Goal: Submit feedback/report problem: Ask a question

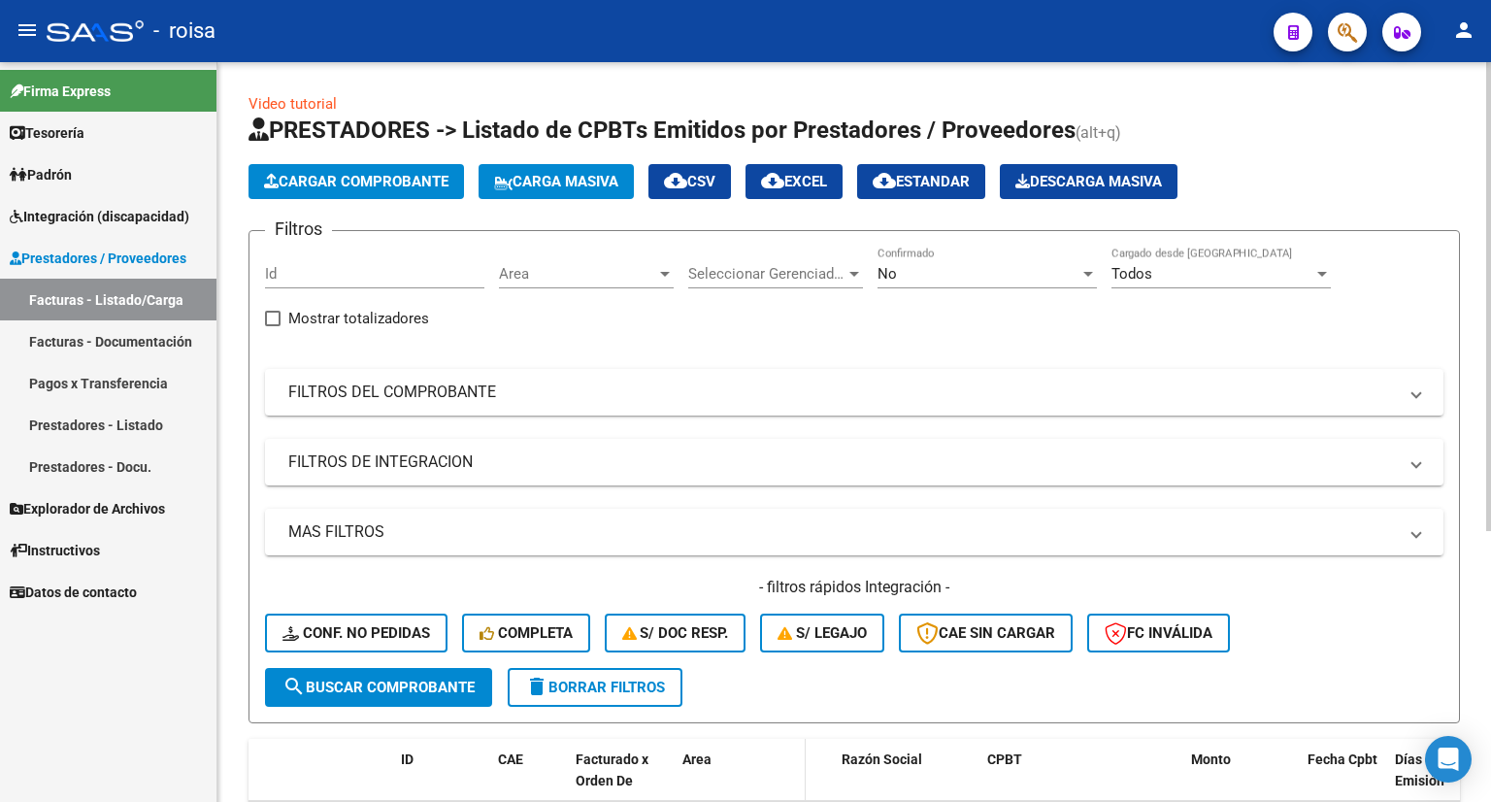
scroll to position [388, 0]
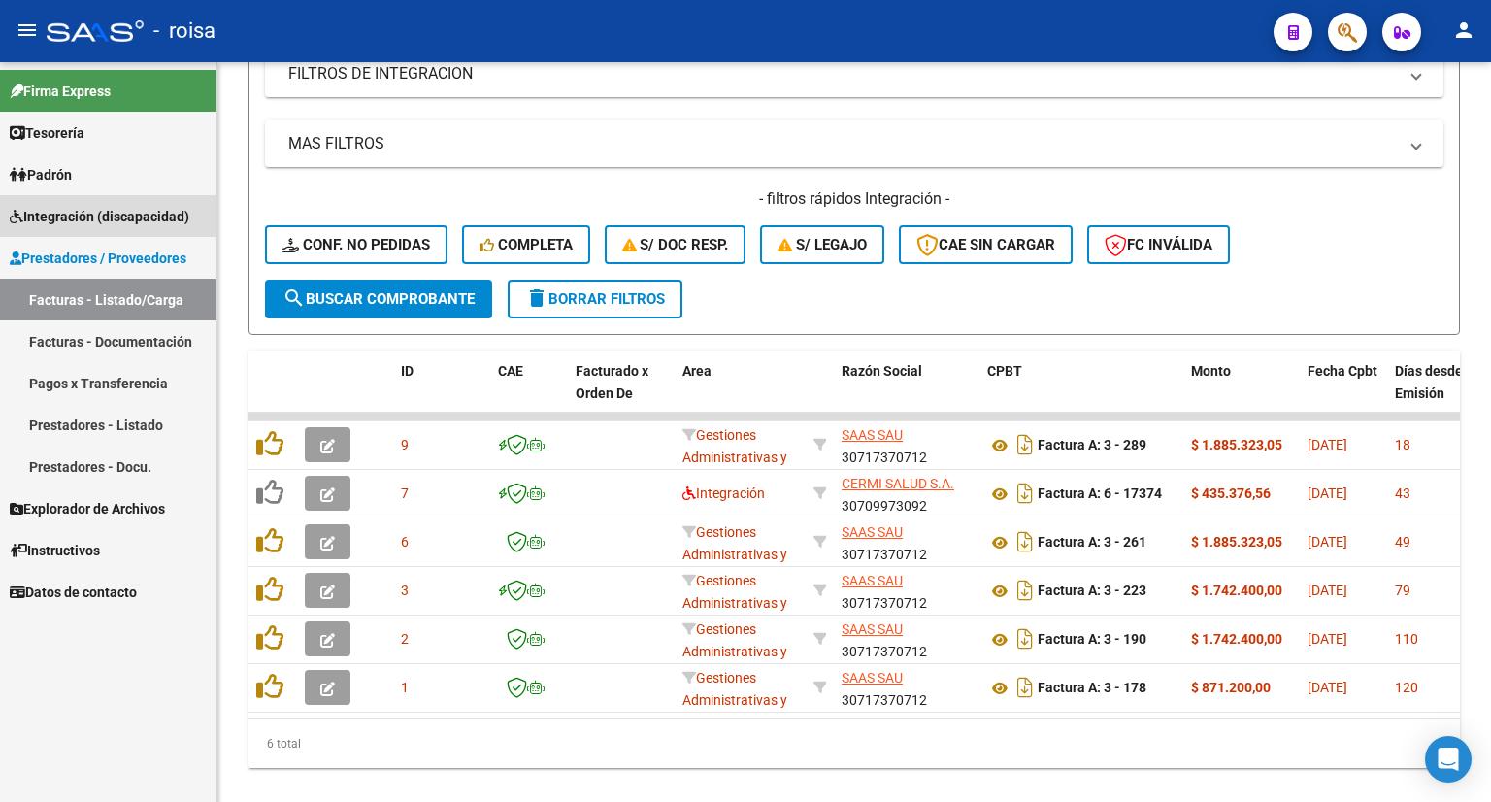
click at [100, 213] on span "Integración (discapacidad)" at bounding box center [100, 216] width 180 height 21
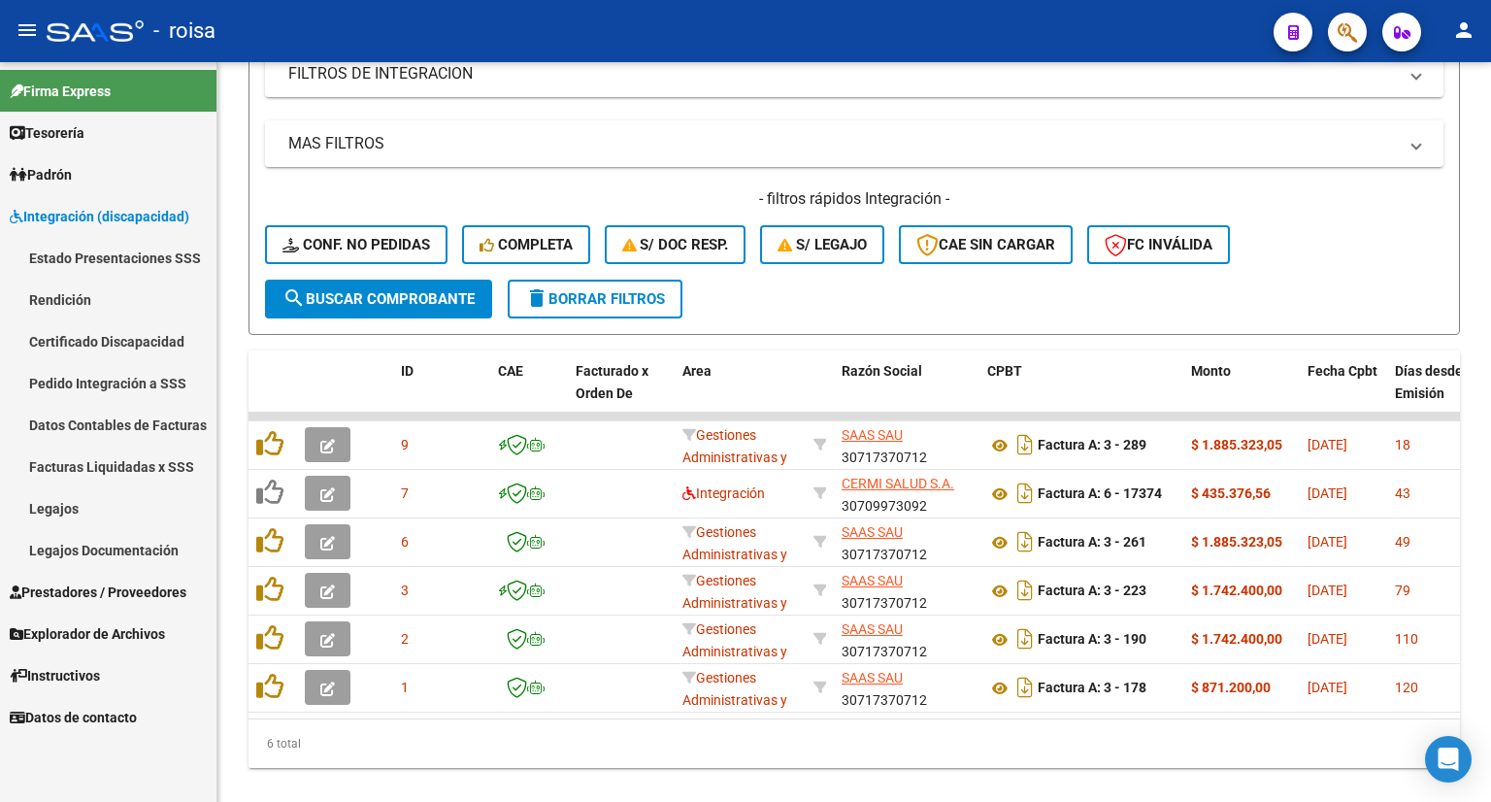
click at [47, 509] on link "Legajos" at bounding box center [108, 508] width 216 height 42
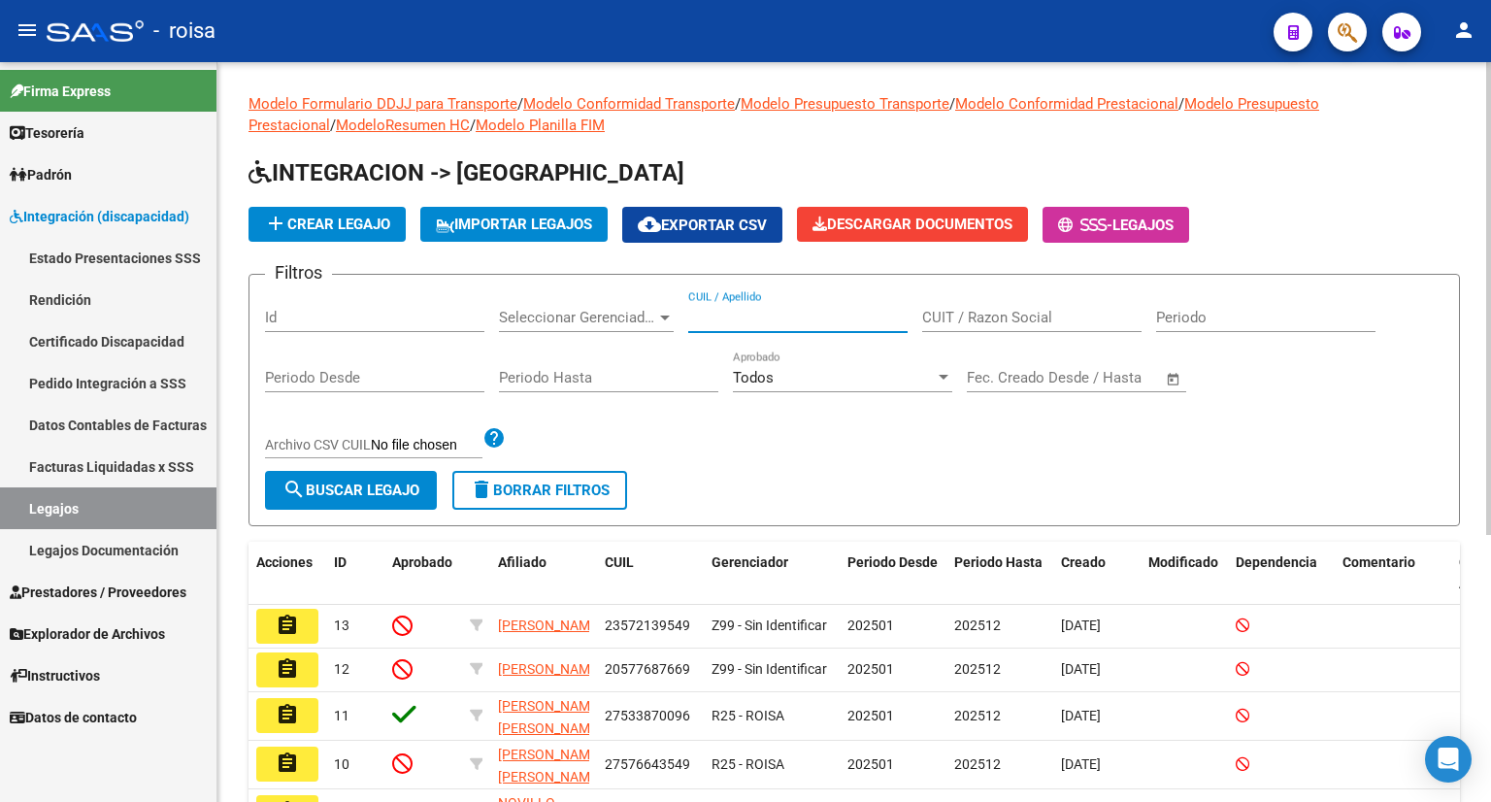
paste input "27579260284"
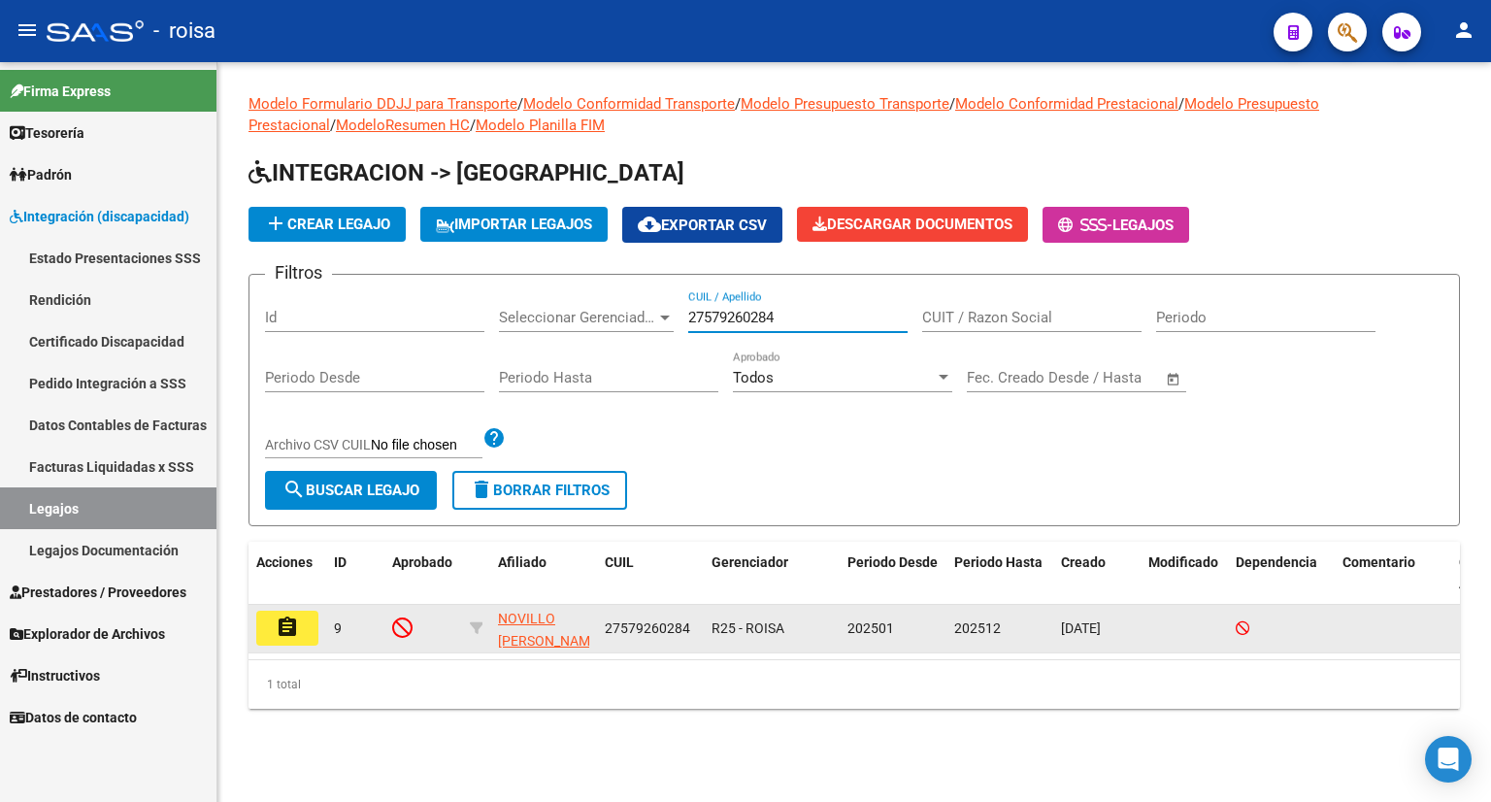
type input "27579260284"
click at [294, 623] on mat-icon "assignment" at bounding box center [287, 626] width 23 height 23
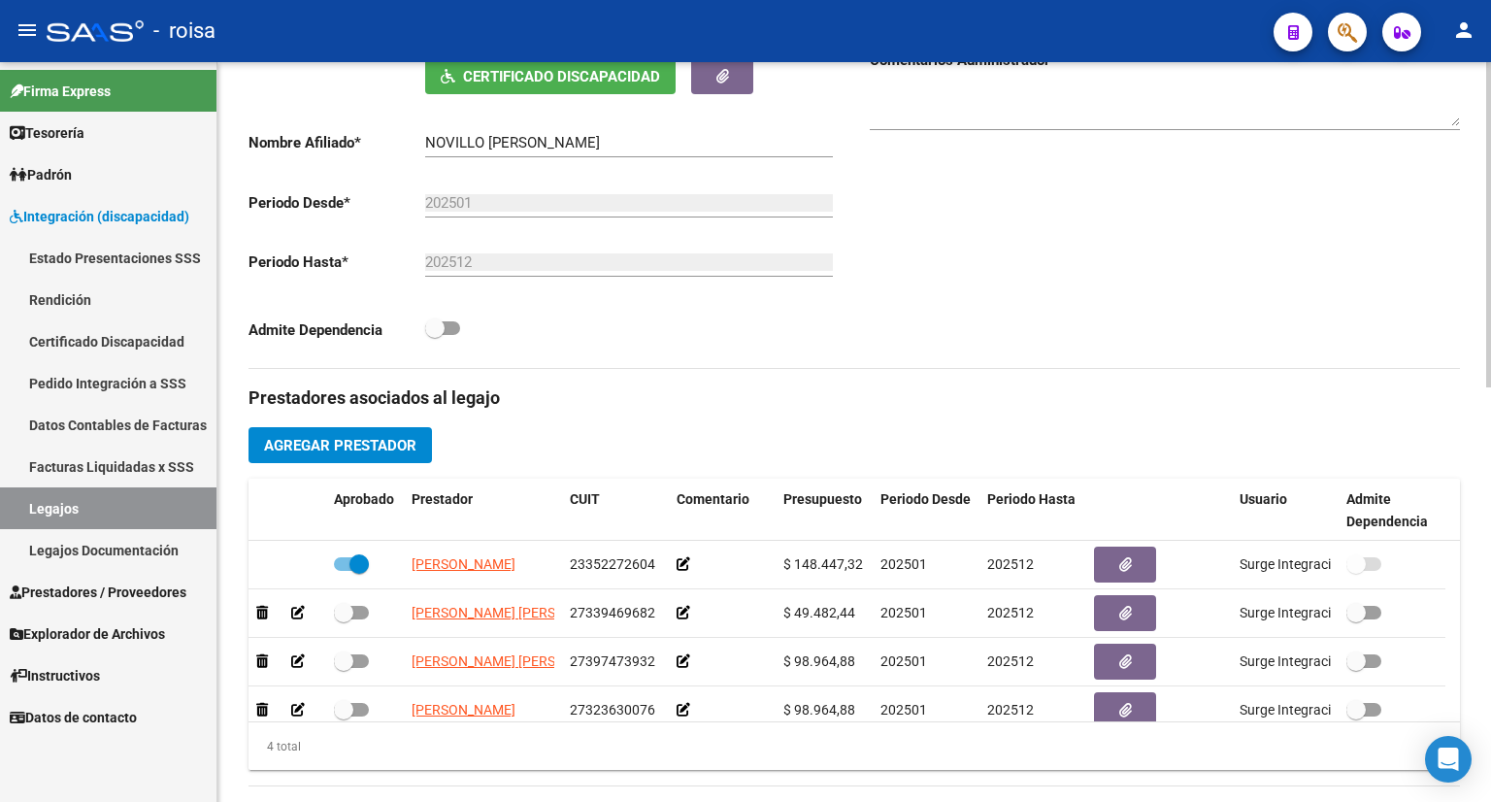
scroll to position [582, 0]
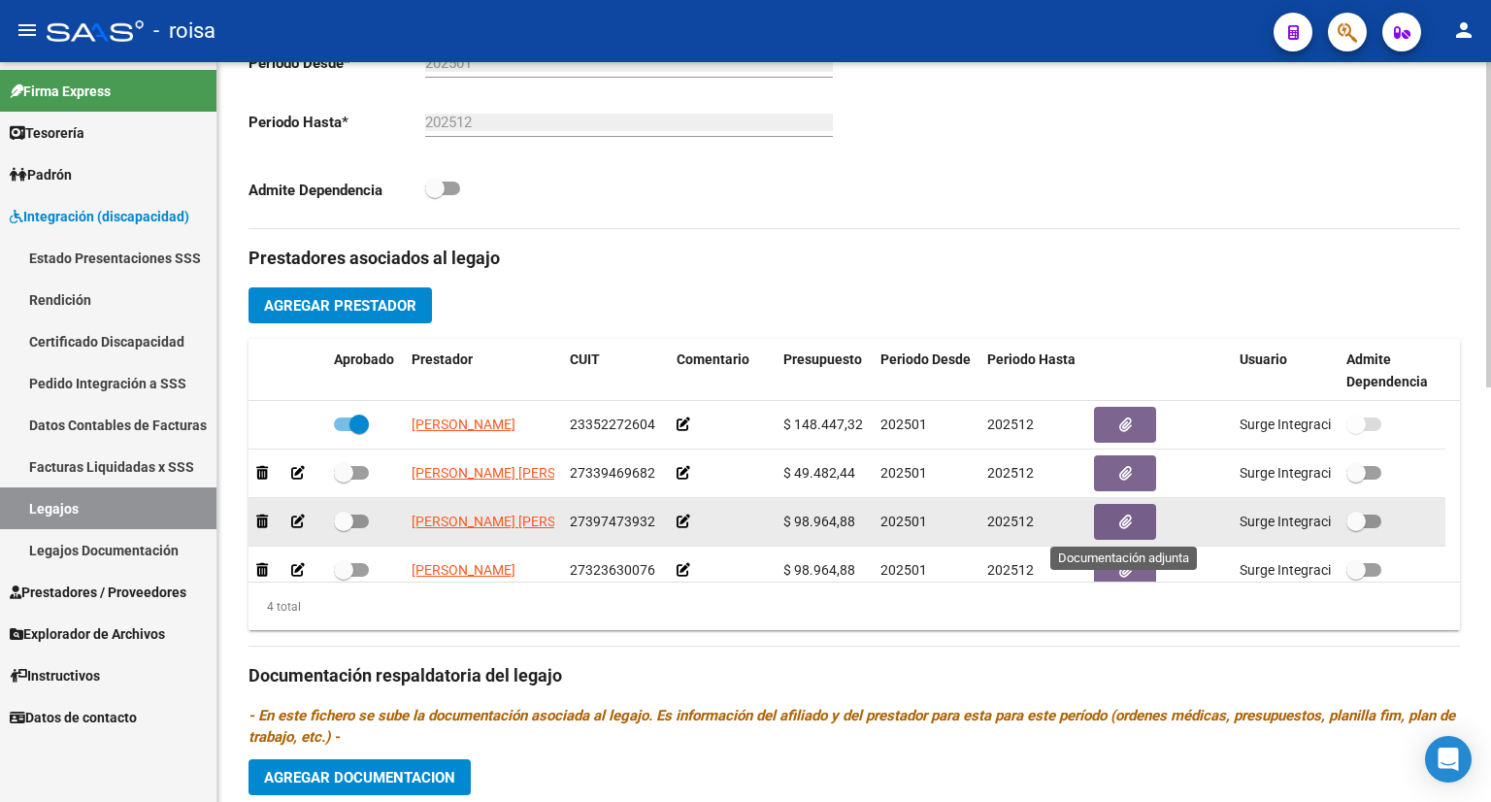
click at [1121, 519] on icon "button" at bounding box center [1125, 521] width 13 height 15
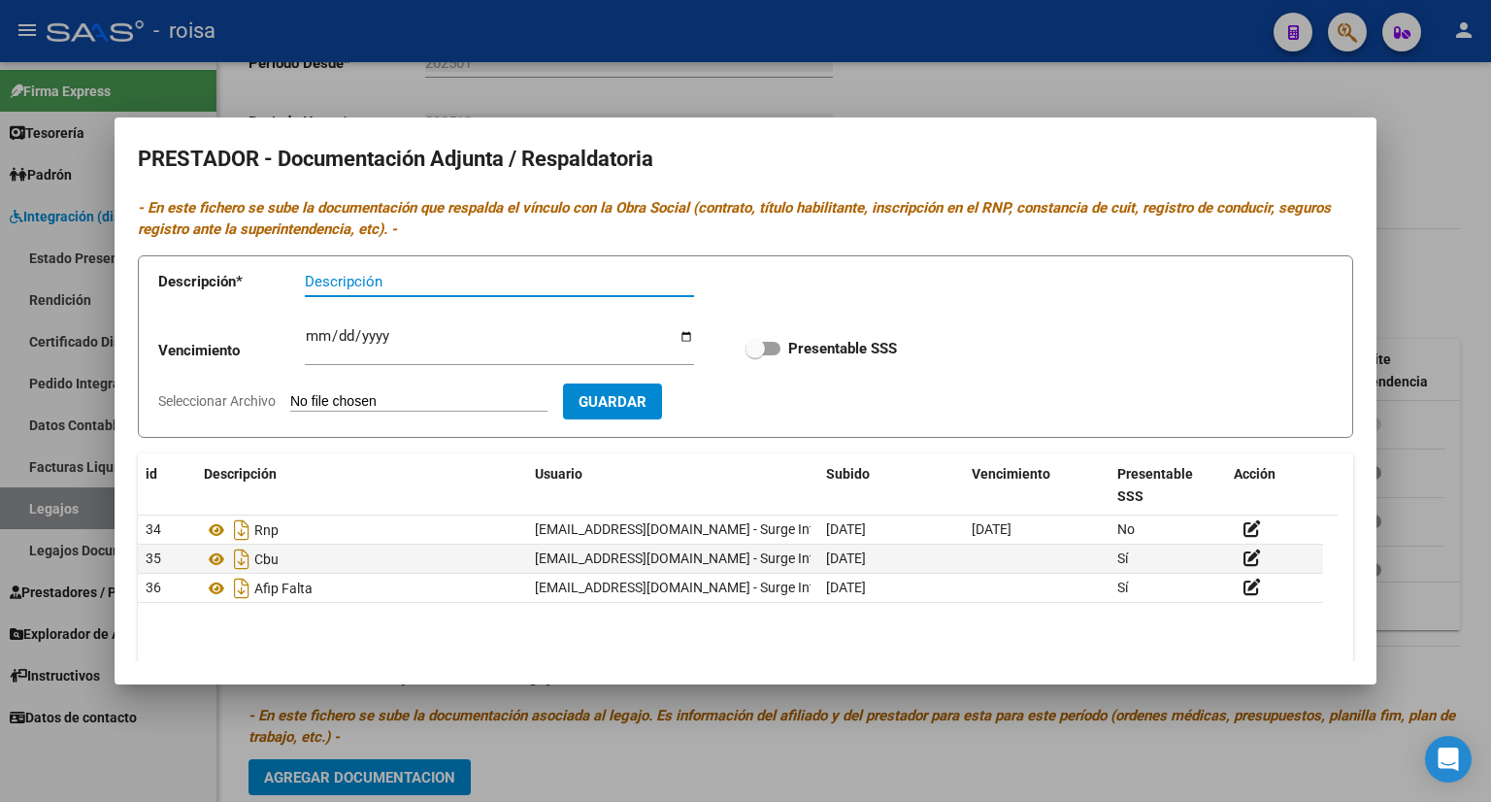
click at [1413, 179] on div at bounding box center [745, 401] width 1491 height 802
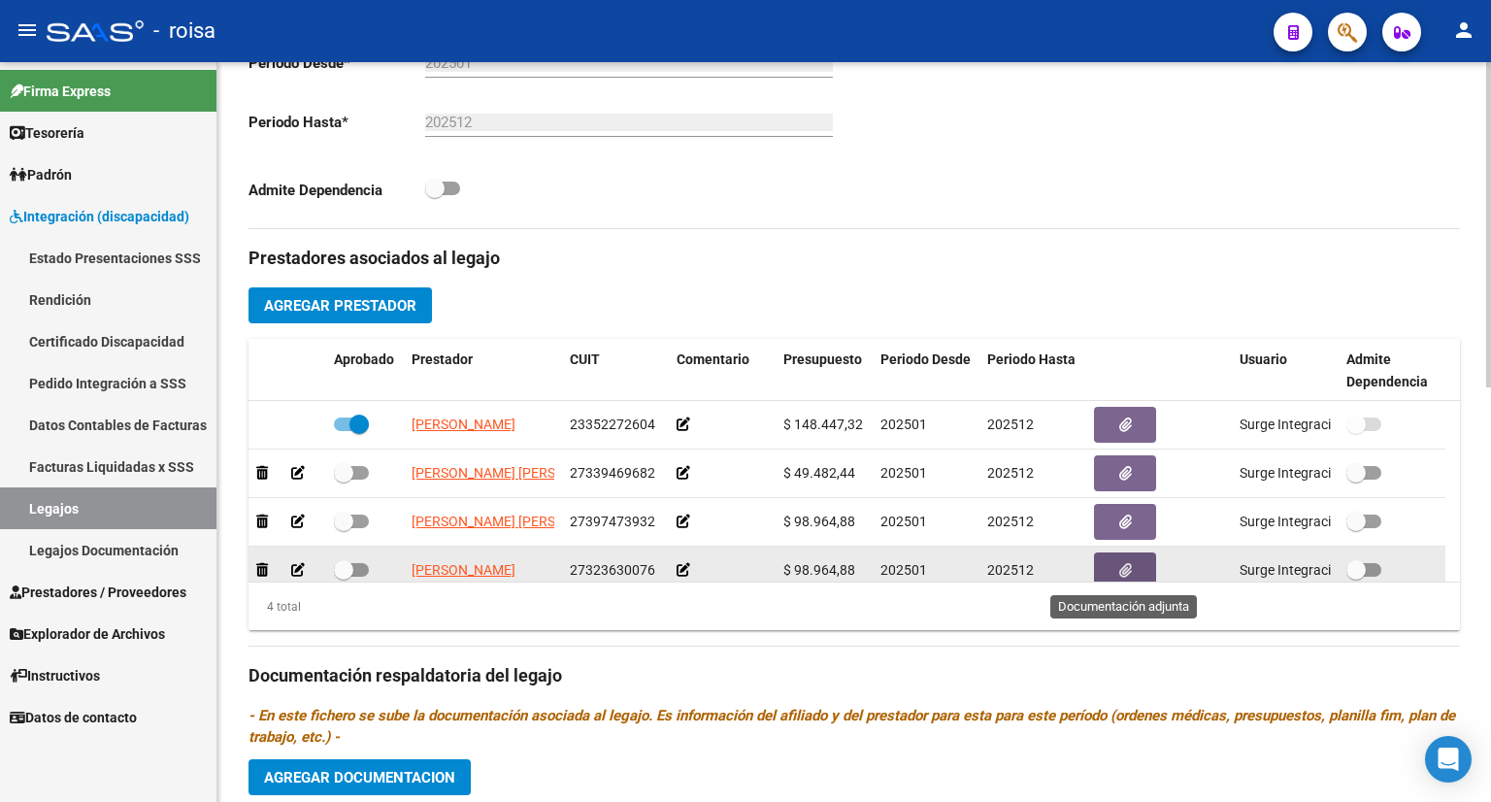
click at [1123, 569] on icon "button" at bounding box center [1125, 570] width 13 height 15
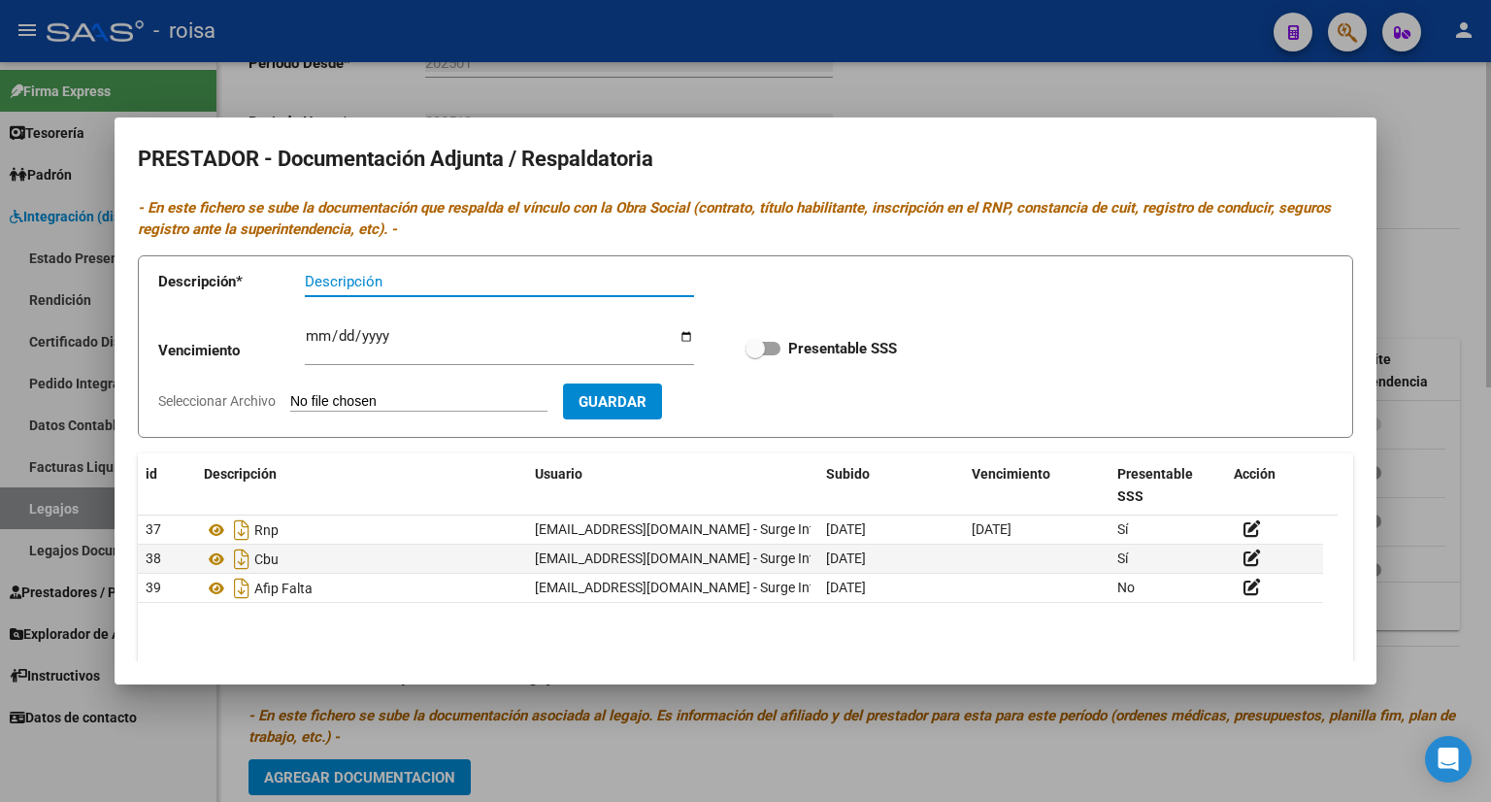
click at [1425, 168] on div at bounding box center [745, 401] width 1491 height 802
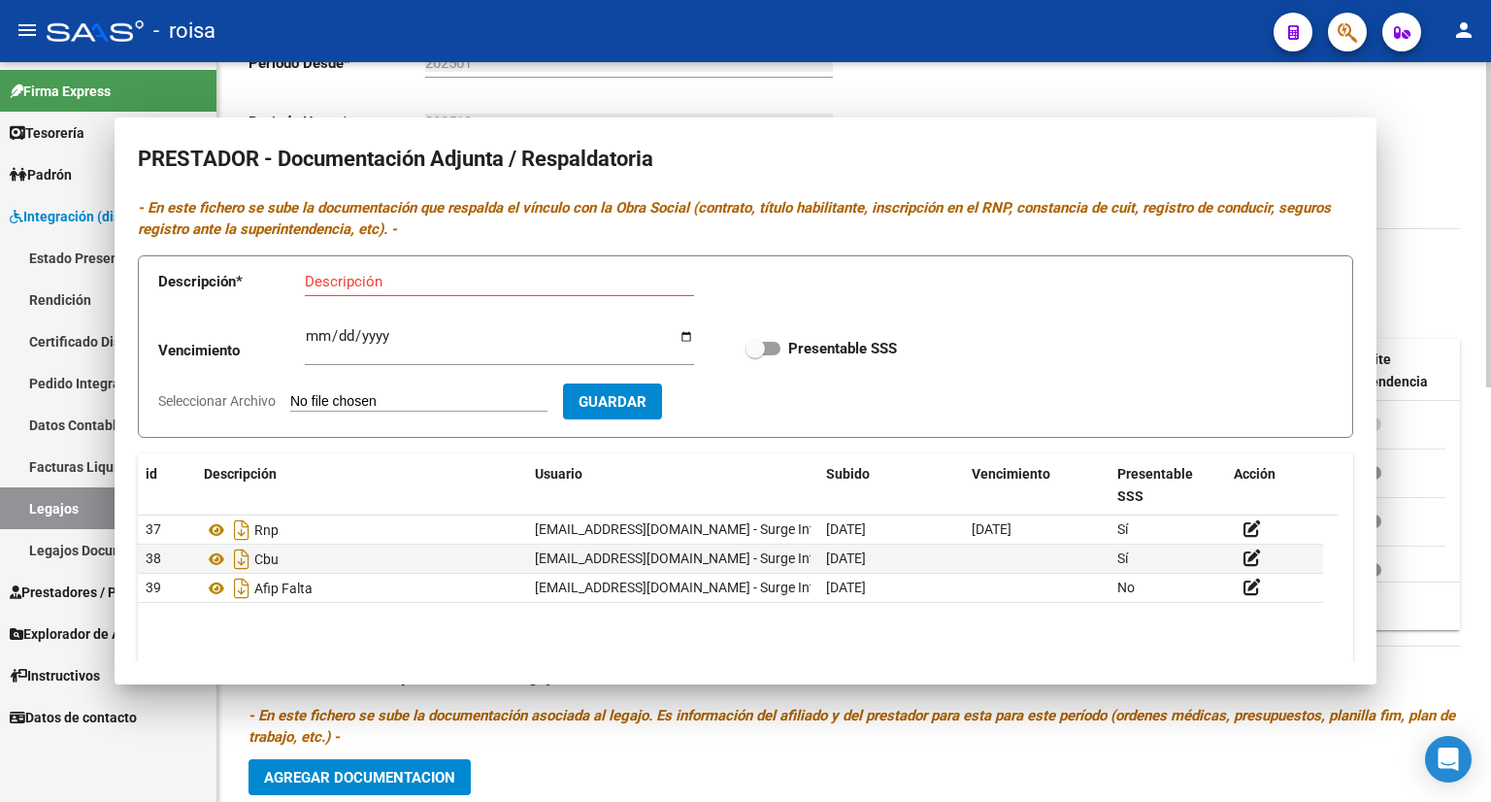
scroll to position [7, 0]
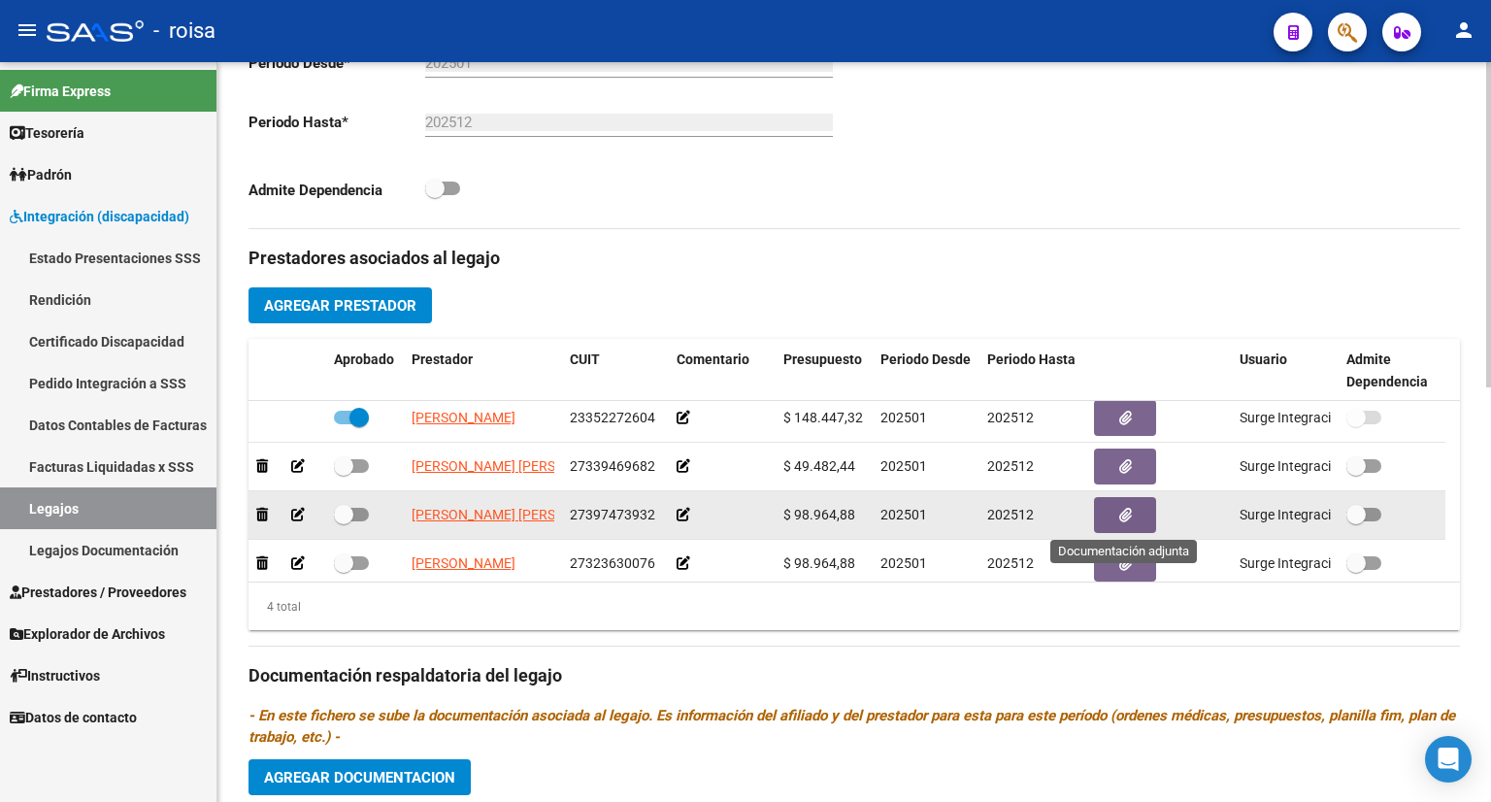
click at [1117, 512] on button "button" at bounding box center [1125, 515] width 62 height 36
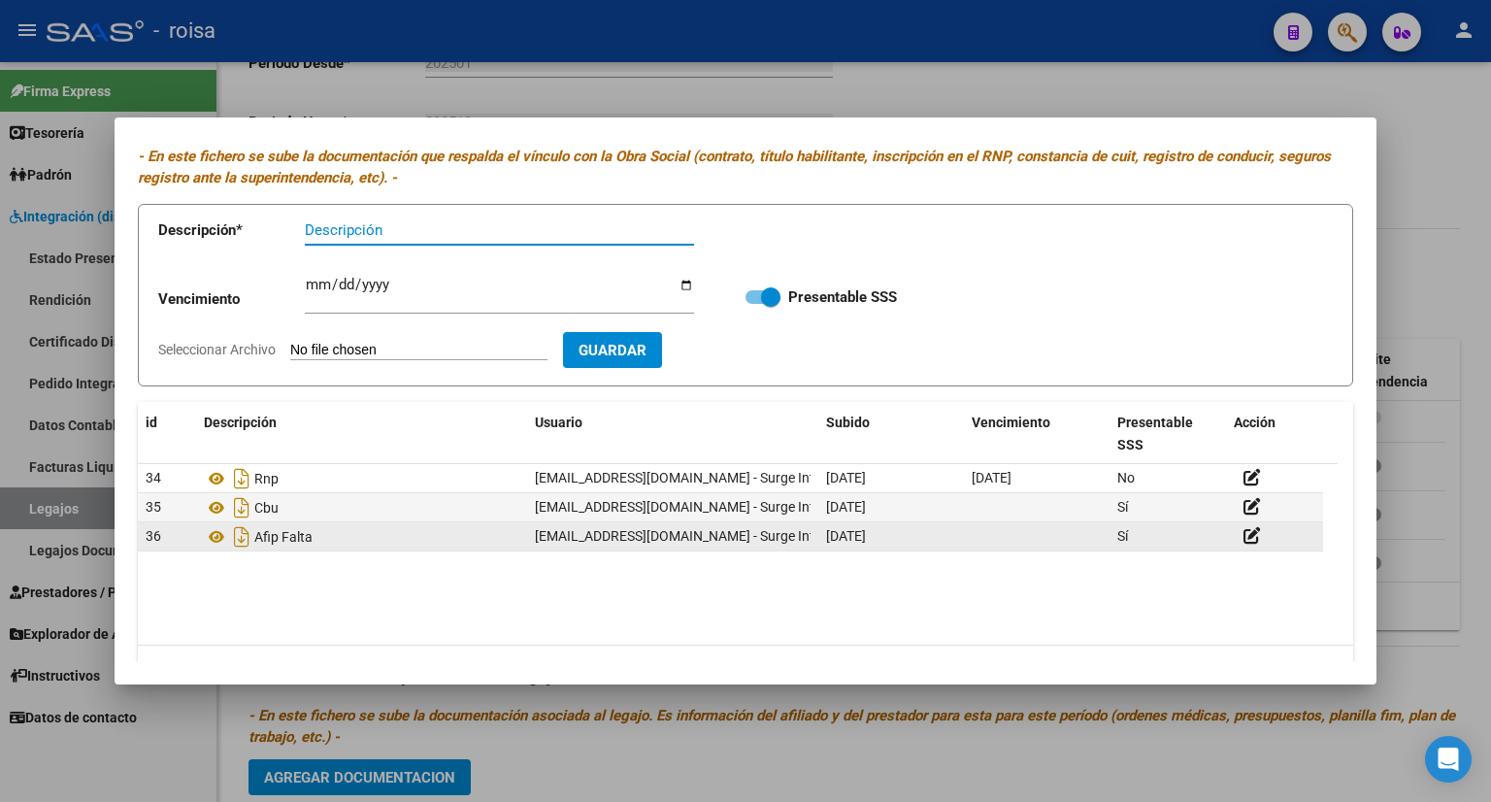
scroll to position [97, 0]
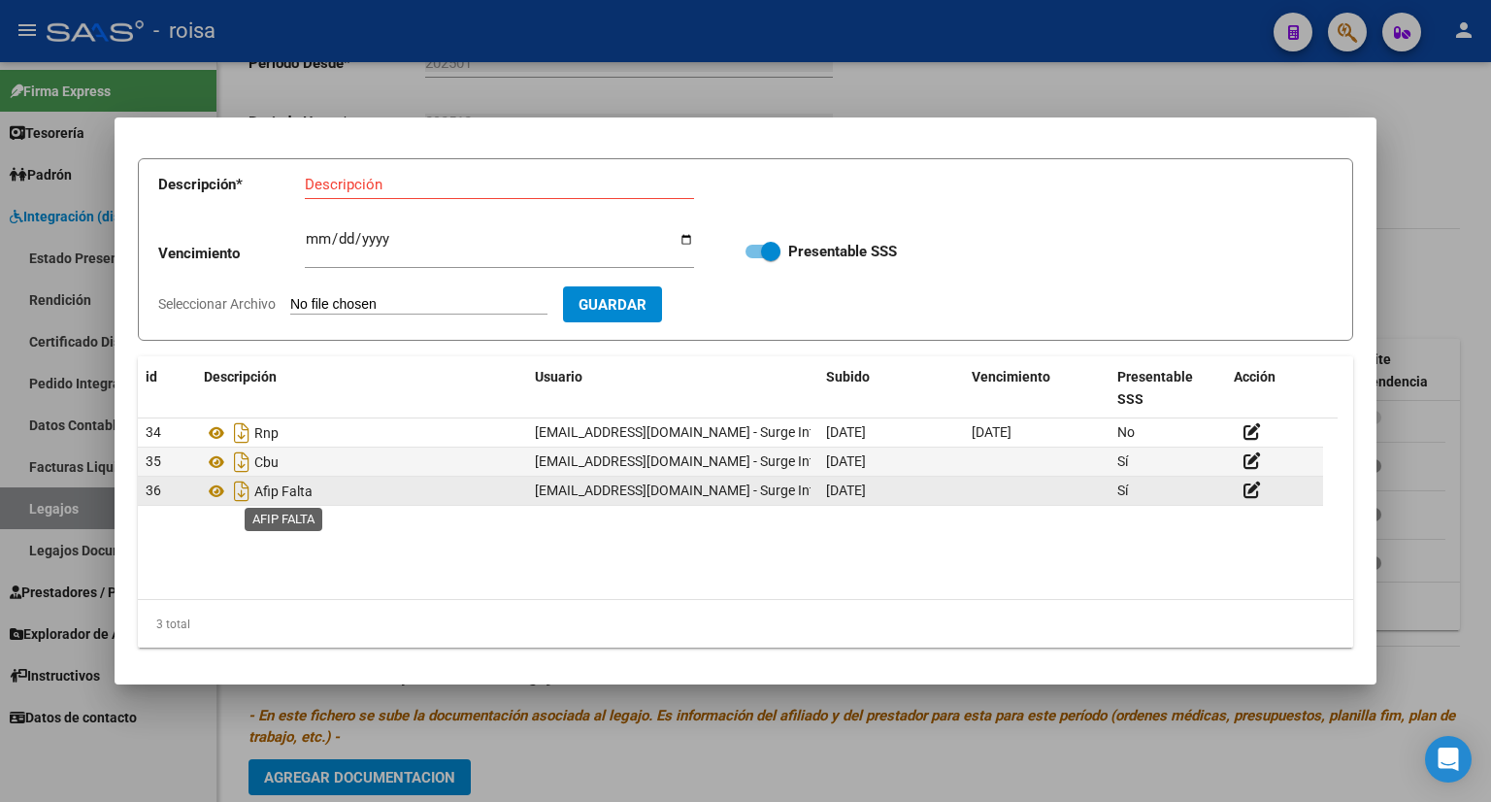
click at [287, 486] on span "Afip Falta" at bounding box center [283, 491] width 58 height 16
click at [1246, 497] on icon at bounding box center [1251, 489] width 17 height 18
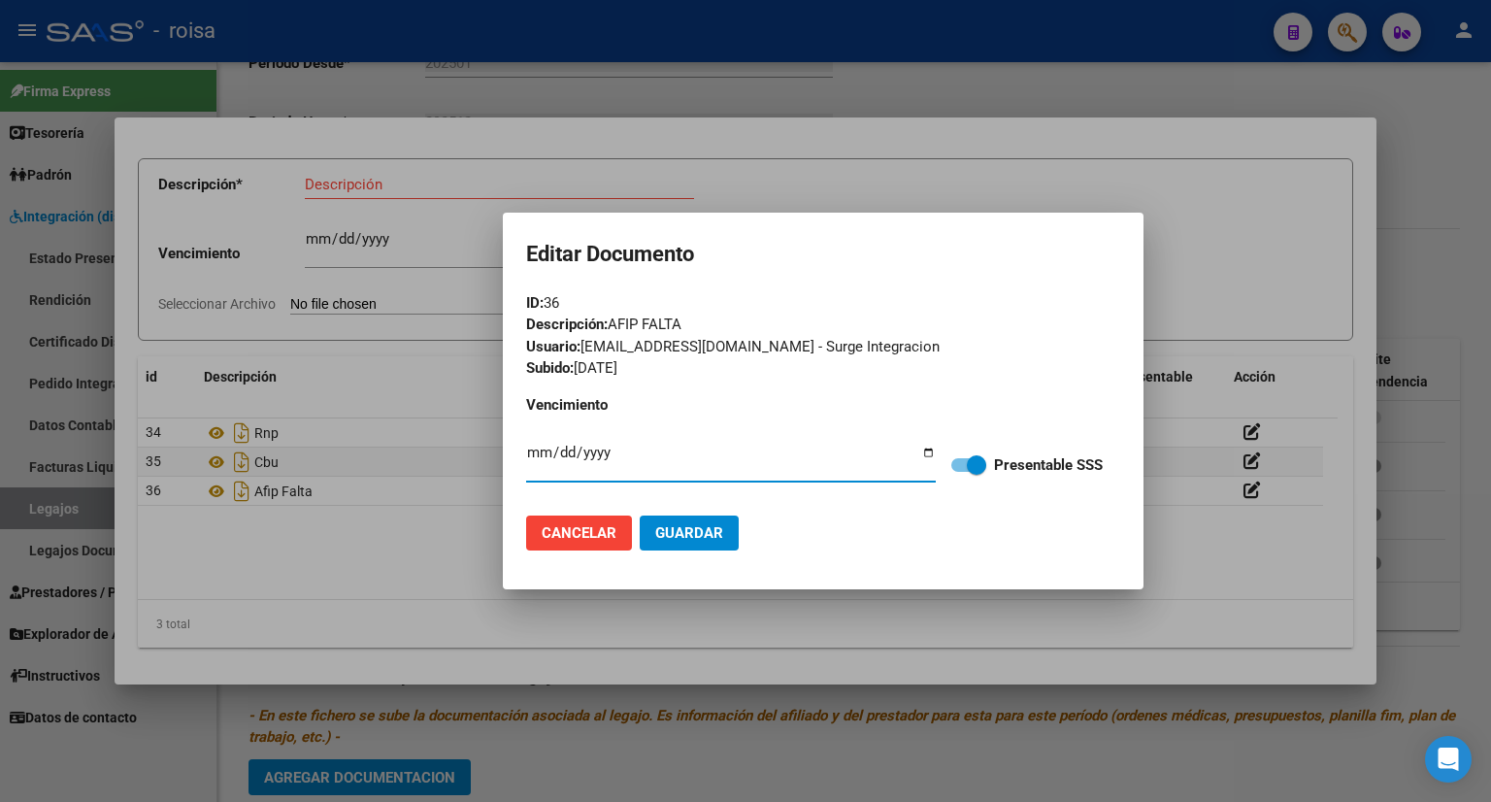
click at [1241, 279] on div at bounding box center [745, 401] width 1491 height 802
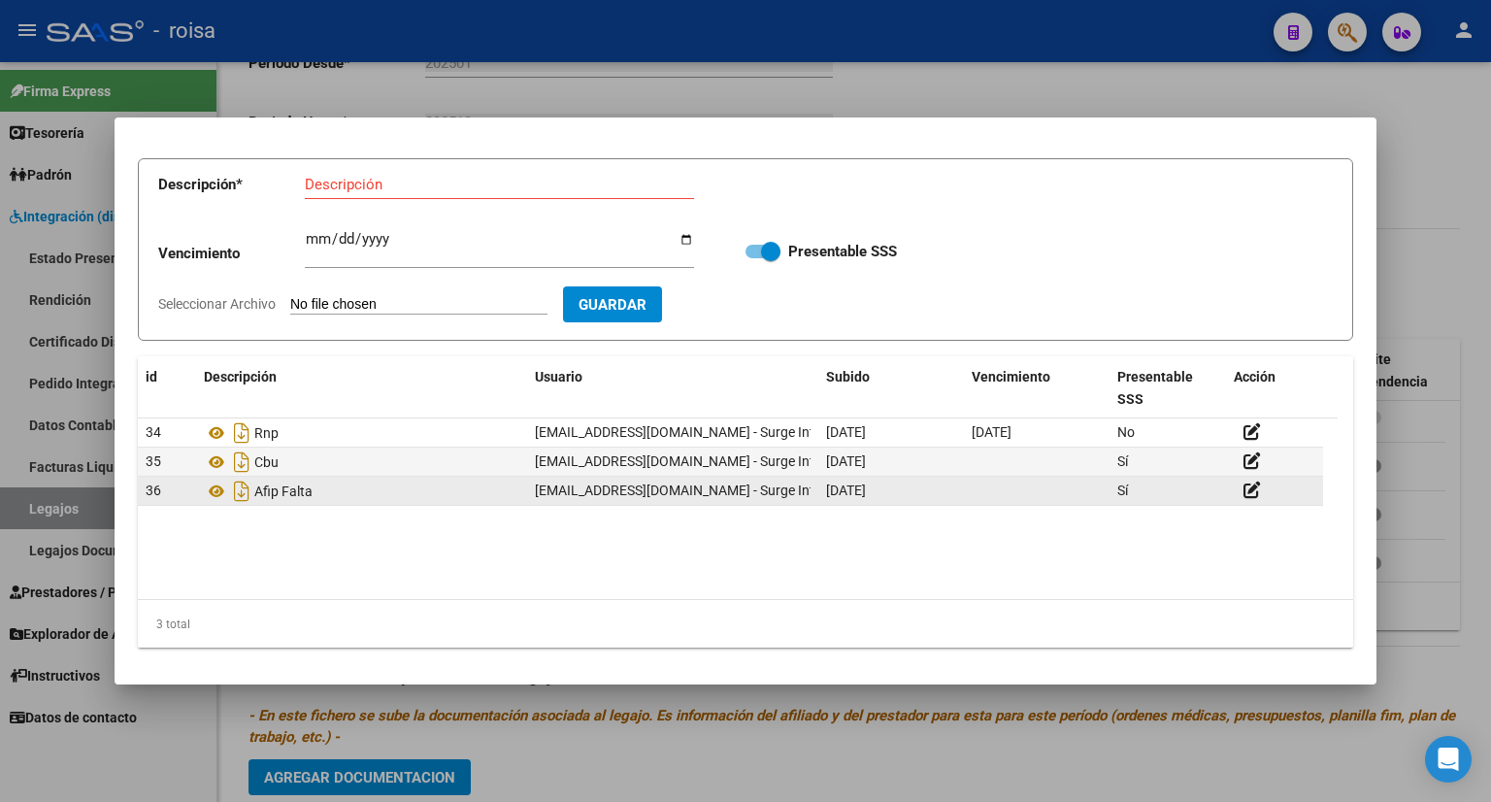
click at [334, 490] on div "Afip Falta" at bounding box center [361, 491] width 315 height 31
click at [1199, 499] on div "Sí" at bounding box center [1167, 490] width 101 height 22
click at [1251, 487] on icon at bounding box center [1251, 489] width 17 height 18
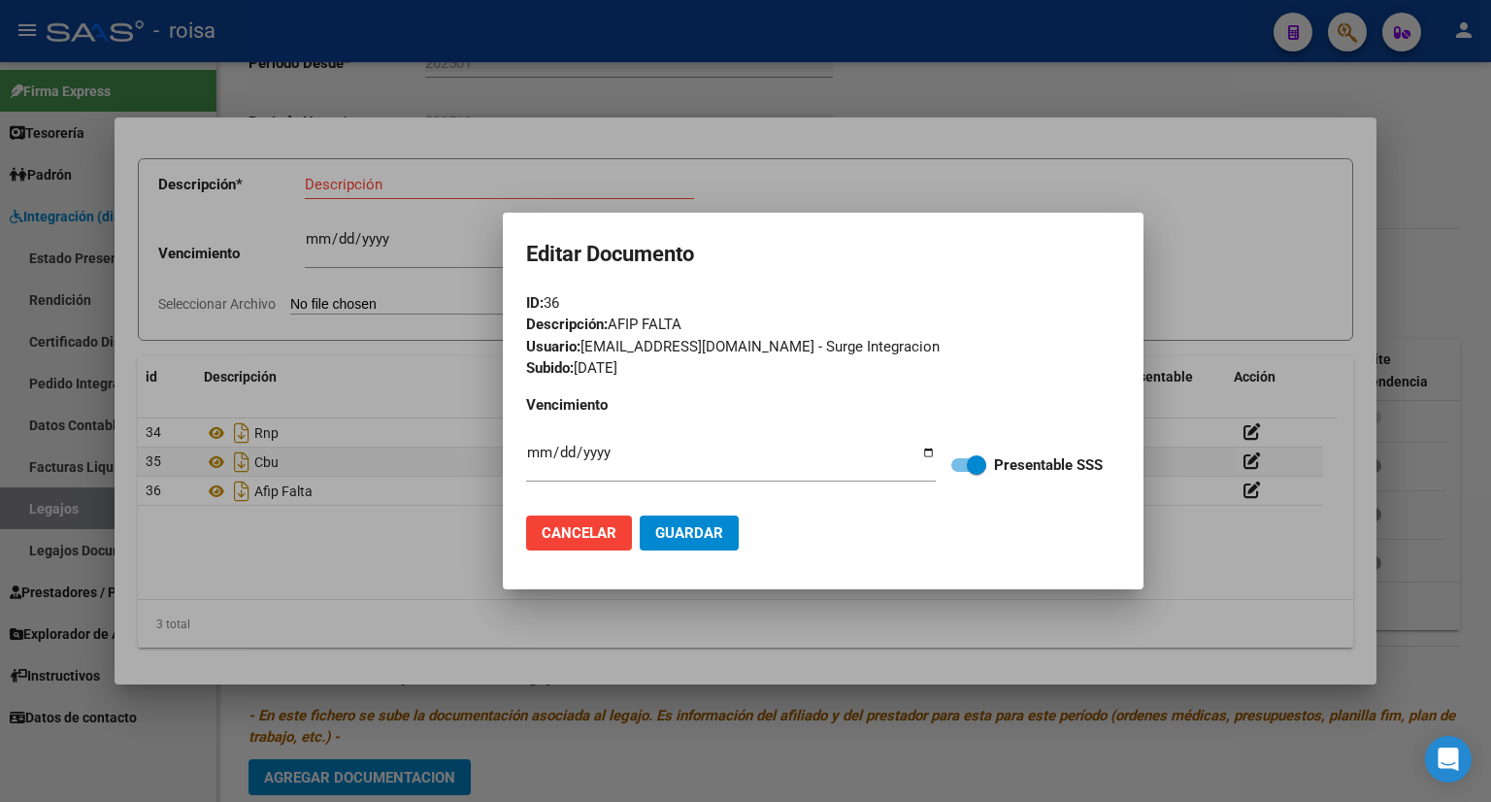
drag, startPoint x: 613, startPoint y: 321, endPoint x: 718, endPoint y: 337, distance: 106.0
click at [616, 321] on div "Descripción: AFIP FALTA" at bounding box center [823, 324] width 594 height 22
click at [1203, 307] on div at bounding box center [745, 401] width 1491 height 802
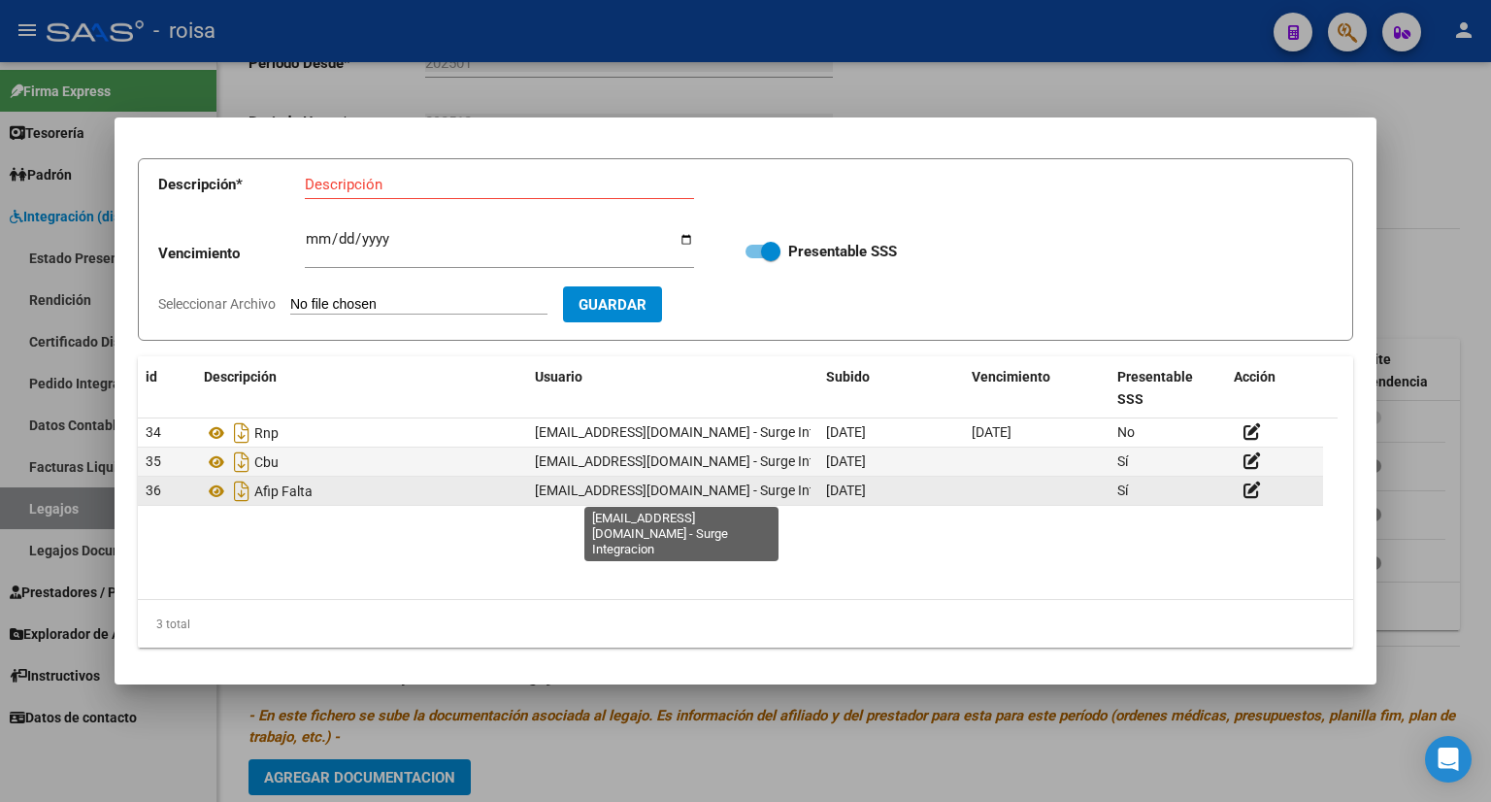
click at [765, 490] on span "[EMAIL_ADDRESS][DOMAIN_NAME] - Surge Integracion" at bounding box center [701, 490] width 332 height 16
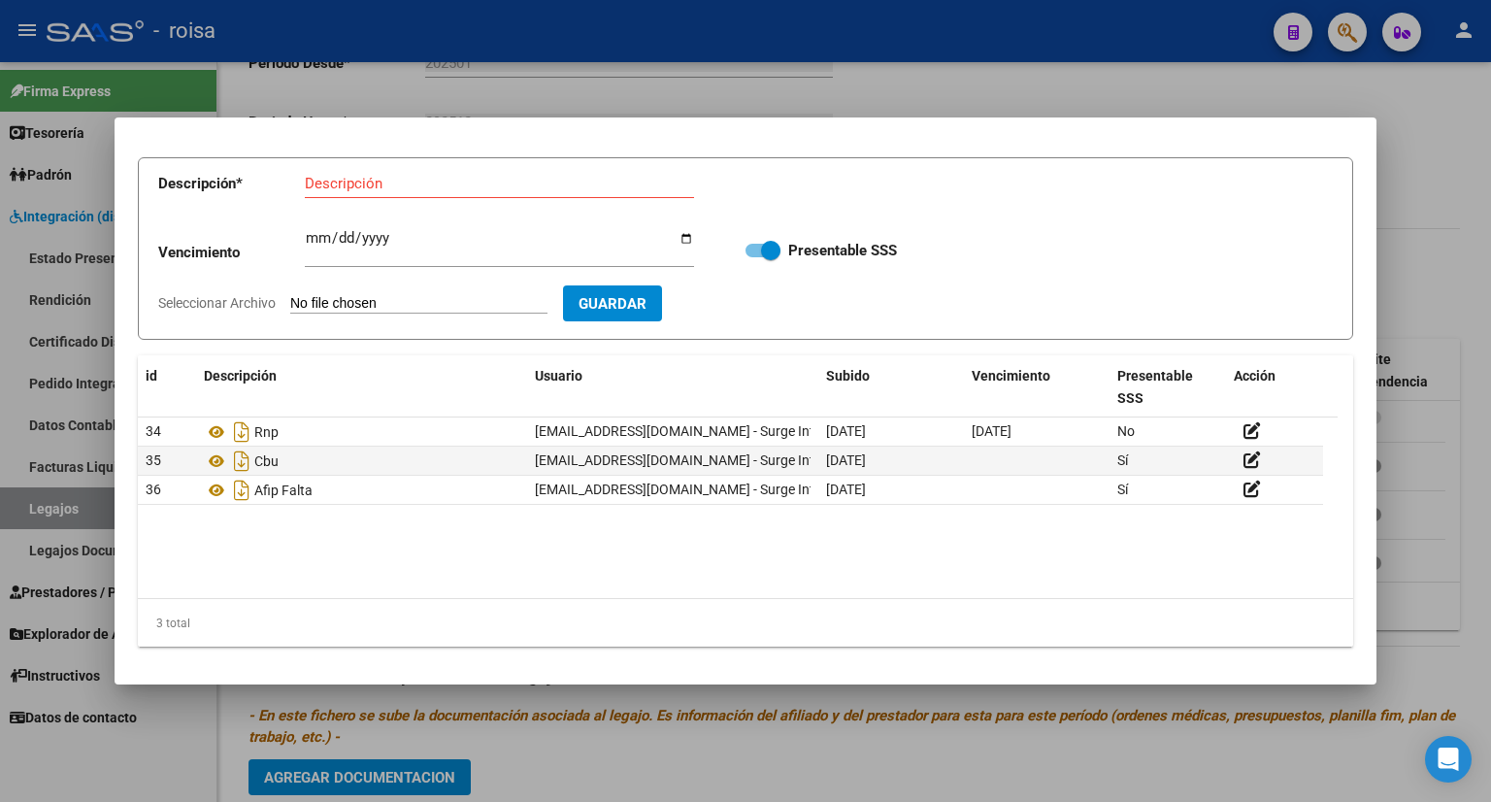
scroll to position [99, 0]
click at [1419, 148] on div at bounding box center [745, 401] width 1491 height 802
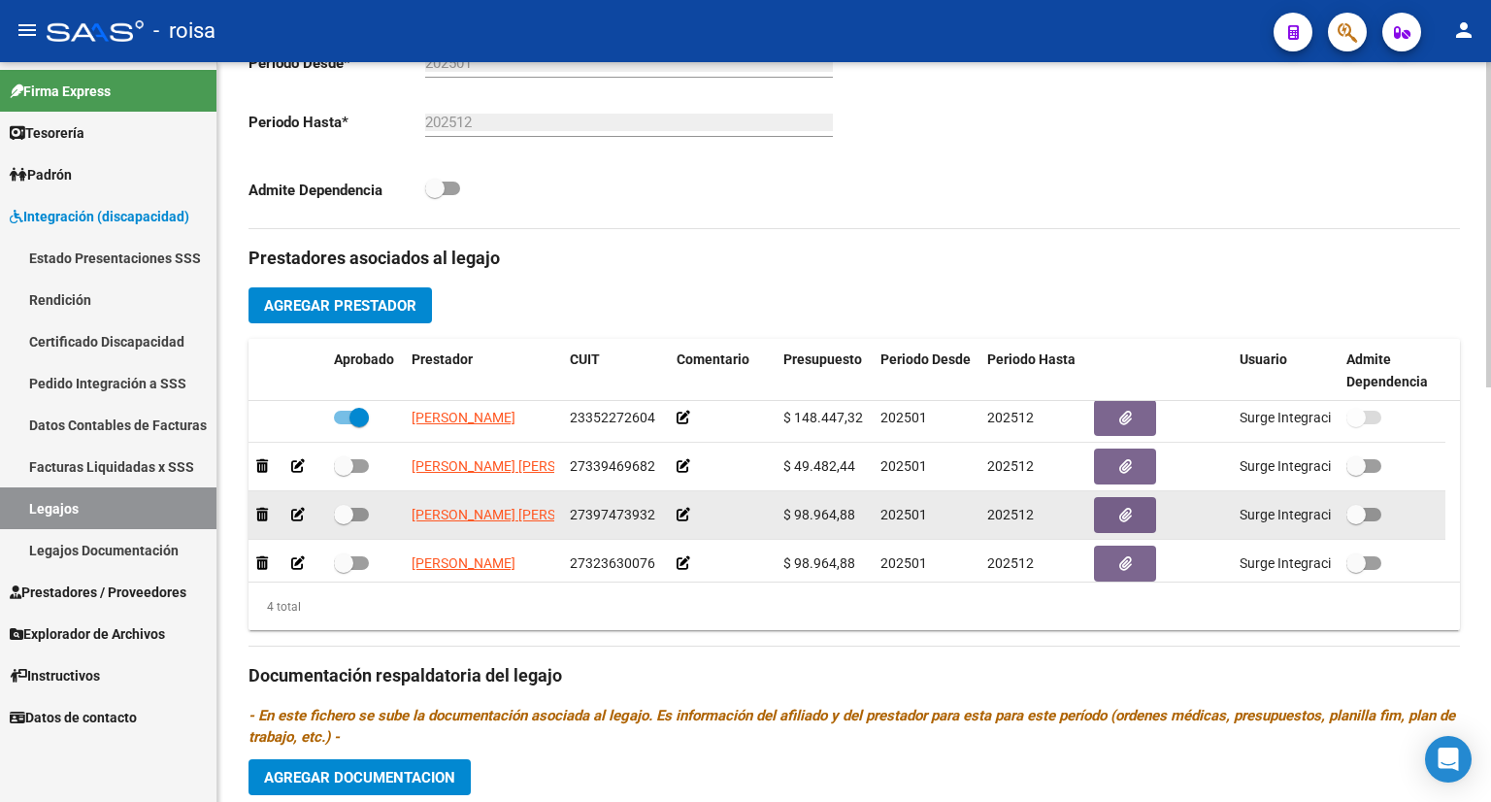
click at [1410, 508] on div at bounding box center [1391, 515] width 91 height 25
click at [1137, 520] on button "button" at bounding box center [1125, 515] width 62 height 36
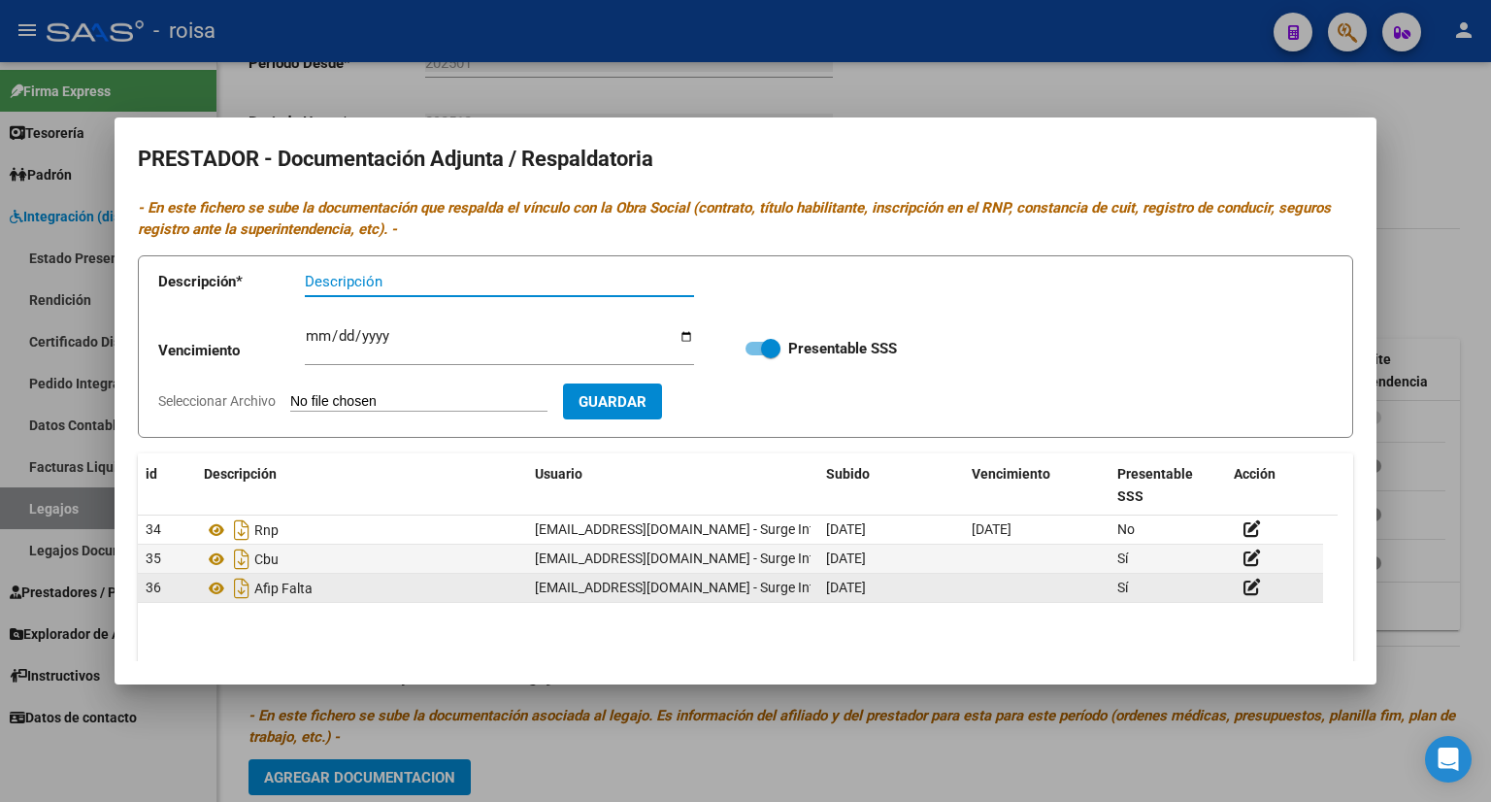
click at [331, 591] on div "Afip Falta" at bounding box center [361, 588] width 315 height 31
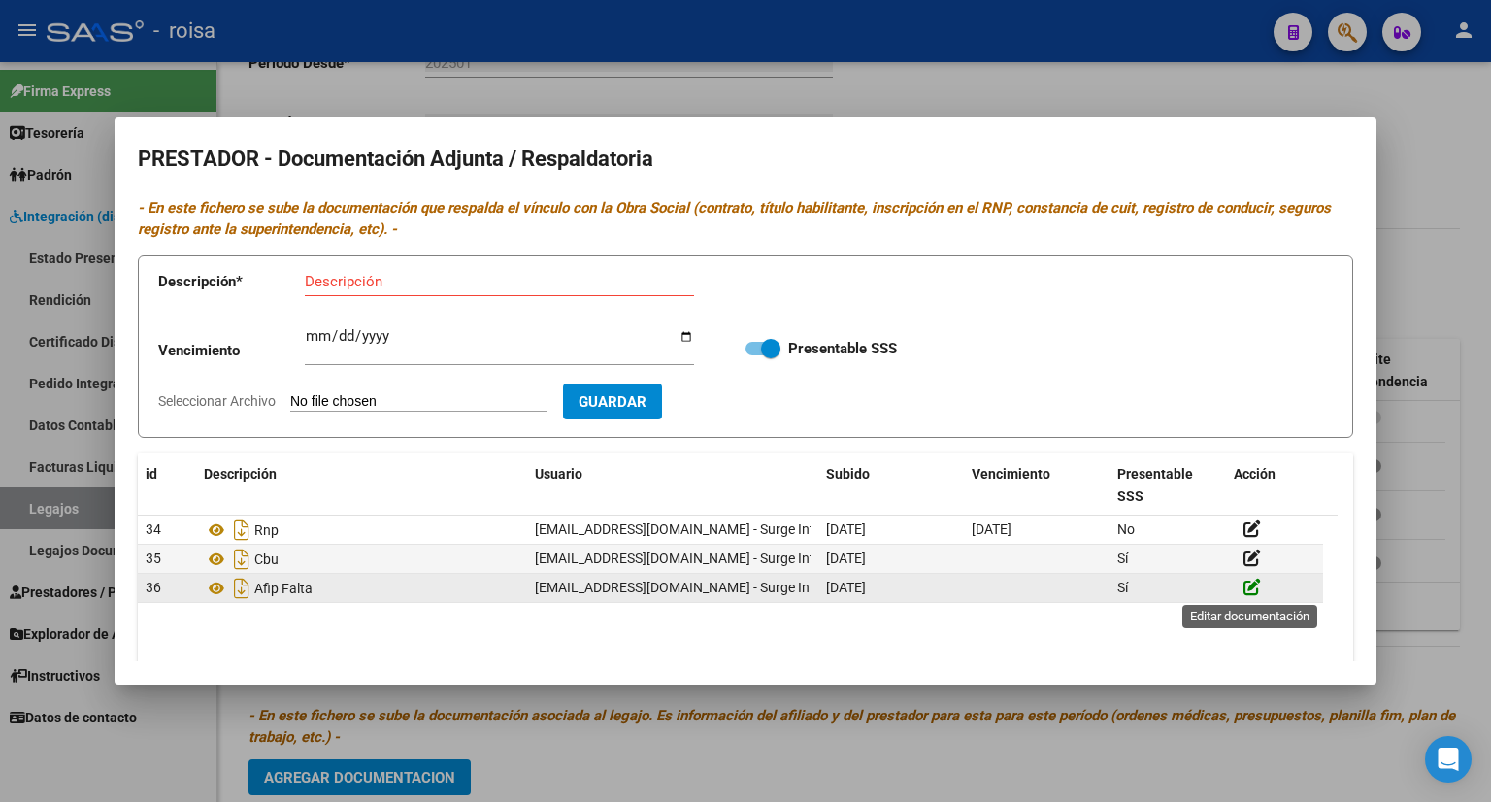
click at [1249, 585] on icon at bounding box center [1251, 586] width 17 height 18
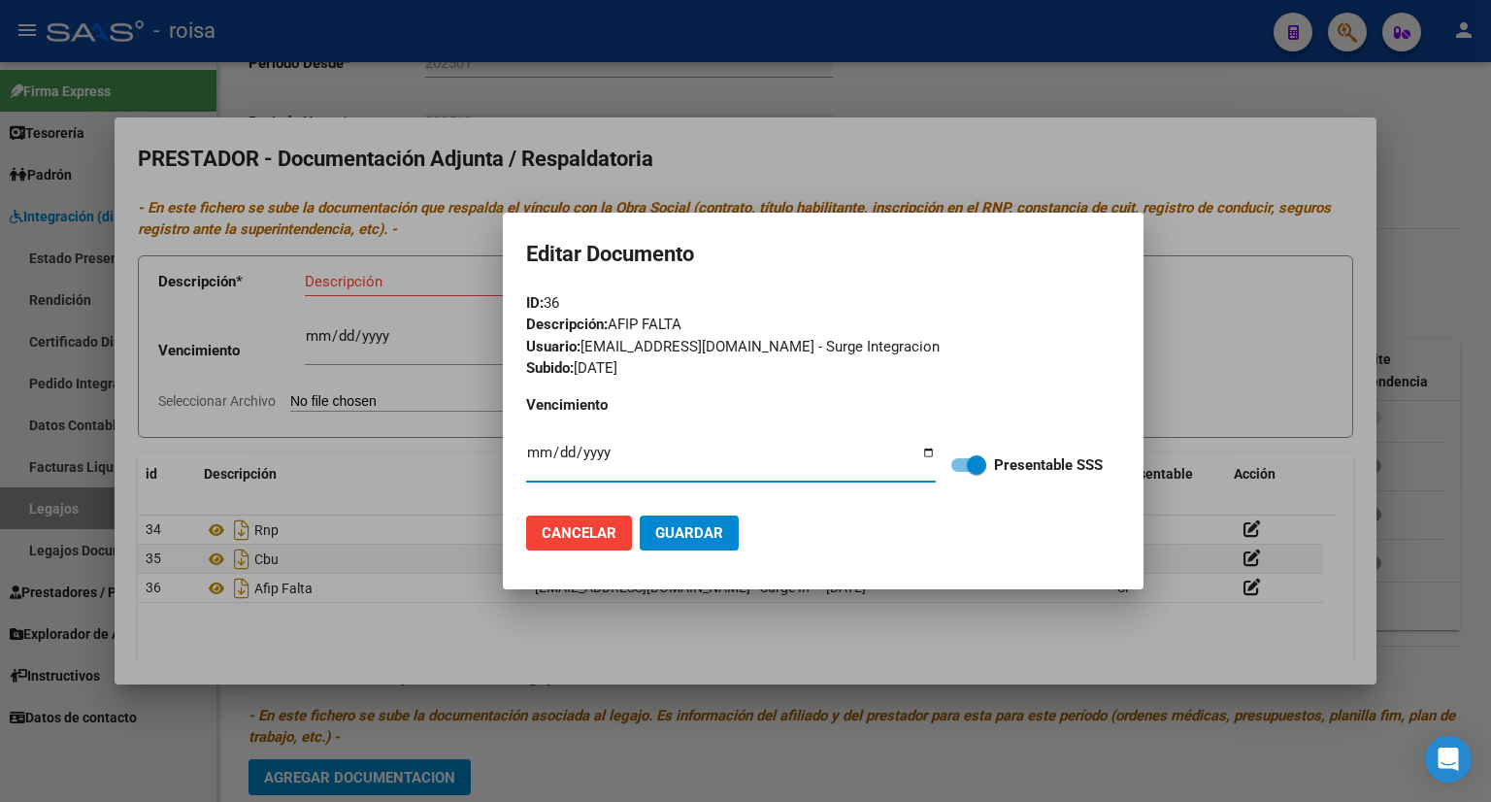
click at [1231, 348] on div at bounding box center [745, 401] width 1491 height 802
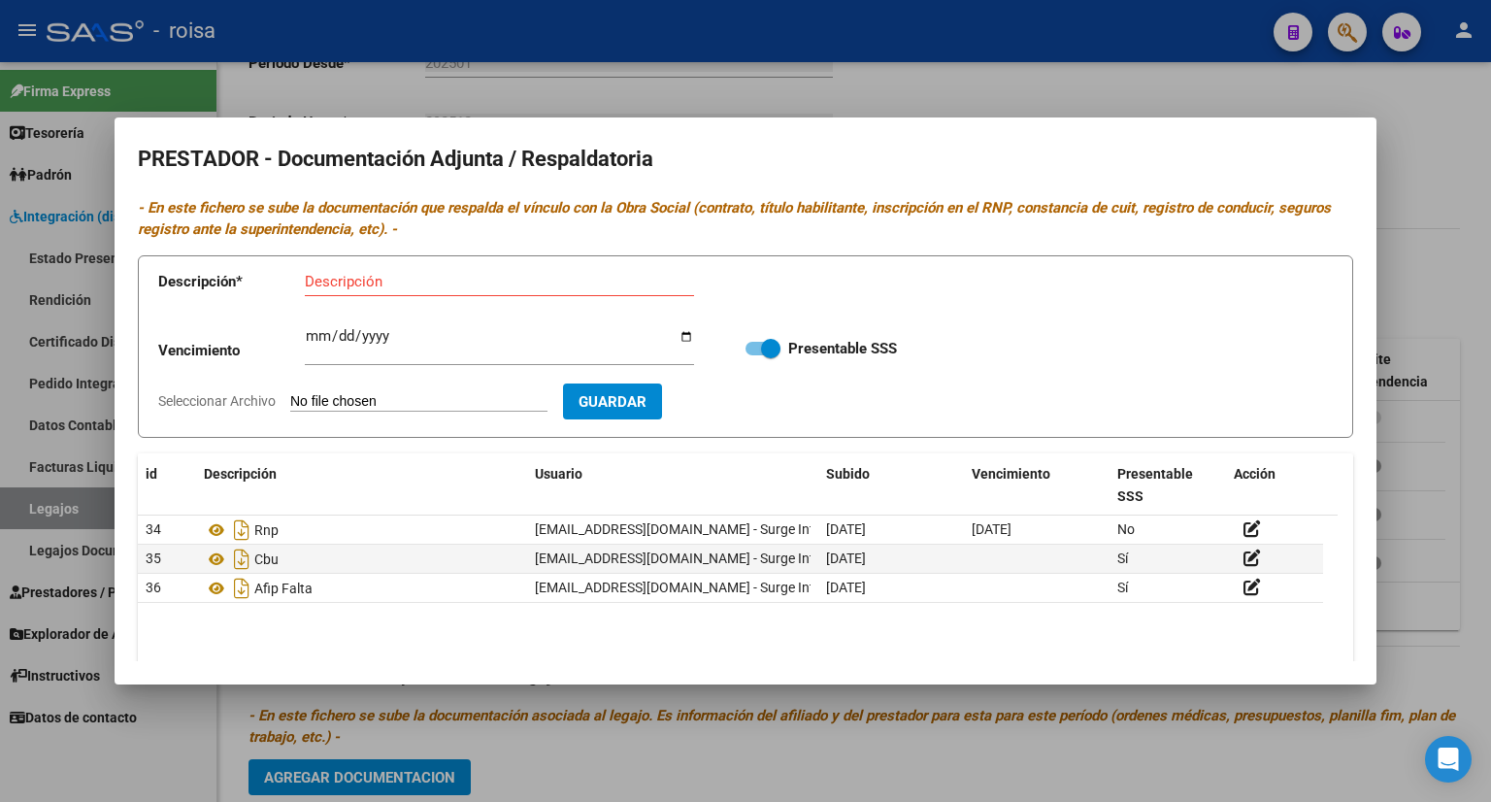
scroll to position [0, 0]
drag, startPoint x: 1466, startPoint y: 119, endPoint x: 1442, endPoint y: 156, distance: 44.1
click at [1466, 123] on div at bounding box center [745, 401] width 1491 height 802
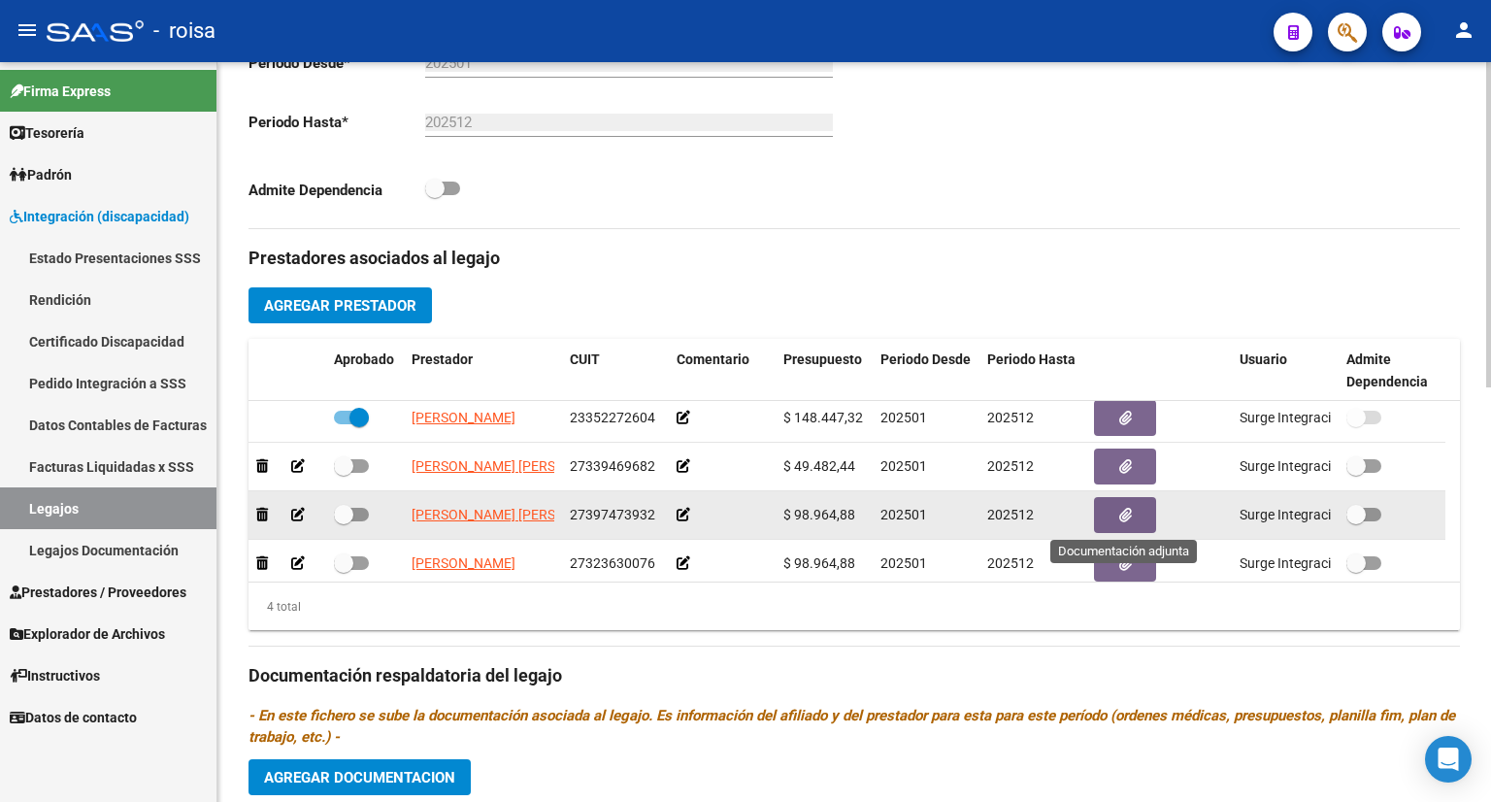
click at [1128, 513] on icon "button" at bounding box center [1125, 515] width 13 height 15
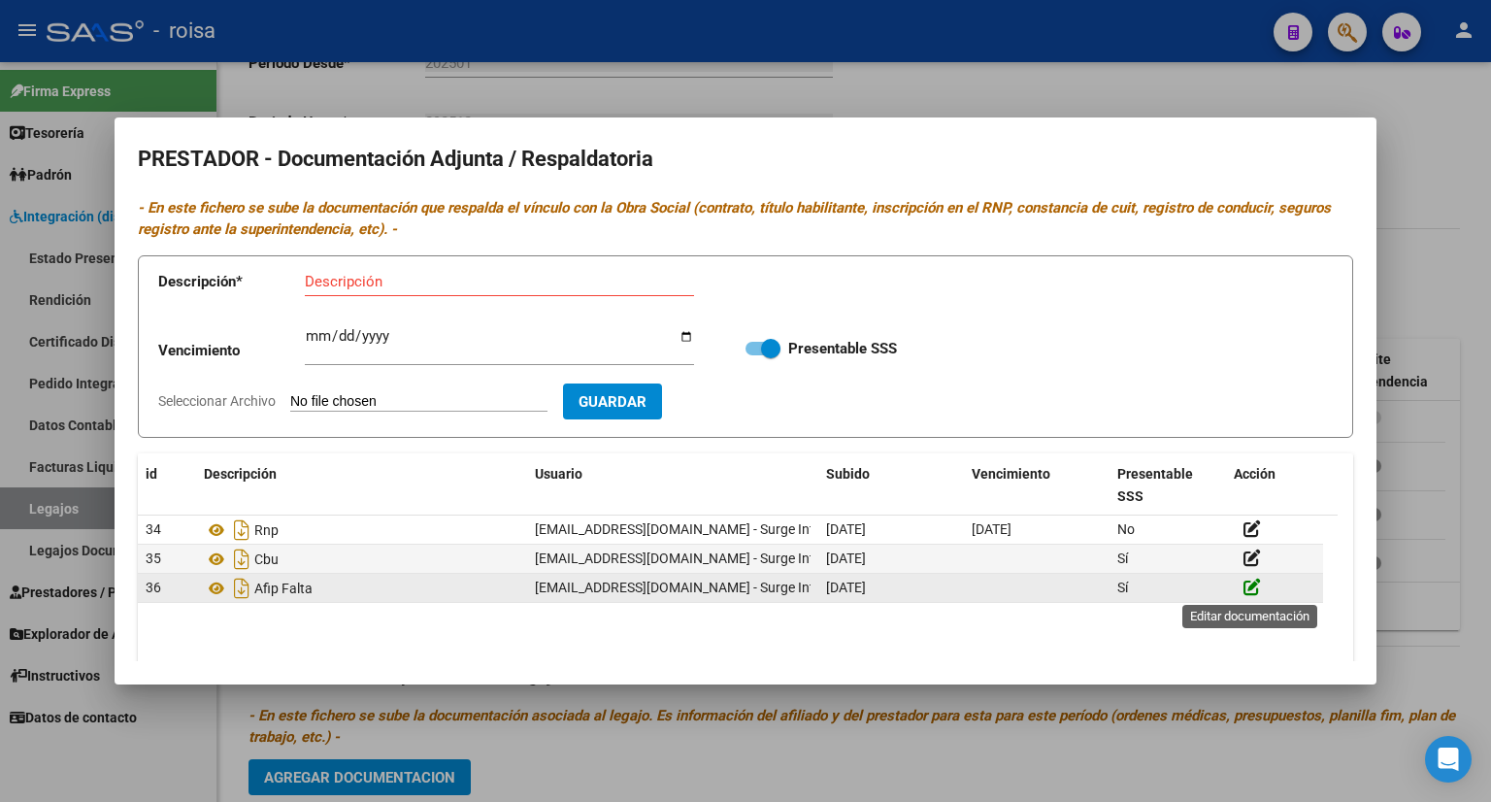
click at [1249, 585] on icon at bounding box center [1251, 586] width 17 height 18
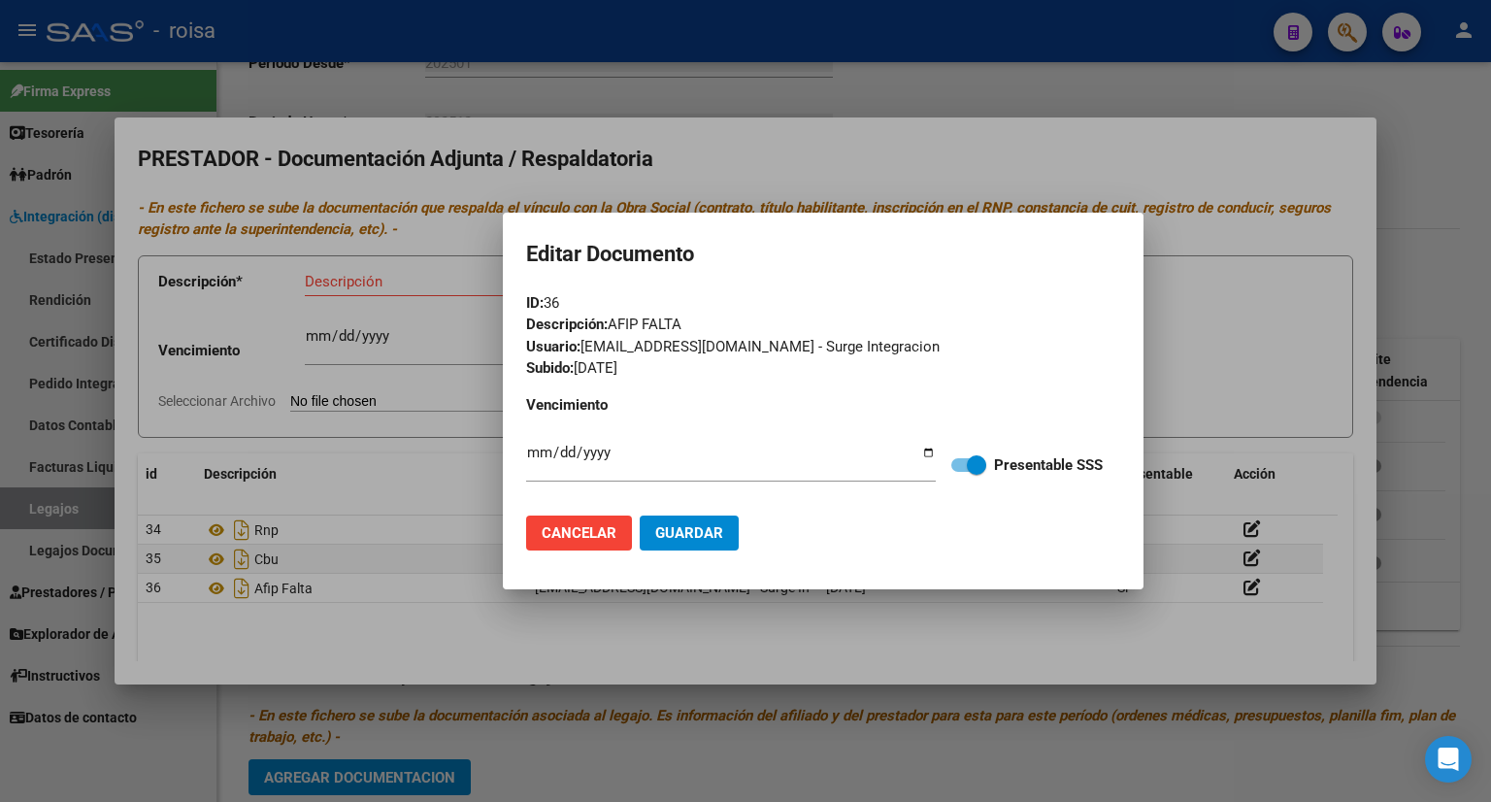
click at [587, 287] on app-edit-document-dialog "Editar Documento ID: 36 Descripción: AFIP FALTA Usuario: [EMAIL_ADDRESS][DOMAIN…" at bounding box center [823, 401] width 594 height 330
click at [863, 508] on mat-dialog-actions "Cancelar Guardar" at bounding box center [823, 533] width 594 height 66
click at [762, 451] on input "Ingresar vencimiento" at bounding box center [731, 459] width 410 height 31
drag, startPoint x: 974, startPoint y: 461, endPoint x: 927, endPoint y: 456, distance: 47.8
click at [927, 456] on form "ID: 36 Descripción: AFIP FALTA Usuario: [EMAIL_ADDRESS][DOMAIN_NAME] - Surge In…" at bounding box center [823, 429] width 594 height 274
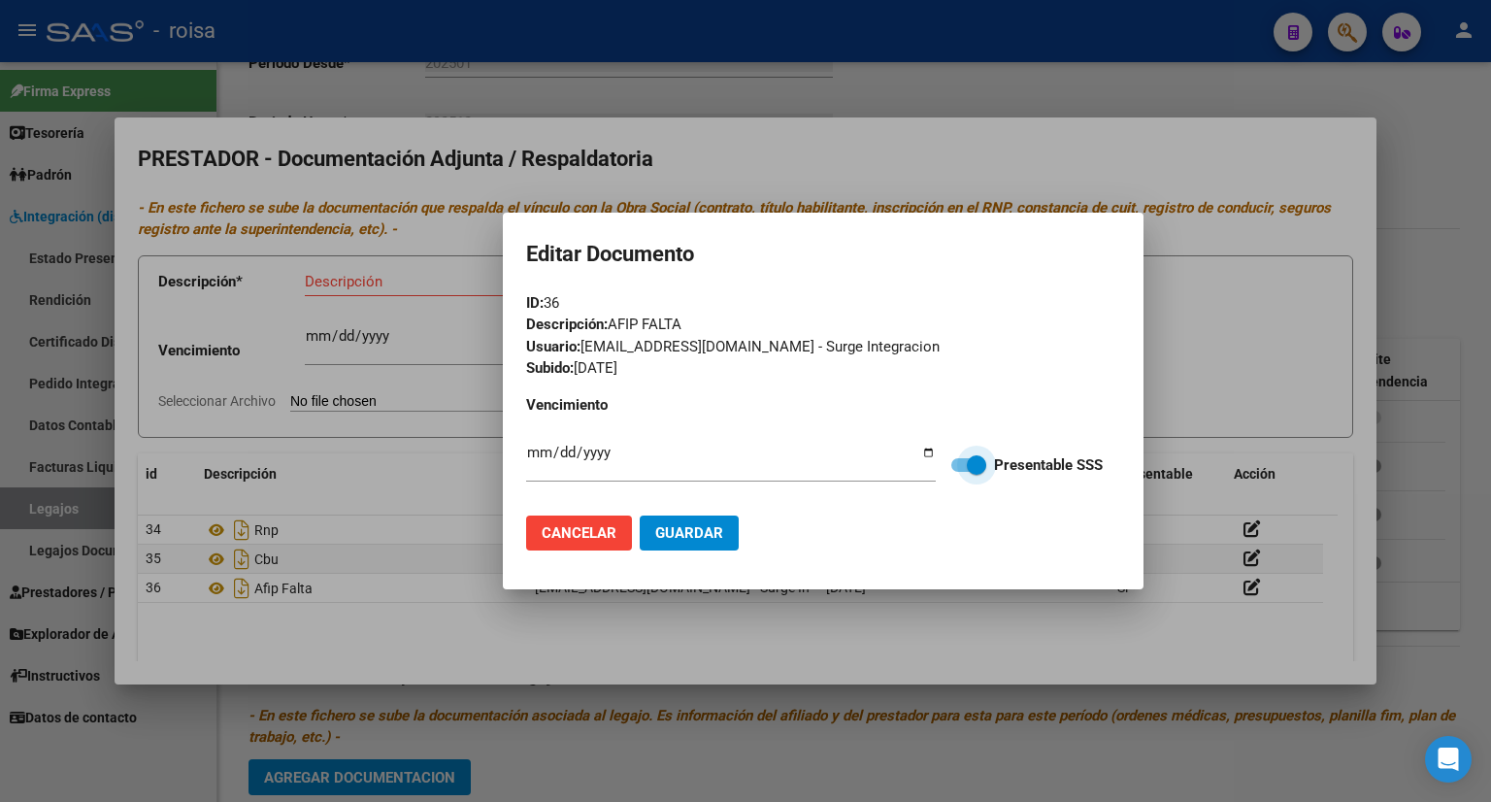
click at [956, 461] on span at bounding box center [968, 465] width 35 height 14
click at [960, 472] on input "Presentable SSS" at bounding box center [960, 472] width 1 height 1
checkbox input "false"
click at [675, 532] on span "Guardar" at bounding box center [689, 532] width 68 height 17
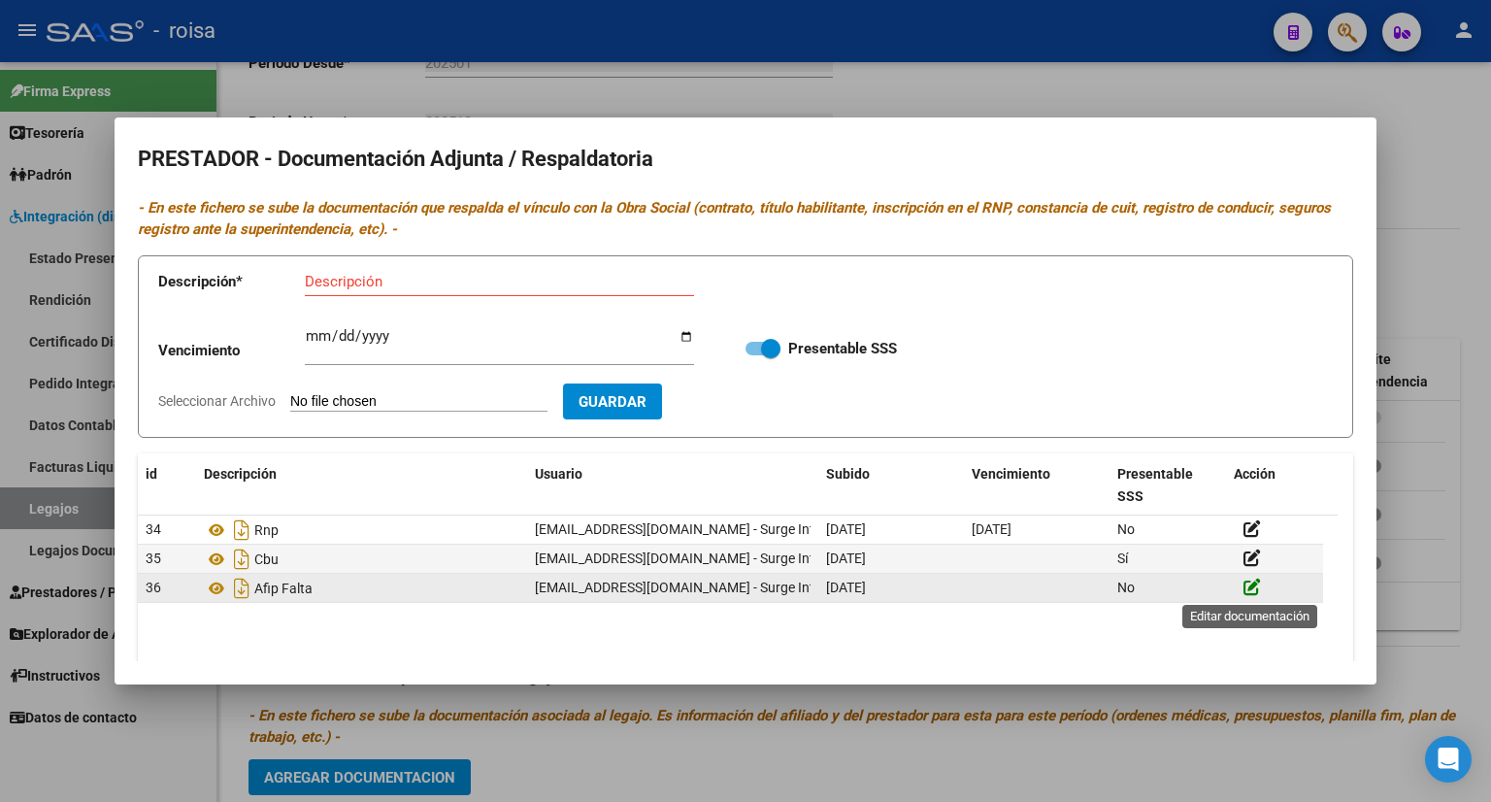
click at [1258, 587] on icon at bounding box center [1251, 586] width 17 height 18
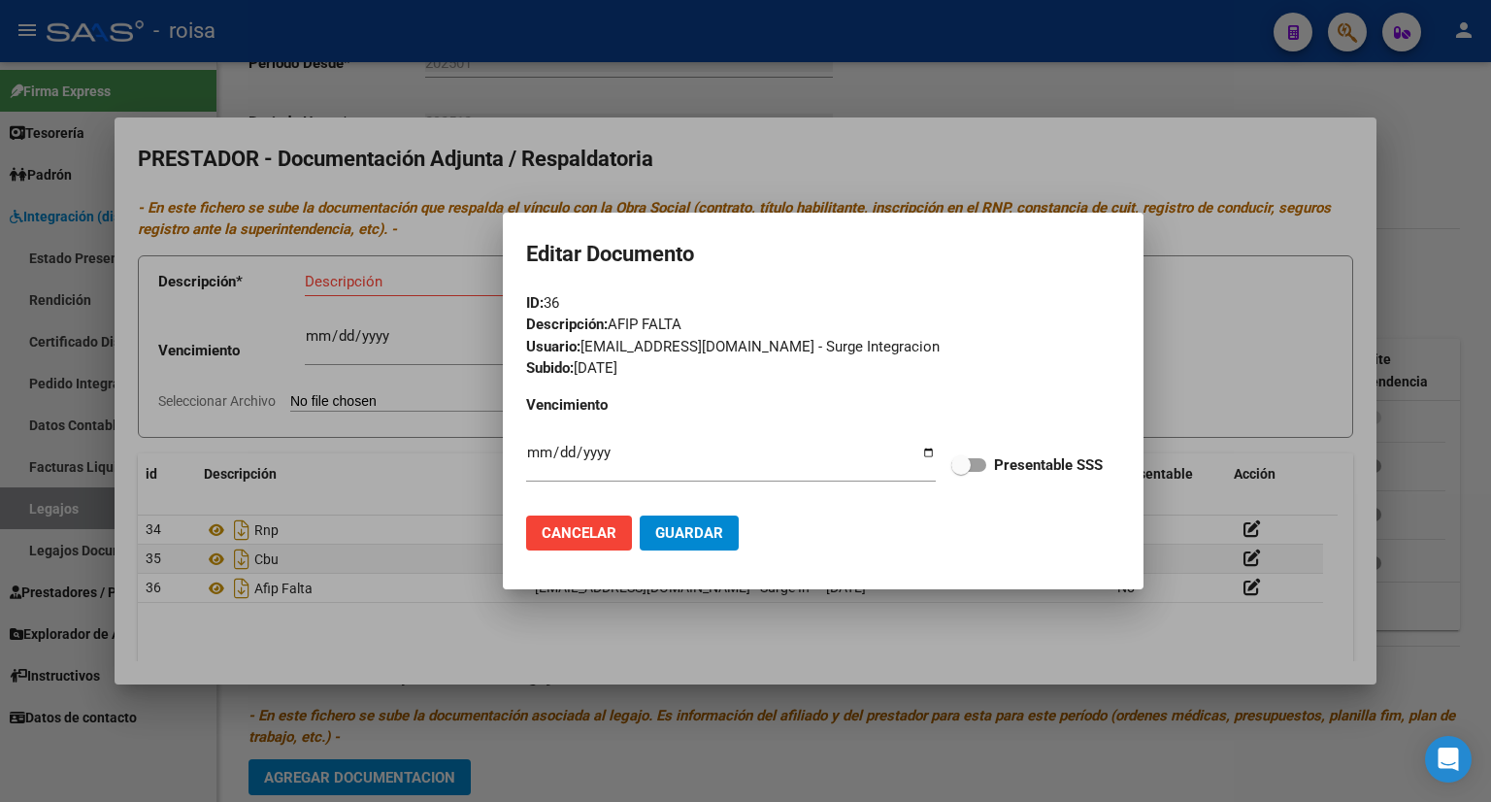
drag, startPoint x: 820, startPoint y: 328, endPoint x: 997, endPoint y: 364, distance: 180.2
click at [997, 364] on form "ID: 36 Descripción: AFIP FALTA Usuario: [EMAIL_ADDRESS][DOMAIN_NAME] - Surge In…" at bounding box center [823, 429] width 594 height 274
drag, startPoint x: 604, startPoint y: 316, endPoint x: 751, endPoint y: 350, distance: 151.4
click at [734, 350] on form "ID: 36 Descripción: AFIP FALTA Usuario: [EMAIL_ADDRESS][DOMAIN_NAME] - Surge In…" at bounding box center [823, 429] width 594 height 274
click at [1282, 350] on div at bounding box center [745, 401] width 1491 height 802
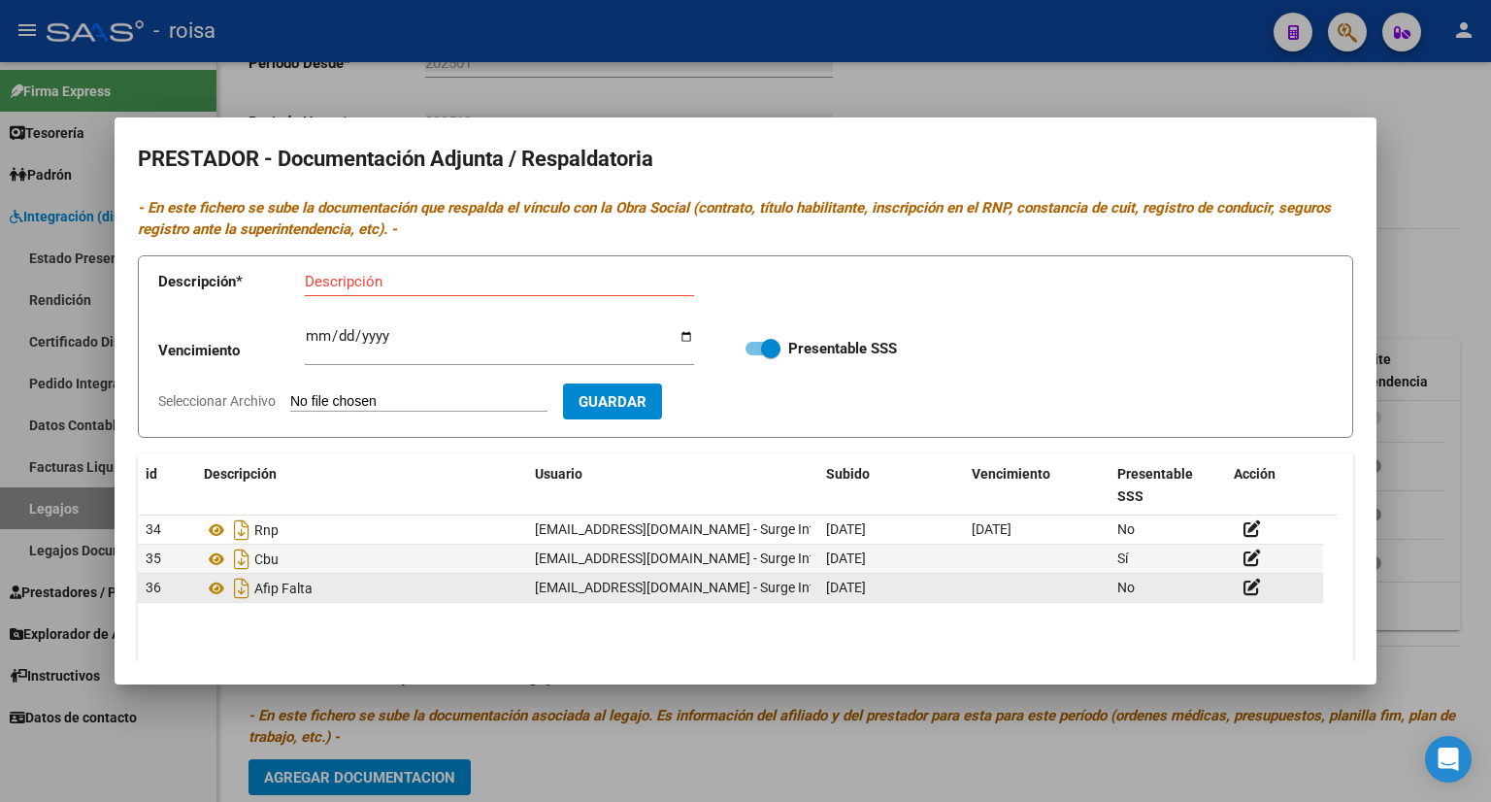
click at [388, 594] on div "Afip Falta" at bounding box center [361, 588] width 315 height 31
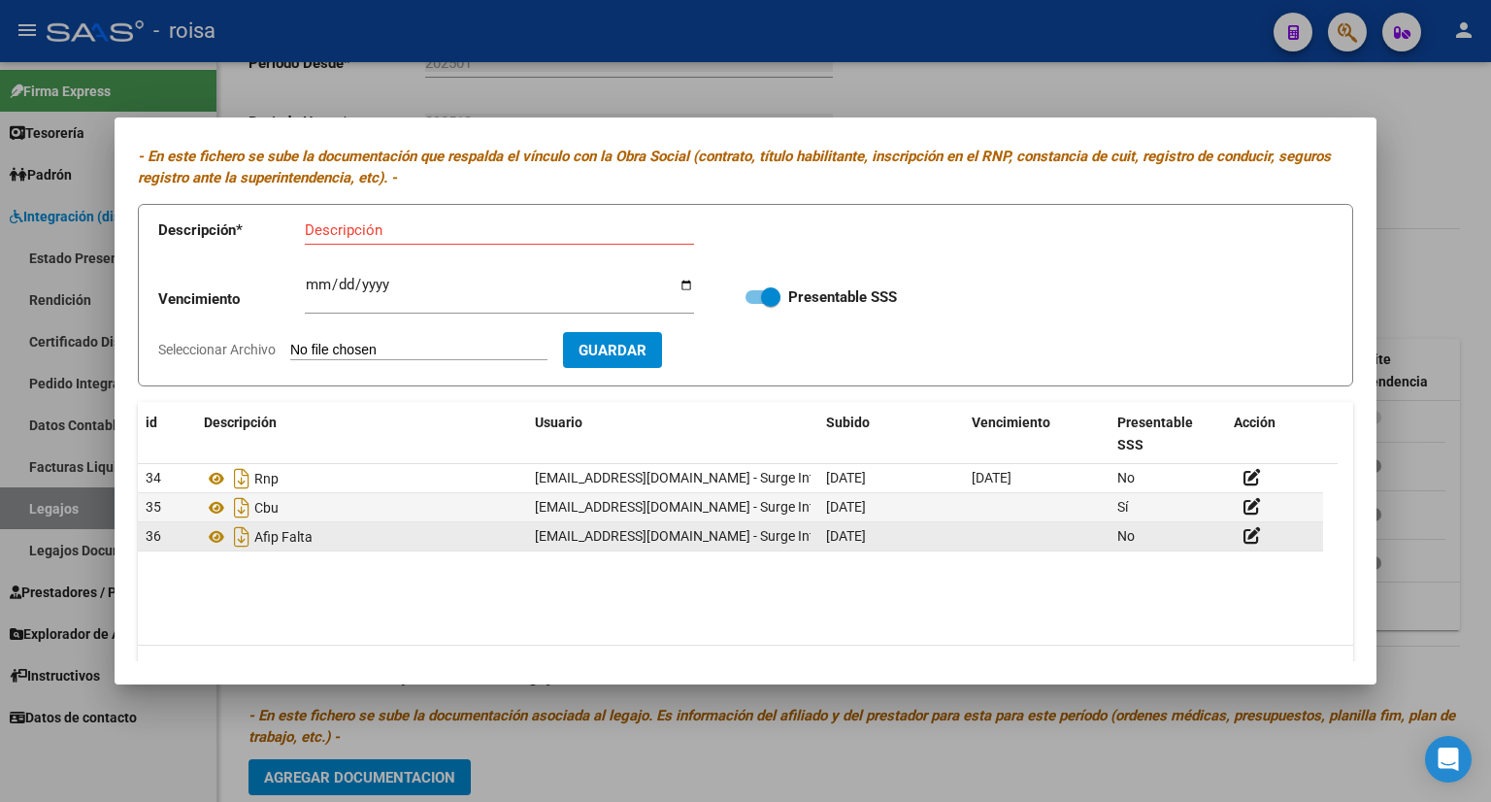
scroll to position [99, 0]
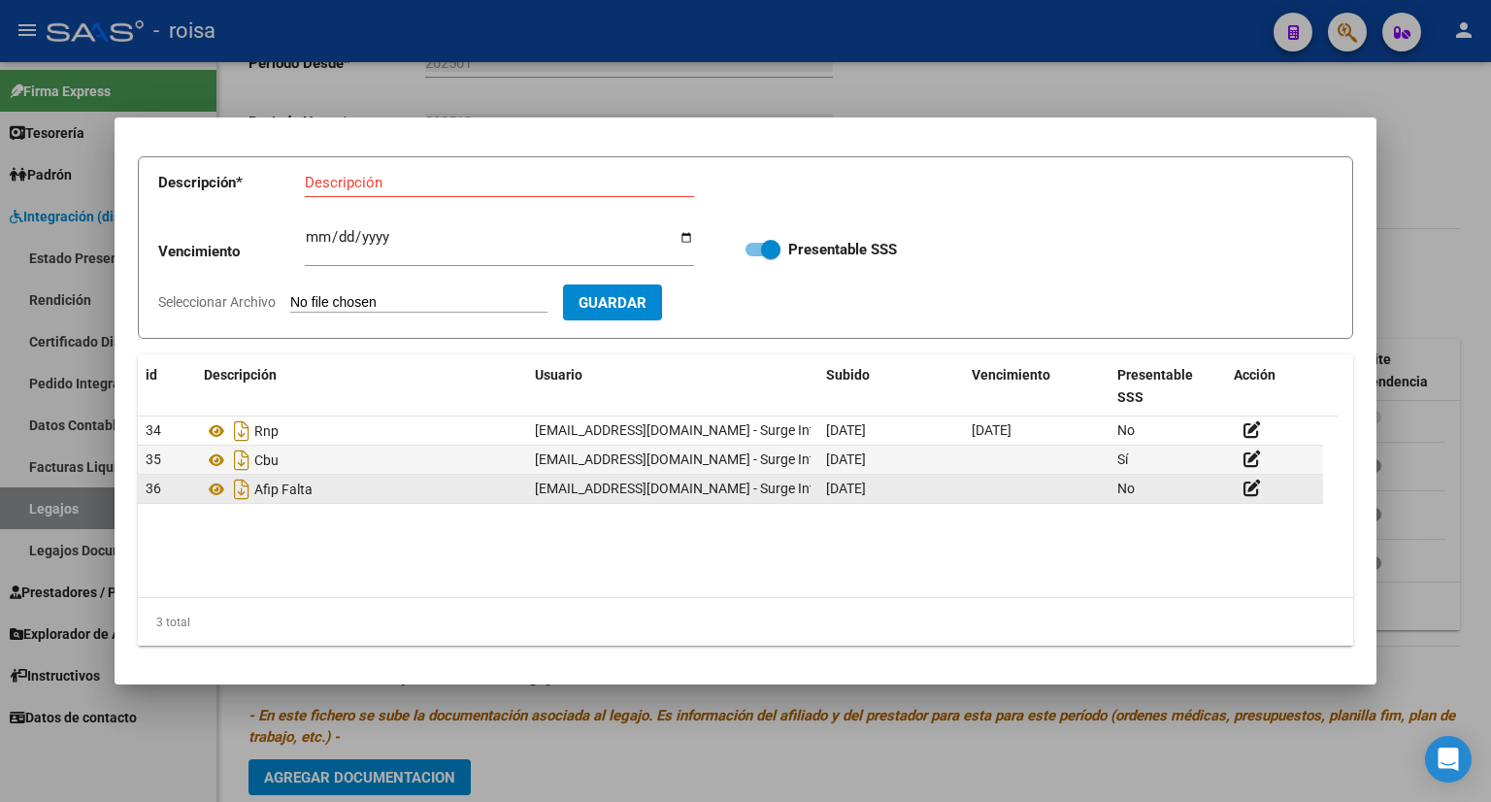
click at [997, 499] on datatable-body-cell at bounding box center [1037, 489] width 146 height 28
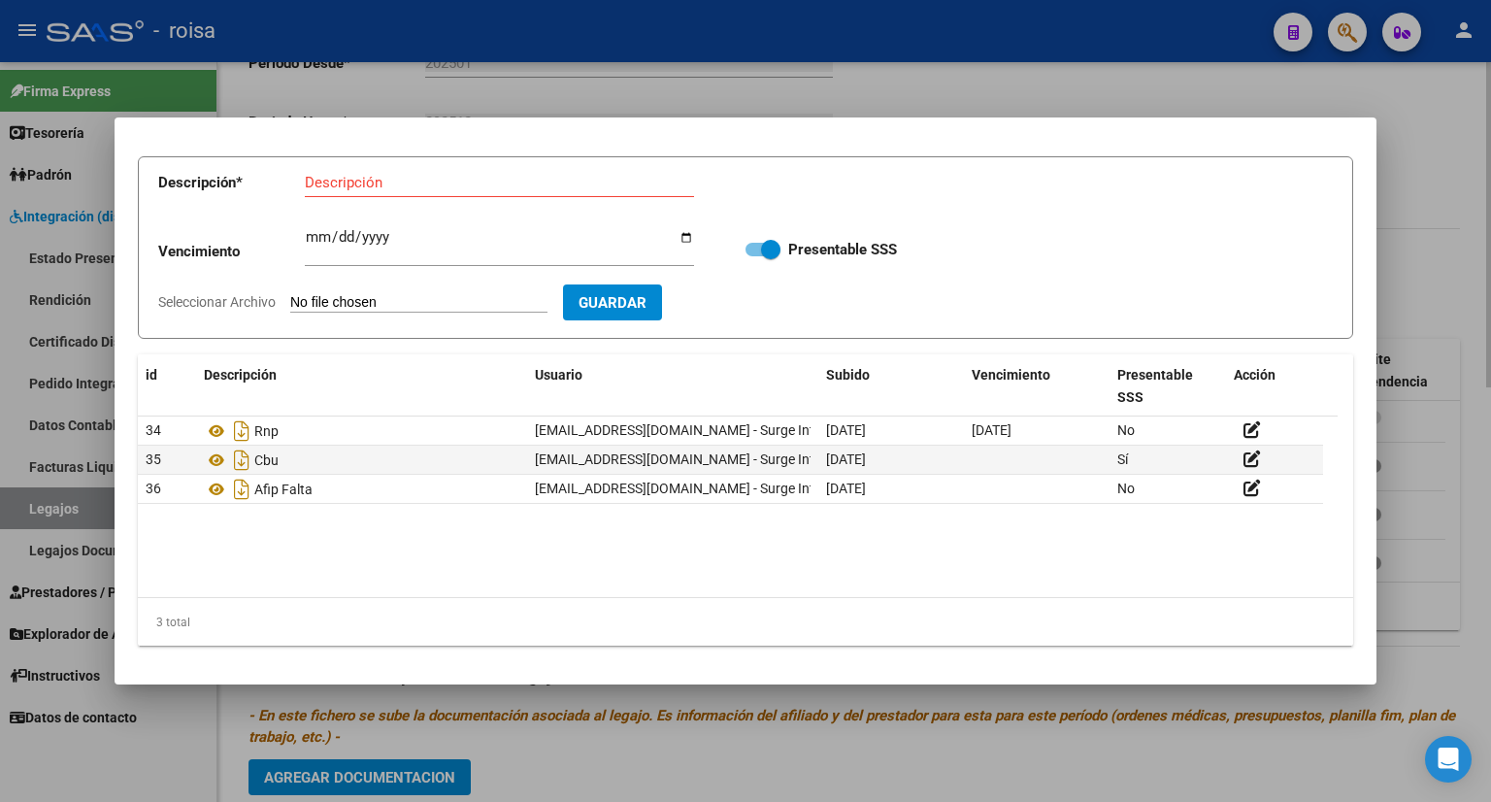
drag, startPoint x: 1429, startPoint y: 175, endPoint x: 1427, endPoint y: 187, distance: 12.8
click at [1428, 181] on div at bounding box center [745, 401] width 1491 height 802
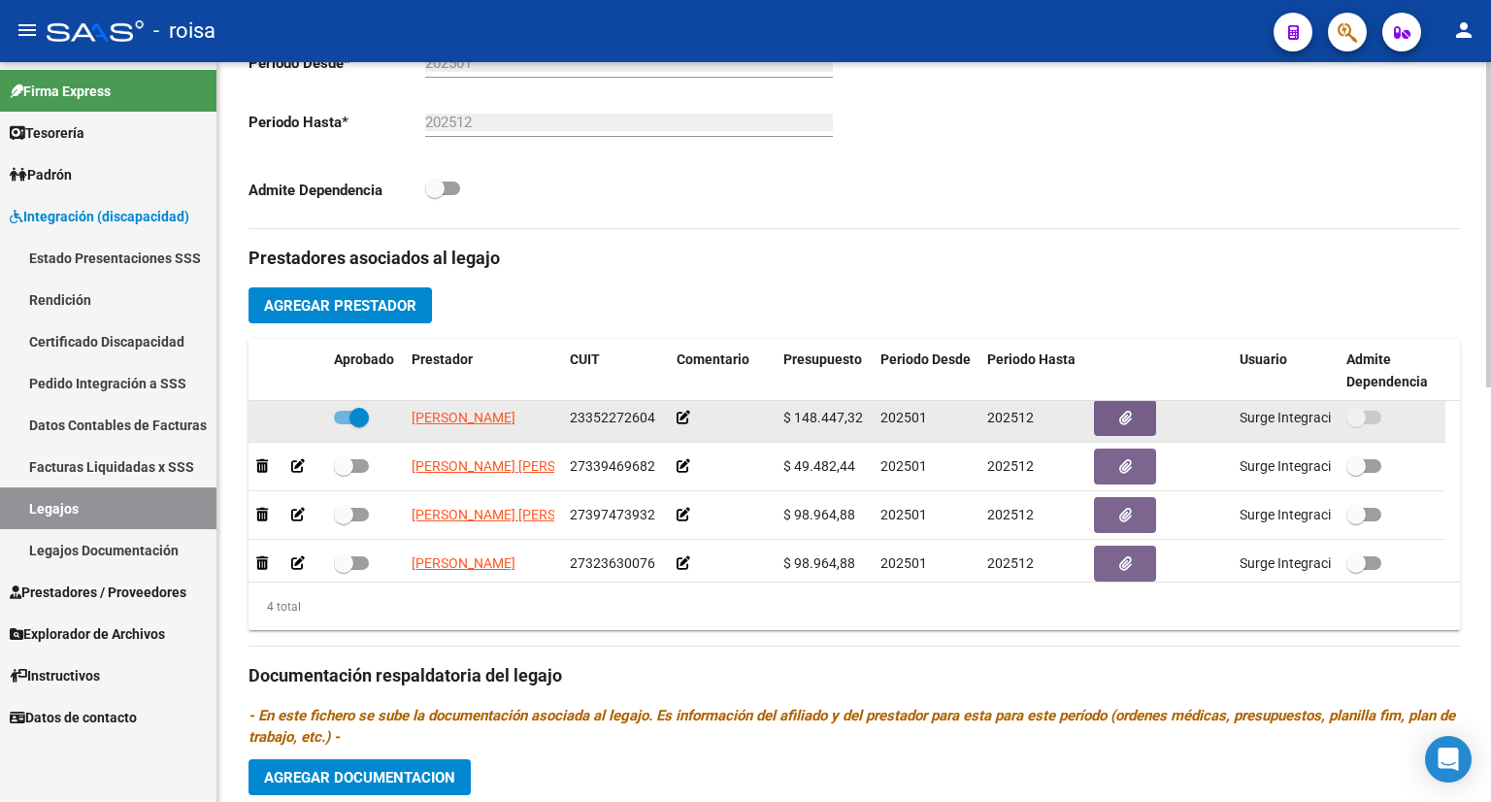
click at [340, 412] on span at bounding box center [351, 418] width 35 height 14
click at [343, 424] on input "checkbox" at bounding box center [343, 424] width 1 height 1
checkbox input "false"
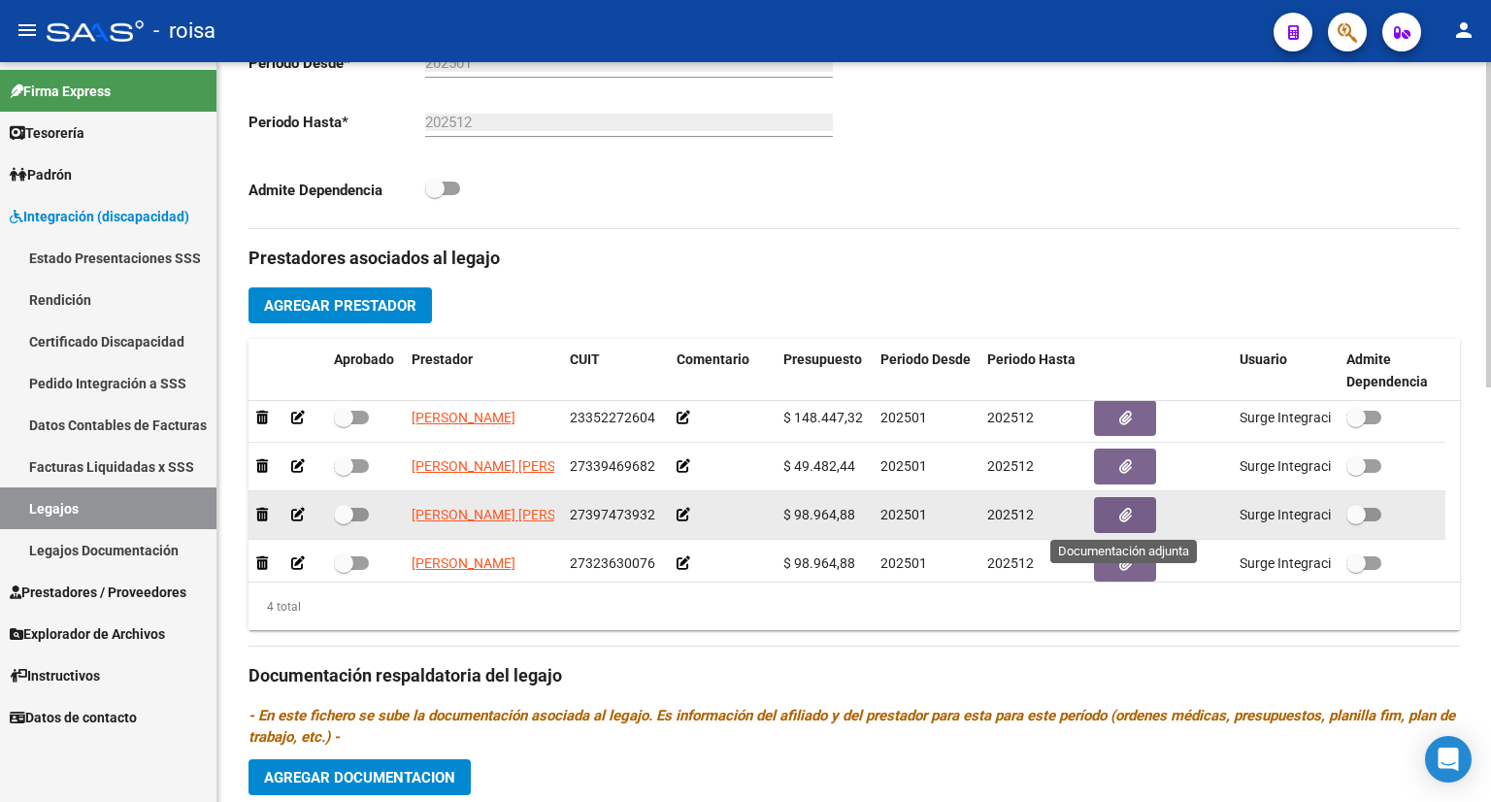
click at [1131, 511] on button "button" at bounding box center [1125, 515] width 62 height 36
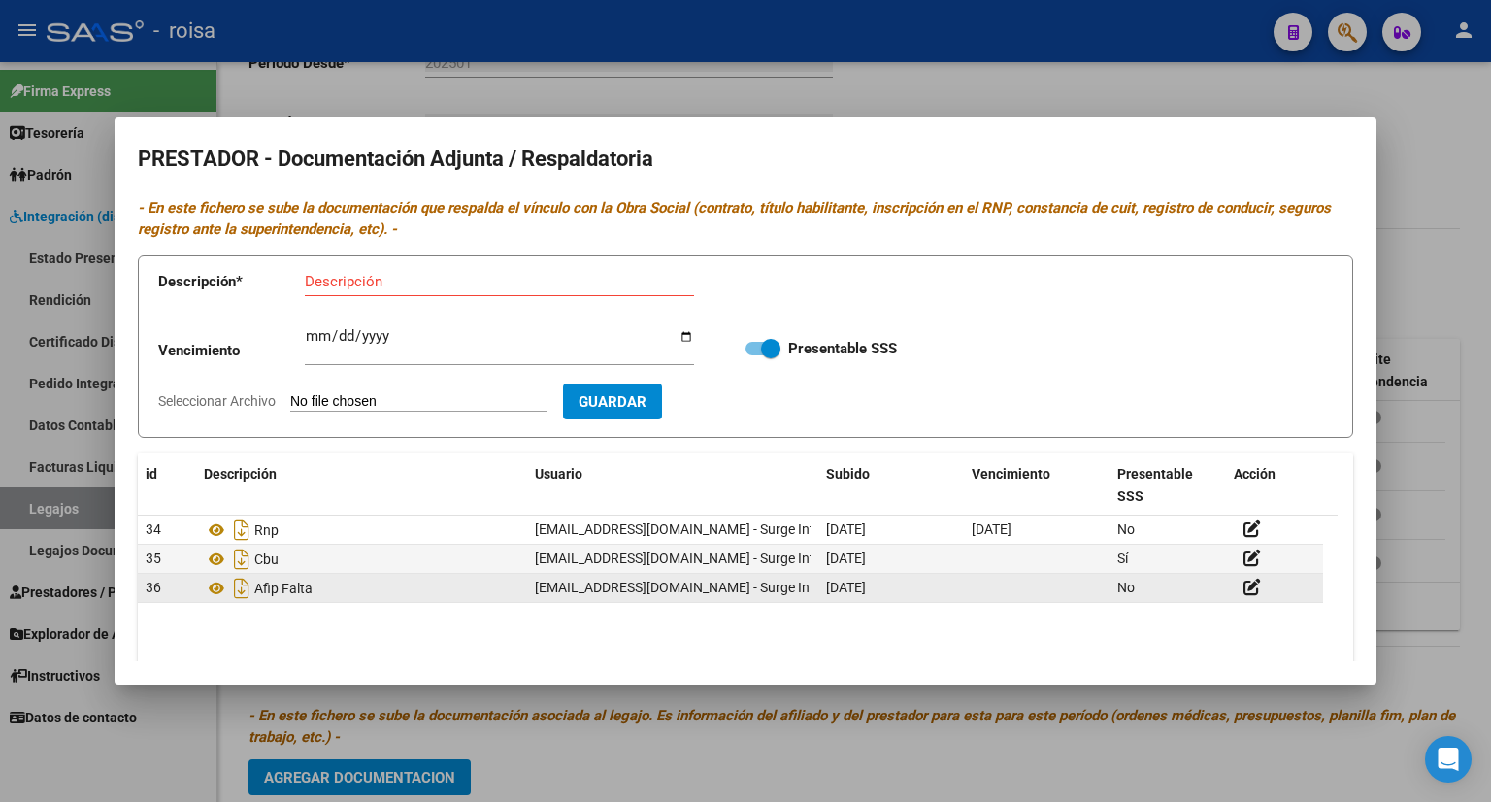
click at [1063, 581] on datatable-body-cell at bounding box center [1037, 588] width 146 height 28
click at [1246, 587] on icon at bounding box center [1251, 586] width 17 height 18
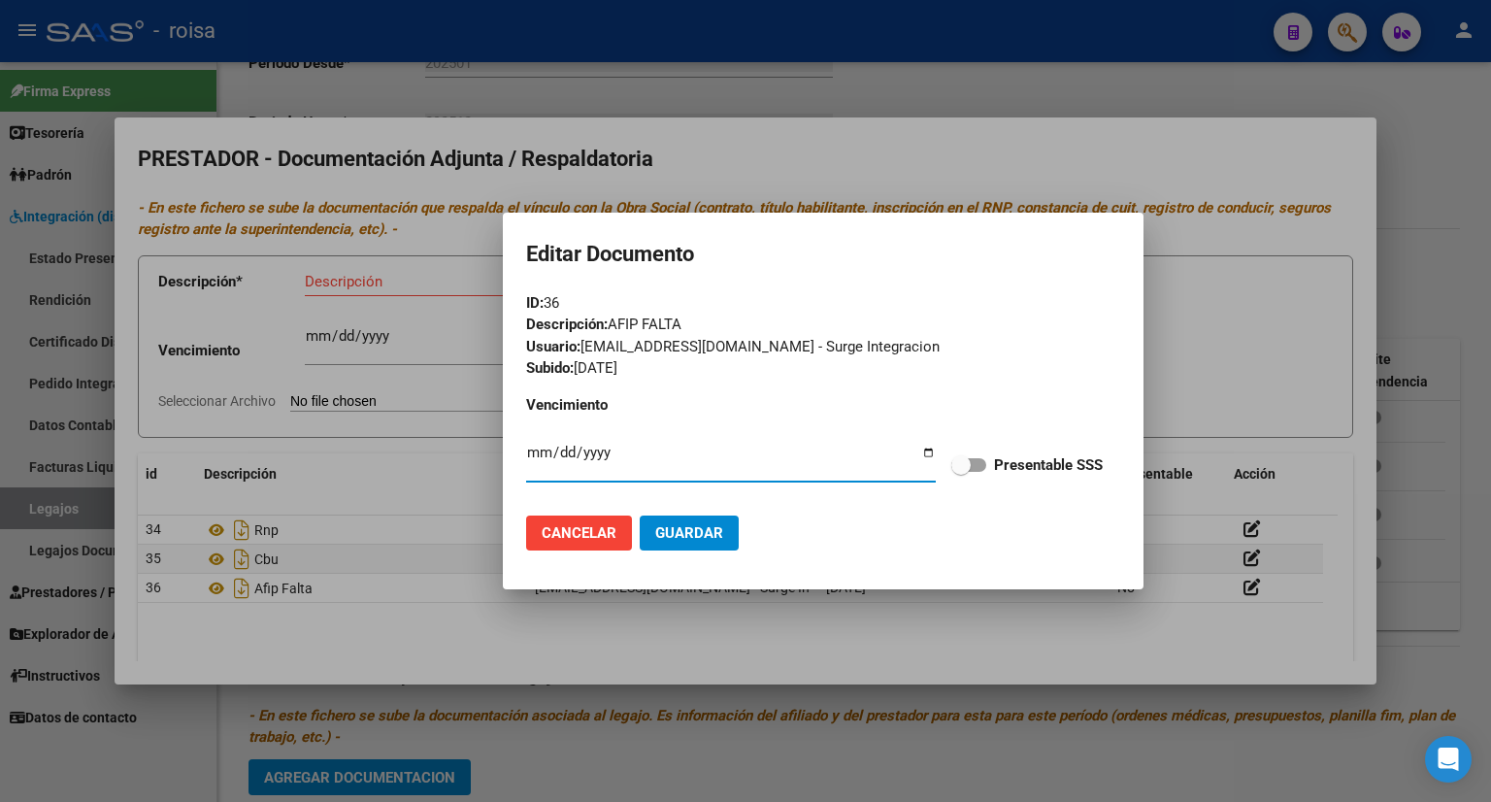
click at [1262, 378] on div at bounding box center [745, 401] width 1491 height 802
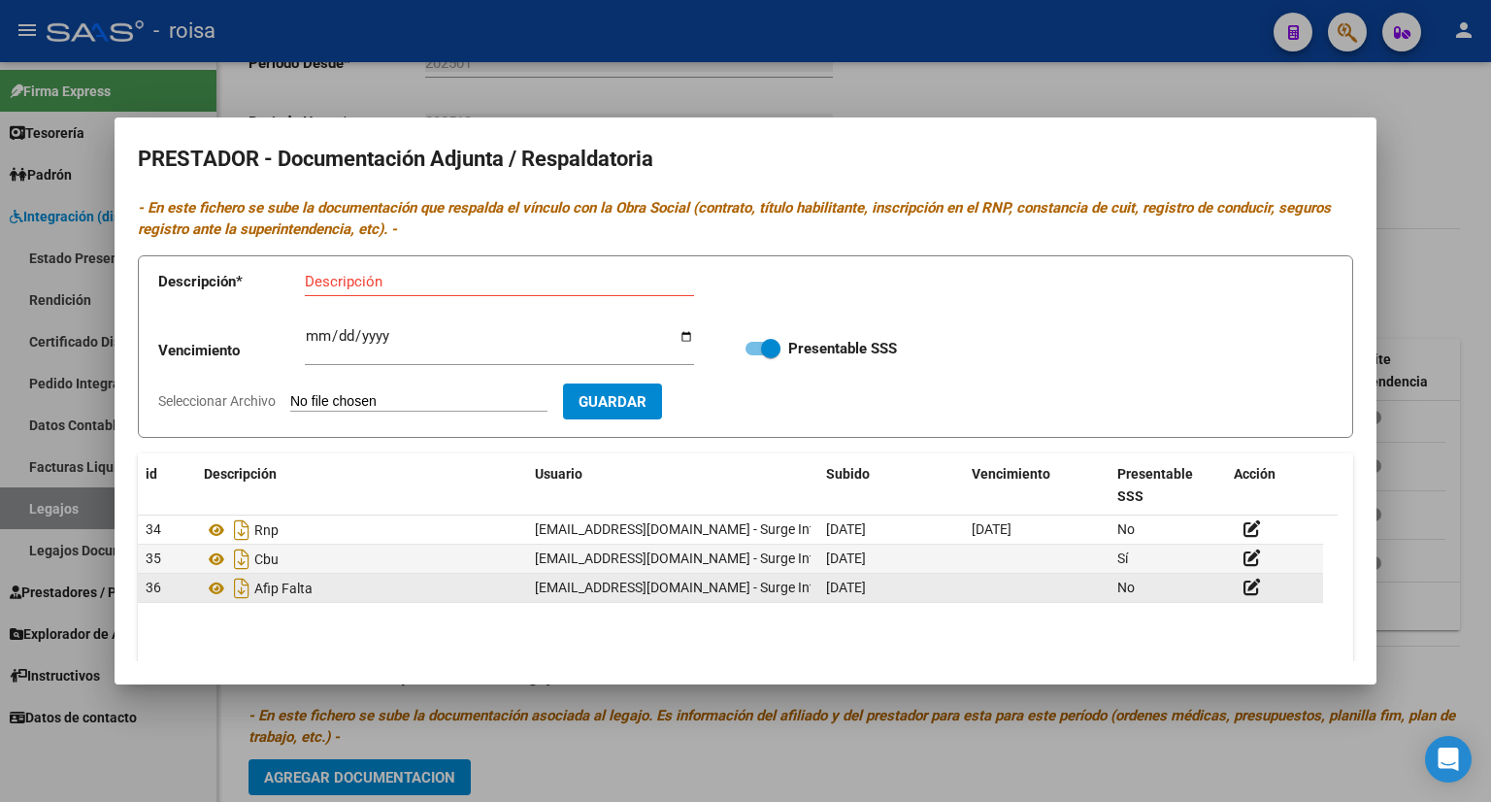
click at [448, 591] on div "Afip Falta" at bounding box center [361, 588] width 315 height 31
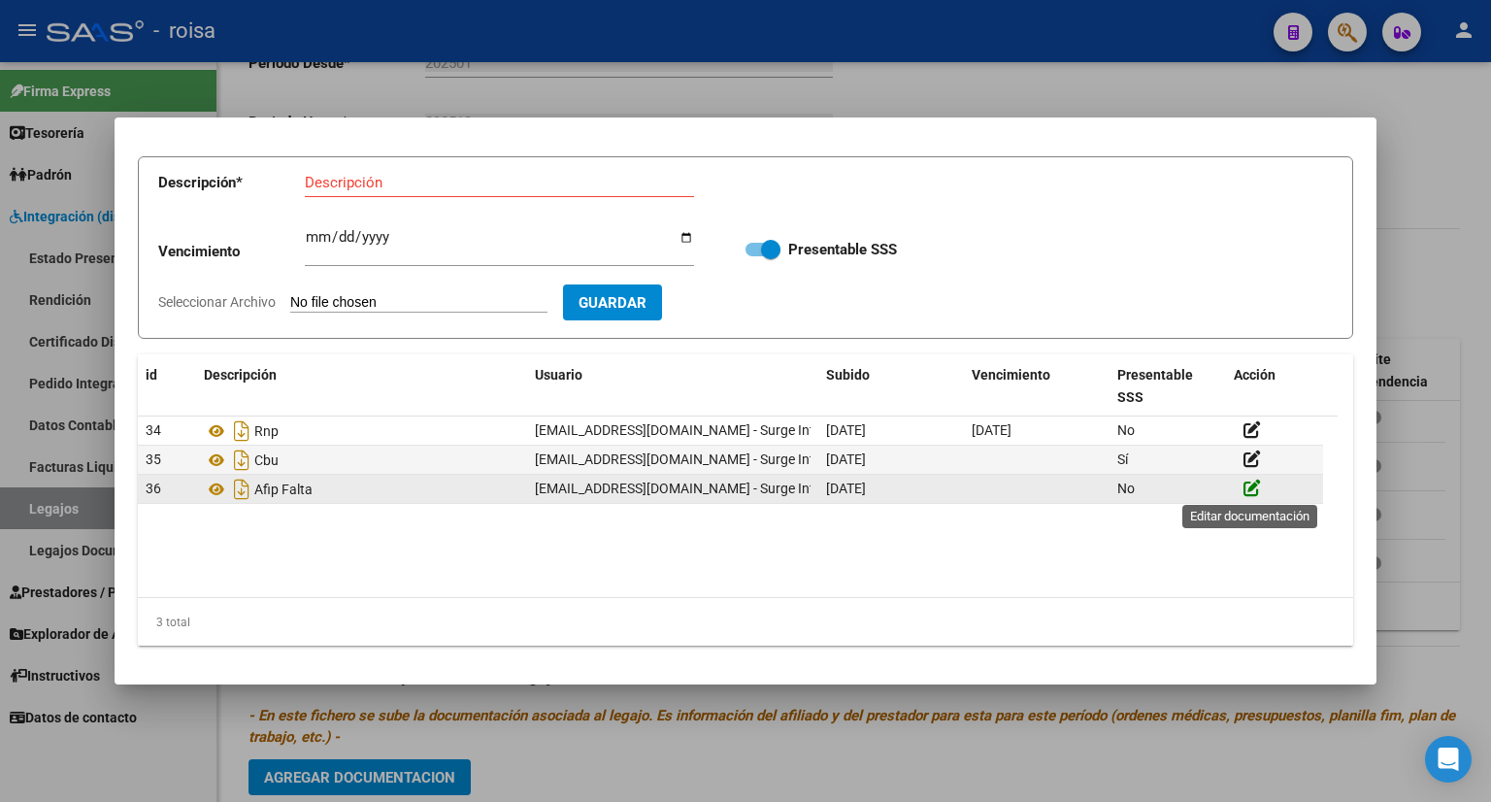
click at [1248, 489] on icon at bounding box center [1251, 487] width 17 height 18
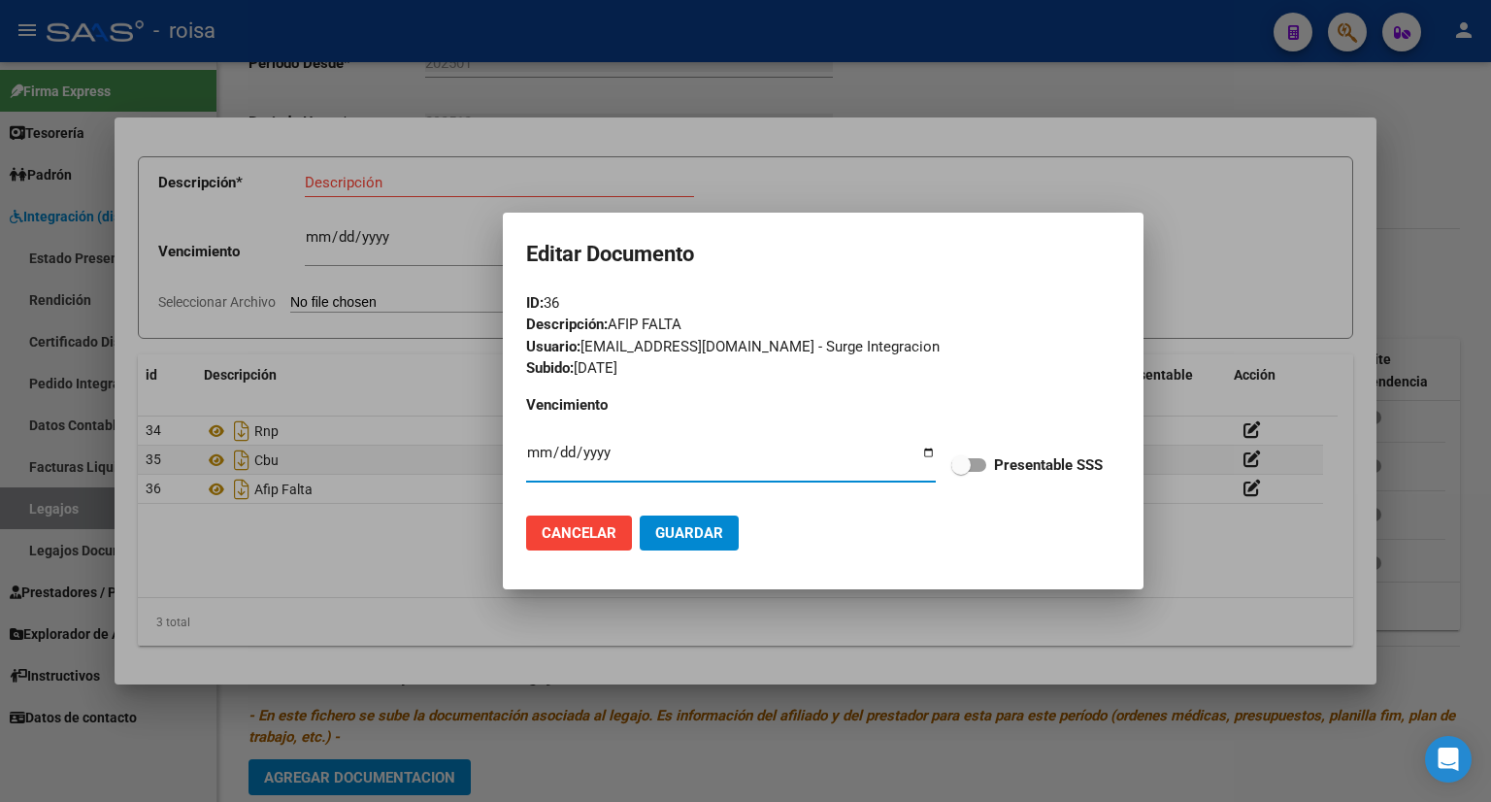
click at [721, 347] on div "Usuario: [EMAIL_ADDRESS][DOMAIN_NAME] - Surge Integracion" at bounding box center [823, 347] width 594 height 22
click at [600, 538] on span "Cancelar" at bounding box center [579, 532] width 75 height 17
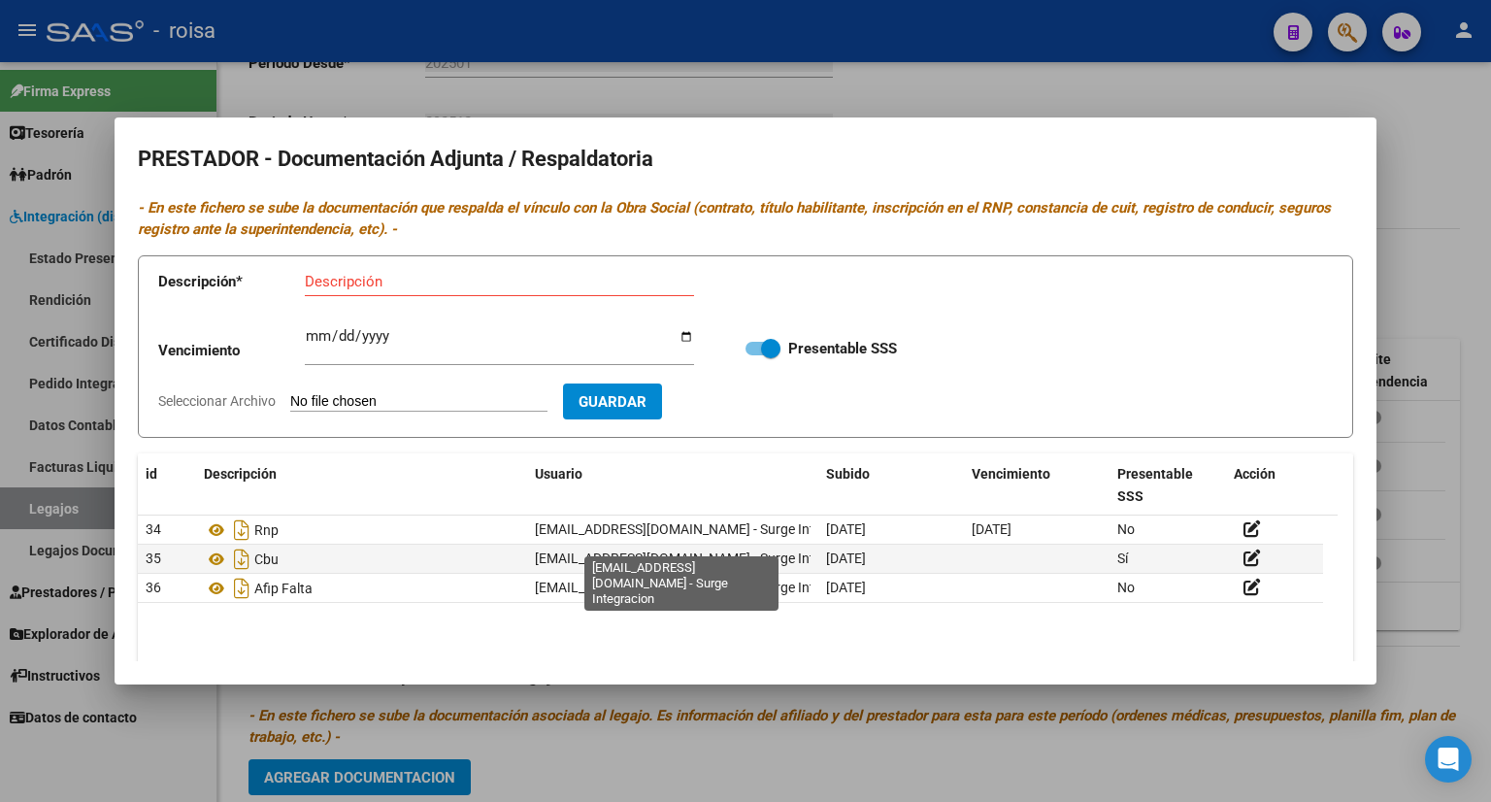
scroll to position [0, 0]
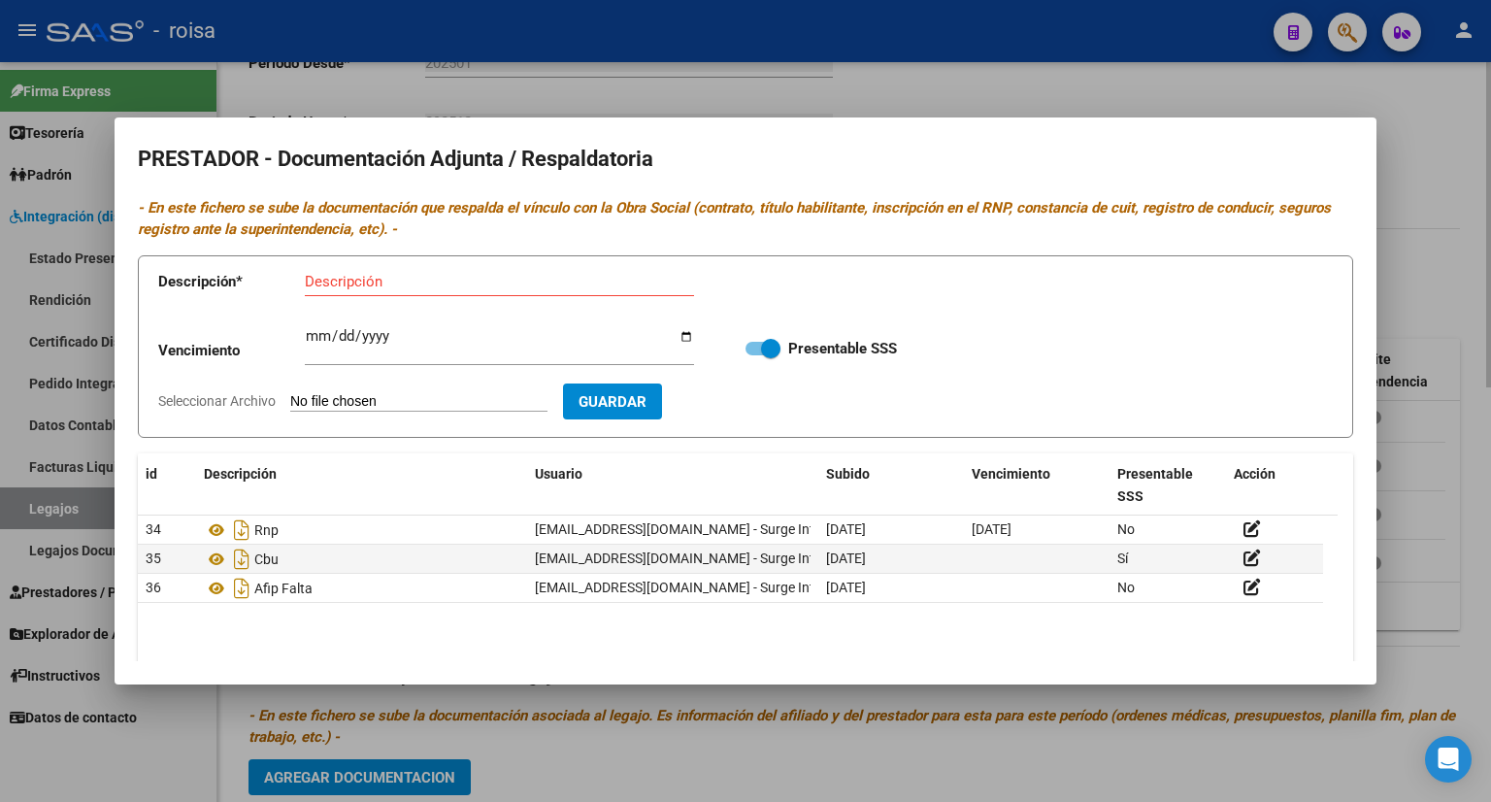
click at [1456, 121] on div at bounding box center [745, 401] width 1491 height 802
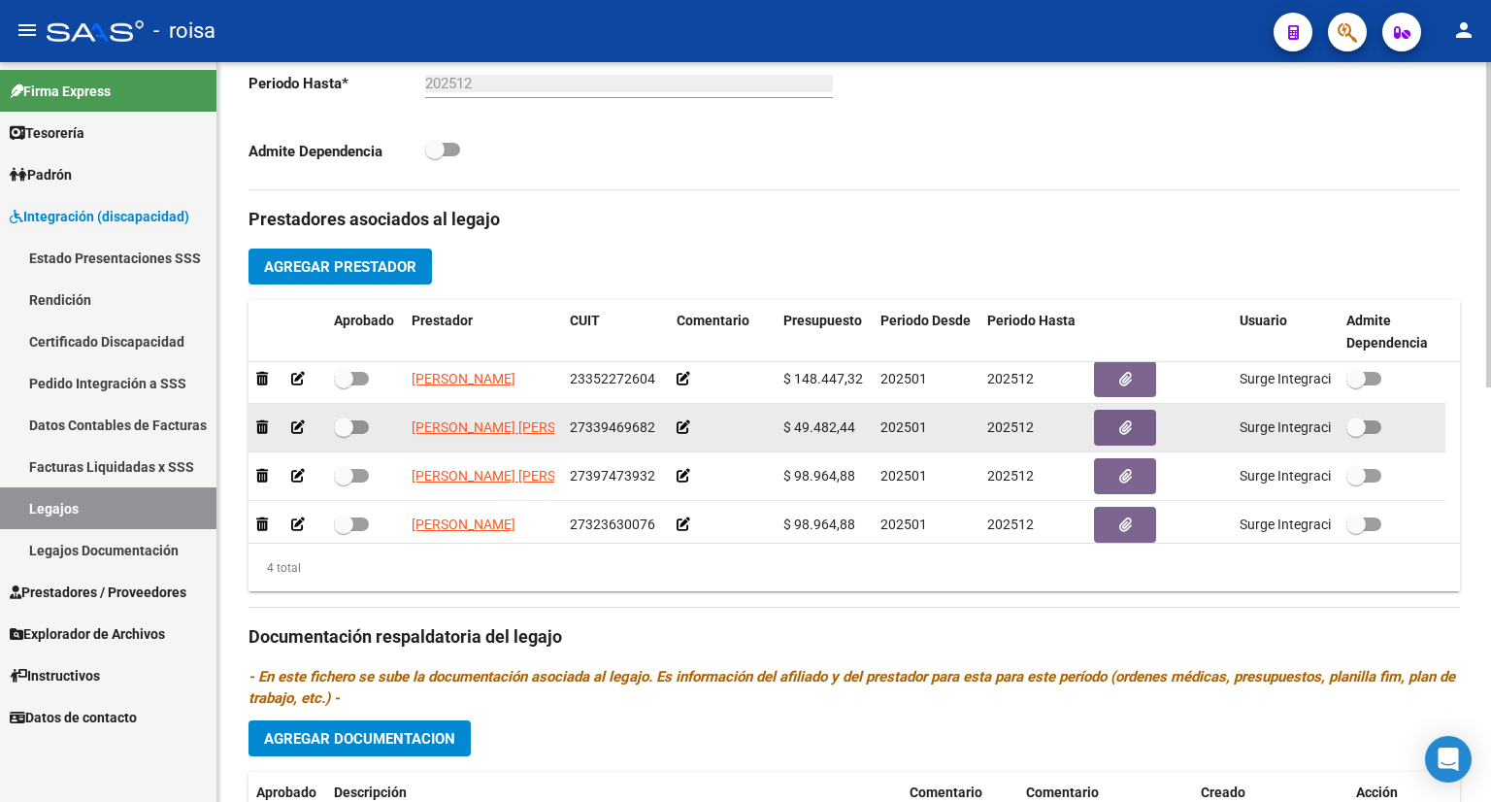
scroll to position [582, 0]
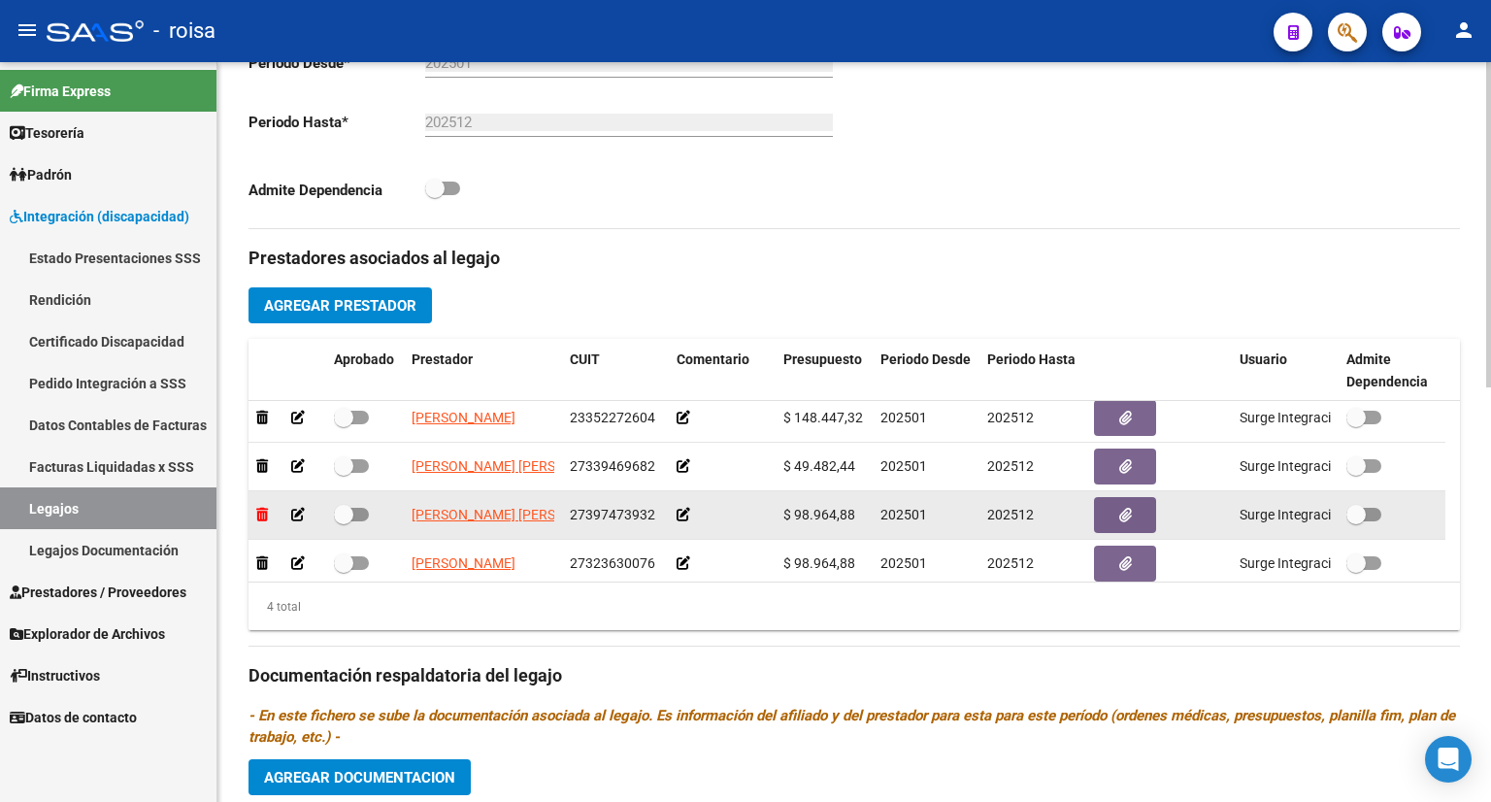
click at [259, 509] on icon at bounding box center [262, 515] width 12 height 14
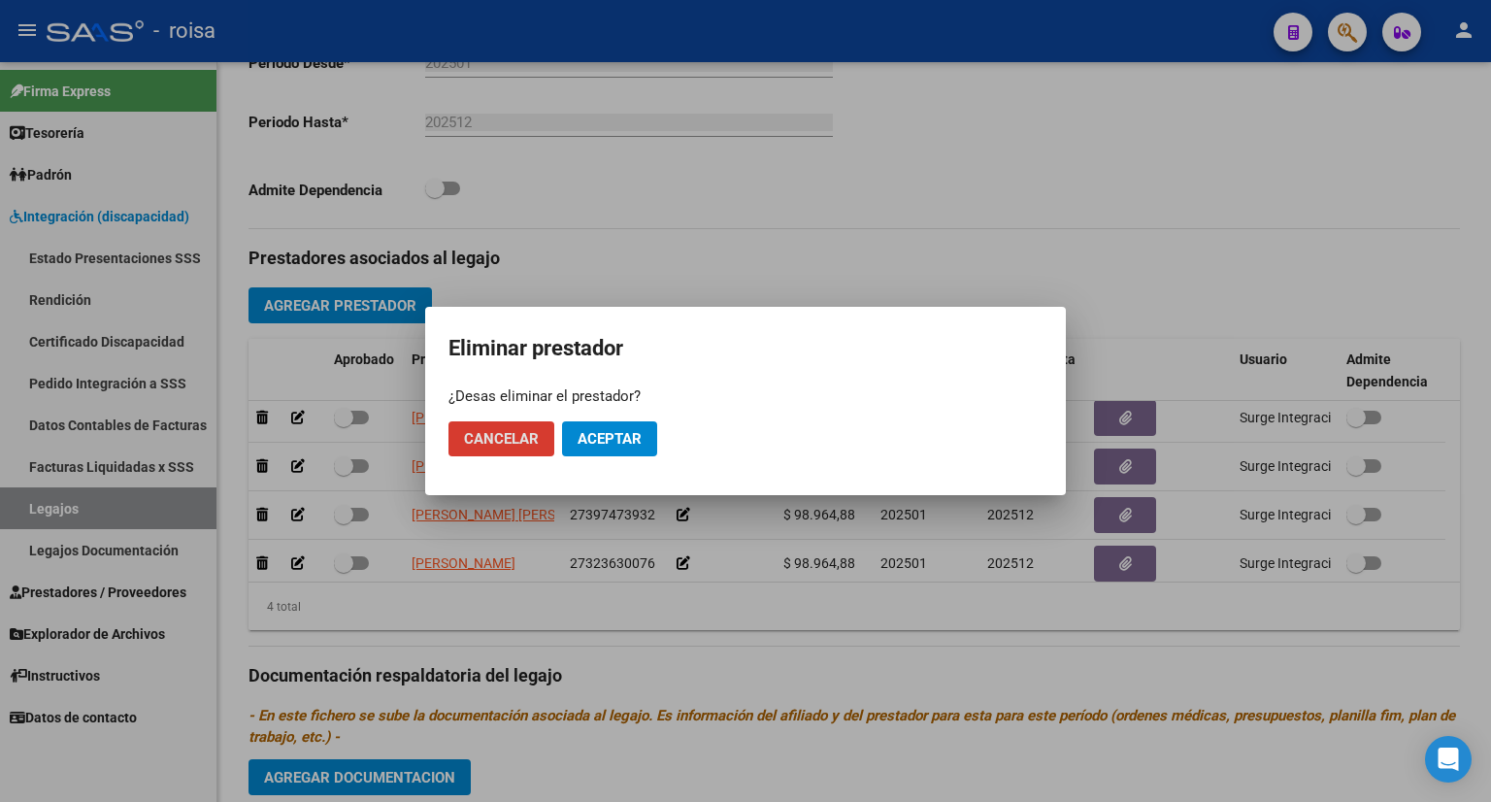
click at [596, 436] on span "Aceptar" at bounding box center [609, 438] width 64 height 17
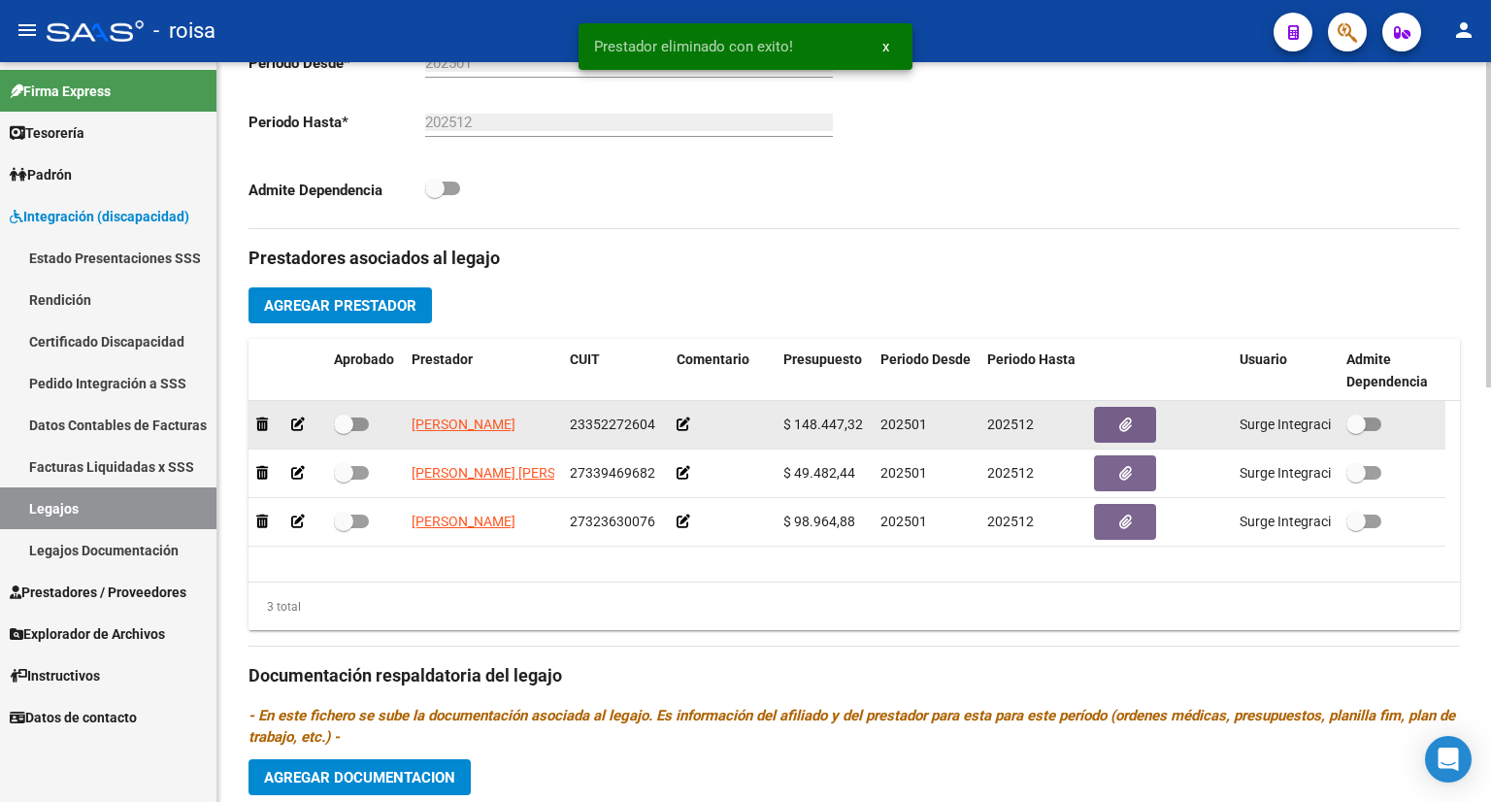
scroll to position [0, 0]
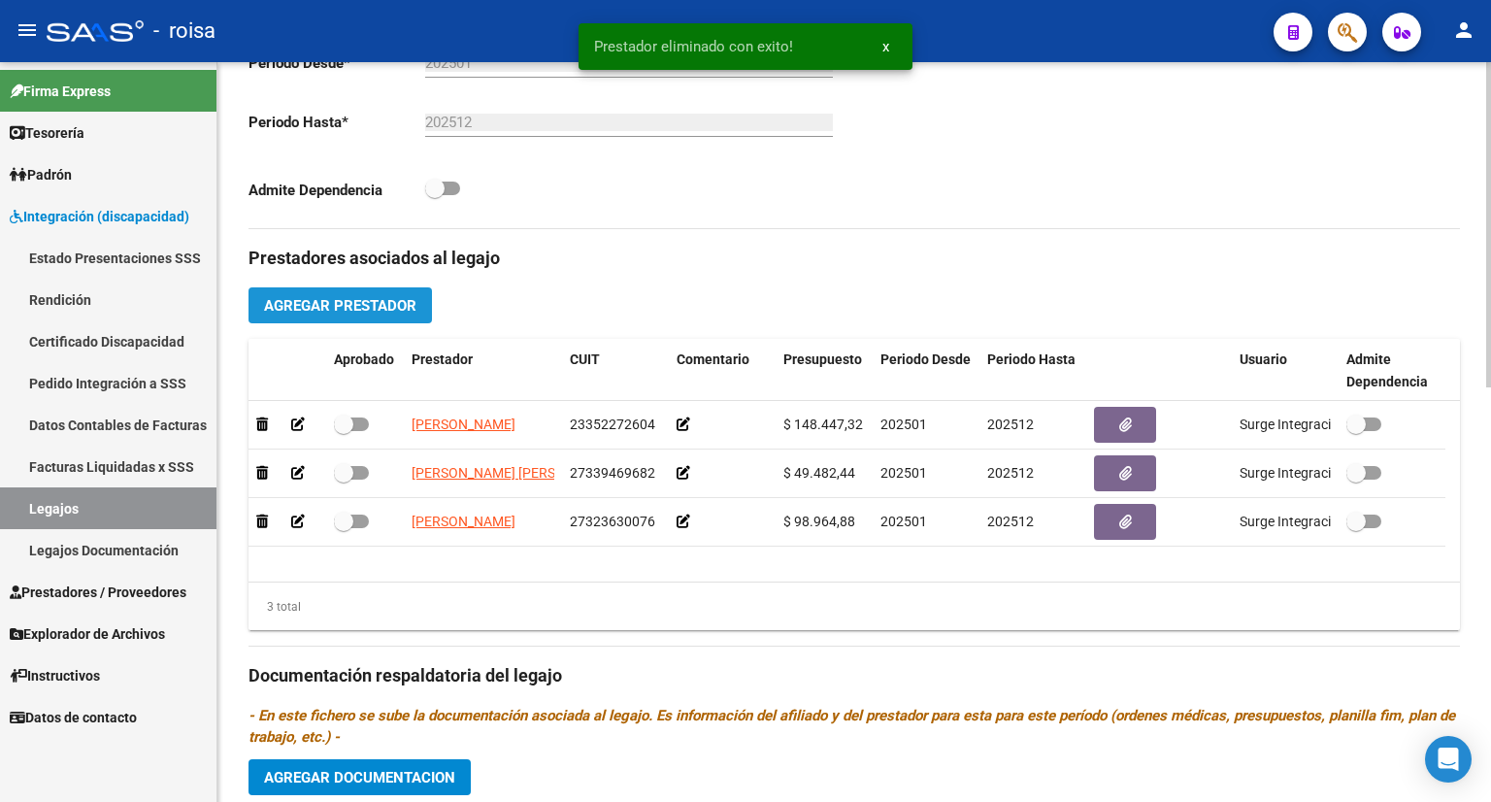
click at [342, 298] on span "Agregar Prestador" at bounding box center [340, 305] width 152 height 17
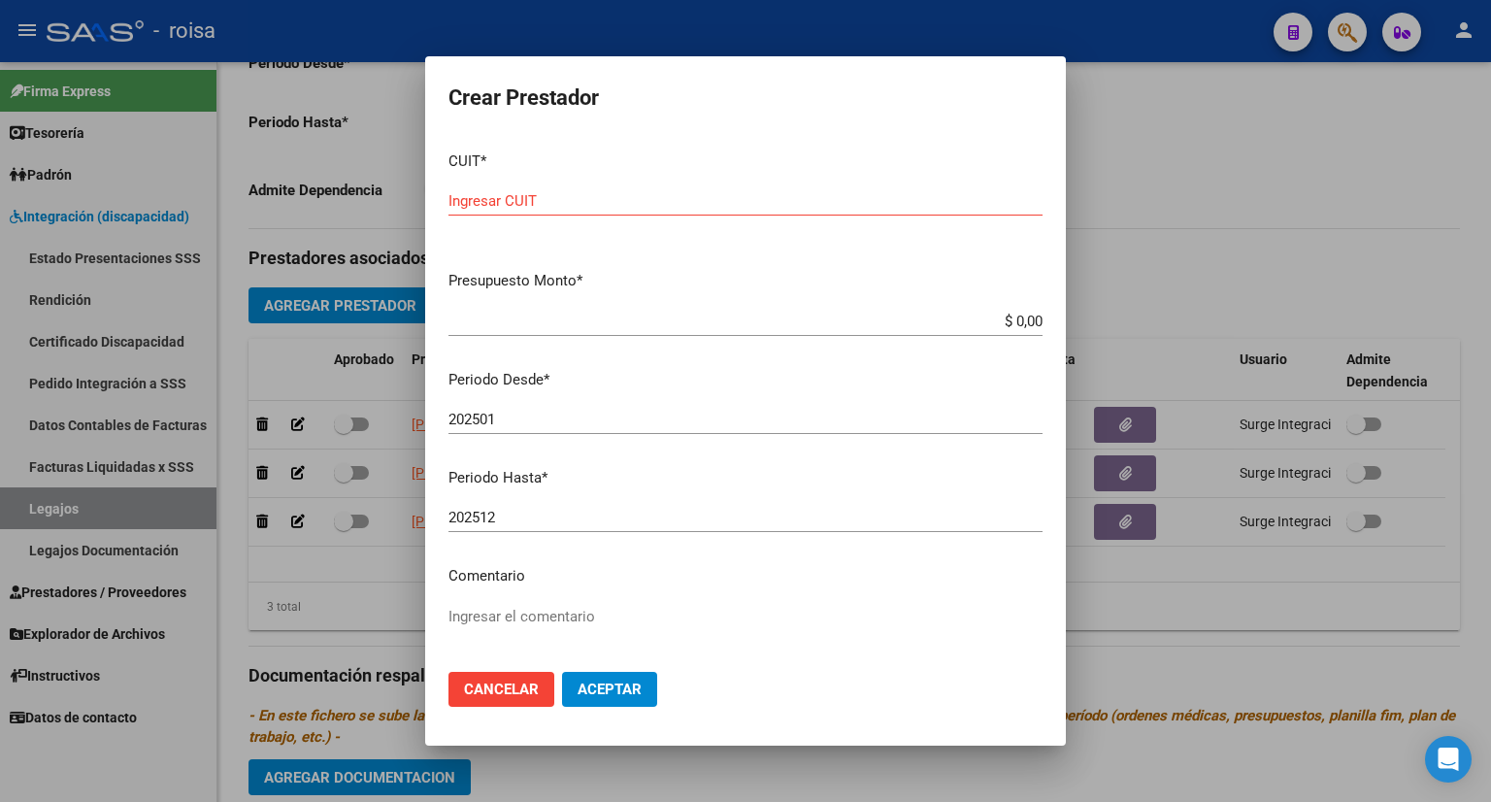
click at [1135, 184] on div at bounding box center [745, 401] width 1491 height 802
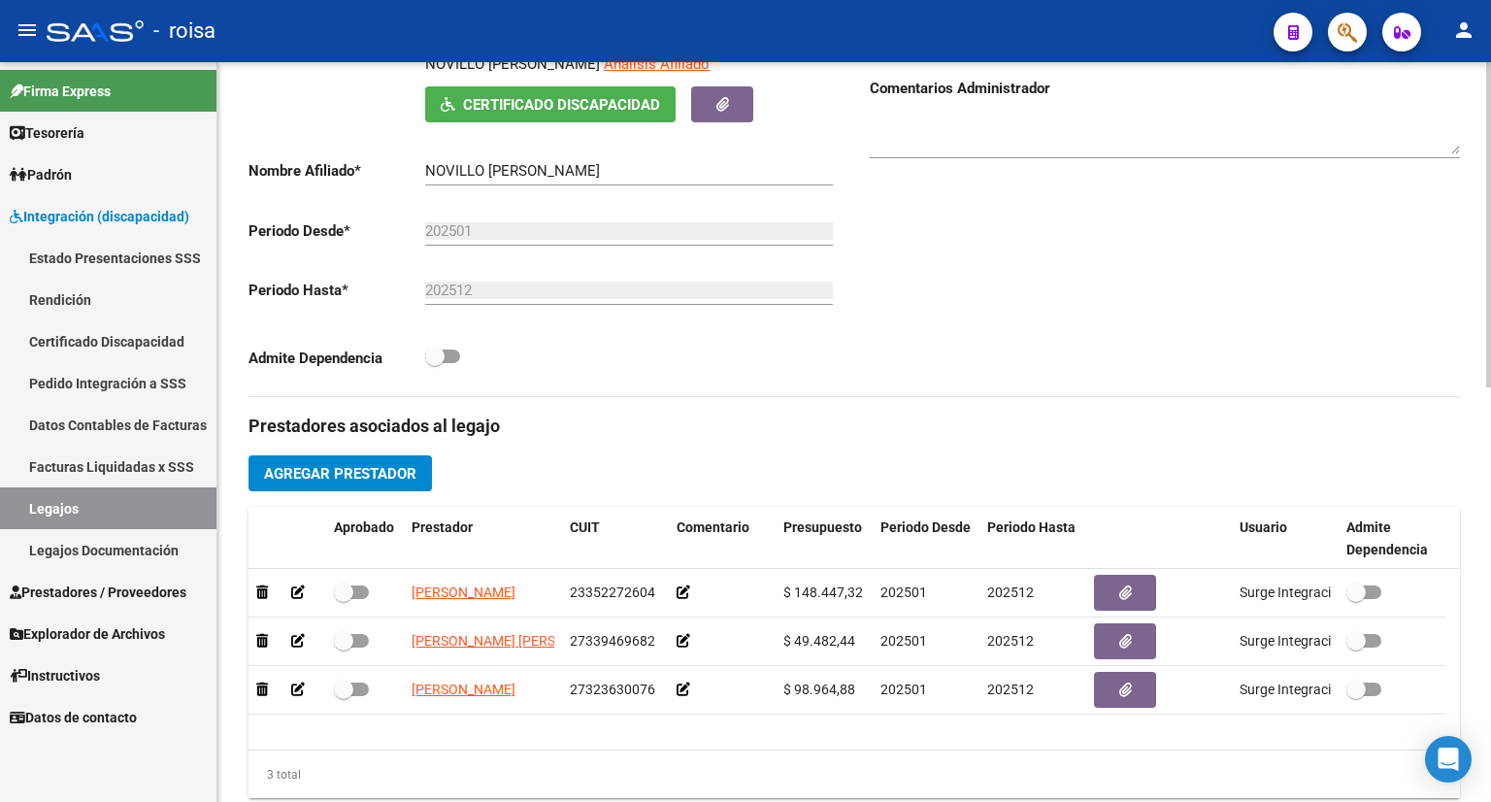
scroll to position [458, 0]
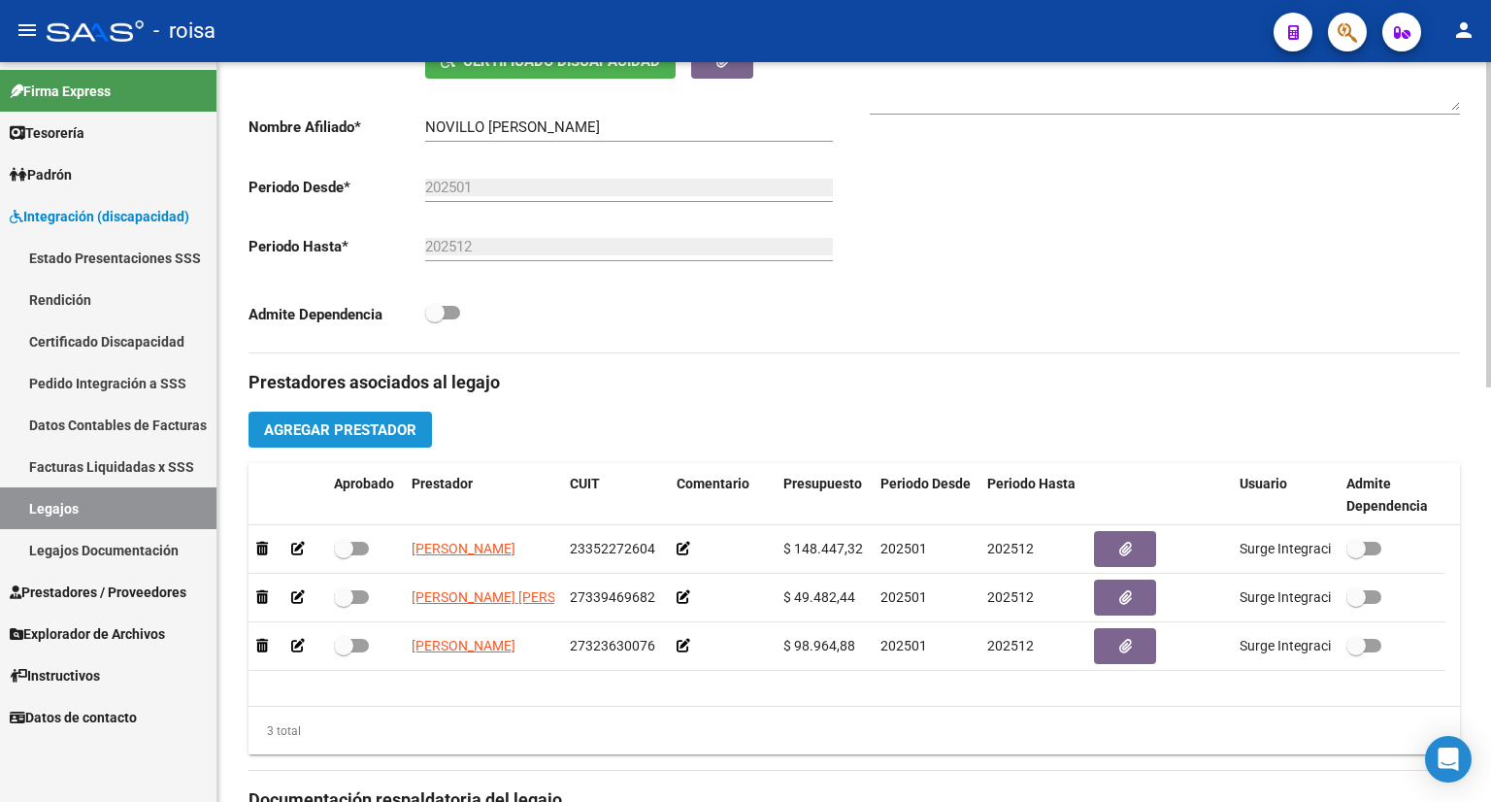
click at [320, 431] on span "Agregar Prestador" at bounding box center [340, 429] width 152 height 17
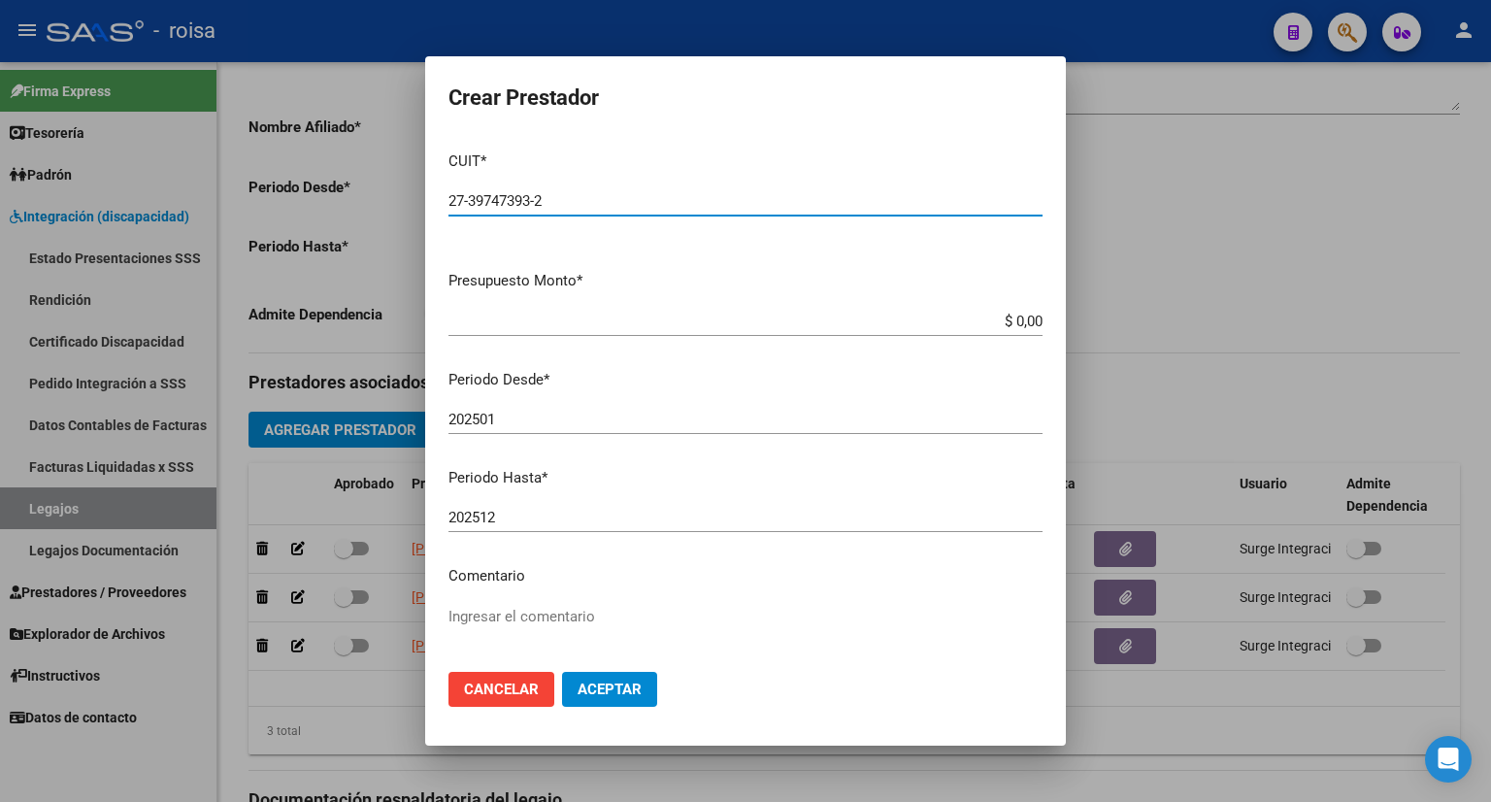
type input "27-39747393-2"
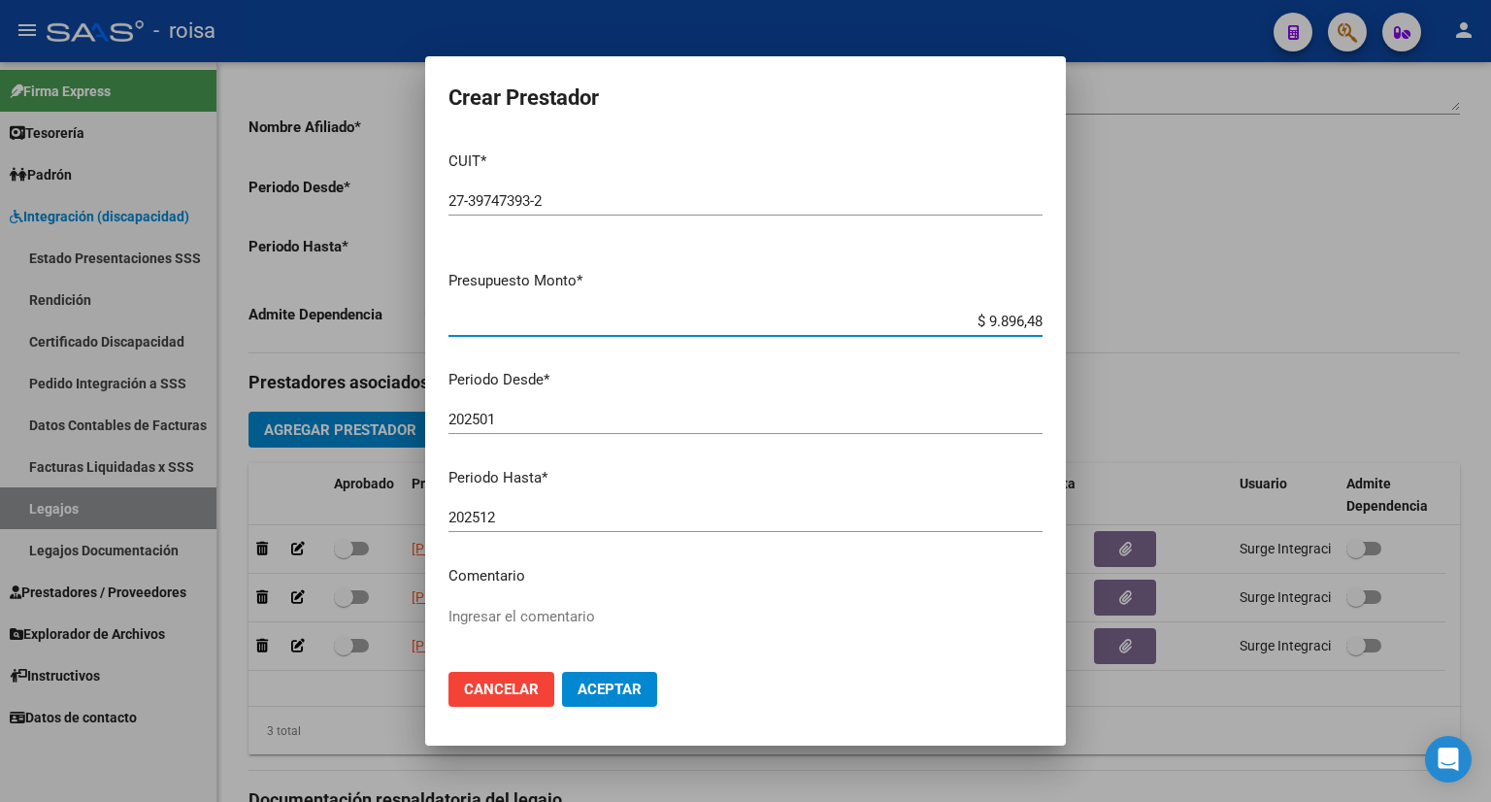
type input "$ 98.964,88"
click at [536, 412] on input "202501" at bounding box center [745, 419] width 594 height 17
click at [551, 612] on textarea "Ingresar el comentario" at bounding box center [745, 651] width 594 height 91
type textarea "TO"
click at [615, 699] on button "Aceptar" at bounding box center [609, 689] width 95 height 35
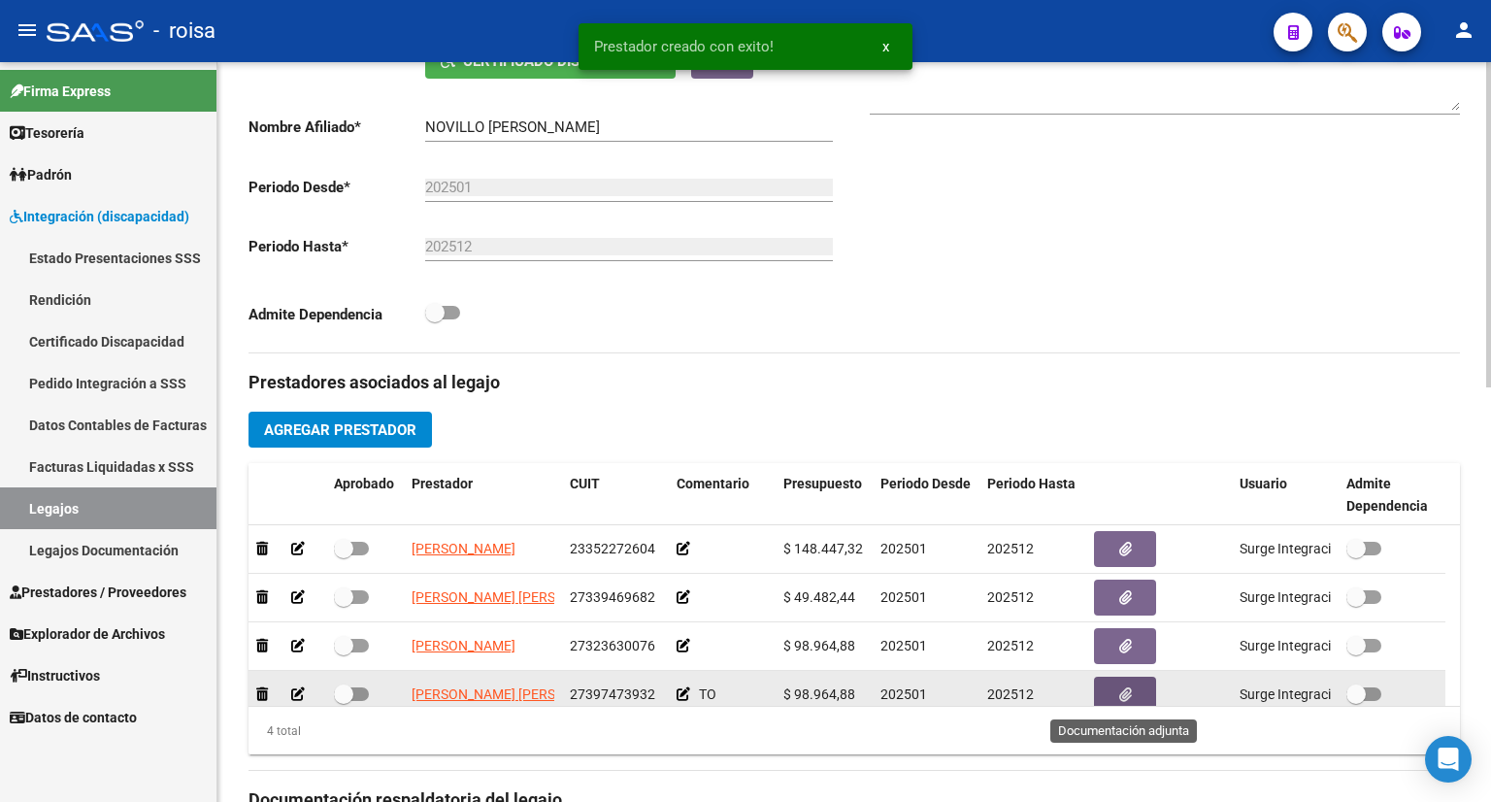
click at [1130, 695] on icon "button" at bounding box center [1125, 694] width 13 height 15
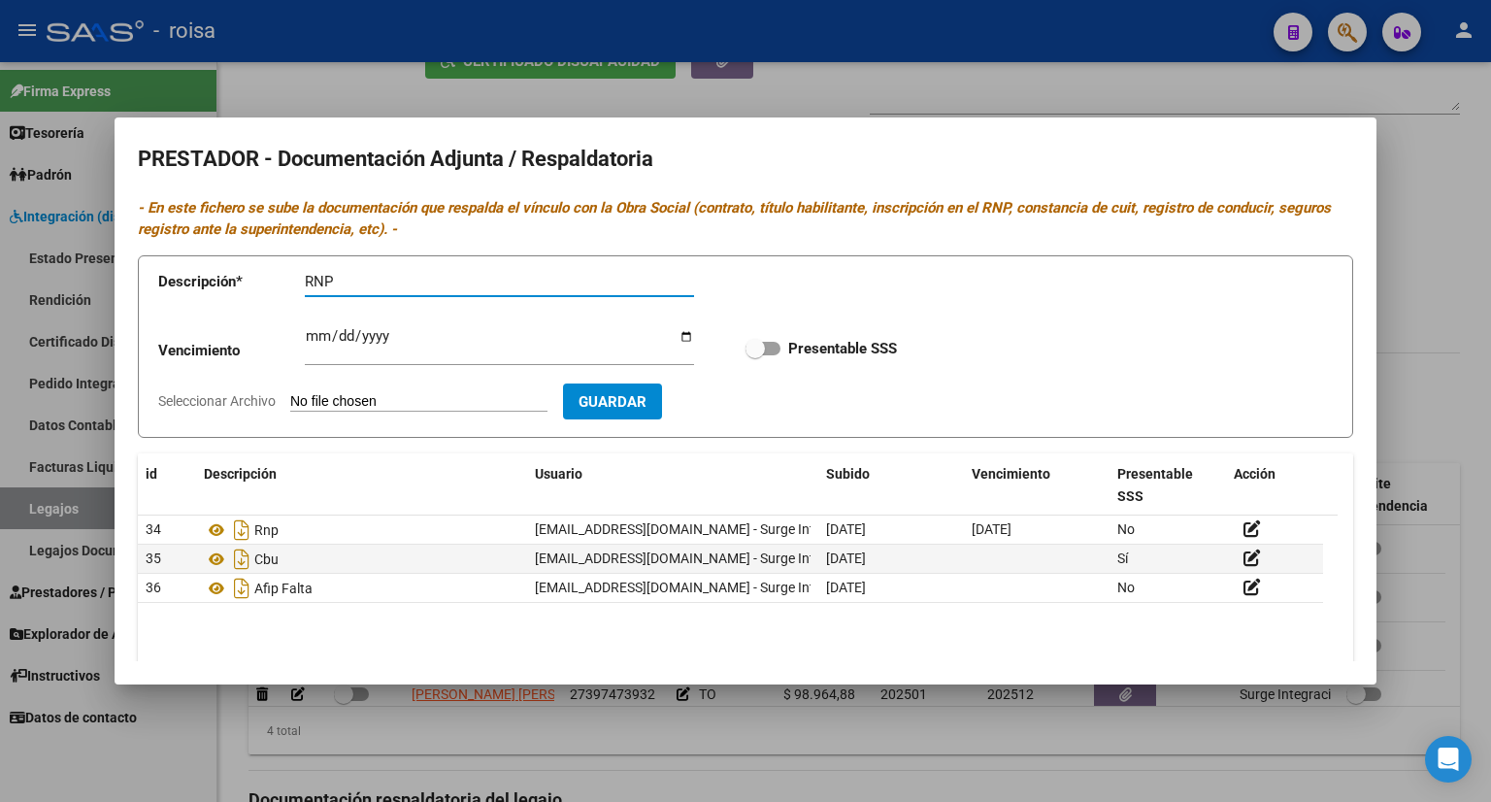
type input "RNP"
click at [632, 401] on span "Guardar" at bounding box center [612, 401] width 68 height 17
click at [646, 402] on span "Guardar" at bounding box center [612, 401] width 68 height 17
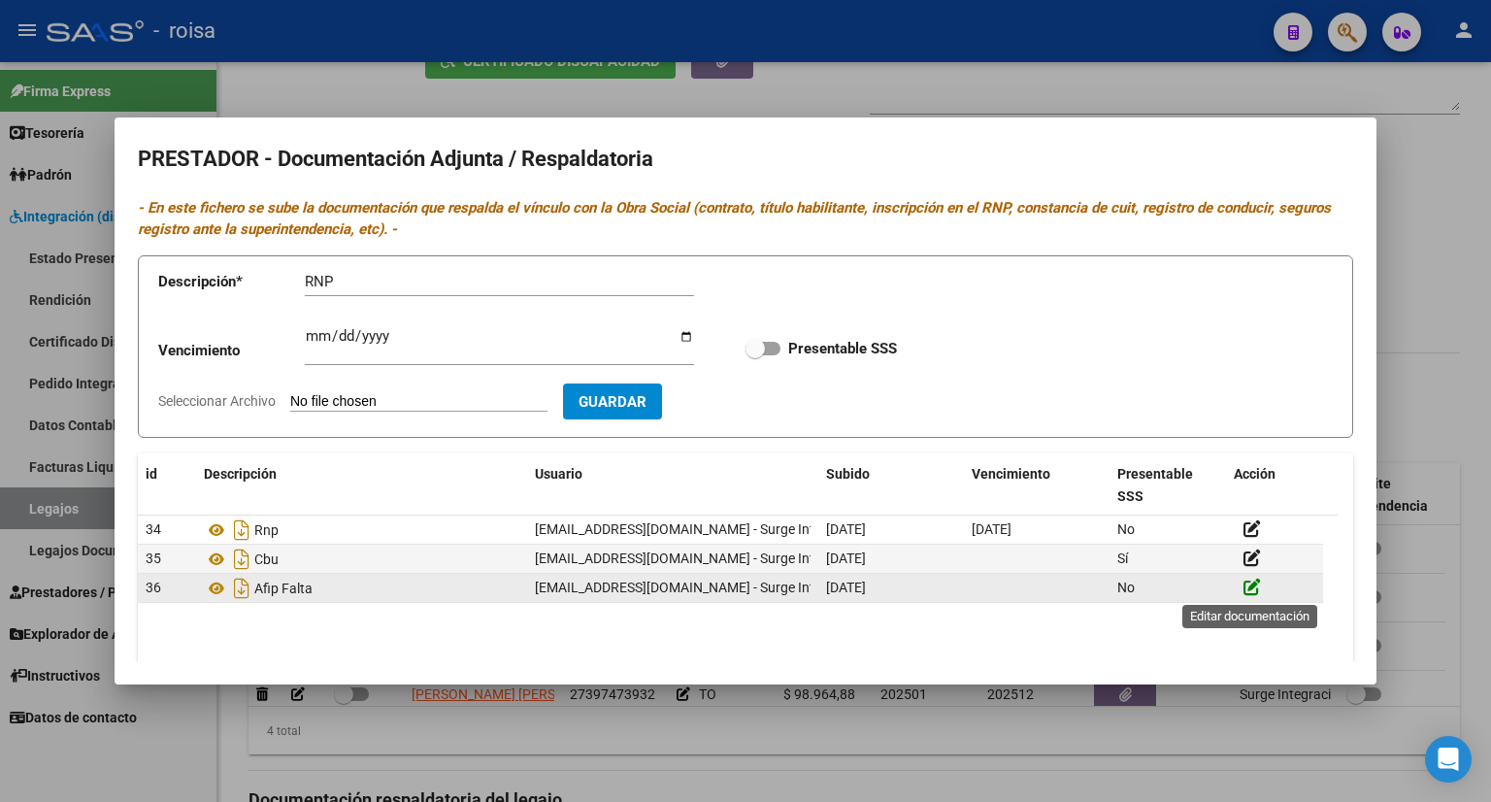
click at [1246, 587] on icon at bounding box center [1251, 586] width 17 height 18
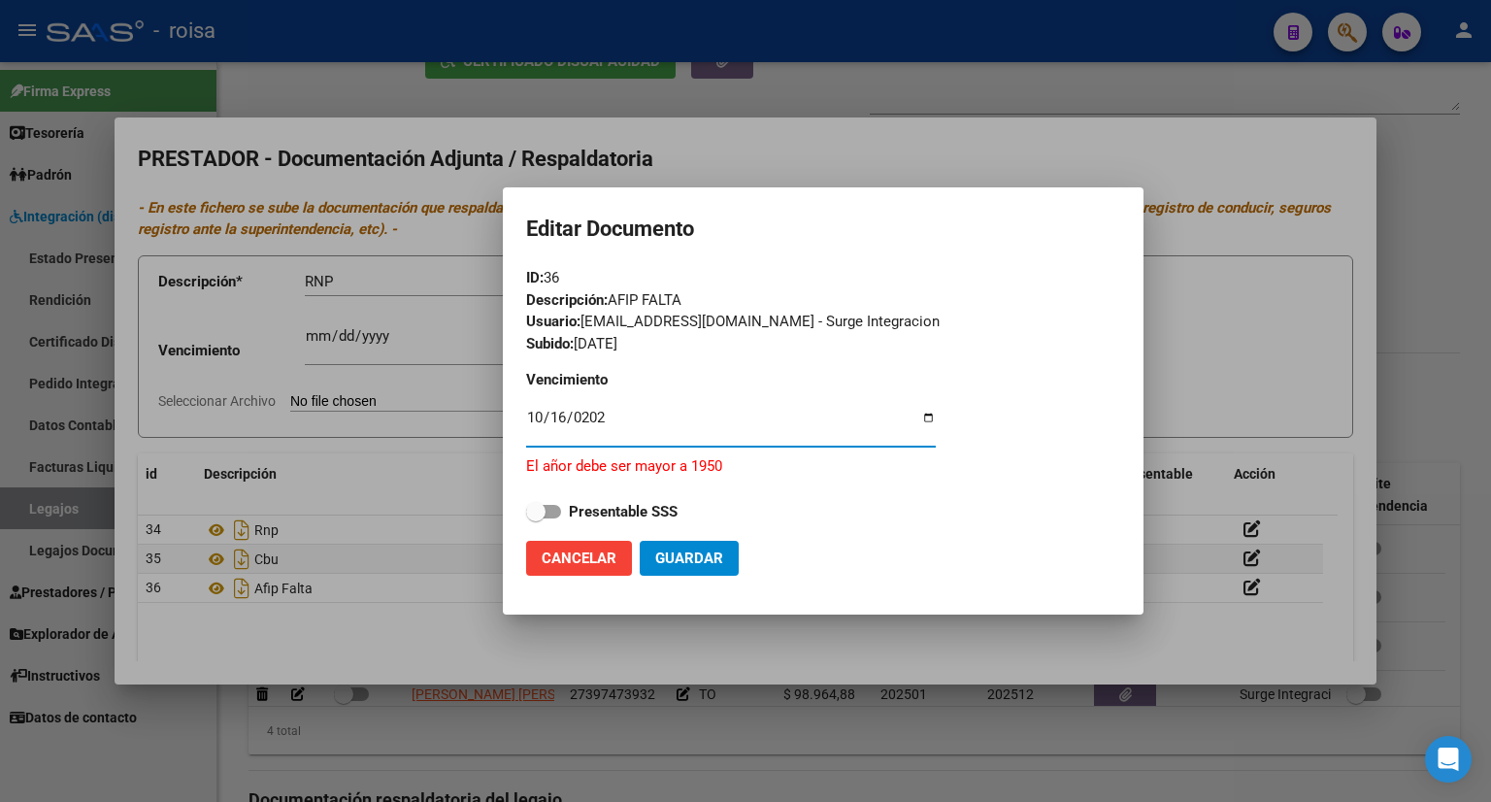
type input "[DATE]"
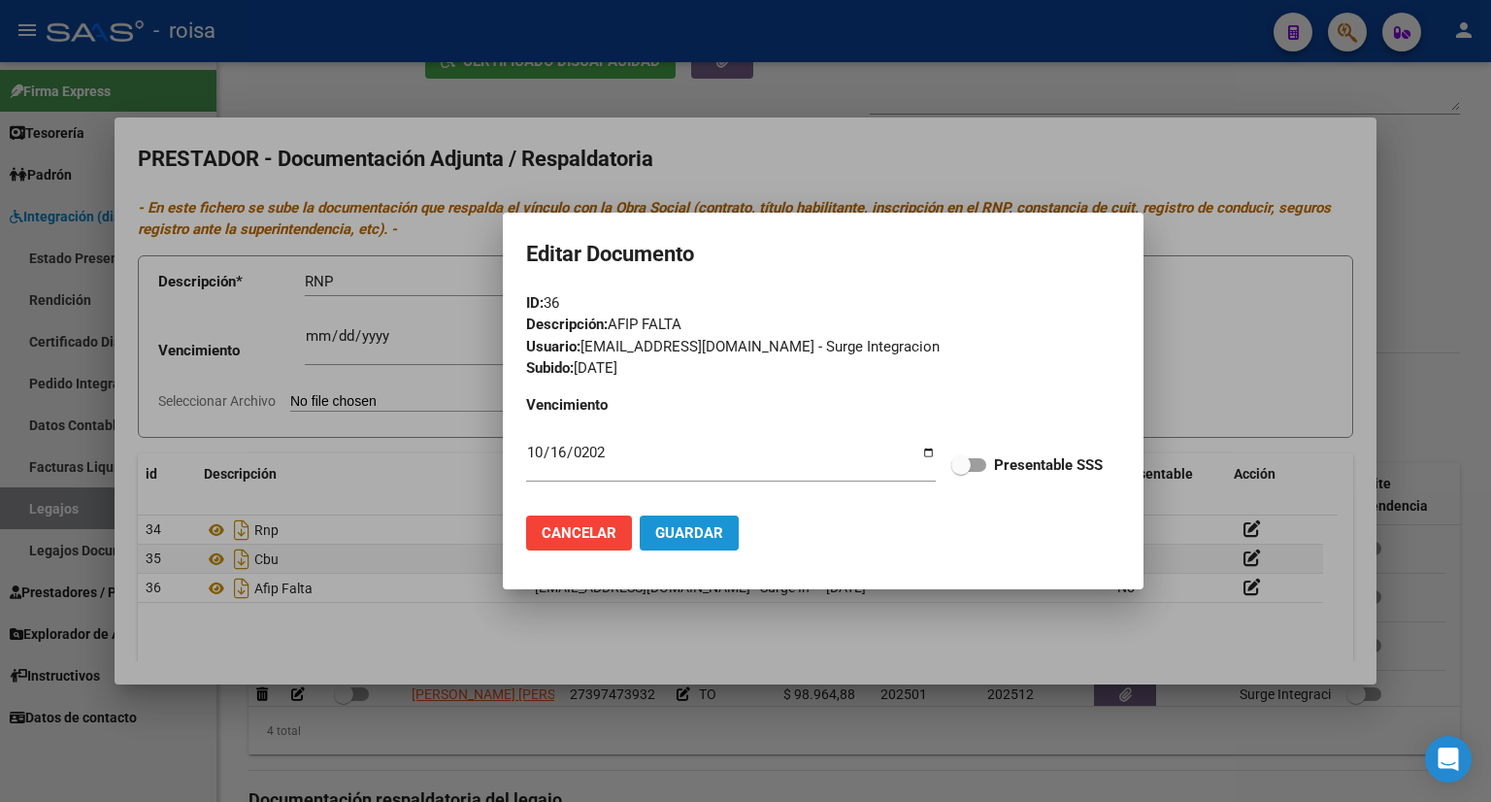
click at [684, 537] on span "Guardar" at bounding box center [689, 532] width 68 height 17
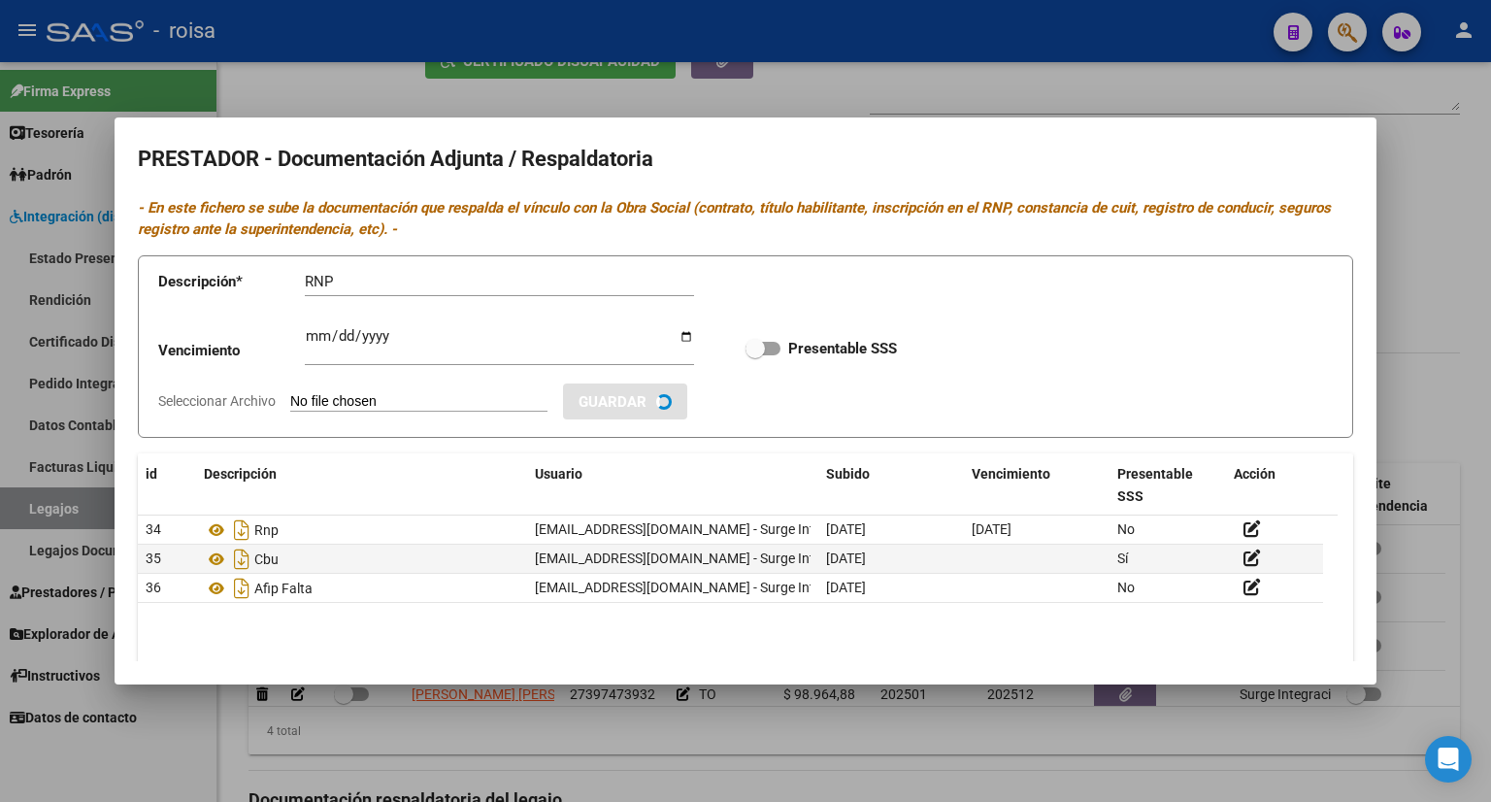
checkbox input "true"
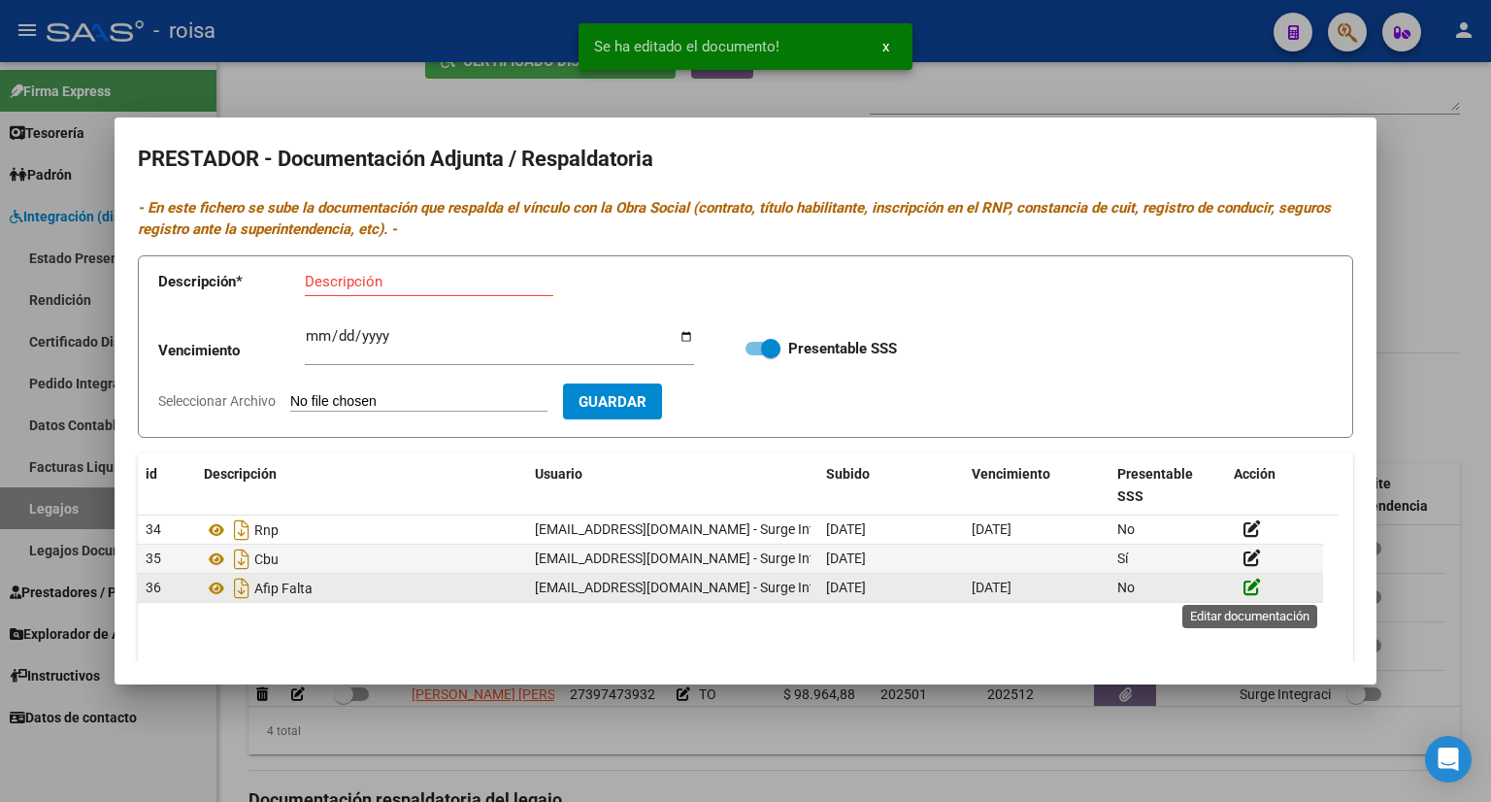
click at [1254, 583] on icon at bounding box center [1251, 586] width 17 height 18
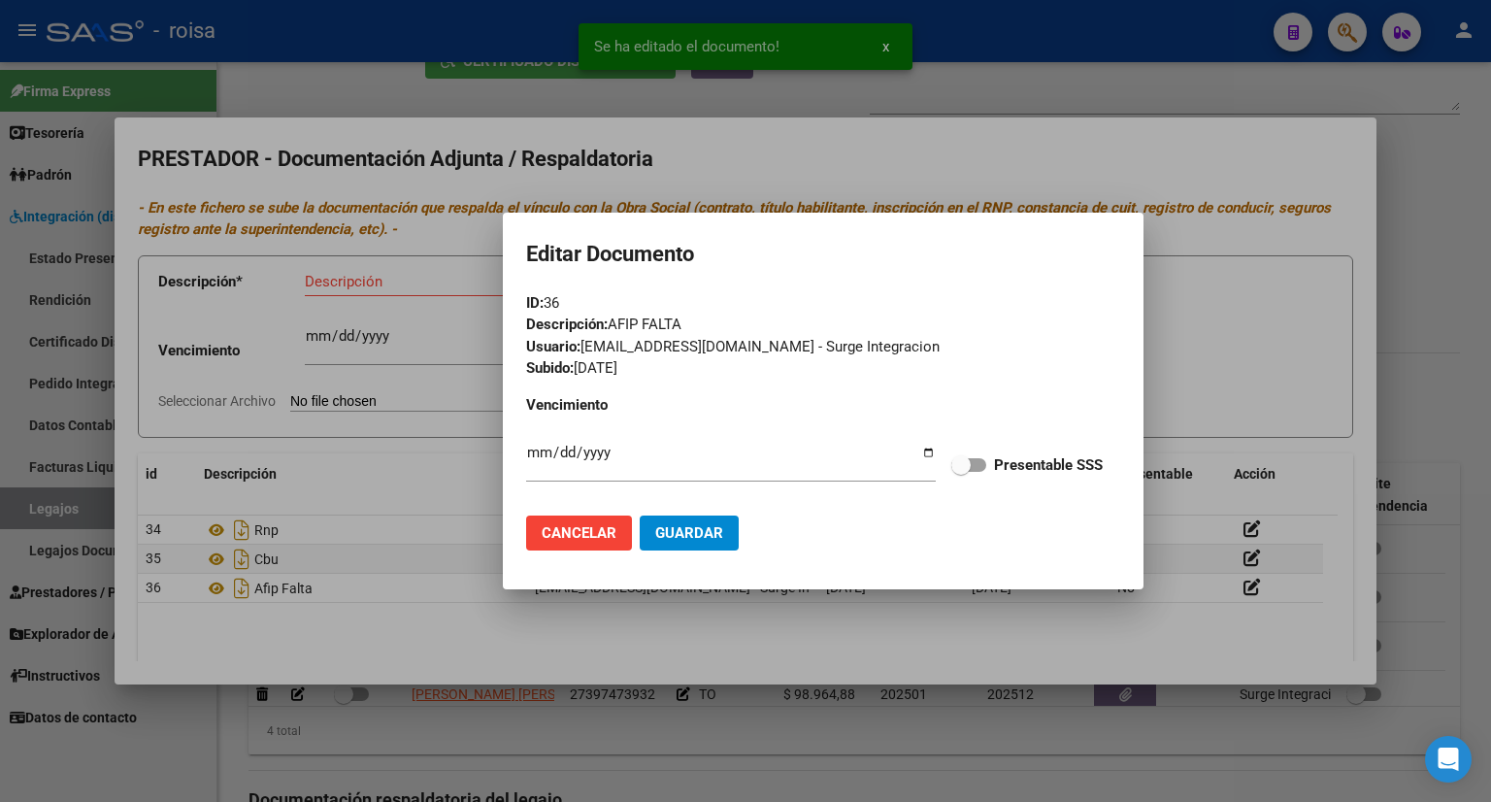
click at [693, 323] on div "Descripción: AFIP FALTA" at bounding box center [823, 324] width 594 height 22
click at [648, 319] on div "Descripción: AFIP FALTA" at bounding box center [823, 324] width 594 height 22
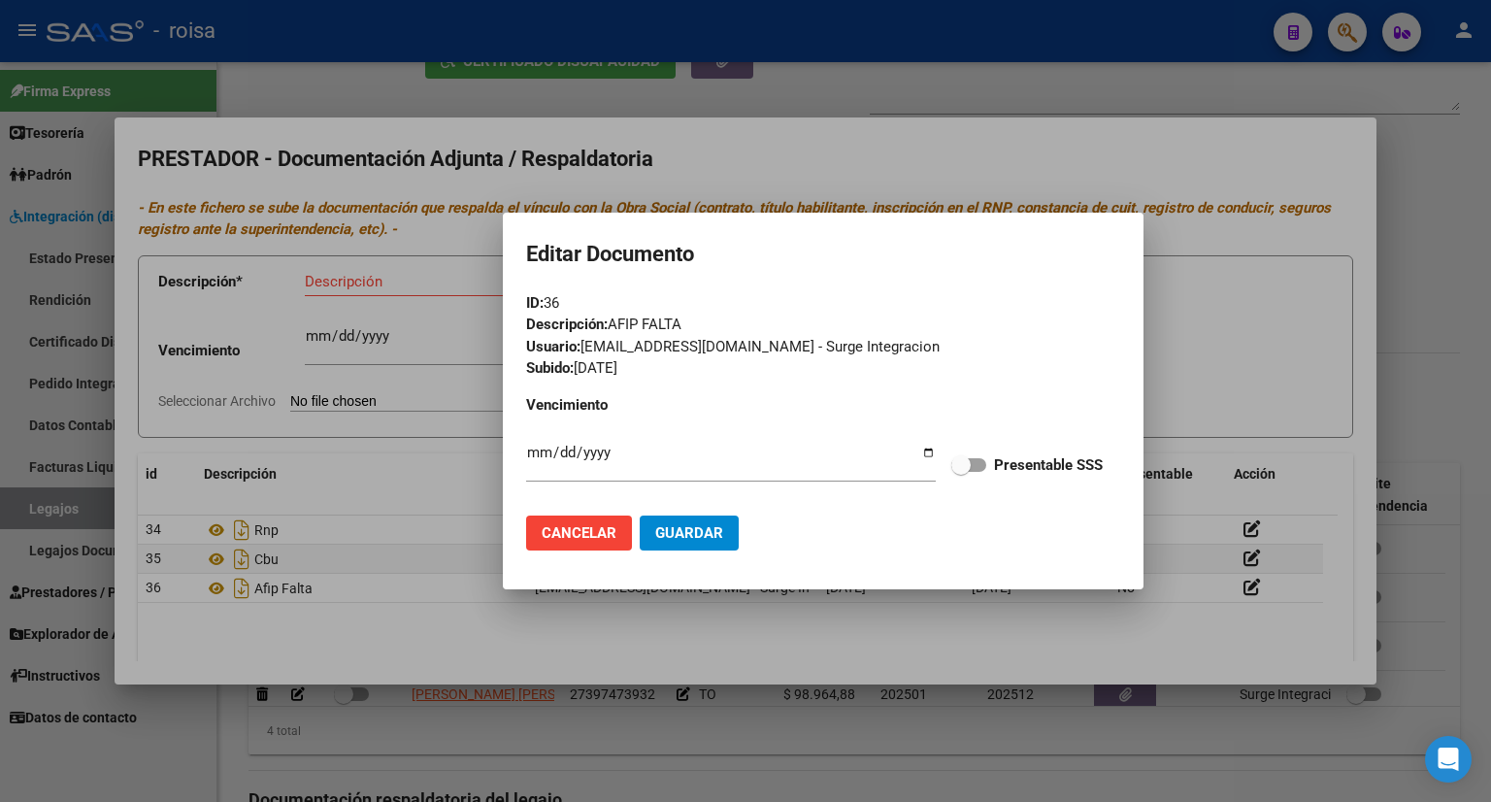
click at [602, 538] on span "Cancelar" at bounding box center [579, 532] width 75 height 17
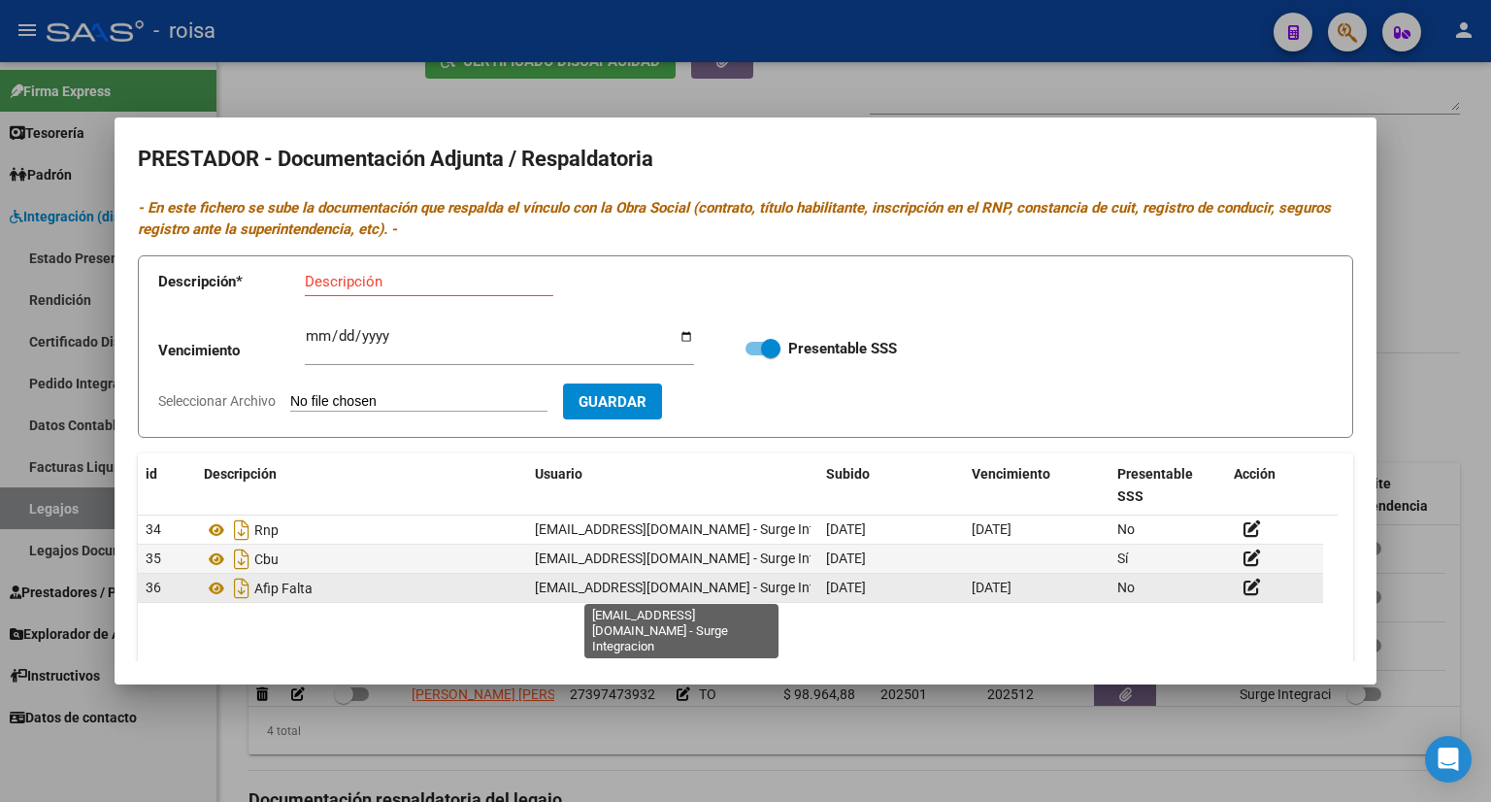
click at [741, 583] on span "[EMAIL_ADDRESS][DOMAIN_NAME] - Surge Integracion" at bounding box center [701, 587] width 332 height 16
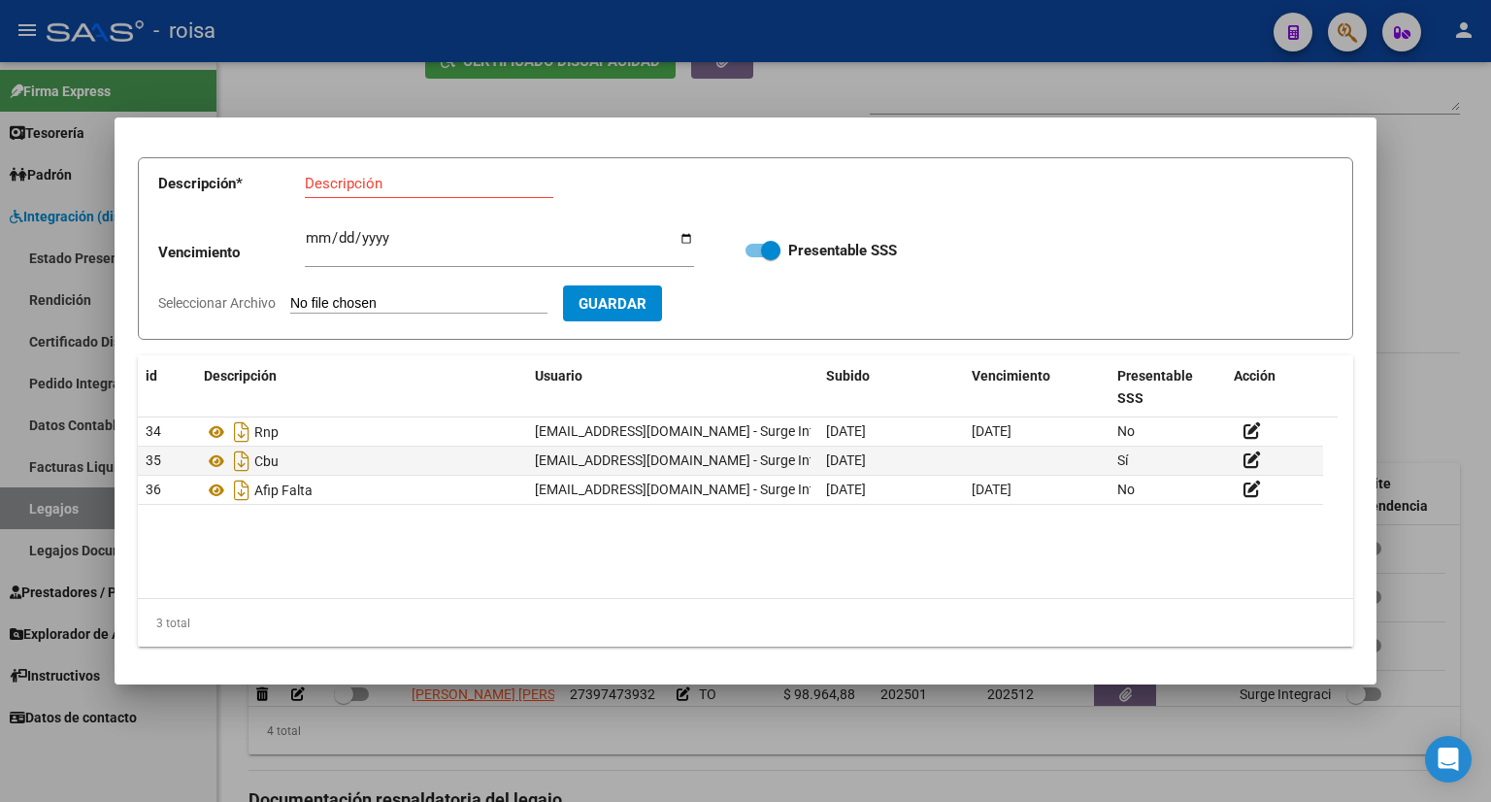
scroll to position [99, 0]
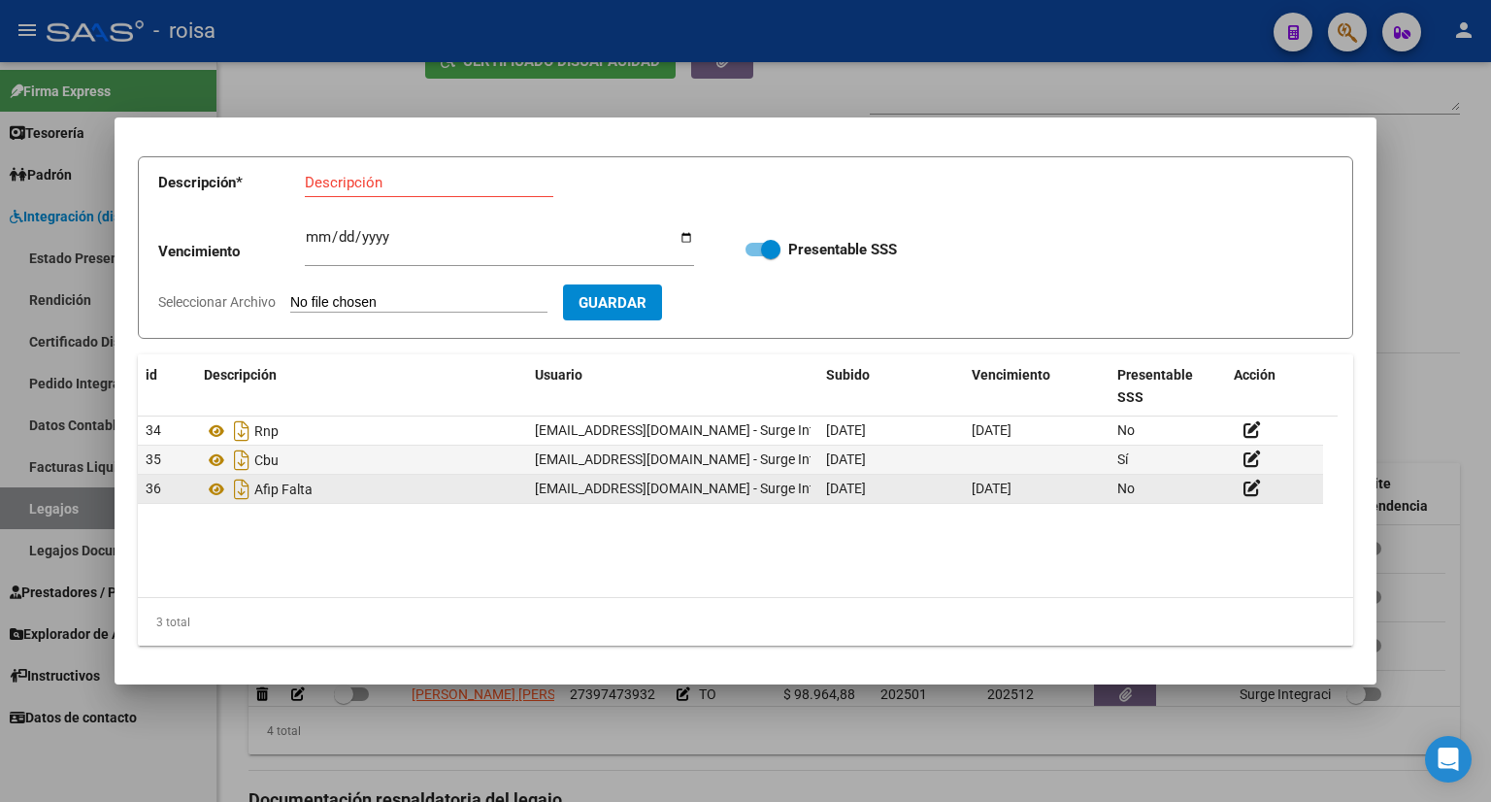
click at [1157, 502] on datatable-body-cell "No" at bounding box center [1167, 489] width 116 height 28
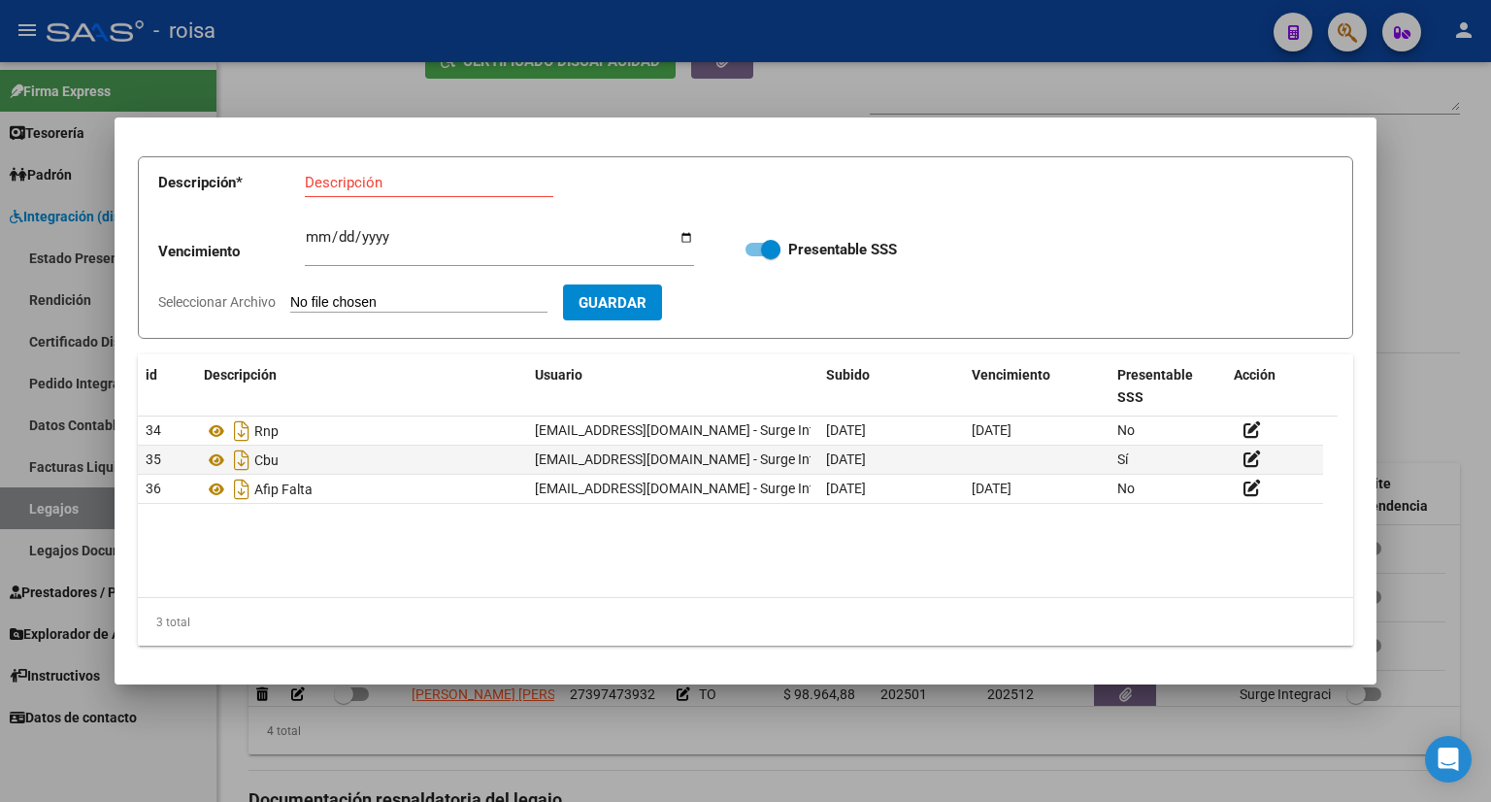
click at [1436, 389] on div at bounding box center [745, 401] width 1491 height 802
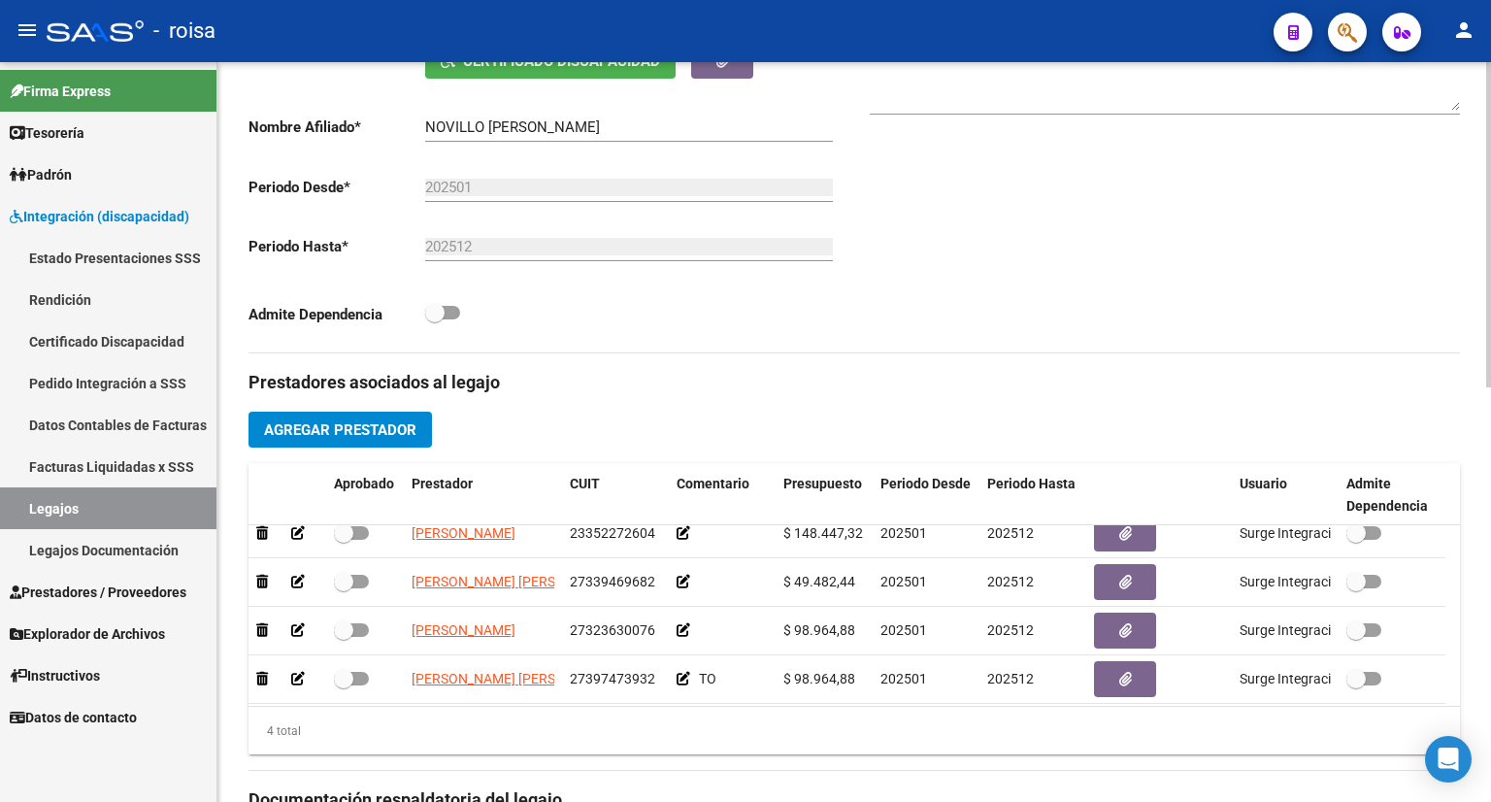
scroll to position [19, 0]
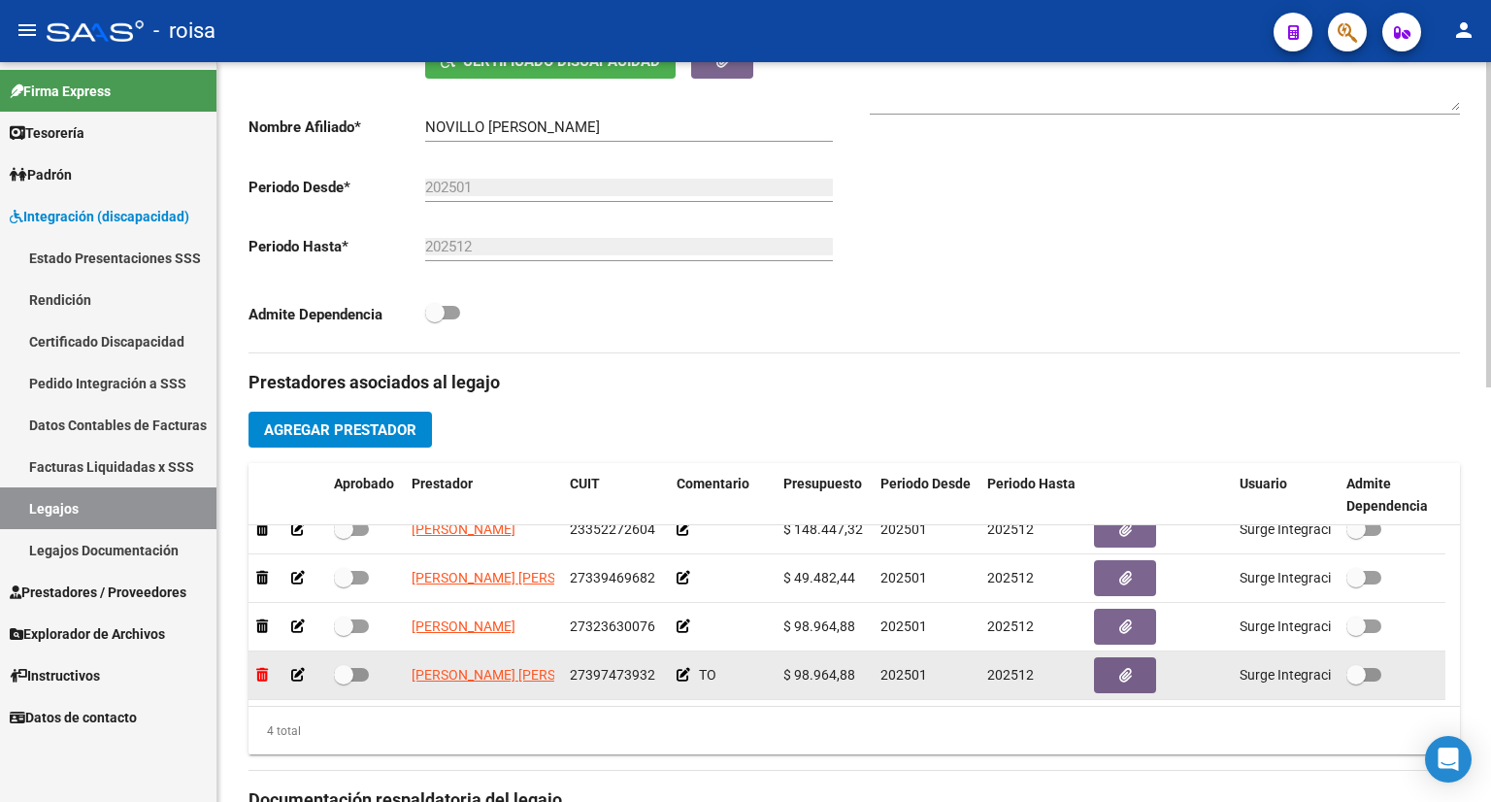
click at [258, 676] on icon at bounding box center [262, 675] width 12 height 14
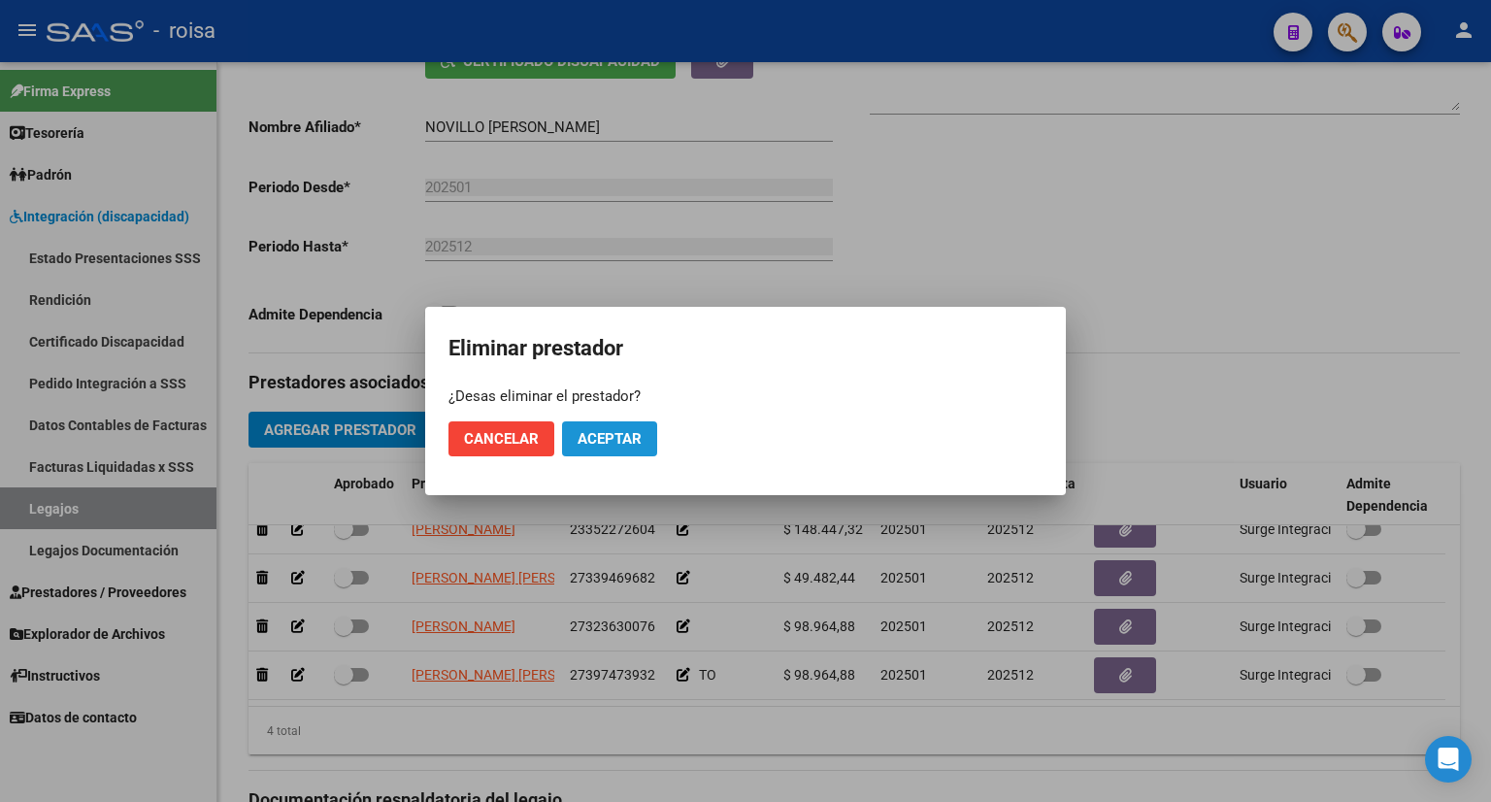
click at [597, 435] on span "Aceptar" at bounding box center [609, 438] width 64 height 17
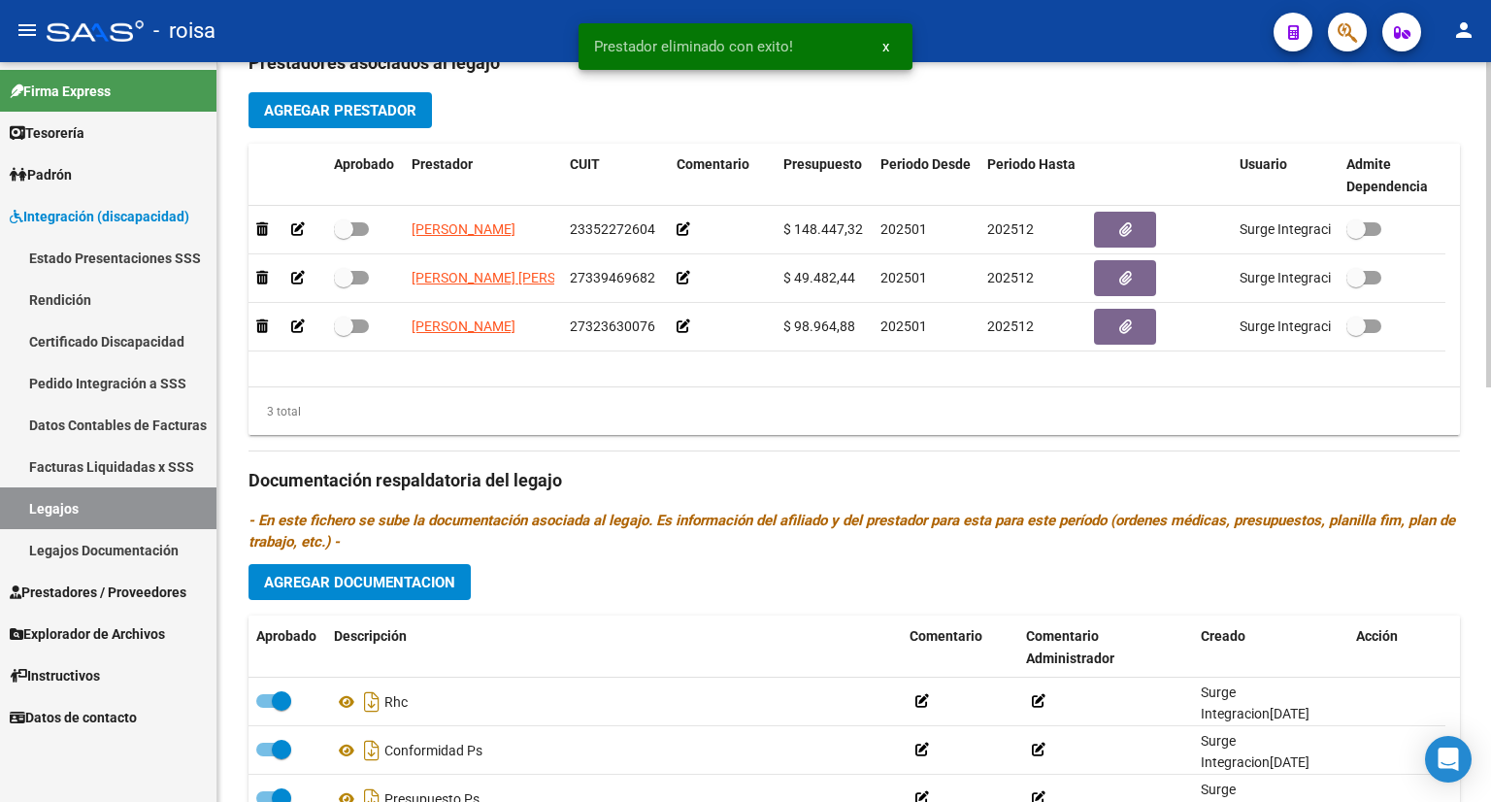
scroll to position [652, 0]
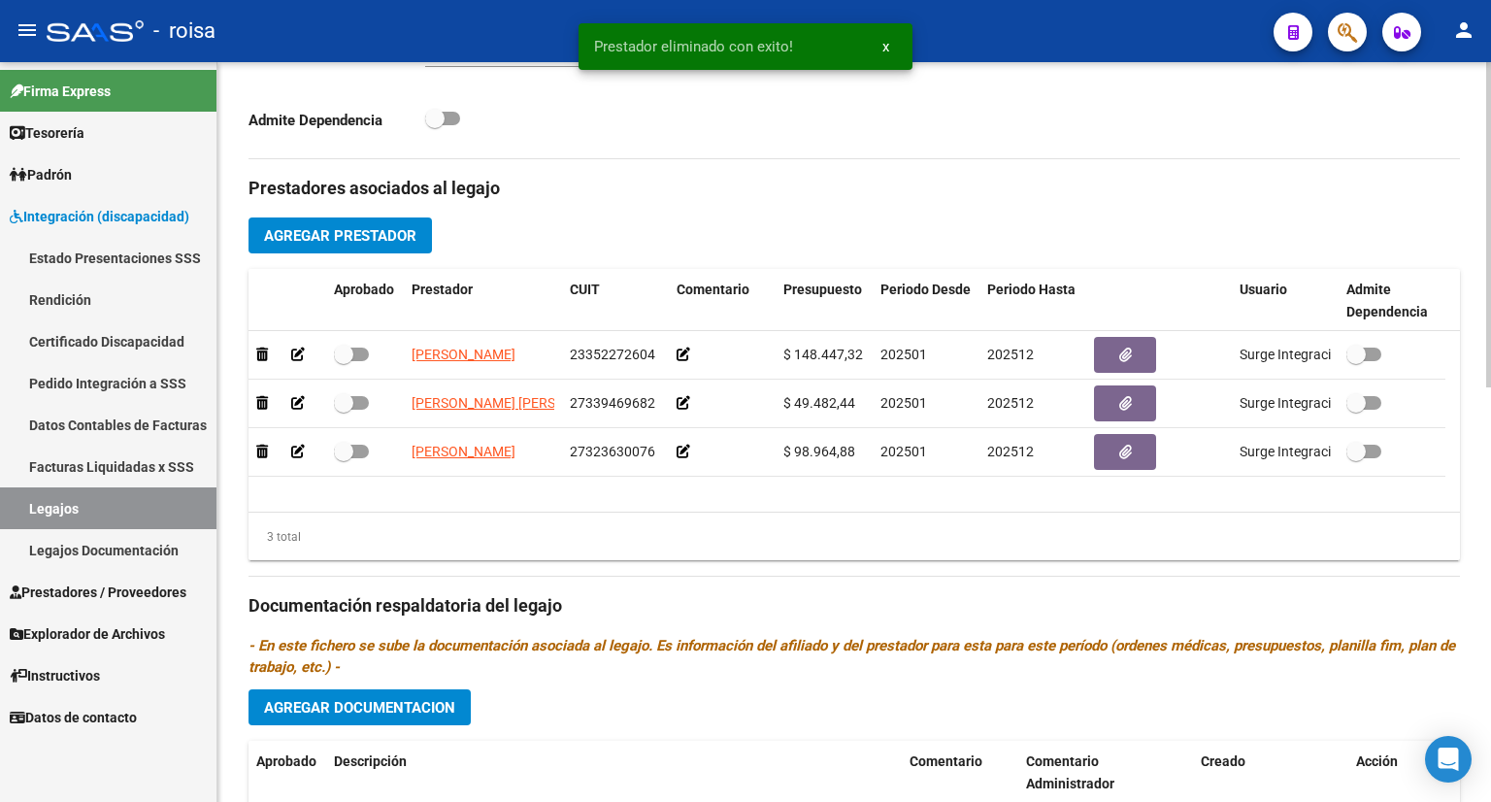
click at [389, 247] on button "Agregar Prestador" at bounding box center [339, 235] width 183 height 36
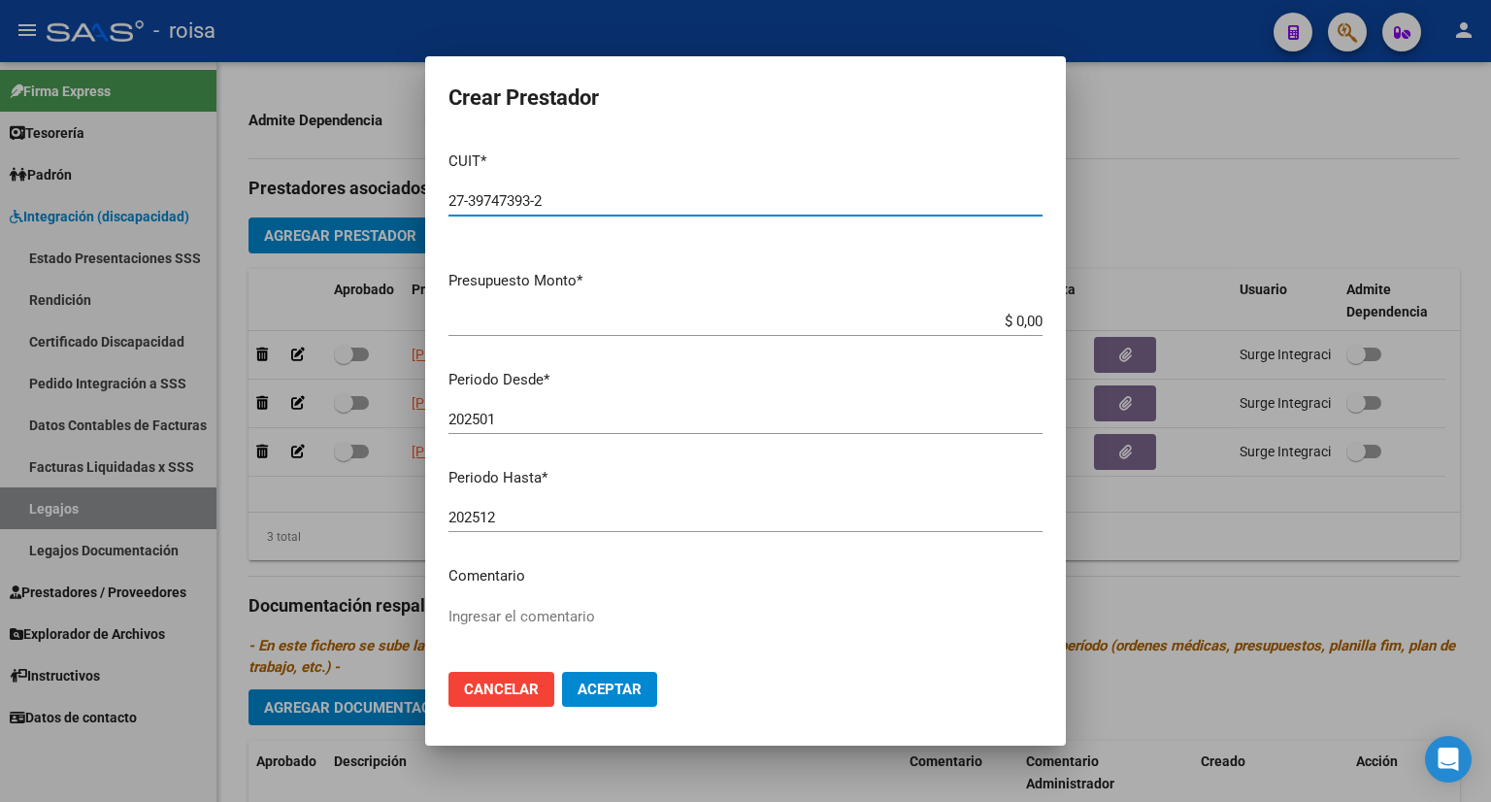
type input "27-39747393-2"
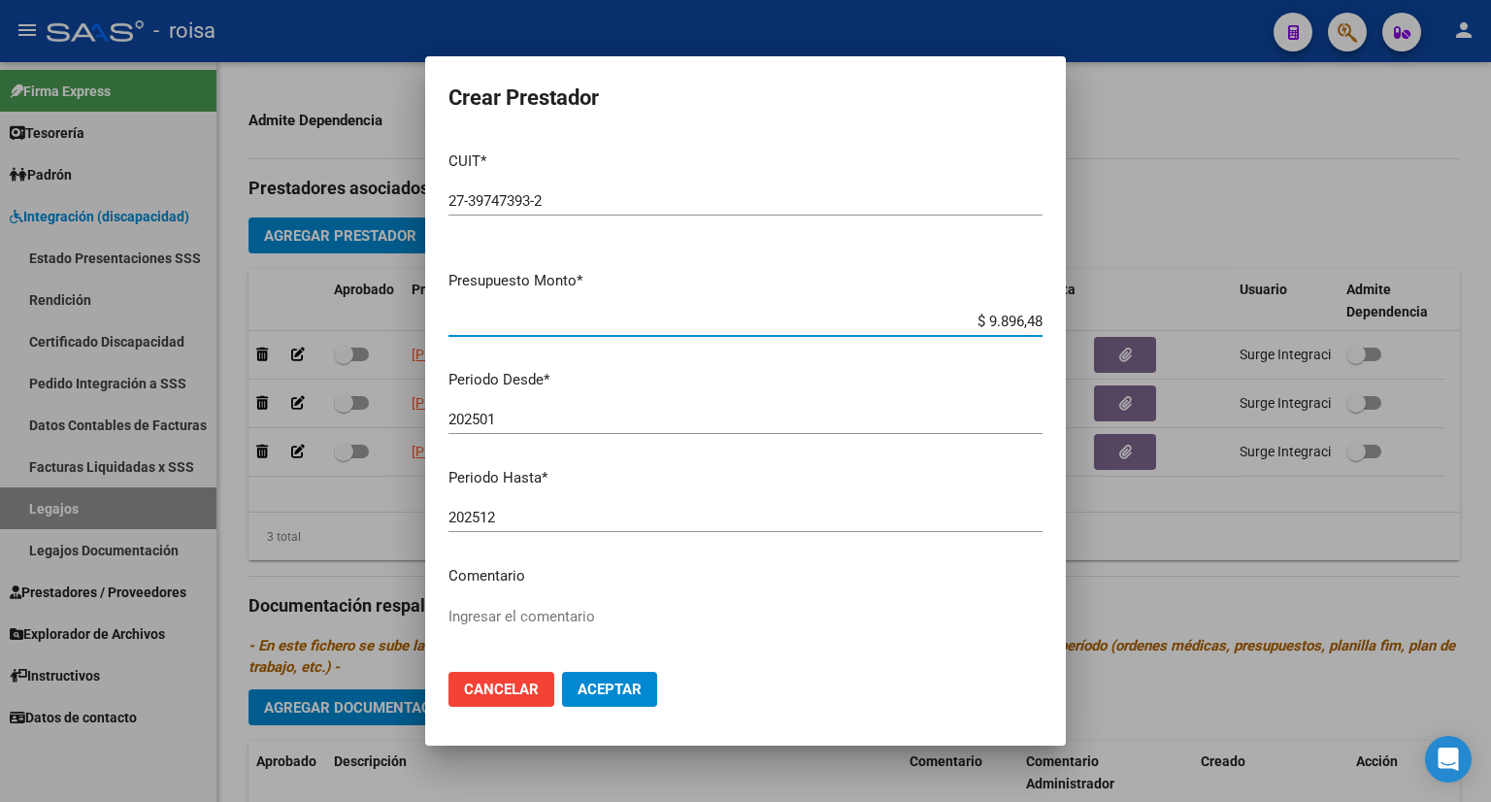
type input "$ 98.964,88"
click at [555, 604] on div "Ingresar el comentario" at bounding box center [745, 651] width 594 height 99
type textarea "TO"
click at [645, 684] on button "Aceptar" at bounding box center [609, 689] width 95 height 35
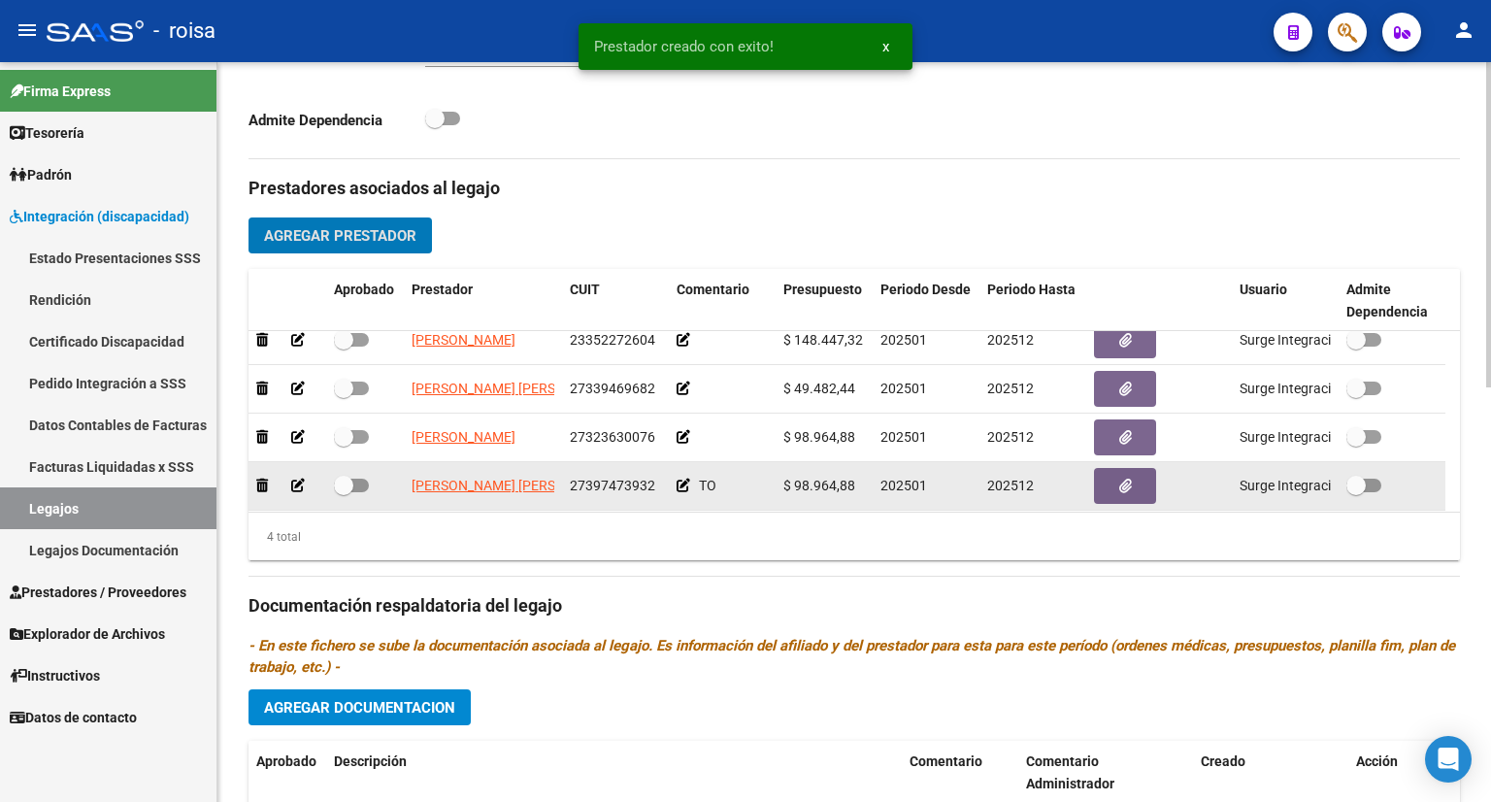
scroll to position [19, 0]
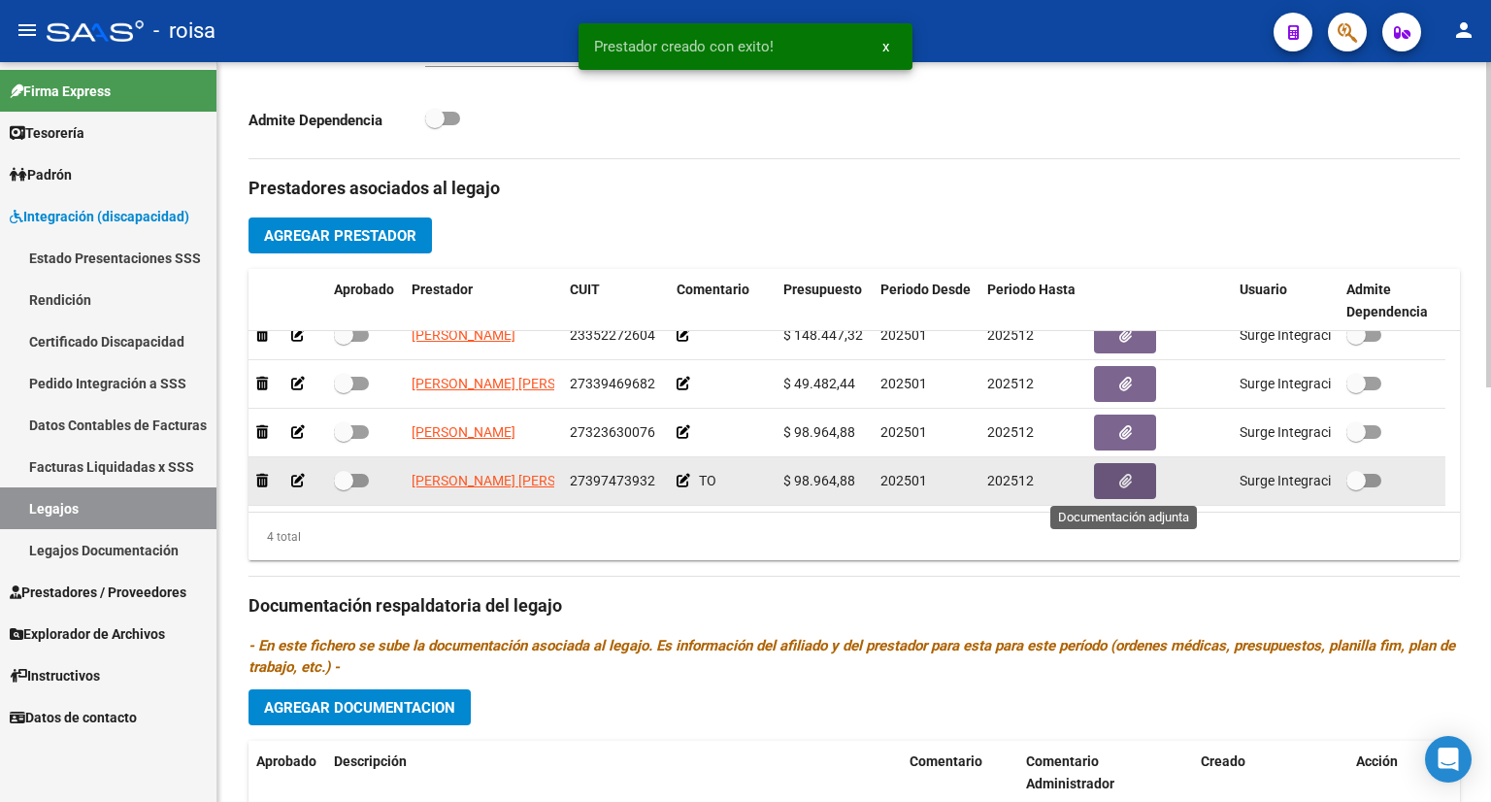
click at [1125, 488] on span "button" at bounding box center [1125, 481] width 13 height 17
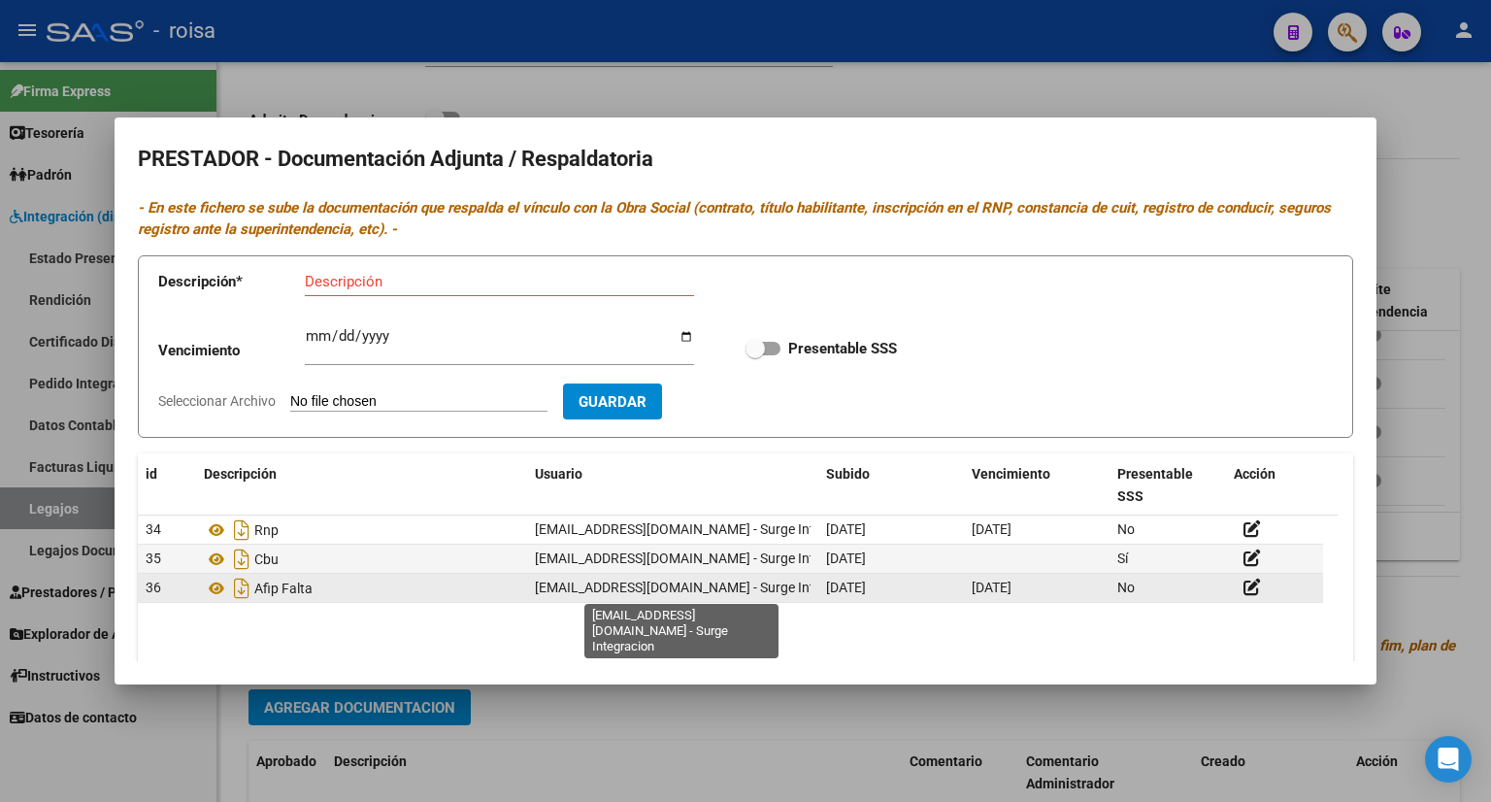
click at [574, 583] on span "[EMAIL_ADDRESS][DOMAIN_NAME] - Surge Integracion" at bounding box center [701, 587] width 332 height 16
click at [1319, 593] on datatable-body-cell at bounding box center [1274, 588] width 97 height 28
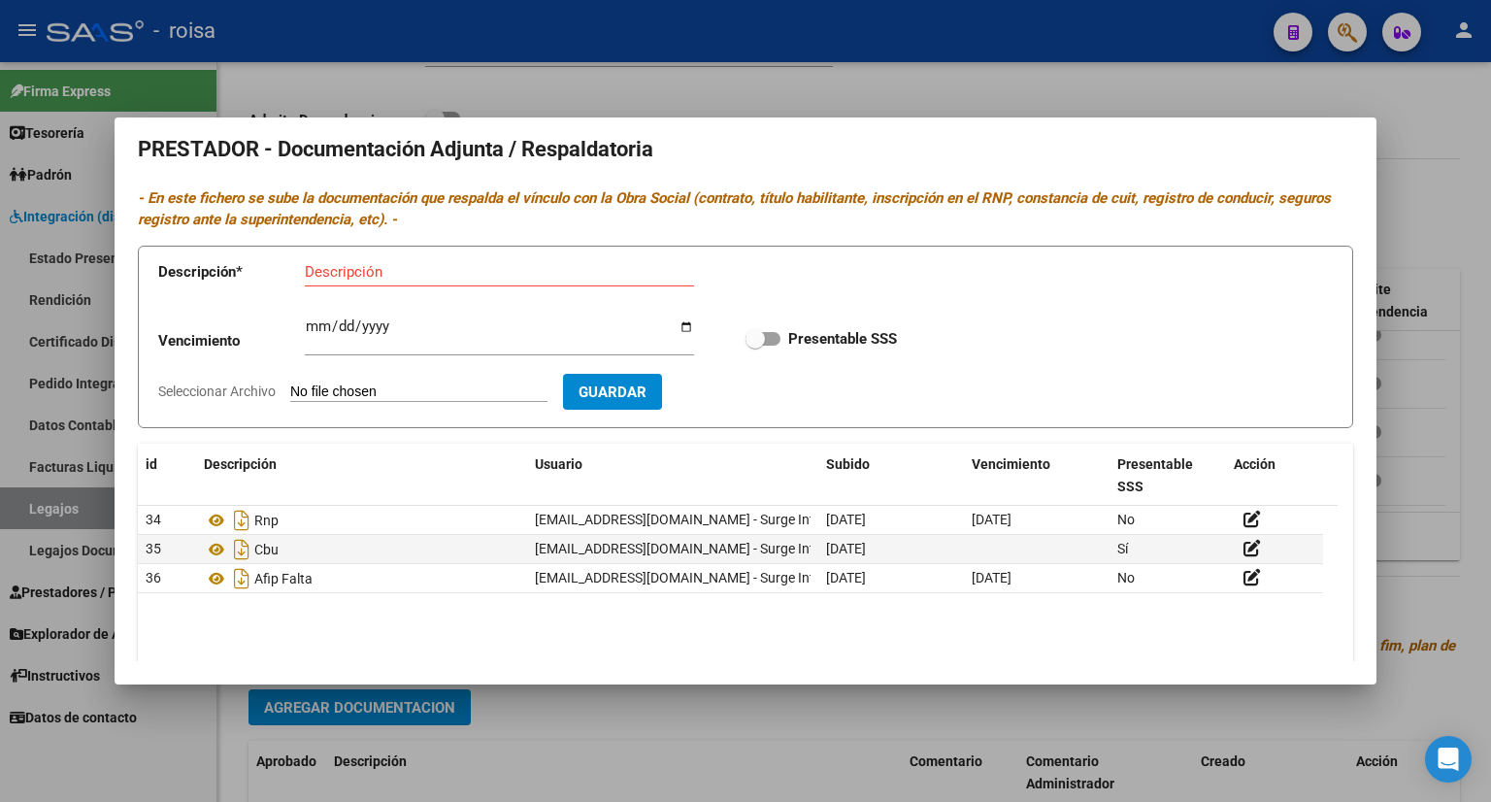
scroll to position [0, 0]
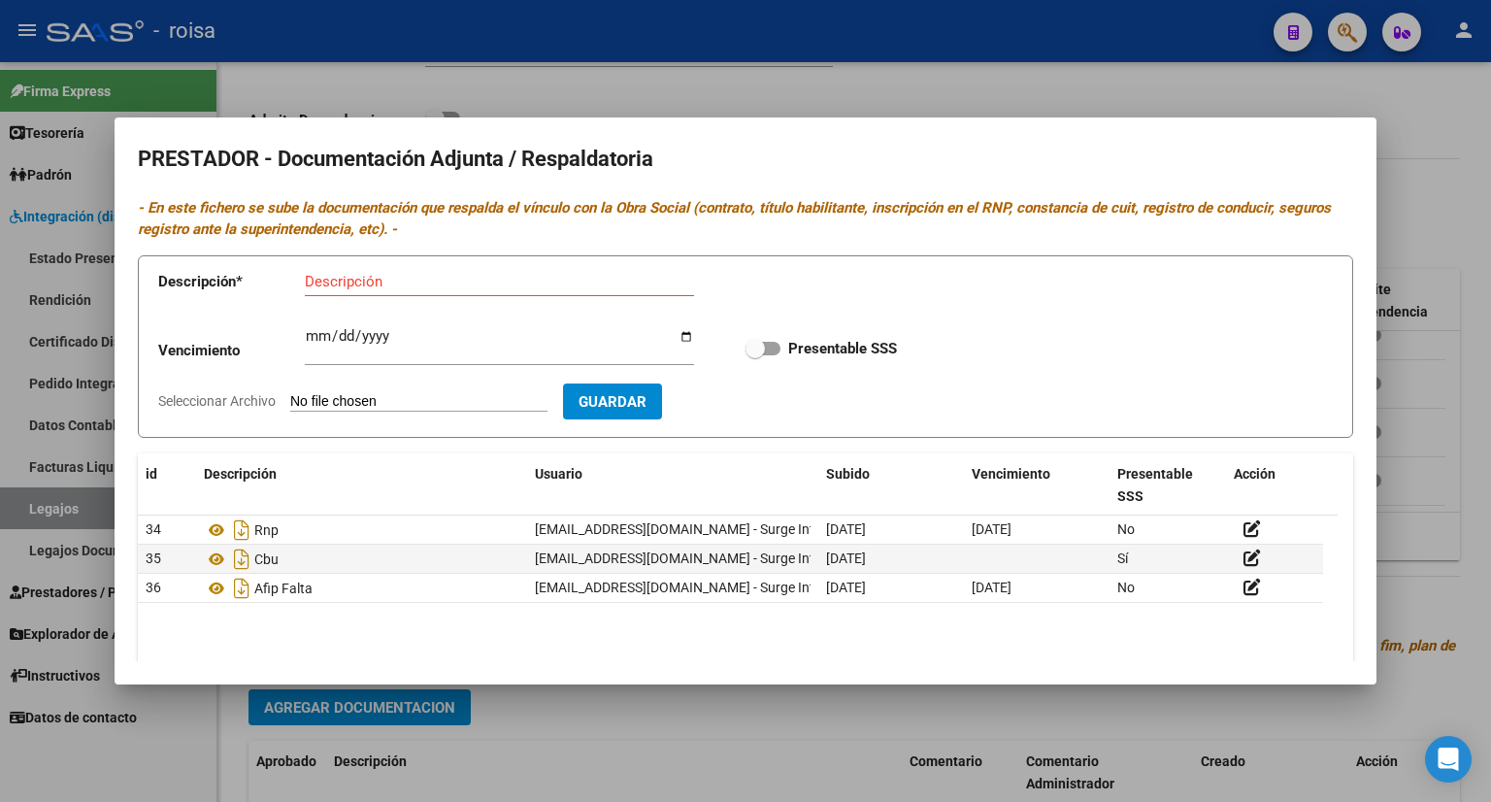
click at [1438, 133] on div at bounding box center [745, 401] width 1491 height 802
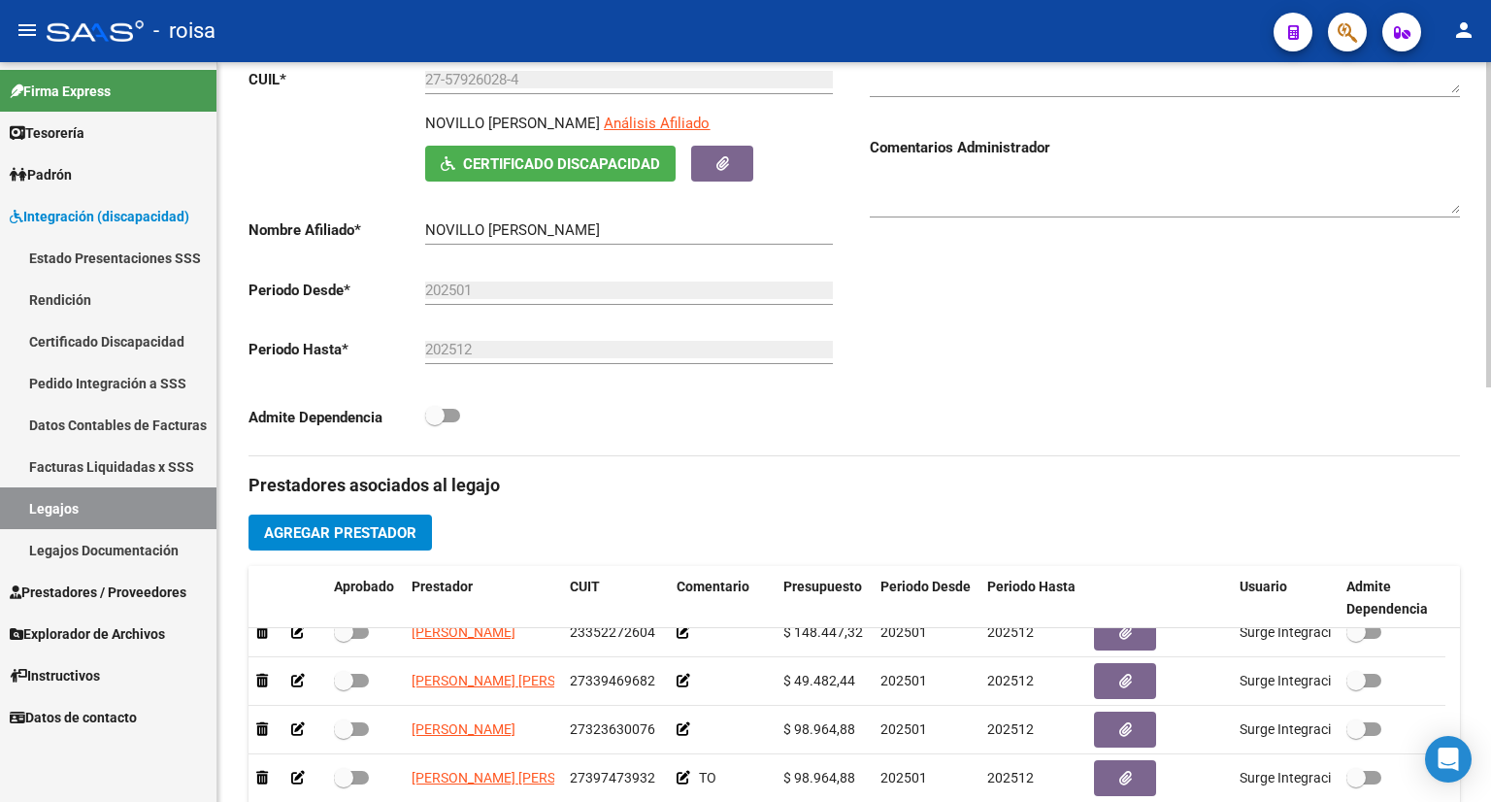
scroll to position [485, 0]
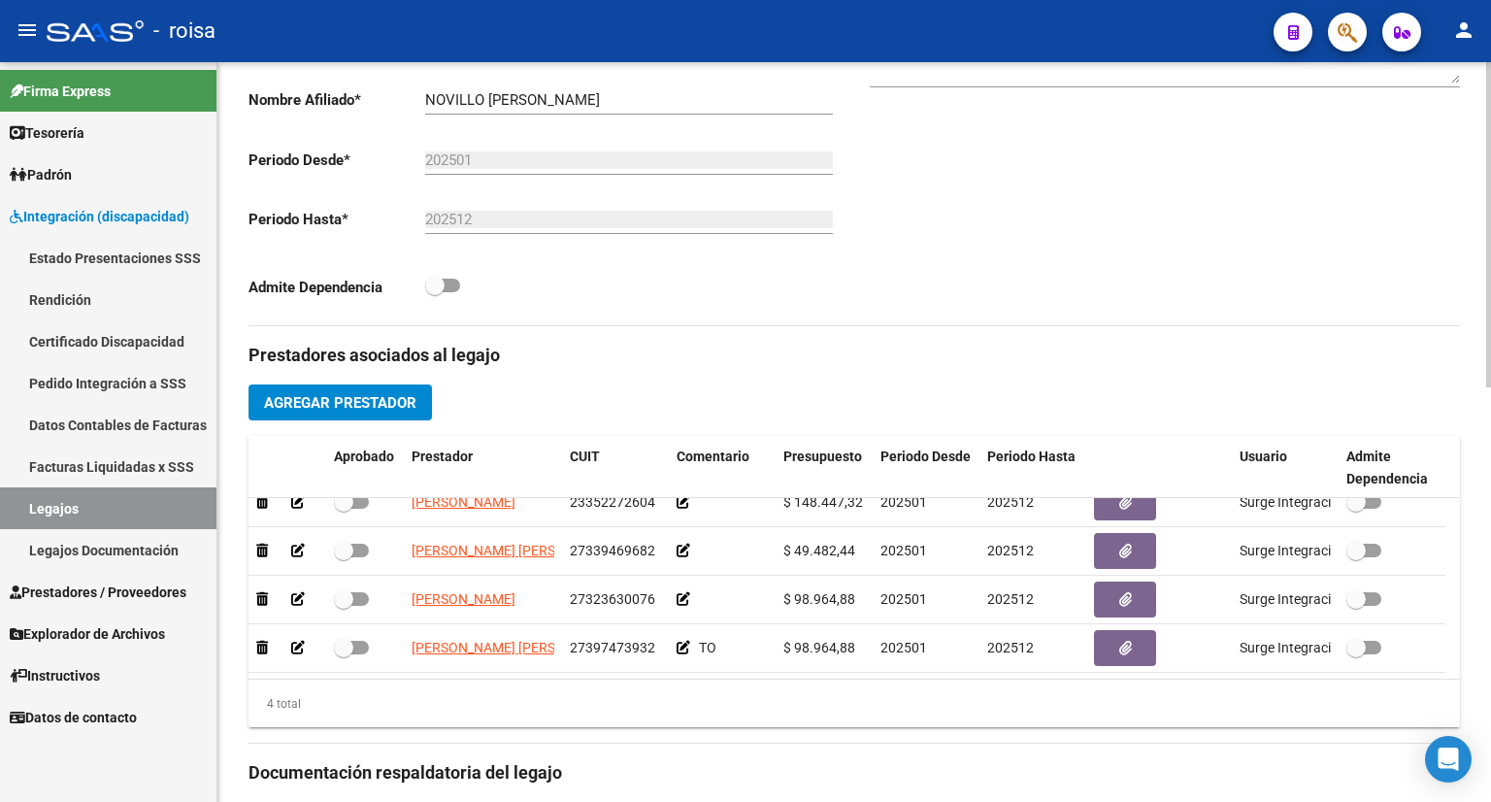
click at [792, 372] on div "Prestadores asociados al legajo Agregar Prestador Aprobado Prestador CUIT Comen…" at bounding box center [853, 770] width 1211 height 888
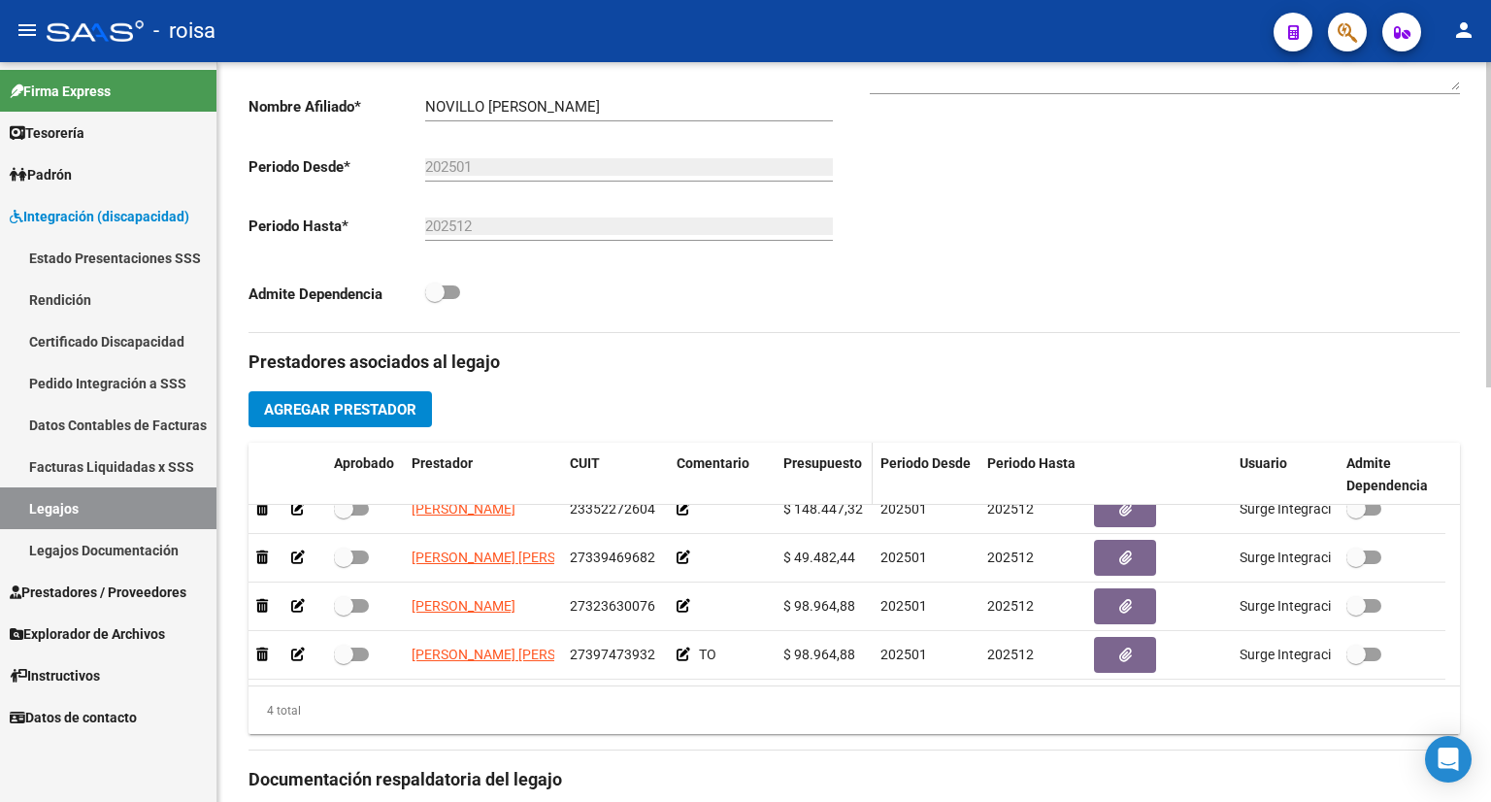
scroll to position [679, 0]
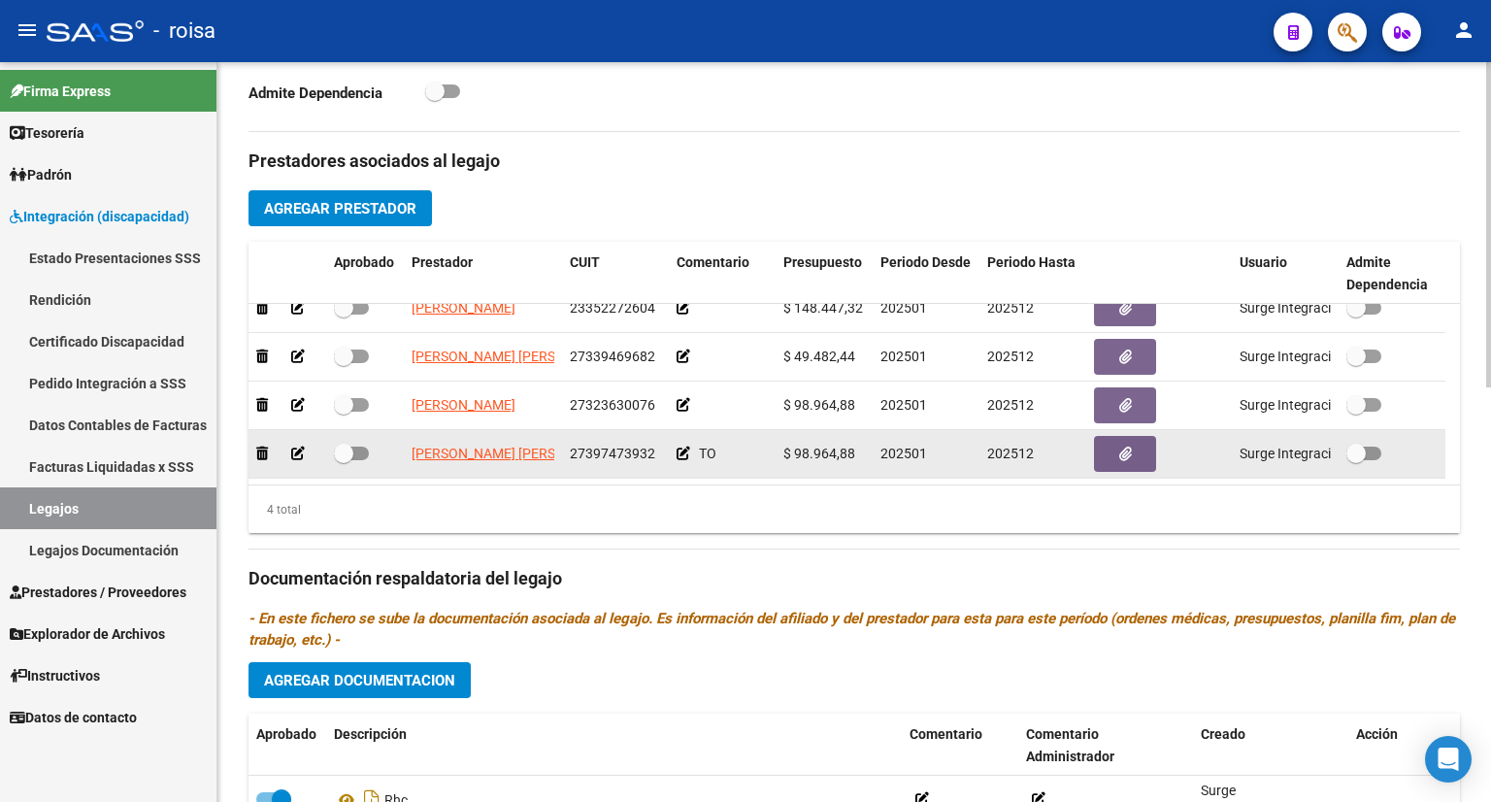
drag, startPoint x: 1261, startPoint y: 483, endPoint x: 1384, endPoint y: 468, distance: 124.2
click at [1384, 468] on div "Aprobado Prestador CUIT Comentario Presupuesto Periodo Desde Periodo Hasta Usua…" at bounding box center [853, 388] width 1211 height 292
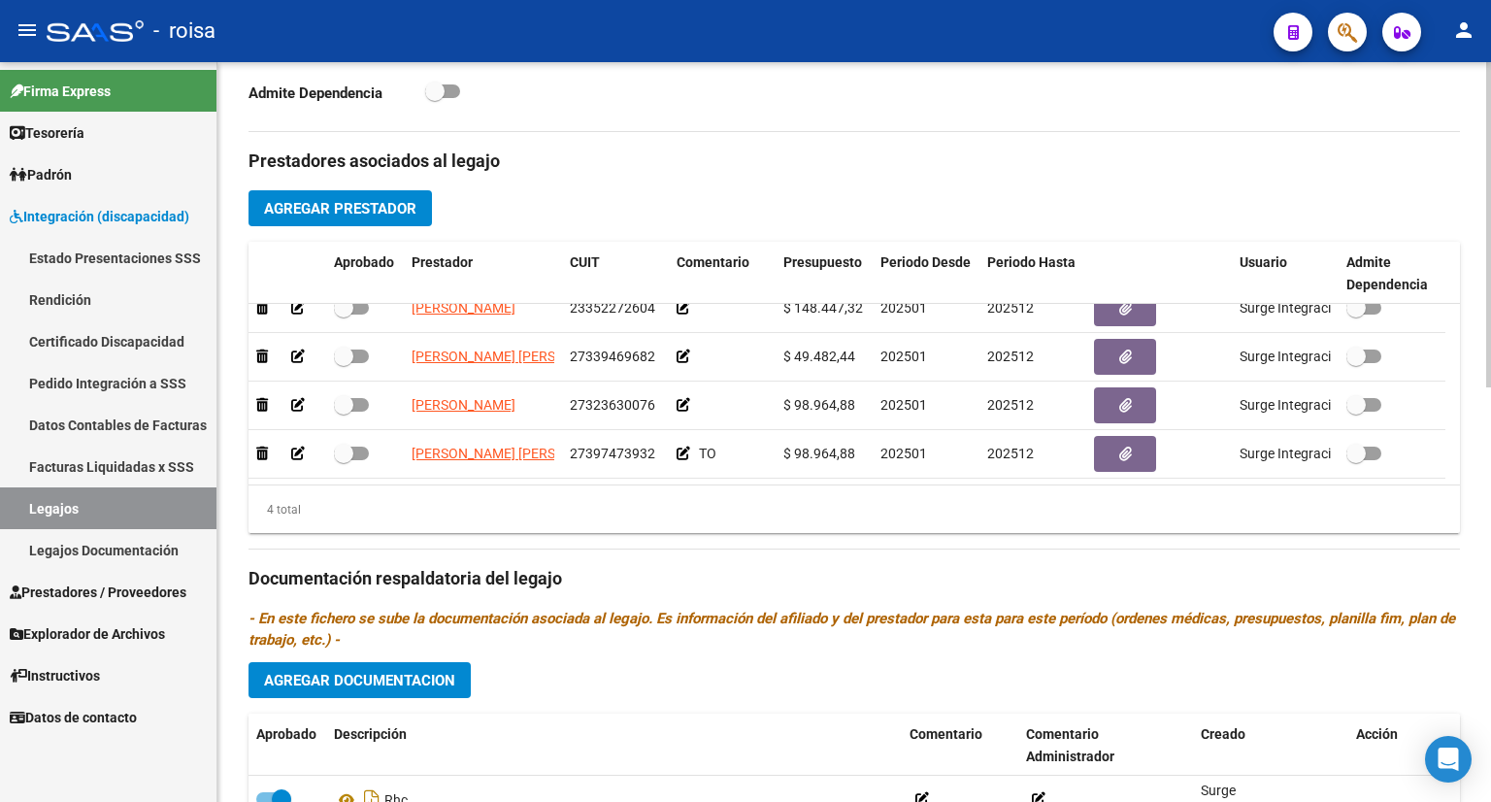
click at [1325, 525] on div "4 total" at bounding box center [853, 509] width 1211 height 49
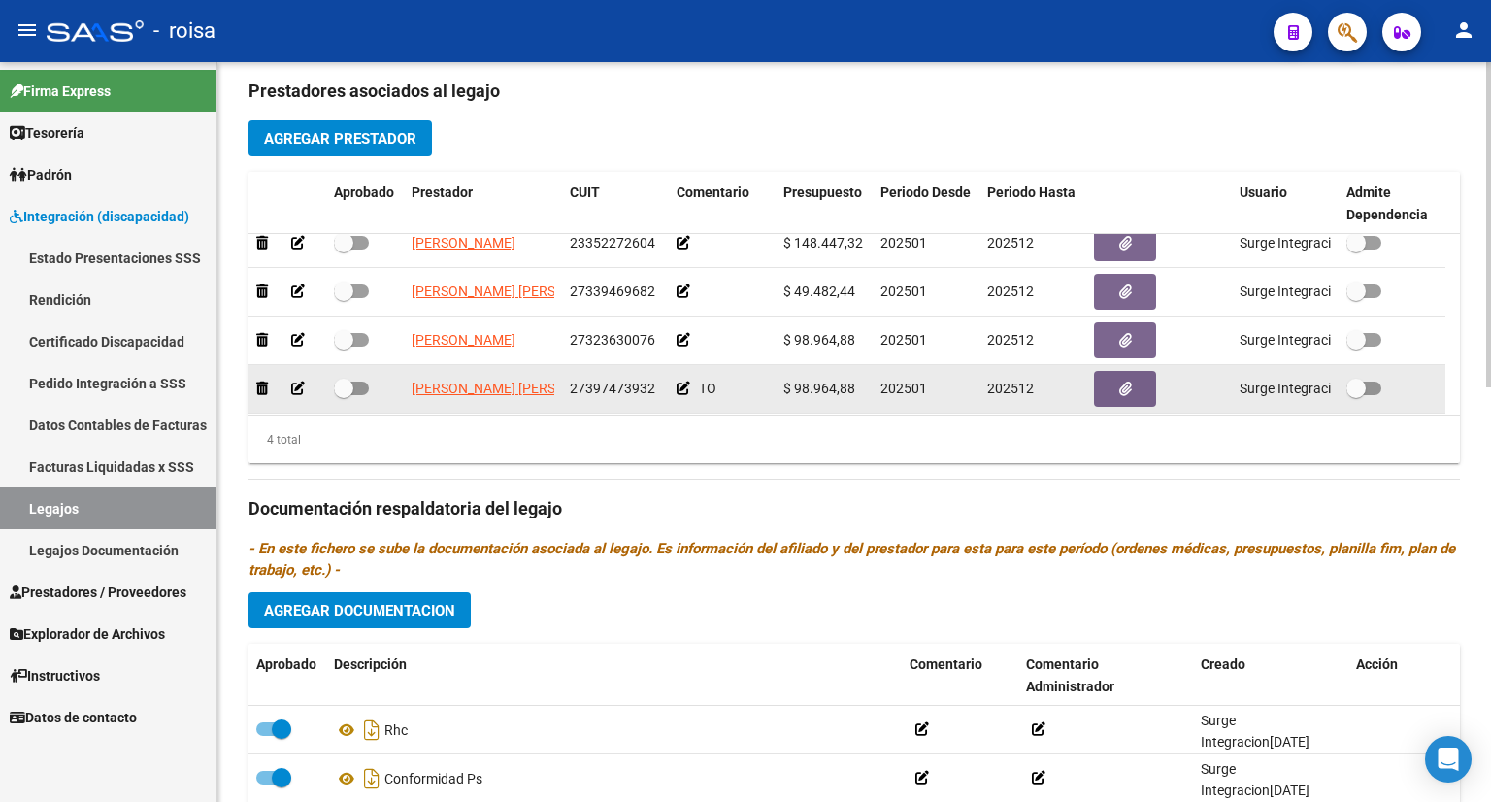
scroll to position [19, 0]
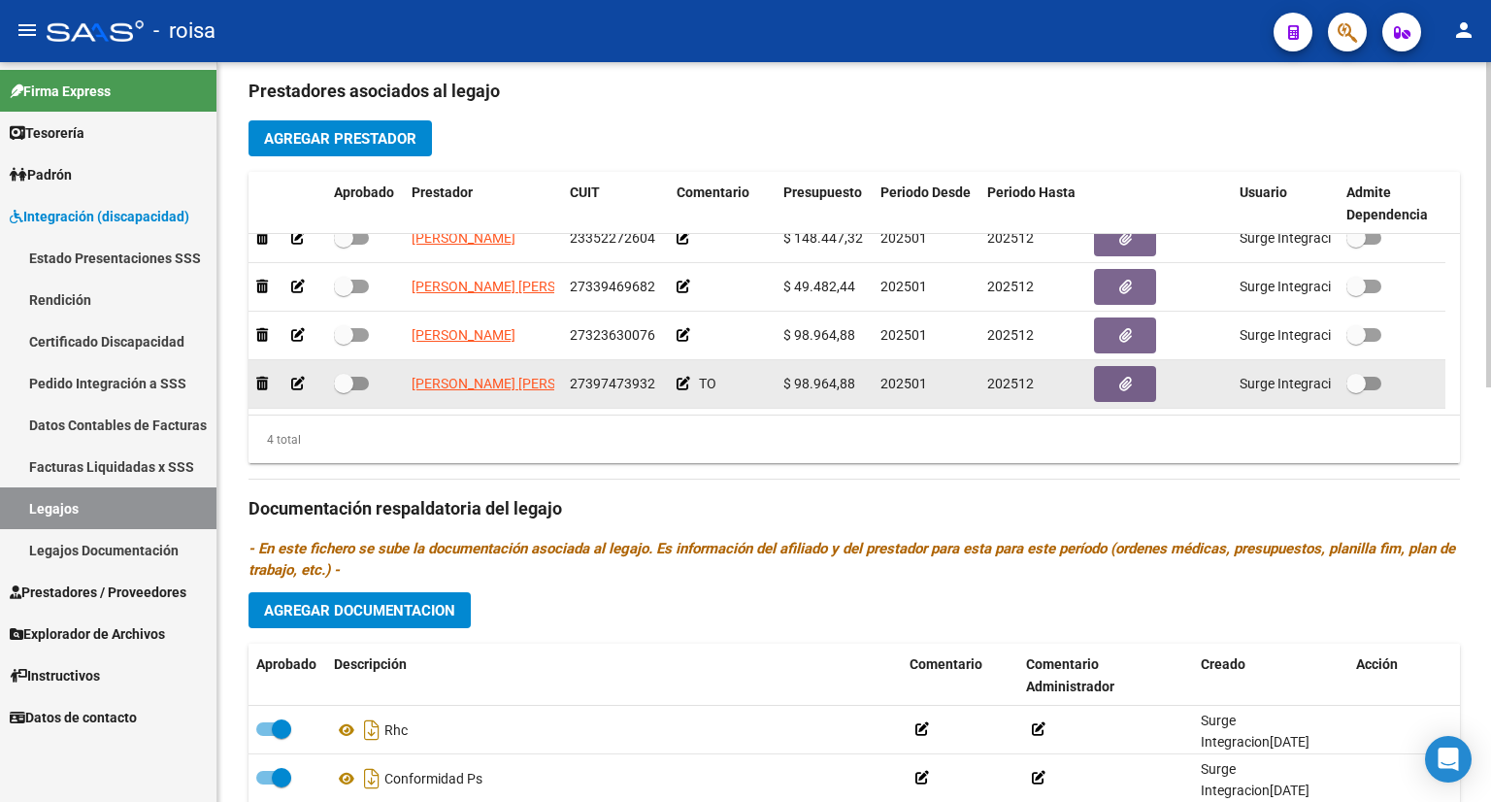
click at [683, 381] on icon at bounding box center [683, 384] width 14 height 14
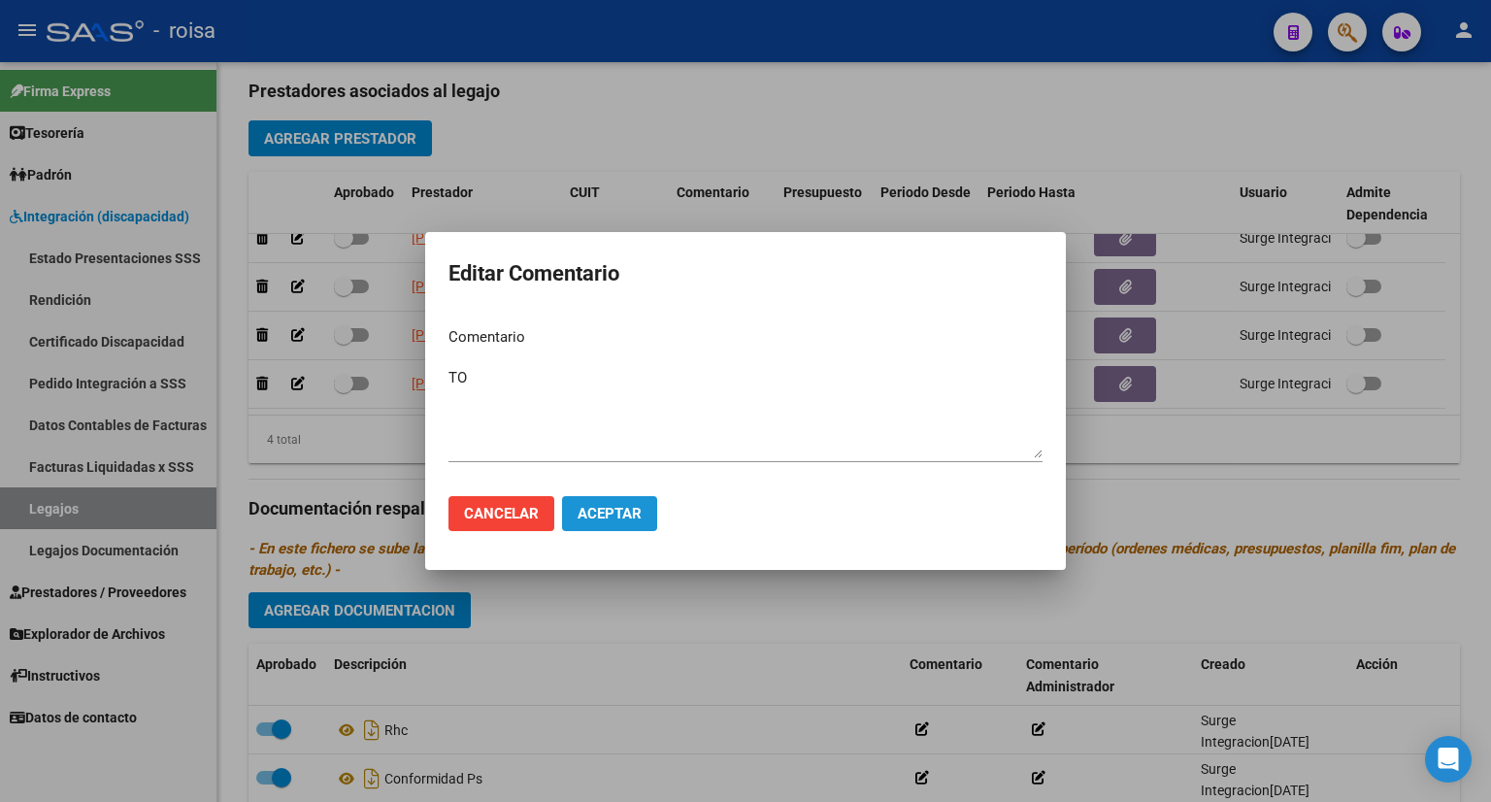
click at [621, 517] on span "Aceptar" at bounding box center [609, 513] width 64 height 17
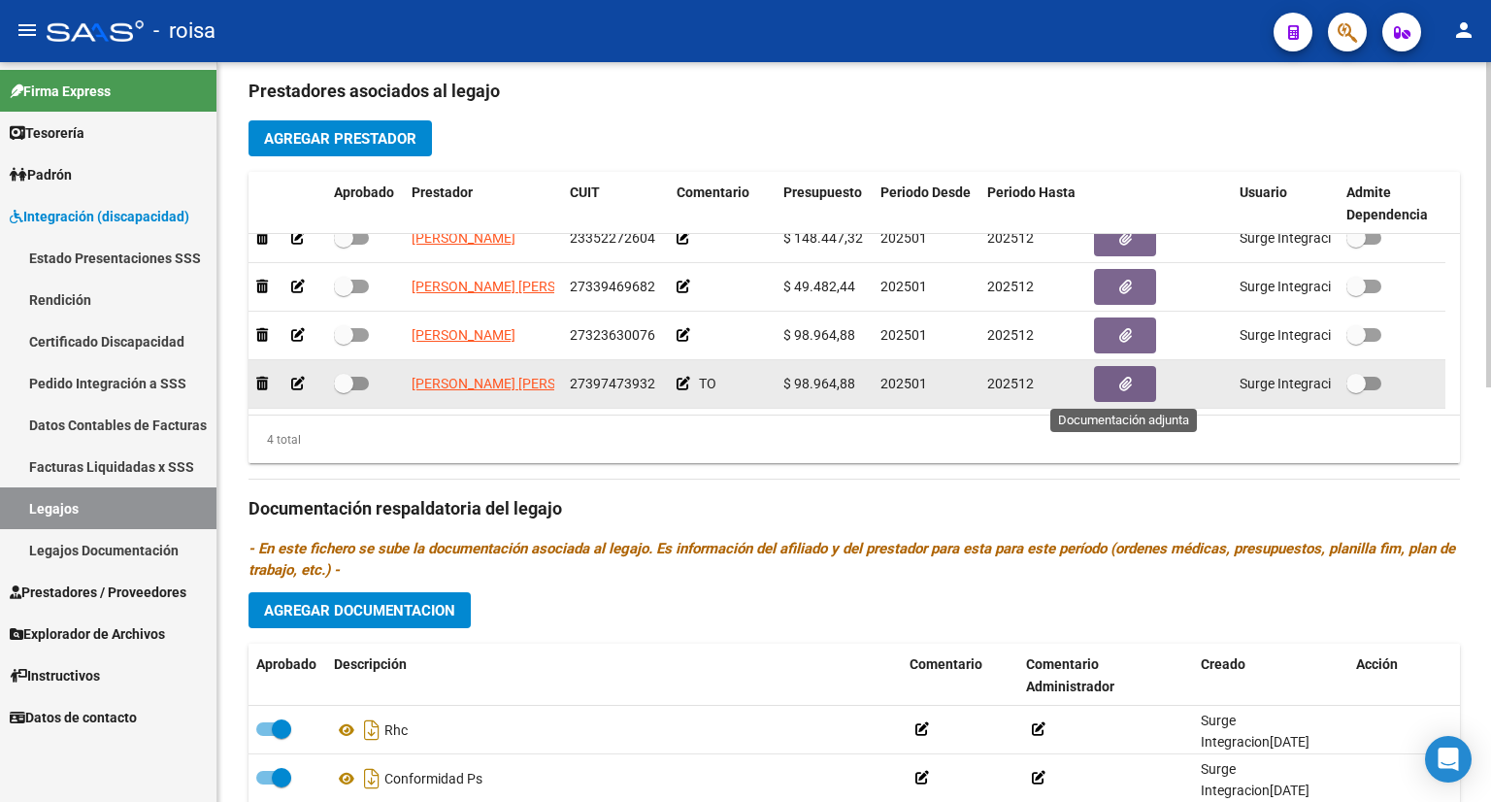
click at [1134, 383] on button "button" at bounding box center [1125, 384] width 62 height 36
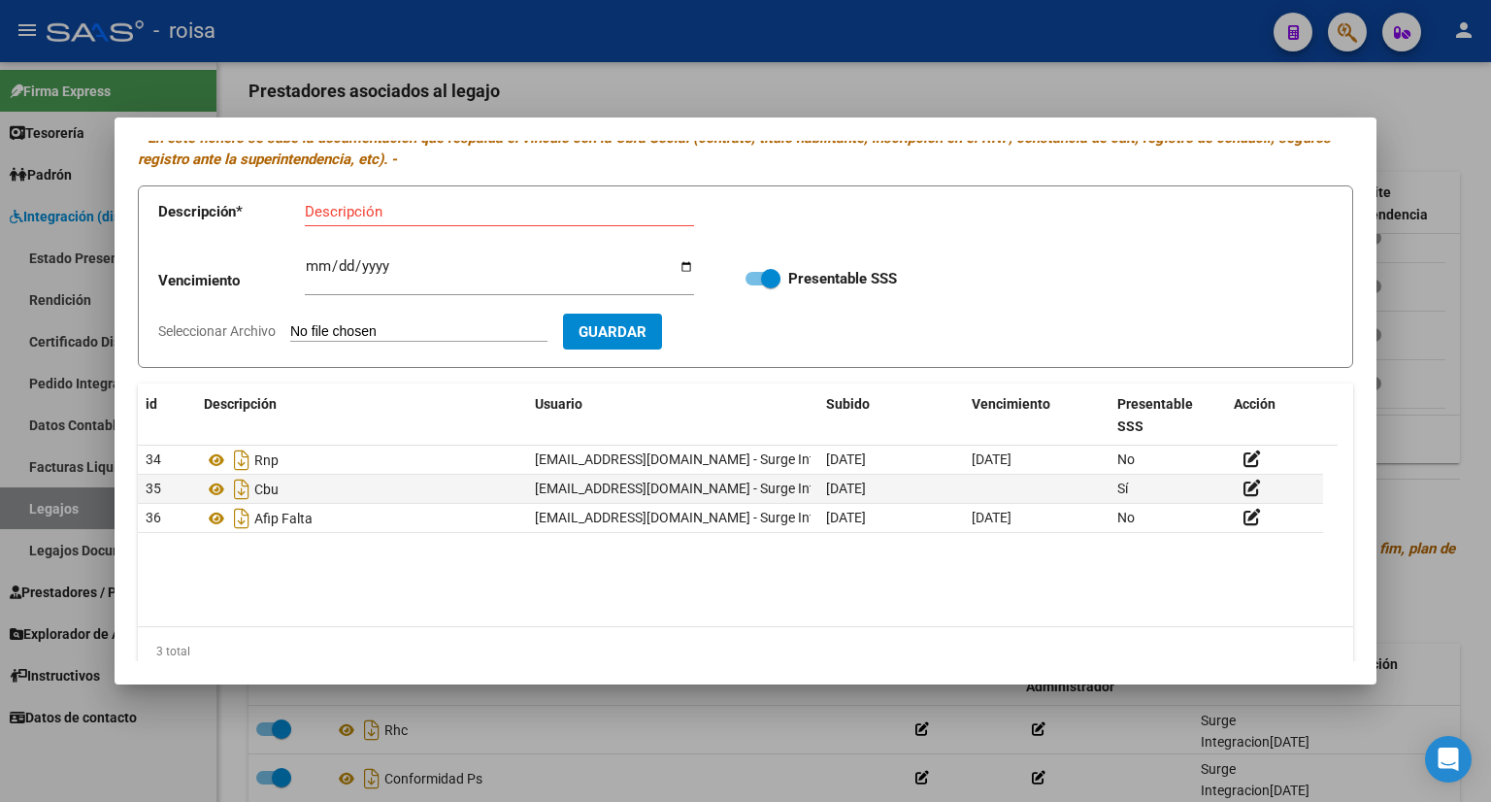
scroll to position [99, 0]
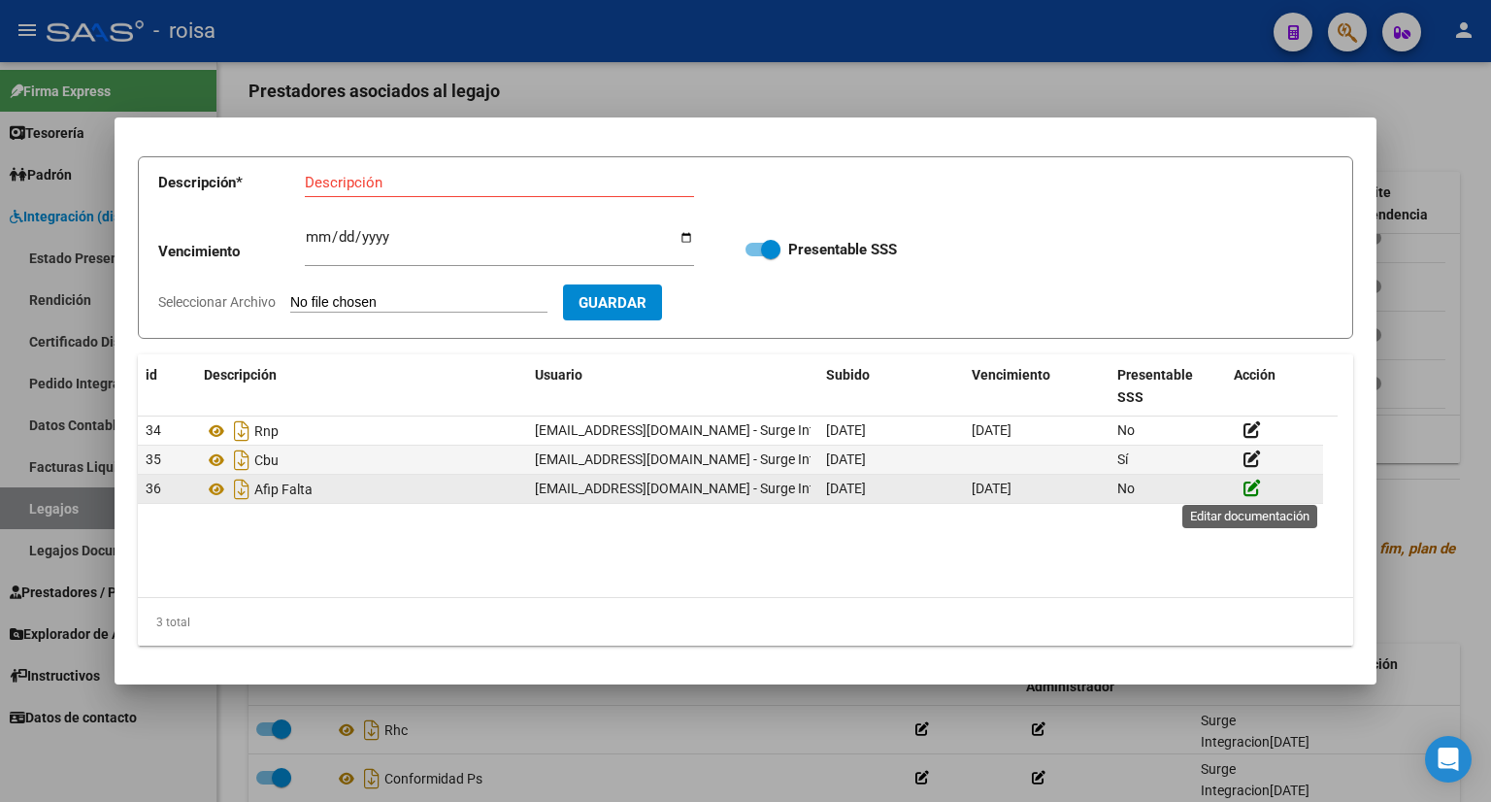
click at [1246, 492] on icon at bounding box center [1251, 487] width 17 height 18
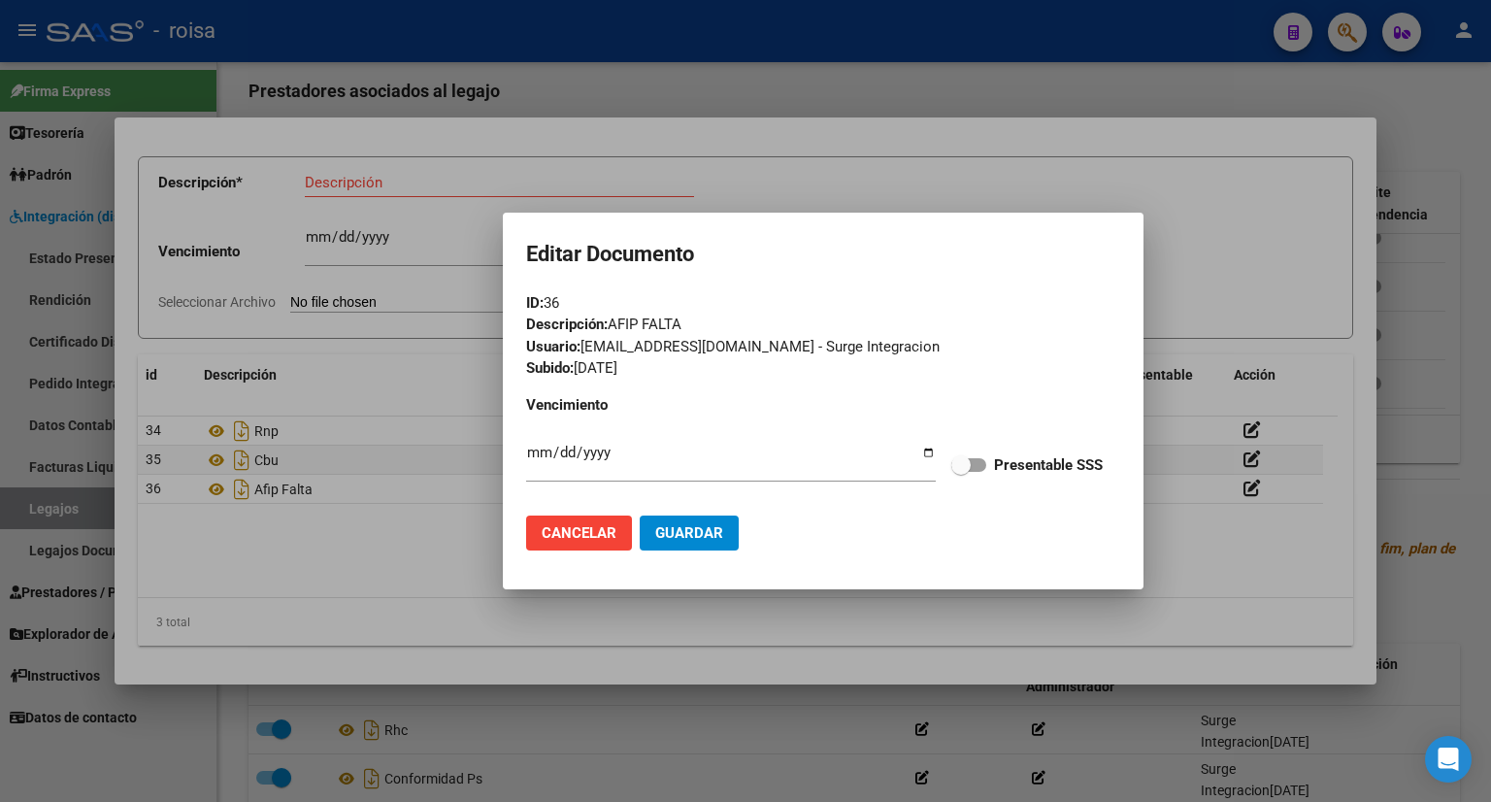
click at [1166, 342] on div at bounding box center [745, 401] width 1491 height 802
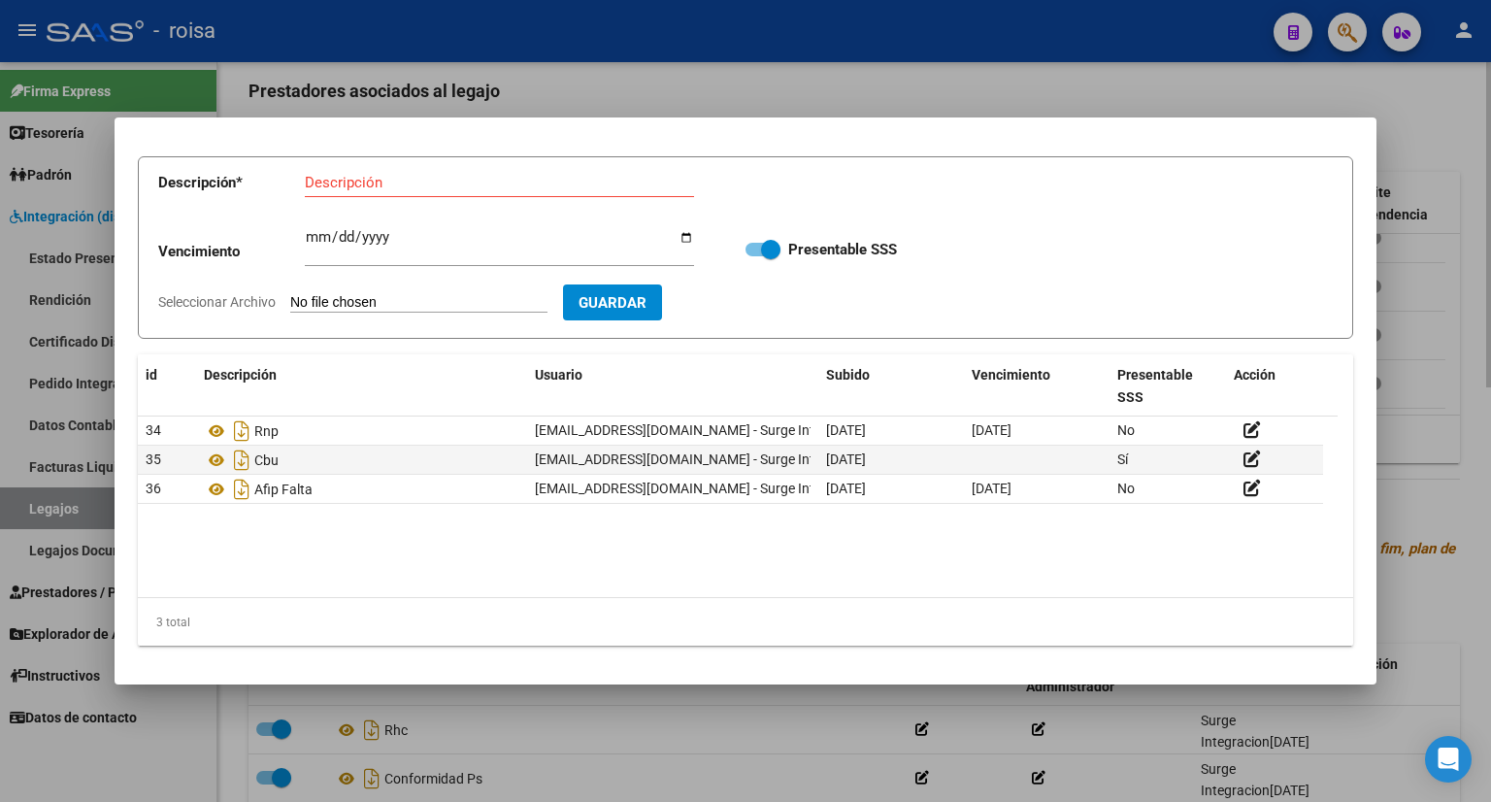
click at [1405, 143] on div at bounding box center [745, 401] width 1491 height 802
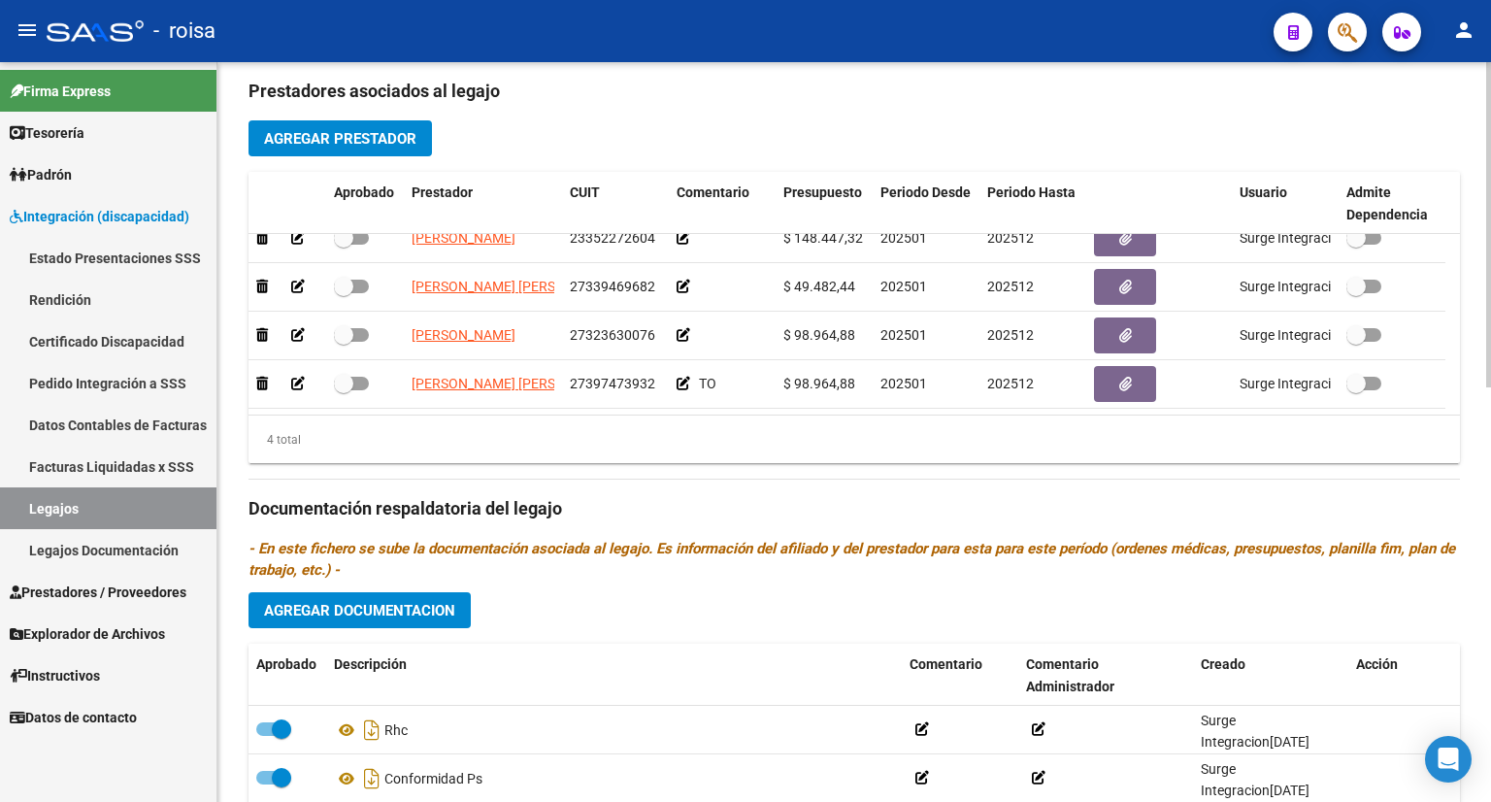
scroll to position [555, 0]
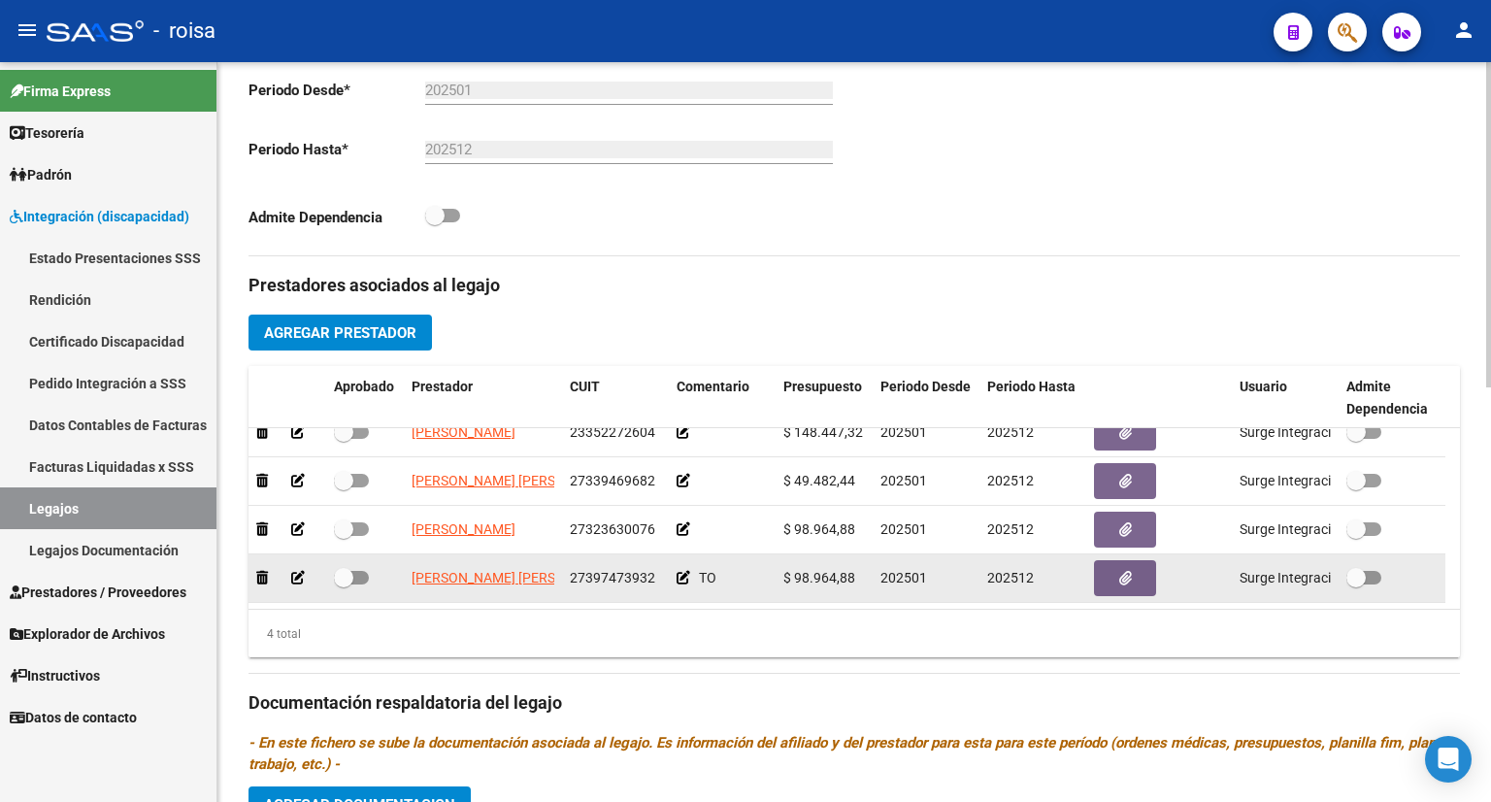
click at [681, 579] on icon at bounding box center [683, 578] width 14 height 14
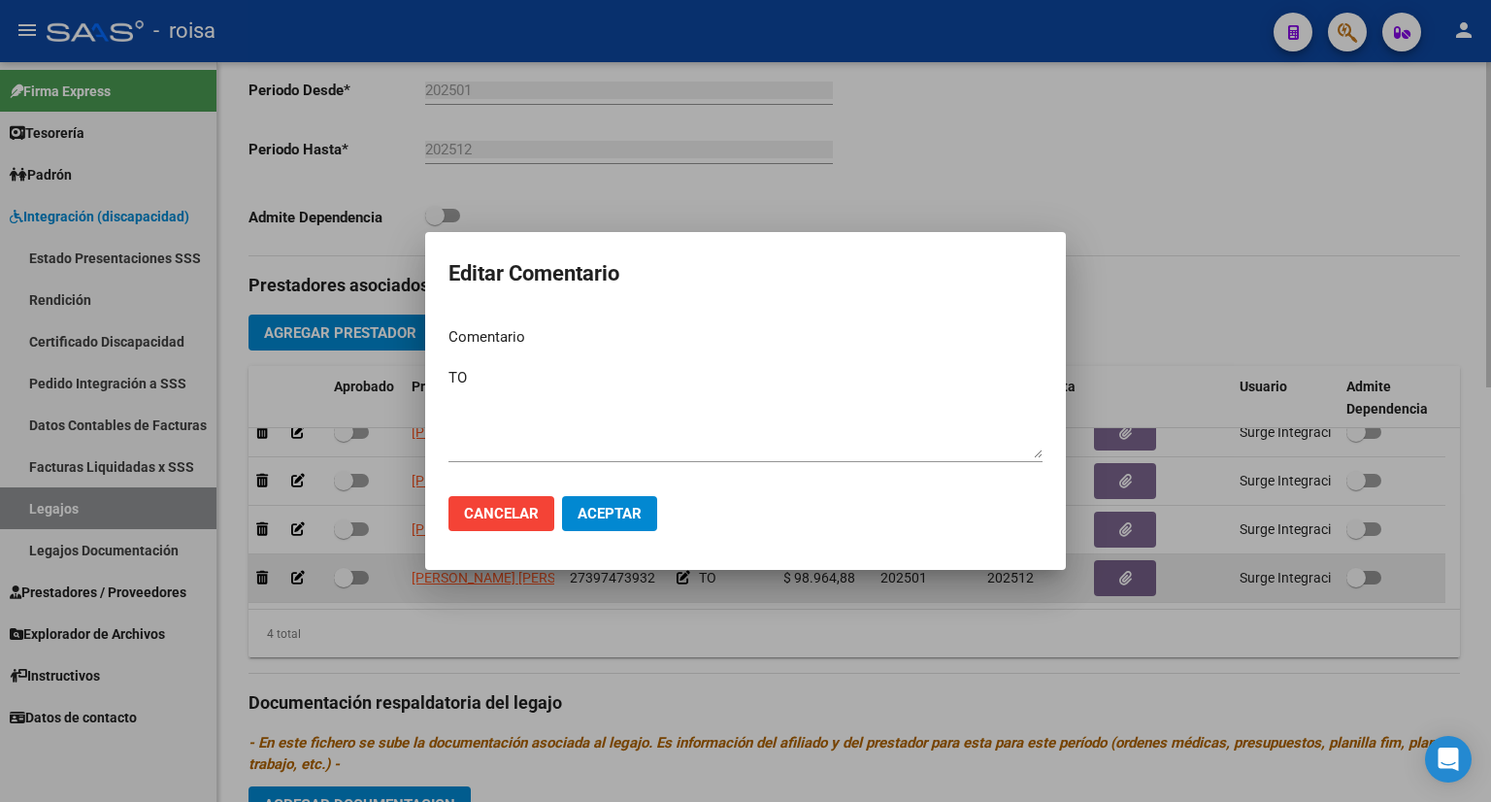
click at [681, 579] on div at bounding box center [745, 401] width 1491 height 802
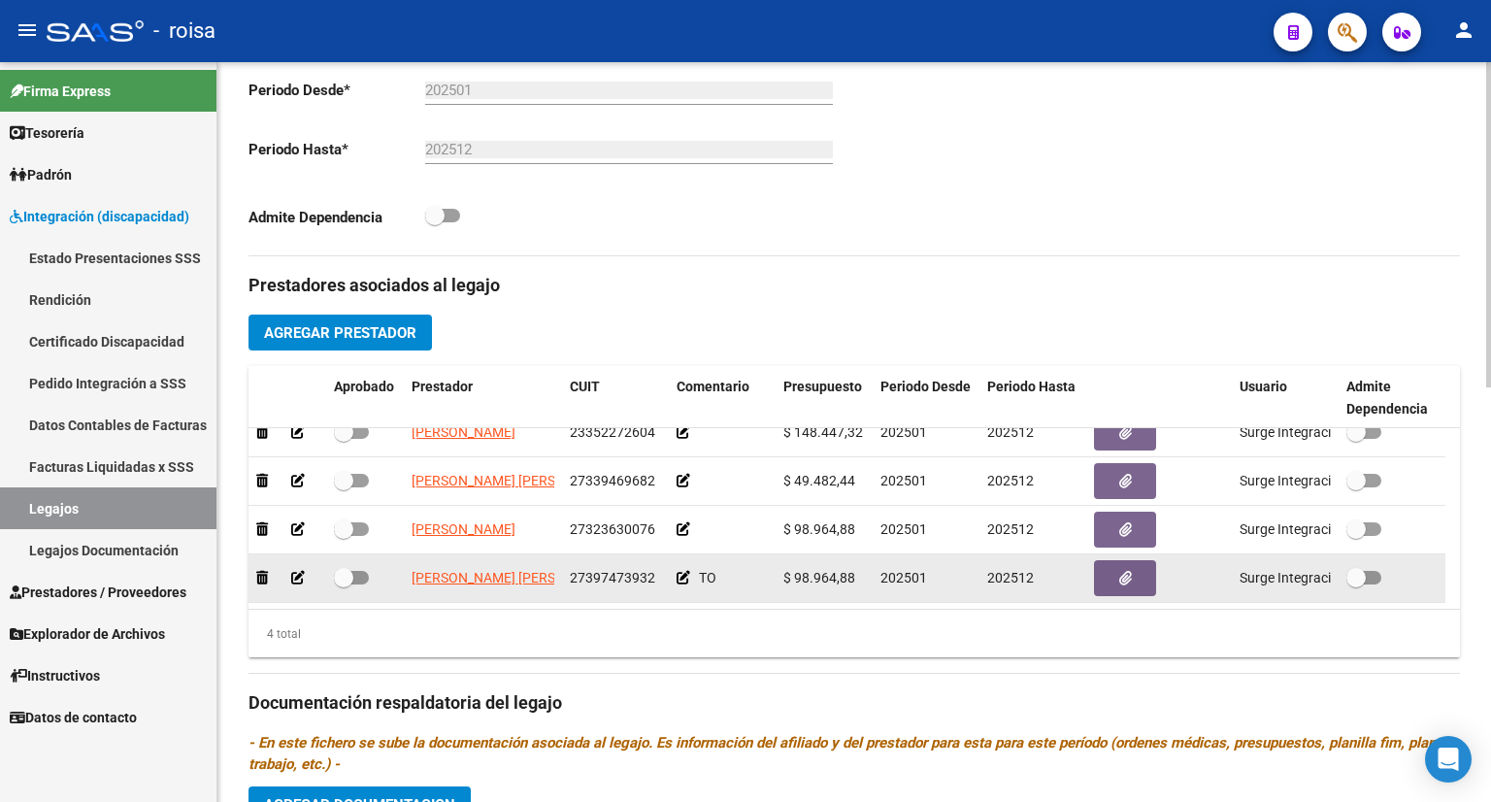
click at [295, 573] on icon at bounding box center [298, 578] width 14 height 14
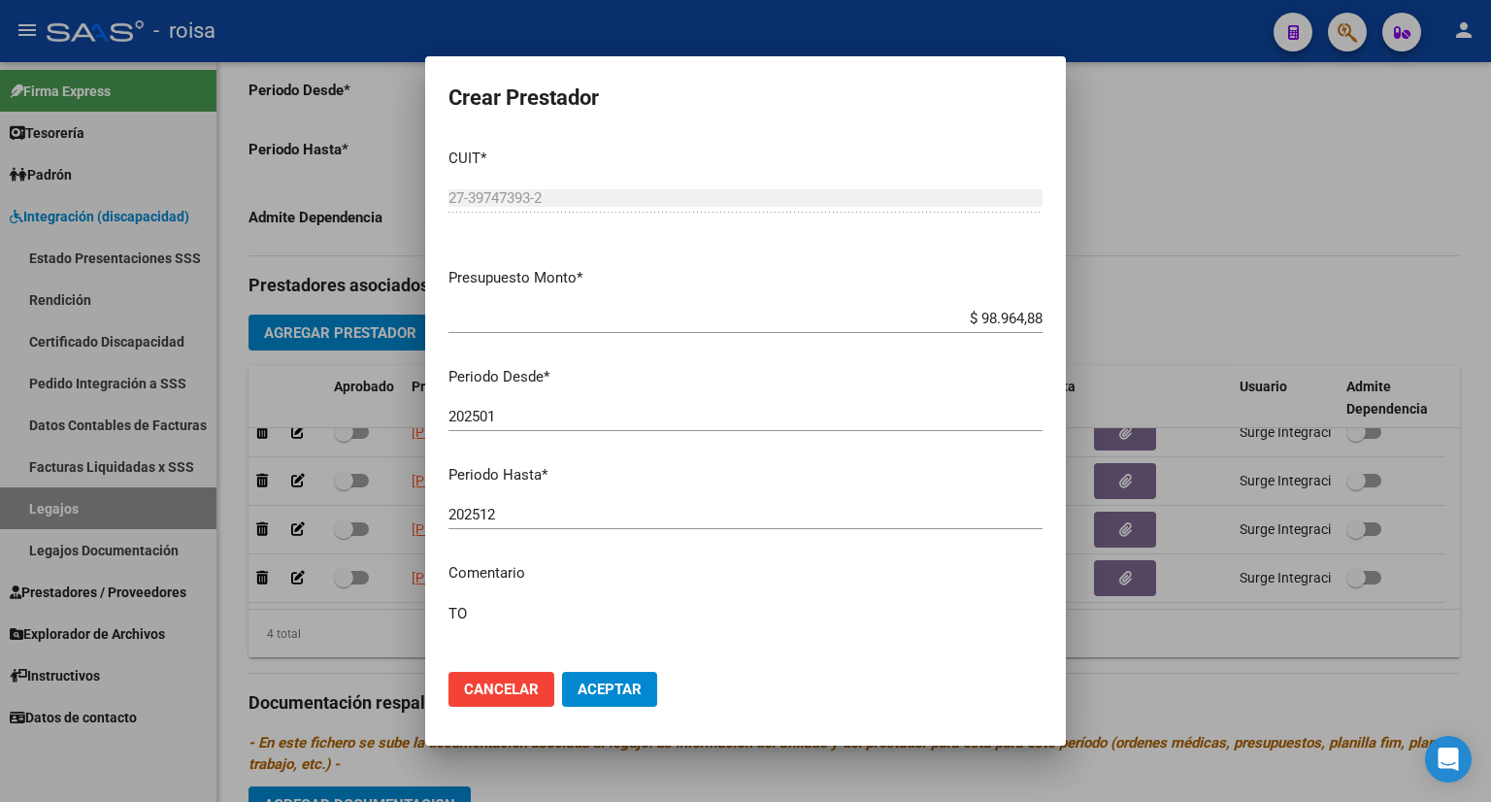
scroll to position [0, 0]
click at [606, 686] on span "Aceptar" at bounding box center [609, 688] width 64 height 17
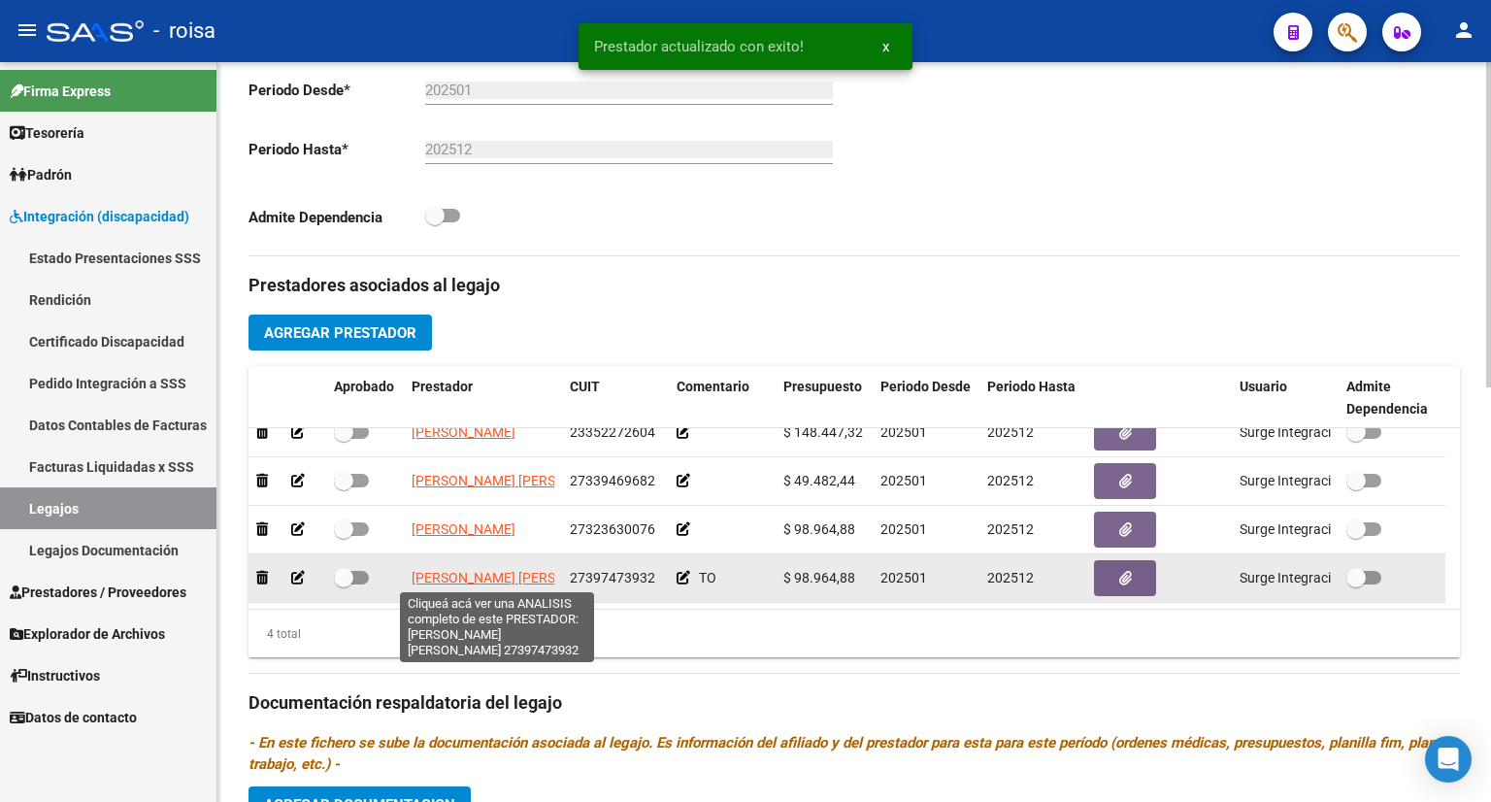
click at [459, 581] on span "[PERSON_NAME] [PERSON_NAME]" at bounding box center [516, 578] width 211 height 16
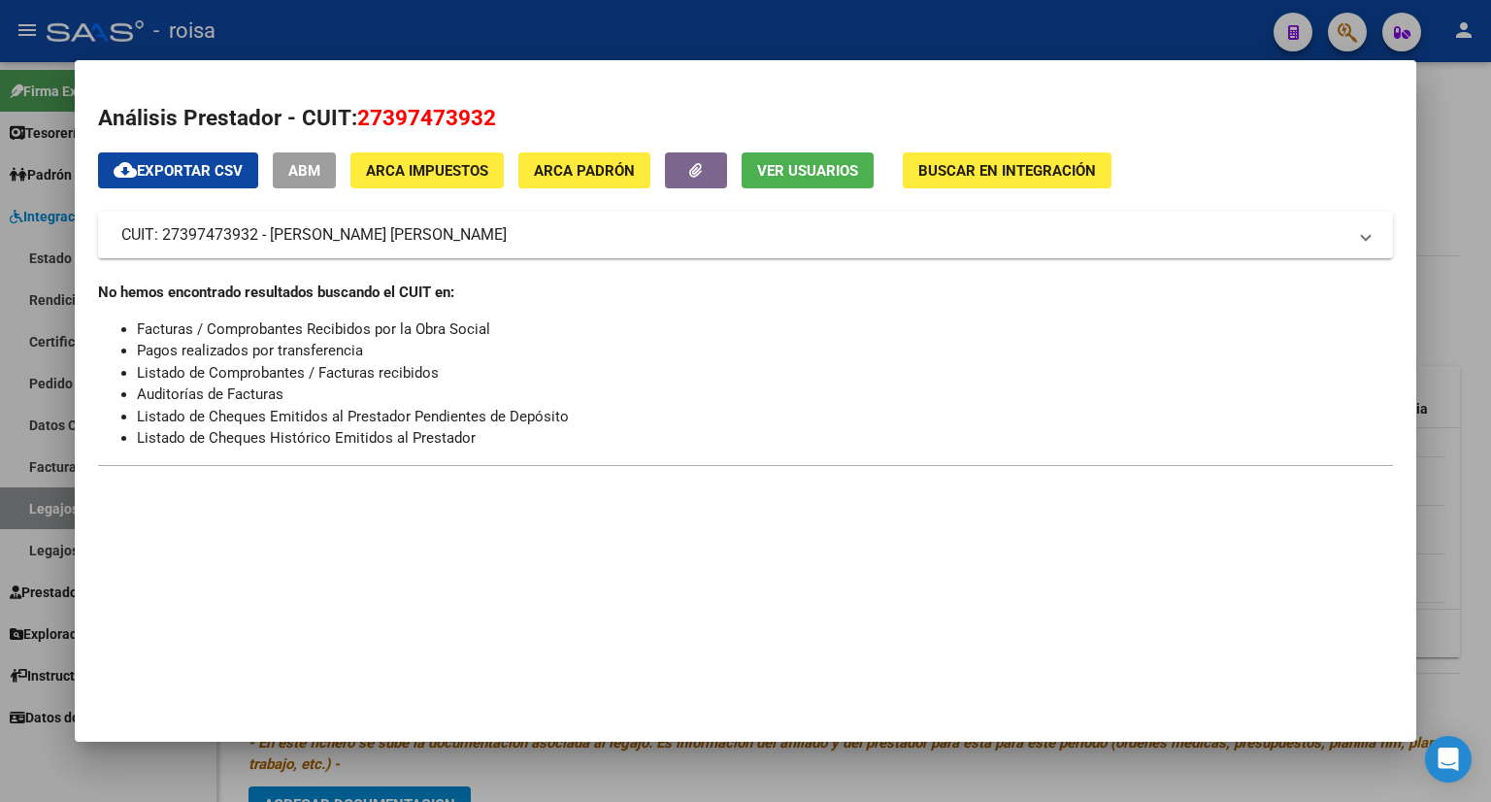
click at [1366, 246] on span at bounding box center [1366, 234] width 8 height 23
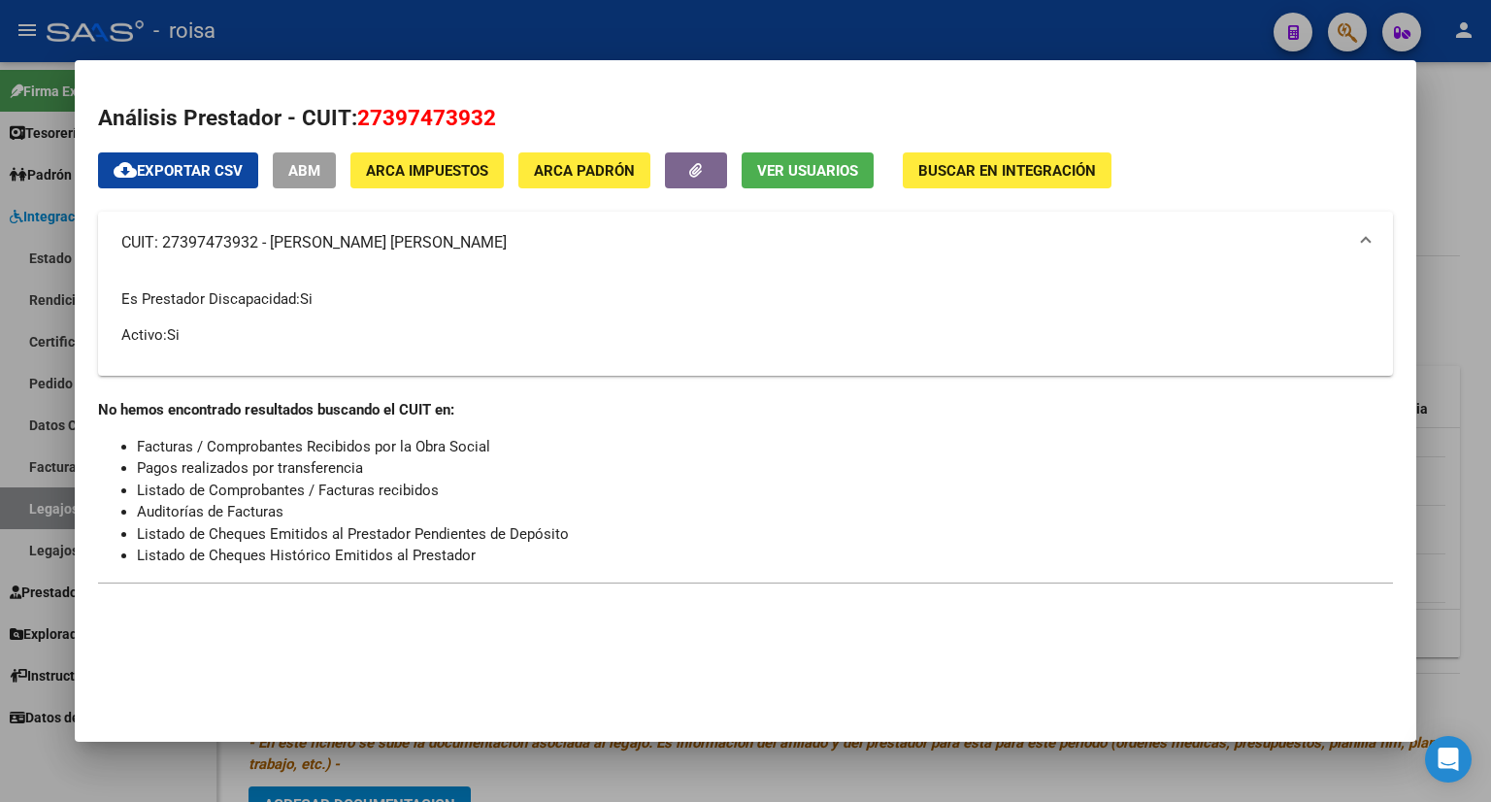
click at [1451, 216] on div at bounding box center [745, 401] width 1491 height 802
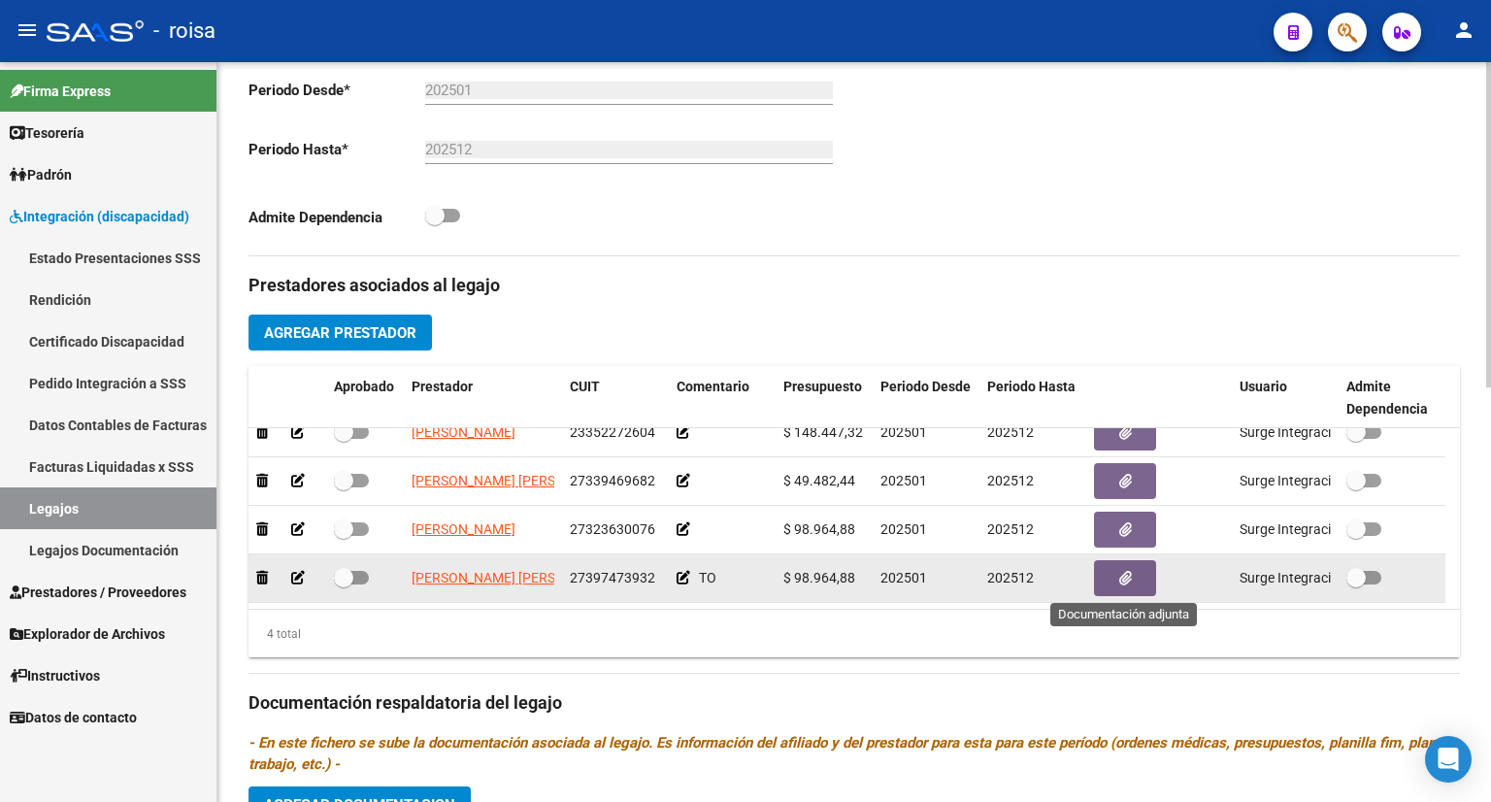
click at [1120, 584] on icon "button" at bounding box center [1125, 578] width 13 height 15
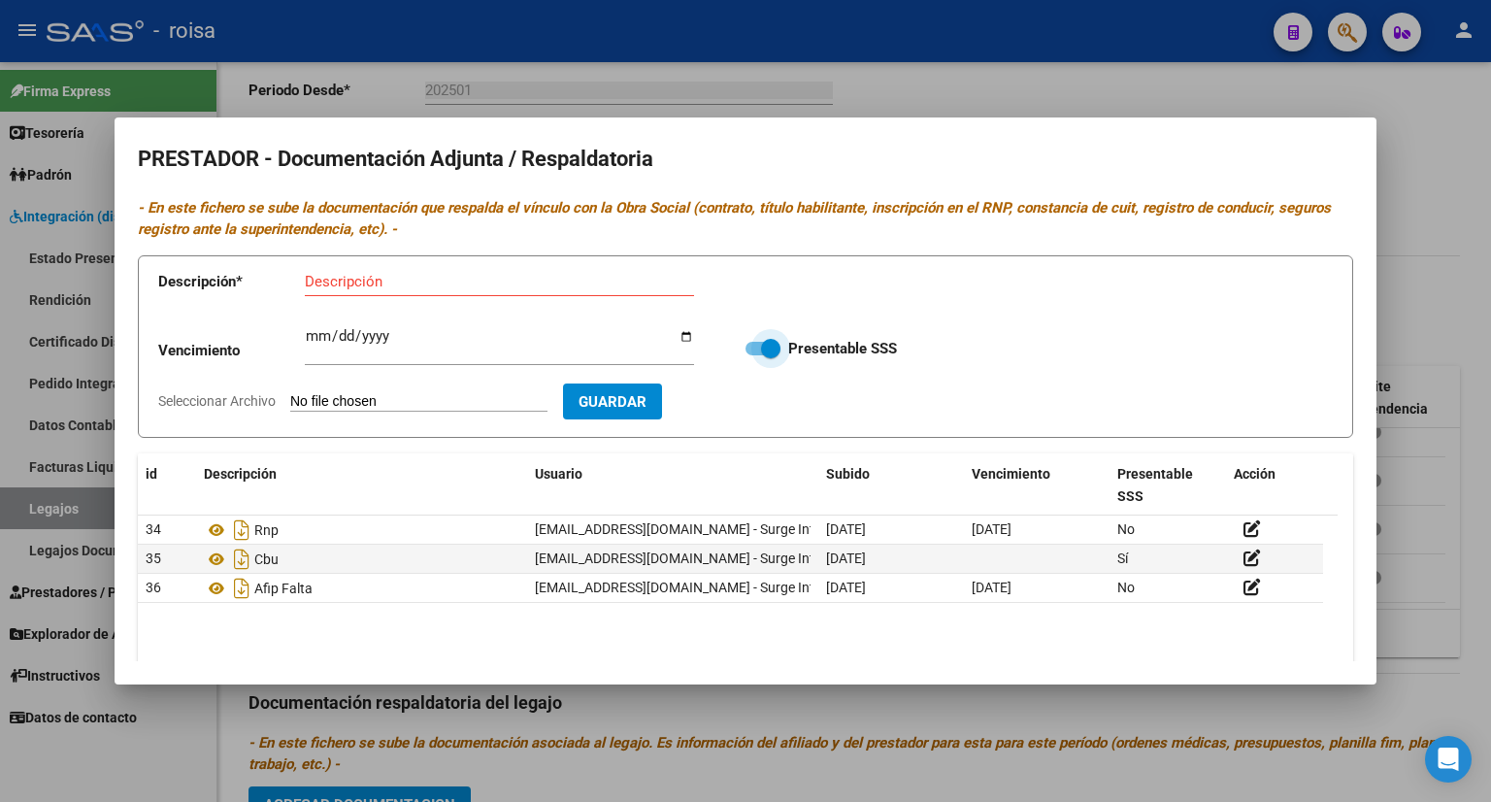
click at [745, 350] on span at bounding box center [762, 349] width 35 height 14
click at [754, 355] on input "Presentable SSS" at bounding box center [754, 355] width 1 height 1
checkbox input "false"
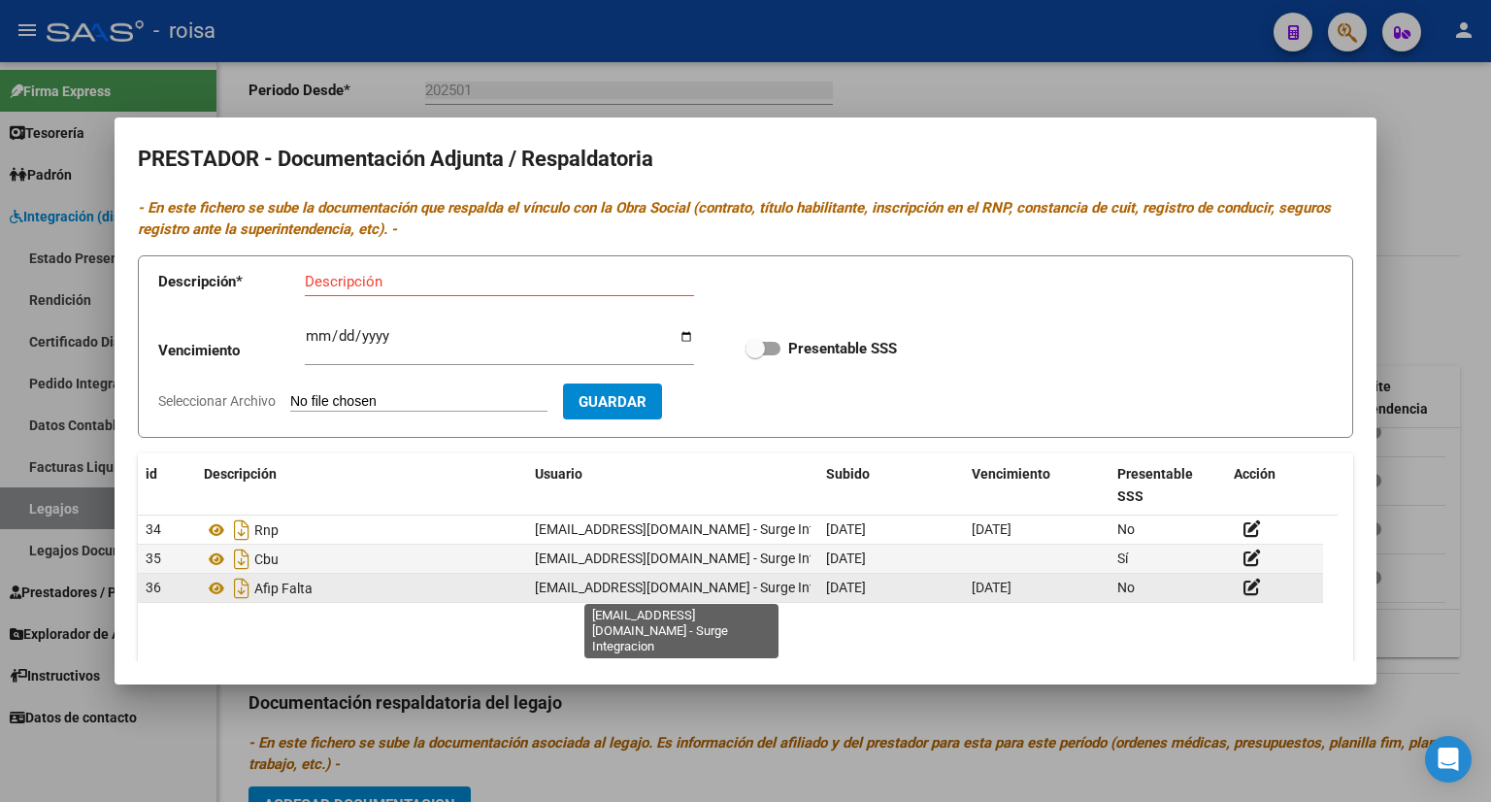
click at [754, 595] on span "[EMAIL_ADDRESS][DOMAIN_NAME] - Surge Integracion" at bounding box center [701, 587] width 332 height 16
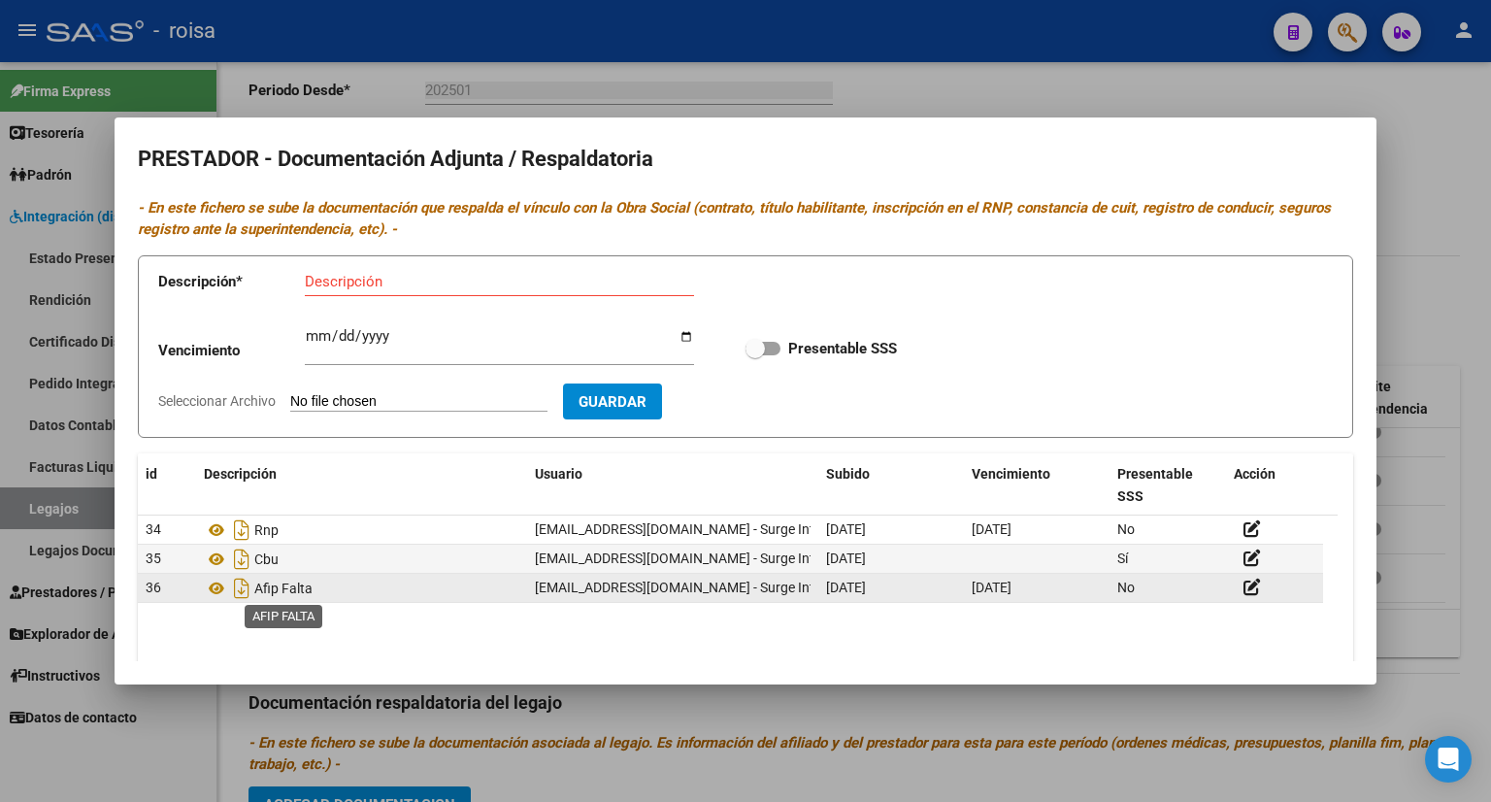
click at [274, 588] on span "Afip Falta" at bounding box center [283, 588] width 58 height 16
drag, startPoint x: 274, startPoint y: 588, endPoint x: 256, endPoint y: 591, distance: 17.7
click at [275, 588] on span "Afip Falta" at bounding box center [283, 588] width 58 height 16
click at [158, 588] on span "36" at bounding box center [154, 587] width 16 height 16
click at [1248, 587] on icon at bounding box center [1251, 586] width 17 height 18
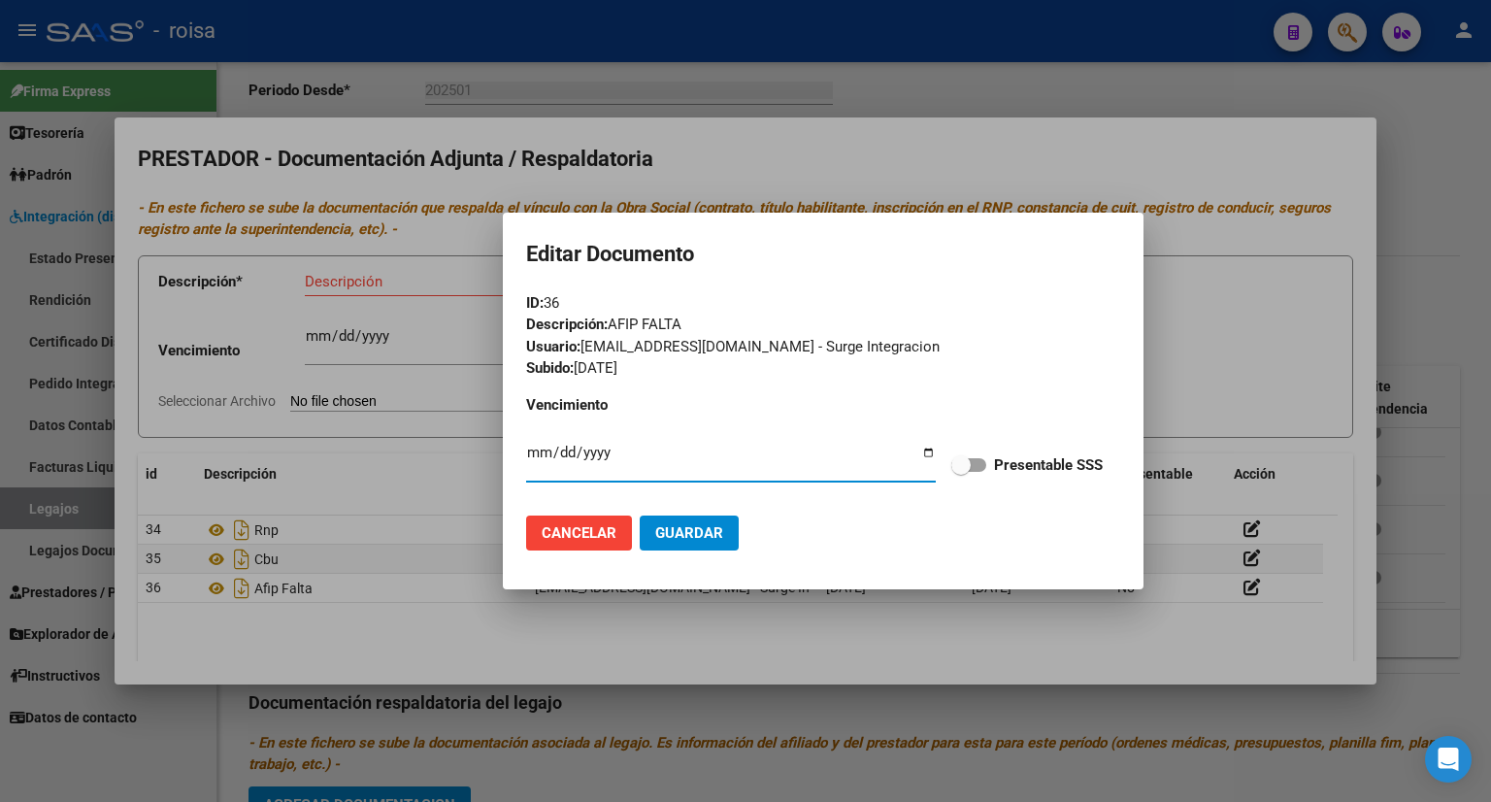
click at [594, 623] on div at bounding box center [745, 401] width 1491 height 802
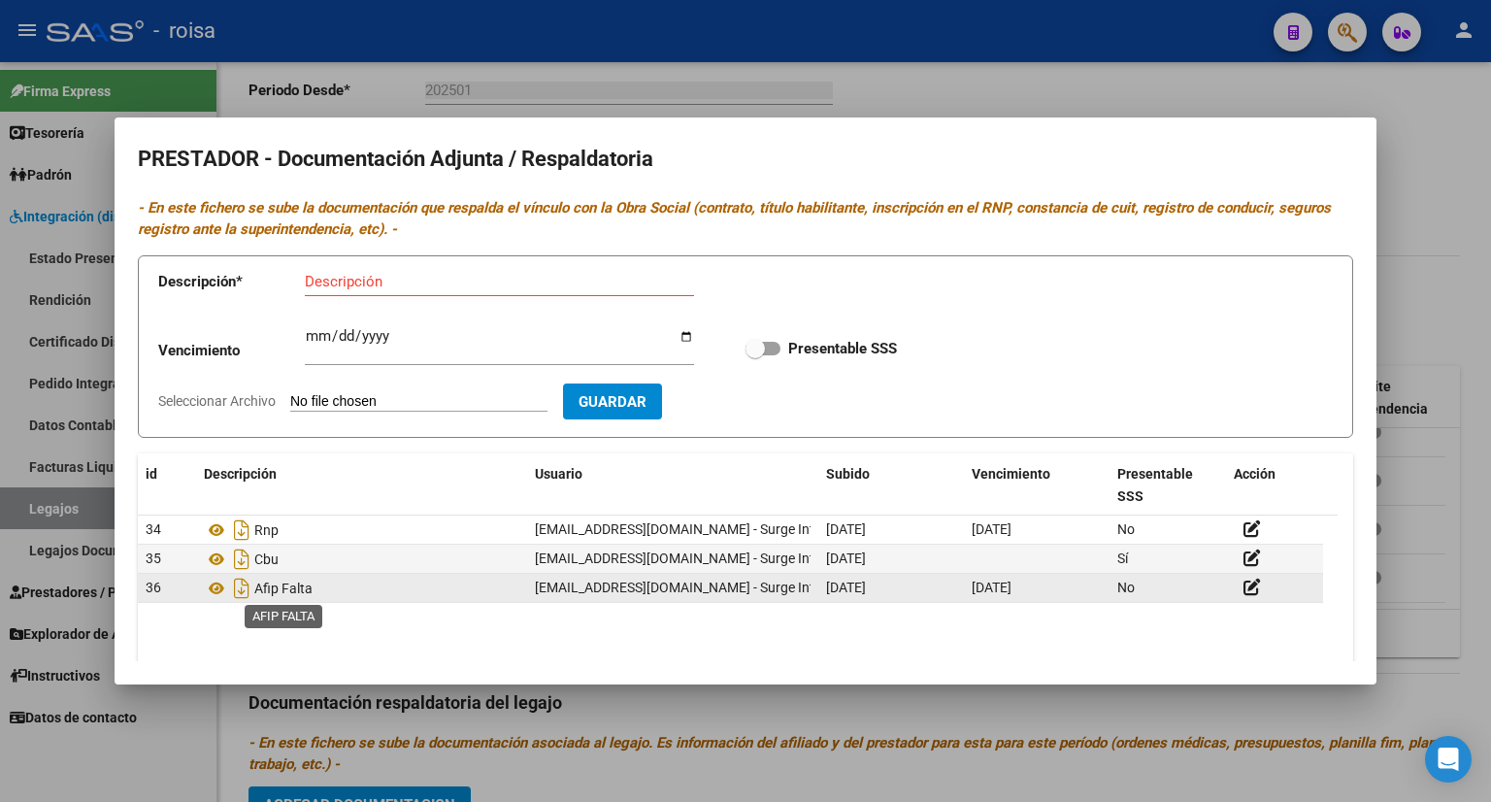
click at [310, 590] on span "Afip Falta" at bounding box center [283, 588] width 58 height 16
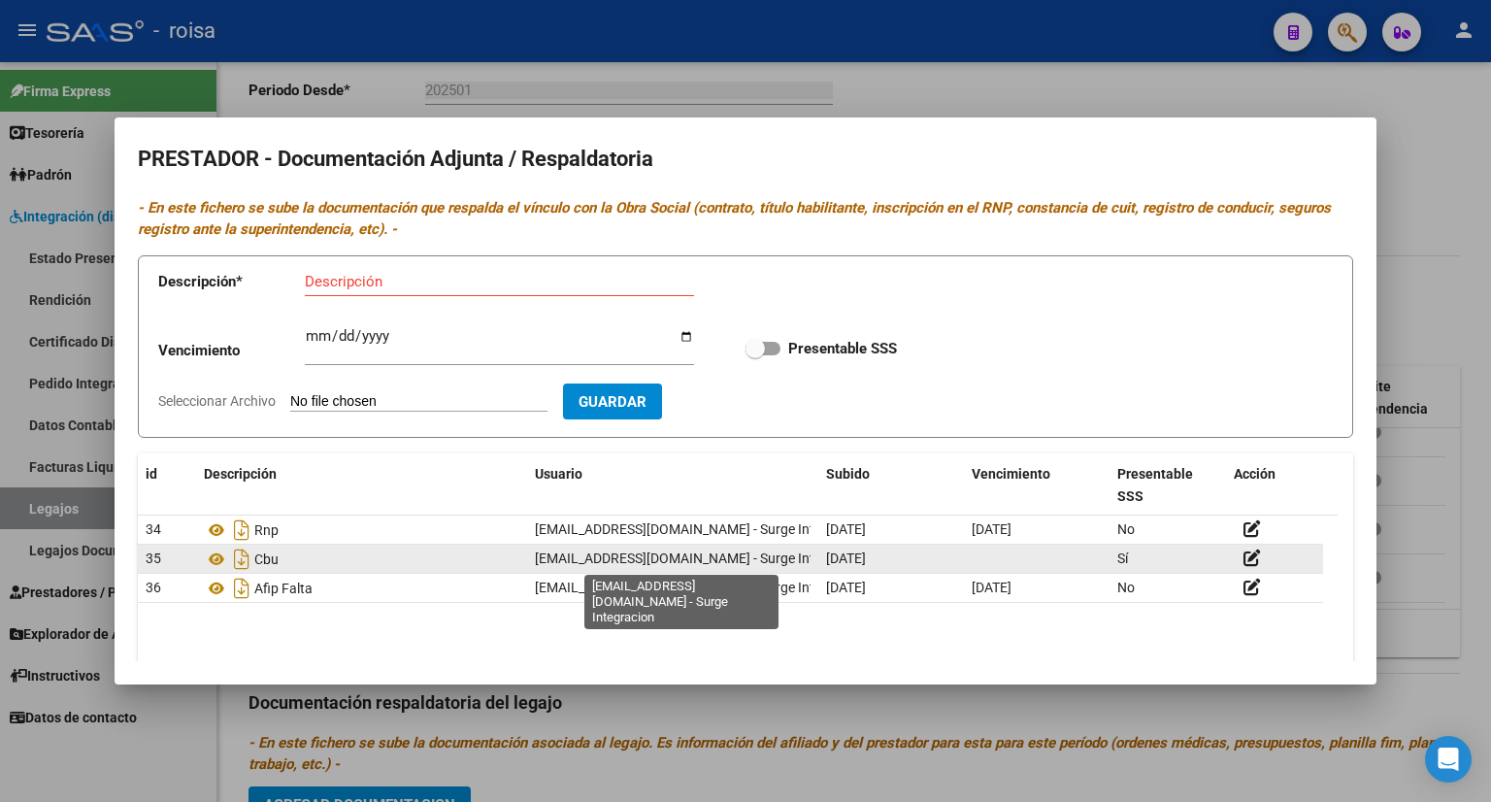
click at [587, 555] on span "[EMAIL_ADDRESS][DOMAIN_NAME] - Surge Integracion" at bounding box center [701, 558] width 332 height 16
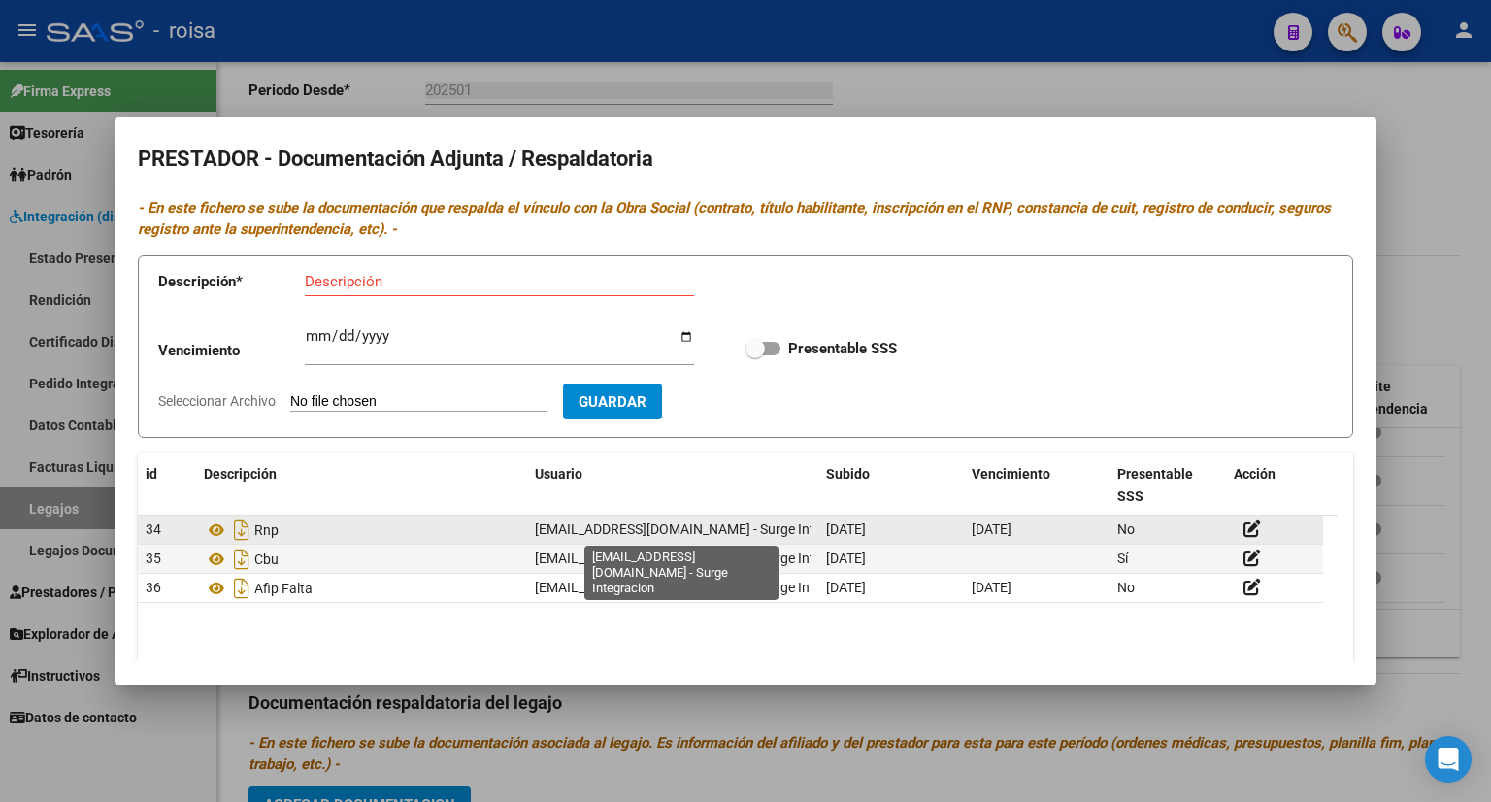
click at [588, 525] on span "[EMAIL_ADDRESS][DOMAIN_NAME] - Surge Integracion" at bounding box center [701, 529] width 332 height 16
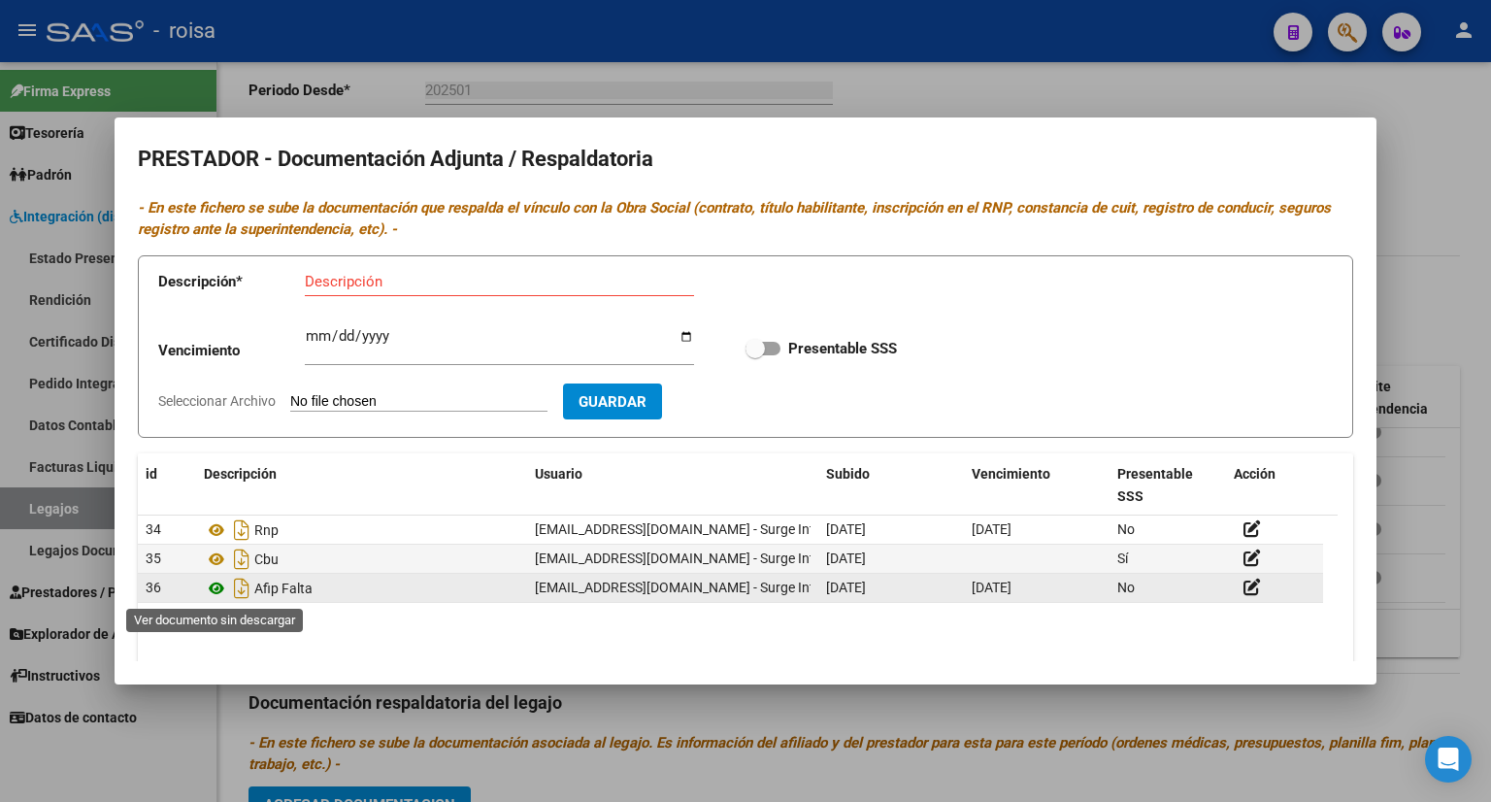
click at [215, 585] on icon at bounding box center [216, 587] width 25 height 23
click at [950, 592] on div "[DATE]" at bounding box center [891, 587] width 130 height 22
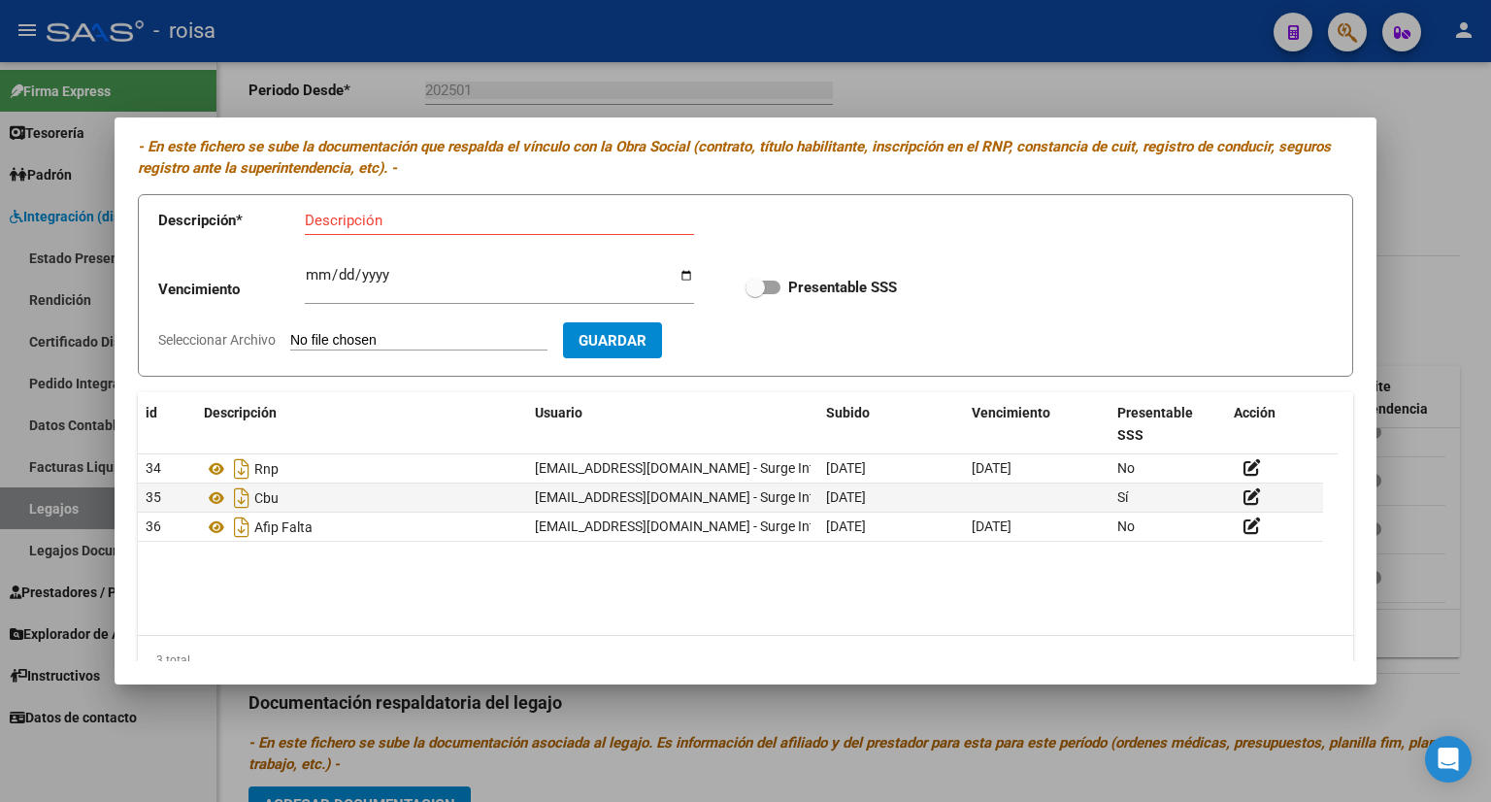
scroll to position [78, 0]
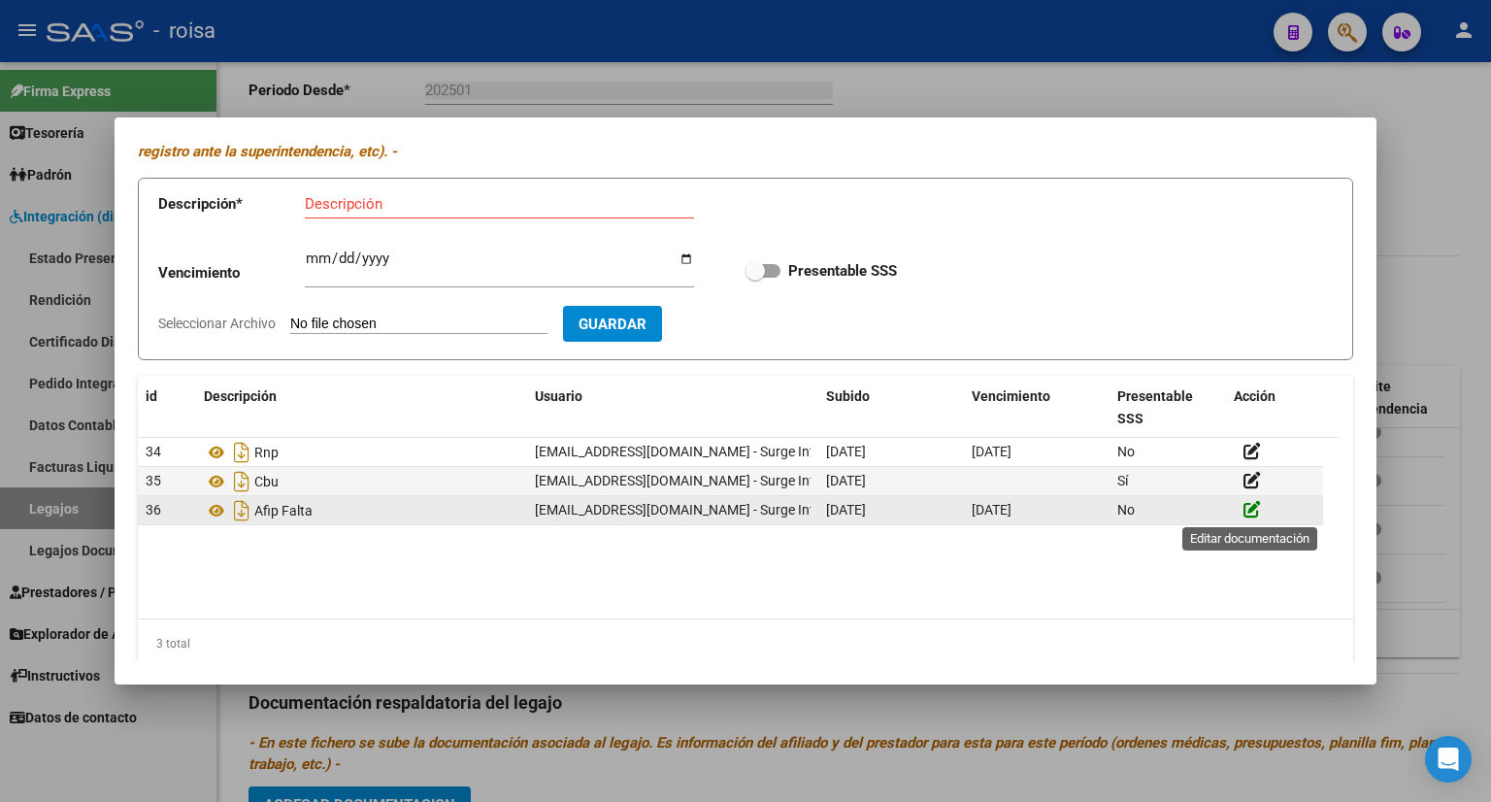
click at [1250, 505] on icon at bounding box center [1251, 509] width 17 height 18
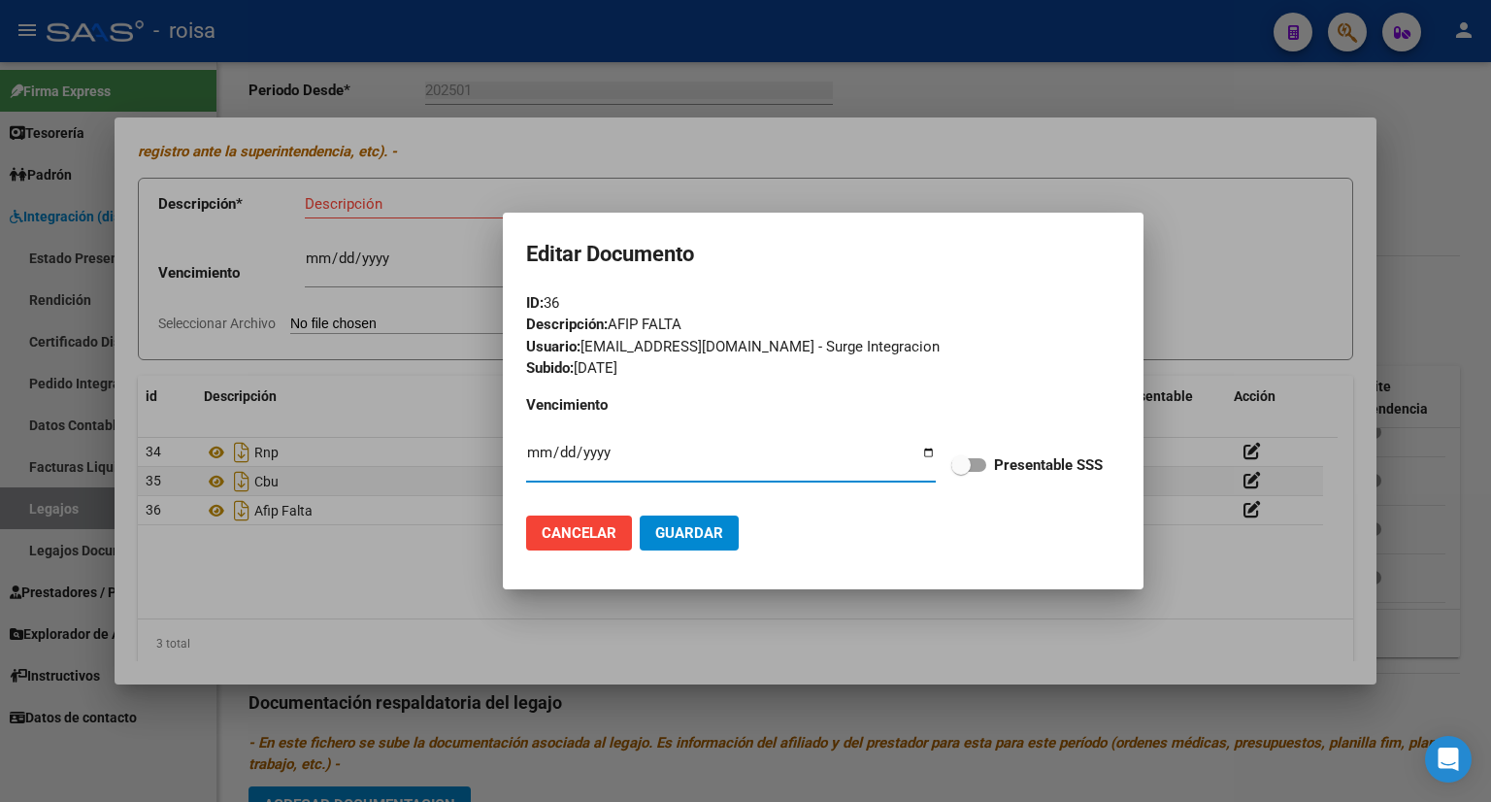
click at [931, 452] on input "[DATE]" at bounding box center [731, 459] width 410 height 31
click at [838, 405] on form "ID: 36 Descripción: AFIP FALTA Usuario: [EMAIL_ADDRESS][DOMAIN_NAME] - Surge In…" at bounding box center [823, 429] width 594 height 274
click at [1041, 464] on strong "Presentable SSS" at bounding box center [1048, 464] width 109 height 17
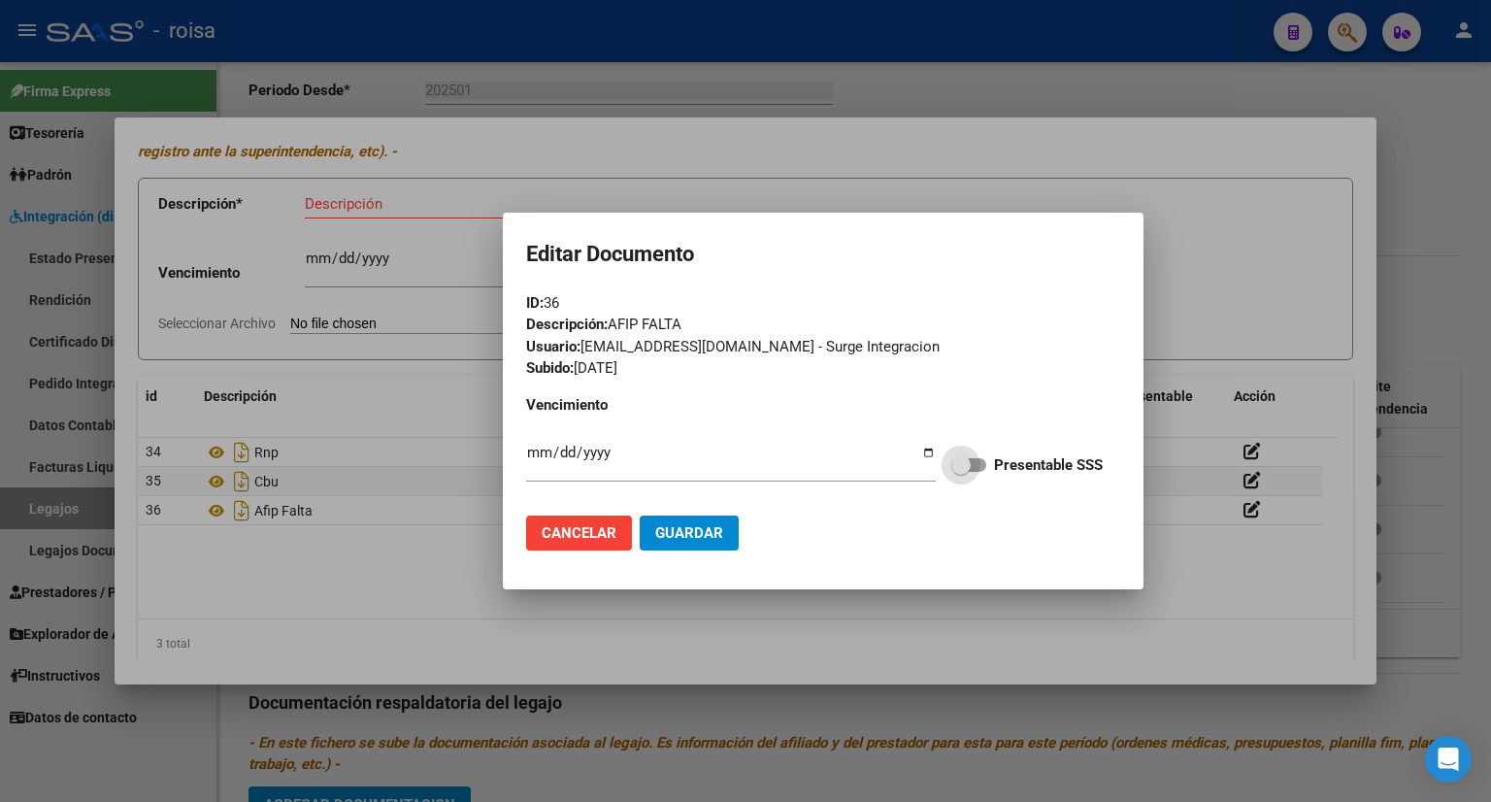
click at [961, 472] on input "Presentable SSS" at bounding box center [960, 472] width 1 height 1
click at [1041, 464] on strong "Presentable SSS" at bounding box center [1048, 464] width 109 height 17
click at [961, 472] on input "Presentable SSS" at bounding box center [960, 472] width 1 height 1
checkbox input "false"
click at [1208, 318] on div at bounding box center [745, 401] width 1491 height 802
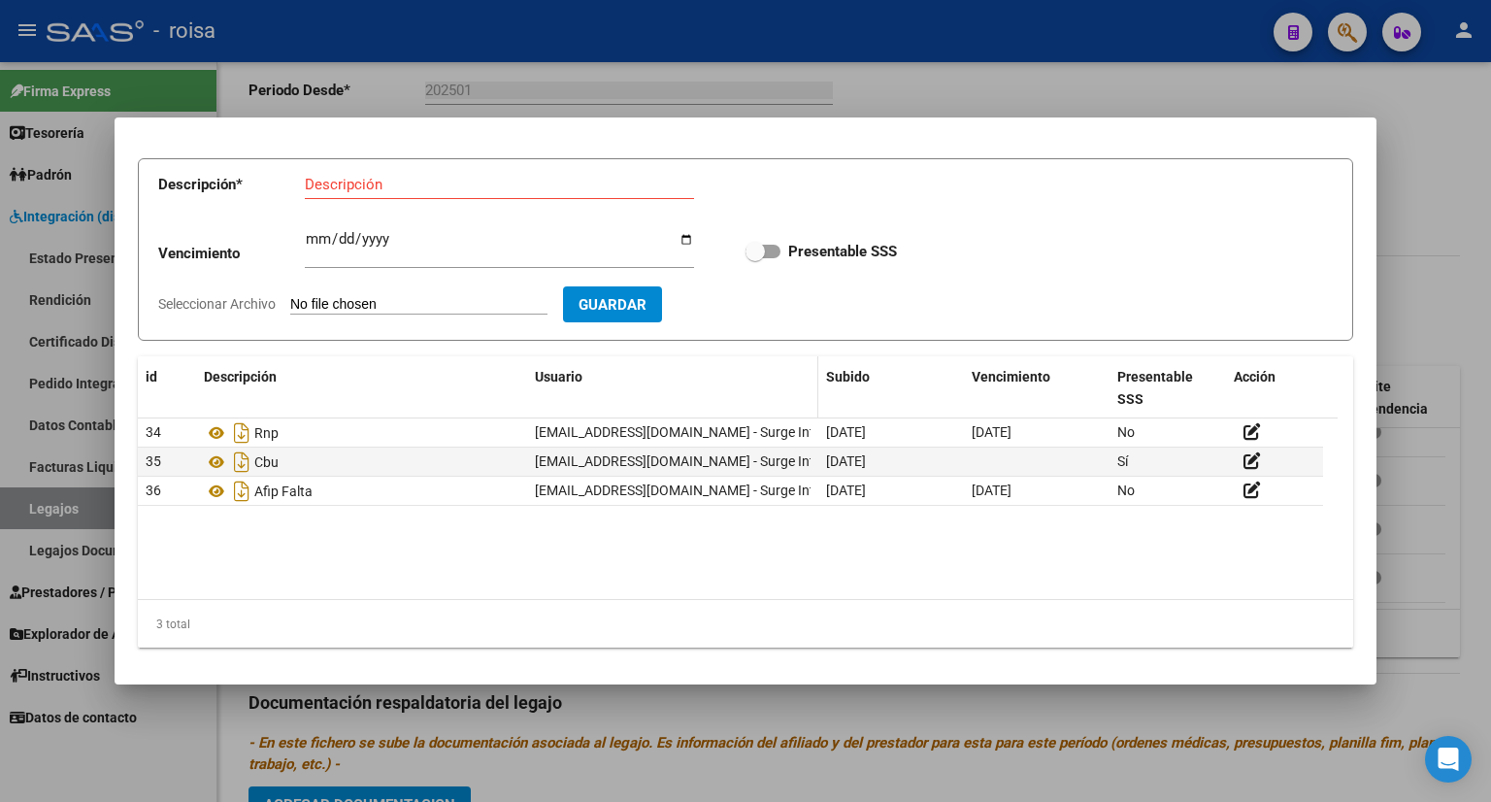
scroll to position [99, 0]
click at [1397, 133] on div at bounding box center [745, 401] width 1491 height 802
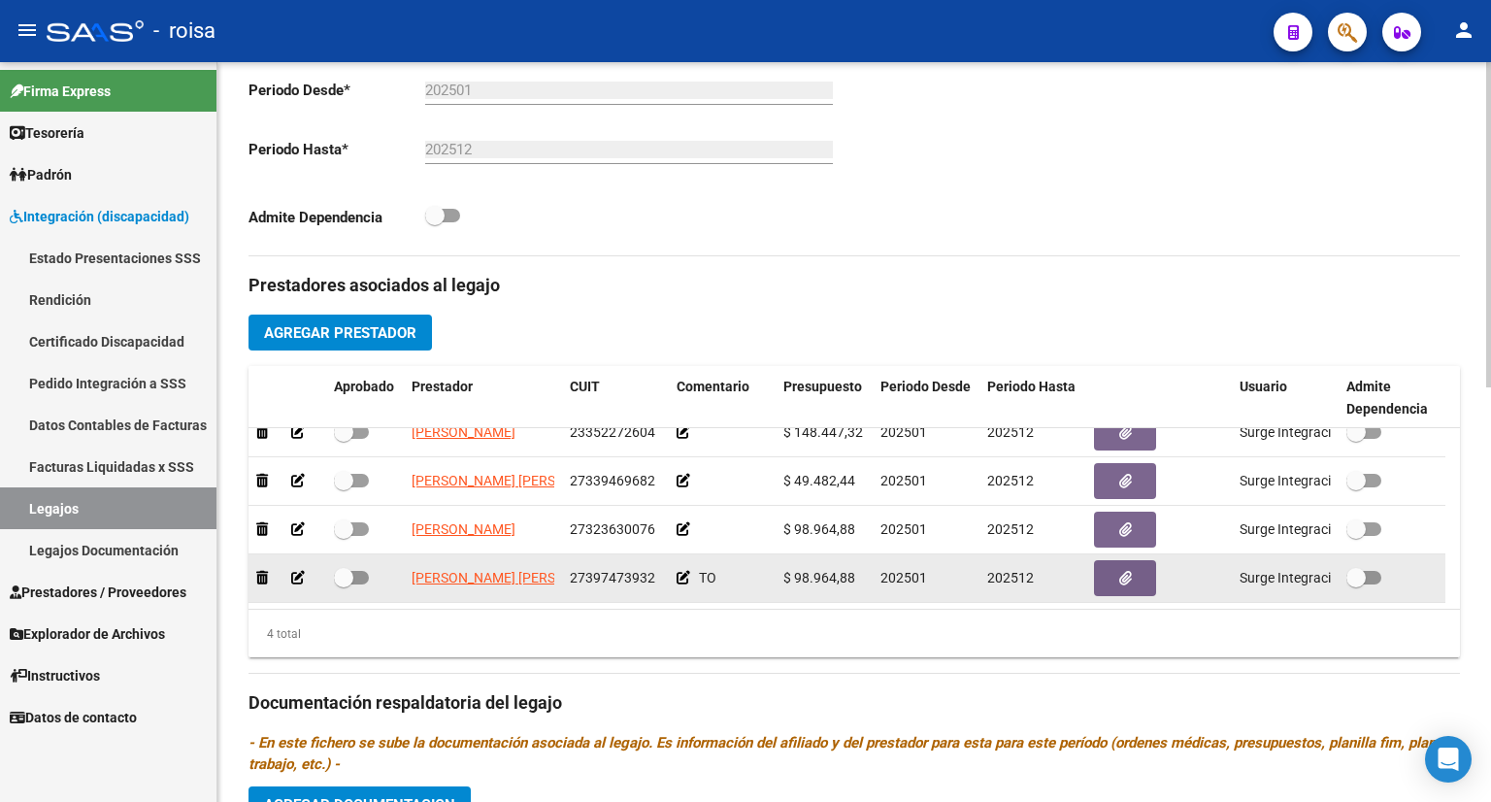
click at [287, 590] on datatable-body-cell at bounding box center [287, 578] width 78 height 48
click at [1122, 569] on span "button" at bounding box center [1125, 577] width 13 height 17
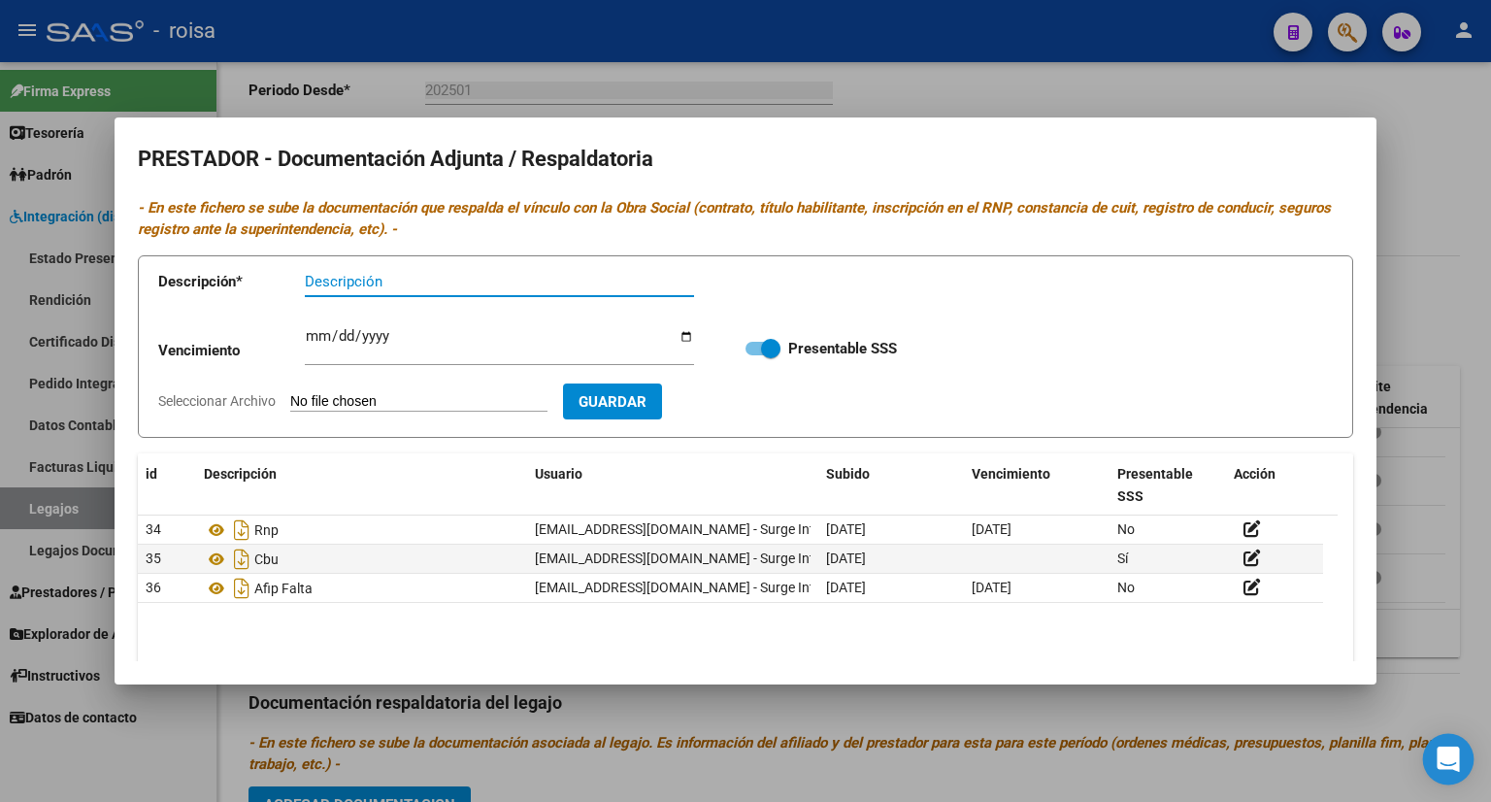
click at [1451, 753] on icon "Open Intercom Messenger" at bounding box center [1447, 758] width 22 height 25
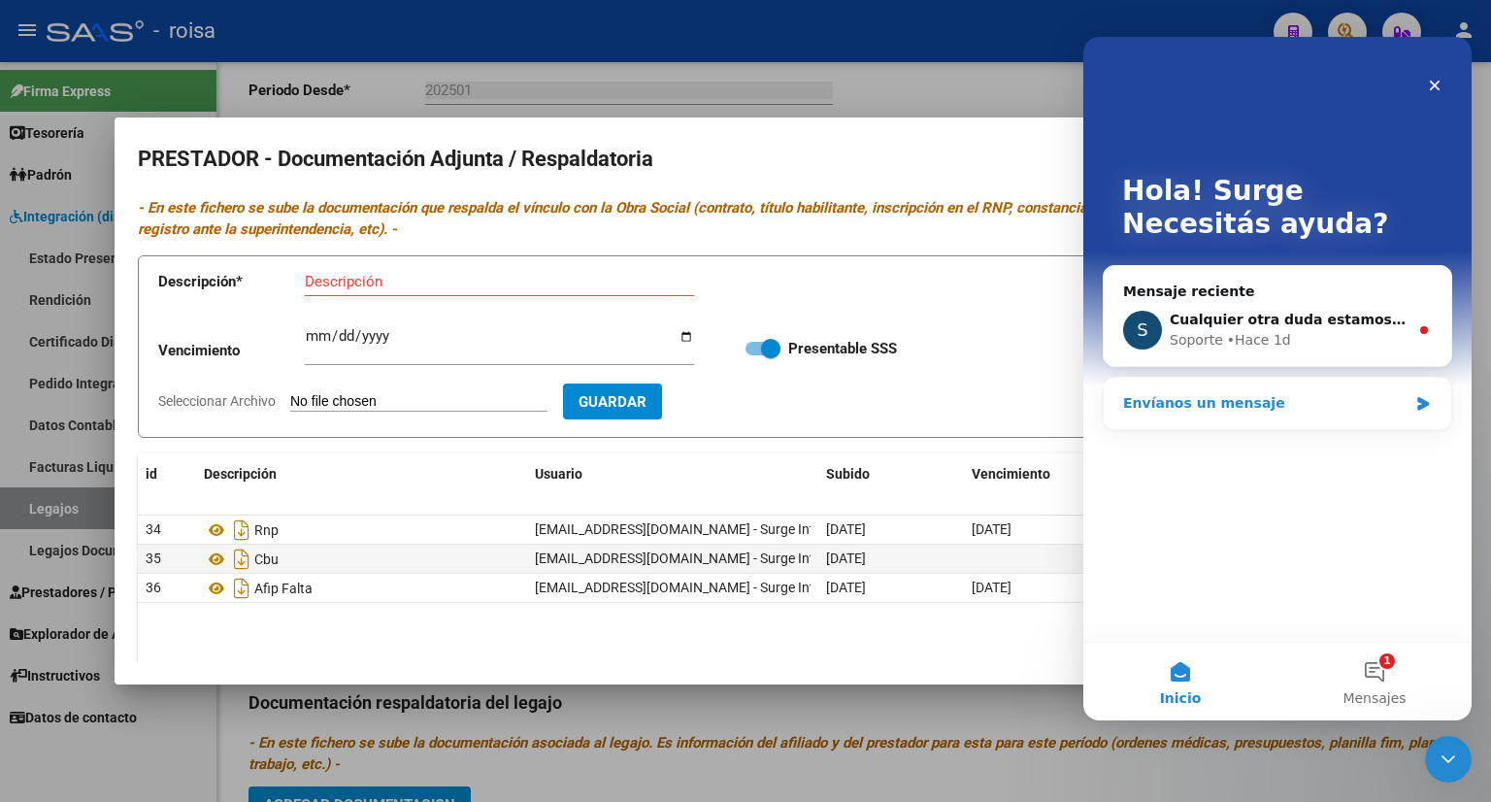
scroll to position [0, 0]
click at [1343, 415] on div "Envíanos un mensaje" at bounding box center [1276, 403] width 347 height 51
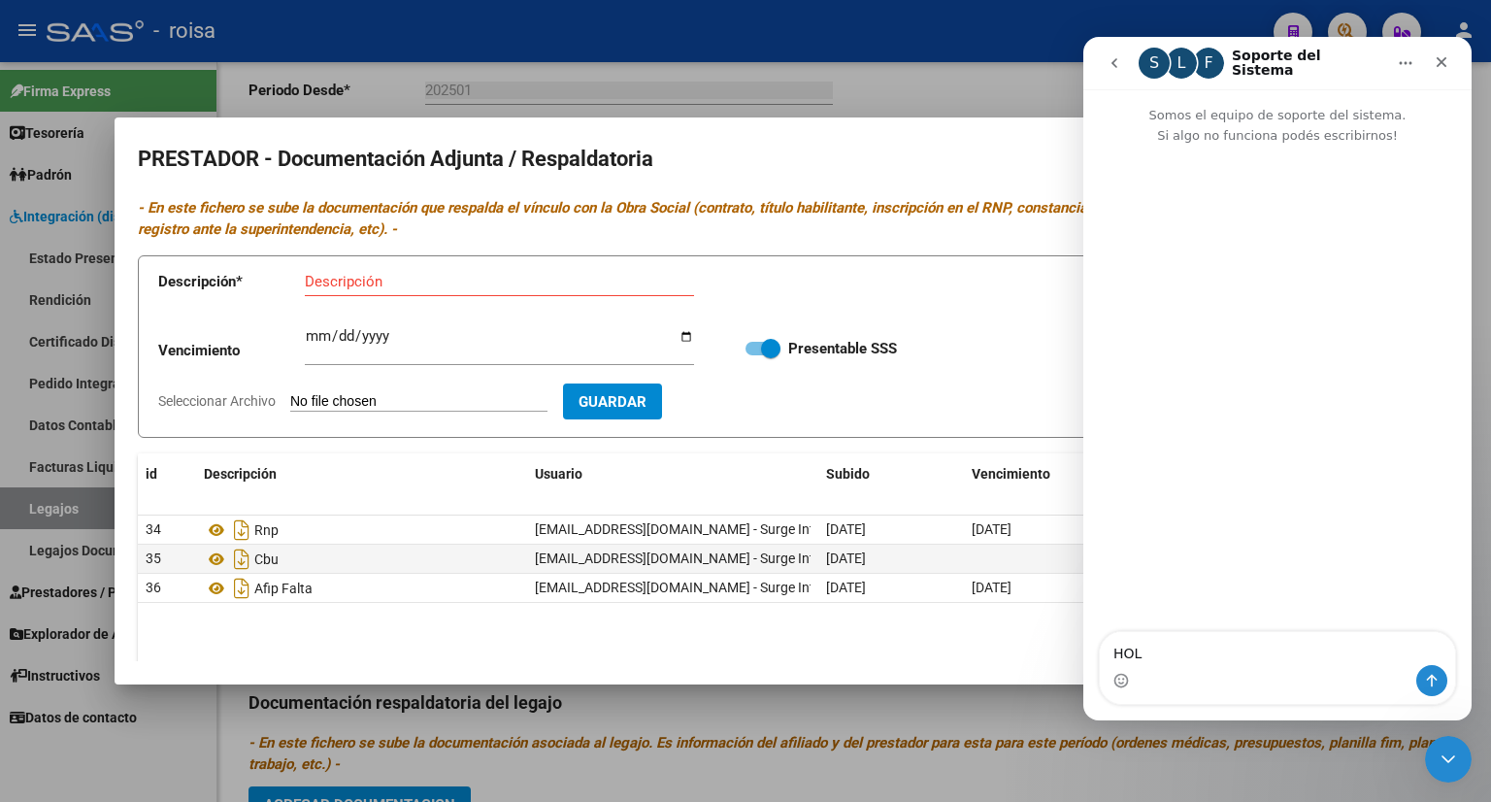
type textarea "HOLA"
type textarea "C"
click at [1293, 657] on textarea "como se edita la documentacion adjunta al prestador" at bounding box center [1277, 638] width 355 height 52
click at [1440, 649] on textarea "como se edita la documentación adjunta al prestador" at bounding box center [1277, 638] width 355 height 52
type textarea "como se edita la documentación adjunta al prestador?"
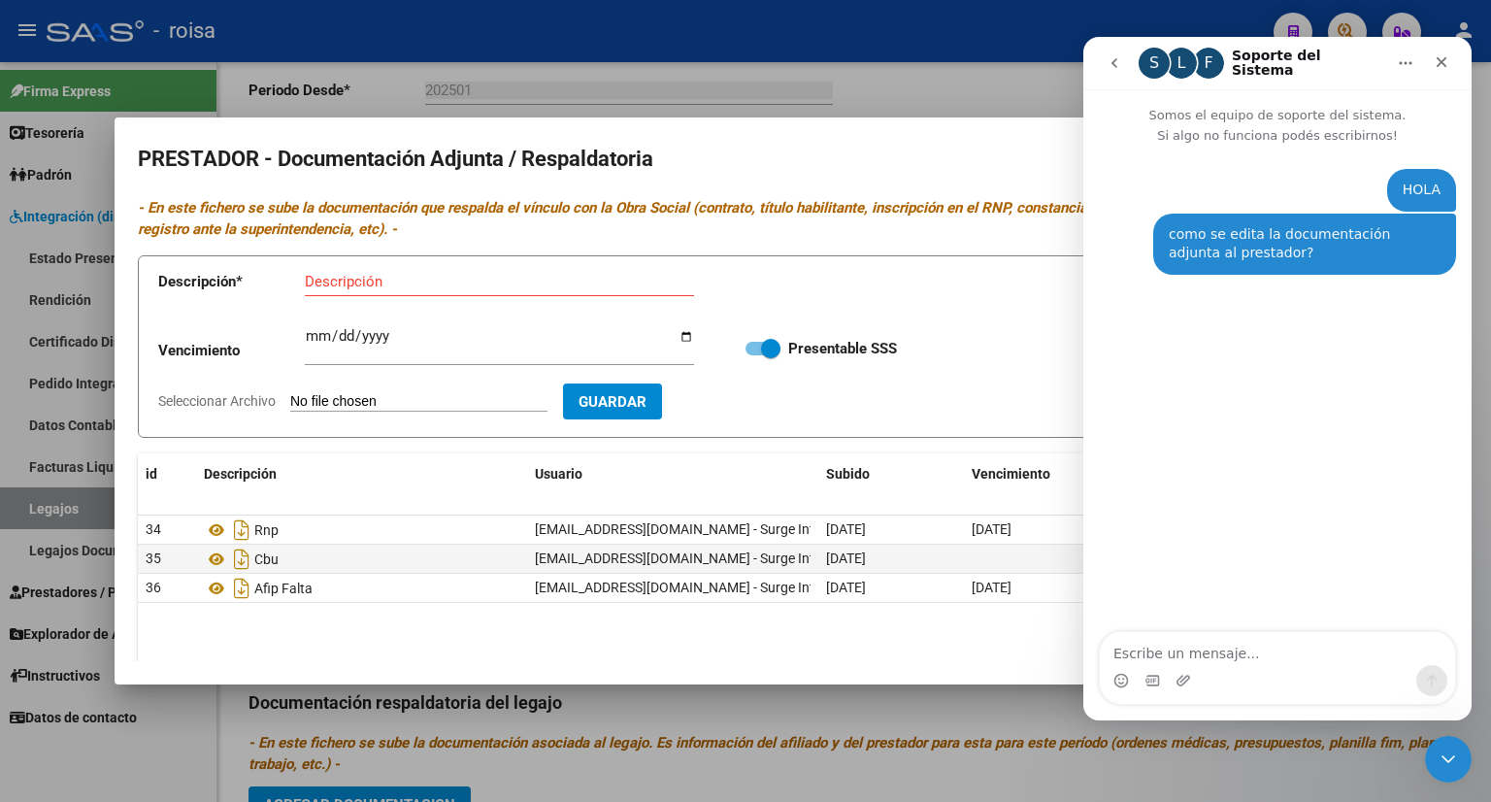
click at [994, 102] on div at bounding box center [745, 401] width 1491 height 802
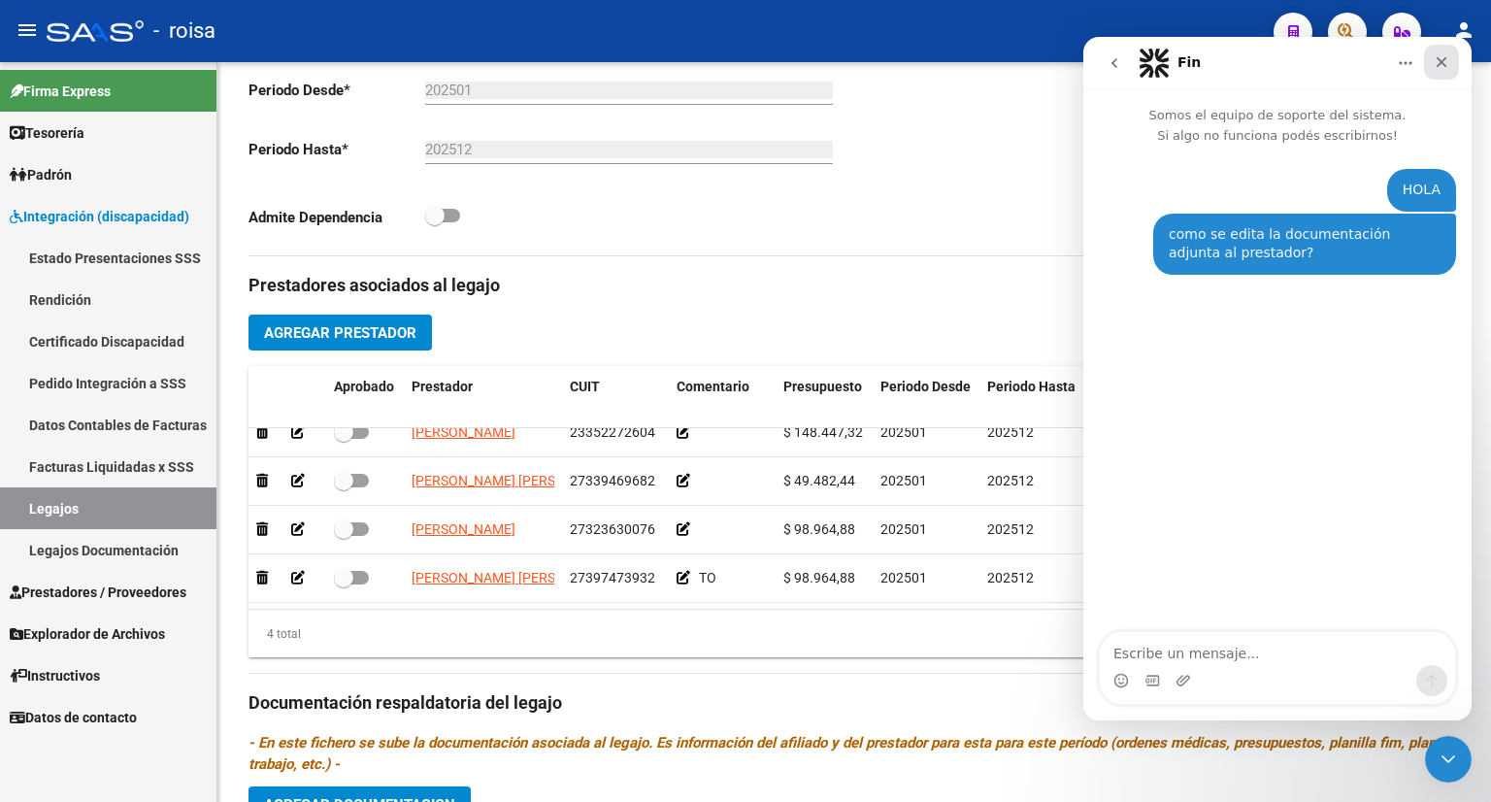
click at [1436, 61] on icon "Cerrar" at bounding box center [1441, 62] width 16 height 16
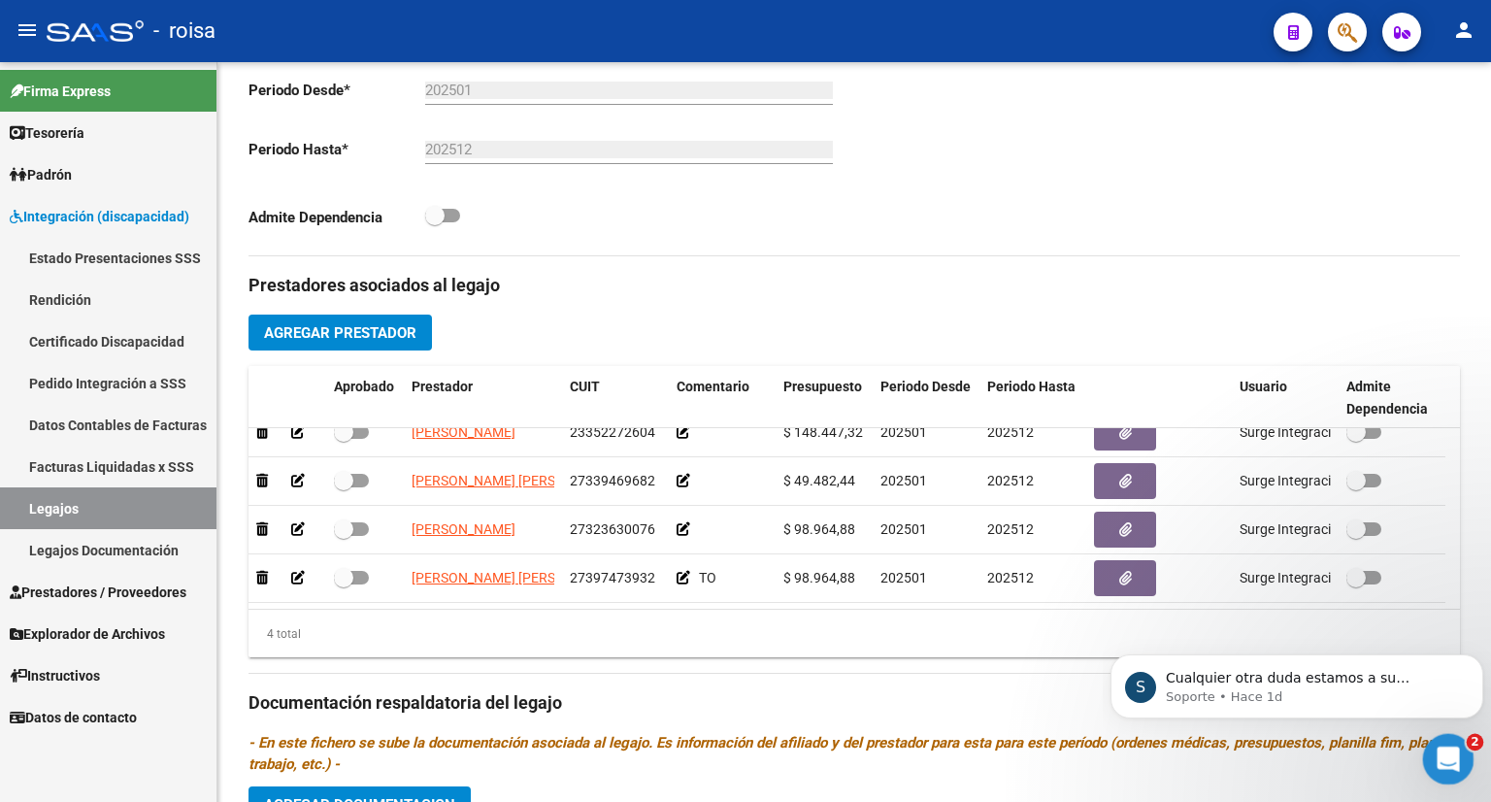
click at [1445, 761] on icon "Abrir Intercom Messenger" at bounding box center [1445, 756] width 32 height 32
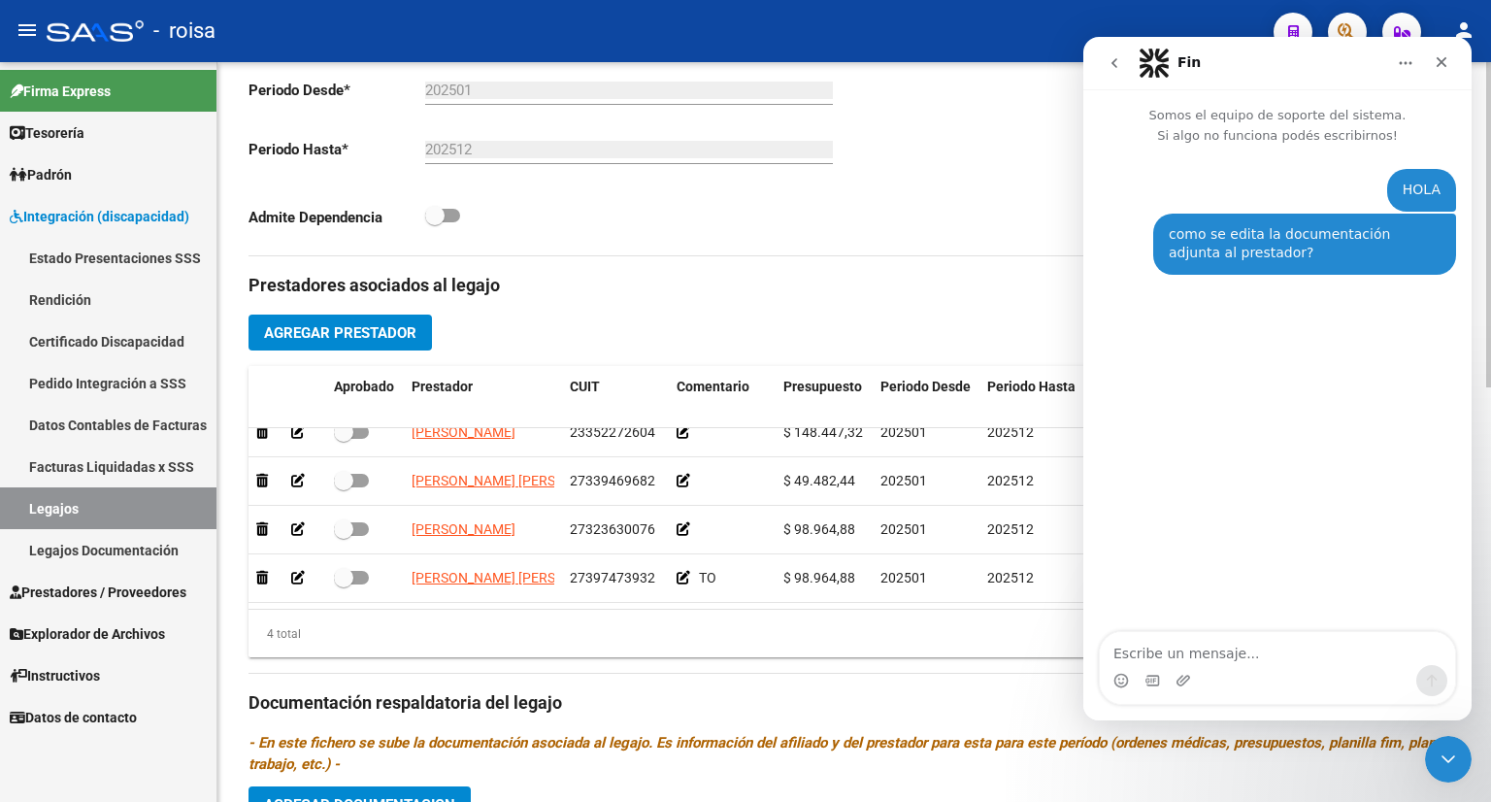
click at [943, 268] on div "Prestadores asociados al legajo Agregar Prestador Aprobado Prestador CUIT Comen…" at bounding box center [853, 700] width 1211 height 888
click at [1114, 68] on icon "go back" at bounding box center [1114, 63] width 16 height 16
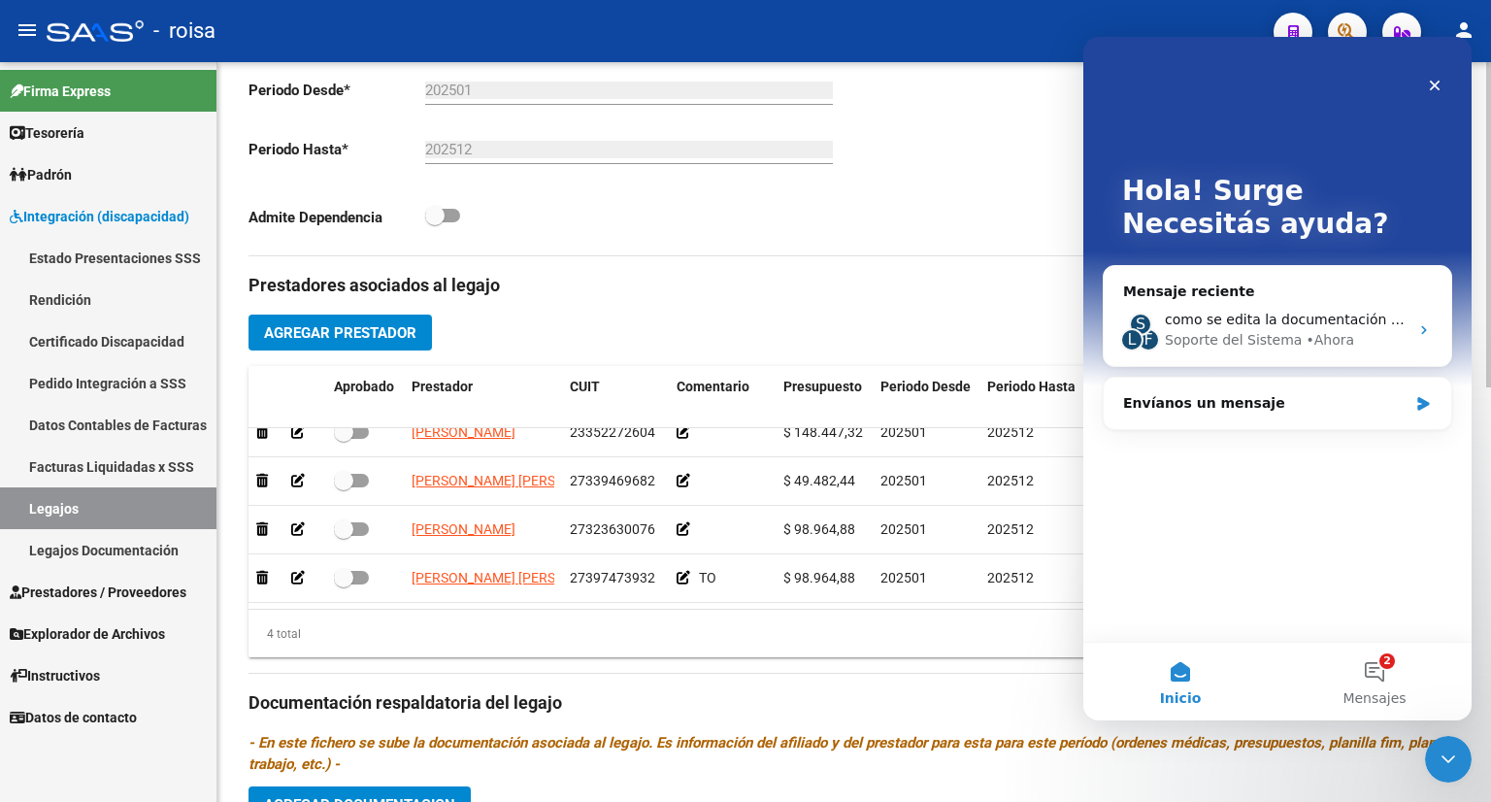
drag, startPoint x: 918, startPoint y: 214, endPoint x: 1018, endPoint y: 214, distance: 100.0
click at [923, 214] on div "Comentarios Comentarios Administrador" at bounding box center [1157, 36] width 606 height 439
click at [1435, 83] on icon "Cerrar" at bounding box center [1434, 86] width 11 height 11
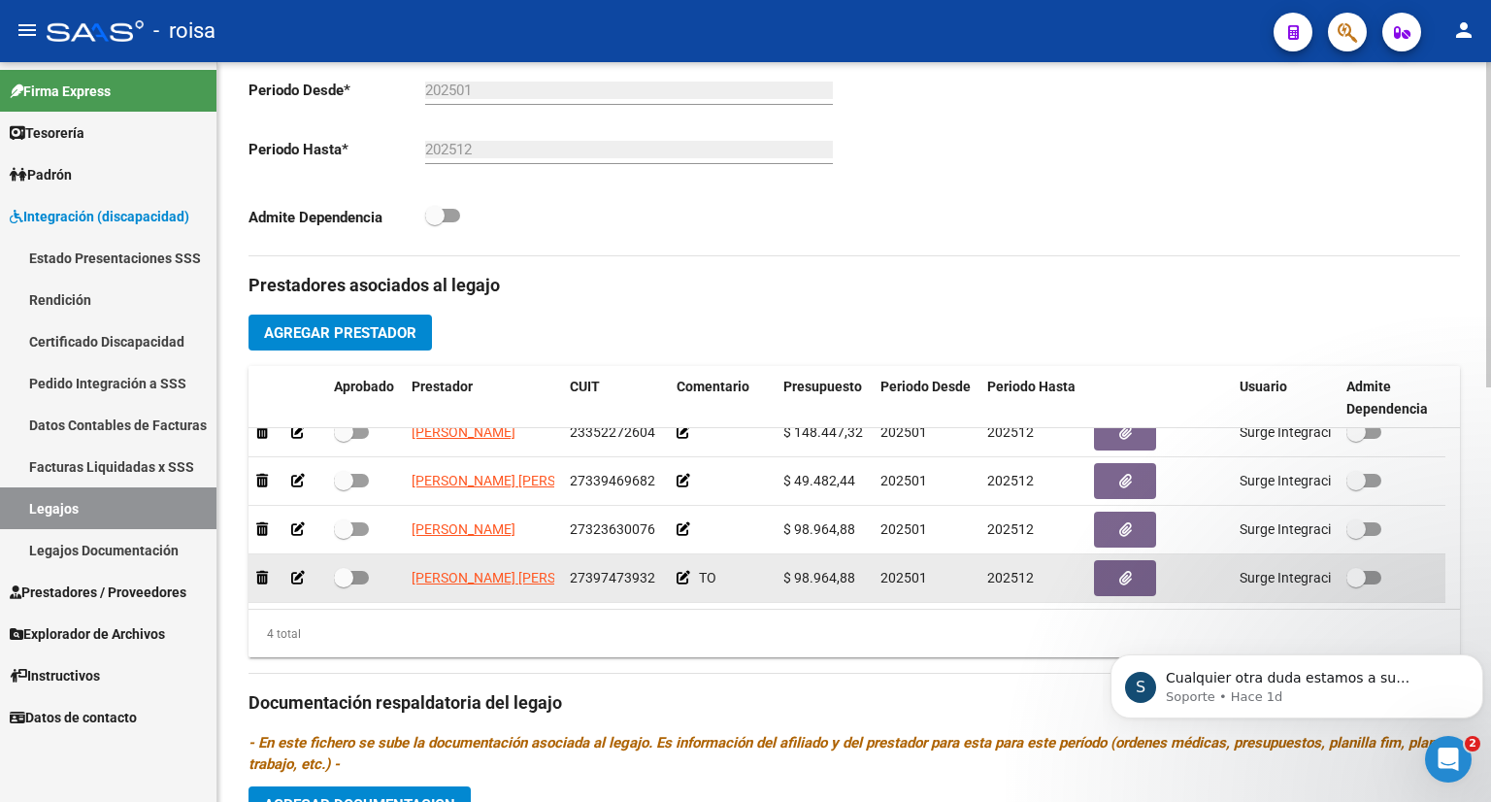
click at [292, 572] on icon at bounding box center [298, 578] width 14 height 14
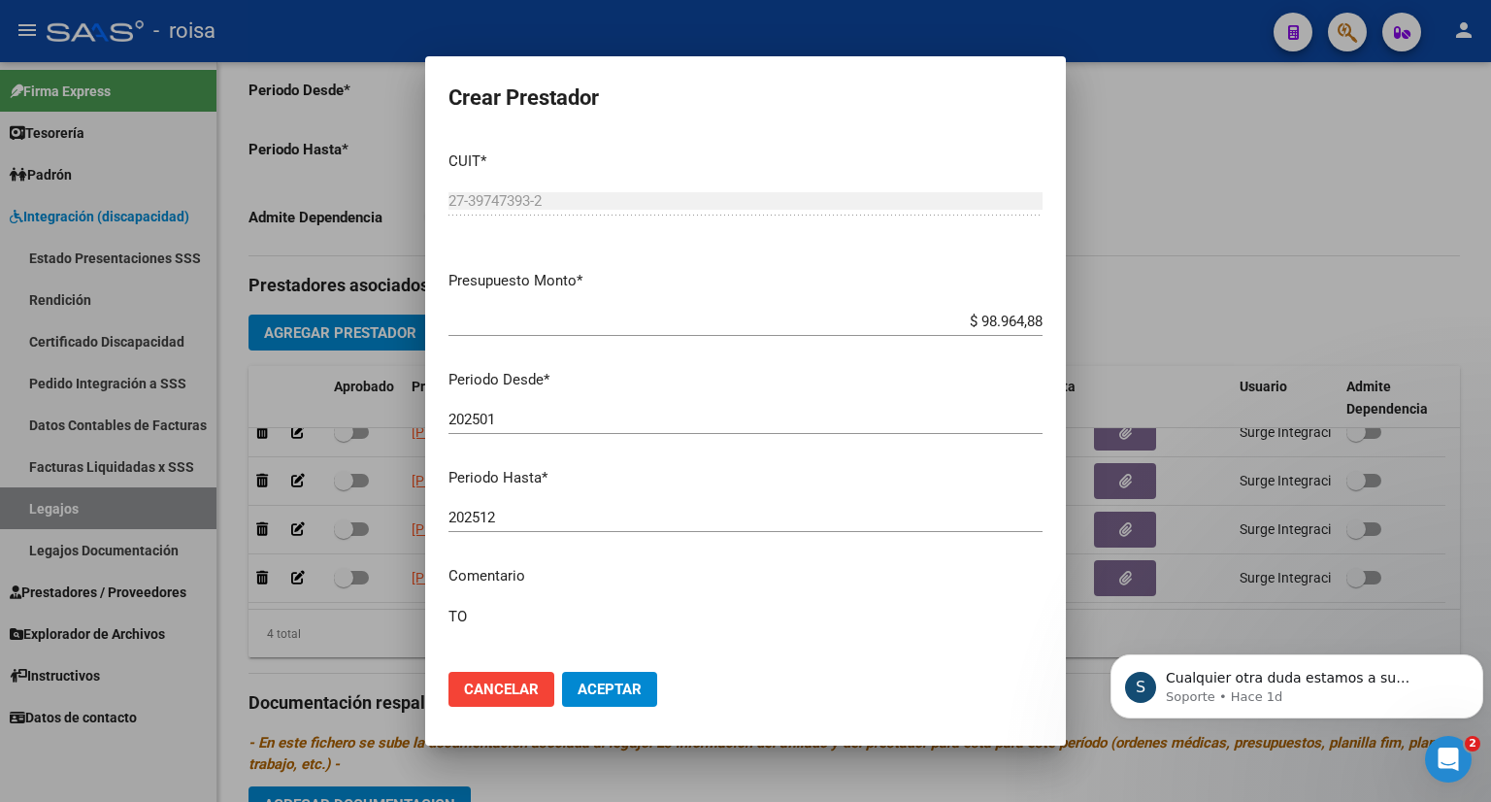
click at [1212, 218] on div at bounding box center [745, 401] width 1491 height 802
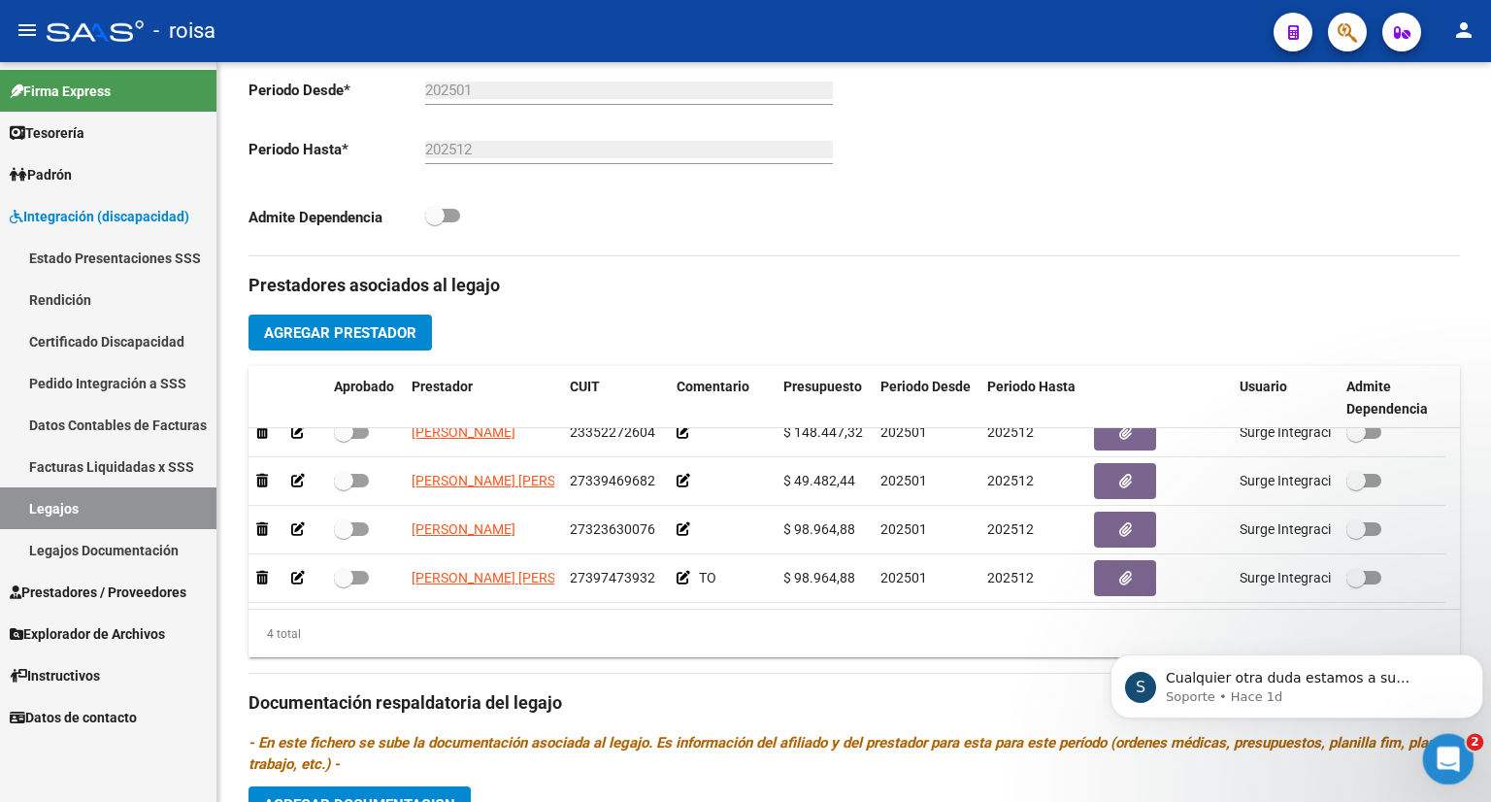
click at [1444, 755] on icon "Abrir Intercom Messenger" at bounding box center [1445, 756] width 32 height 32
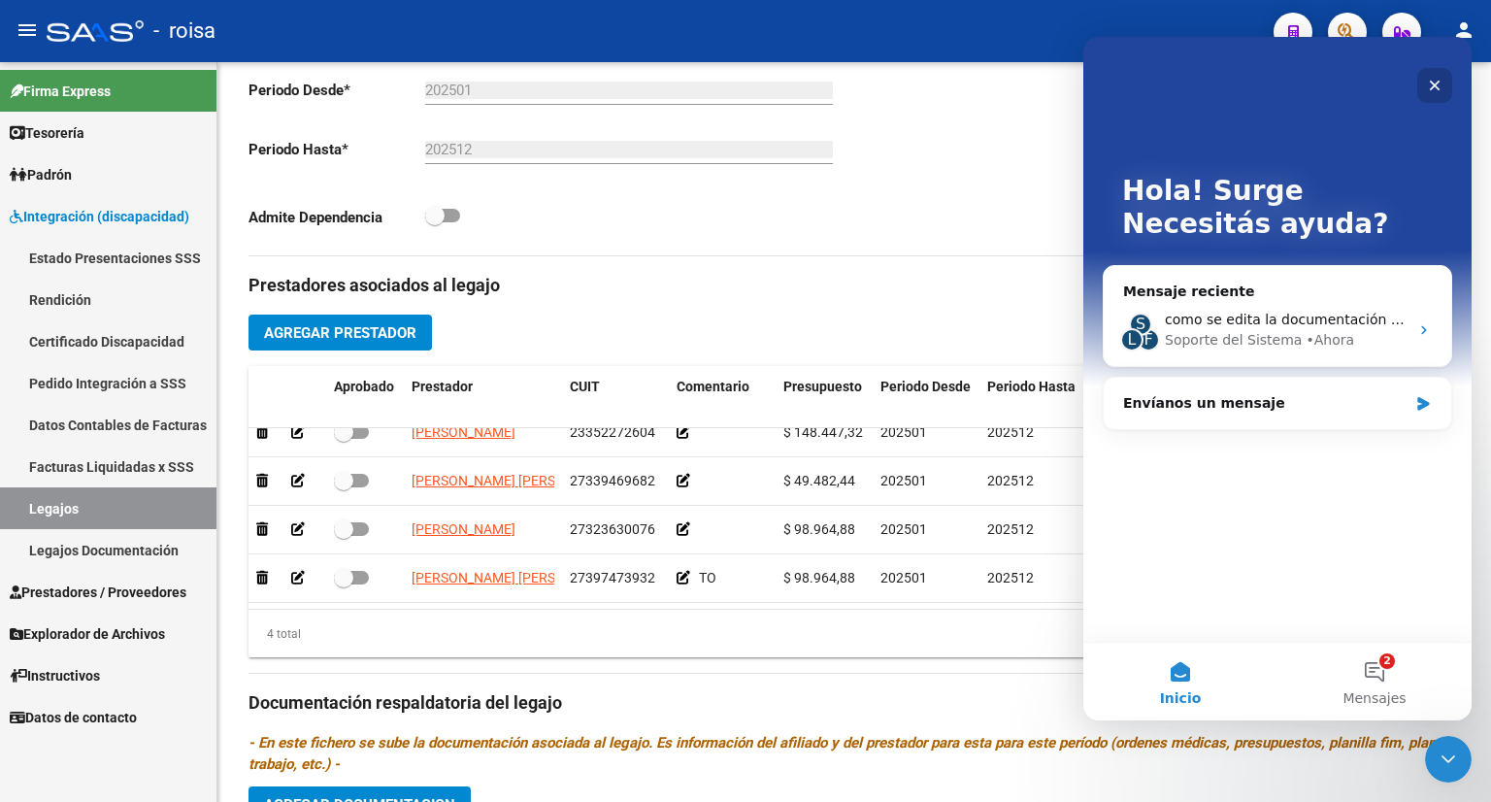
click at [1435, 88] on icon "Cerrar" at bounding box center [1435, 86] width 16 height 16
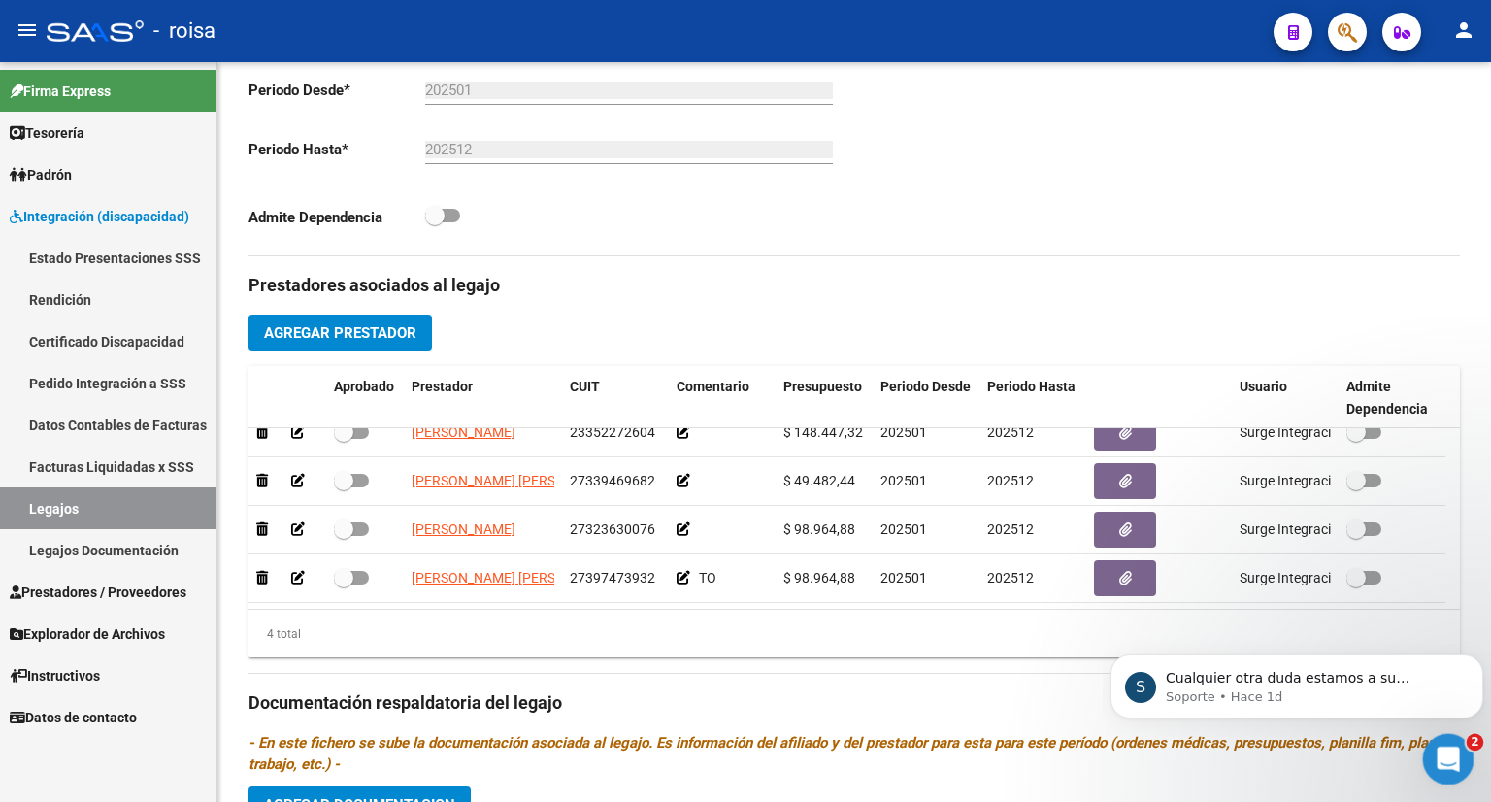
click at [1461, 764] on div "Abrir Intercom Messenger" at bounding box center [1445, 756] width 64 height 64
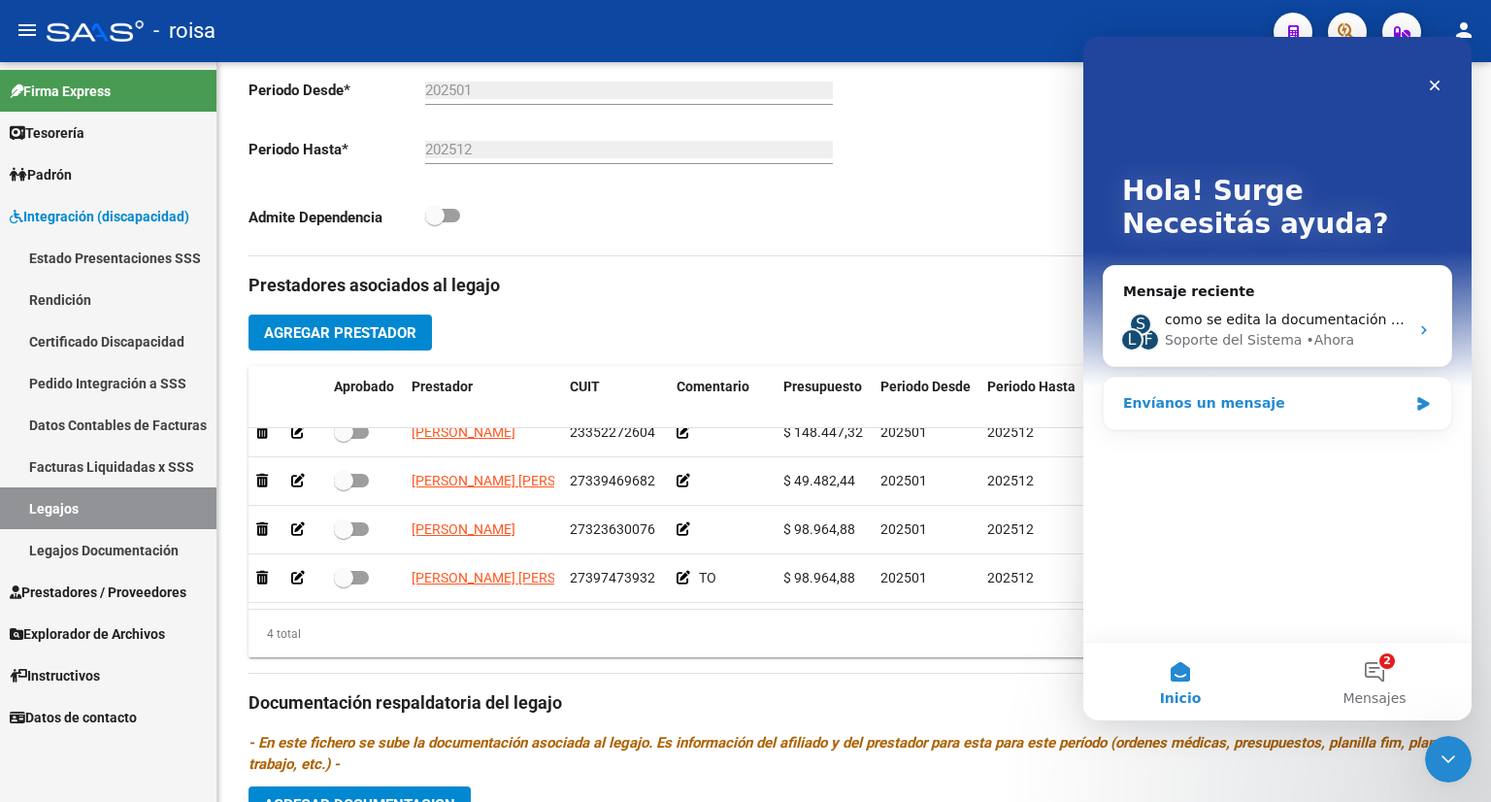
click at [1304, 407] on div "Envíanos un mensaje" at bounding box center [1265, 403] width 284 height 20
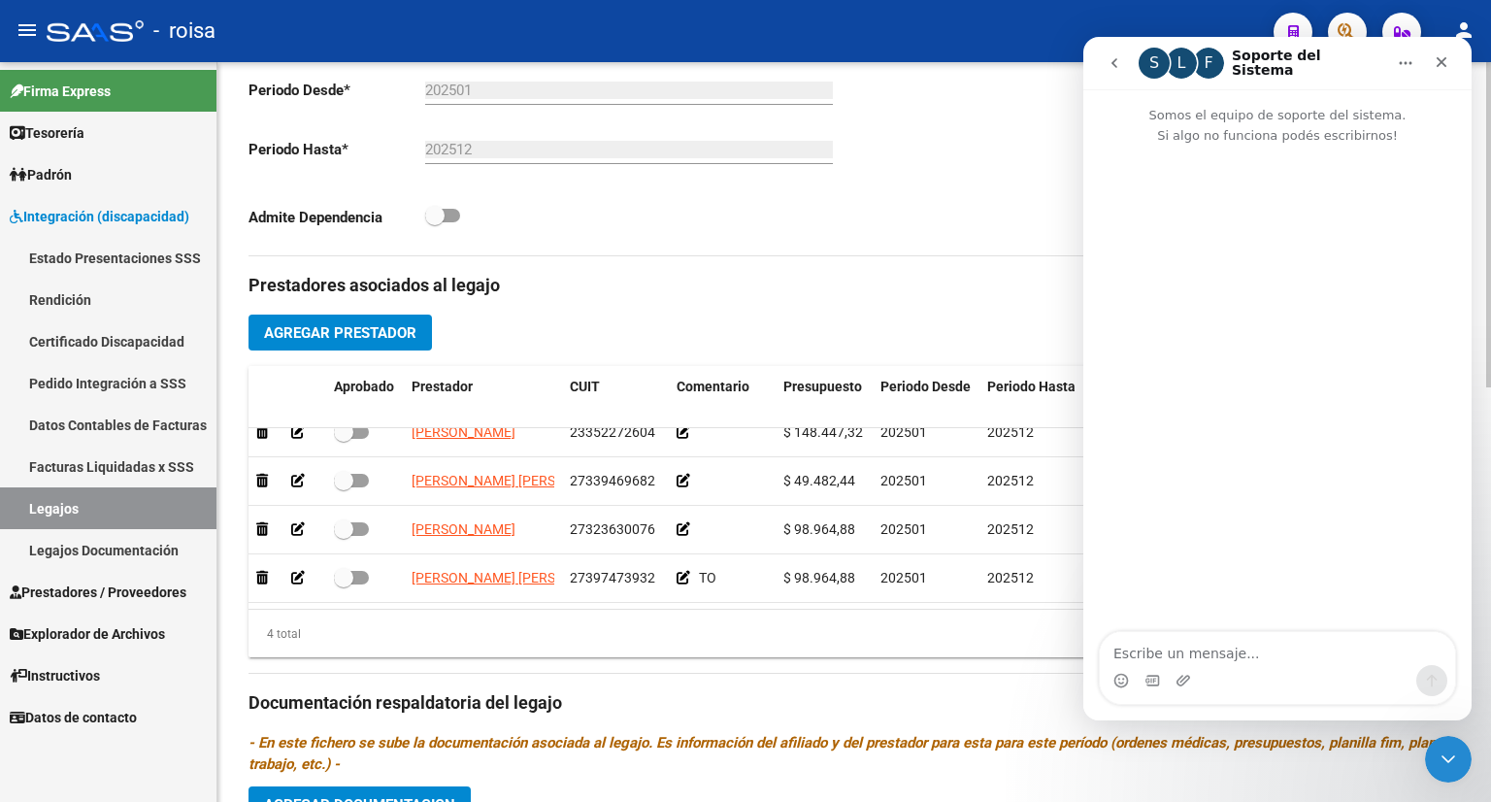
click at [801, 172] on div "202512 Ej: 202212" at bounding box center [629, 152] width 408 height 60
click at [1437, 64] on icon "Cerrar" at bounding box center [1441, 62] width 16 height 16
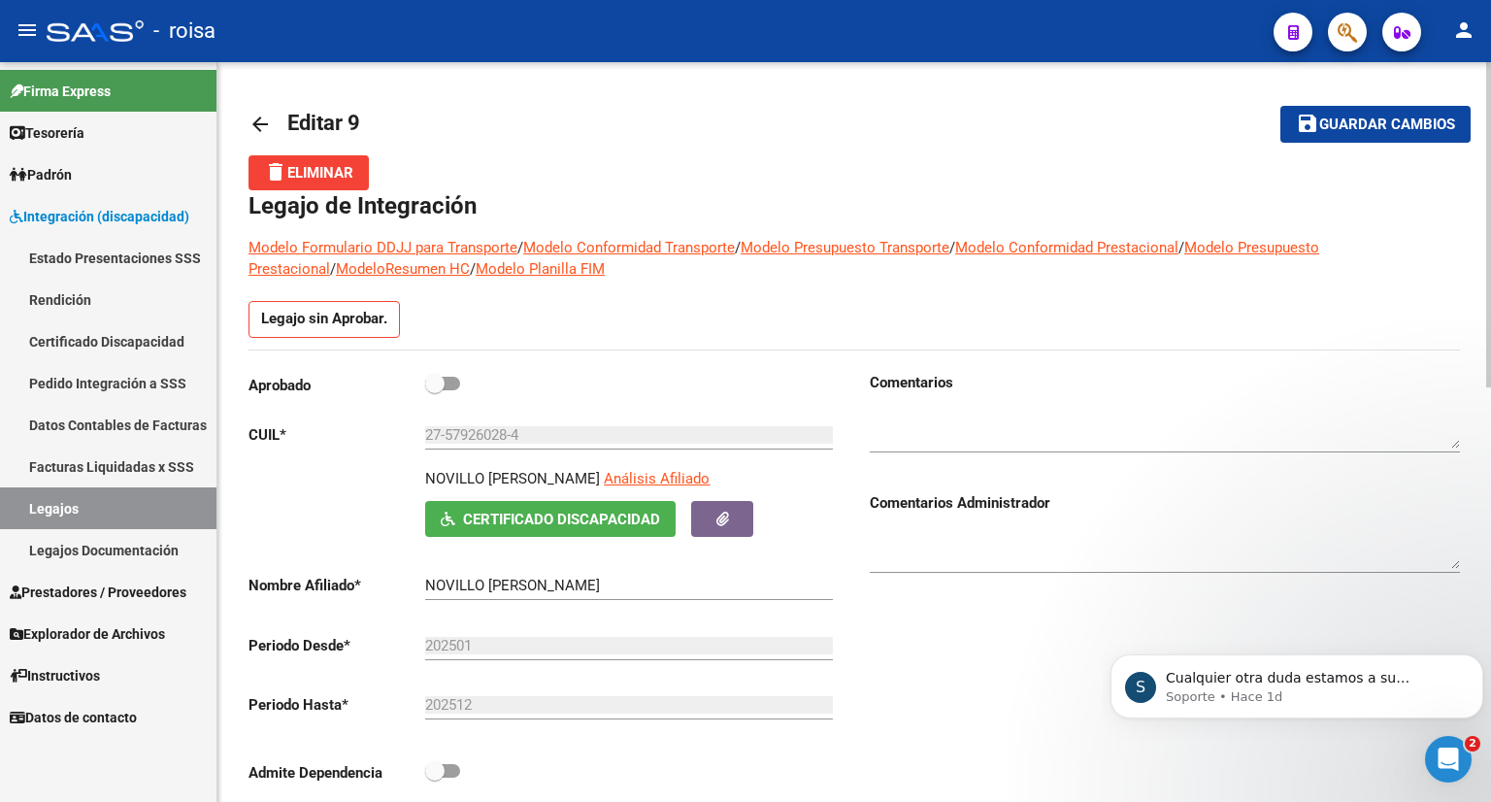
click at [476, 268] on link "Modelo Planilla FIM" at bounding box center [540, 268] width 129 height 17
click at [808, 248] on link "Modelo Presupuesto Transporte" at bounding box center [844, 247] width 209 height 17
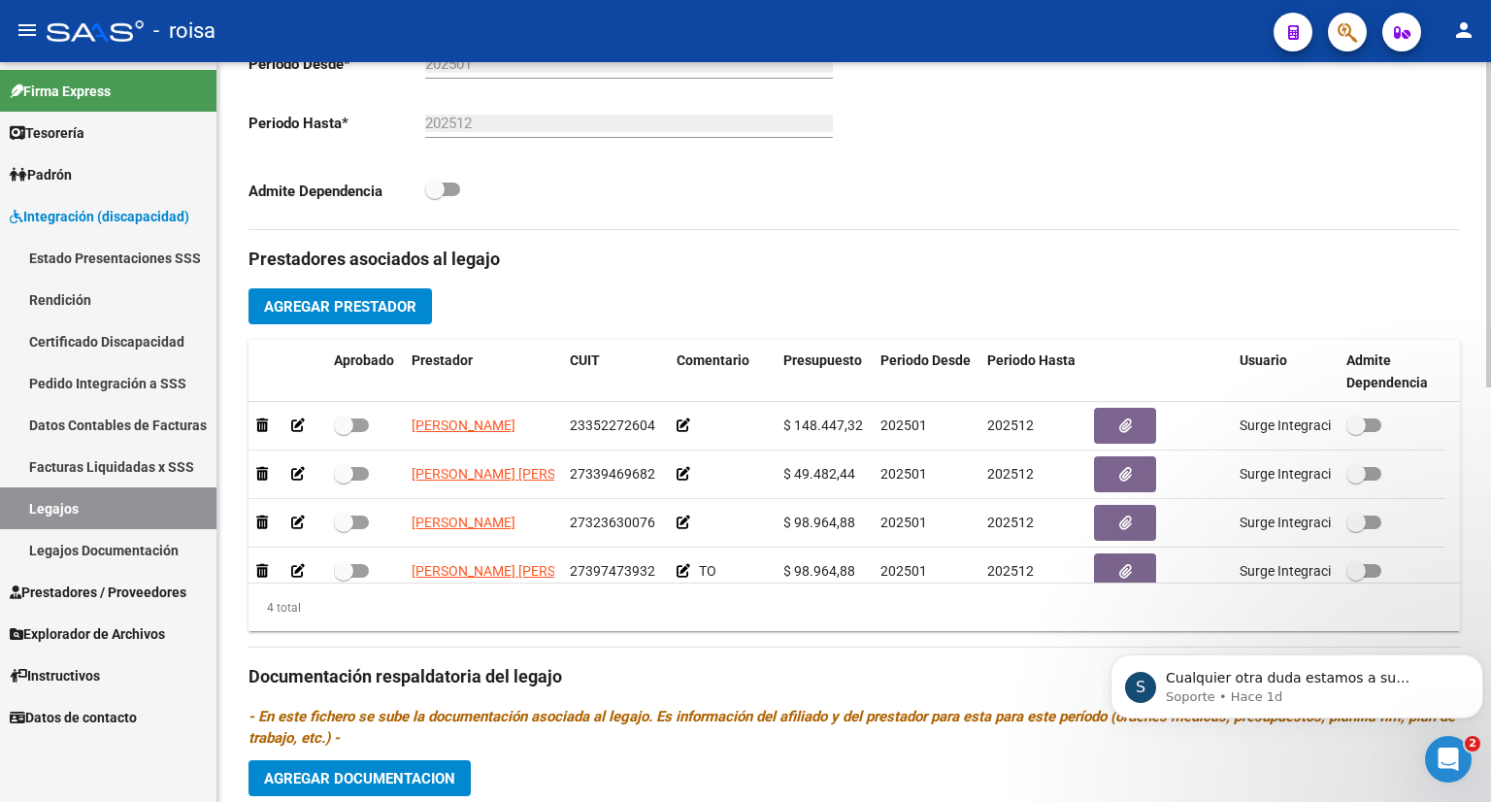
scroll to position [582, 0]
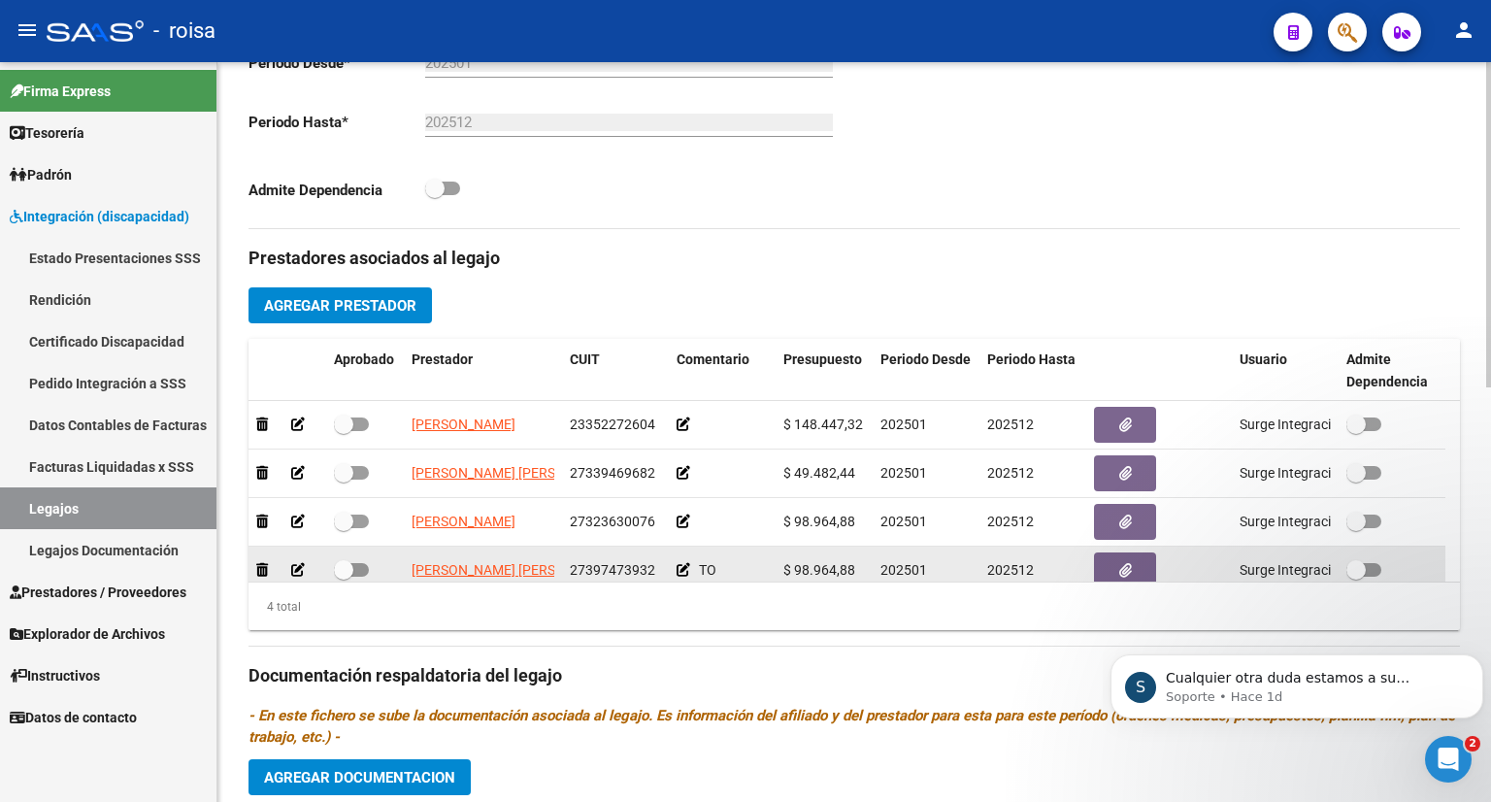
click at [1403, 569] on div at bounding box center [1391, 570] width 91 height 25
click at [1114, 559] on button "button" at bounding box center [1125, 570] width 62 height 36
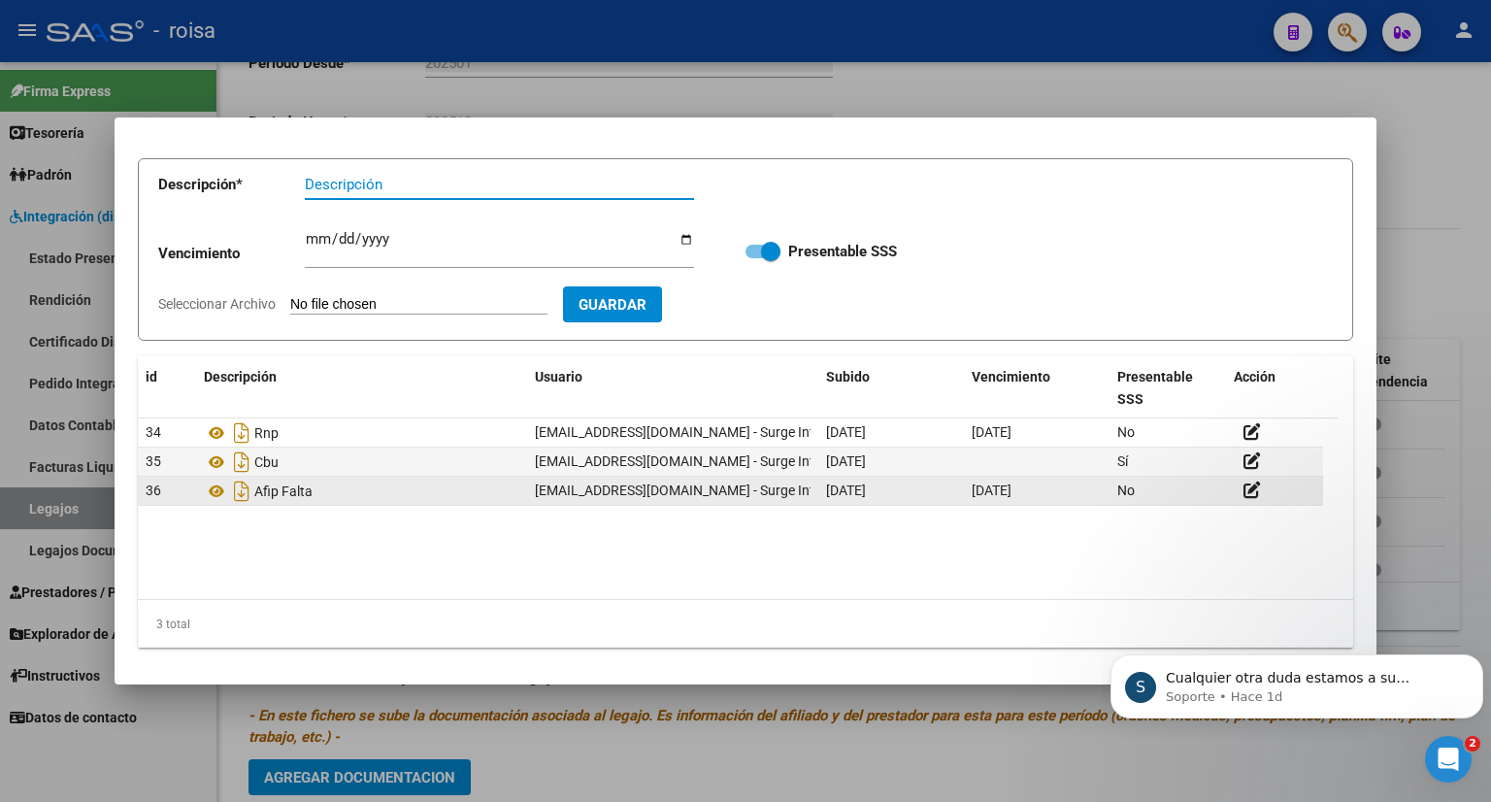
scroll to position [99, 0]
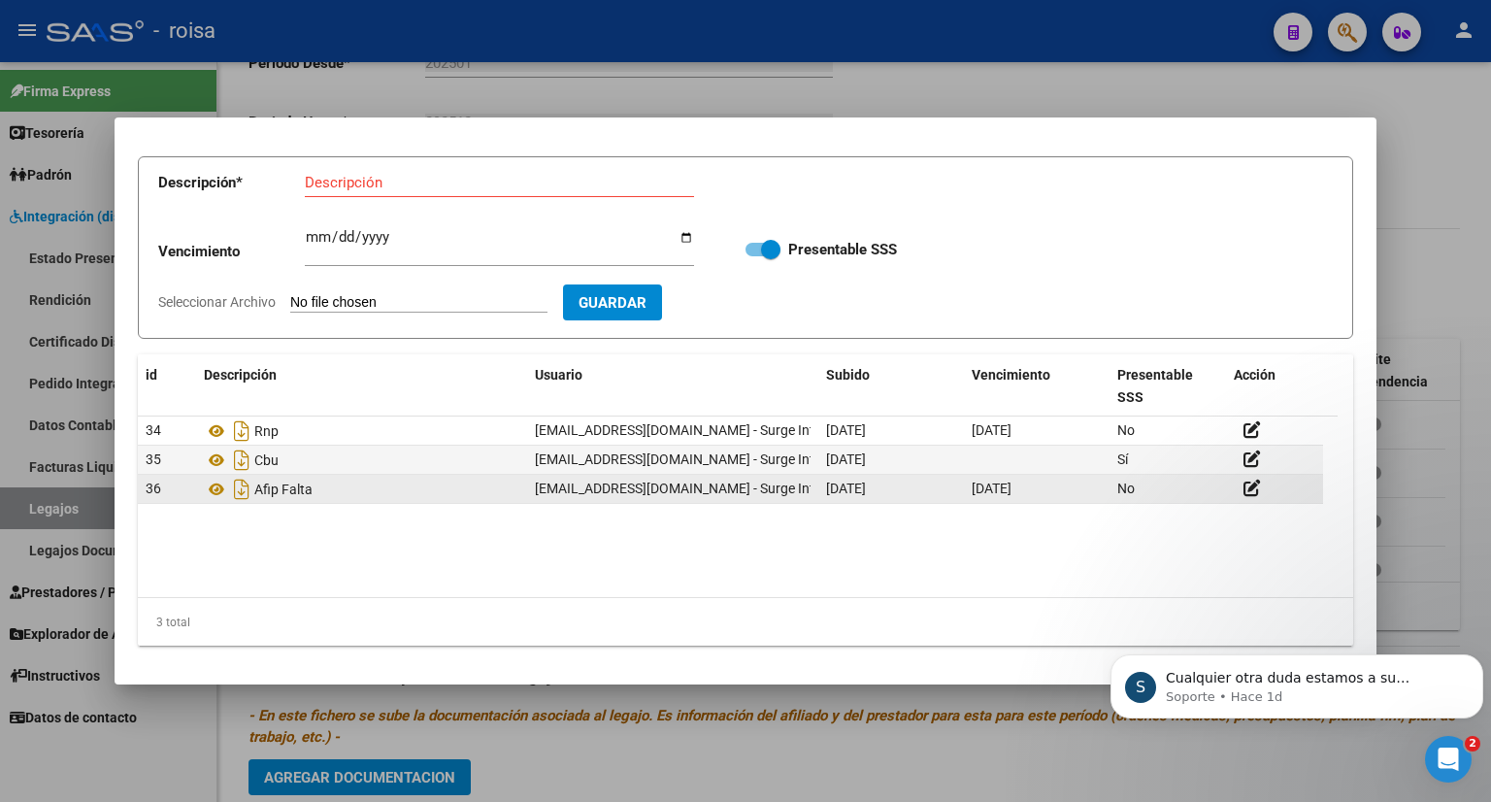
click at [829, 490] on span "[DATE]" at bounding box center [846, 488] width 40 height 16
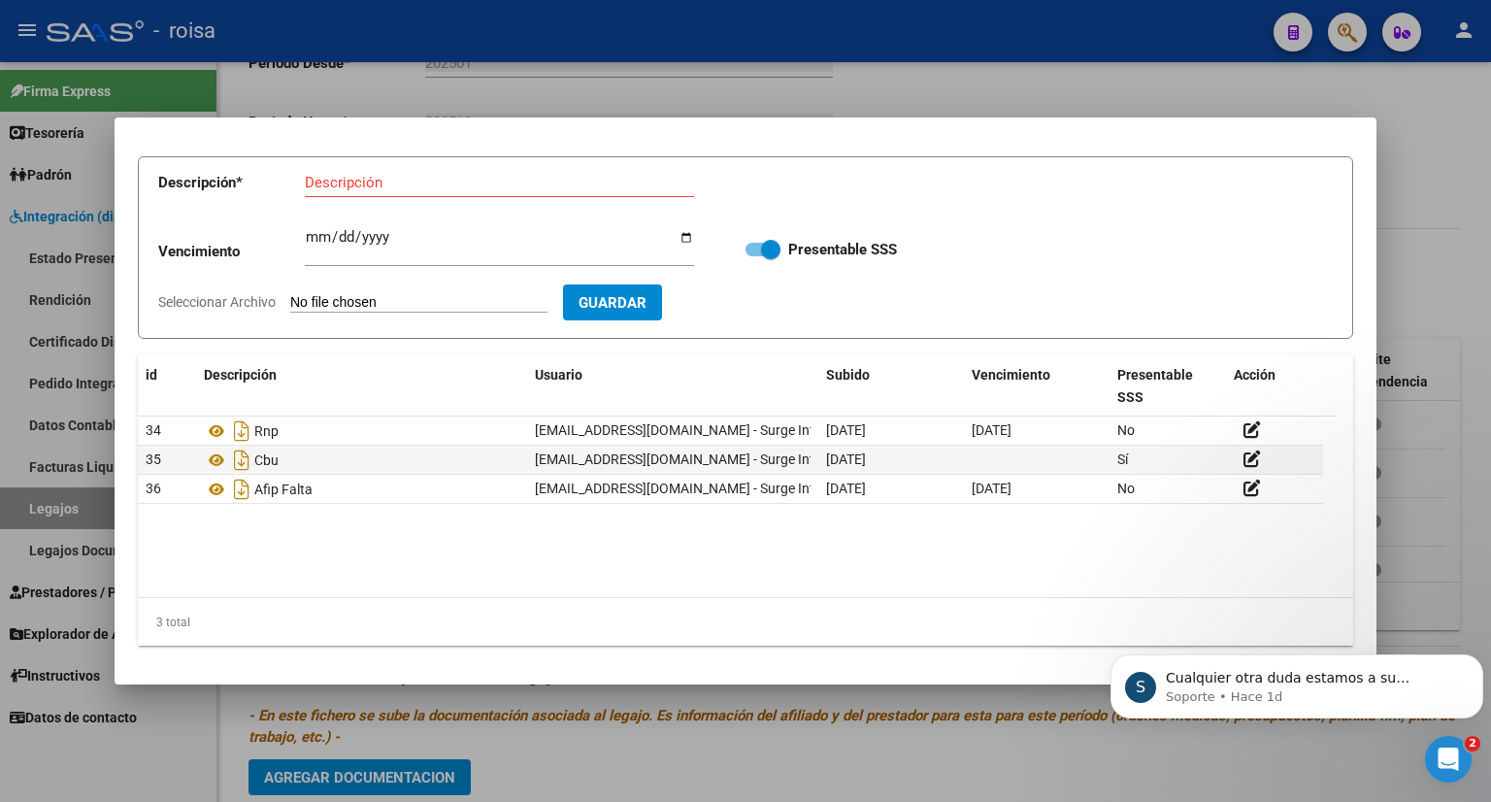
click at [749, 250] on span at bounding box center [762, 250] width 35 height 14
click at [754, 256] on input "Presentable SSS" at bounding box center [754, 256] width 1 height 1
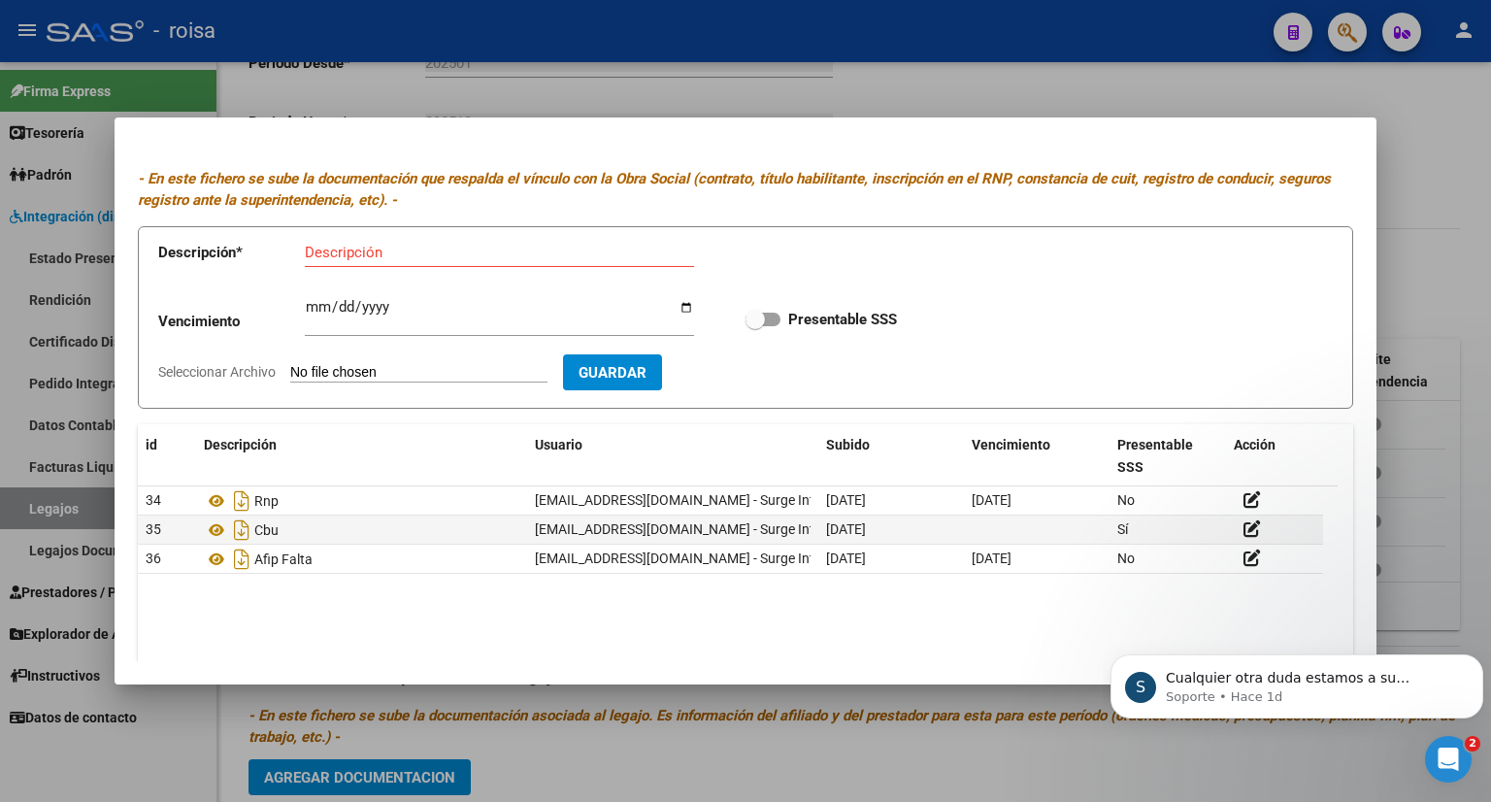
scroll to position [2, 0]
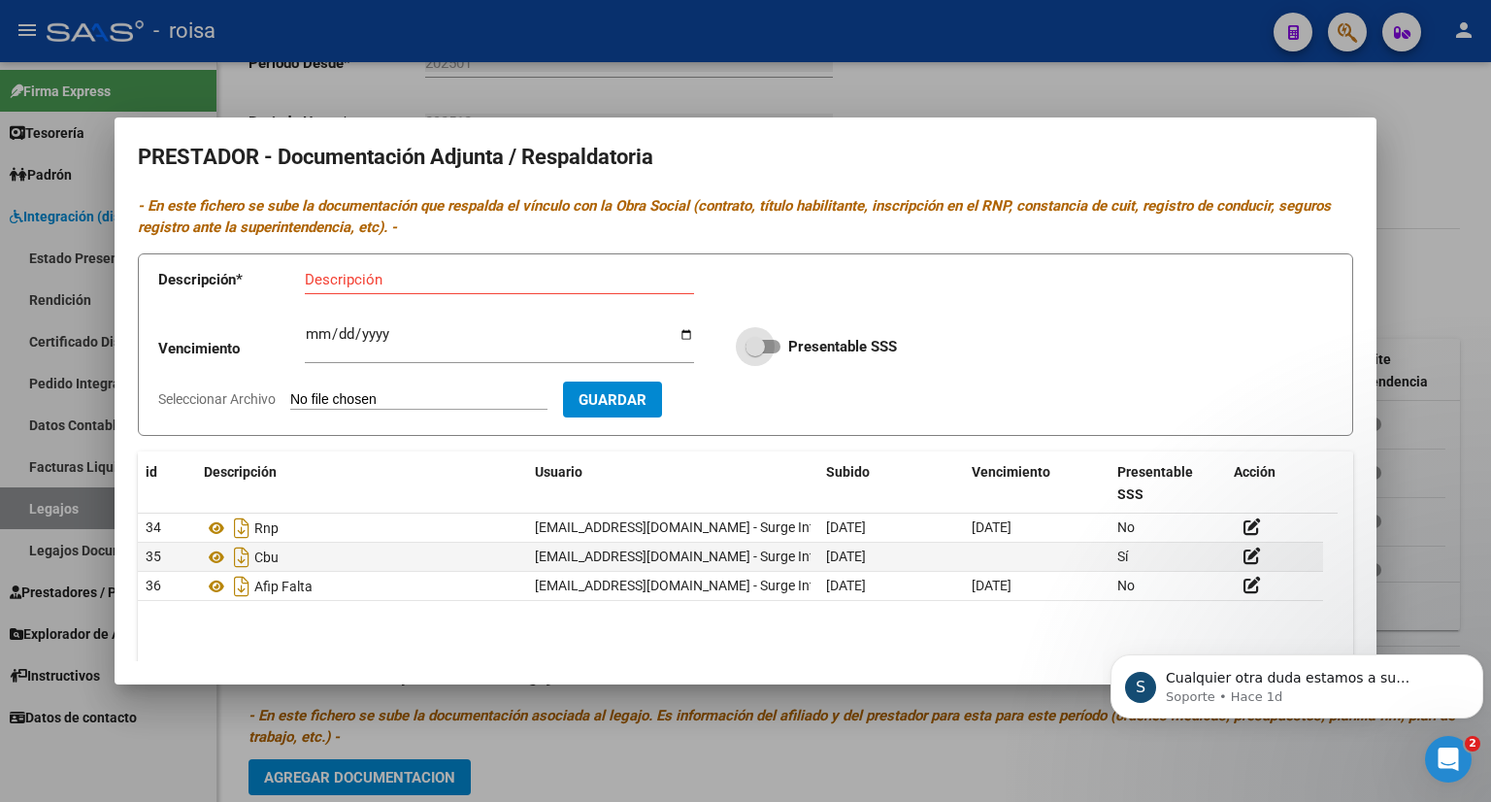
click at [768, 336] on label "Presentable SSS" at bounding box center [820, 346] width 151 height 23
click at [755, 353] on input "Presentable SSS" at bounding box center [754, 353] width 1 height 1
checkbox input "true"
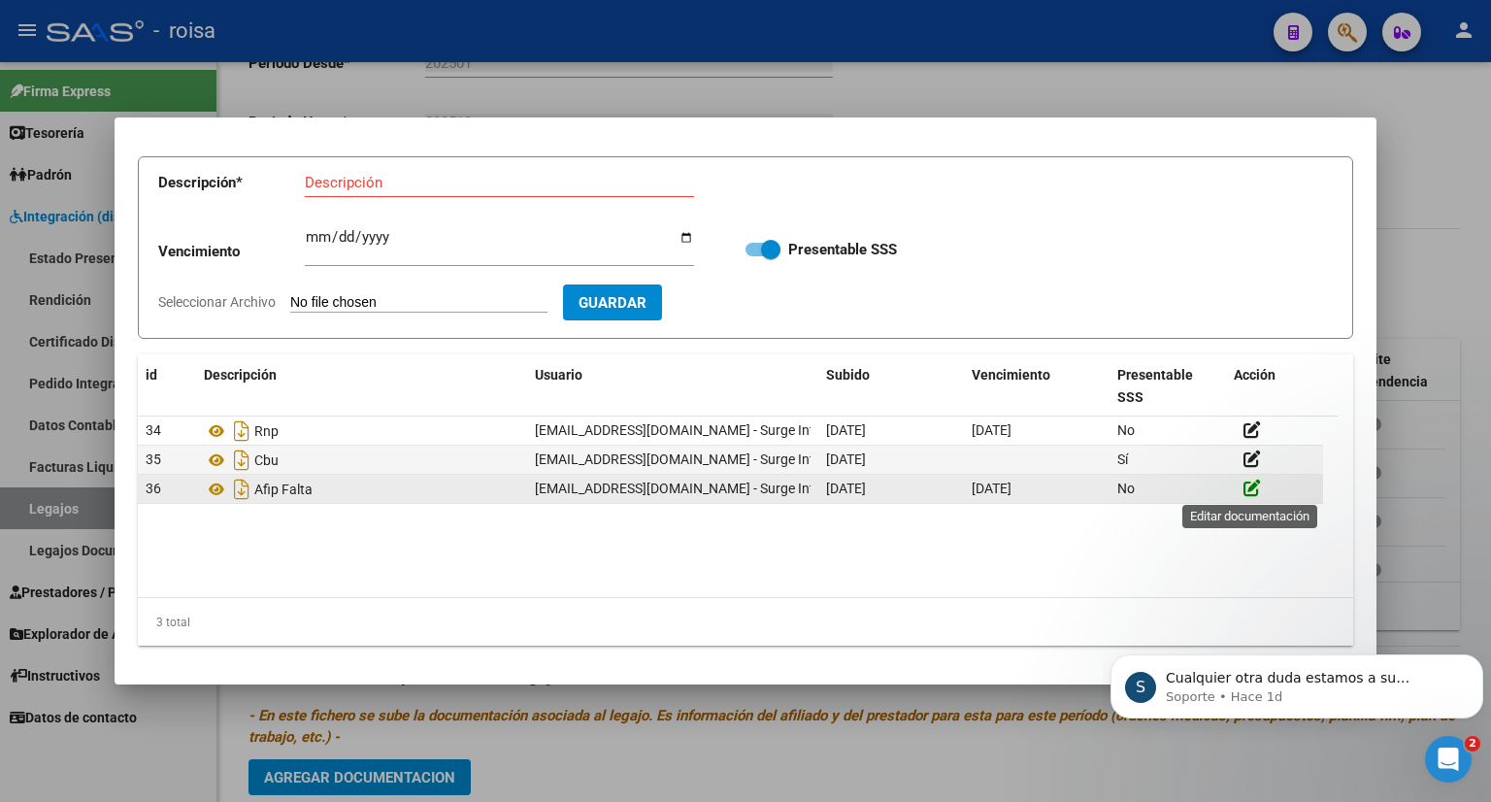
click at [1250, 494] on icon at bounding box center [1251, 487] width 17 height 18
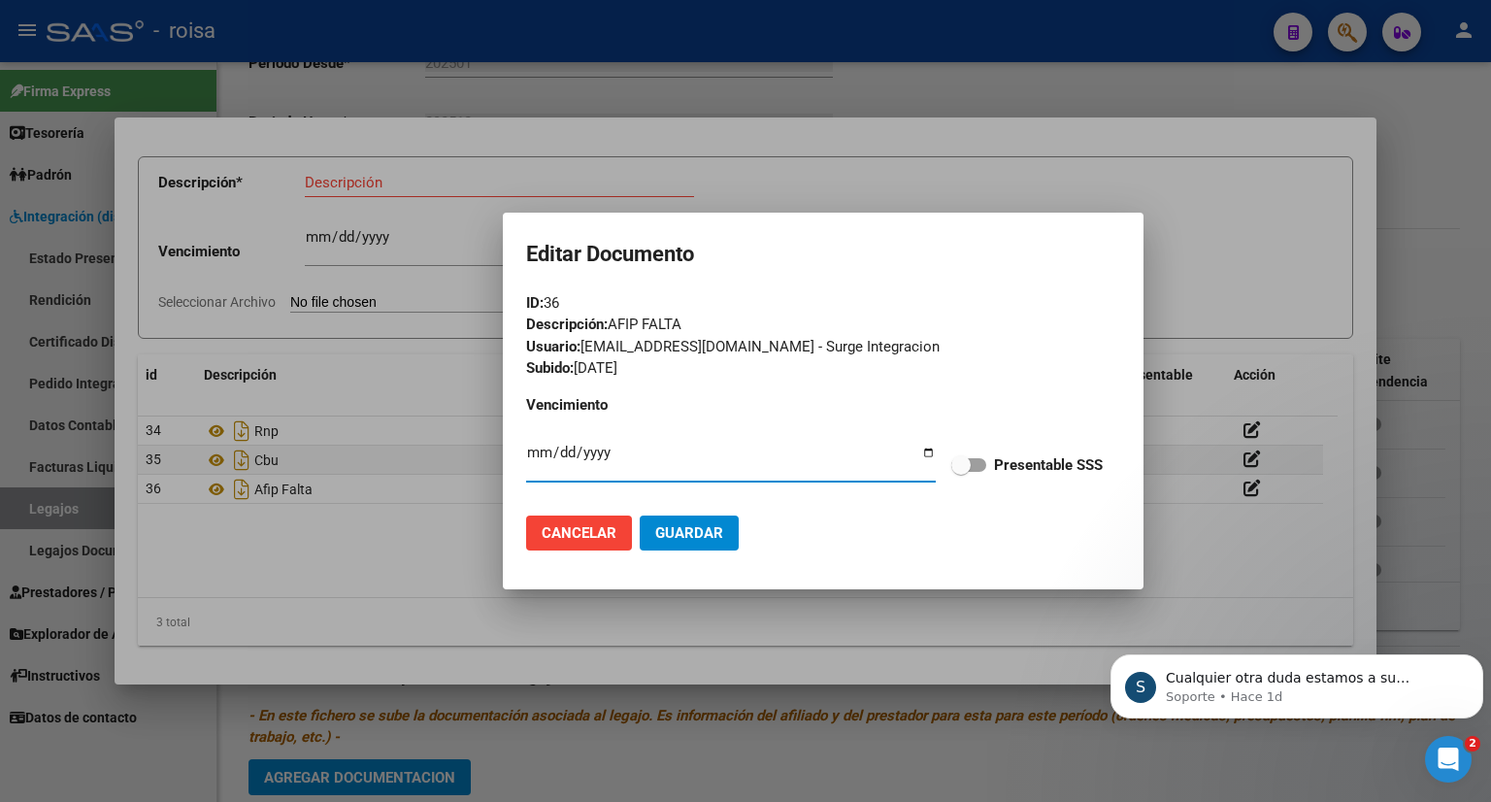
click at [655, 319] on div "Descripción: AFIP FALTA" at bounding box center [823, 324] width 594 height 22
click at [656, 319] on div "Descripción: AFIP FALTA" at bounding box center [823, 324] width 594 height 22
click at [583, 529] on span "Cancelar" at bounding box center [579, 532] width 75 height 17
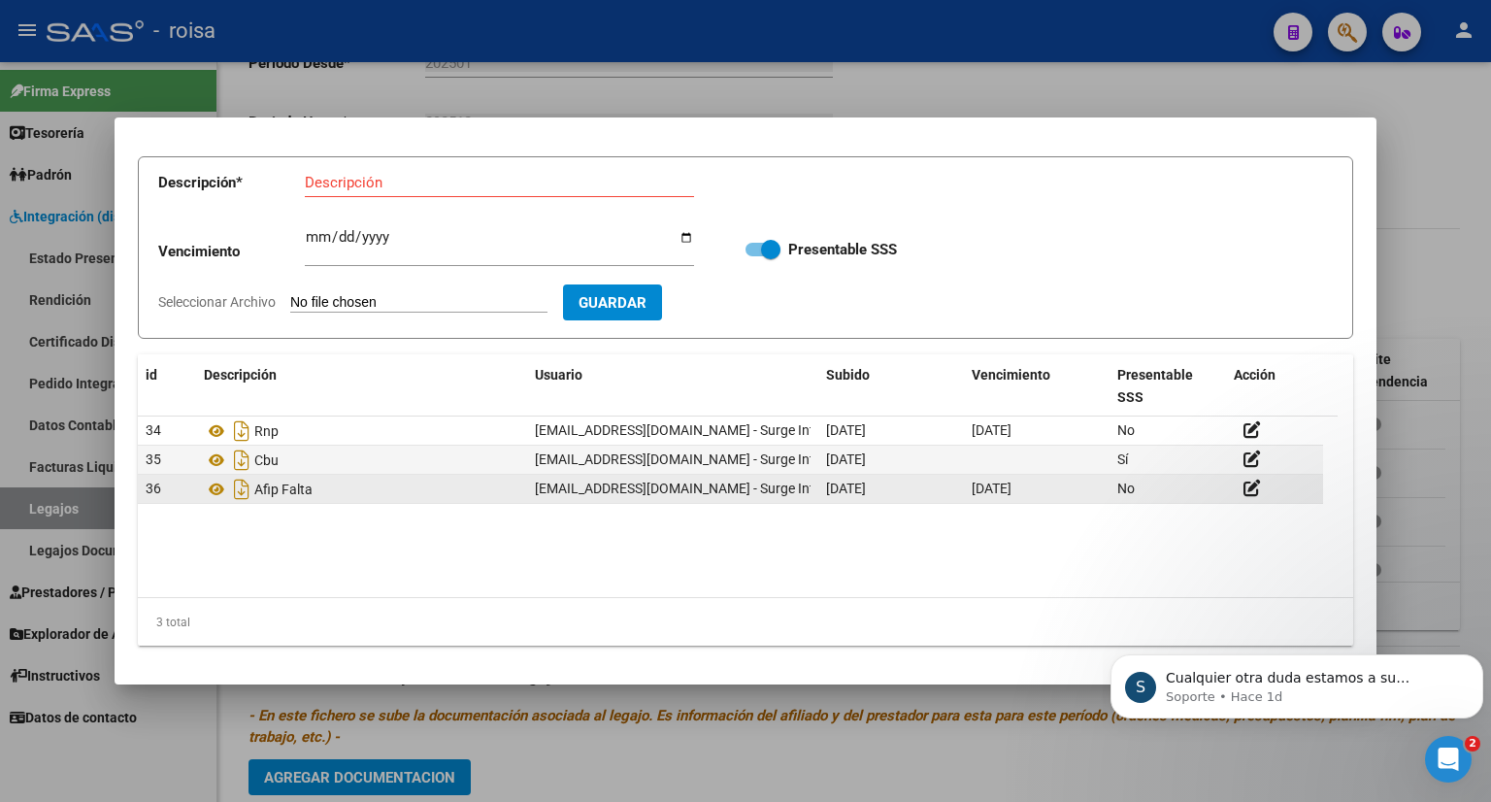
click at [149, 488] on span "36" at bounding box center [154, 488] width 16 height 16
click at [292, 488] on span "Afip Falta" at bounding box center [283, 489] width 58 height 16
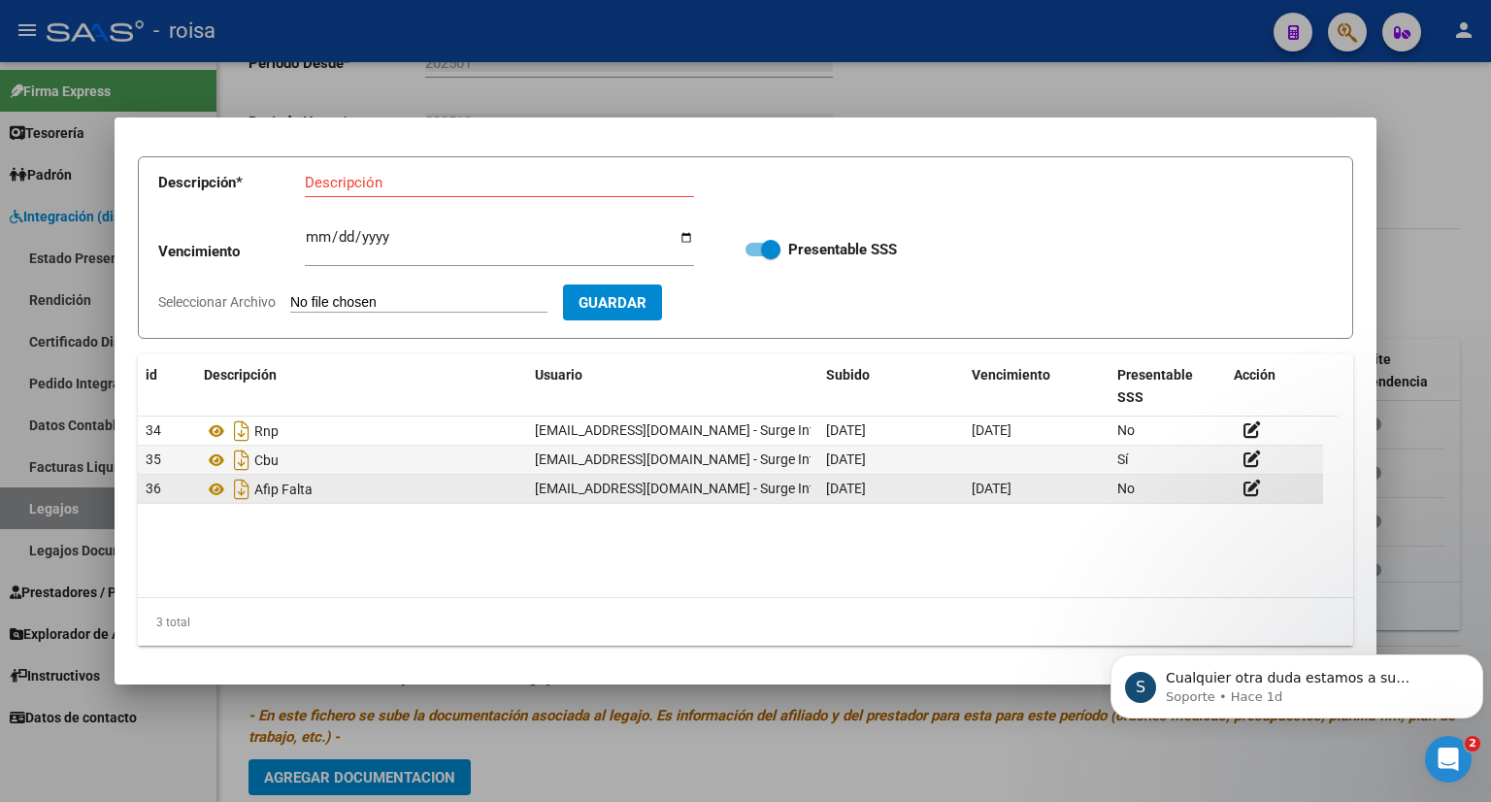
click at [292, 488] on span "Afip Falta" at bounding box center [283, 489] width 58 height 16
click at [293, 486] on span "Afip Falta" at bounding box center [283, 489] width 58 height 16
click at [844, 489] on span "[DATE]" at bounding box center [846, 488] width 40 height 16
click at [1011, 494] on span "[DATE]" at bounding box center [991, 488] width 40 height 16
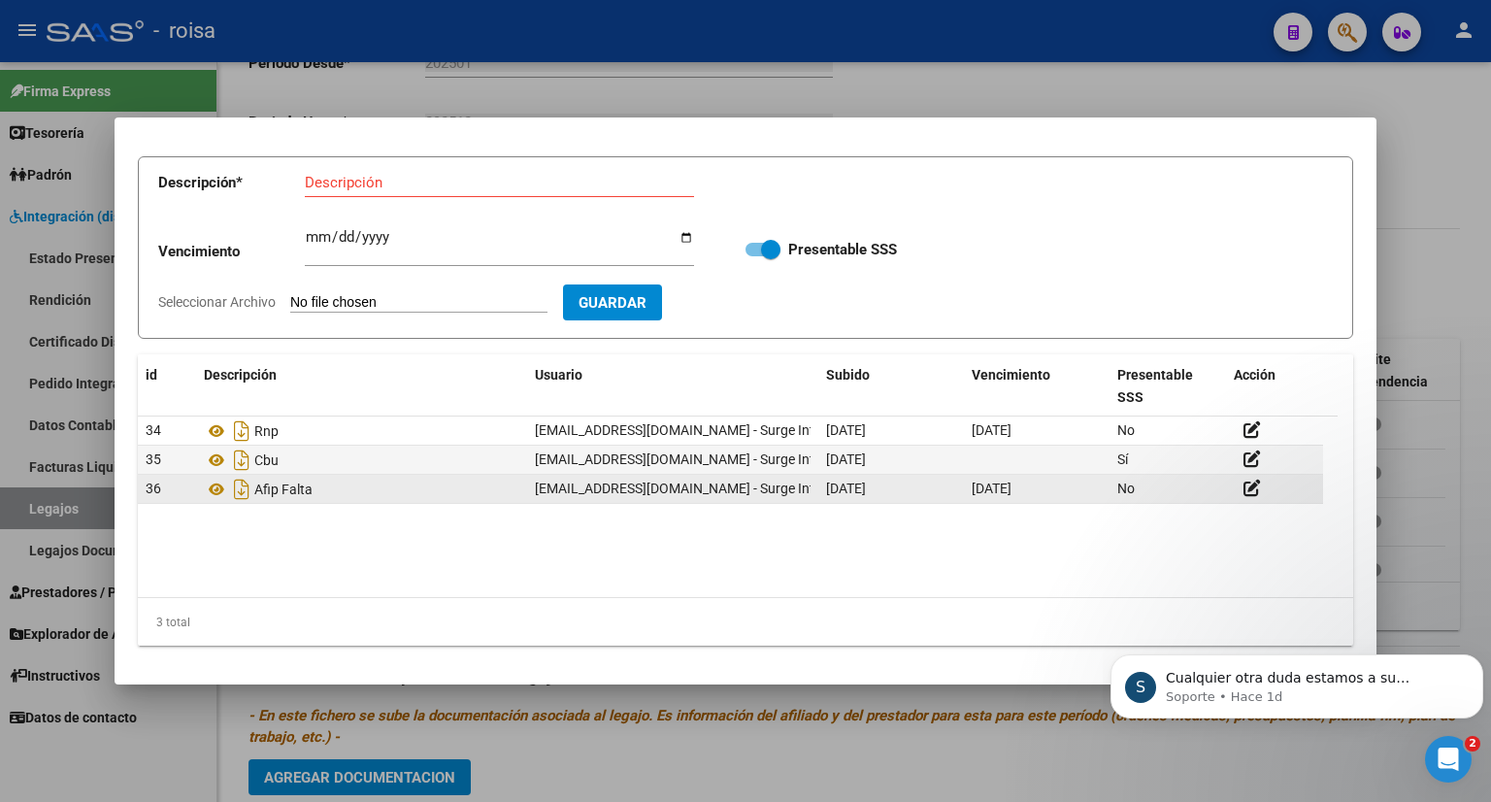
click at [1011, 494] on span "[DATE]" at bounding box center [991, 488] width 40 height 16
click at [1124, 488] on span "No" at bounding box center [1125, 488] width 17 height 16
click at [1124, 489] on span "No" at bounding box center [1125, 488] width 17 height 16
click at [1284, 498] on div at bounding box center [1274, 488] width 82 height 22
click at [1252, 490] on icon at bounding box center [1251, 487] width 17 height 18
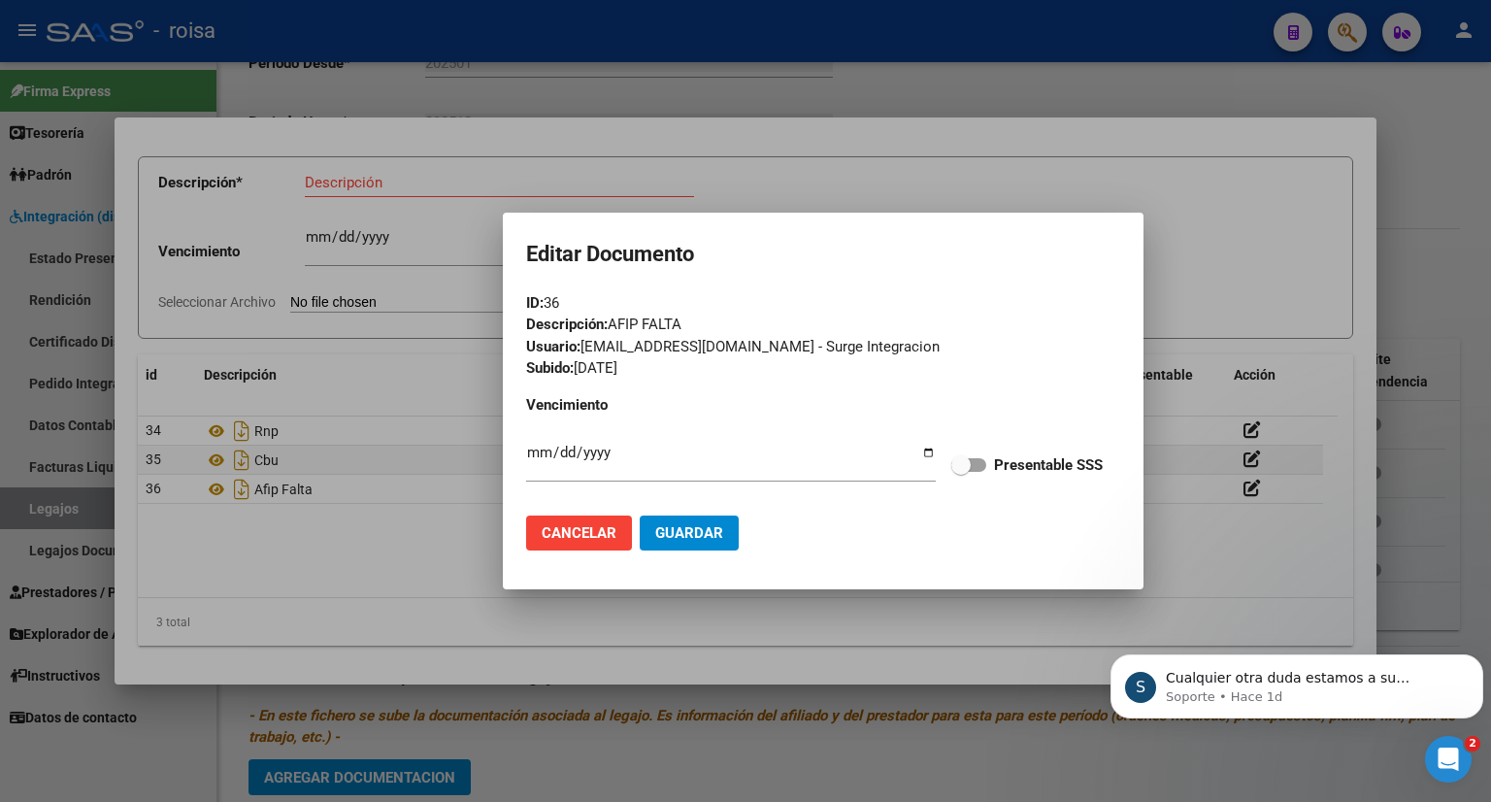
click at [1015, 64] on div at bounding box center [745, 401] width 1491 height 802
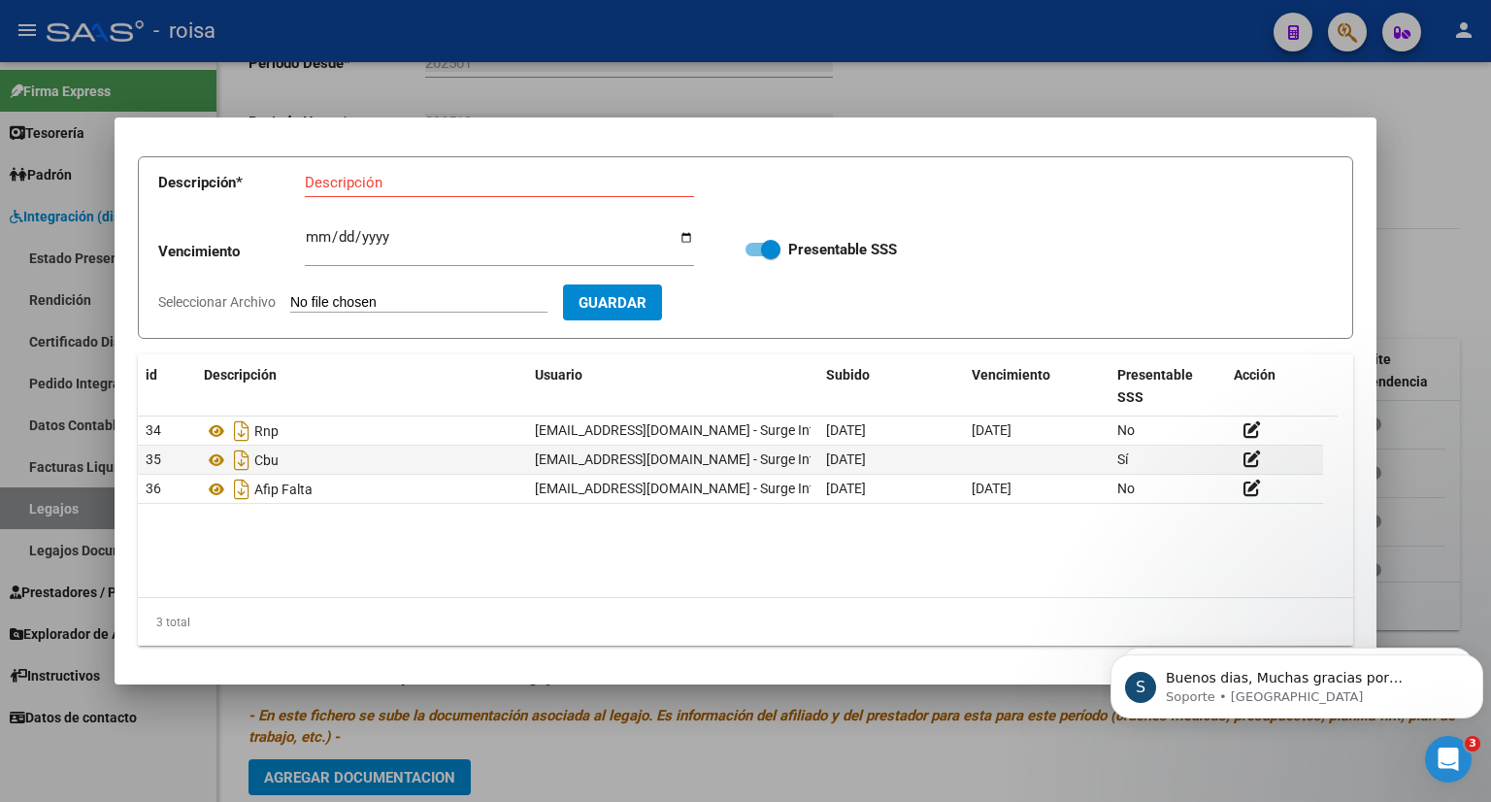
click at [888, 532] on datatable-body "34 Rnp [EMAIL_ADDRESS][DOMAIN_NAME] - Surge Integracion [DATE] [DATE] No 35 Cbu…" at bounding box center [737, 506] width 1199 height 181
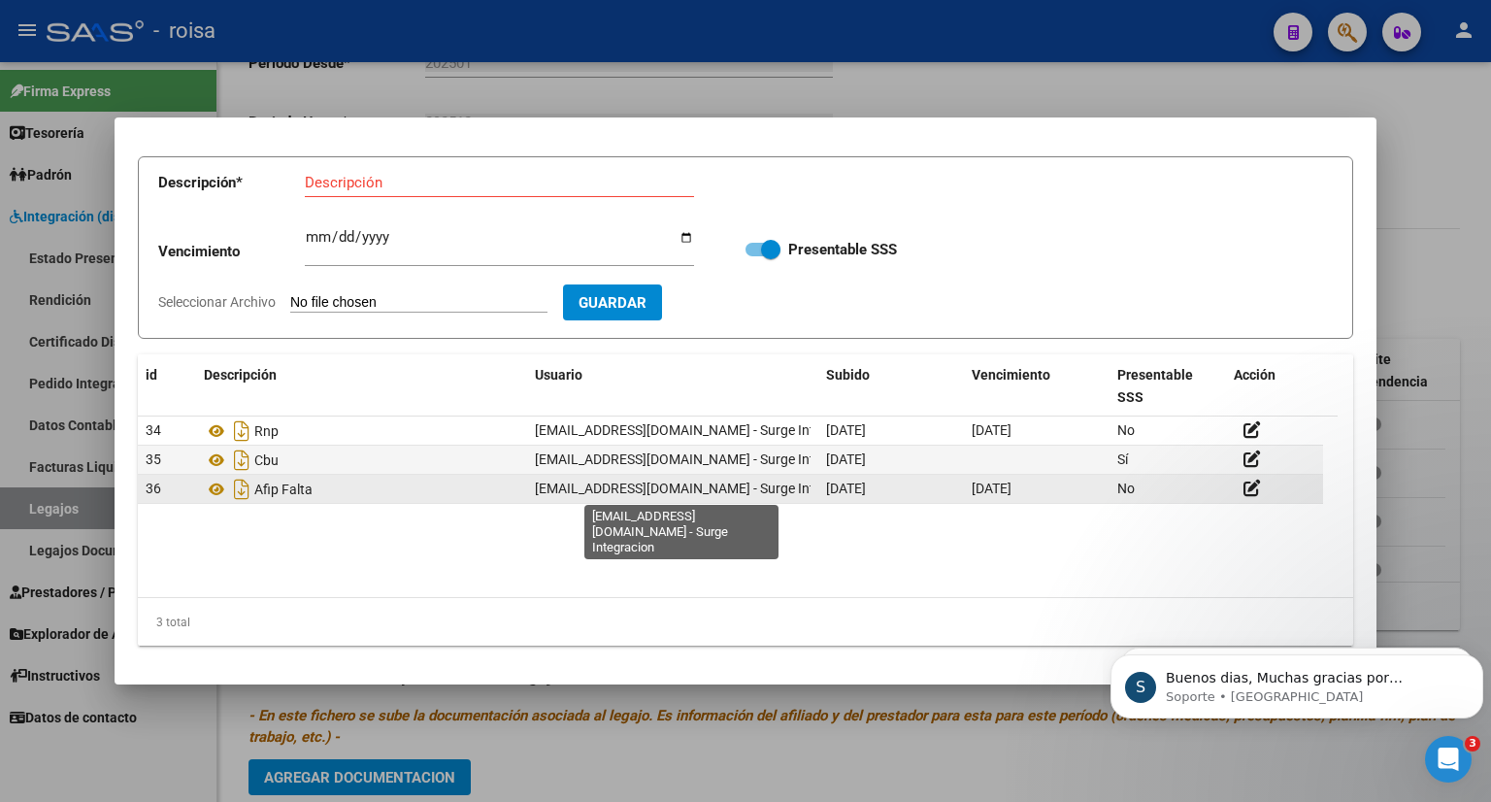
click at [626, 480] on span "[EMAIL_ADDRESS][DOMAIN_NAME] - Surge Integracion" at bounding box center [701, 488] width 332 height 16
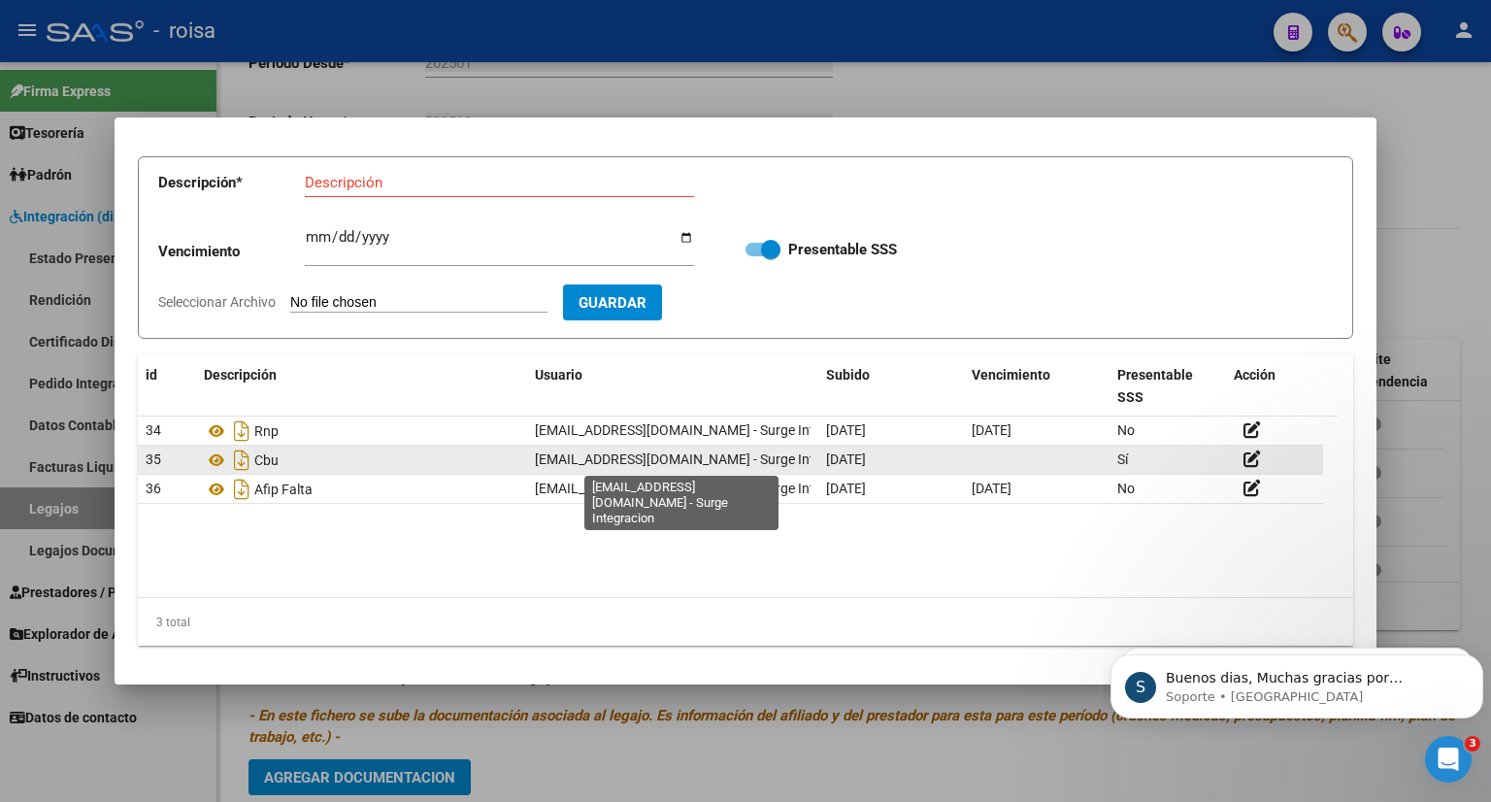
click at [649, 459] on span "[EMAIL_ADDRESS][DOMAIN_NAME] - Surge Integracion" at bounding box center [701, 459] width 332 height 16
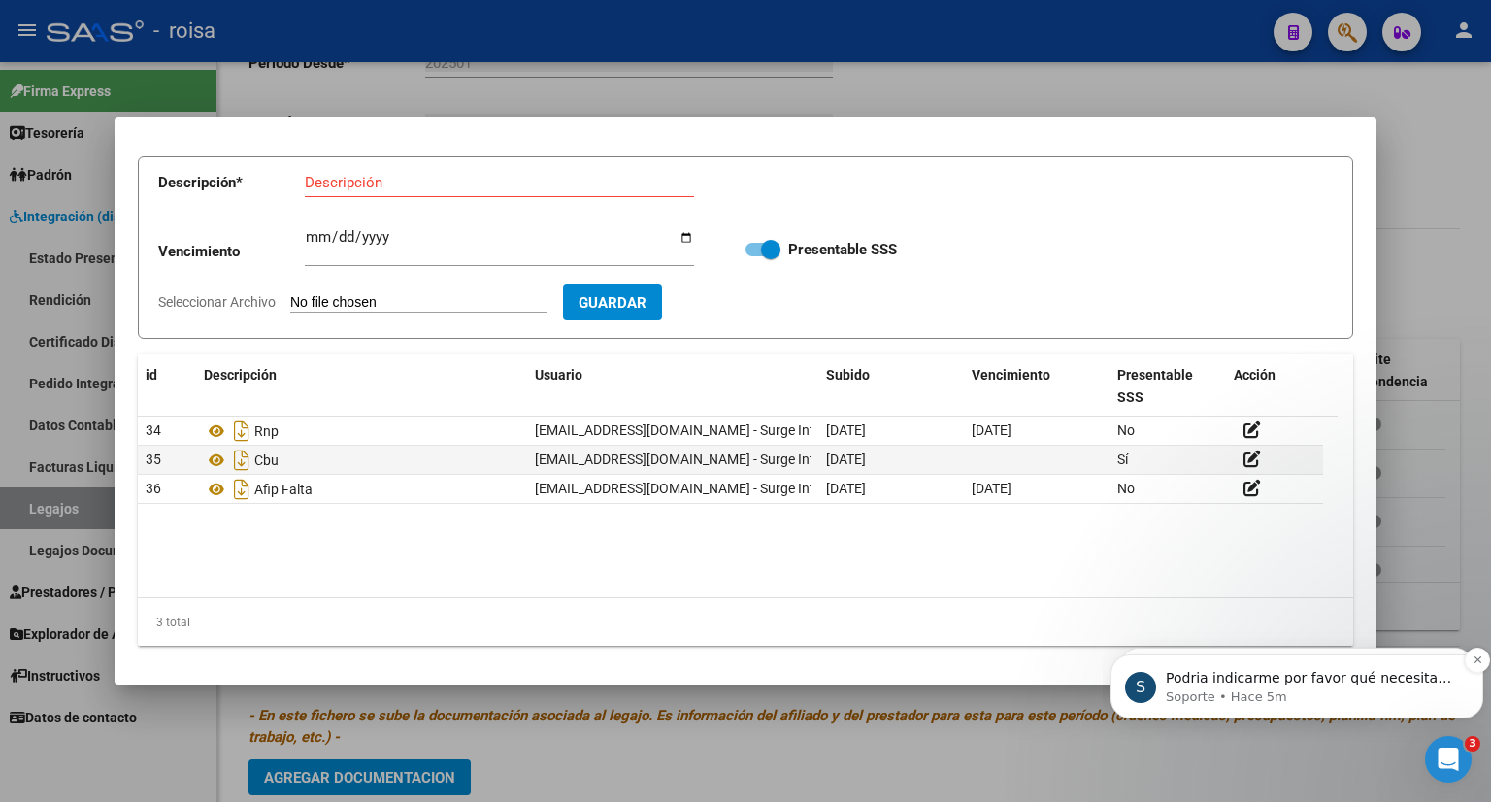
click at [1326, 686] on p "Podria indicarme por favor qué necesita realizar en concreto para indicarle si …" at bounding box center [1312, 678] width 293 height 19
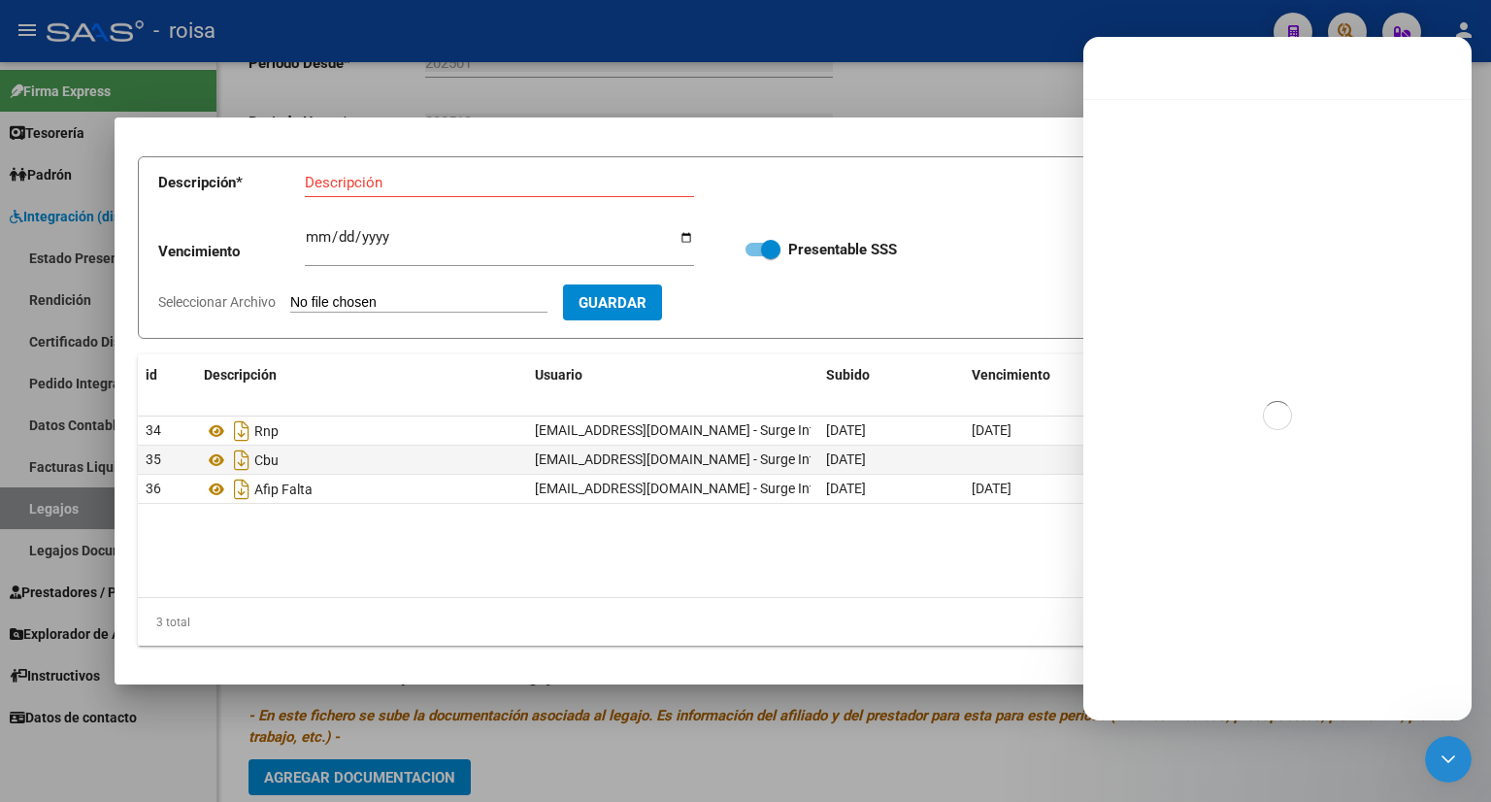
scroll to position [2, 0]
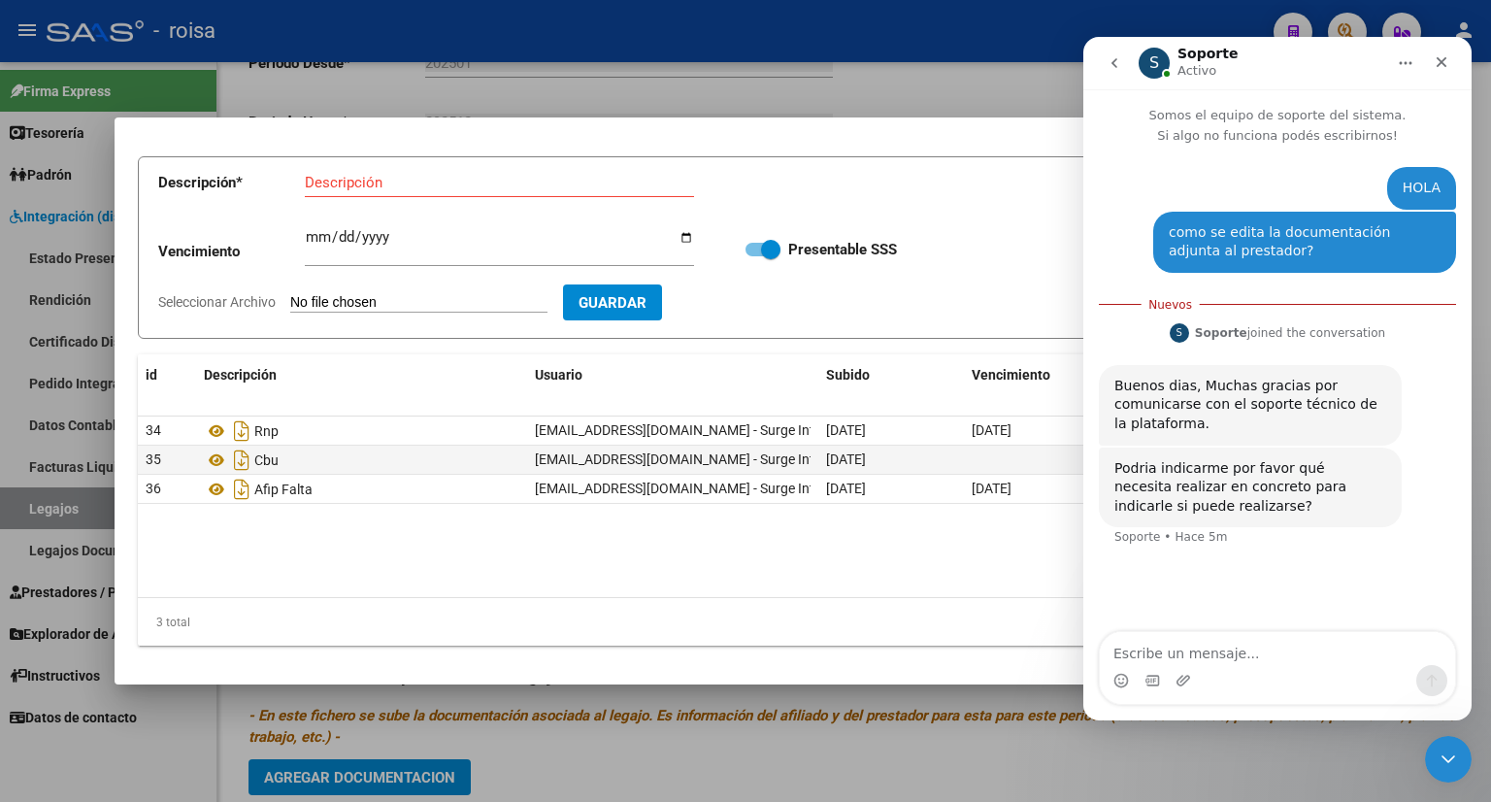
click at [1193, 651] on textarea "Escribe un mensaje..." at bounding box center [1277, 648] width 355 height 33
type textarea "necesito cargar nueva imagen de la constancia afip y modifiocar la descripcion"
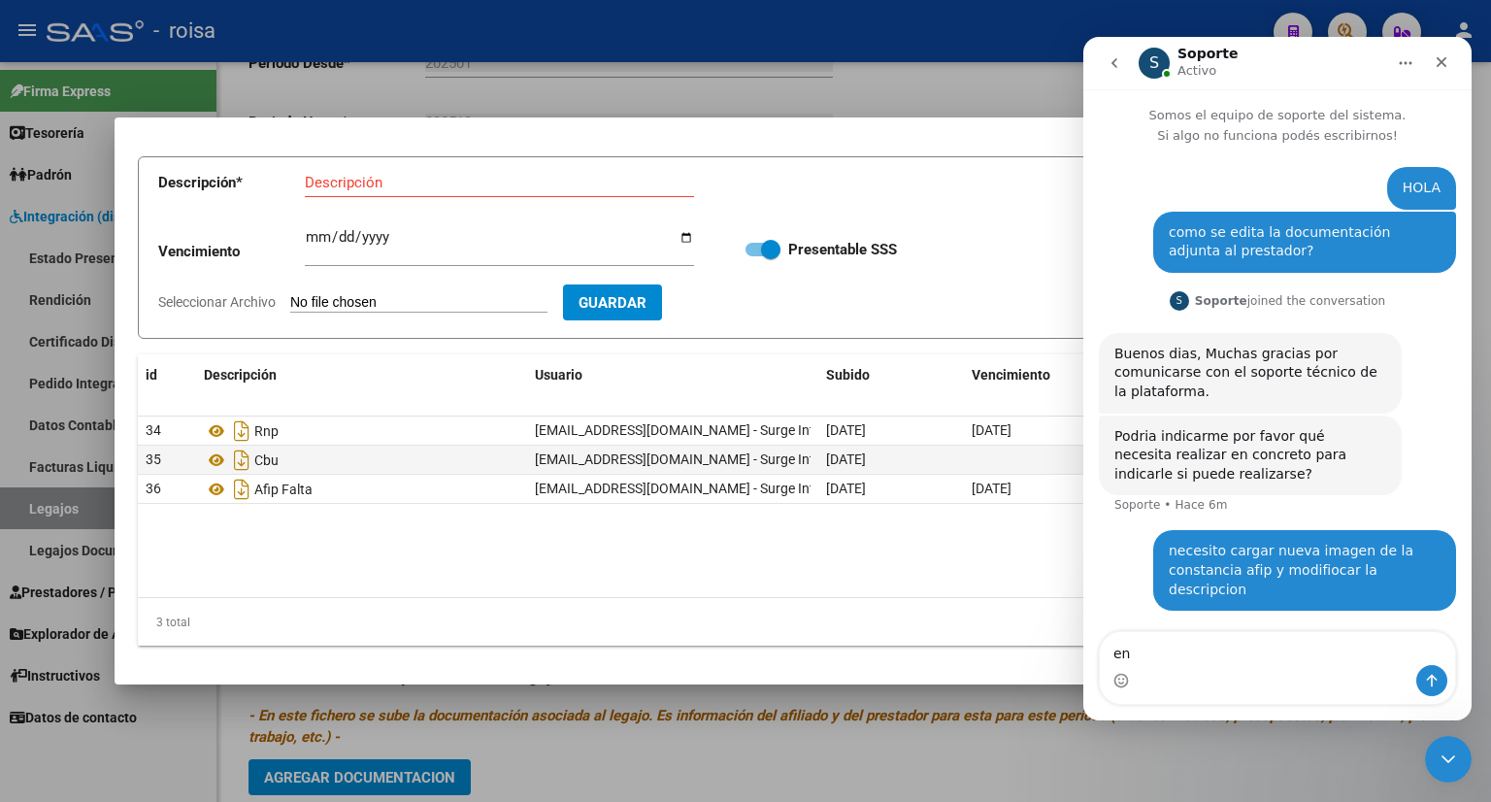
type textarea "e"
type textarea "l"
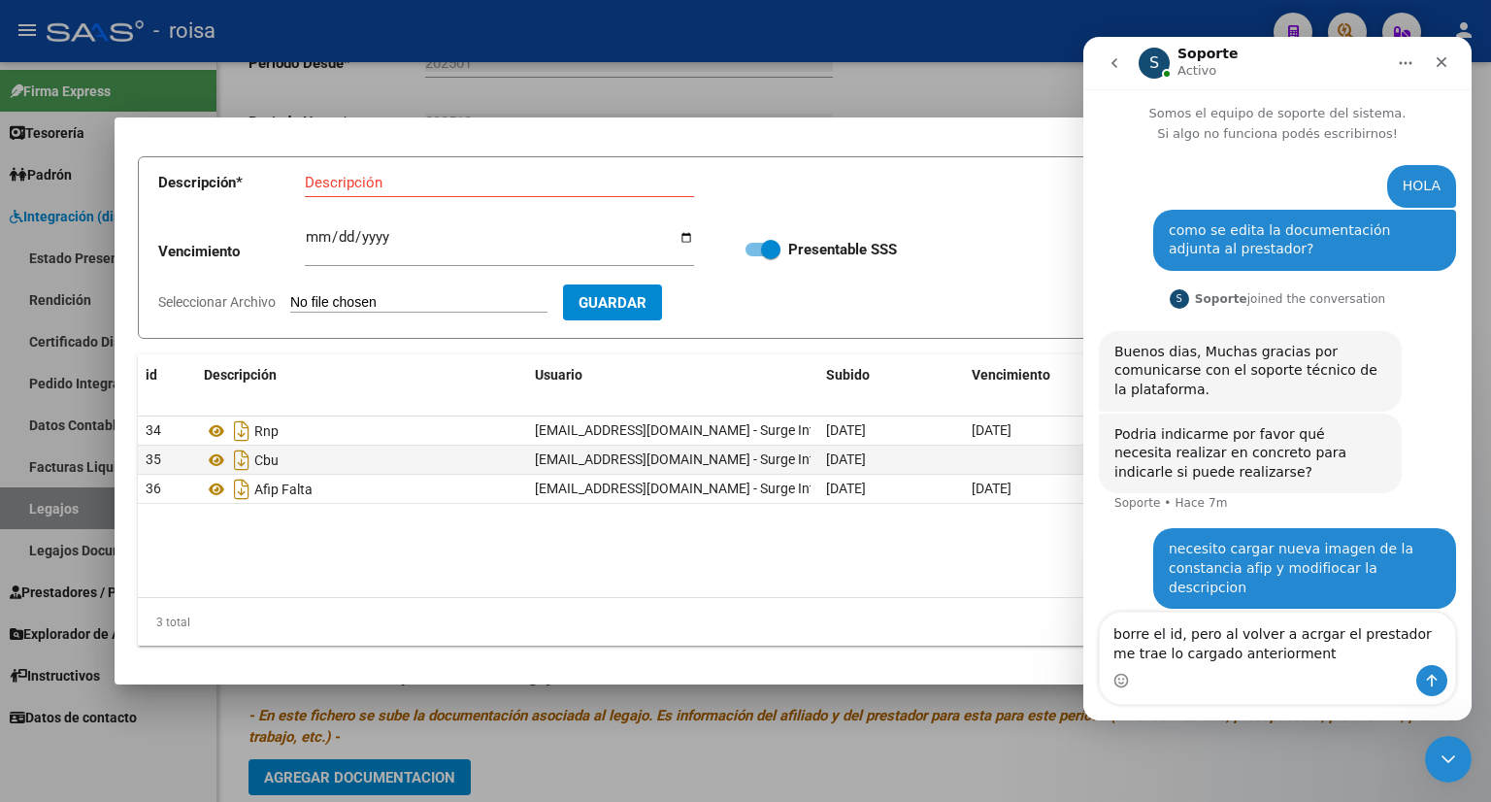
type textarea "borre el id, pero al volver a acrgar el prestador me trae lo cargado anteriorme…"
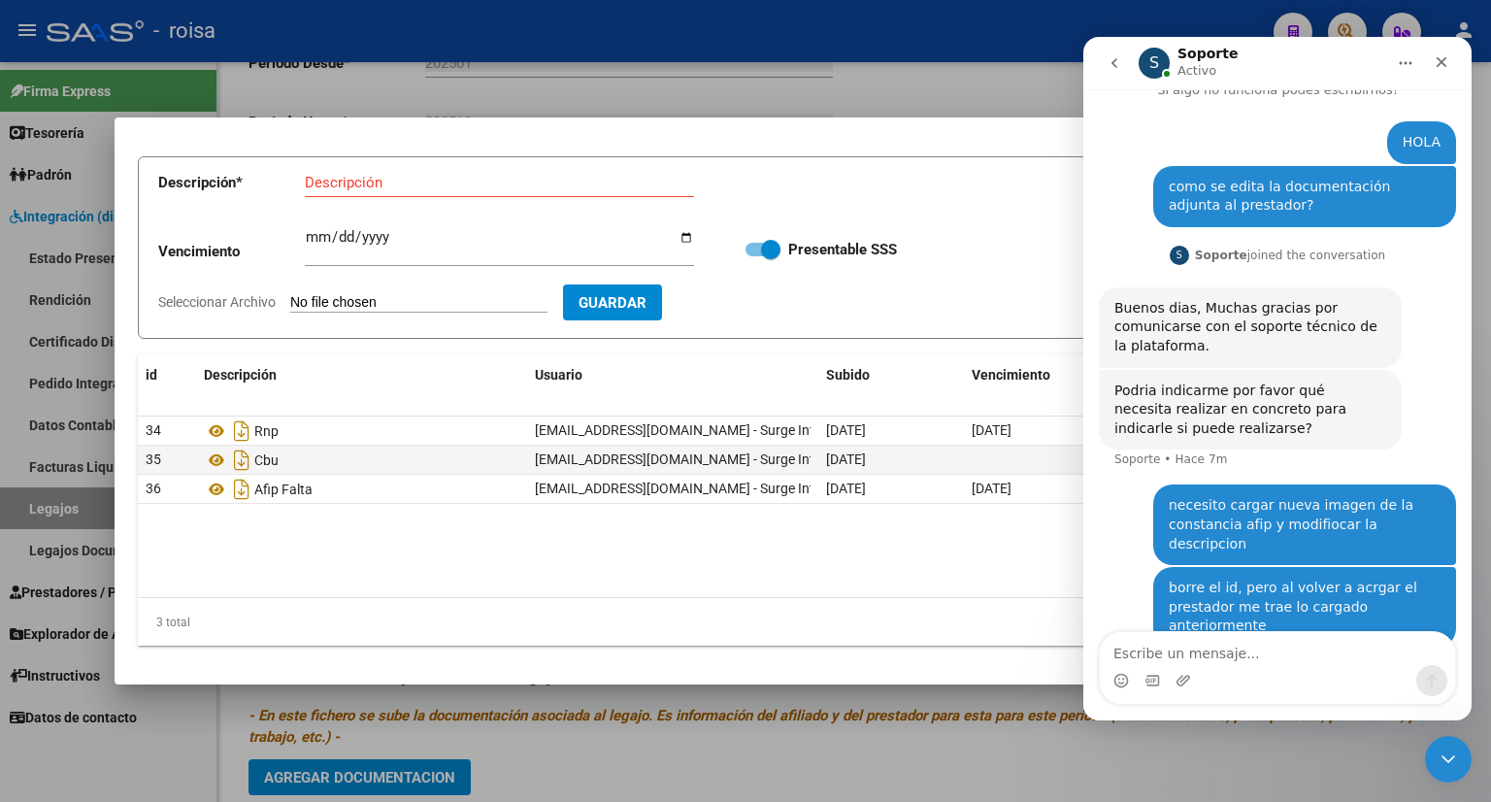
click at [1109, 57] on icon "go back" at bounding box center [1114, 63] width 16 height 16
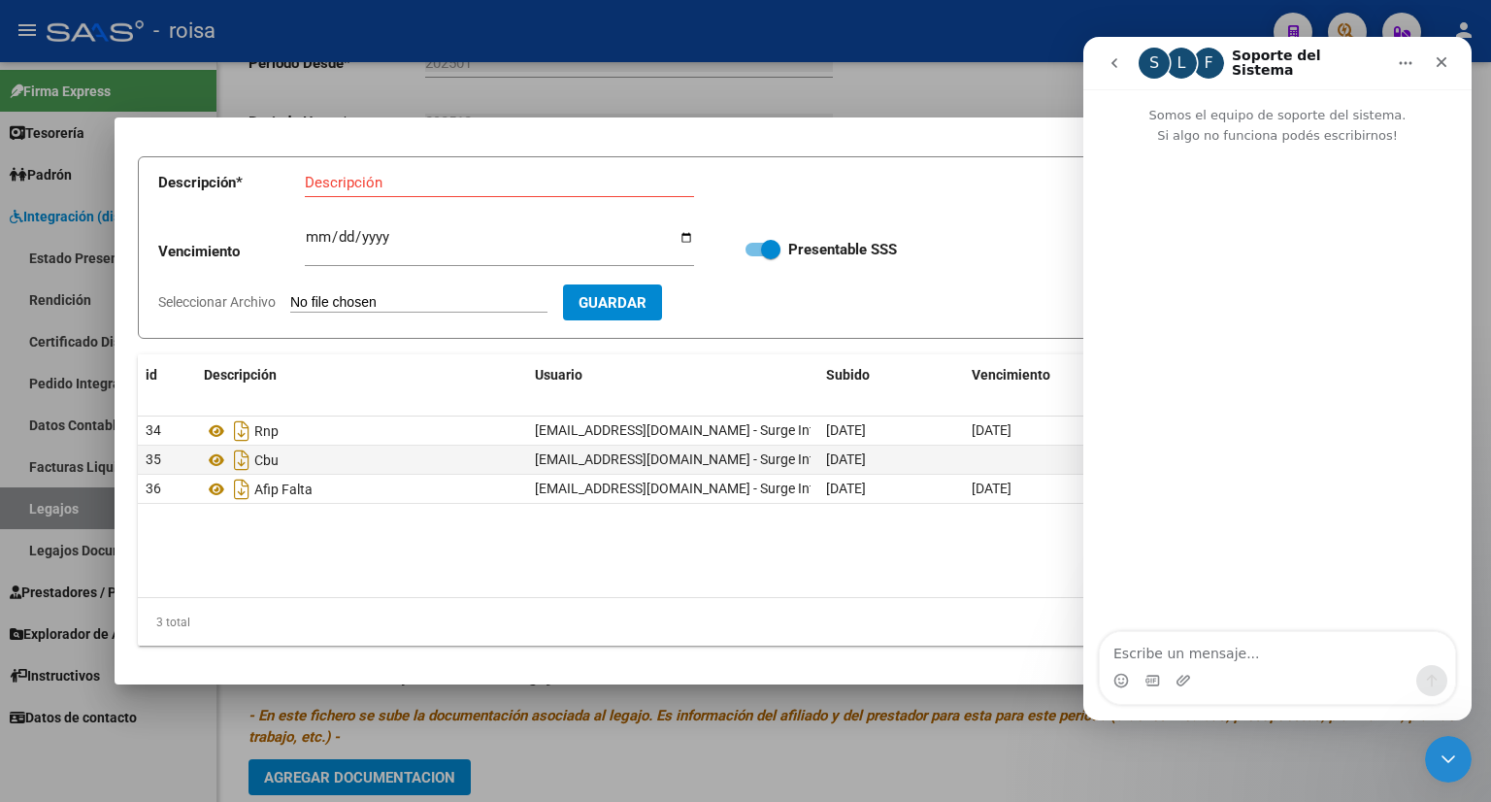
click at [1104, 67] on button "go back" at bounding box center [1114, 63] width 37 height 37
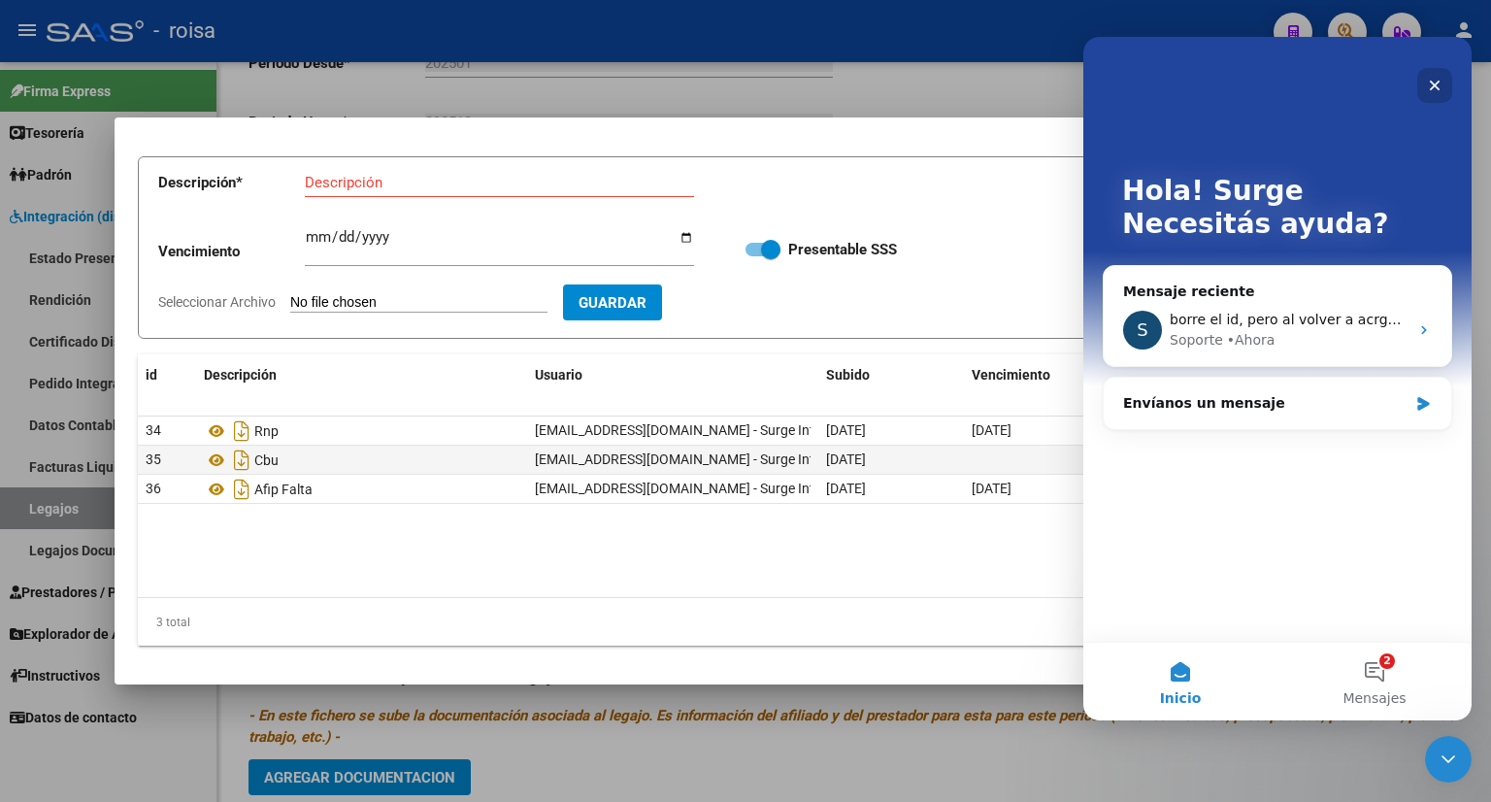
click at [1433, 88] on icon "Cerrar" at bounding box center [1435, 86] width 16 height 16
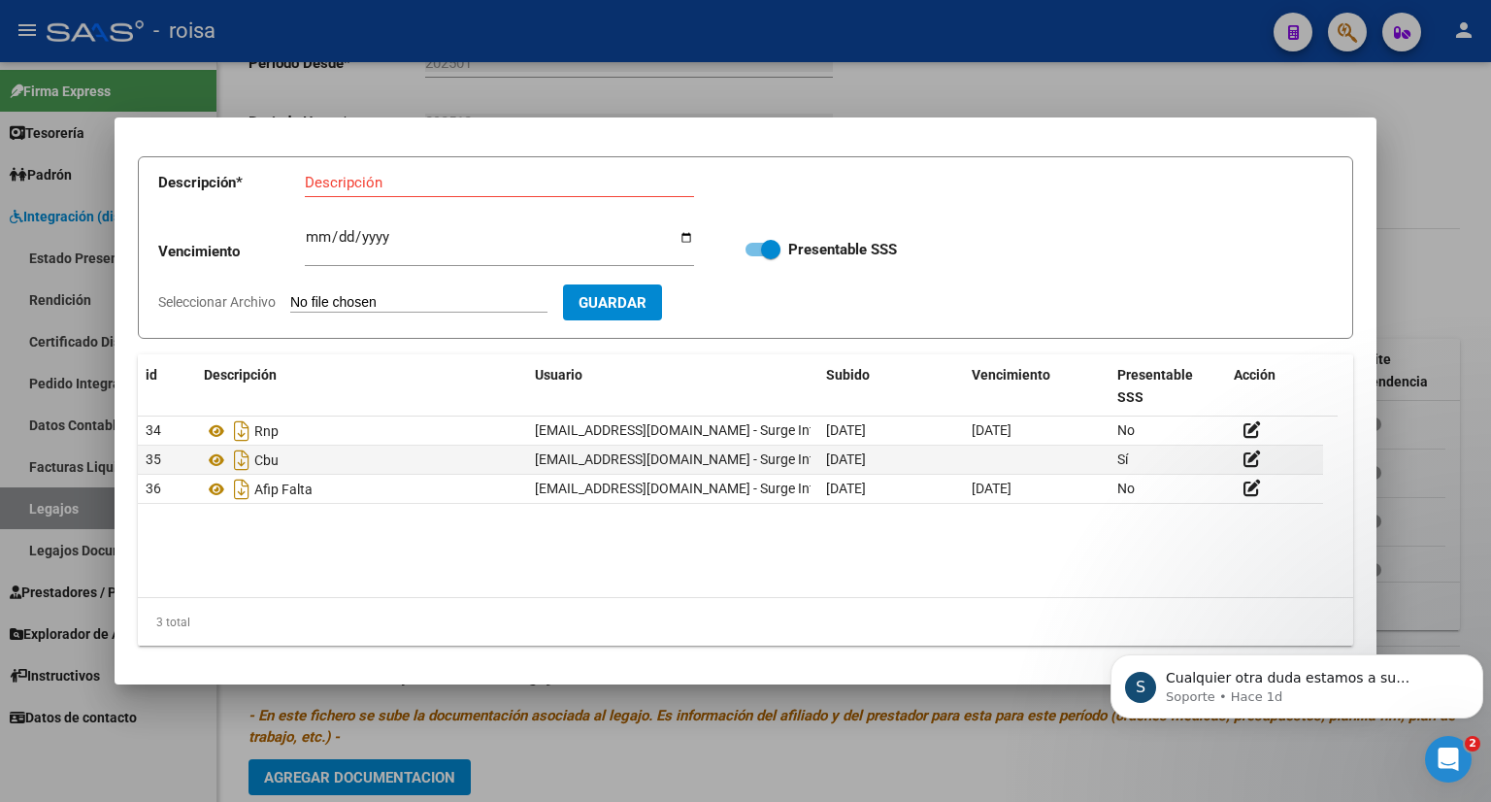
click at [476, 102] on div at bounding box center [745, 401] width 1491 height 802
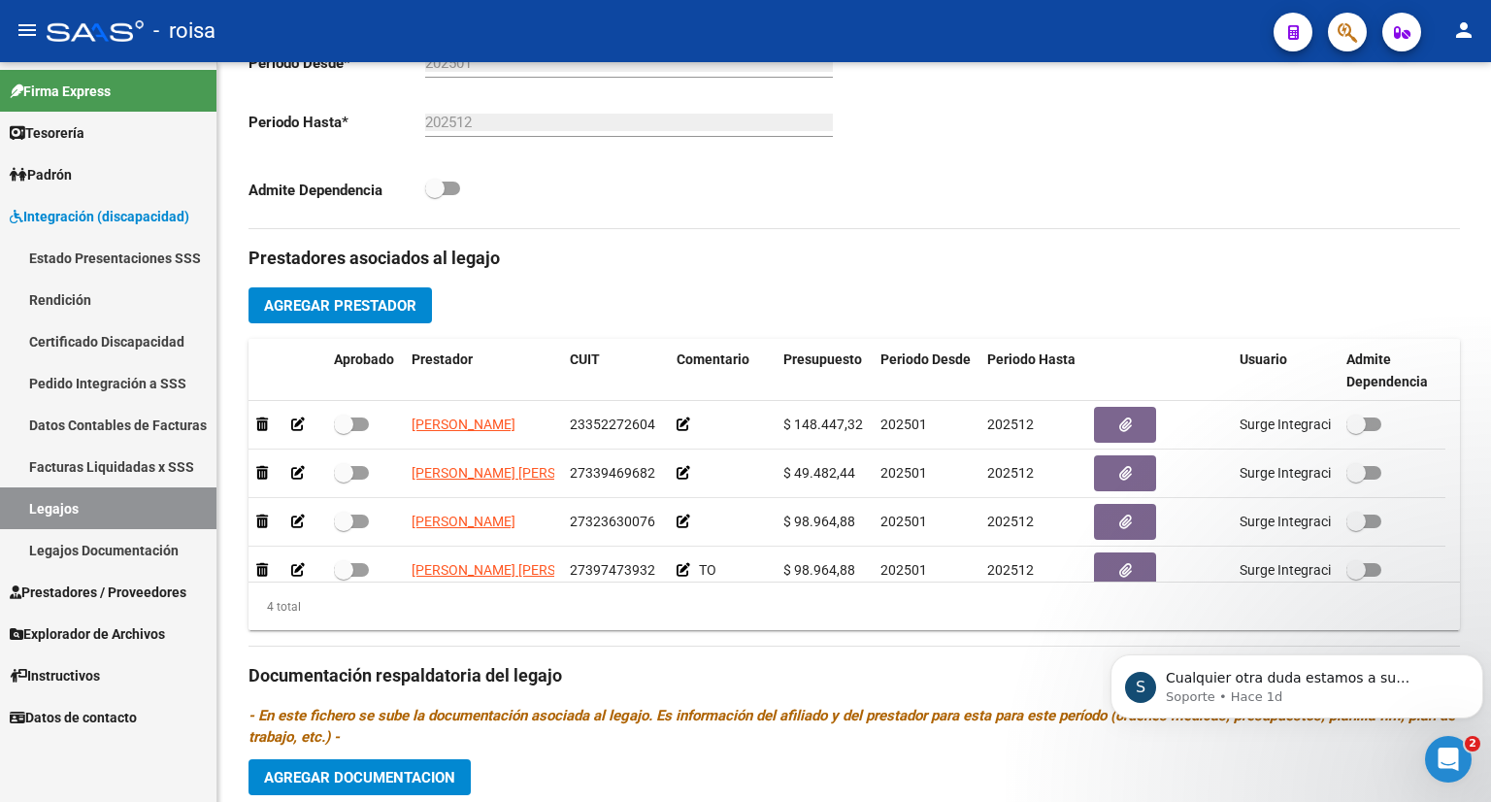
scroll to position [7, 0]
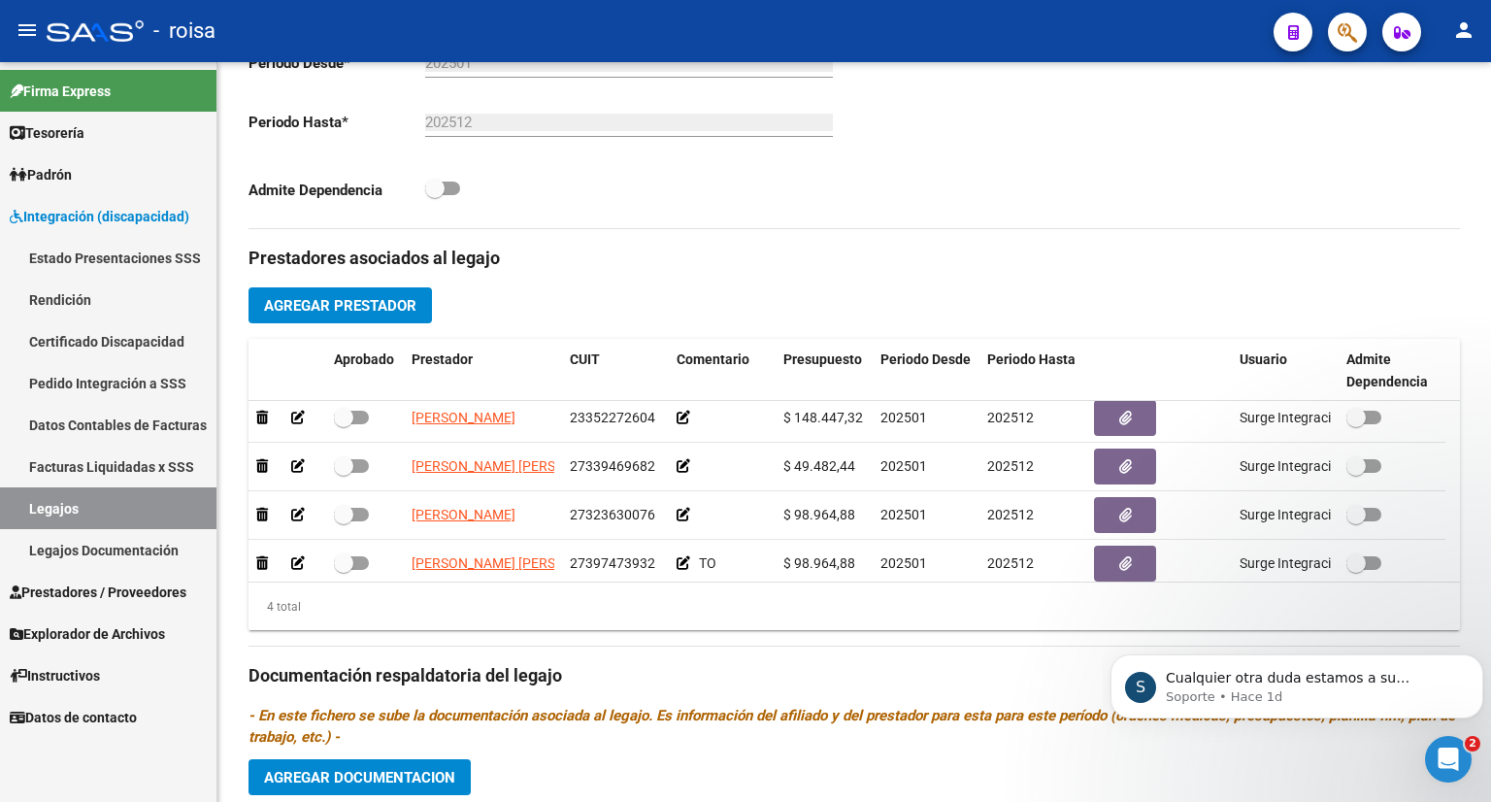
click at [110, 594] on span "Prestadores / Proveedores" at bounding box center [98, 591] width 177 height 21
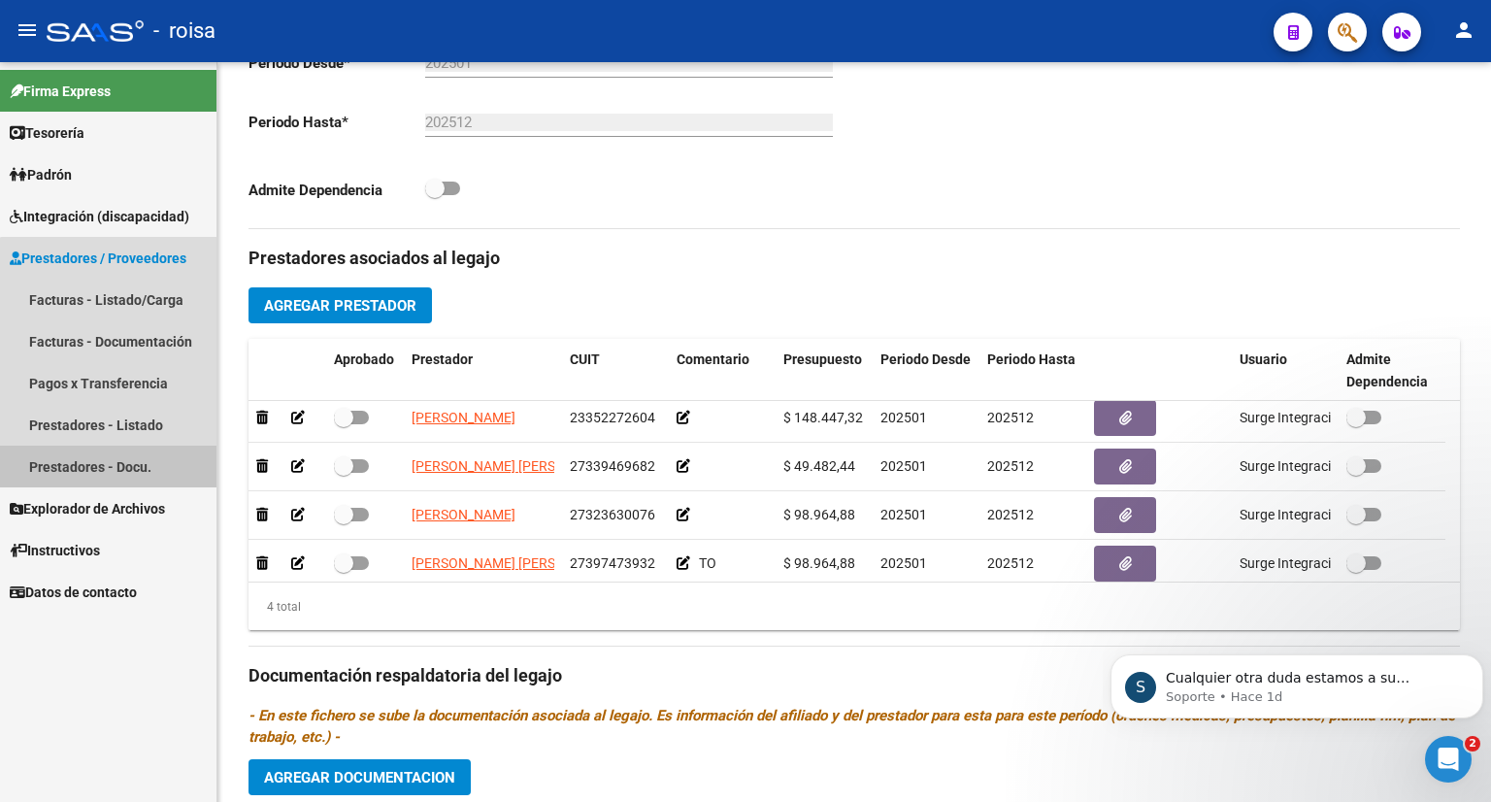
click at [122, 467] on link "Prestadores - Docu." at bounding box center [108, 466] width 216 height 42
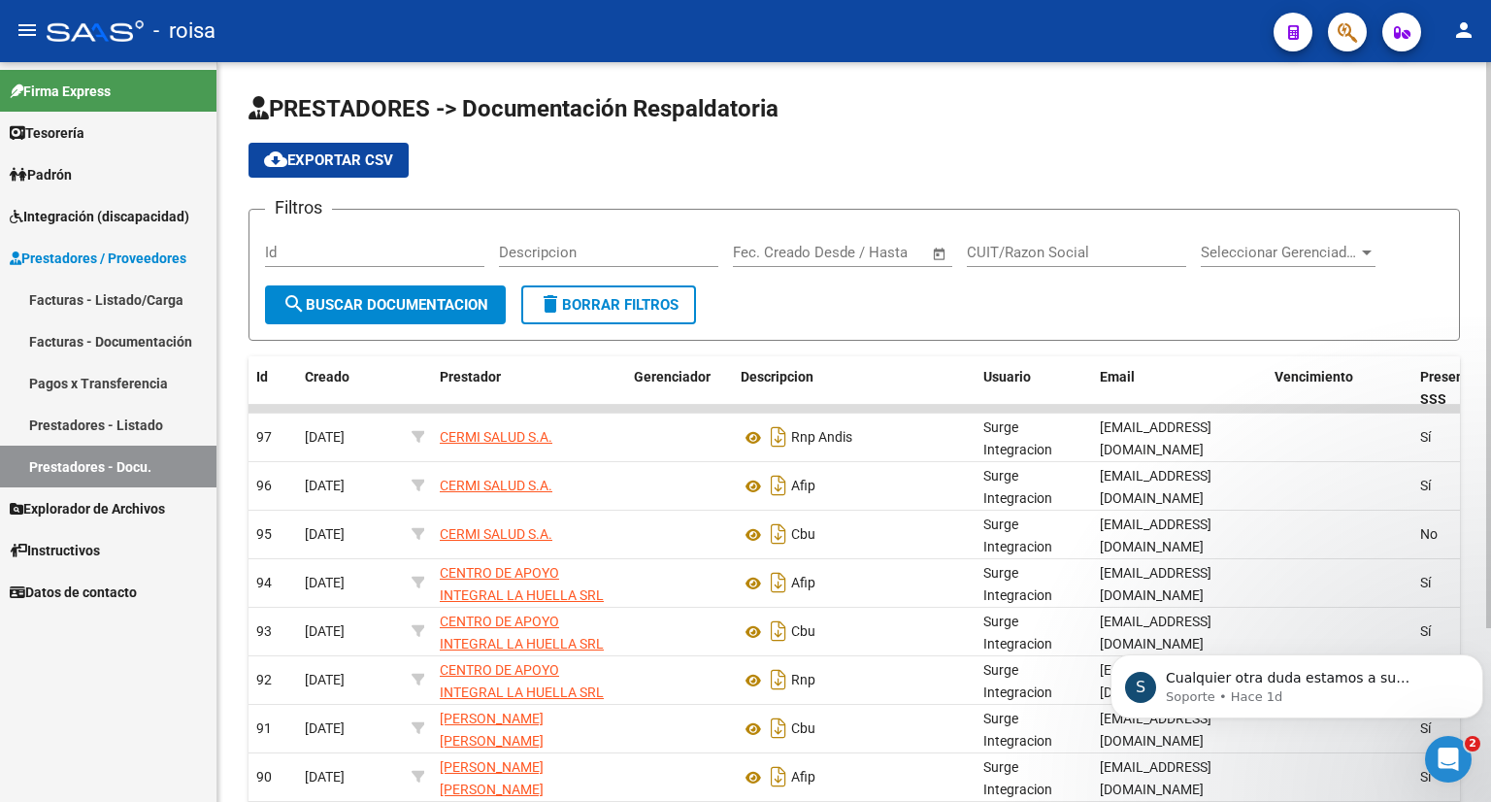
click at [629, 233] on div "Descripcion" at bounding box center [608, 246] width 219 height 42
click at [827, 253] on input "text" at bounding box center [860, 252] width 94 height 17
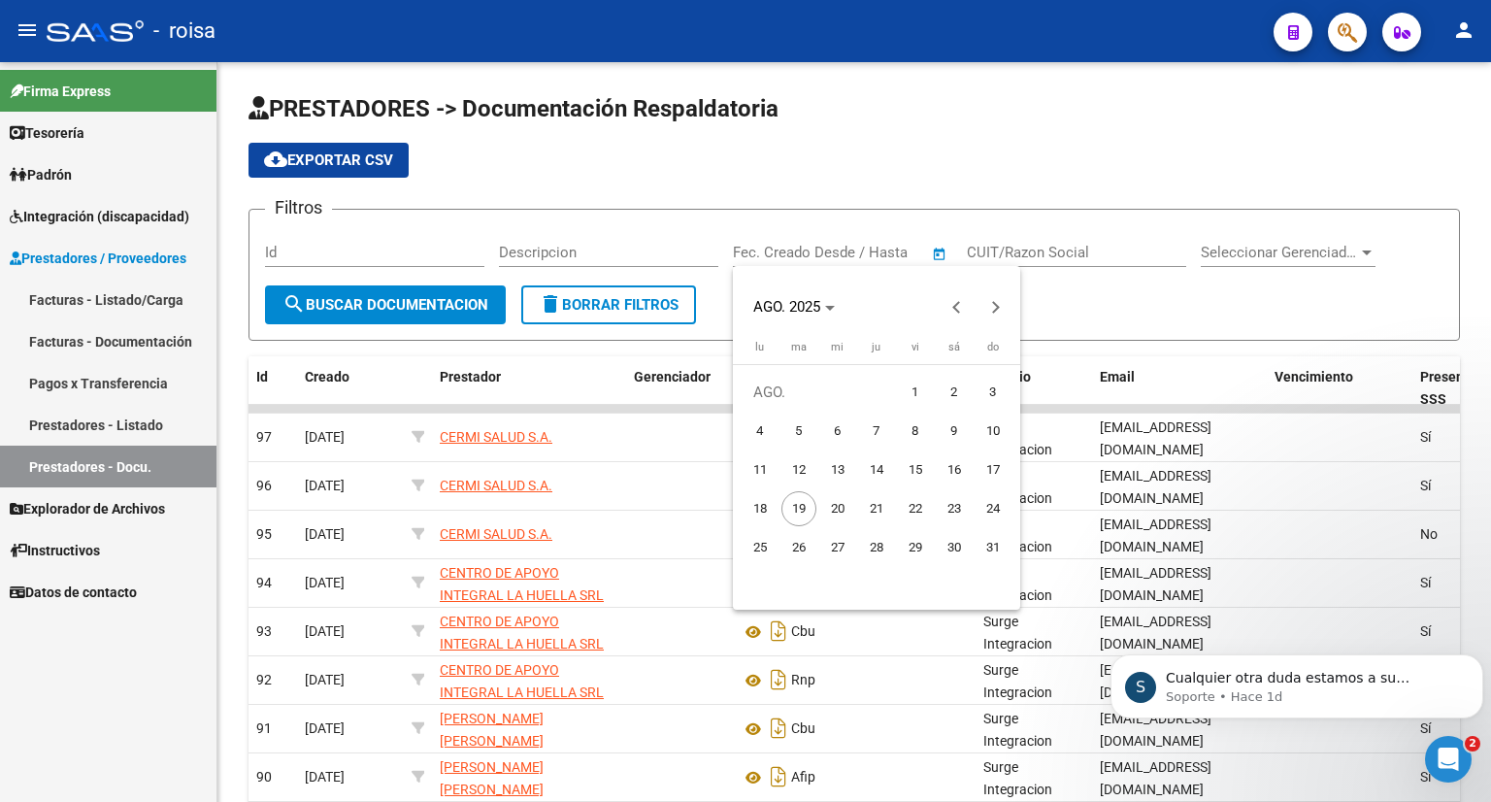
click at [1036, 250] on div at bounding box center [745, 401] width 1491 height 802
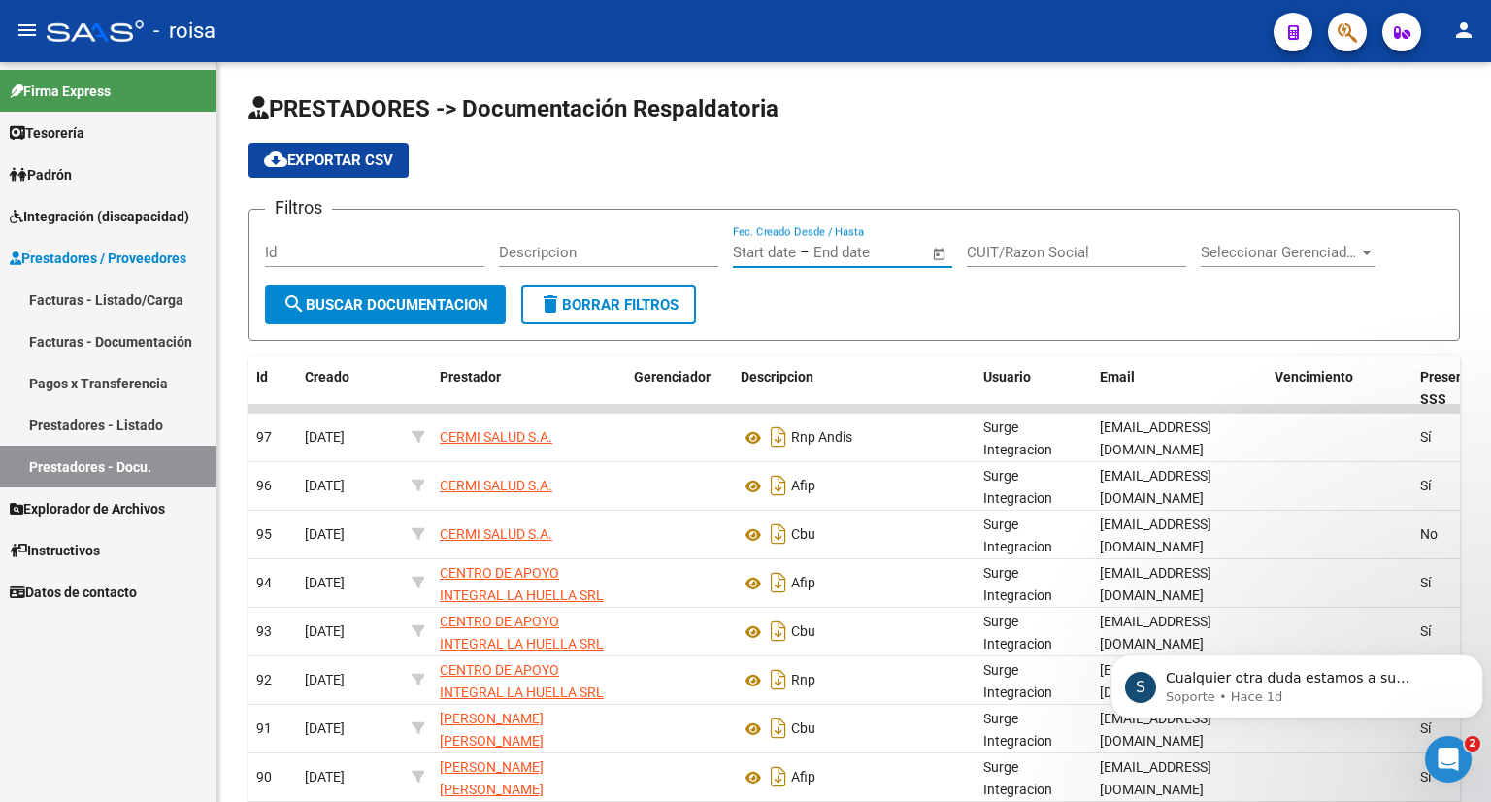
click at [1036, 250] on input "CUIT/Razon Social" at bounding box center [1076, 252] width 219 height 17
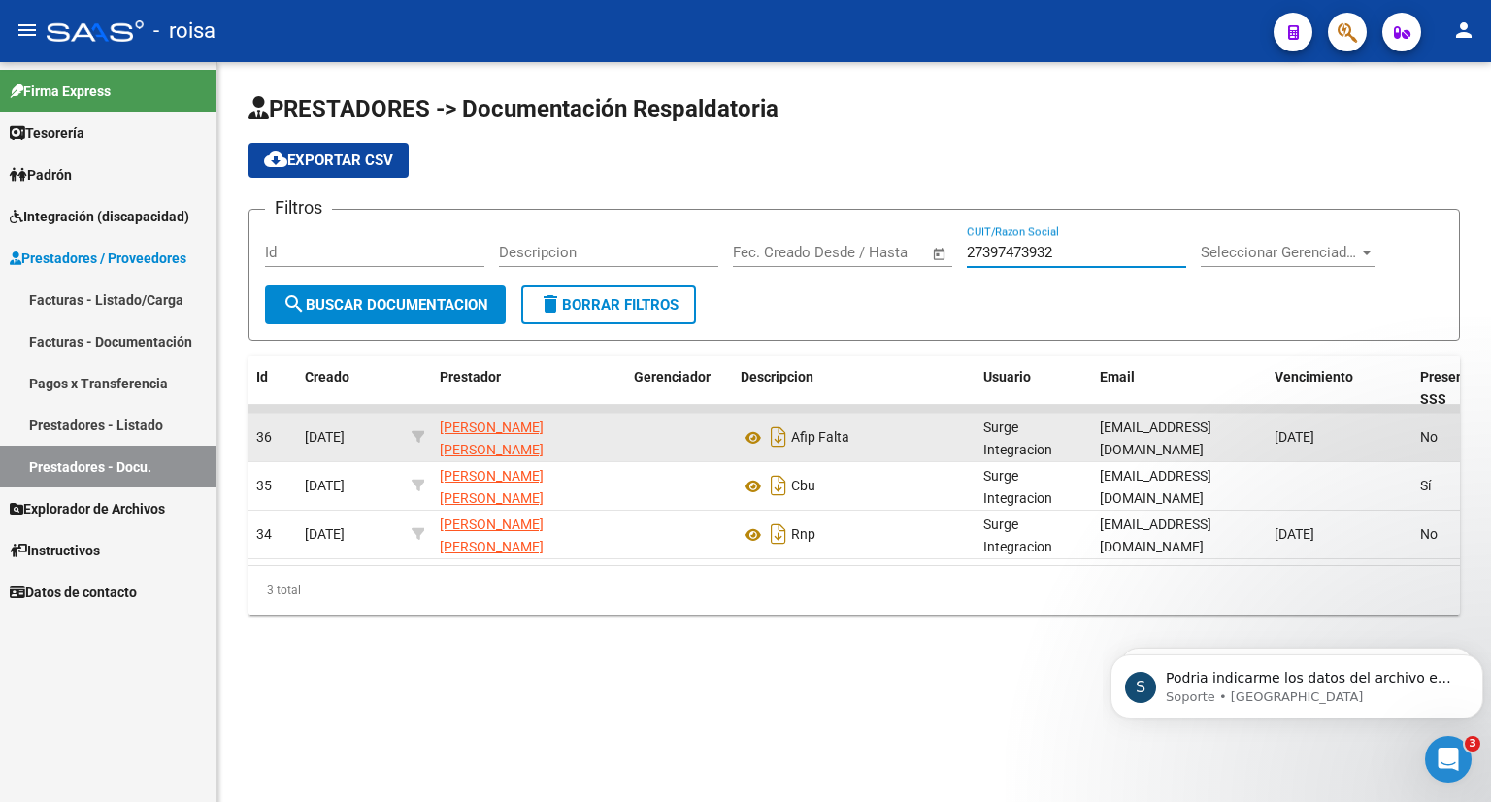
type input "27397473932"
click at [1297, 442] on span "[DATE]" at bounding box center [1294, 437] width 40 height 16
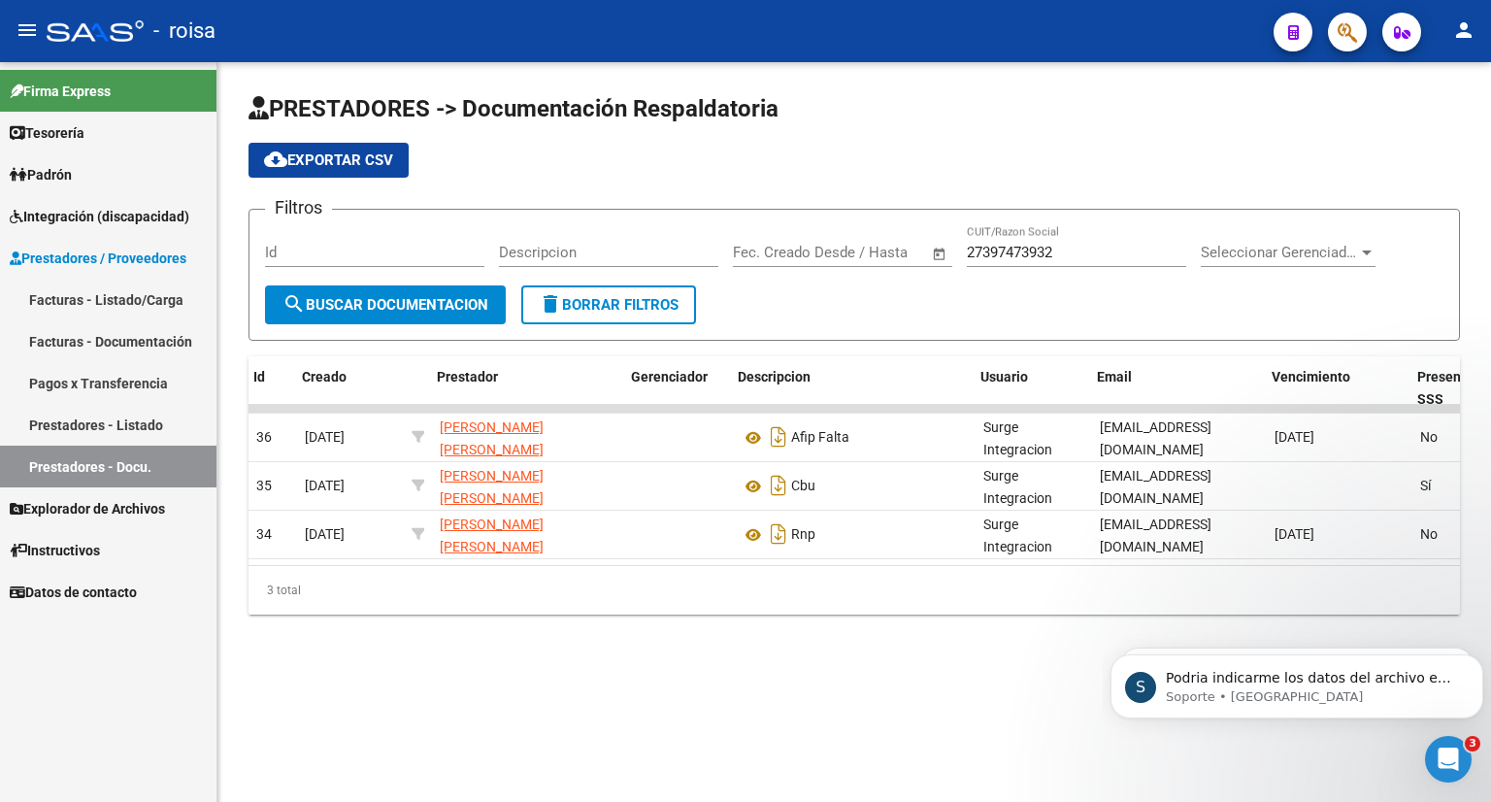
scroll to position [0, 166]
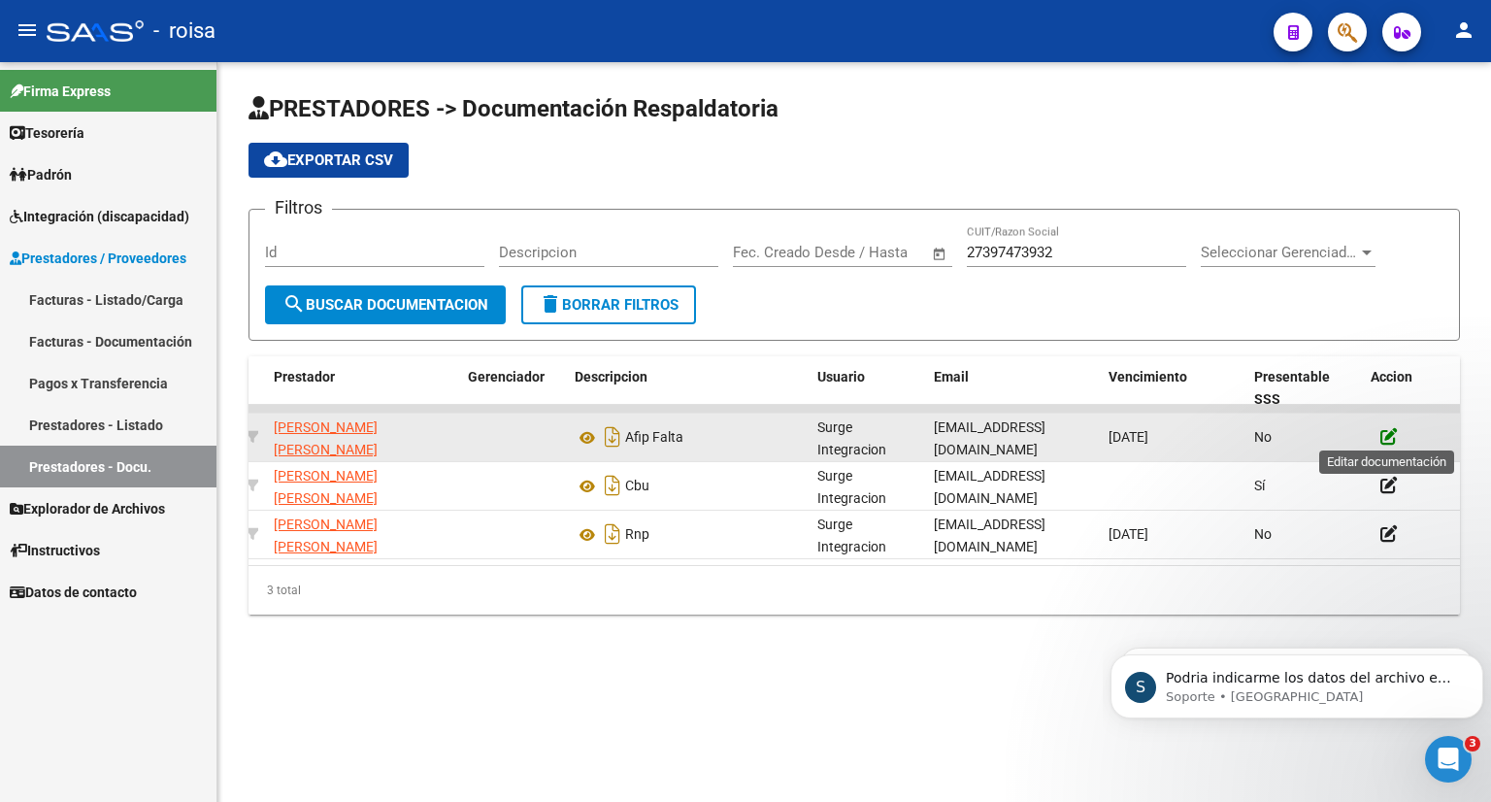
click at [1390, 435] on icon at bounding box center [1388, 436] width 17 height 18
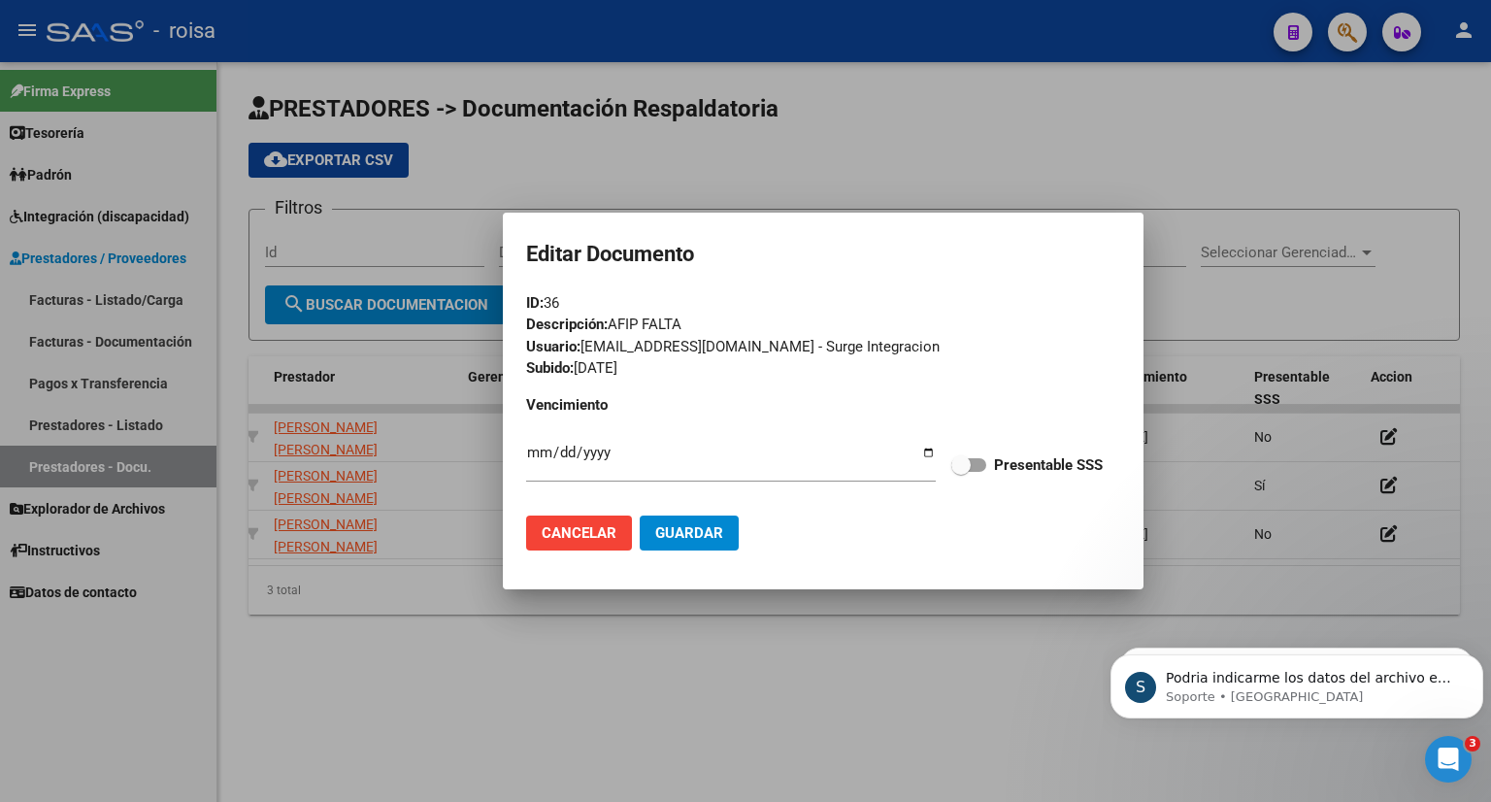
click at [1021, 140] on div at bounding box center [745, 401] width 1491 height 802
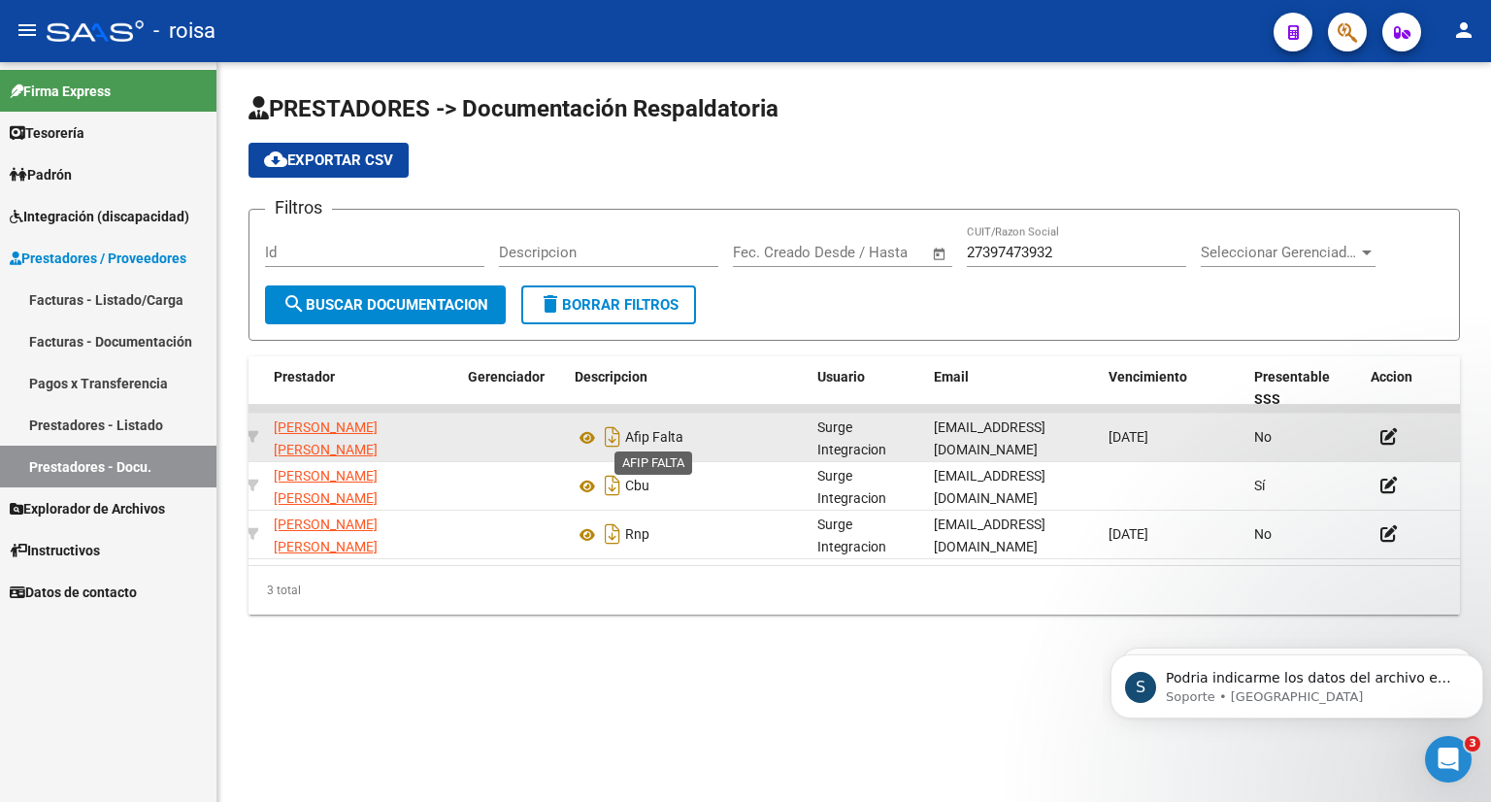
click at [663, 430] on span "Afip Falta" at bounding box center [654, 438] width 58 height 16
click at [1388, 433] on icon at bounding box center [1388, 436] width 17 height 18
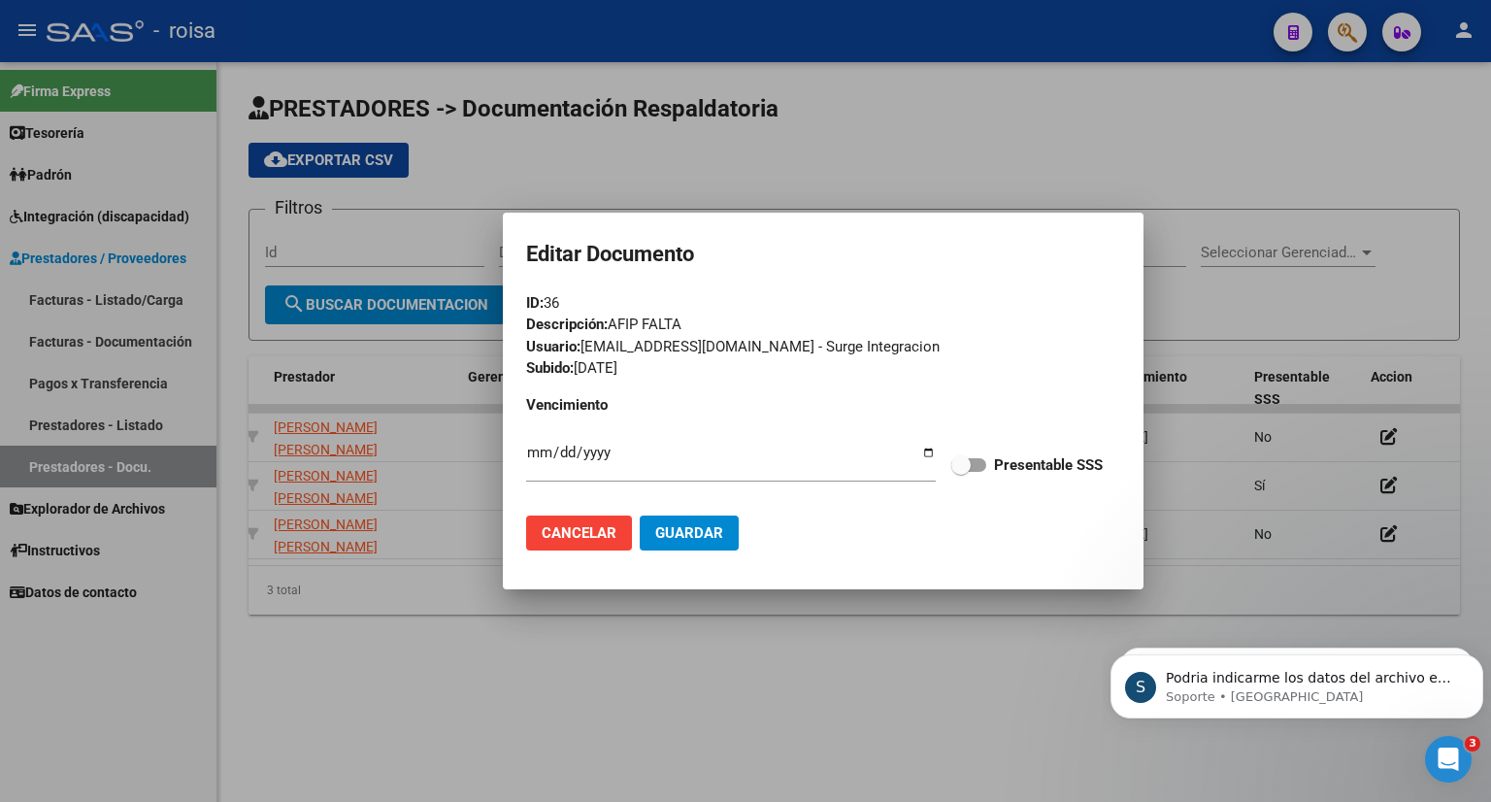
click at [1058, 324] on div "Descripción: AFIP FALTA" at bounding box center [823, 324] width 594 height 22
click at [594, 532] on span "Cancelar" at bounding box center [579, 532] width 75 height 17
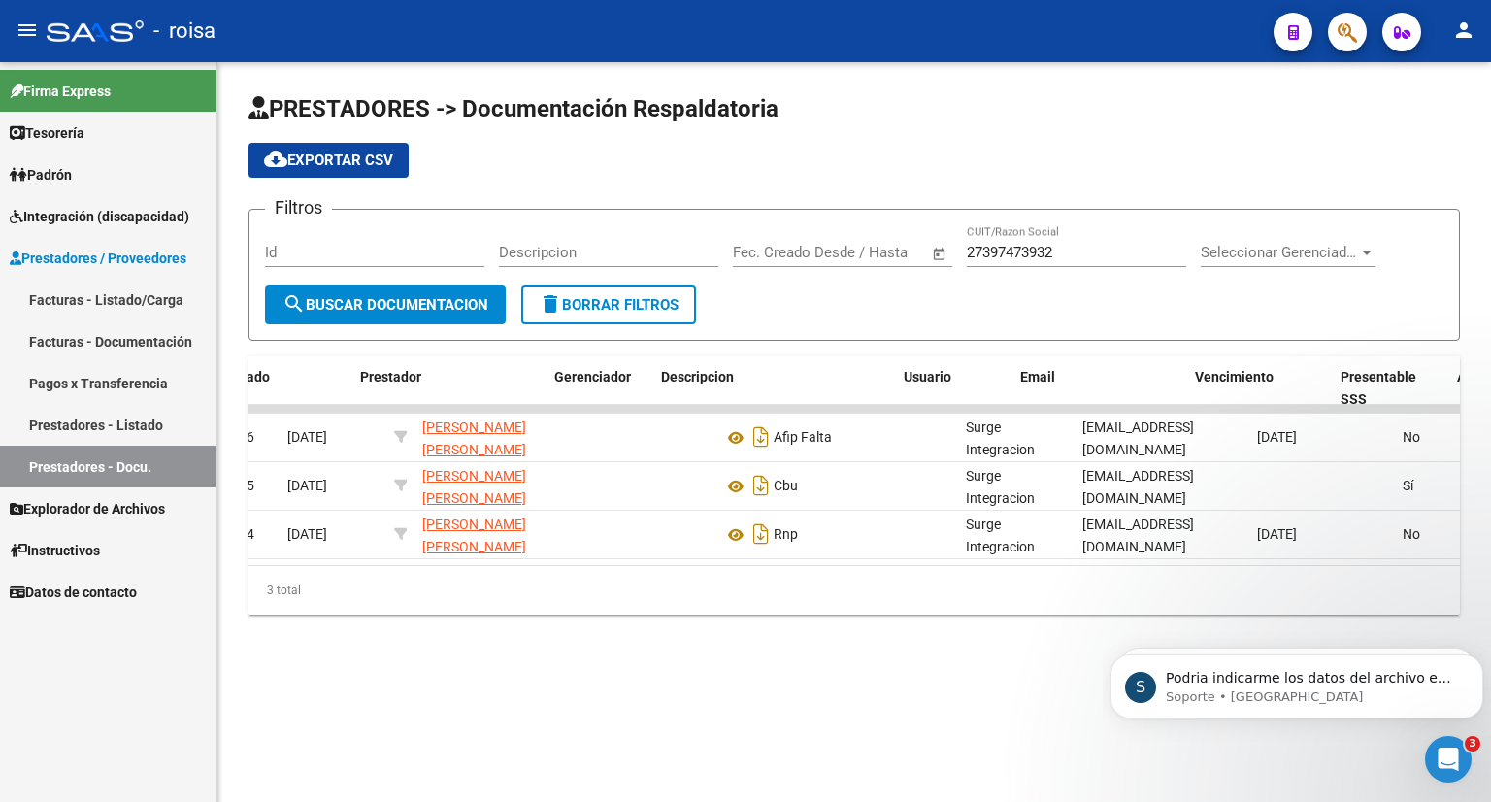
scroll to position [0, 0]
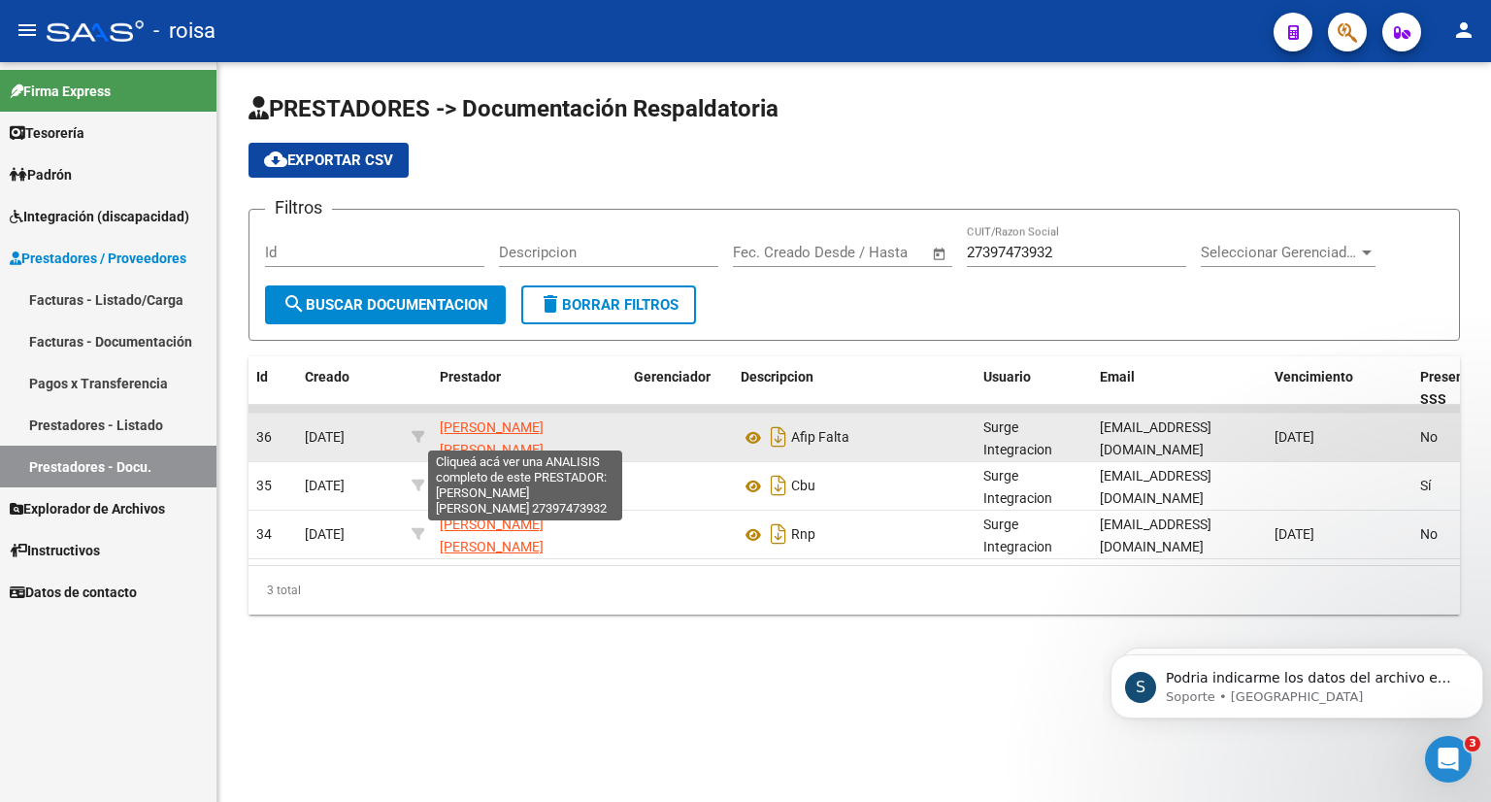
click at [487, 434] on span "[PERSON_NAME] [PERSON_NAME]" at bounding box center [492, 438] width 104 height 38
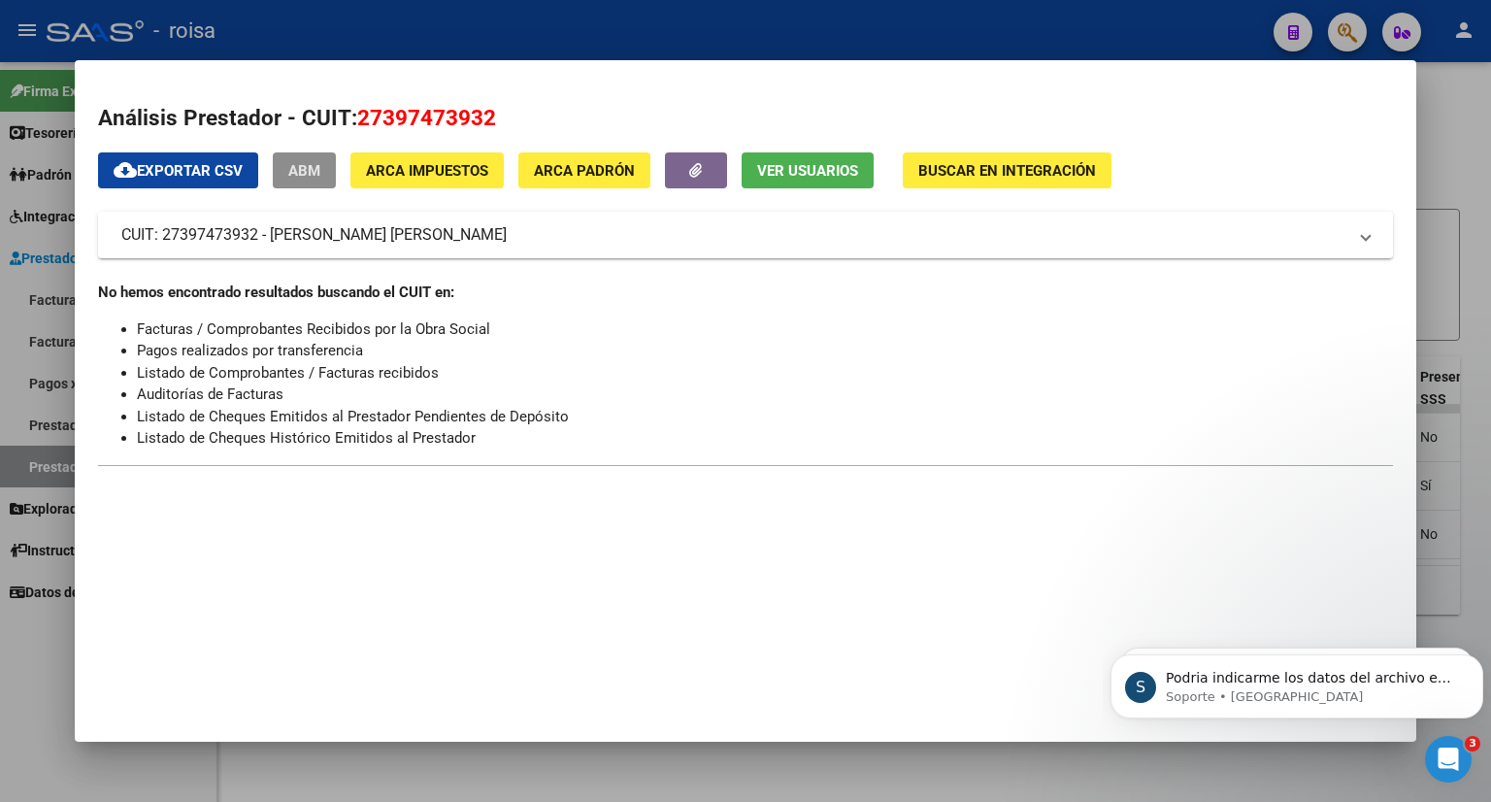
click at [296, 171] on span "ABM" at bounding box center [304, 170] width 32 height 17
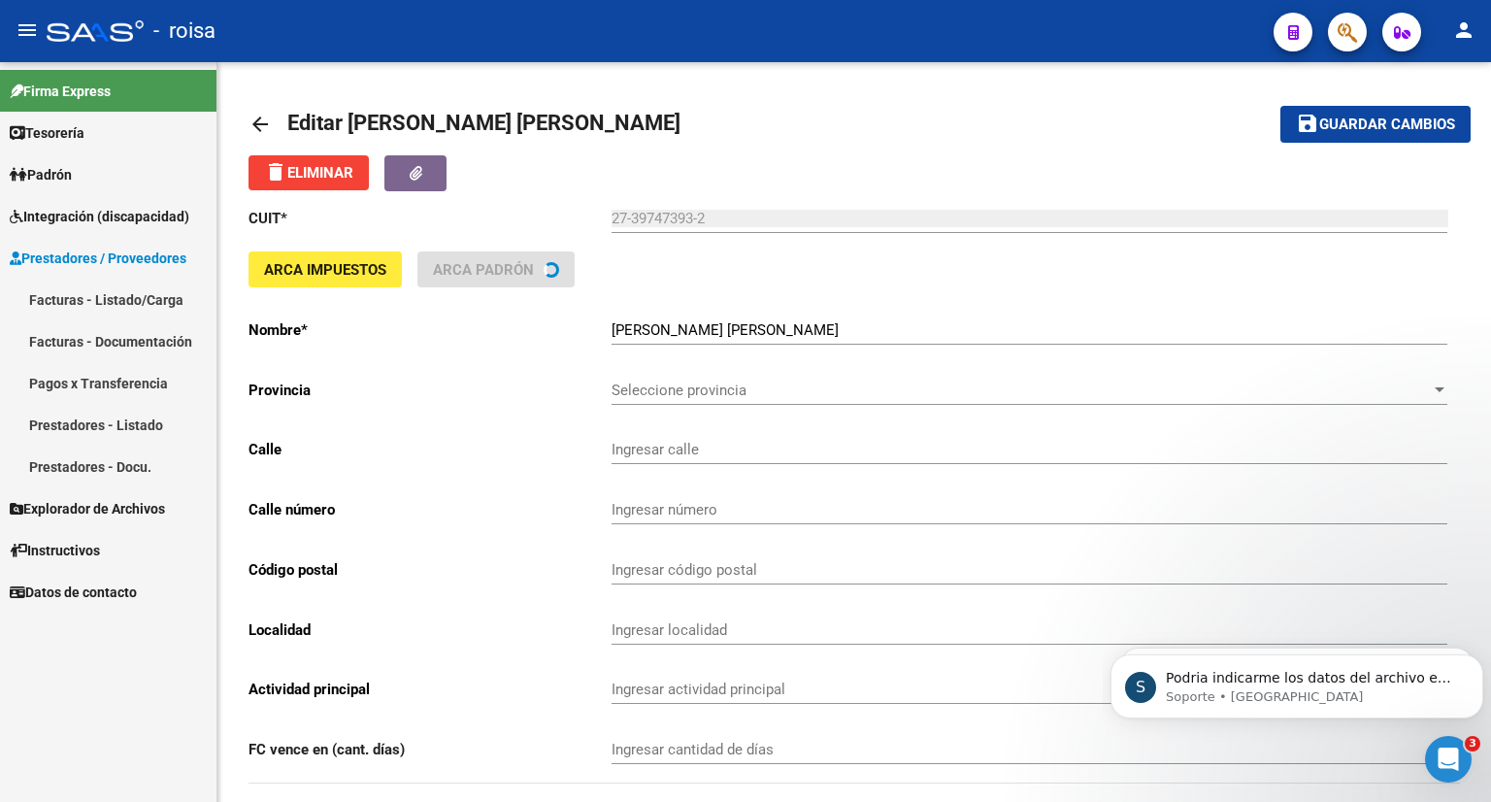
type input "146"
type input "2256"
type input "1884"
type input "BERAZATEGUI"
type input "869090"
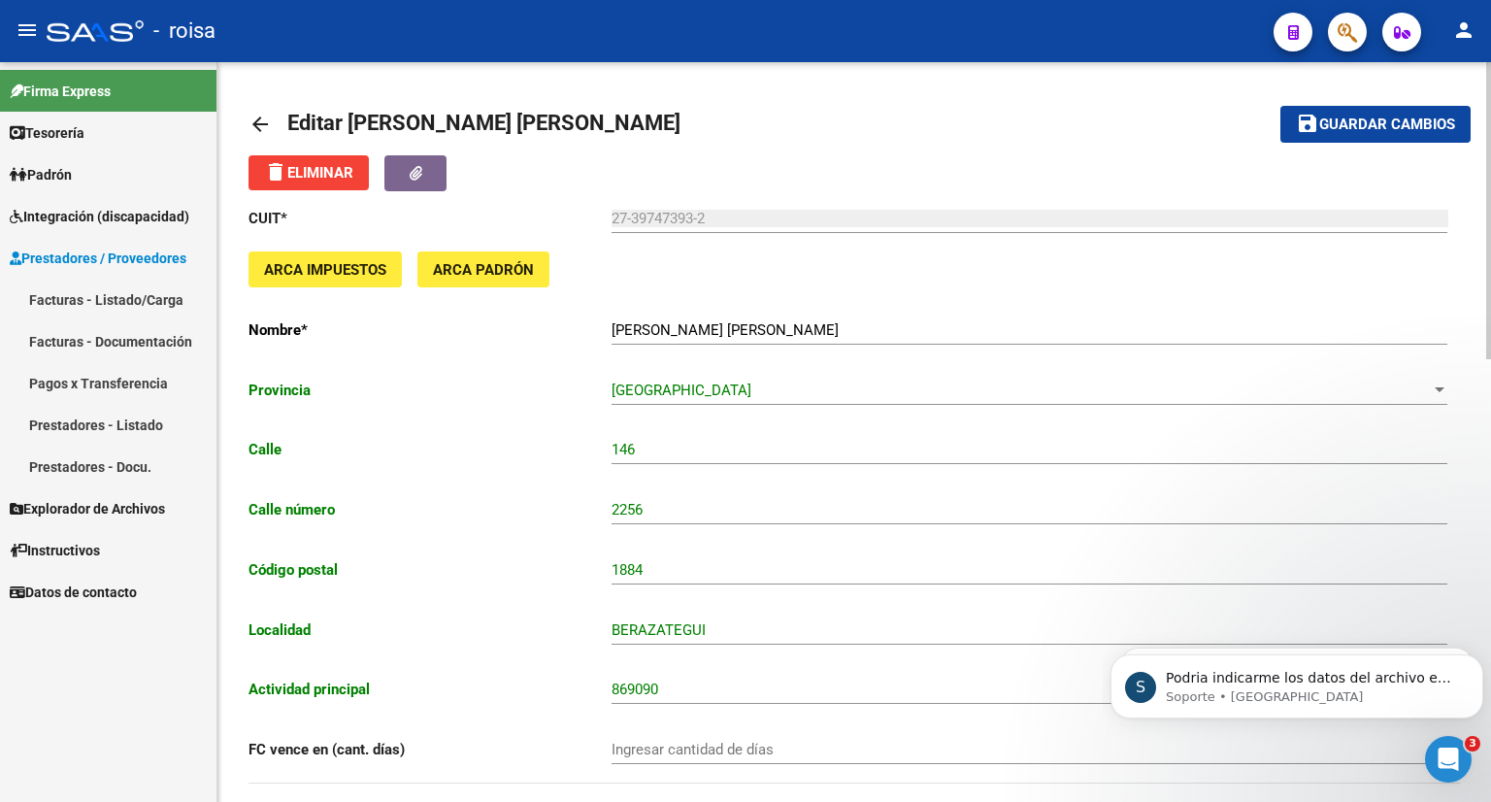
click at [357, 272] on span "ARCA Impuestos" at bounding box center [325, 269] width 122 height 17
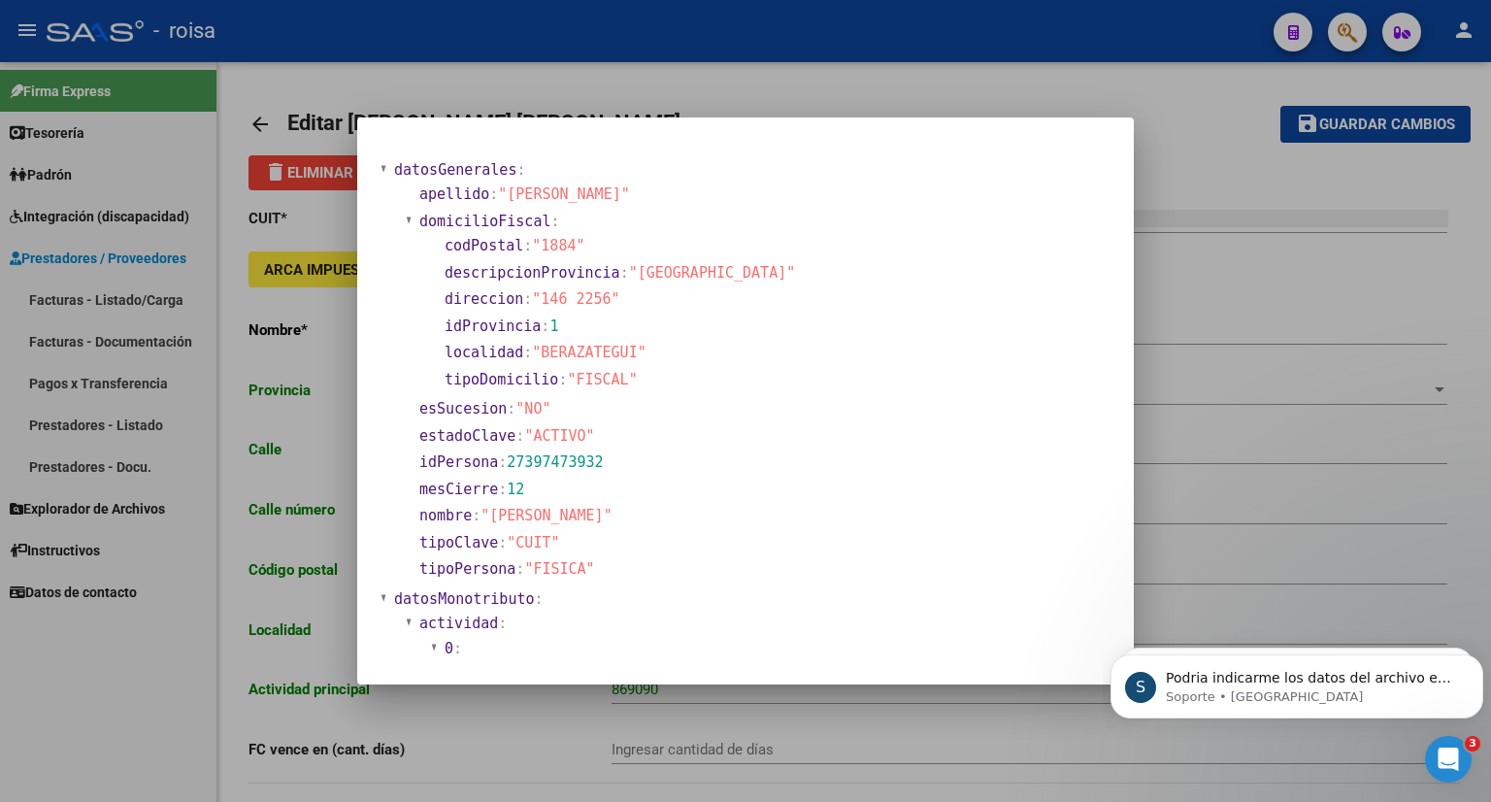
click at [746, 90] on div at bounding box center [745, 401] width 1491 height 802
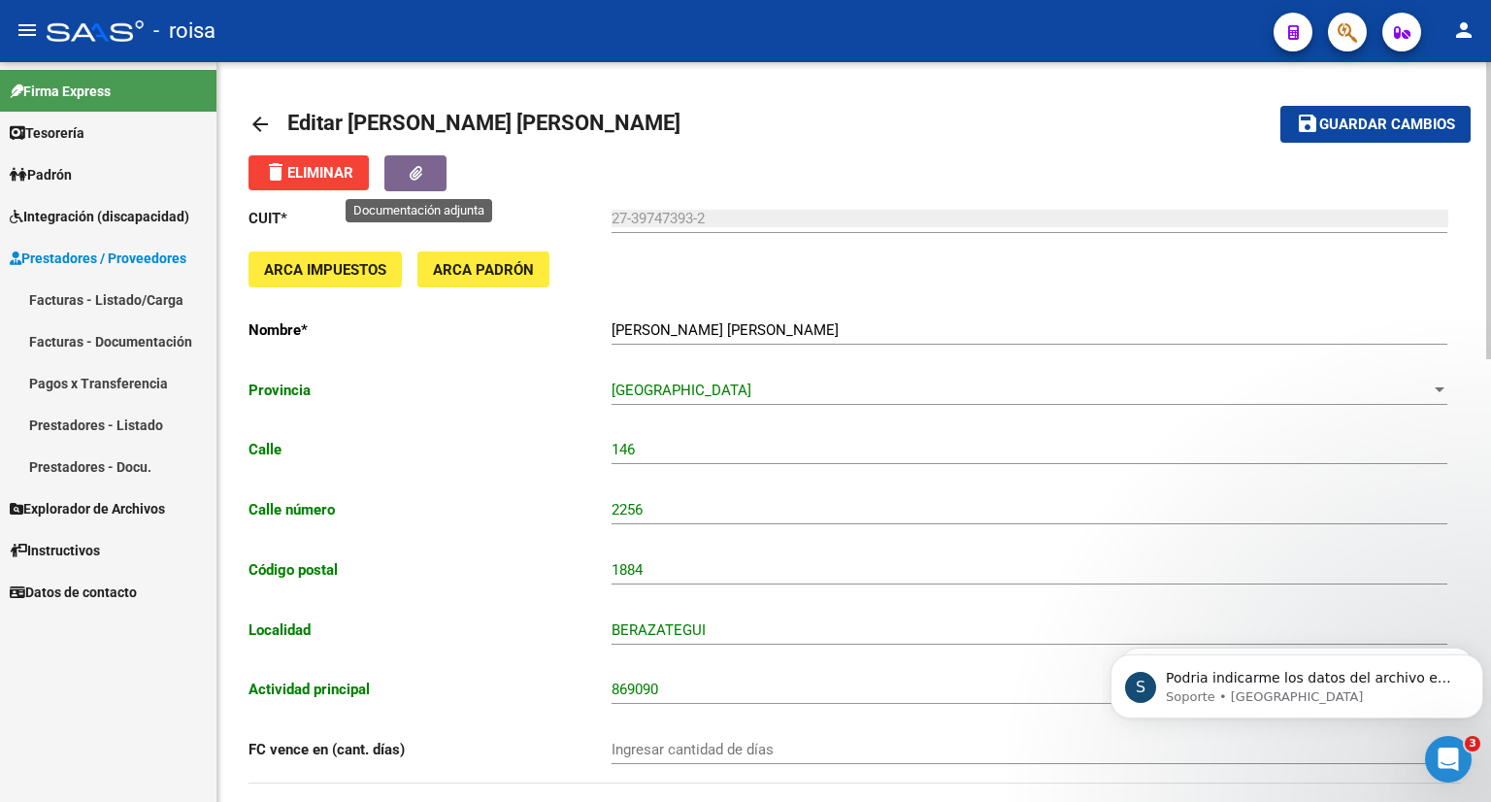
click at [415, 176] on icon "button" at bounding box center [416, 173] width 13 height 15
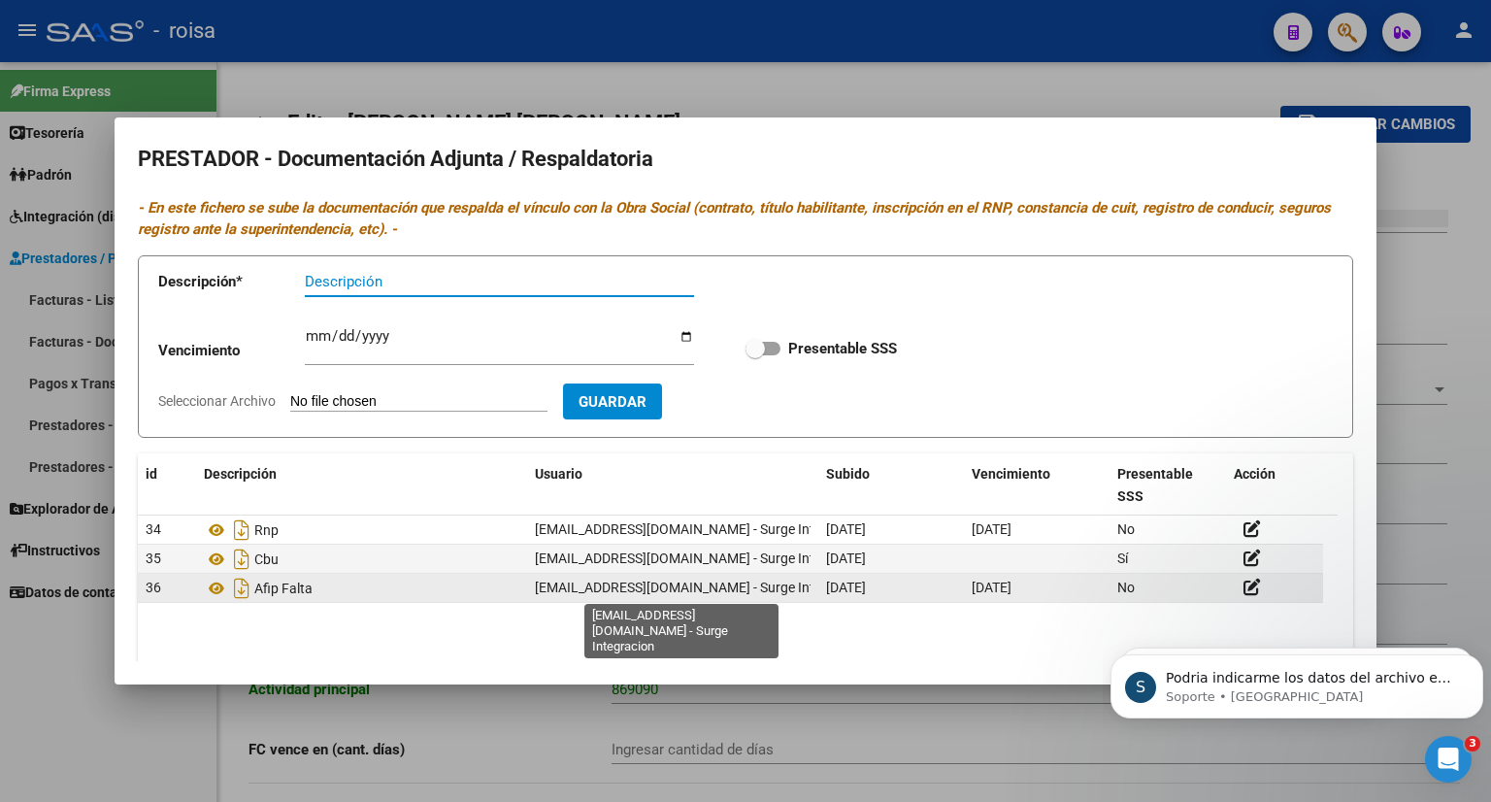
click at [797, 583] on span "[EMAIL_ADDRESS][DOMAIN_NAME] - Surge Integracion" at bounding box center [701, 587] width 332 height 16
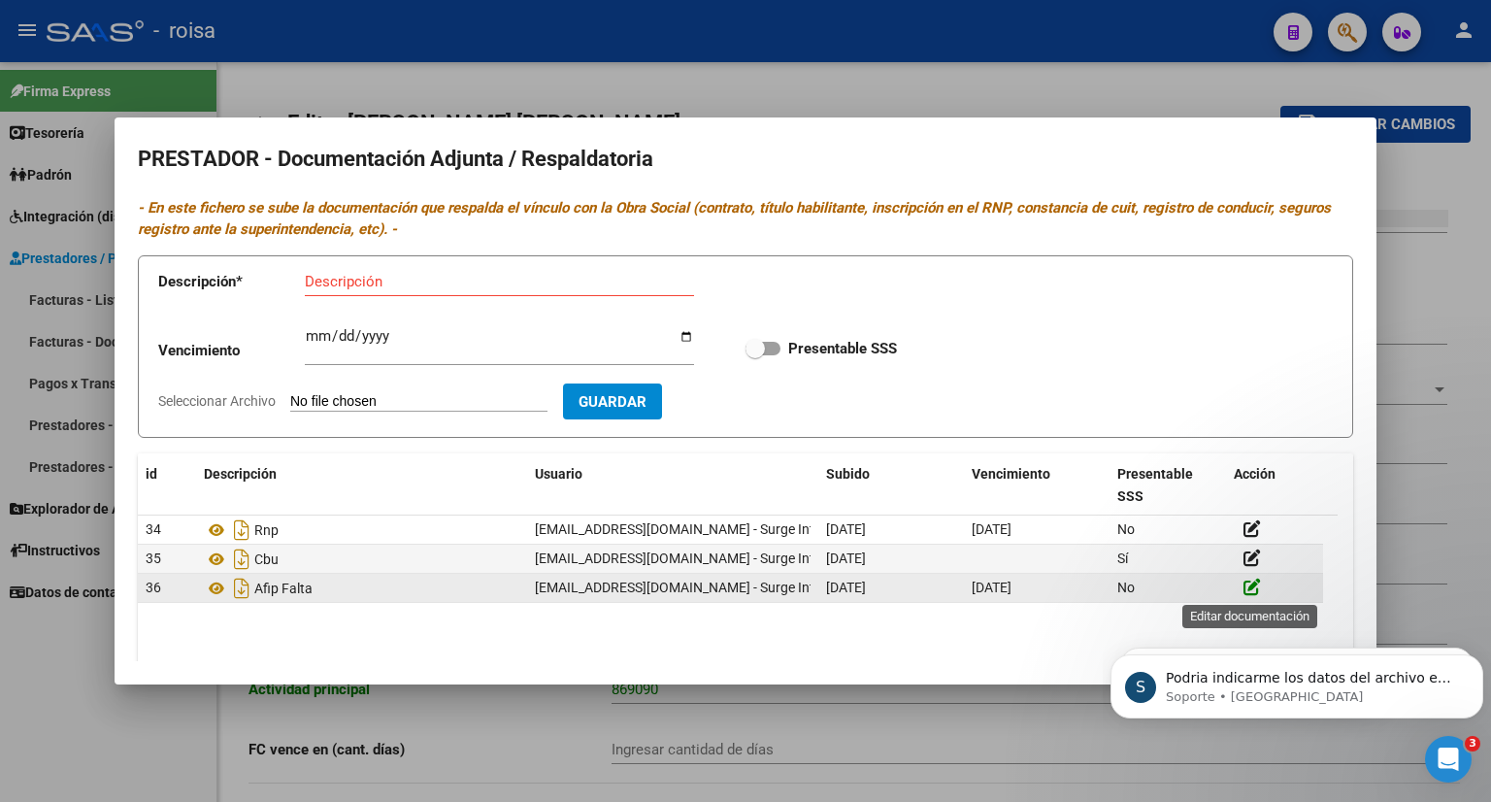
click at [1253, 585] on icon at bounding box center [1251, 586] width 17 height 18
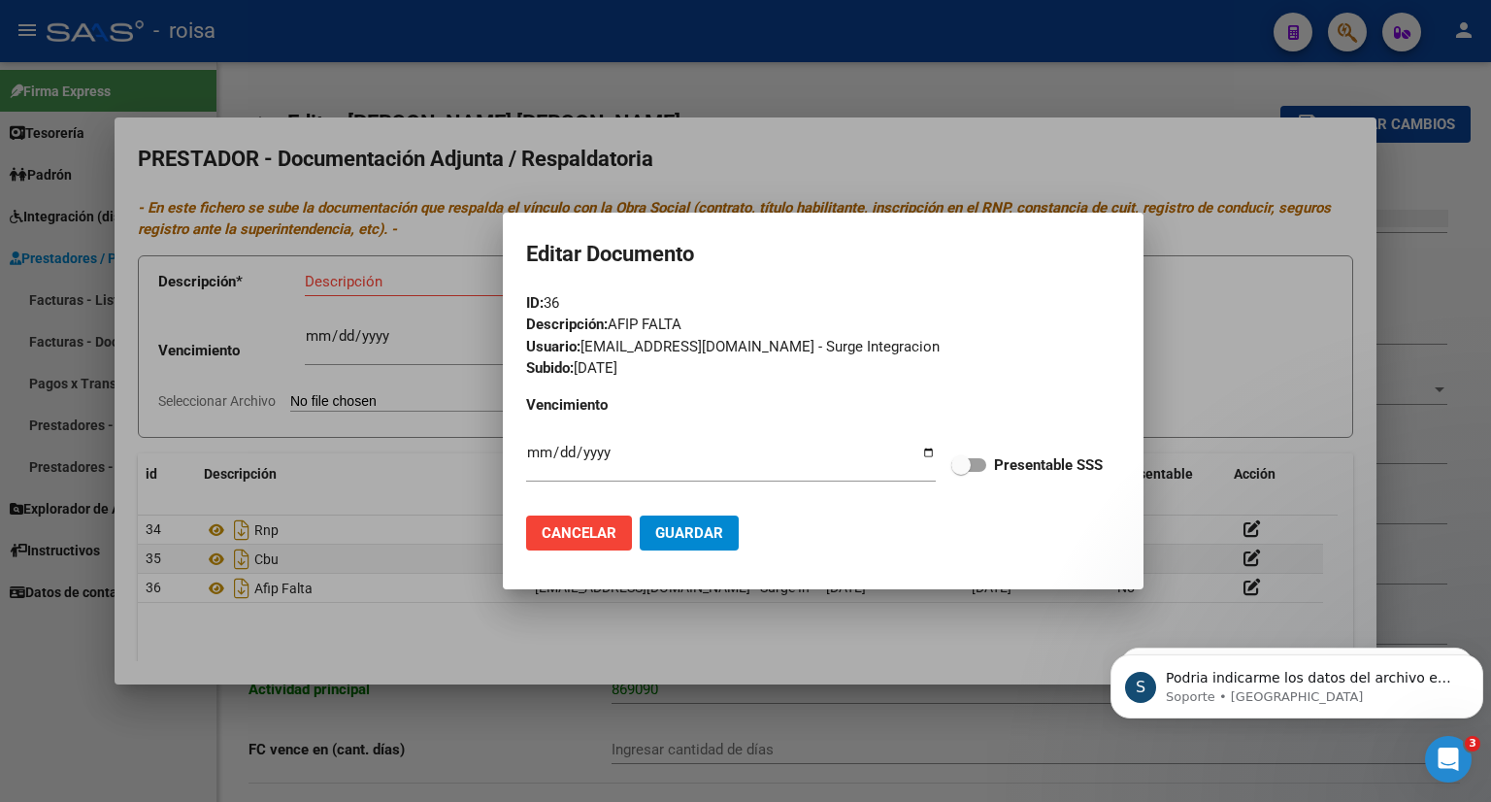
click at [1027, 315] on div "Descripción: AFIP FALTA" at bounding box center [823, 324] width 594 height 22
click at [575, 532] on span "Cancelar" at bounding box center [579, 532] width 75 height 17
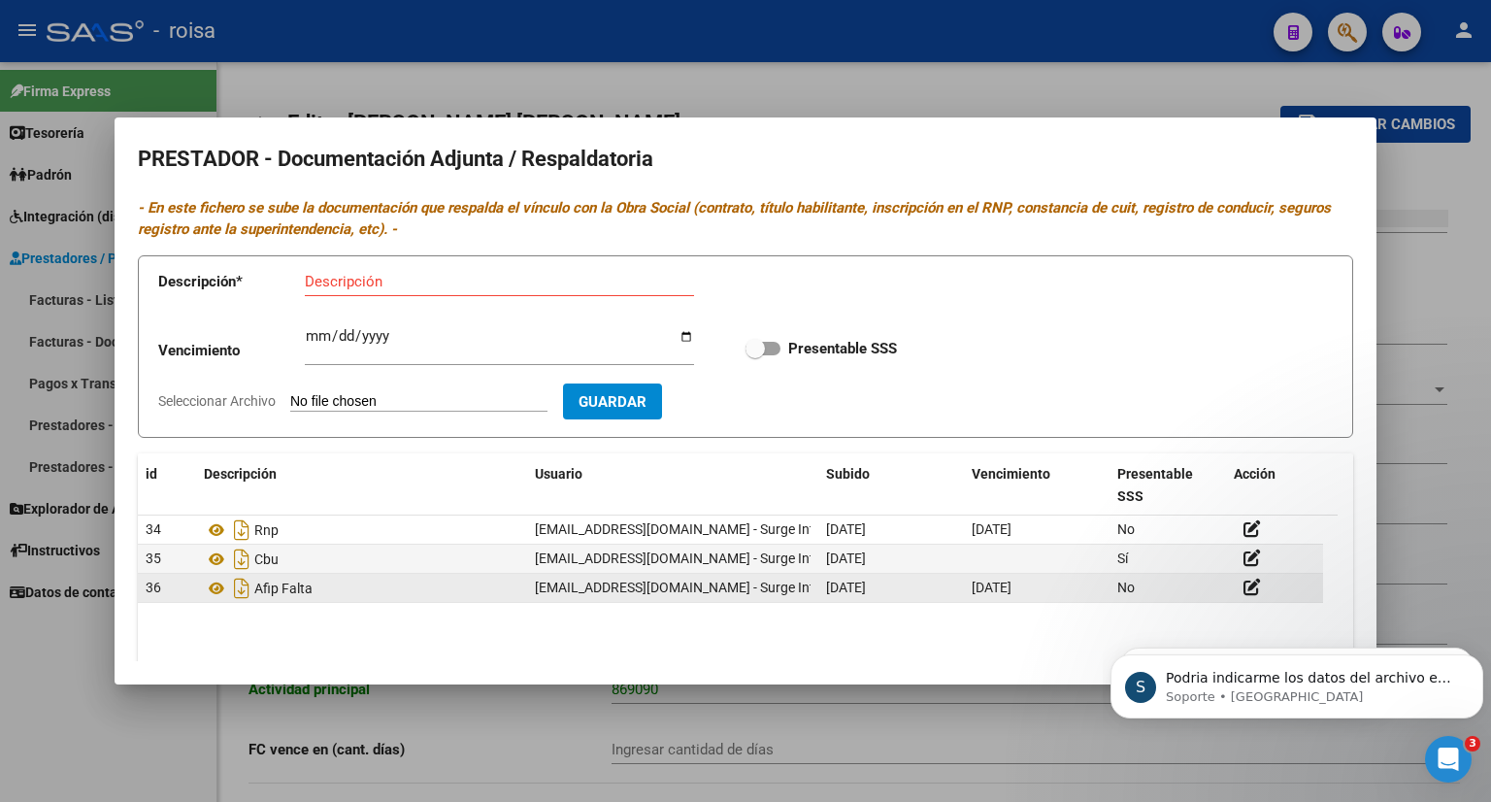
click at [456, 594] on div "Afip Falta" at bounding box center [361, 588] width 315 height 31
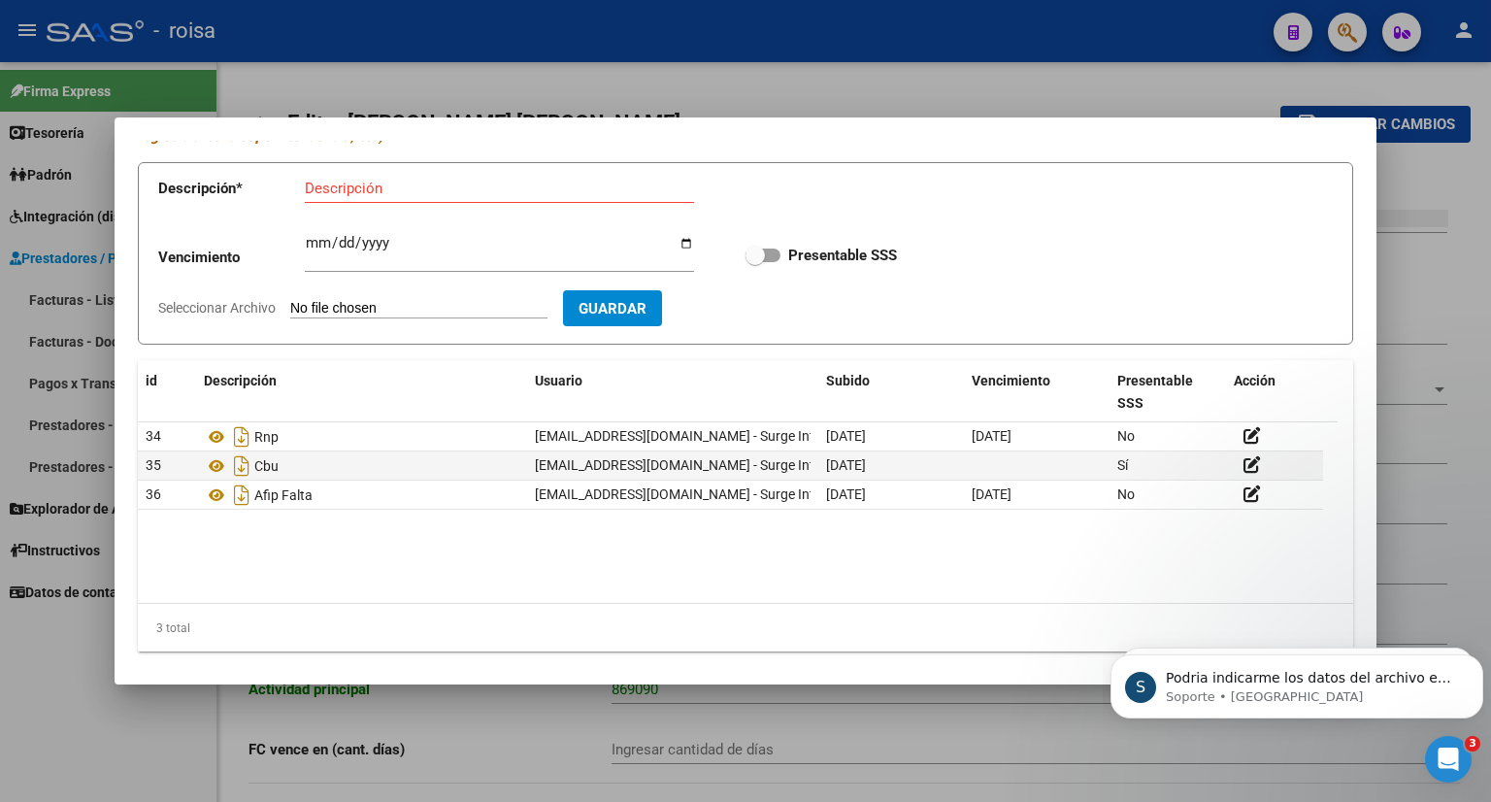
scroll to position [99, 0]
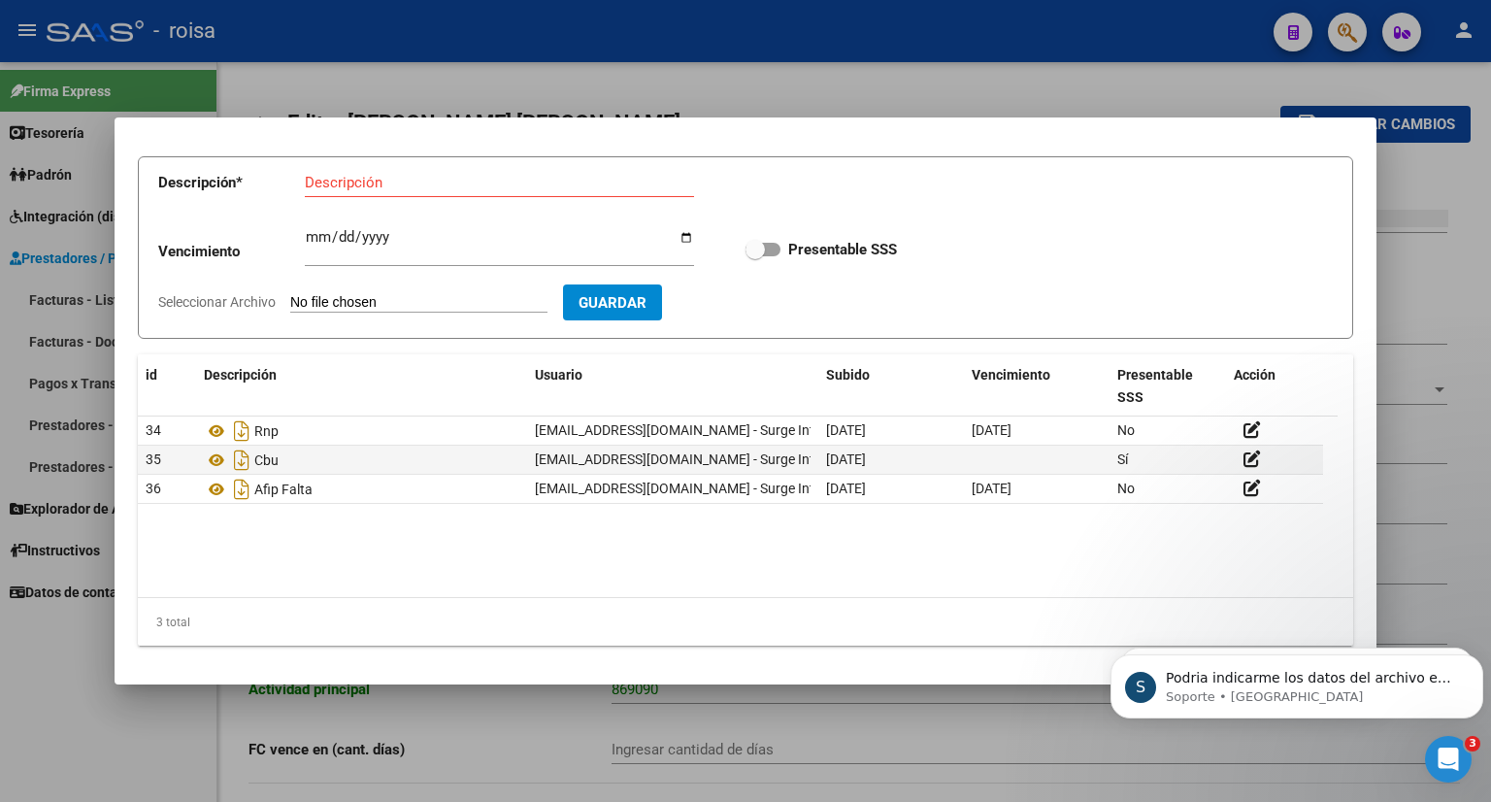
drag, startPoint x: 1370, startPoint y: 533, endPoint x: 240, endPoint y: 0, distance: 1249.8
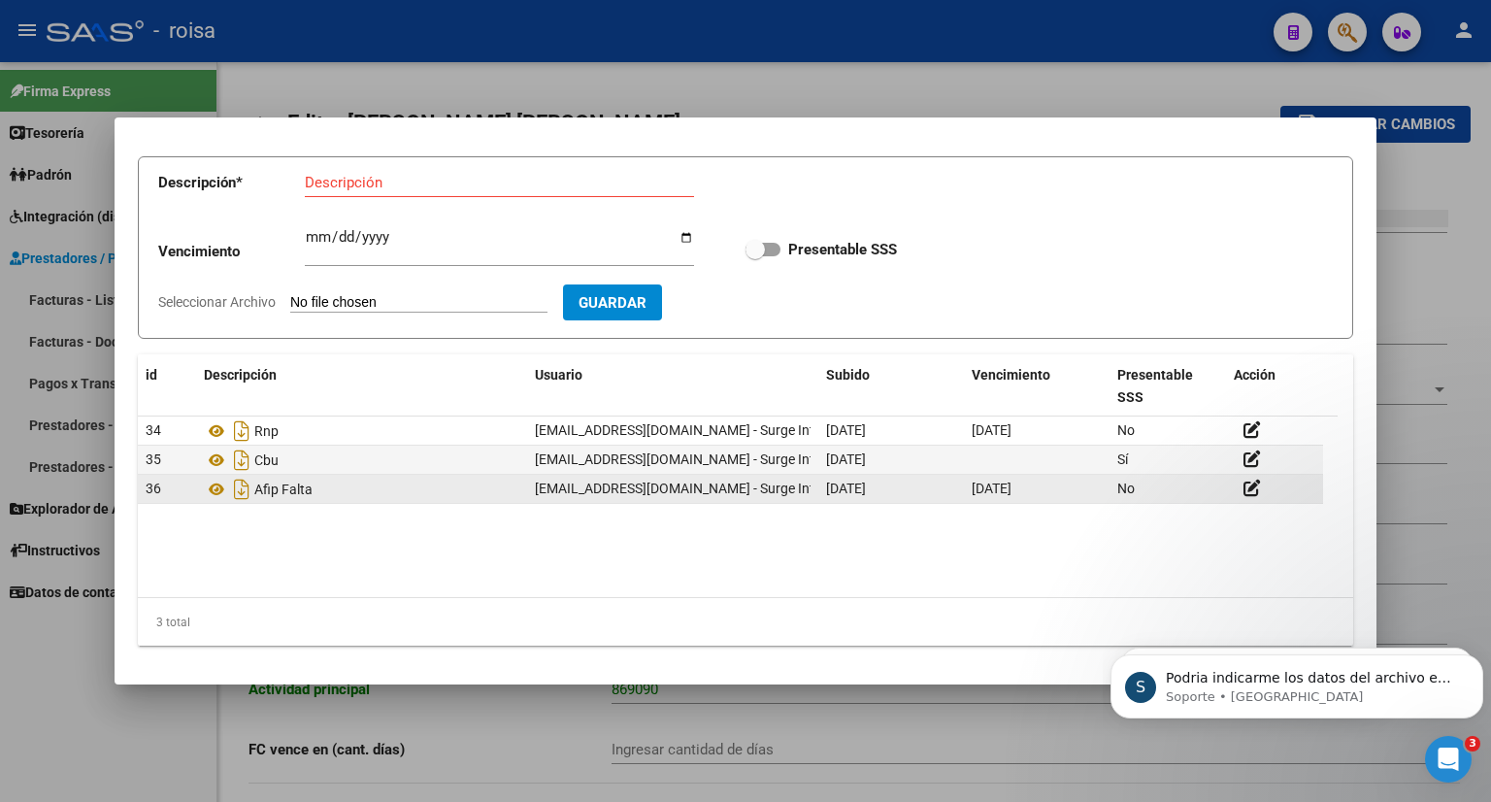
click at [1207, 494] on div "No" at bounding box center [1167, 488] width 101 height 22
click at [1250, 488] on icon at bounding box center [1251, 487] width 17 height 18
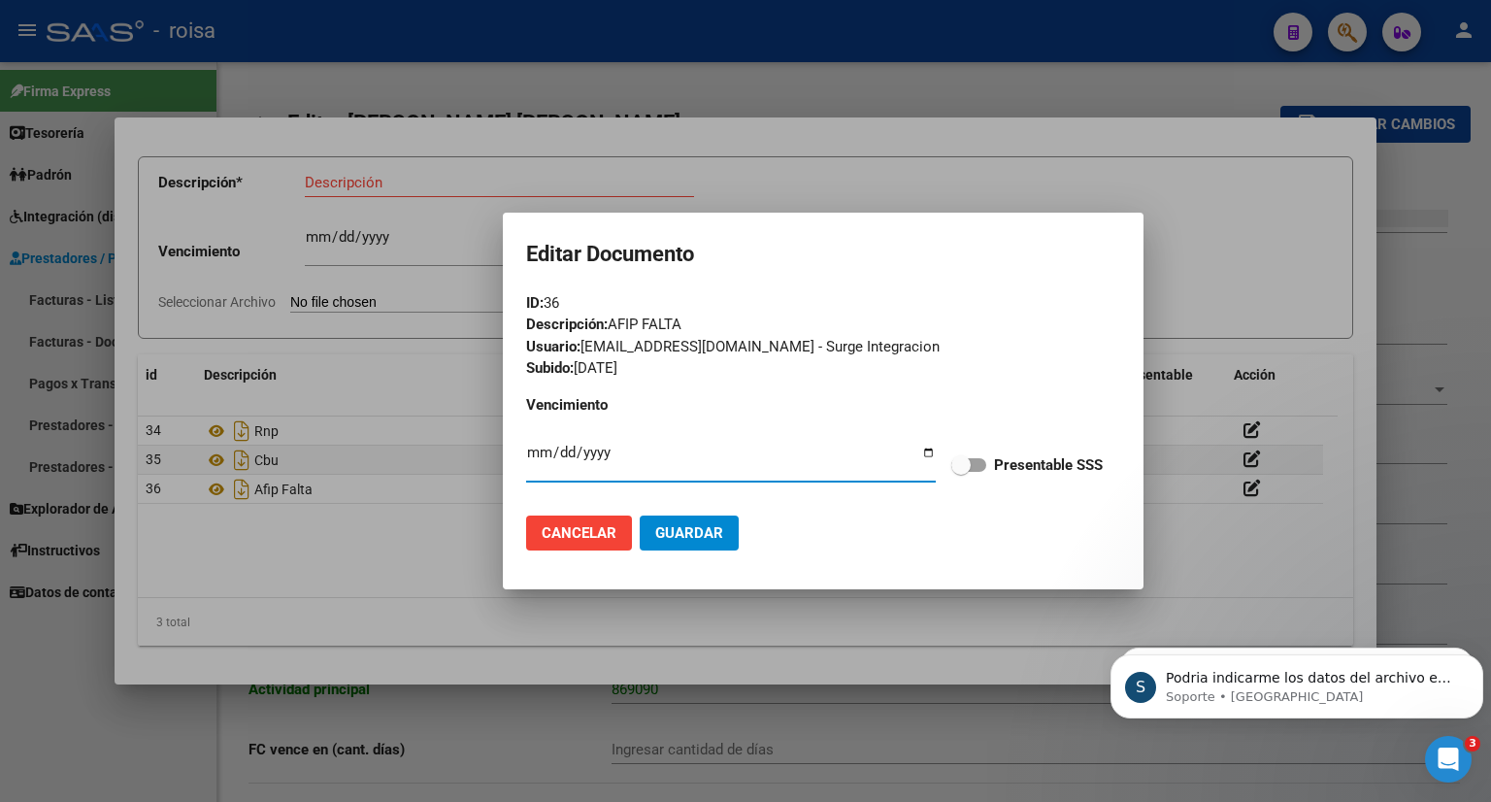
click at [1160, 192] on div at bounding box center [745, 401] width 1491 height 802
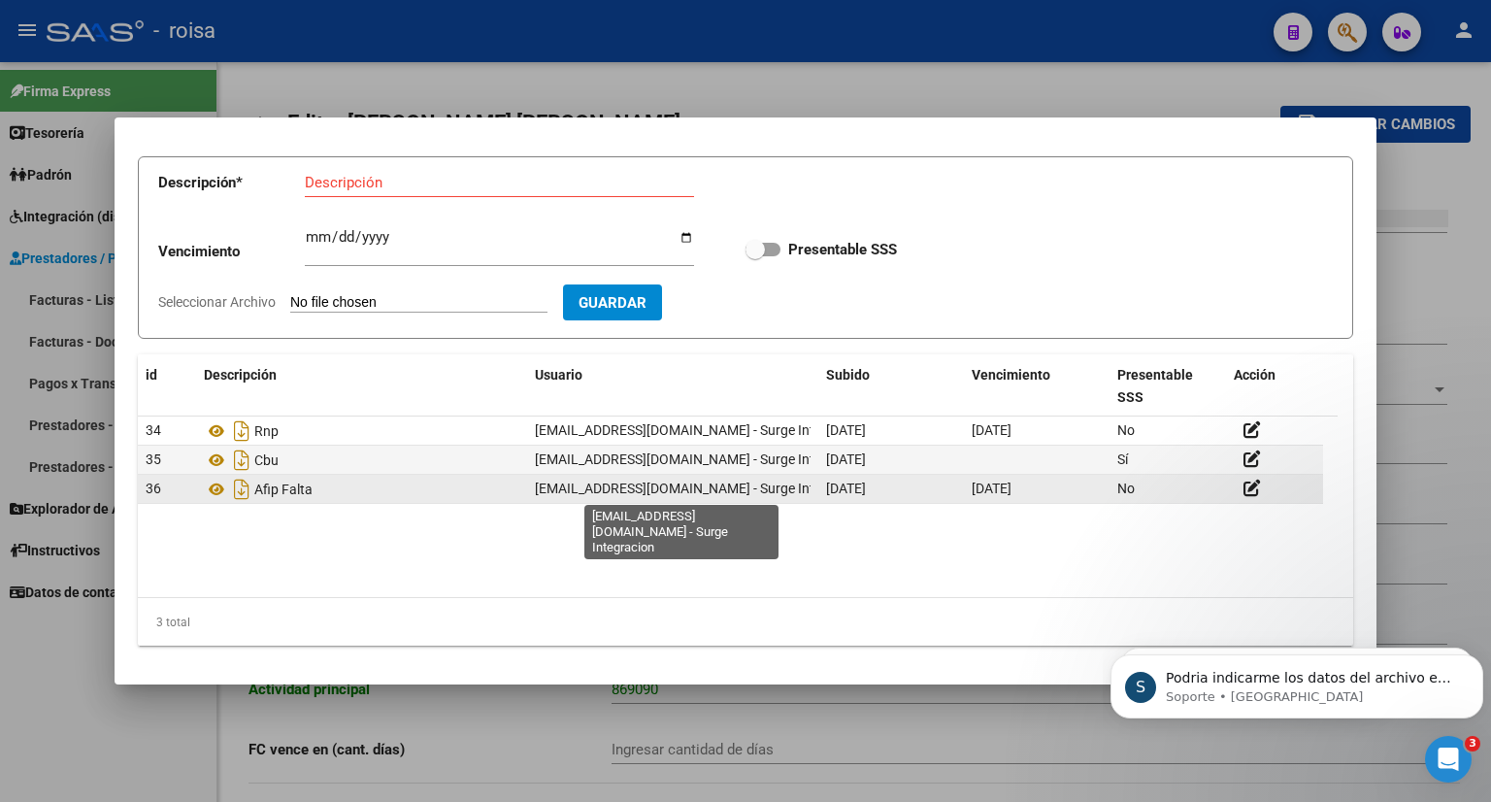
click at [613, 494] on span "[EMAIL_ADDRESS][DOMAIN_NAME] - Surge Integracion" at bounding box center [701, 488] width 332 height 16
click at [190, 487] on datatable-body-cell "36" at bounding box center [167, 489] width 58 height 28
click at [1167, 491] on div "No" at bounding box center [1167, 488] width 101 height 22
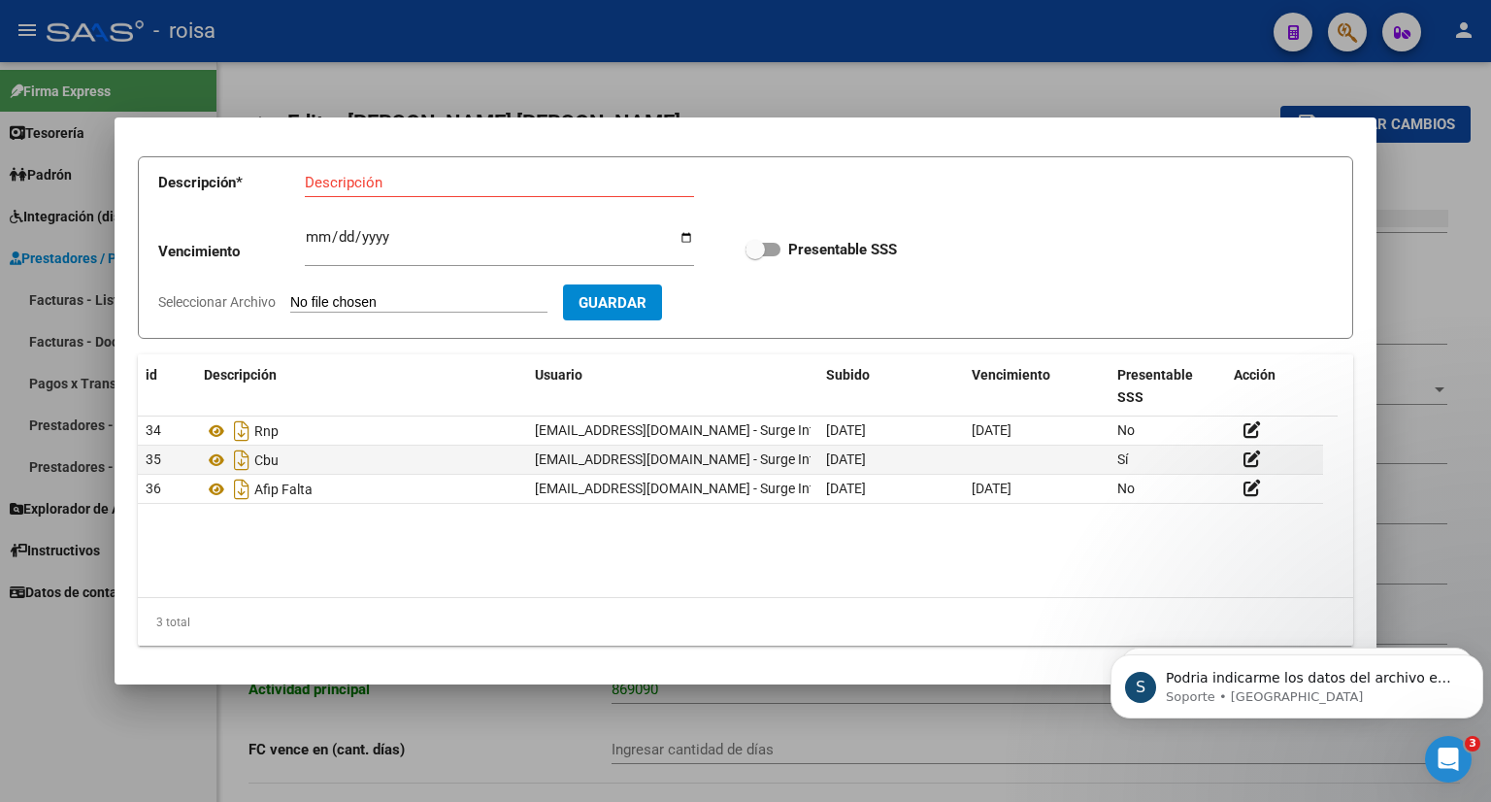
click at [1397, 171] on div at bounding box center [745, 401] width 1491 height 802
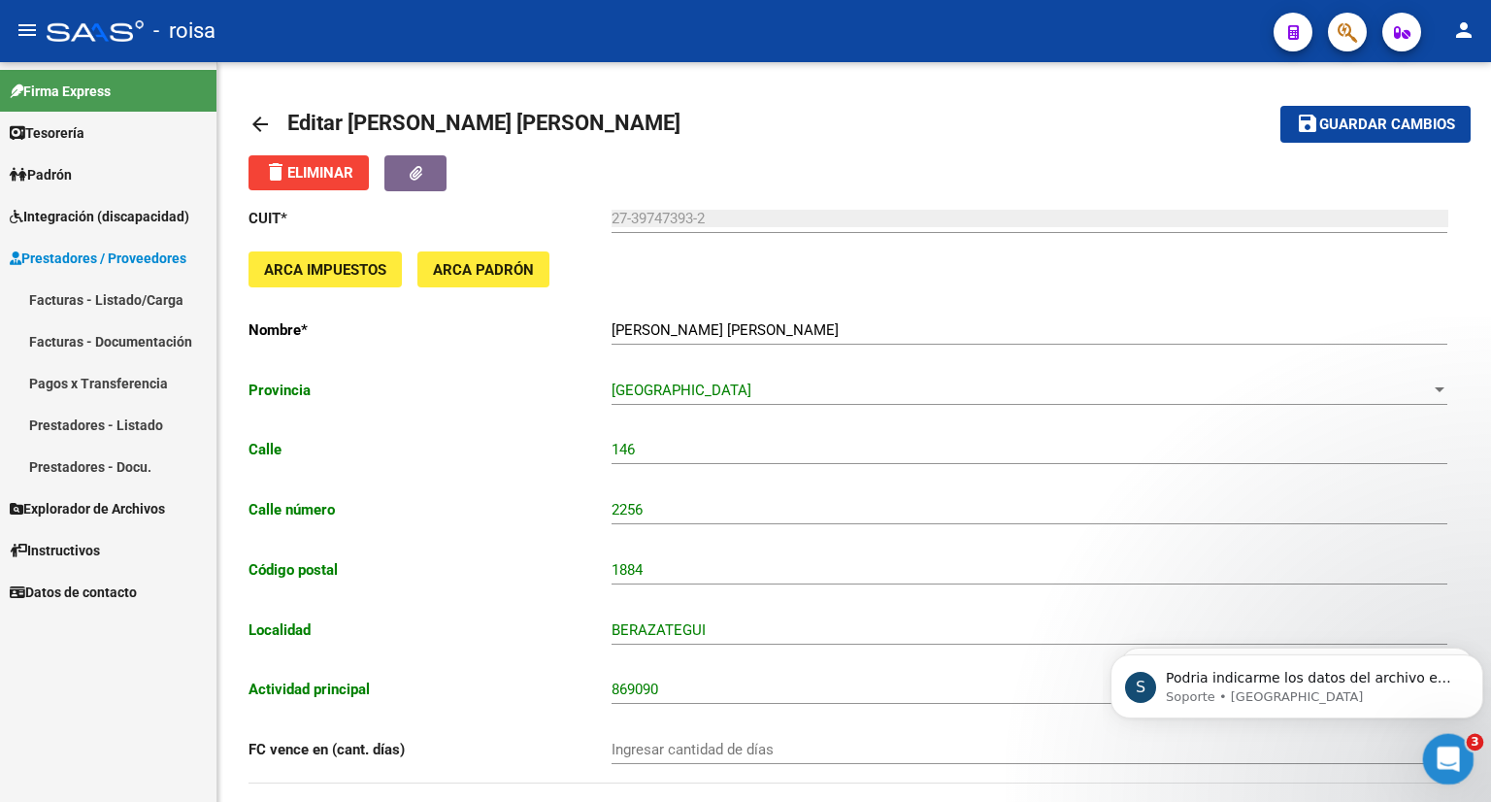
click at [1453, 760] on icon "Abrir Intercom Messenger" at bounding box center [1445, 756] width 32 height 32
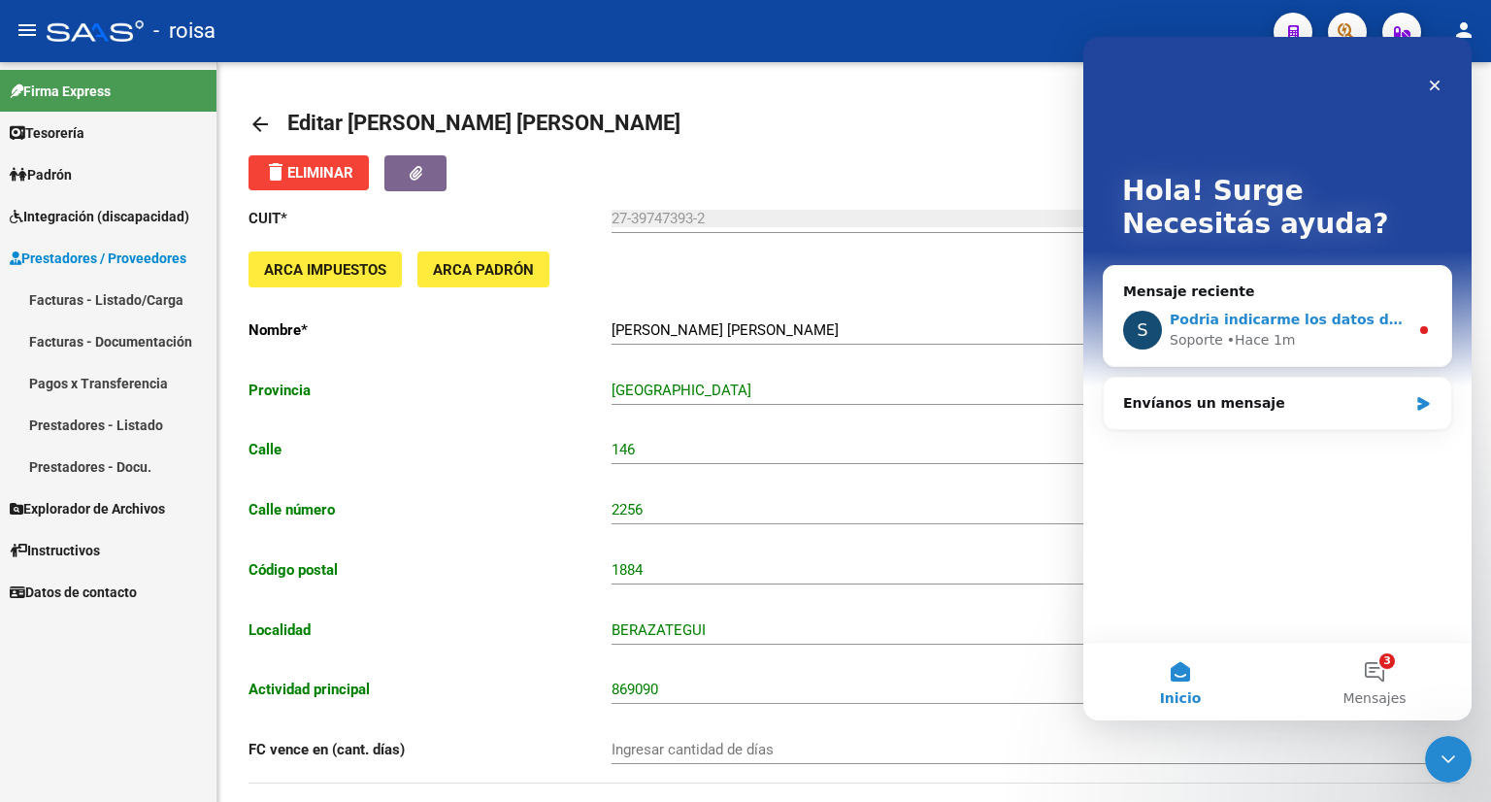
click at [1389, 322] on span "Podria indicarme los datos del archivo en cuestión para verificar en sistema po…" at bounding box center [1502, 320] width 667 height 16
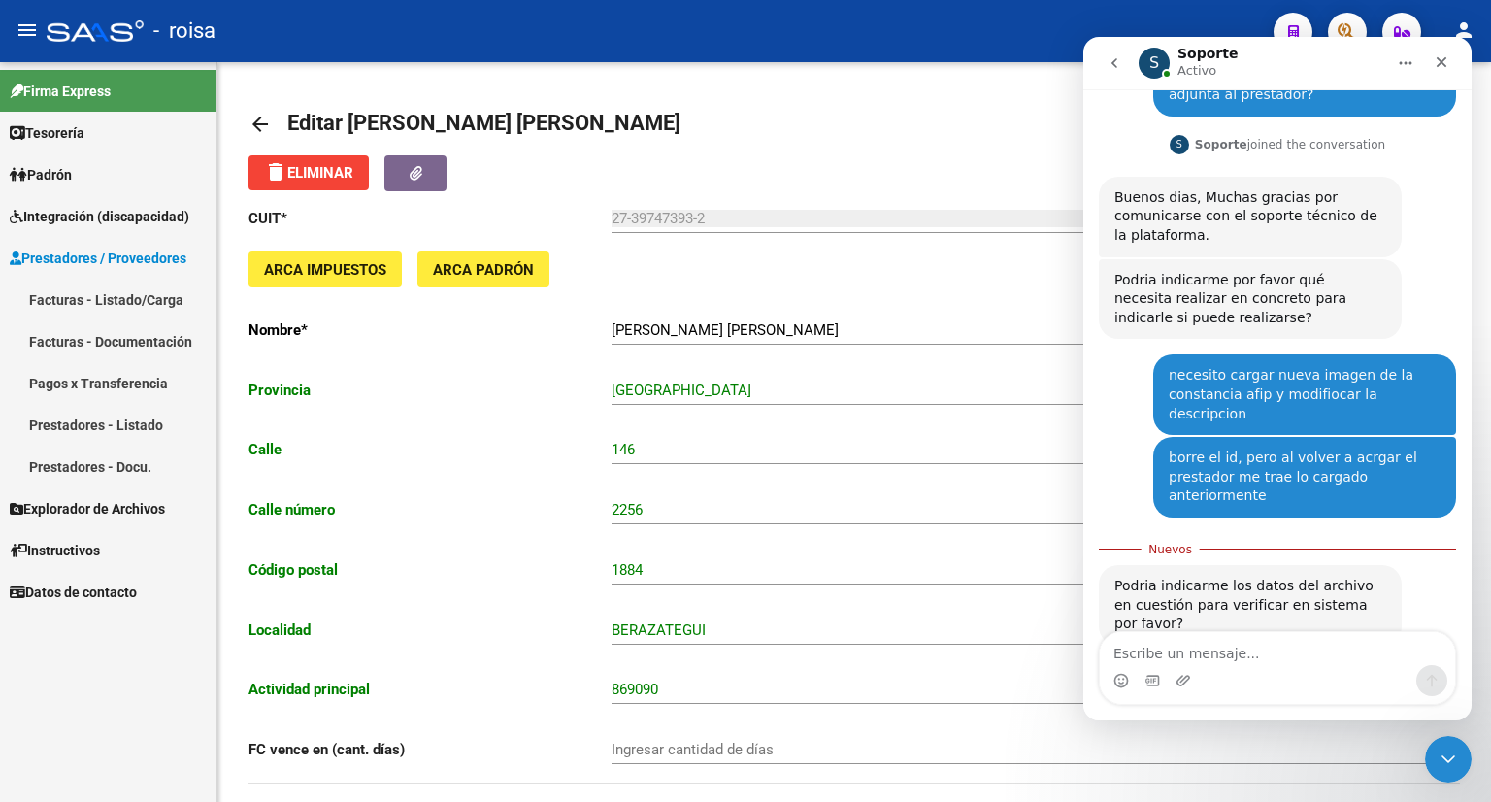
scroll to position [154, 0]
type textarea "l"
type textarea "m"
drag, startPoint x: 1150, startPoint y: 657, endPoint x: 1094, endPoint y: 664, distance: 56.7
click at [1094, 664] on div "queres los datos del prestador? queres los datos del prestador?" at bounding box center [1277, 668] width 388 height 74
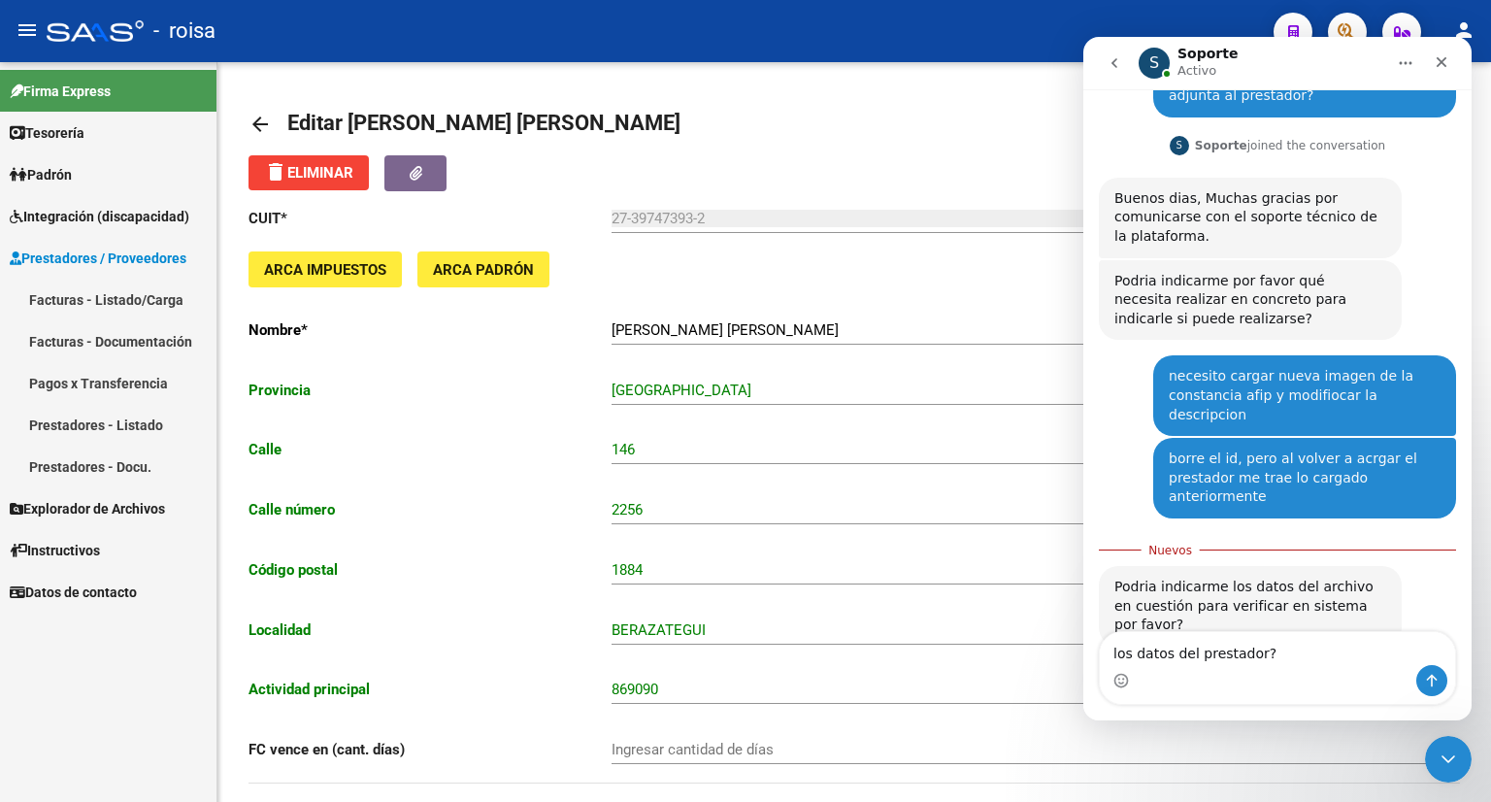
type textarea "los datos del prestador?"
click at [1424, 682] on icon "Enviar un mensaje…" at bounding box center [1432, 681] width 16 height 16
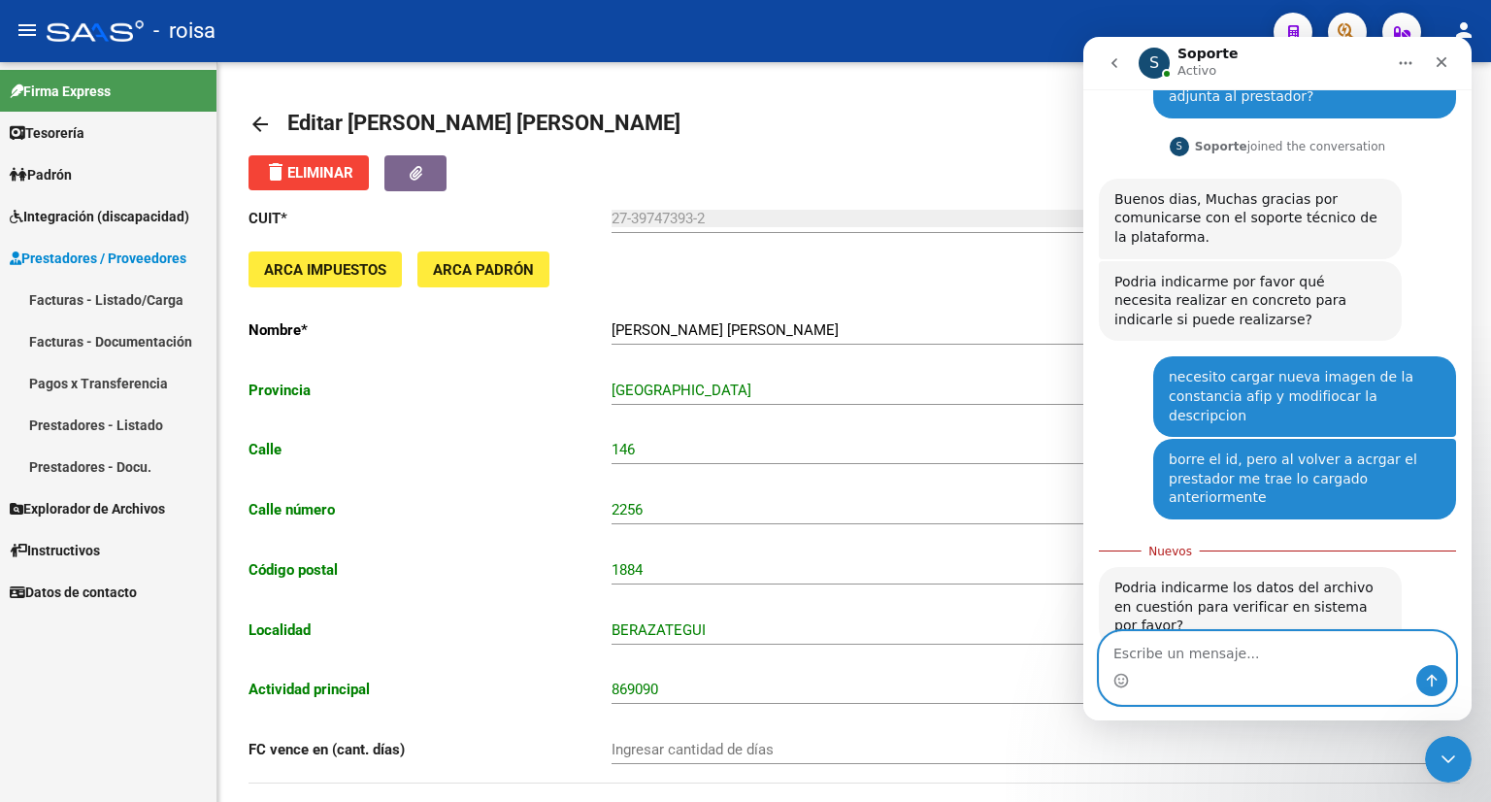
scroll to position [181, 0]
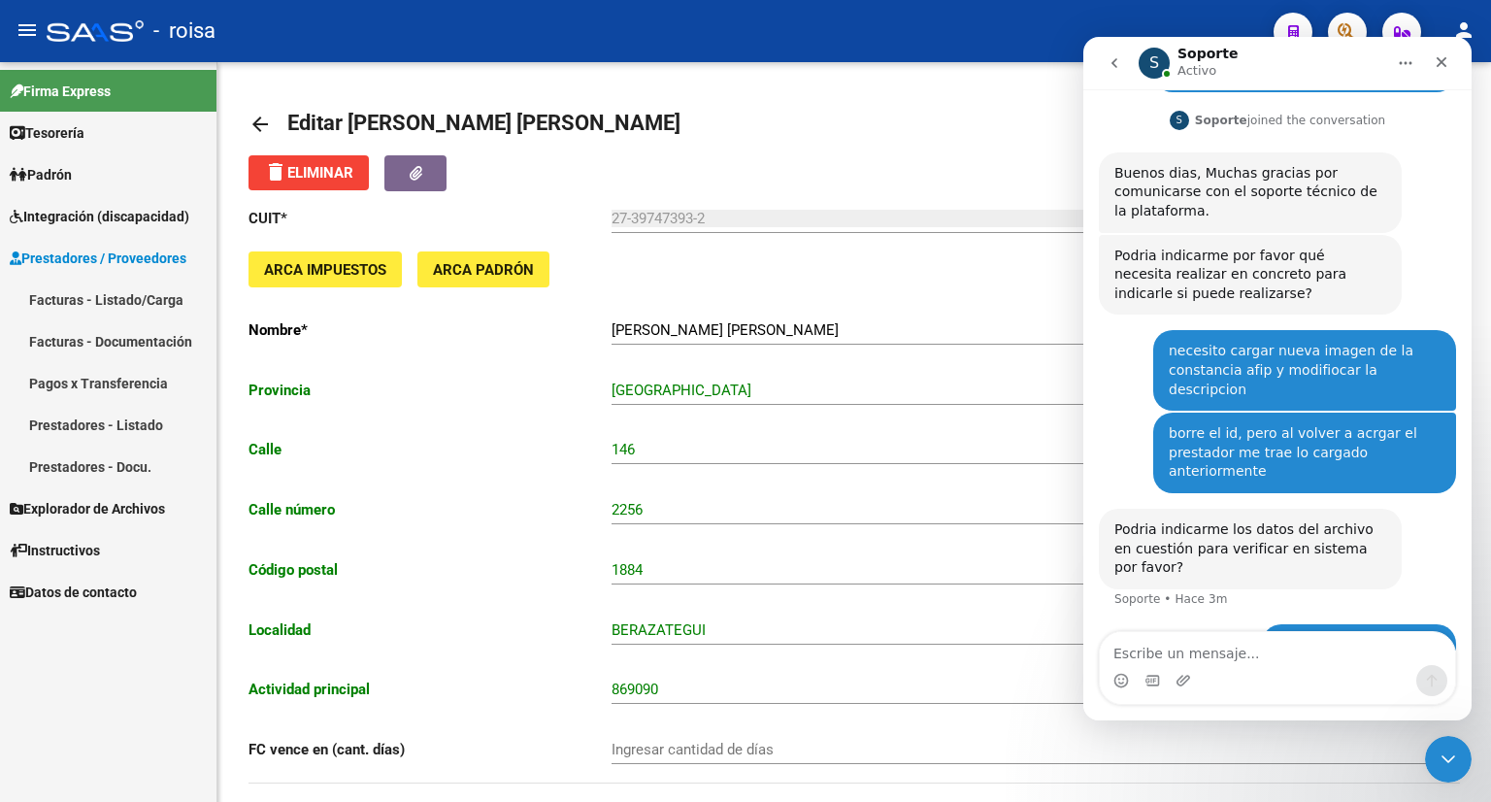
click at [116, 220] on span "Integración (discapacidad)" at bounding box center [100, 216] width 180 height 21
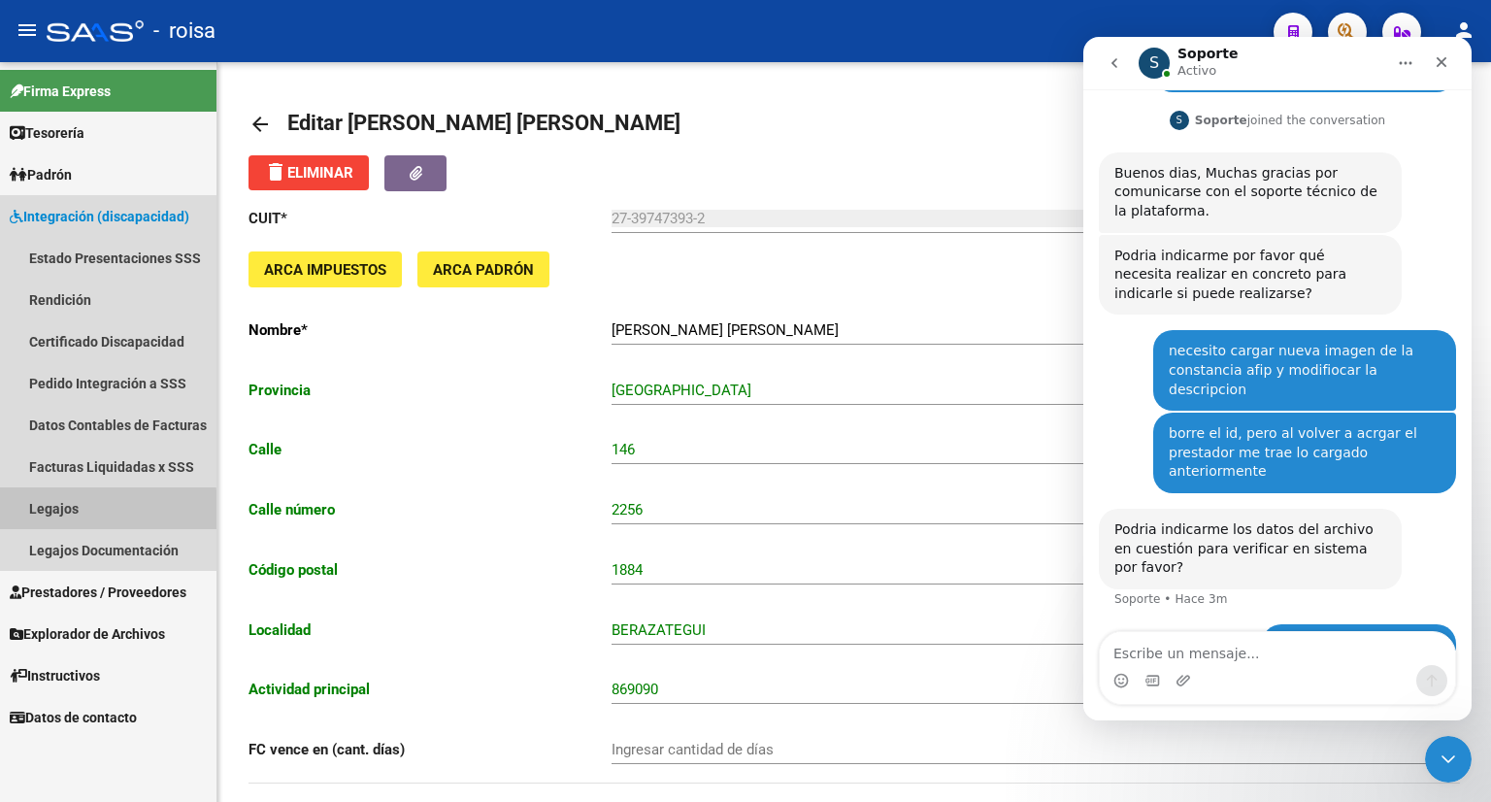
click at [62, 513] on link "Legajos" at bounding box center [108, 508] width 216 height 42
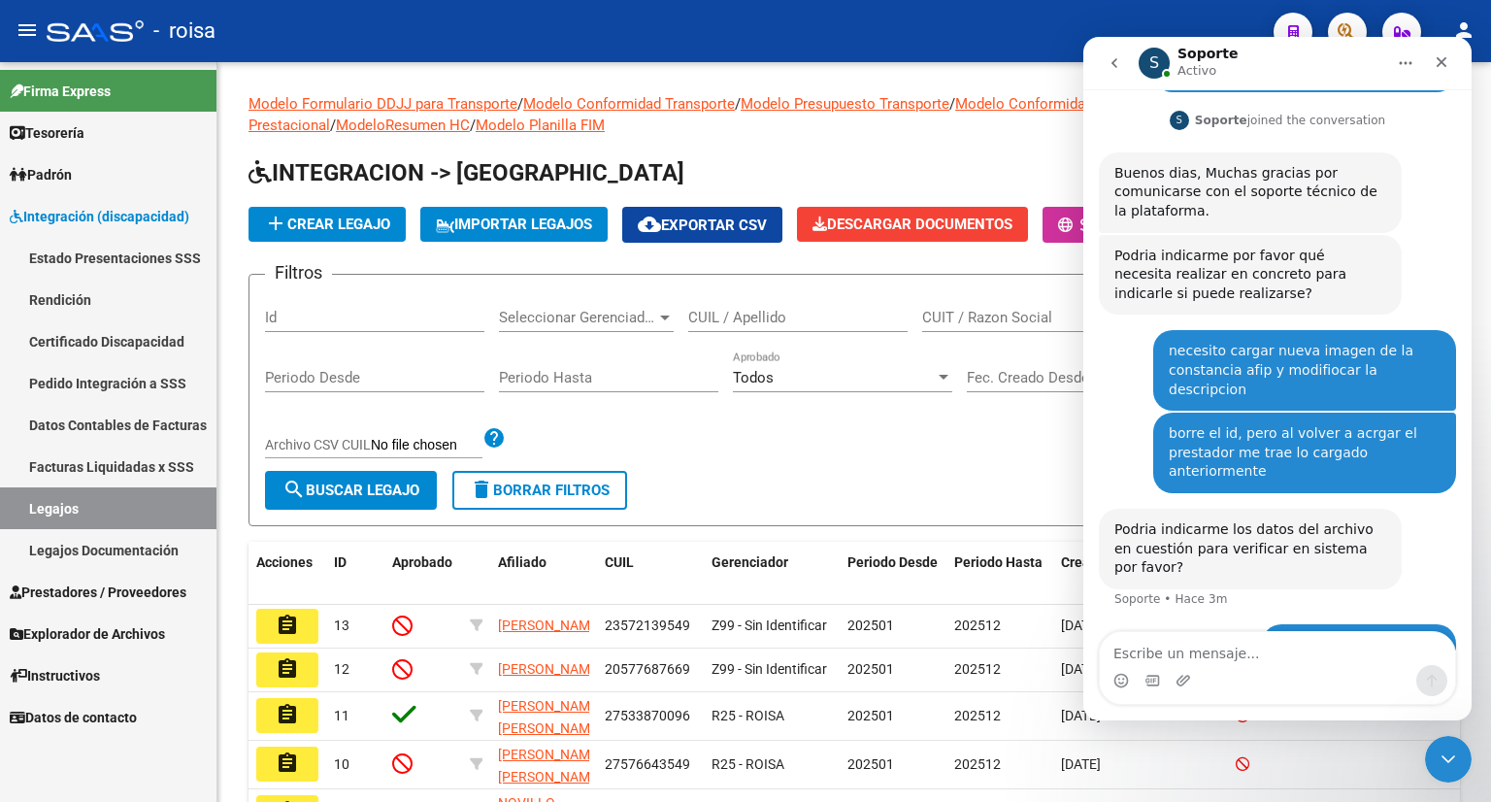
click at [77, 543] on link "Legajos Documentación" at bounding box center [108, 550] width 216 height 42
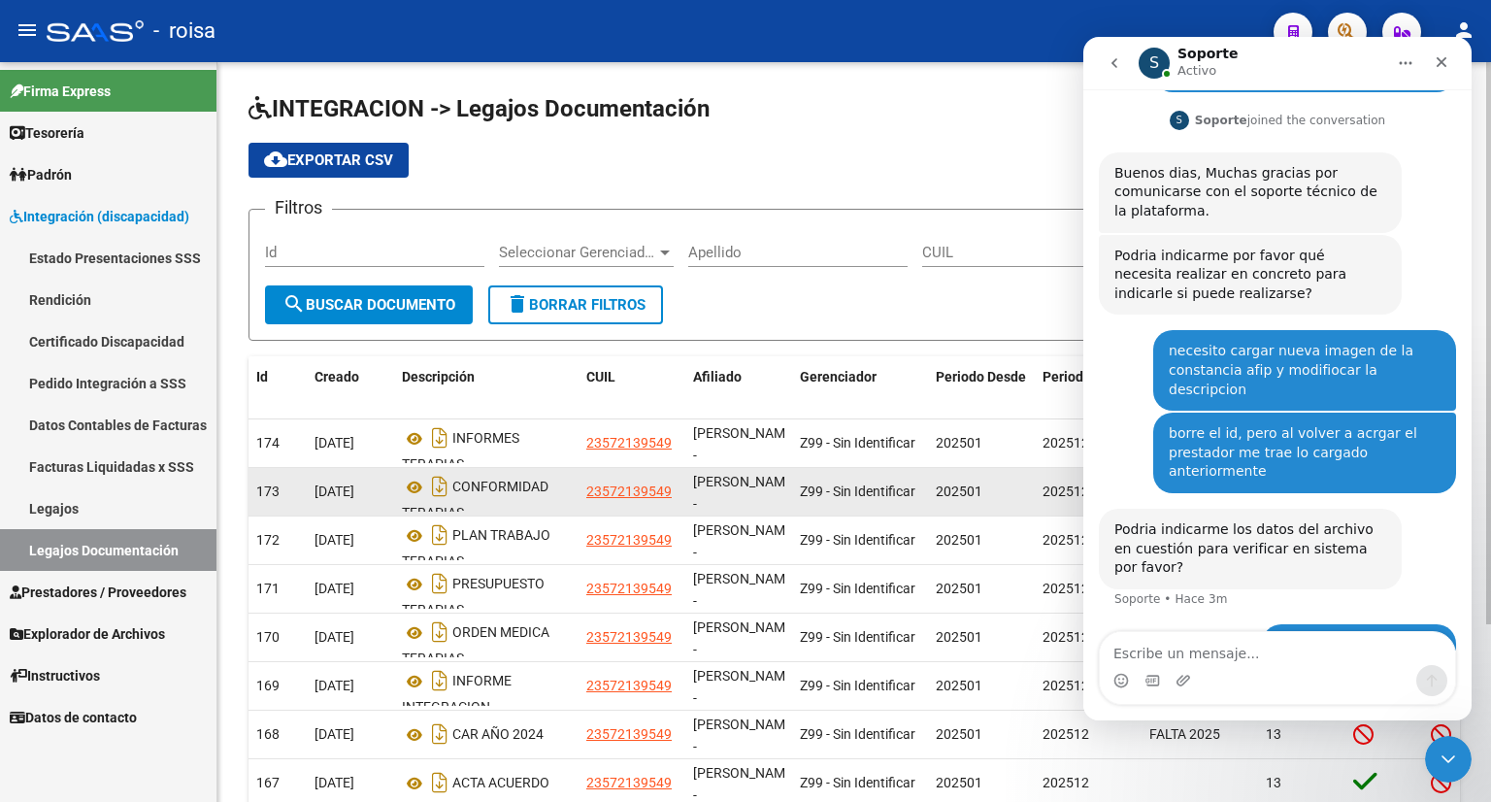
scroll to position [255, 0]
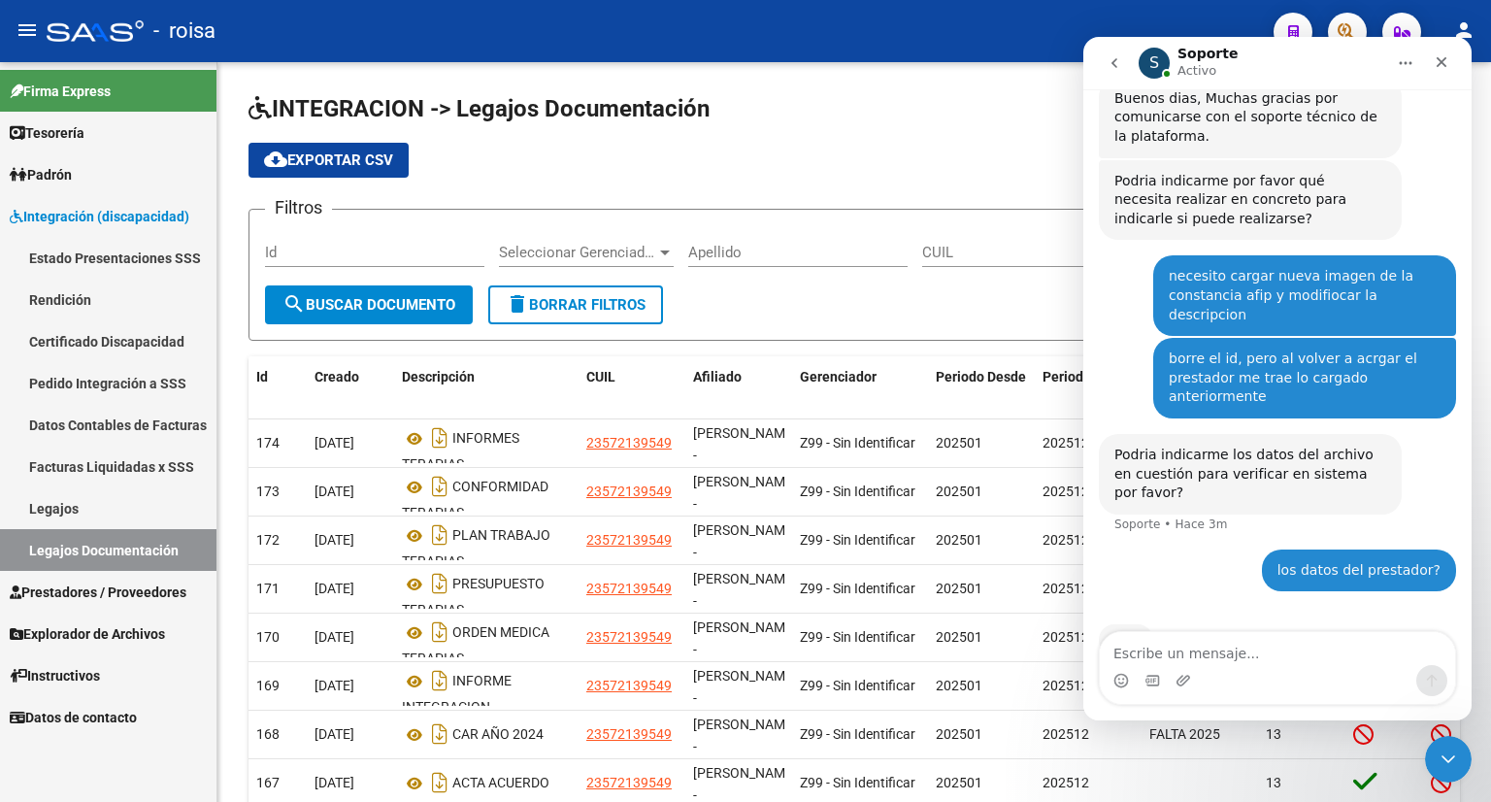
click at [58, 510] on link "Legajos" at bounding box center [108, 508] width 216 height 42
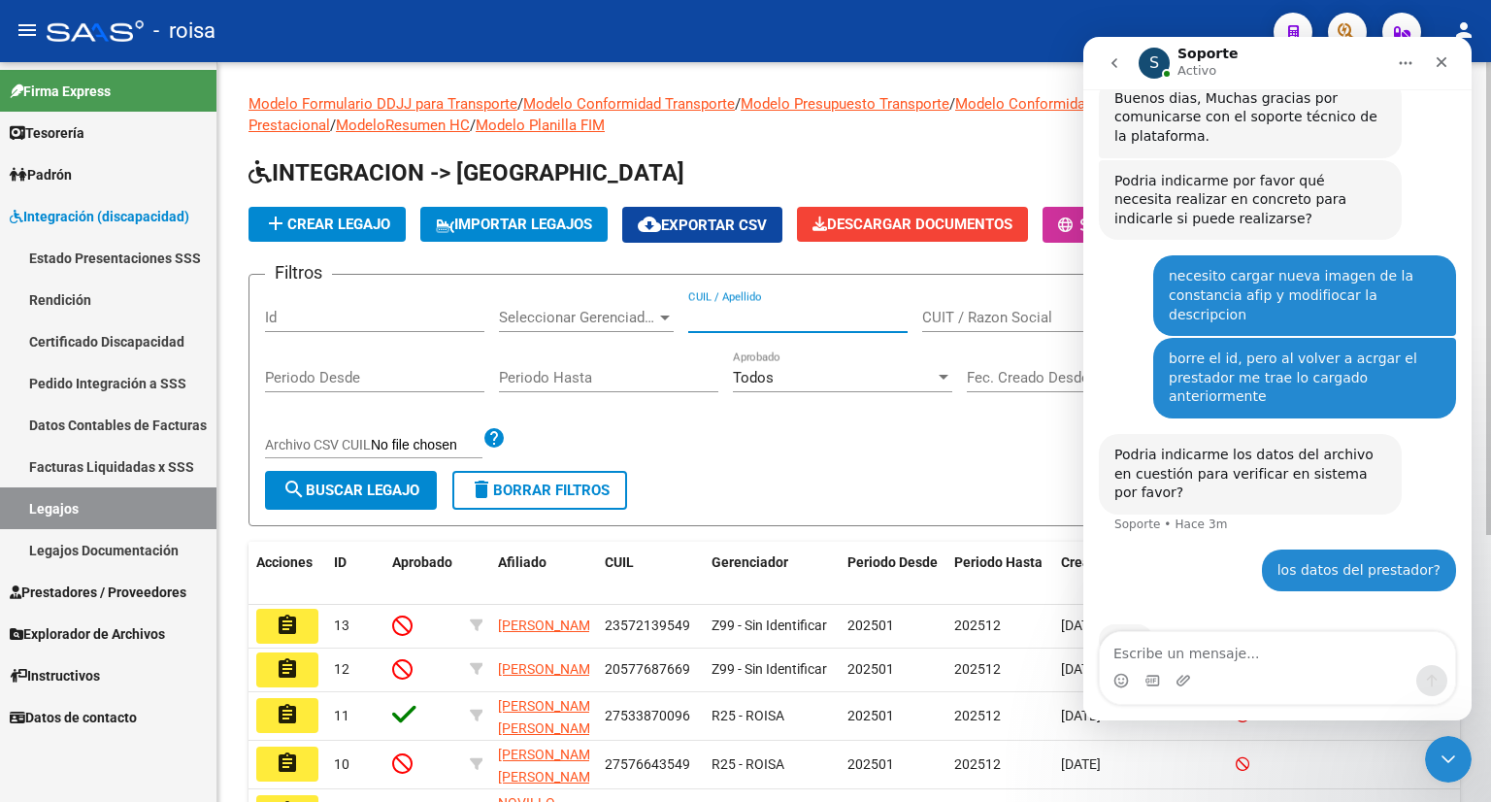
click at [802, 322] on input "CUIL / Apellido" at bounding box center [797, 317] width 219 height 17
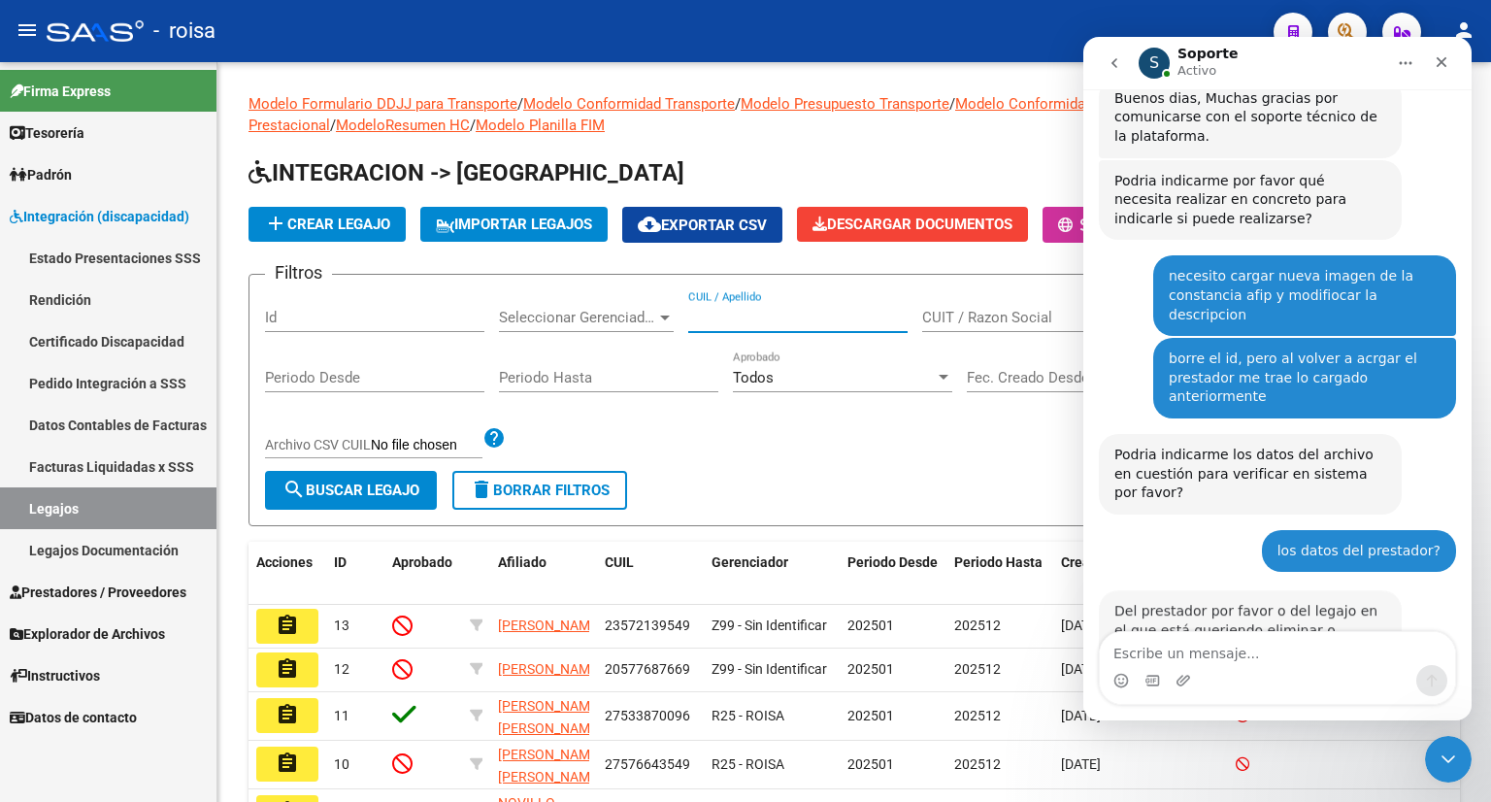
scroll to position [276, 0]
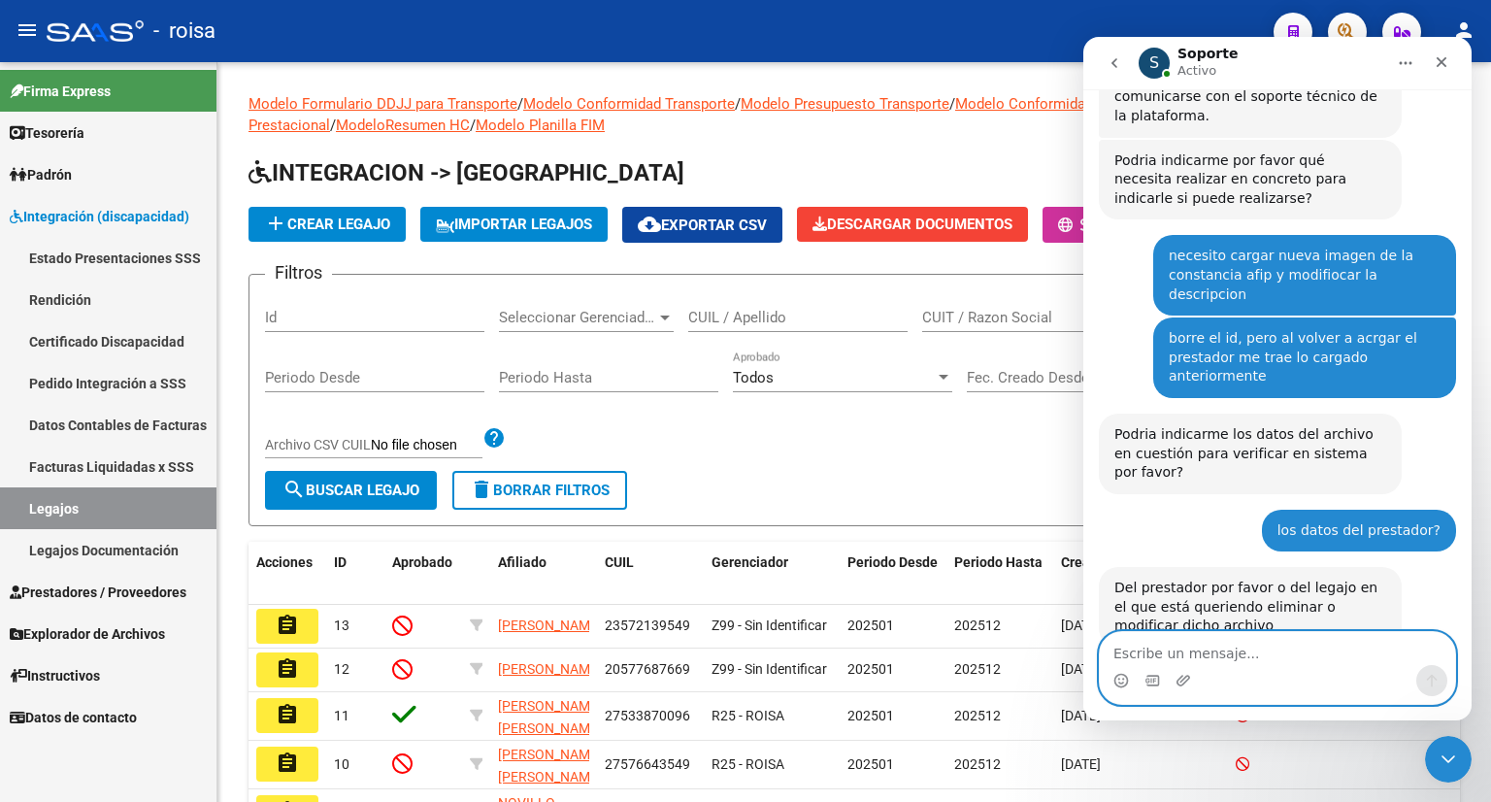
click at [1232, 651] on textarea "Escribe un mensaje..." at bounding box center [1277, 648] width 355 height 33
click at [1165, 678] on div "Intercom Messenger" at bounding box center [1277, 680] width 355 height 31
click at [1229, 653] on textarea "cuil 27579260284" at bounding box center [1277, 648] width 355 height 33
click at [1141, 677] on div "Intercom Messenger" at bounding box center [1277, 680] width 355 height 31
click at [1244, 659] on textarea "cuil 27579260284" at bounding box center [1277, 648] width 355 height 33
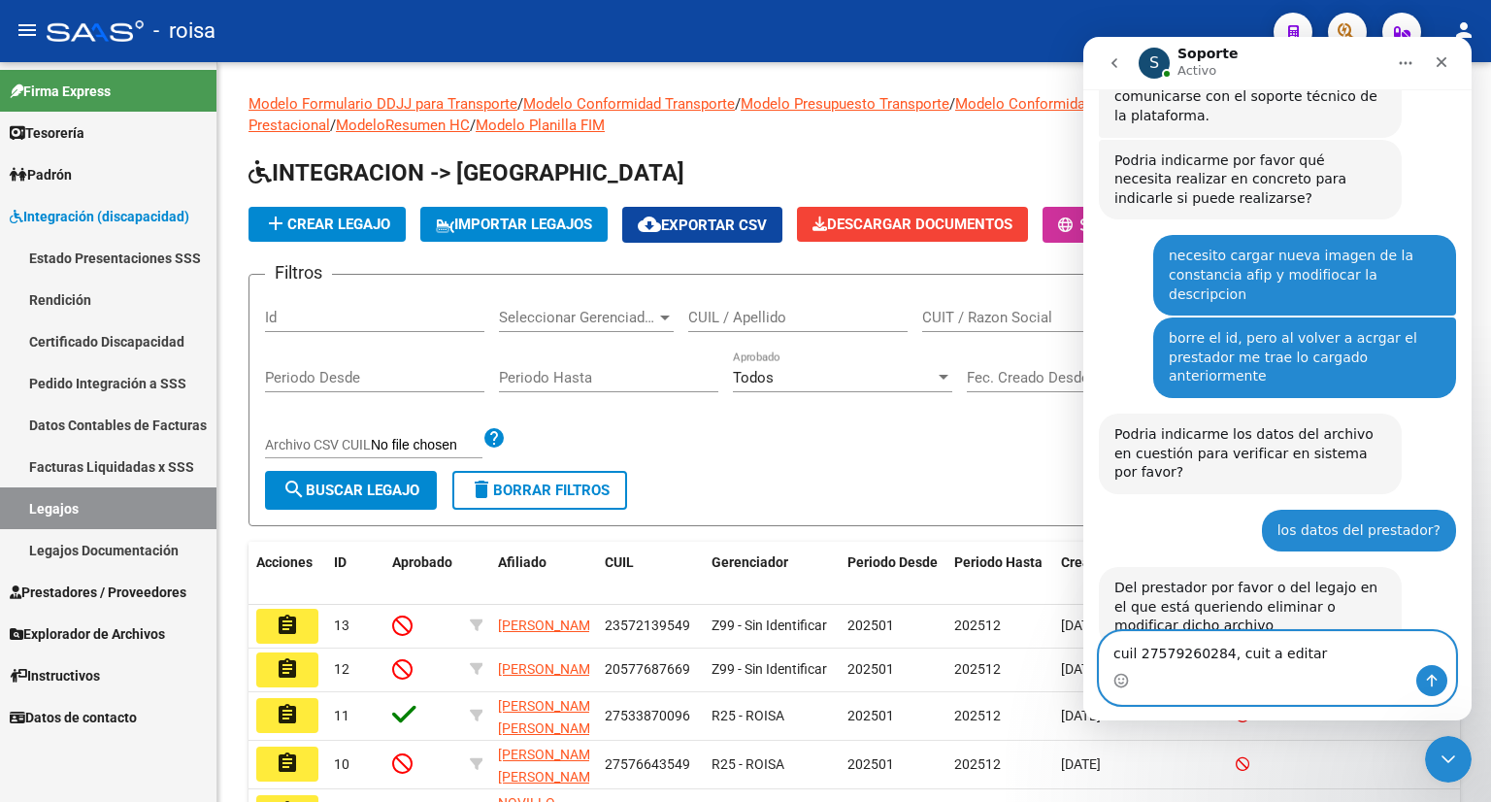
click at [1138, 657] on textarea "cuil 27579260284, cuit a editar" at bounding box center [1277, 648] width 355 height 33
click at [1385, 656] on textarea "cuil discapacitado 27579260284, cuit a editar" at bounding box center [1277, 648] width 355 height 33
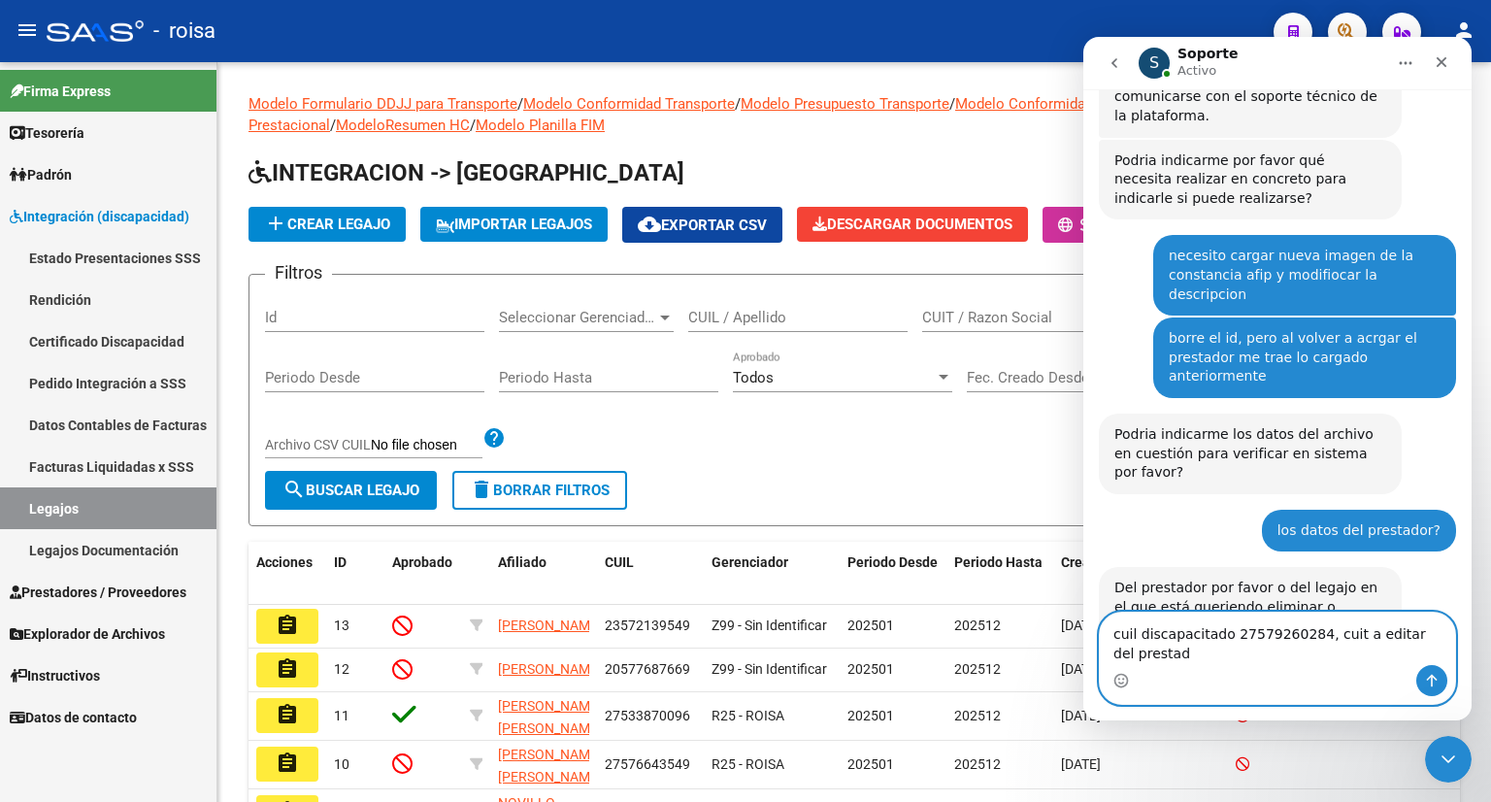
scroll to position [295, 0]
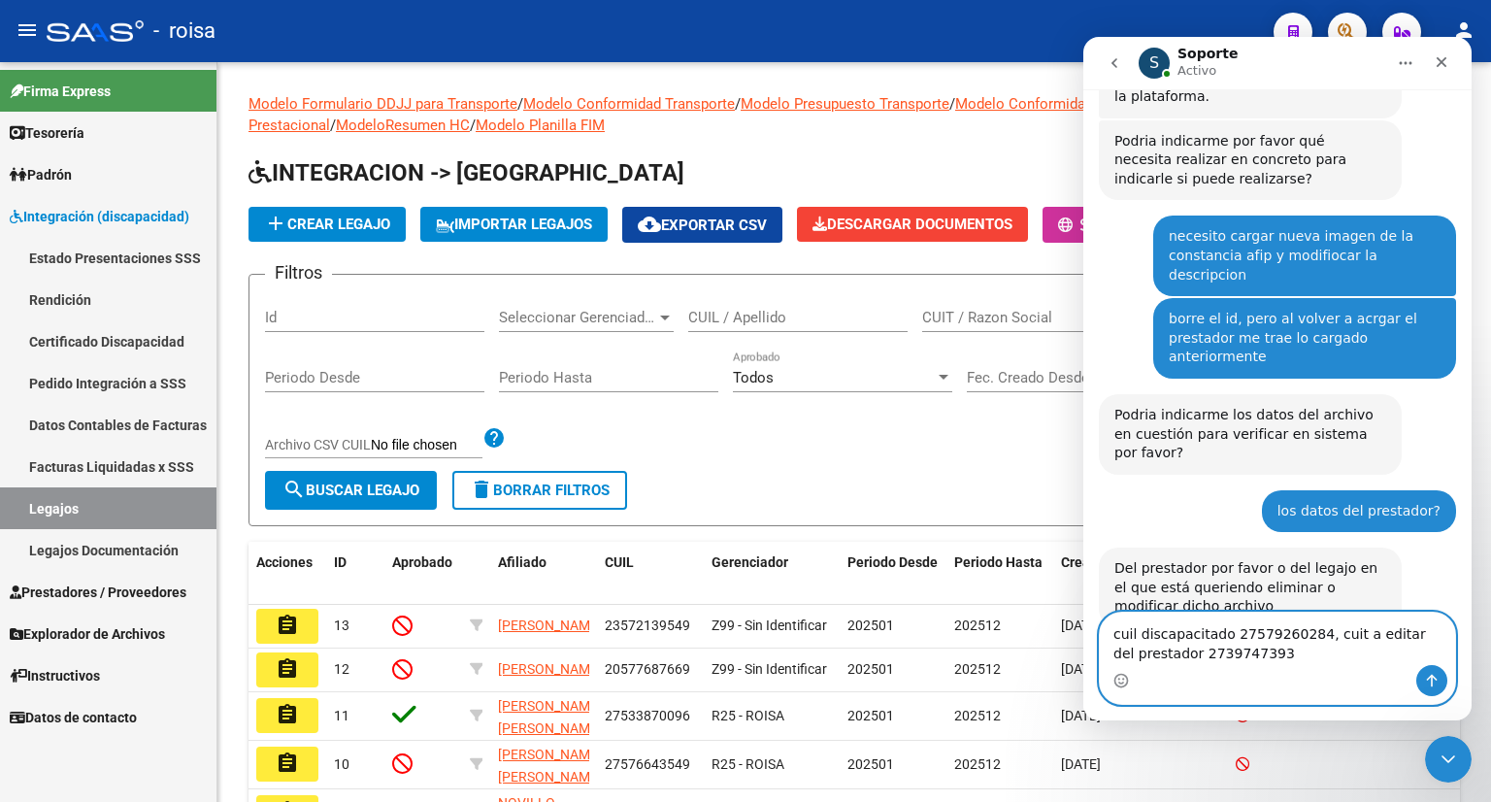
type textarea "cuil discapacitado 27579260284, cuit a editar del prestador 27397473932"
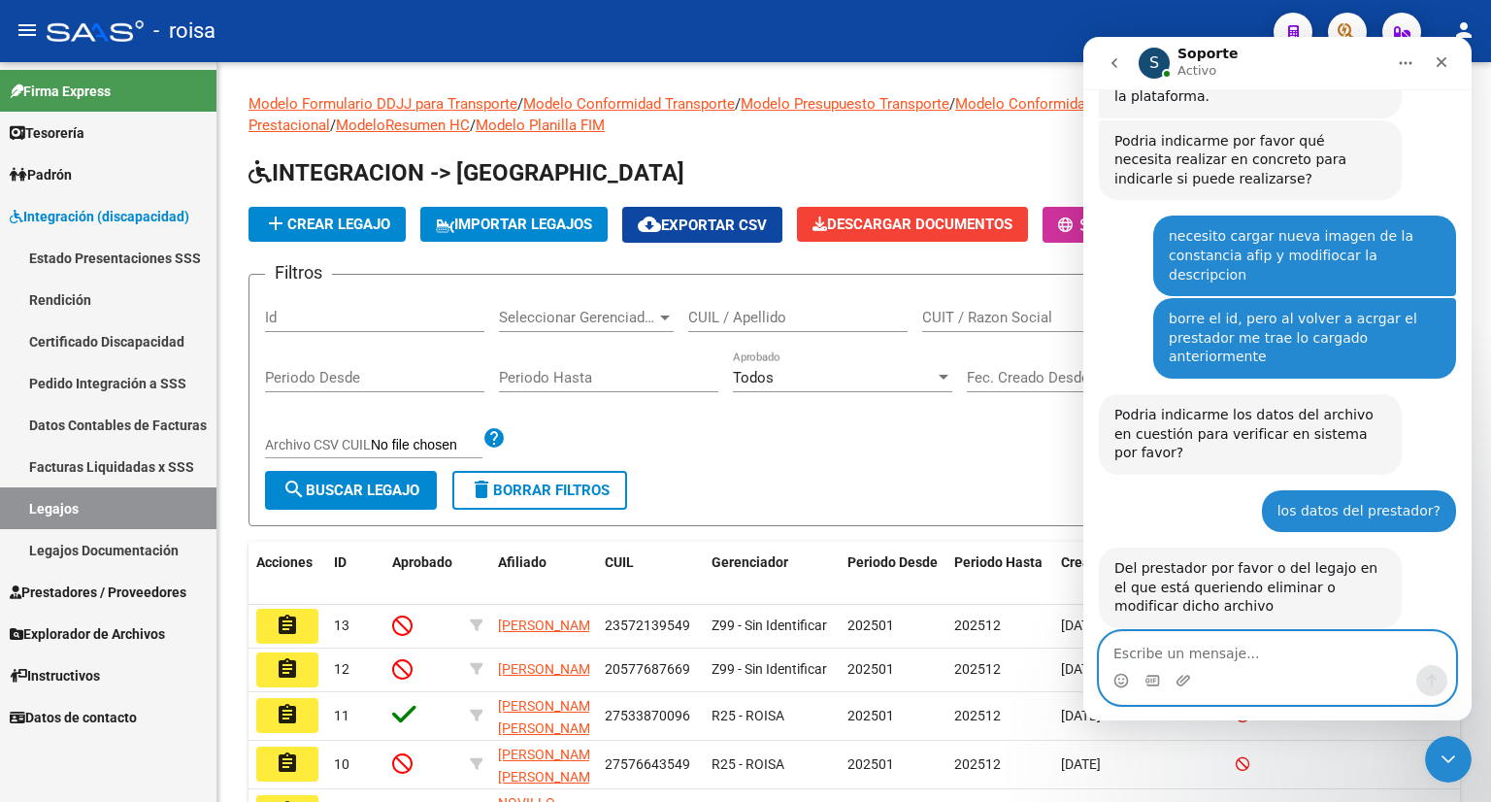
scroll to position [353, 0]
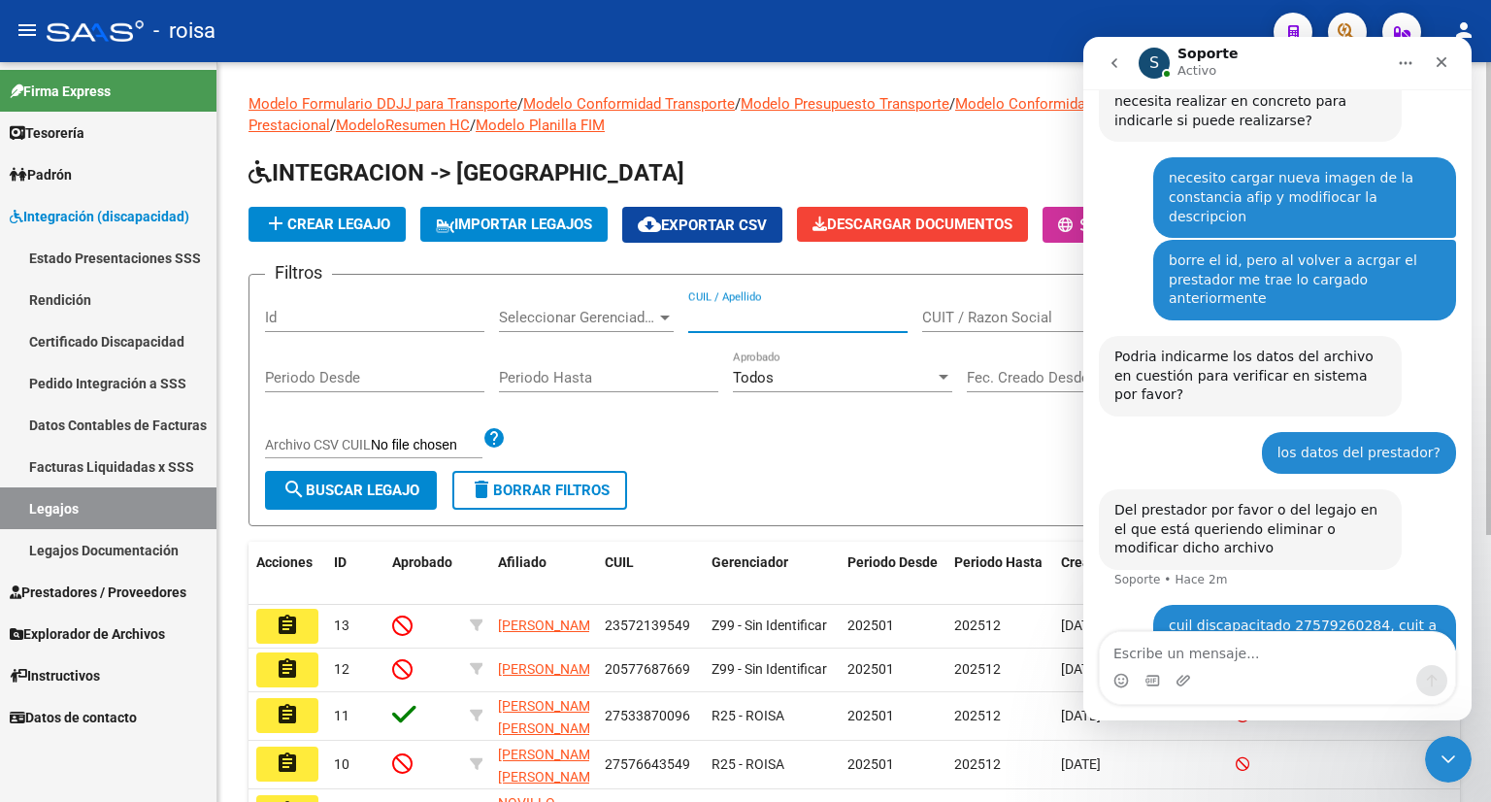
click at [827, 315] on input "CUIL / Apellido" at bounding box center [797, 317] width 219 height 17
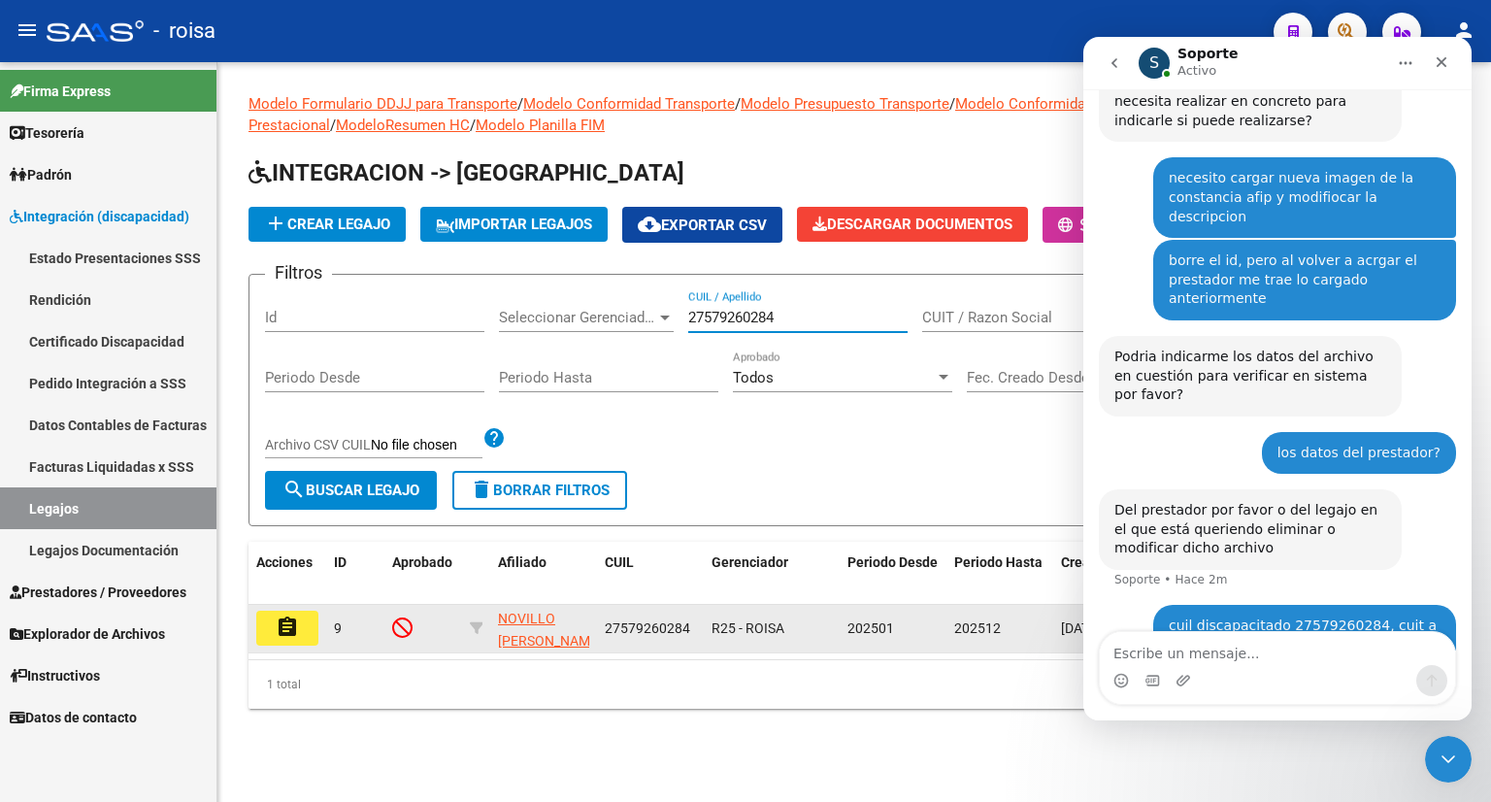
type input "27579260284"
click at [276, 622] on mat-icon "assignment" at bounding box center [287, 626] width 23 height 23
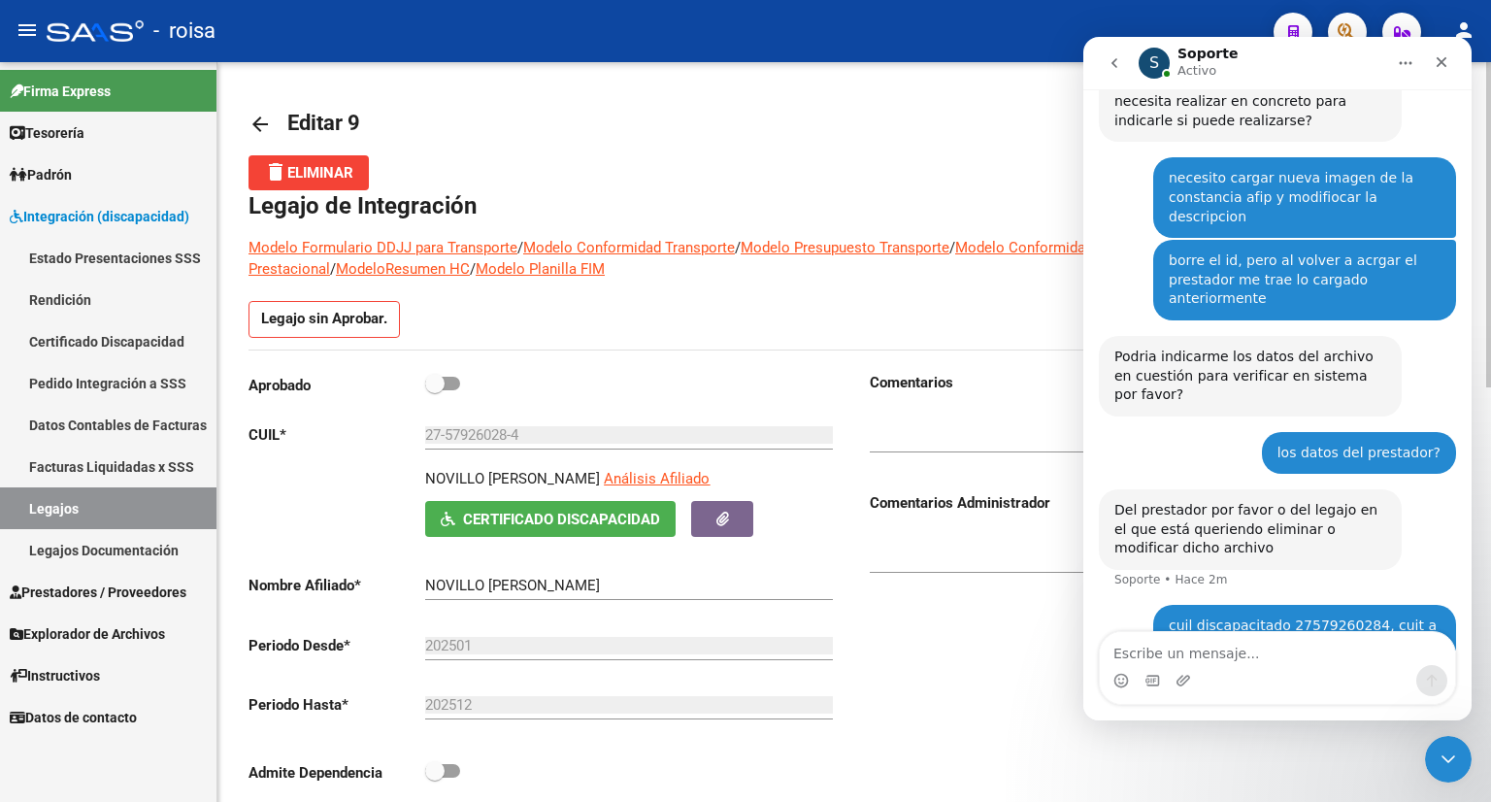
click at [965, 137] on mat-toolbar-row "arrow_back Editar 9" at bounding box center [720, 124] width 944 height 62
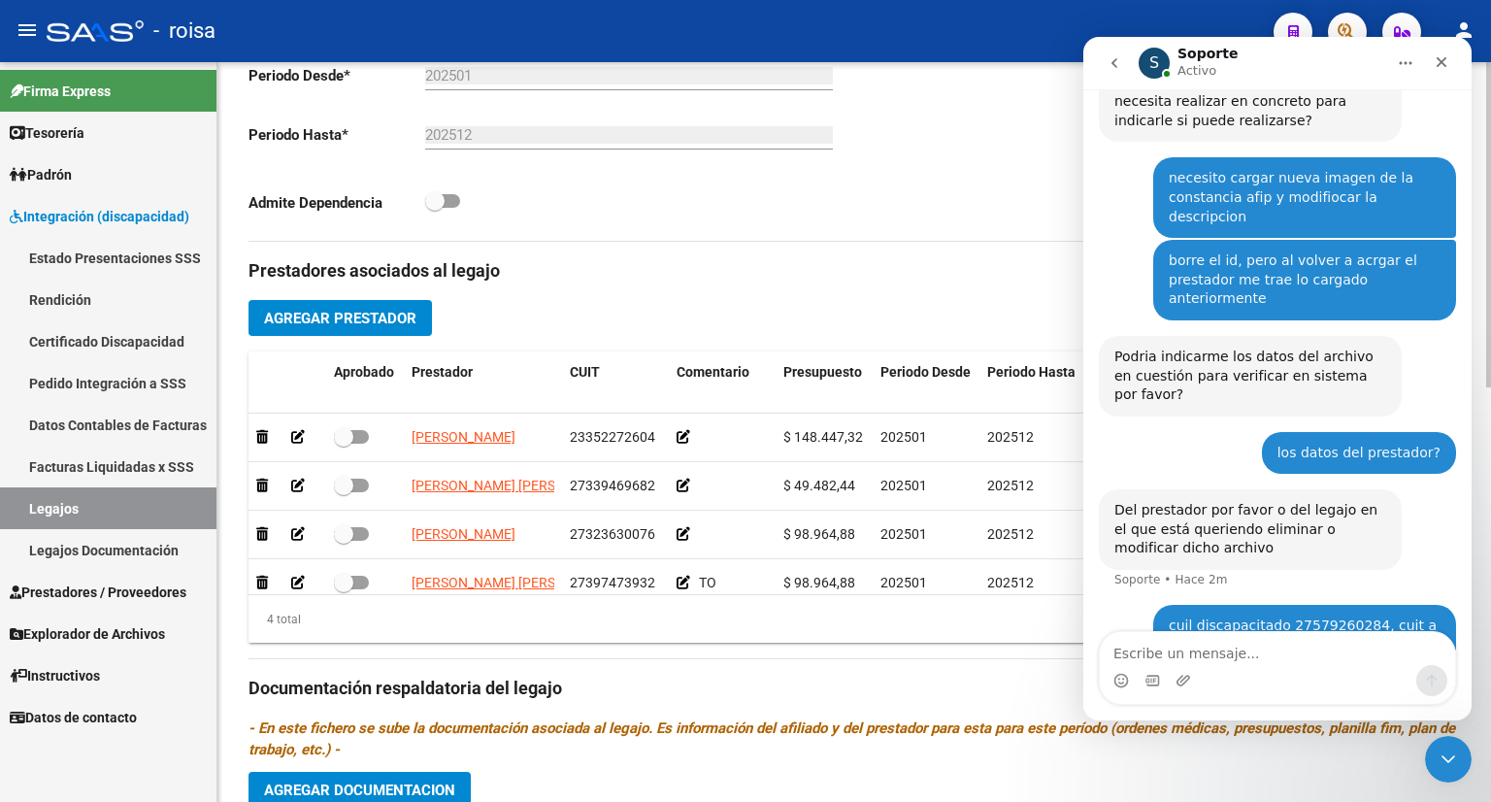
scroll to position [582, 0]
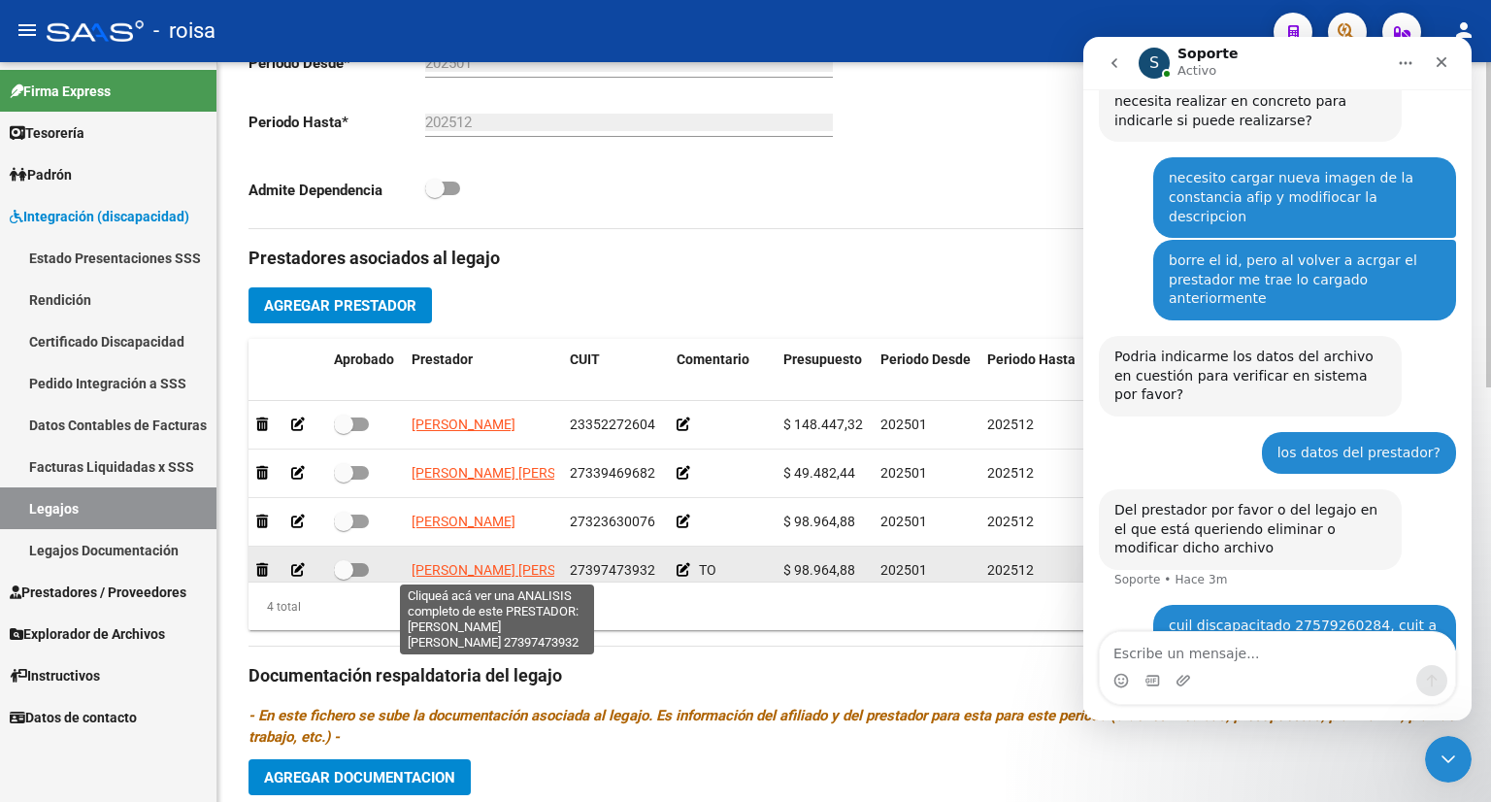
click at [513, 576] on span "[PERSON_NAME] [PERSON_NAME]" at bounding box center [516, 570] width 211 height 16
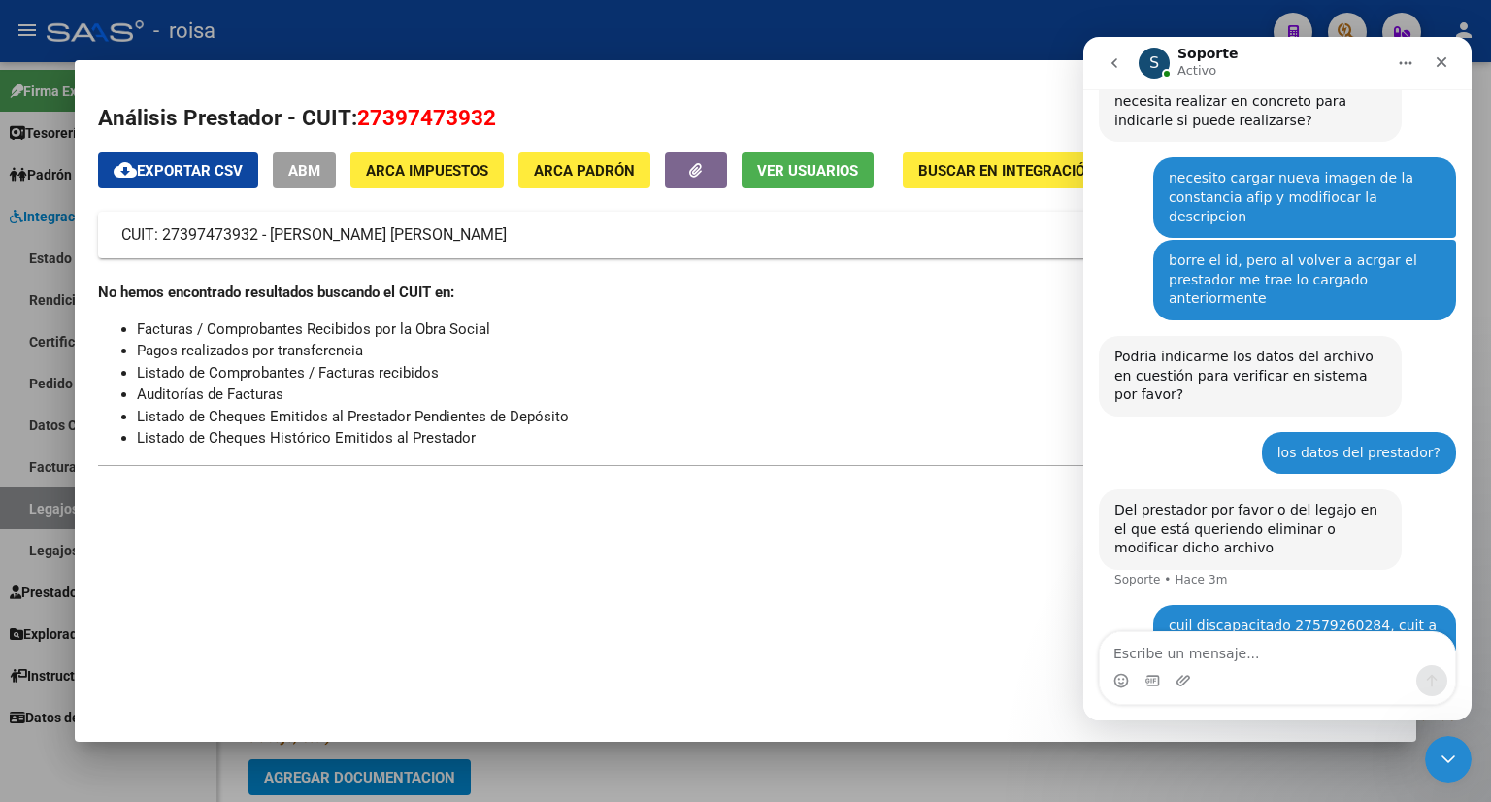
click at [805, 23] on div at bounding box center [745, 401] width 1491 height 802
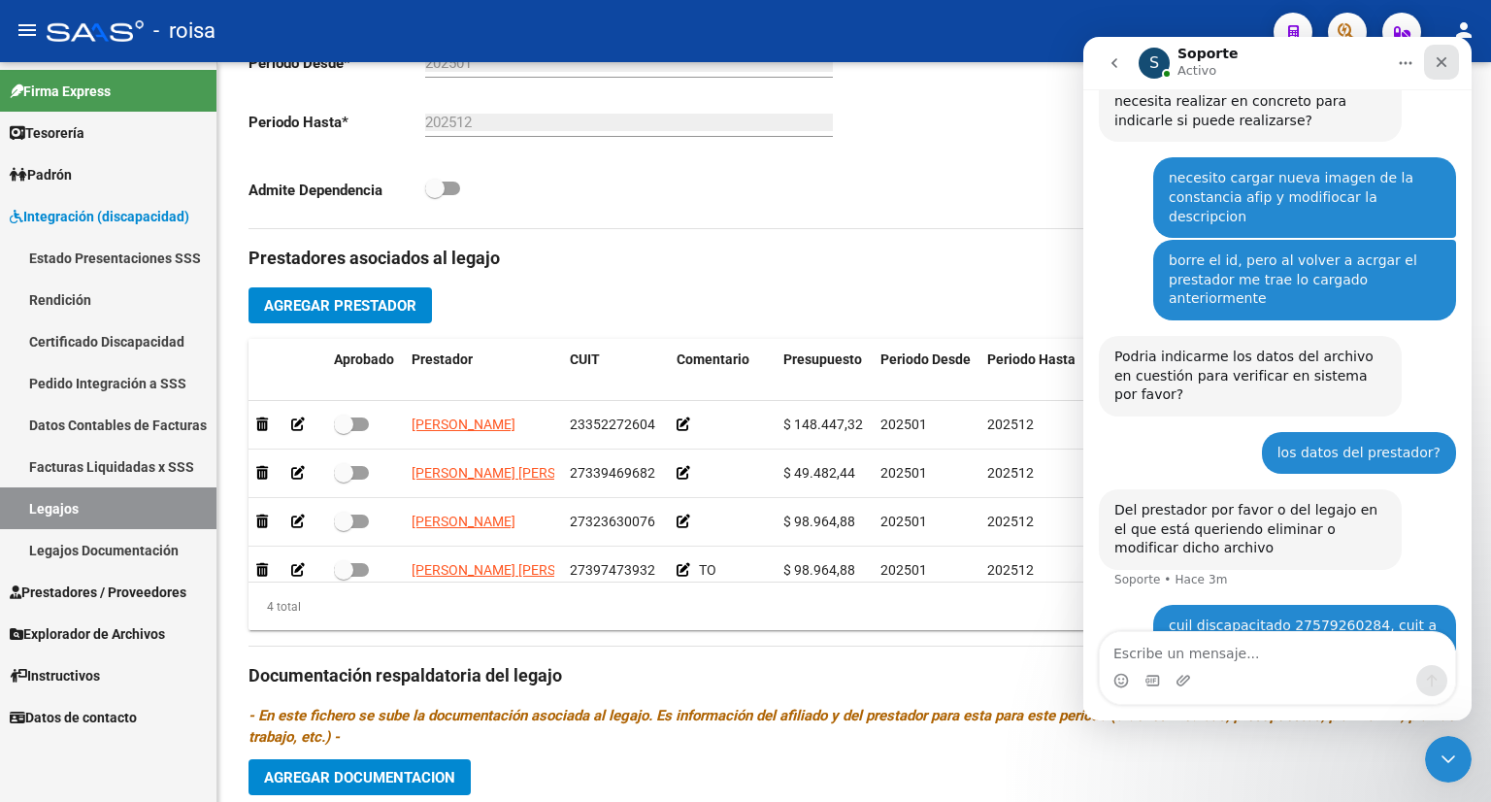
click at [1440, 62] on icon "Cerrar" at bounding box center [1441, 62] width 11 height 11
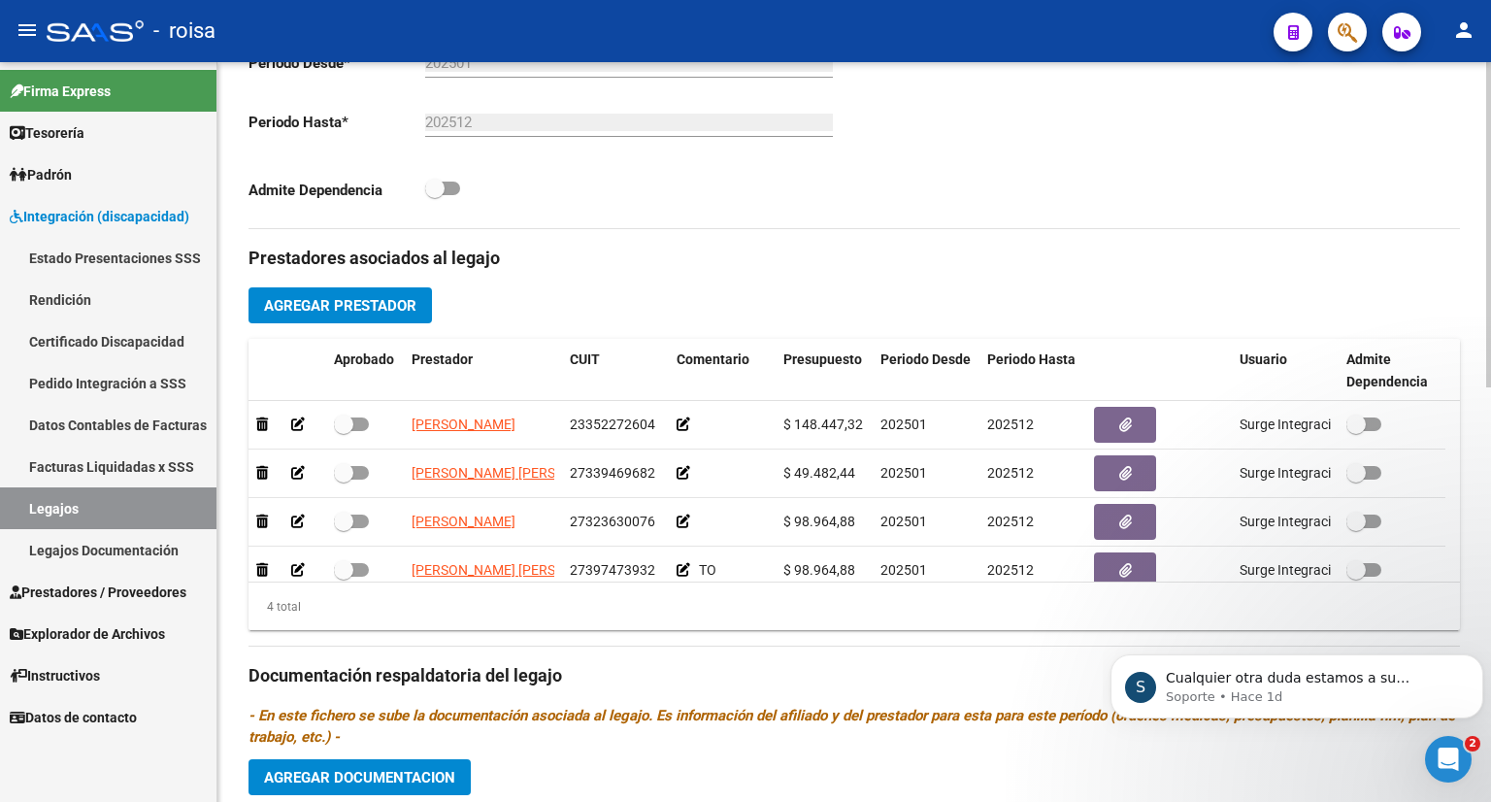
scroll to position [776, 0]
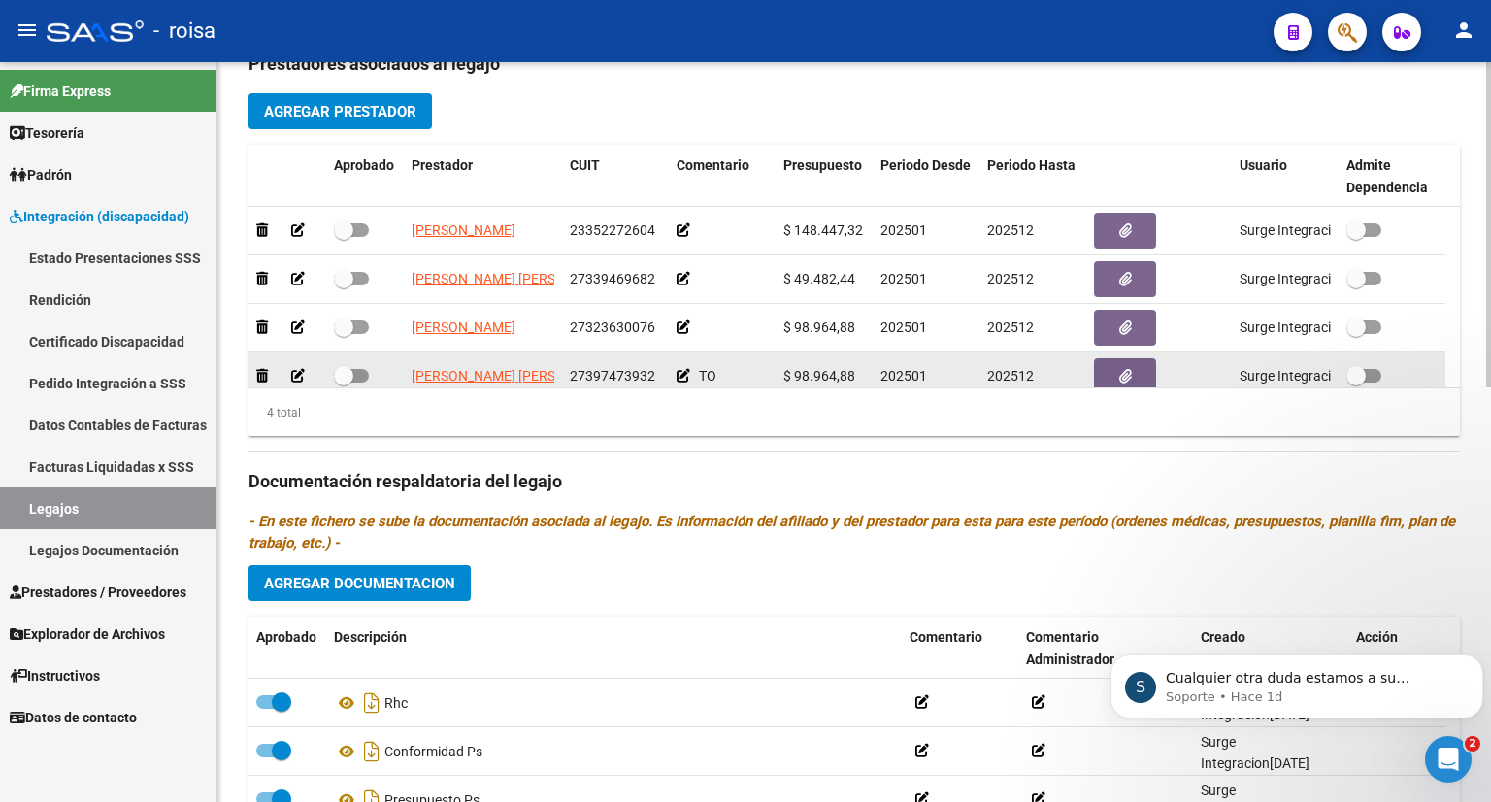
click at [1411, 376] on div at bounding box center [1391, 376] width 91 height 25
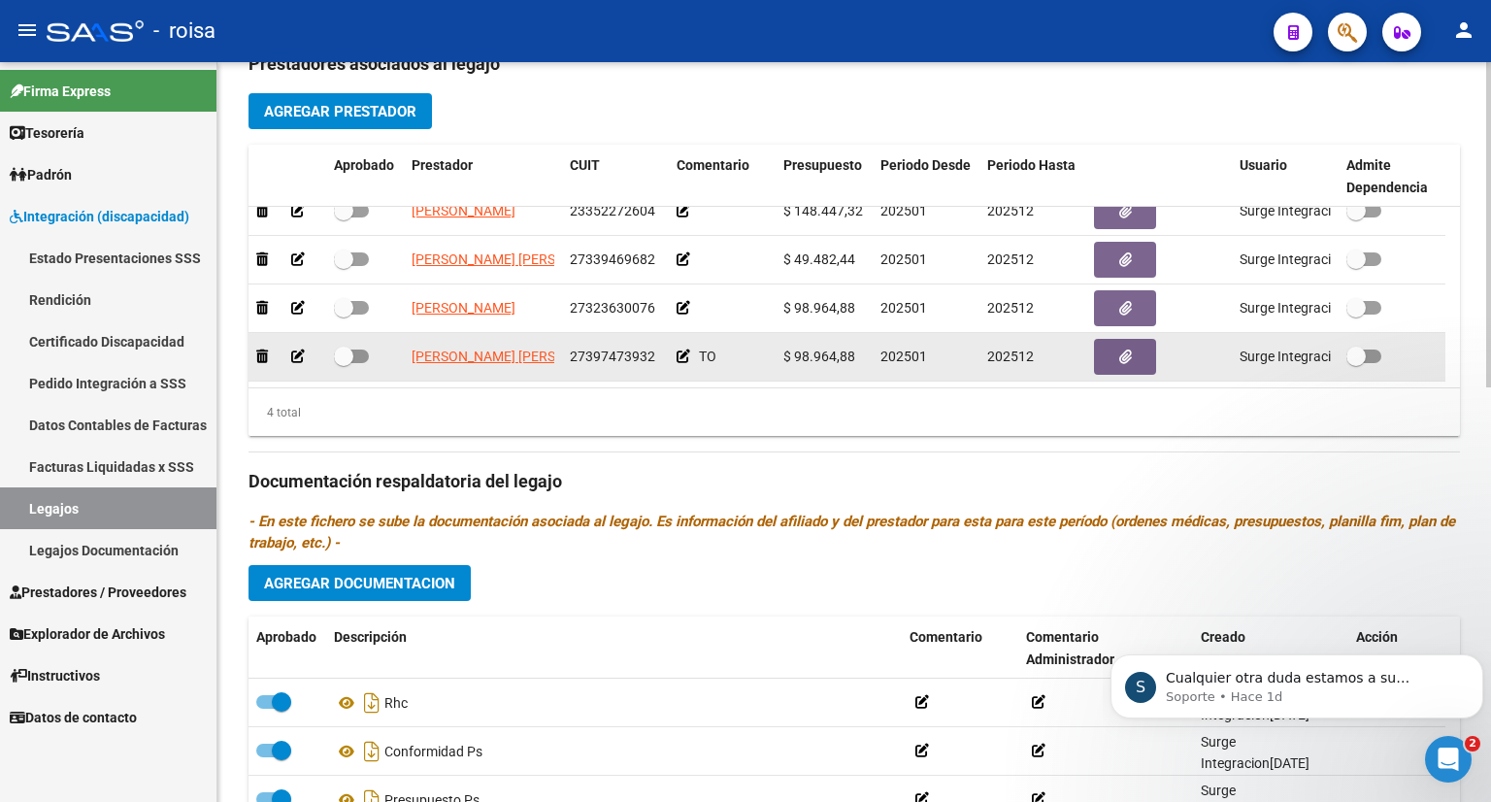
click at [683, 354] on icon at bounding box center [683, 356] width 14 height 14
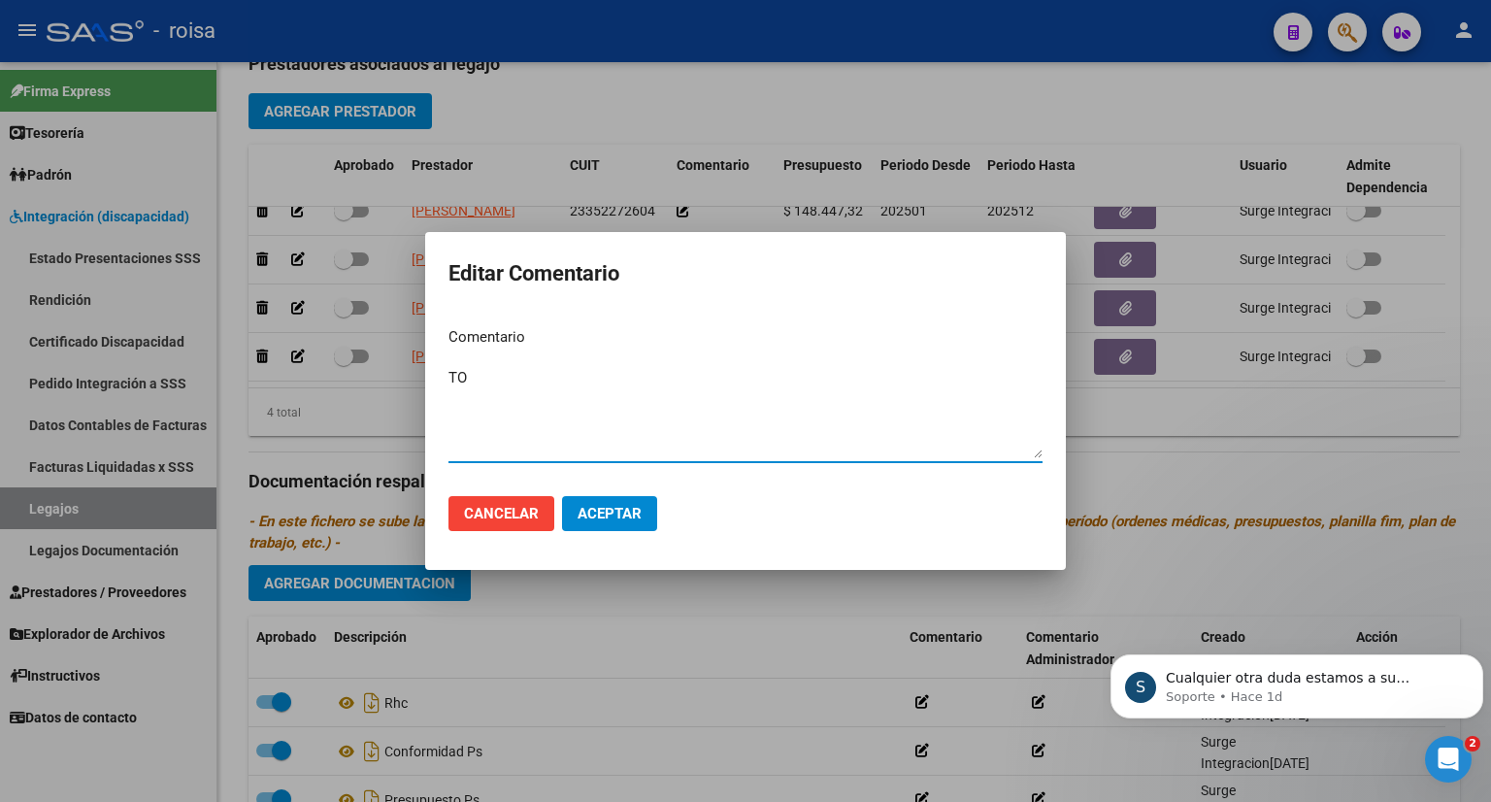
click at [525, 523] on button "Cancelar" at bounding box center [501, 513] width 106 height 35
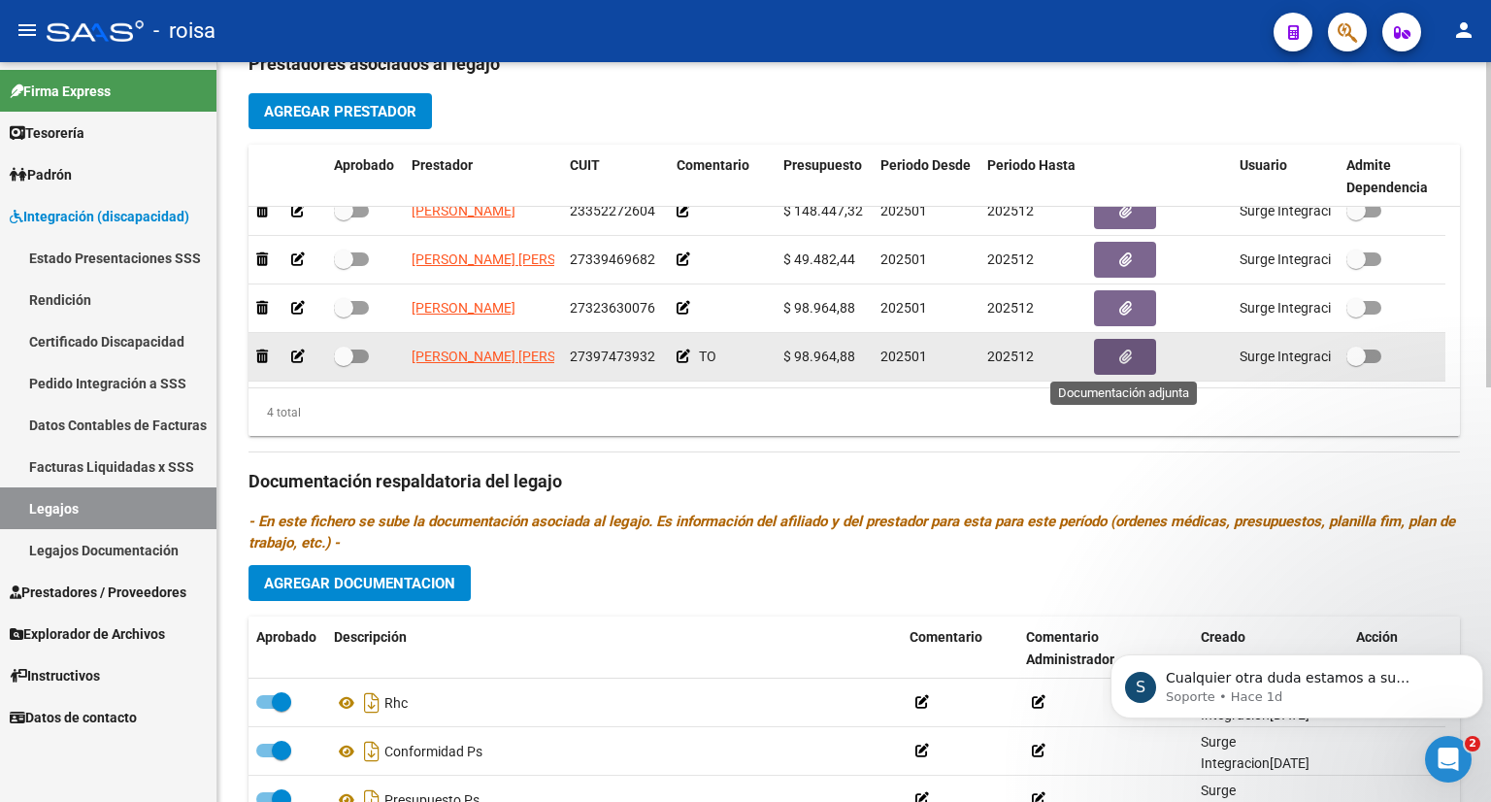
click at [1114, 349] on button "button" at bounding box center [1125, 357] width 62 height 36
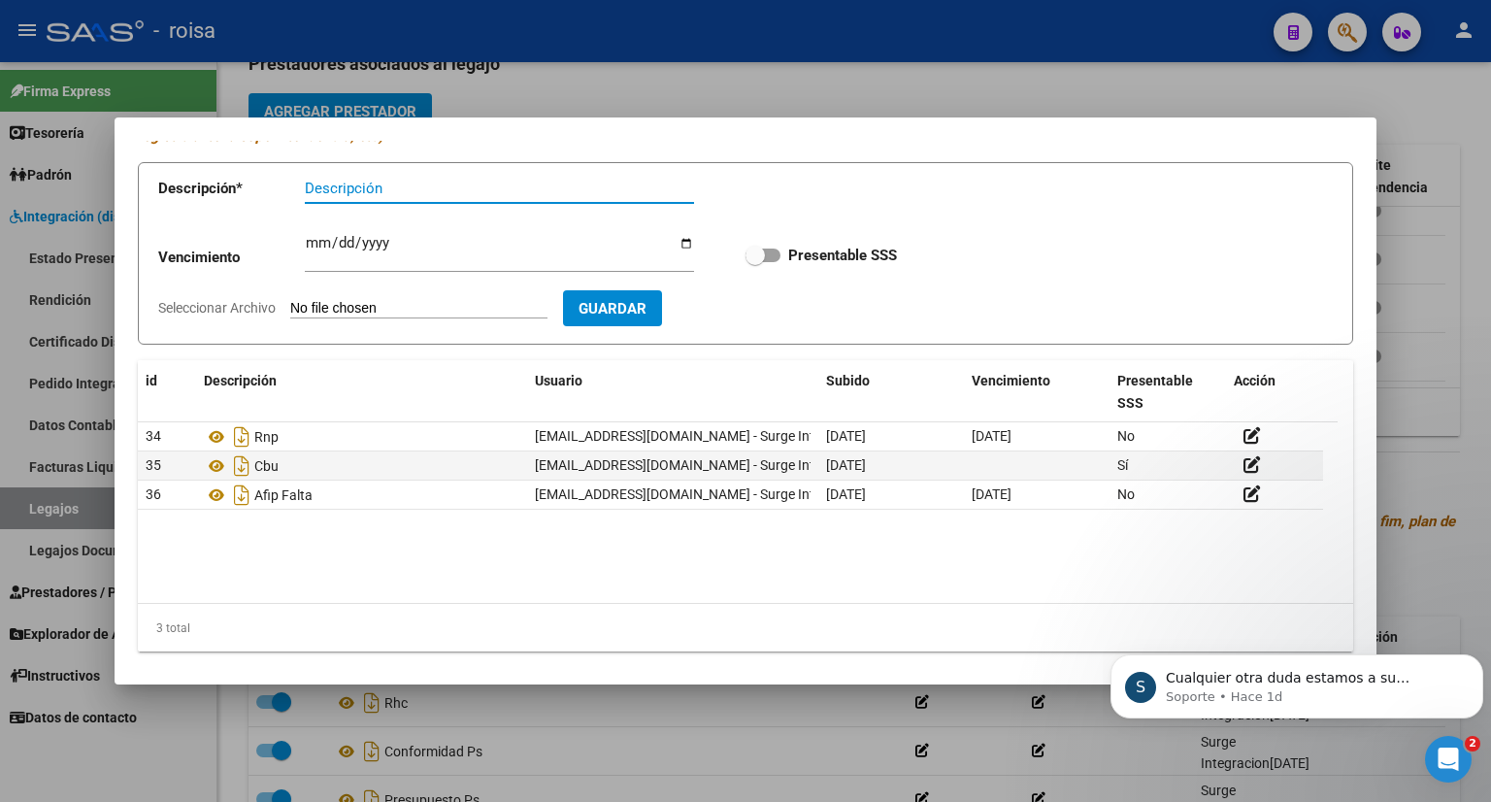
scroll to position [99, 0]
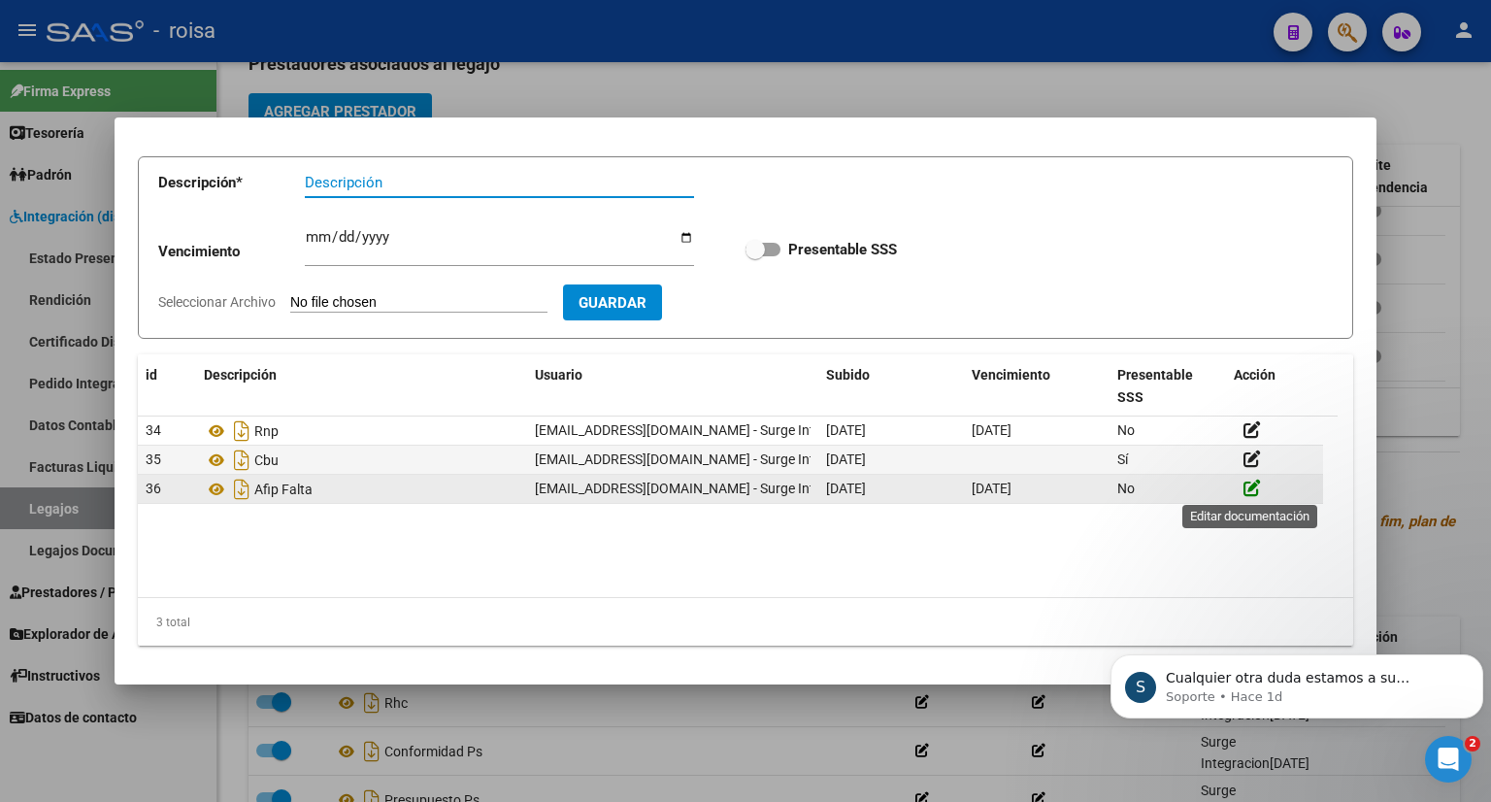
click at [1258, 484] on icon at bounding box center [1251, 487] width 17 height 18
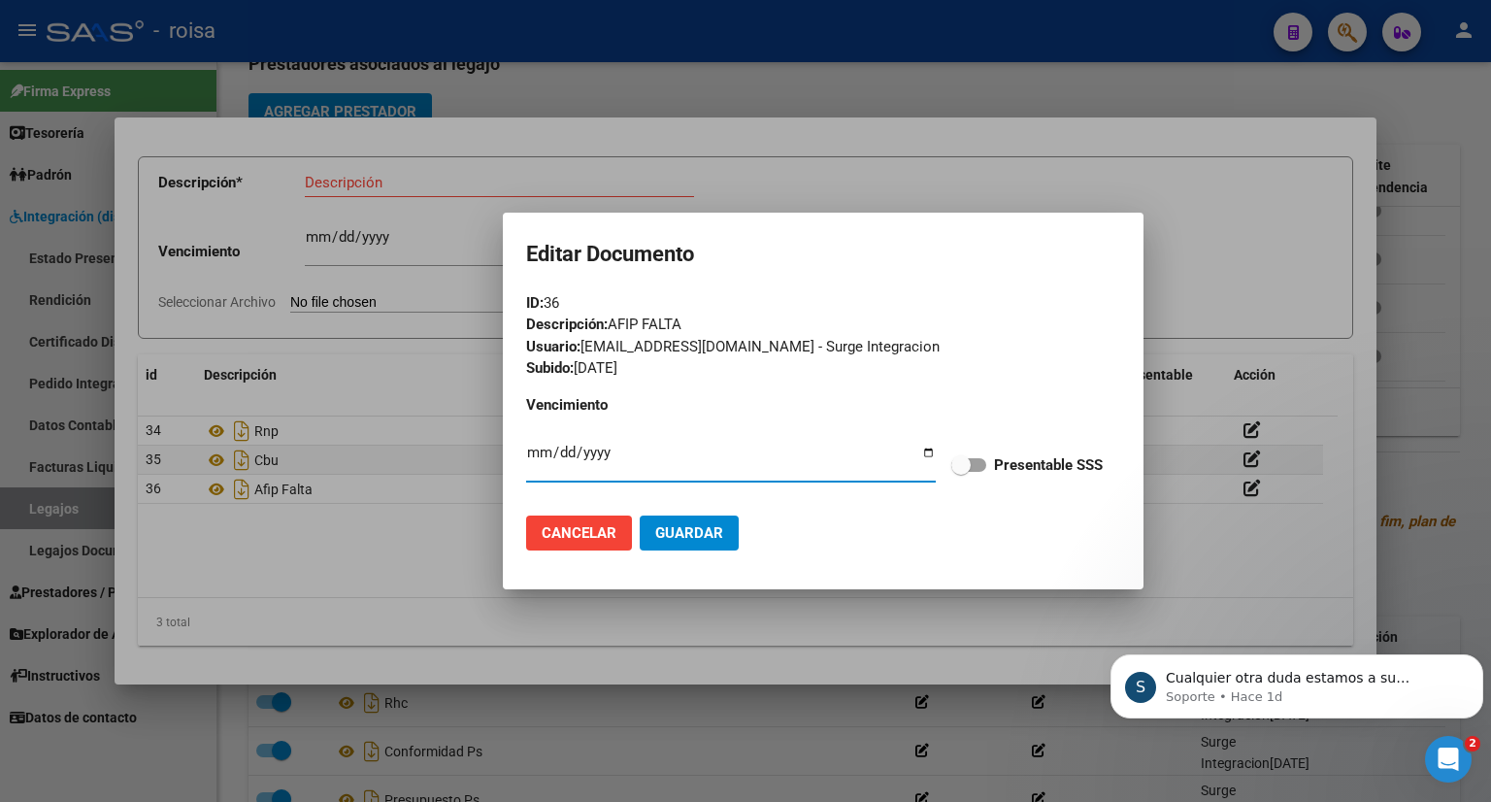
click at [1218, 304] on div at bounding box center [745, 401] width 1491 height 802
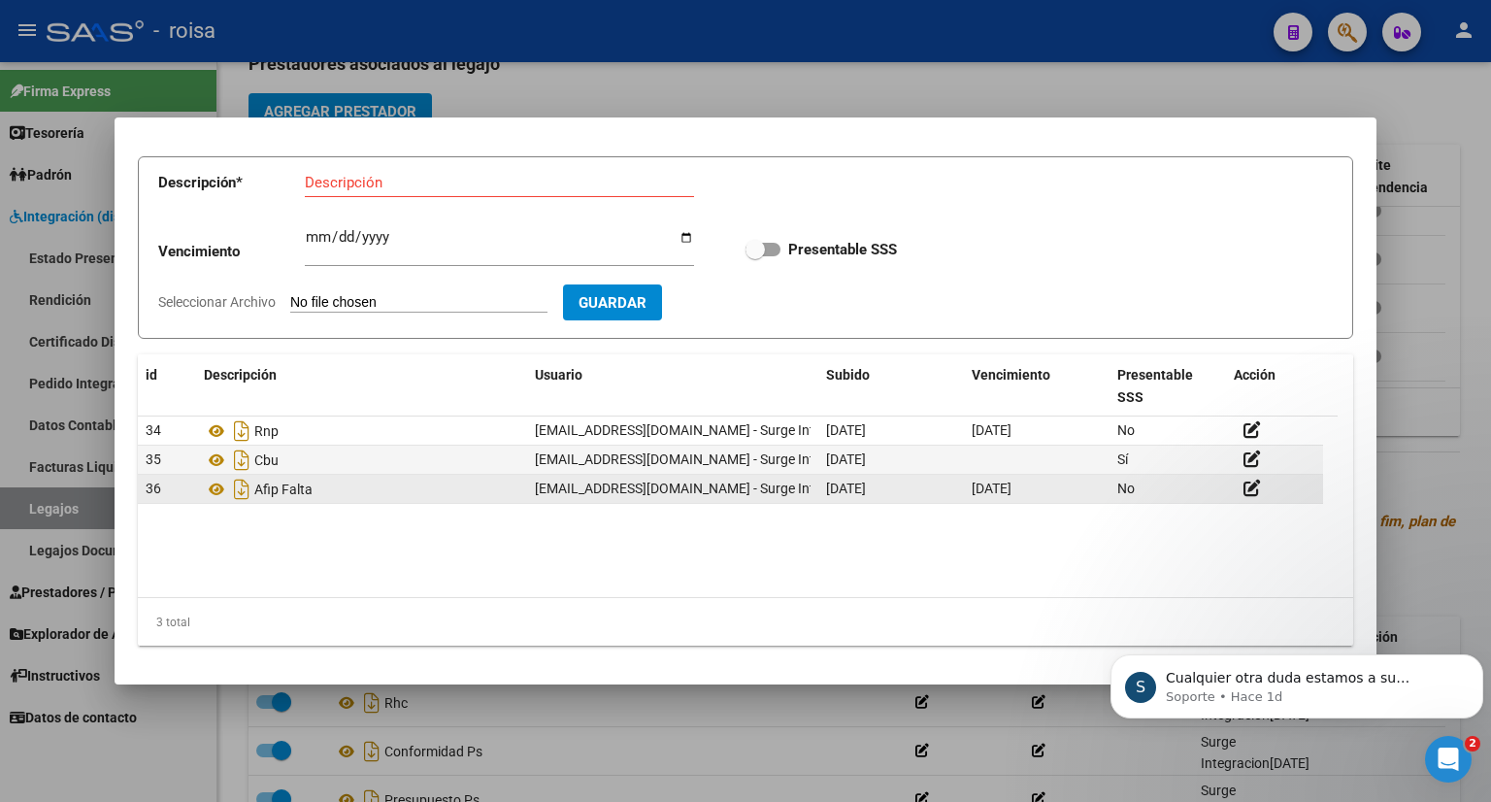
click at [335, 502] on div "Afip Falta" at bounding box center [361, 489] width 315 height 31
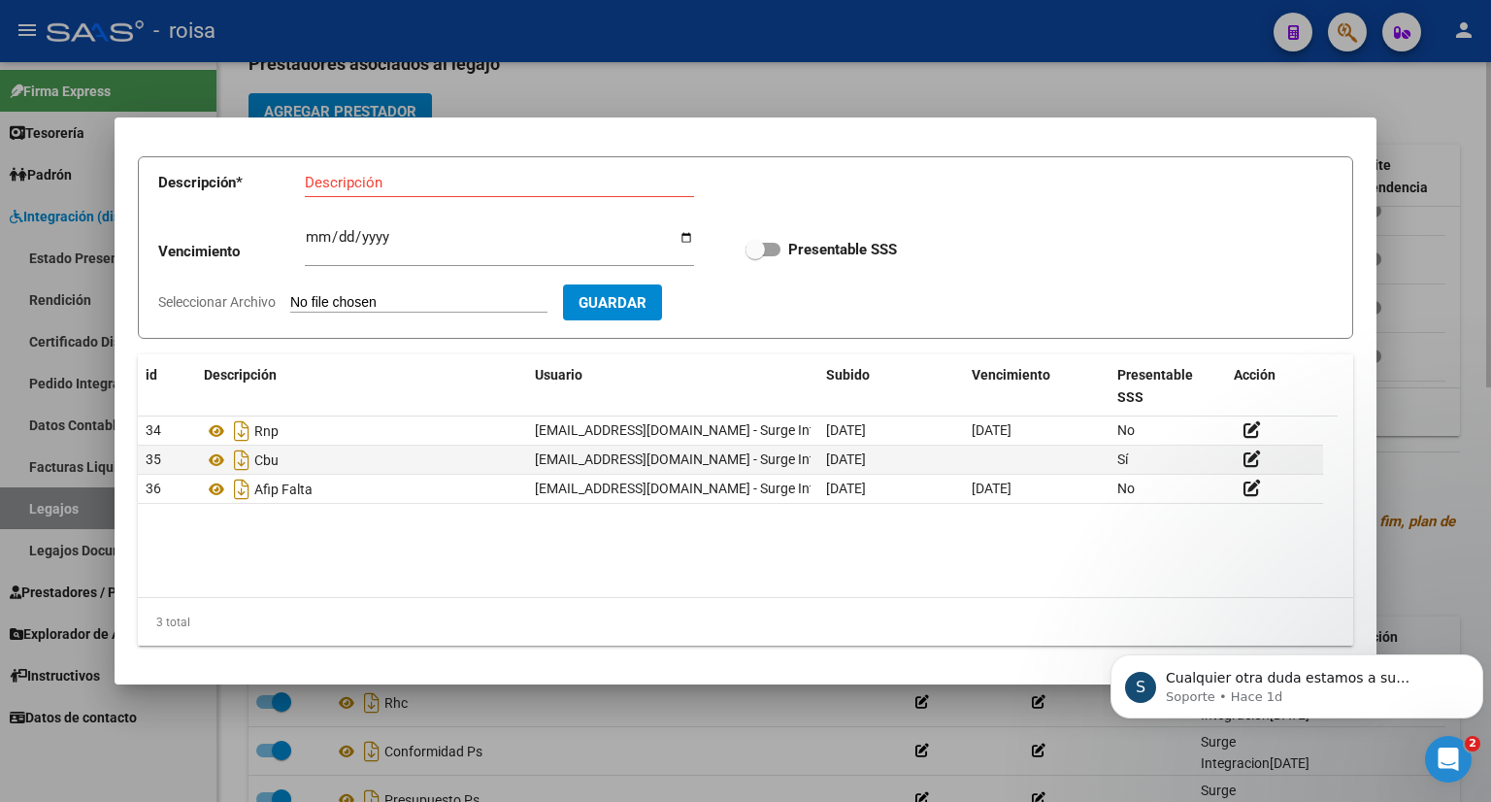
drag, startPoint x: 1285, startPoint y: 96, endPoint x: 1279, endPoint y: 110, distance: 14.8
click at [1281, 102] on div at bounding box center [745, 401] width 1491 height 802
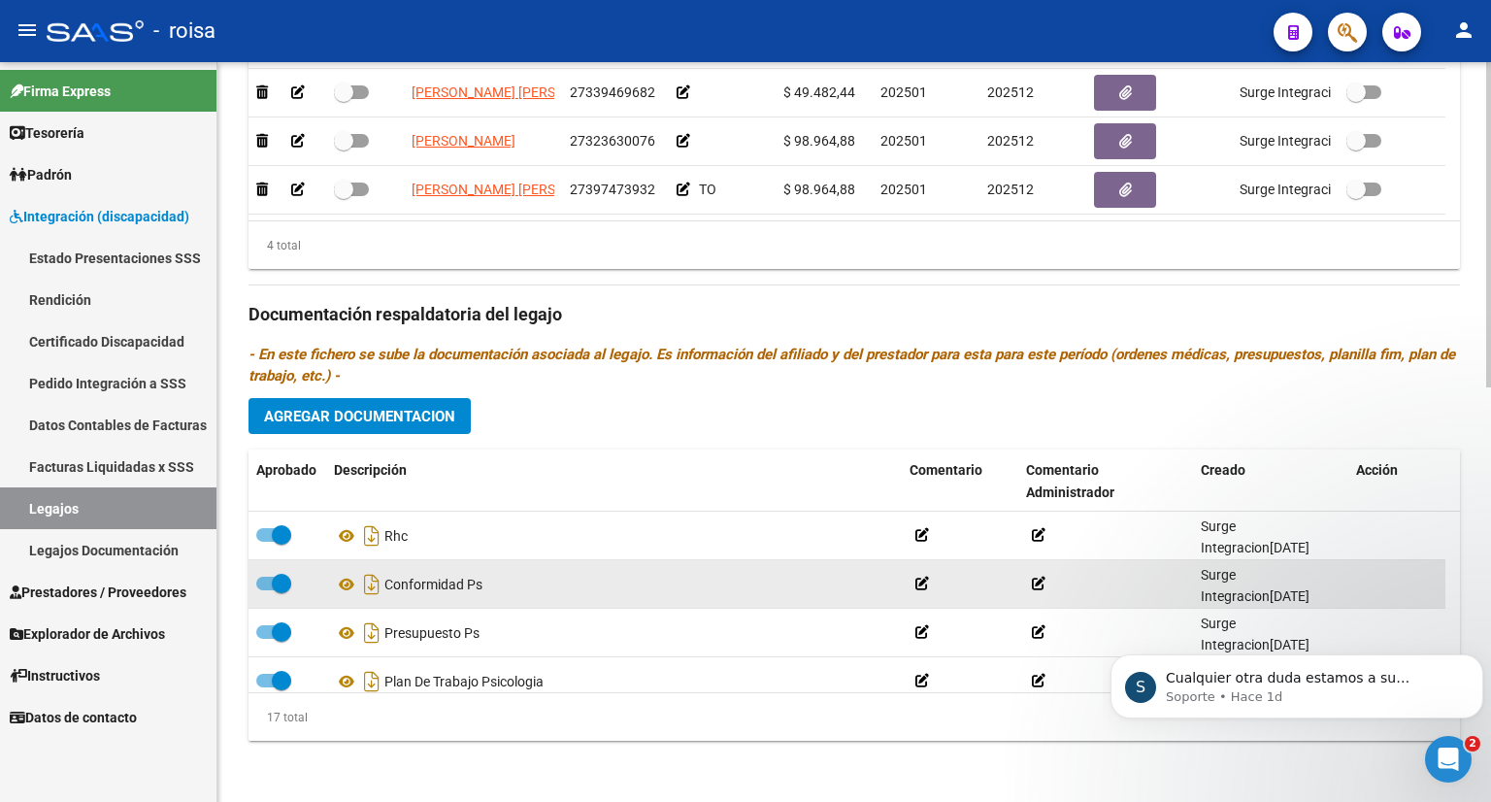
scroll to position [291, 0]
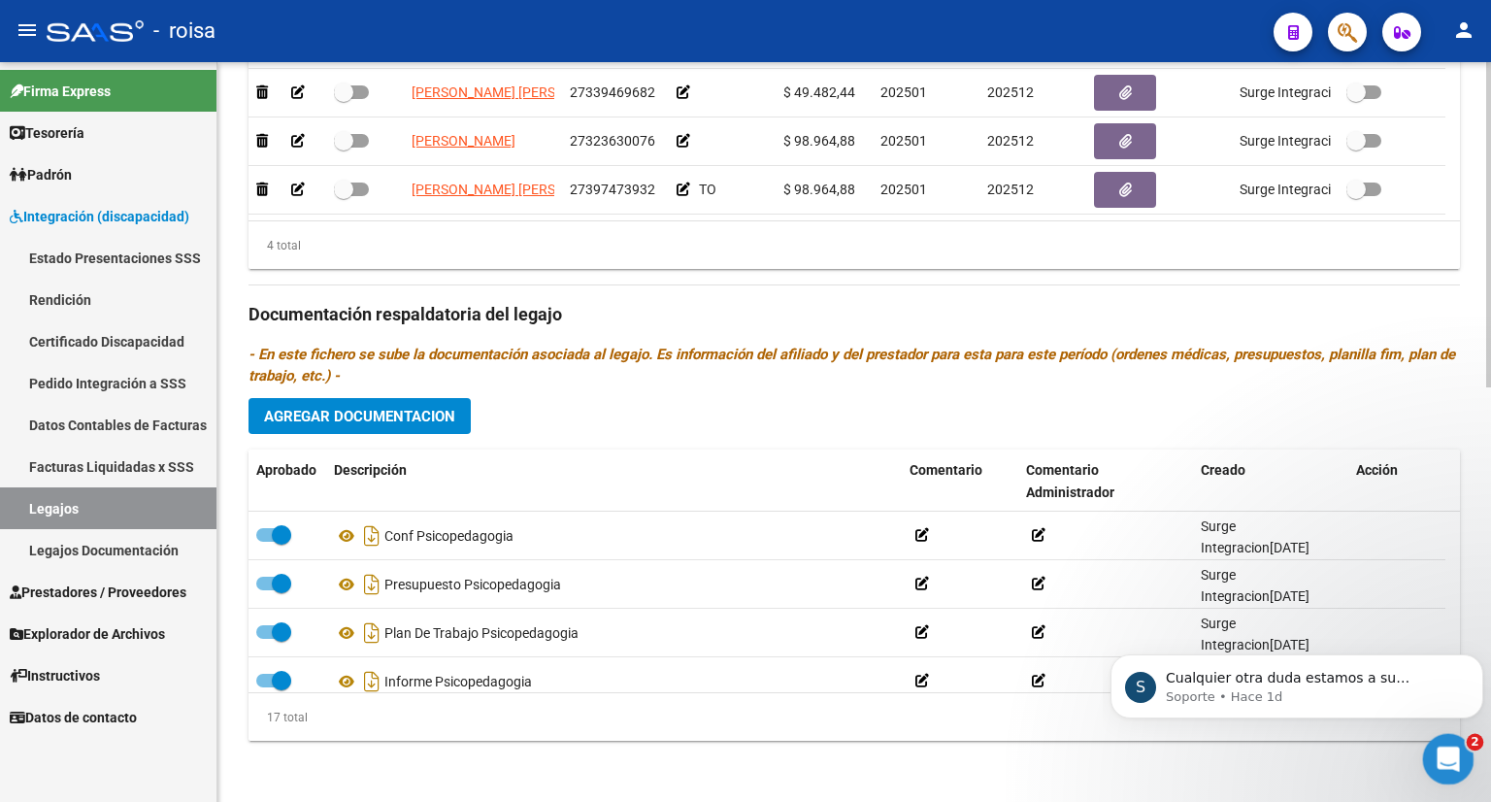
click at [1446, 749] on icon "Abrir Intercom Messenger" at bounding box center [1445, 756] width 32 height 32
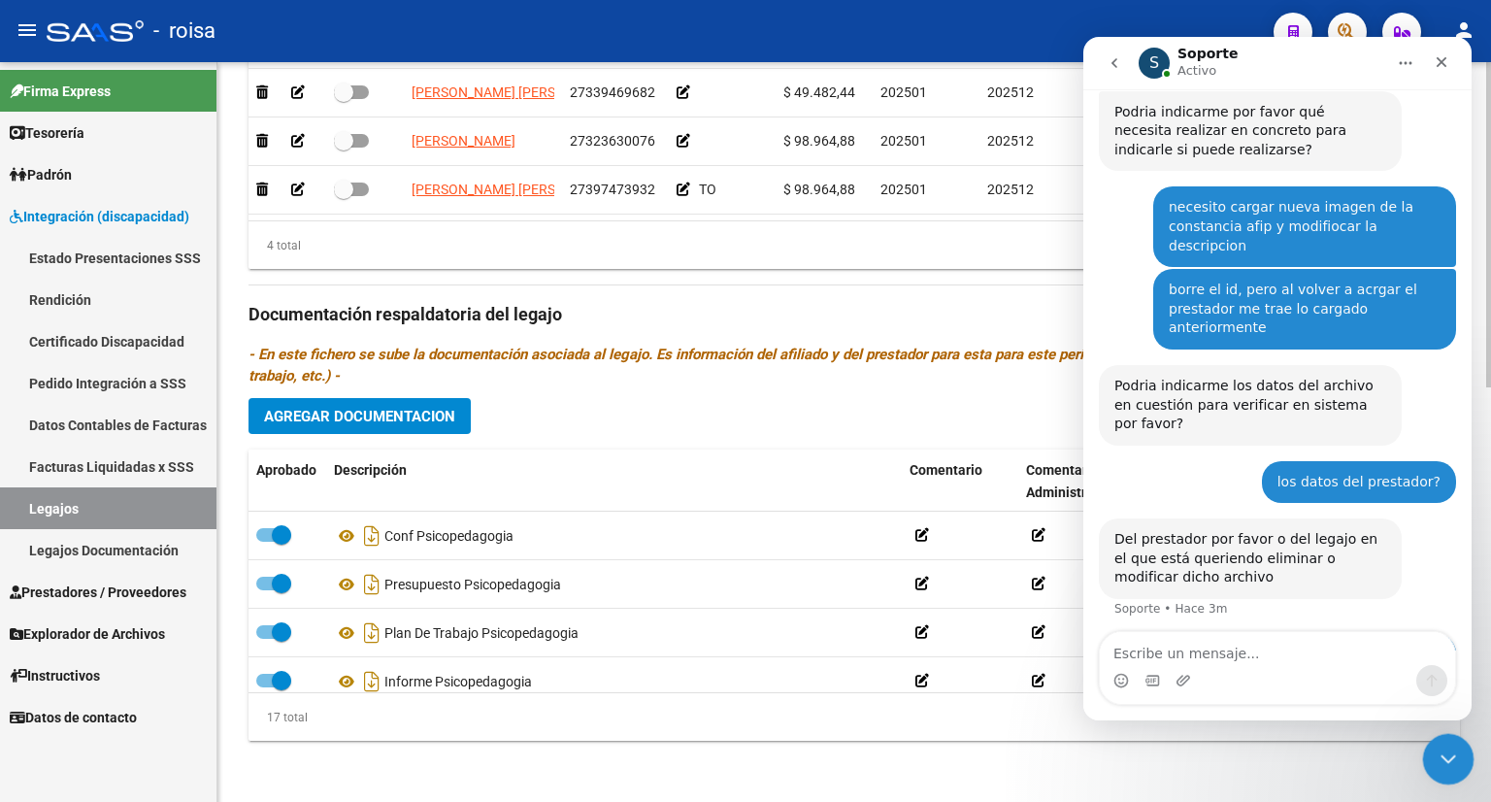
scroll to position [353, 0]
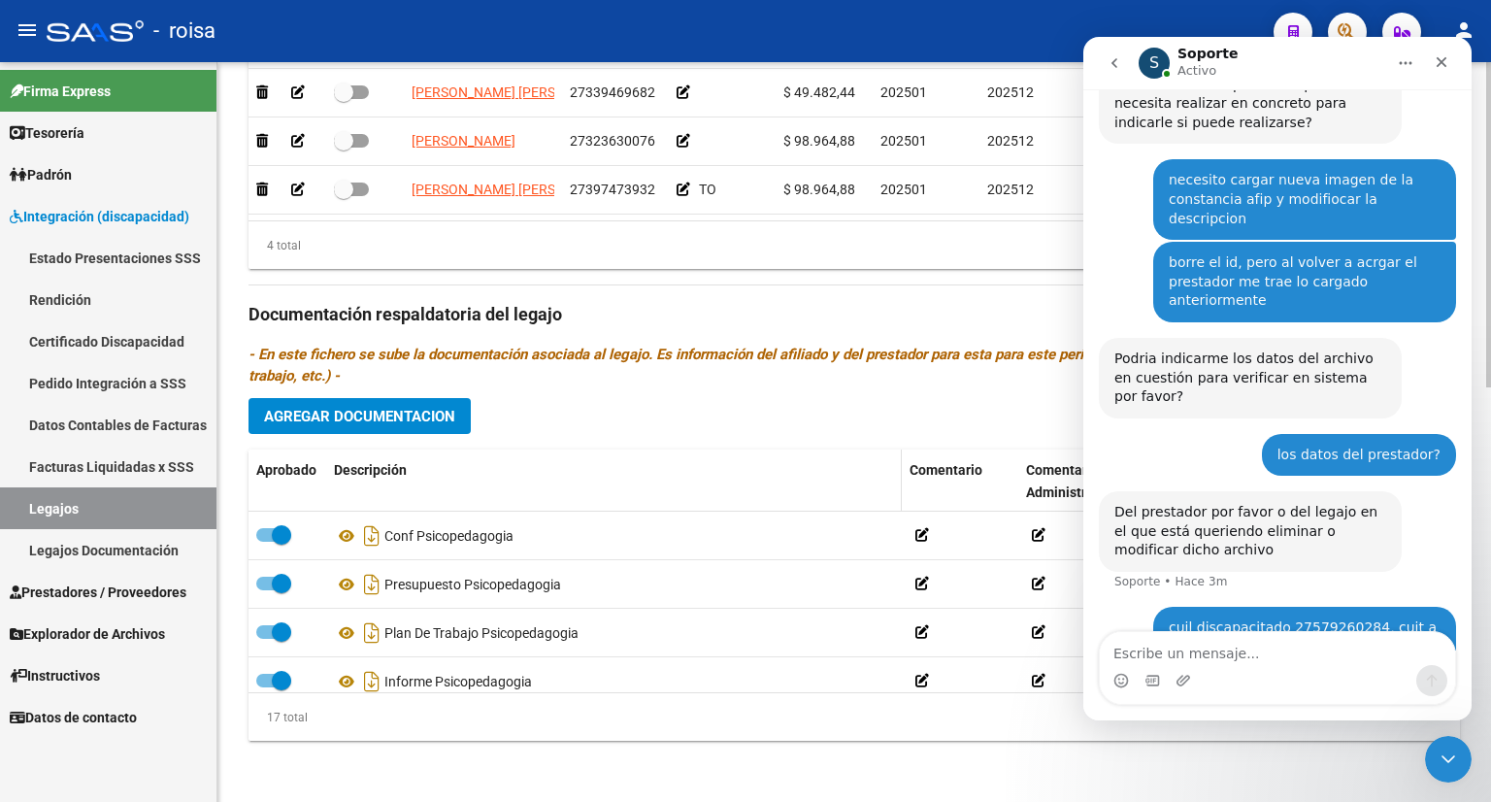
click at [686, 459] on div "Descripción" at bounding box center [614, 470] width 560 height 22
click at [1439, 60] on icon "Cerrar" at bounding box center [1441, 62] width 11 height 11
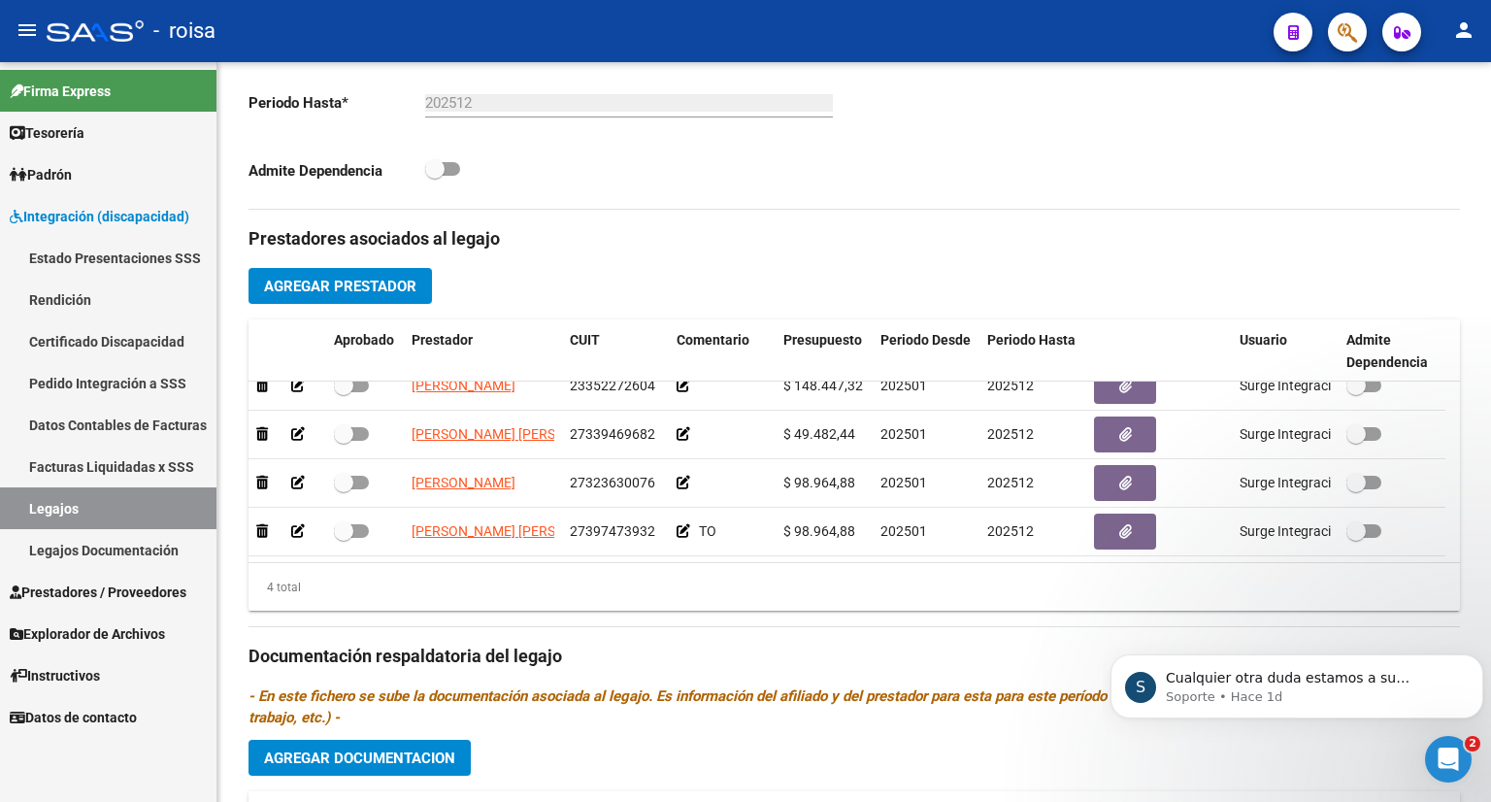
scroll to position [749, 0]
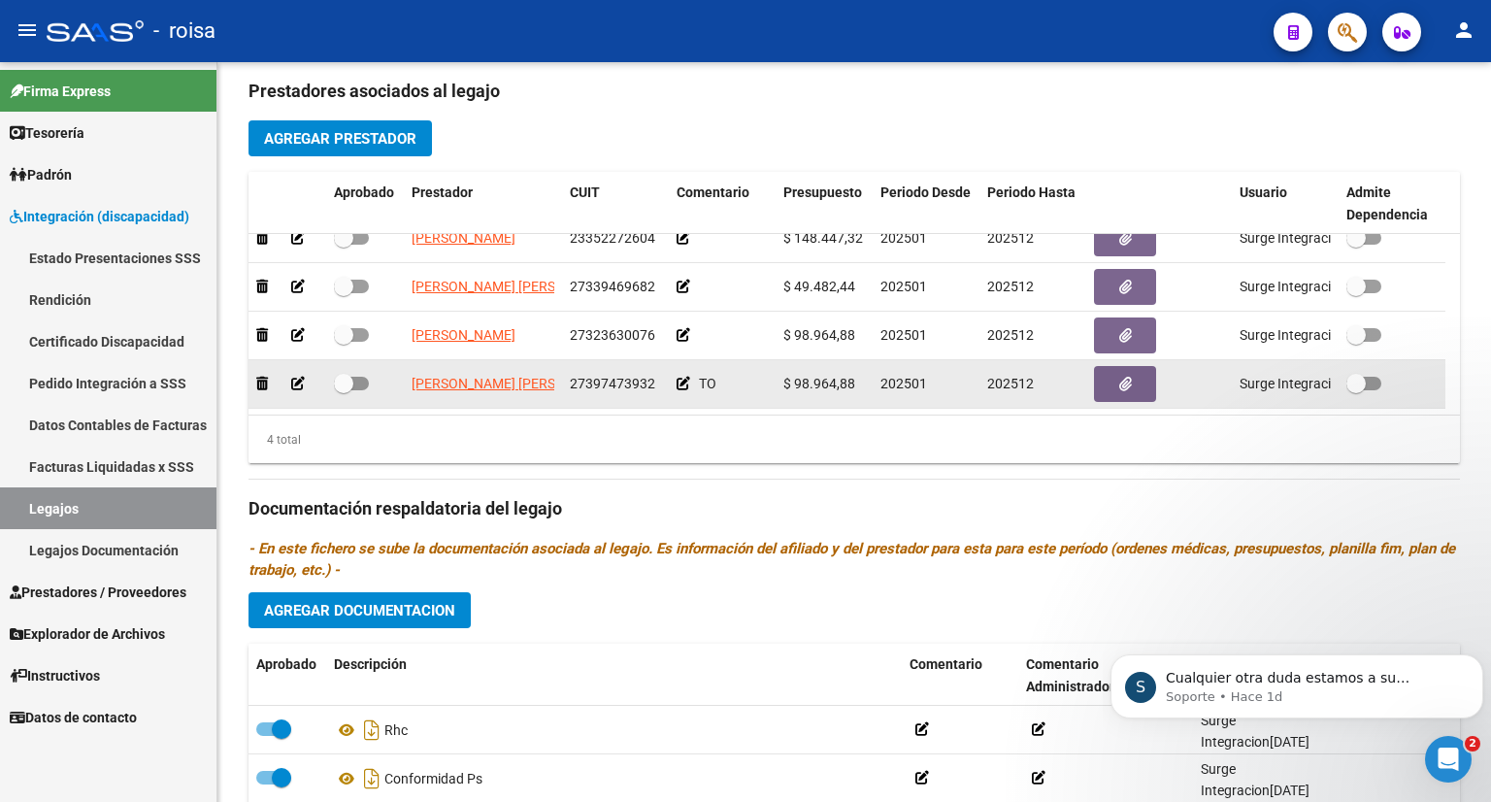
click at [295, 382] on icon at bounding box center [298, 384] width 14 height 14
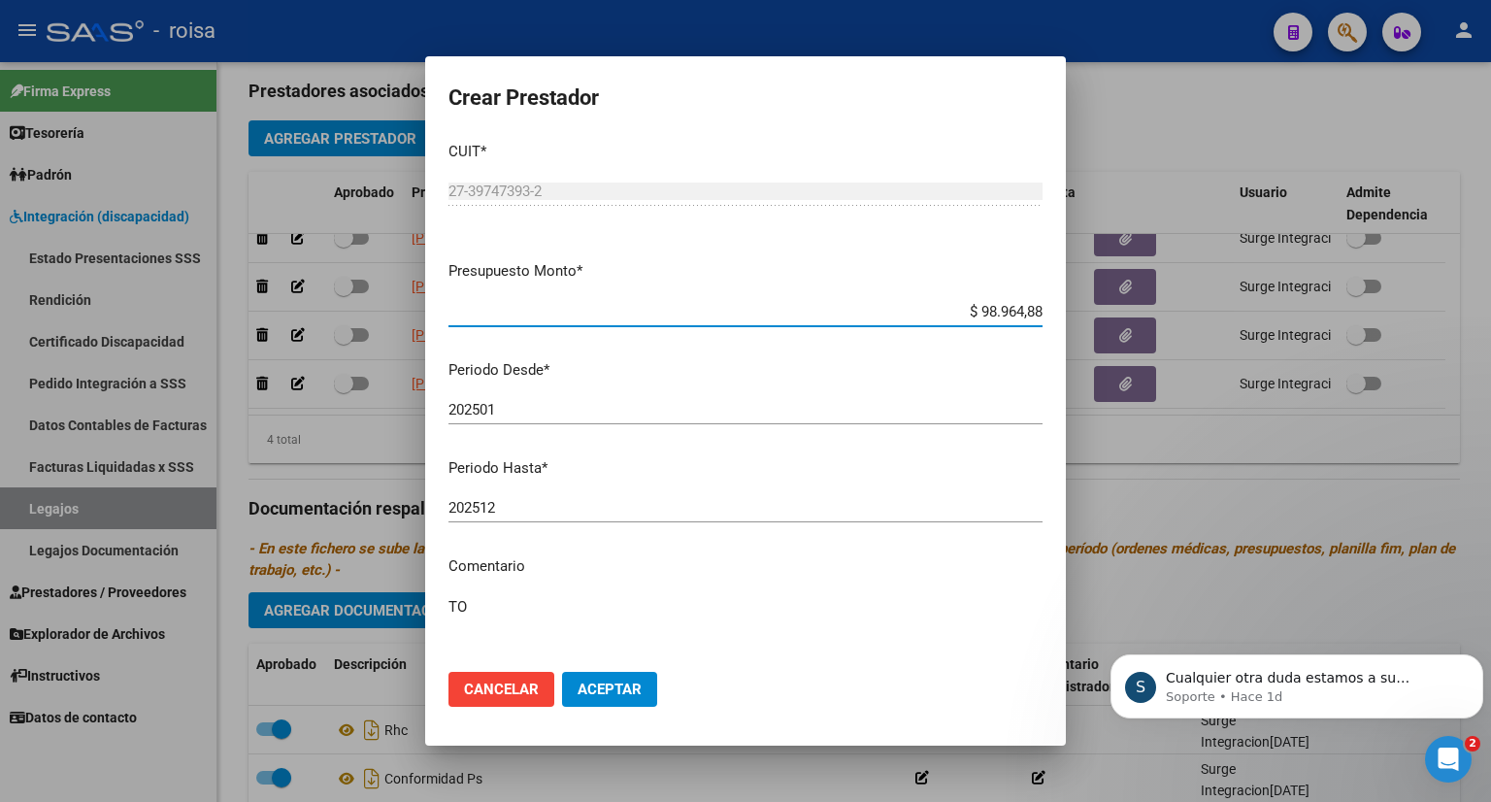
scroll to position [0, 0]
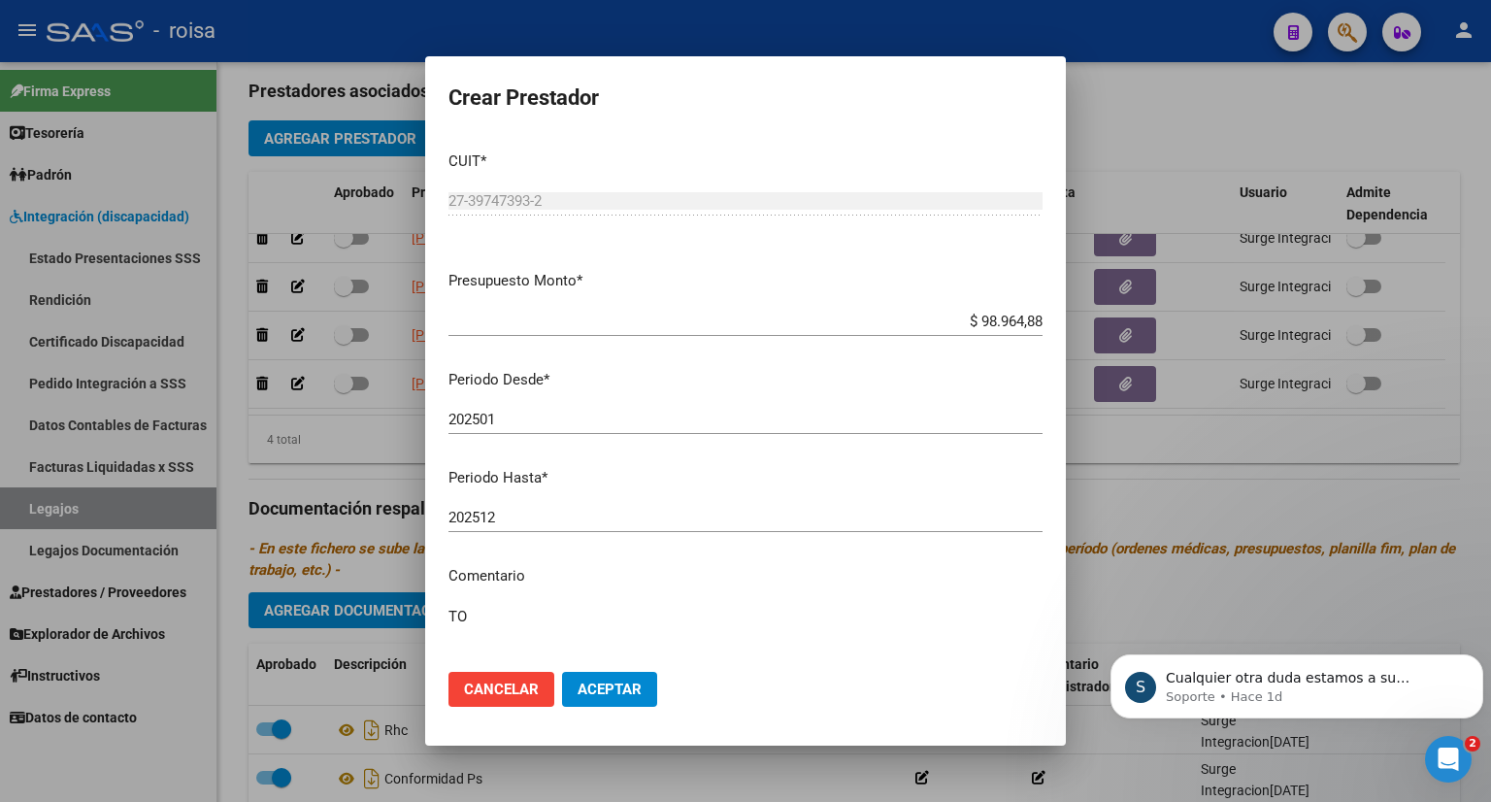
click at [1178, 85] on div at bounding box center [745, 401] width 1491 height 802
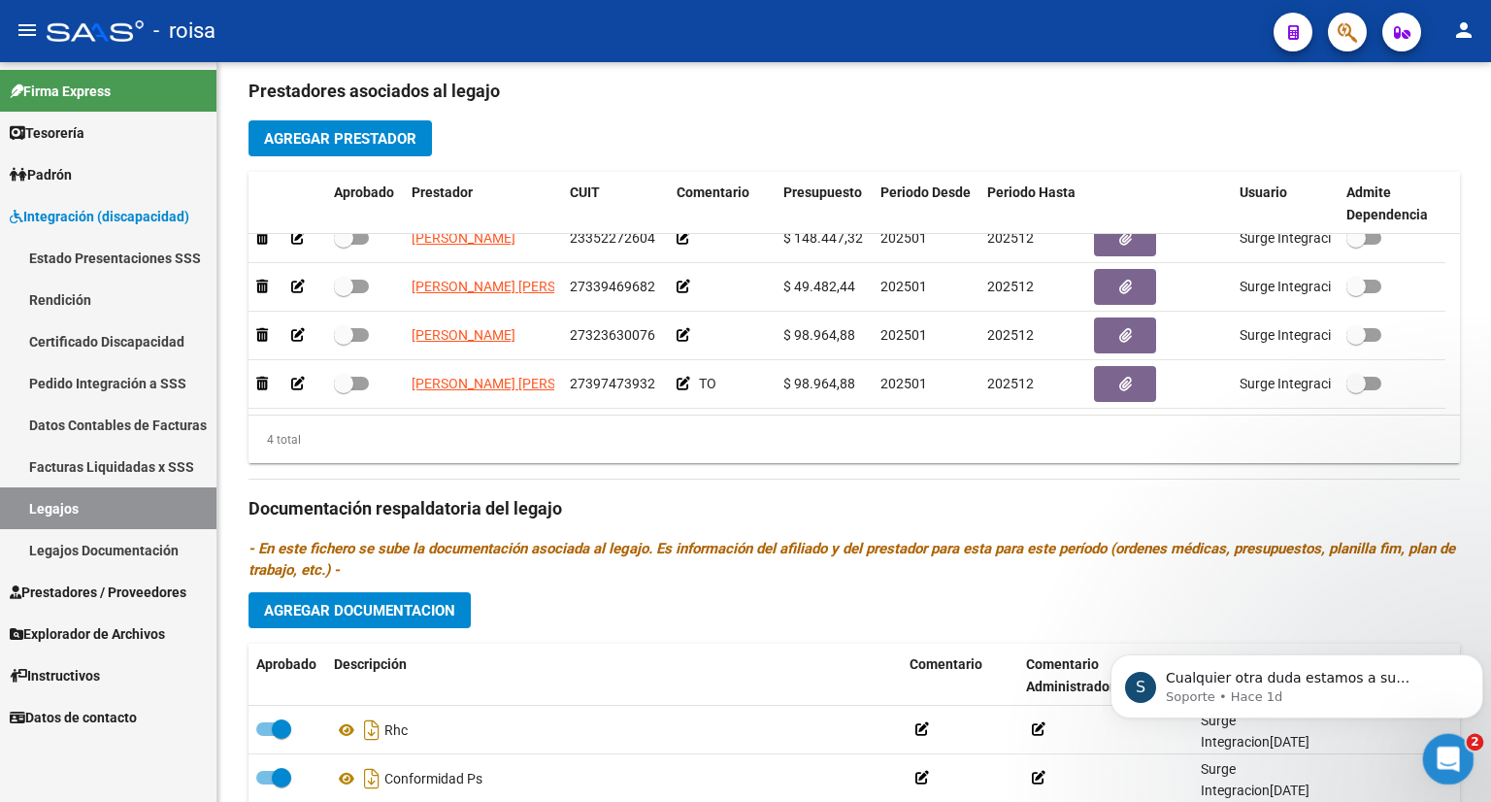
click at [1444, 753] on icon "Abrir Intercom Messenger" at bounding box center [1445, 756] width 32 height 32
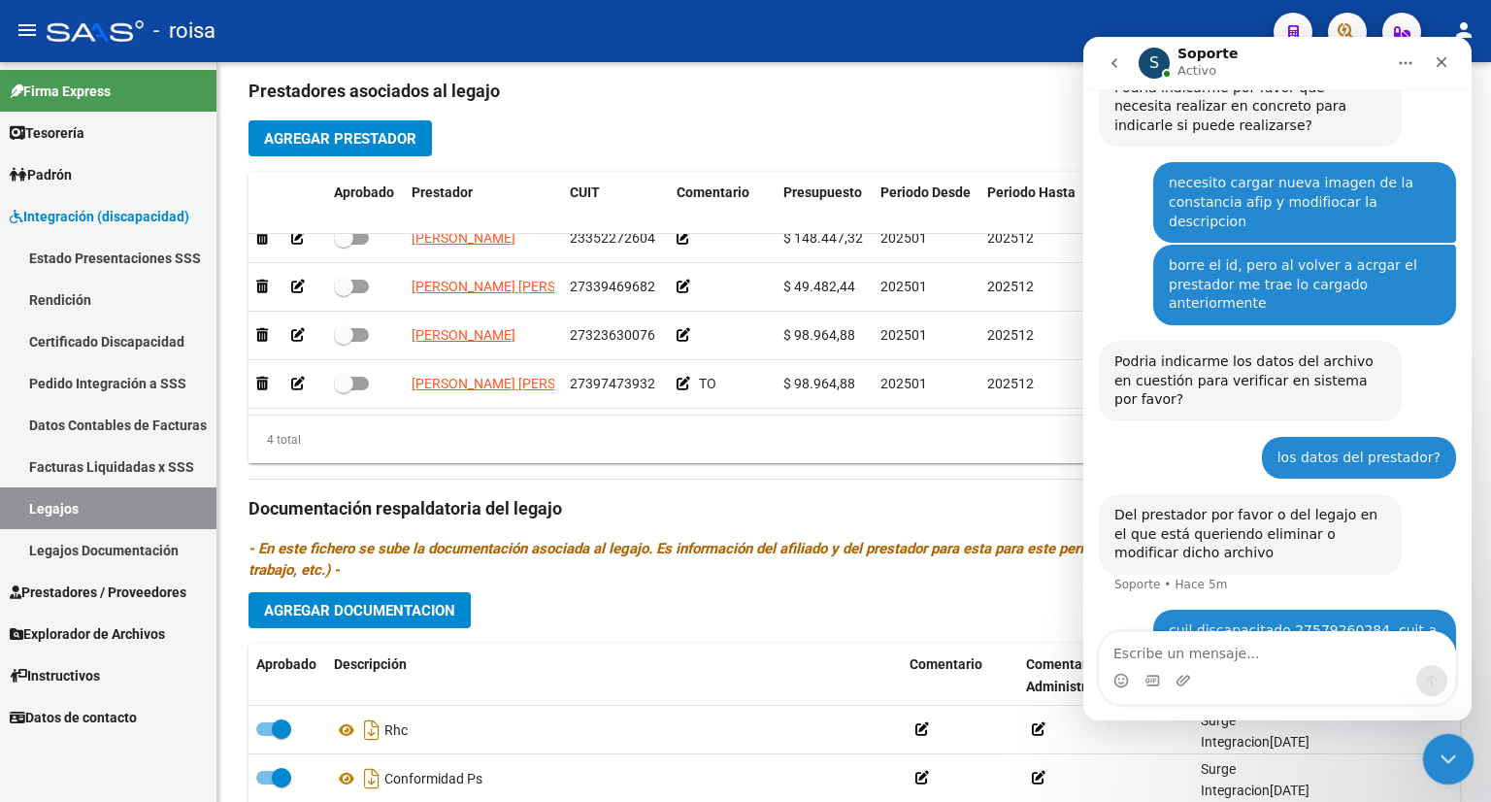
scroll to position [353, 0]
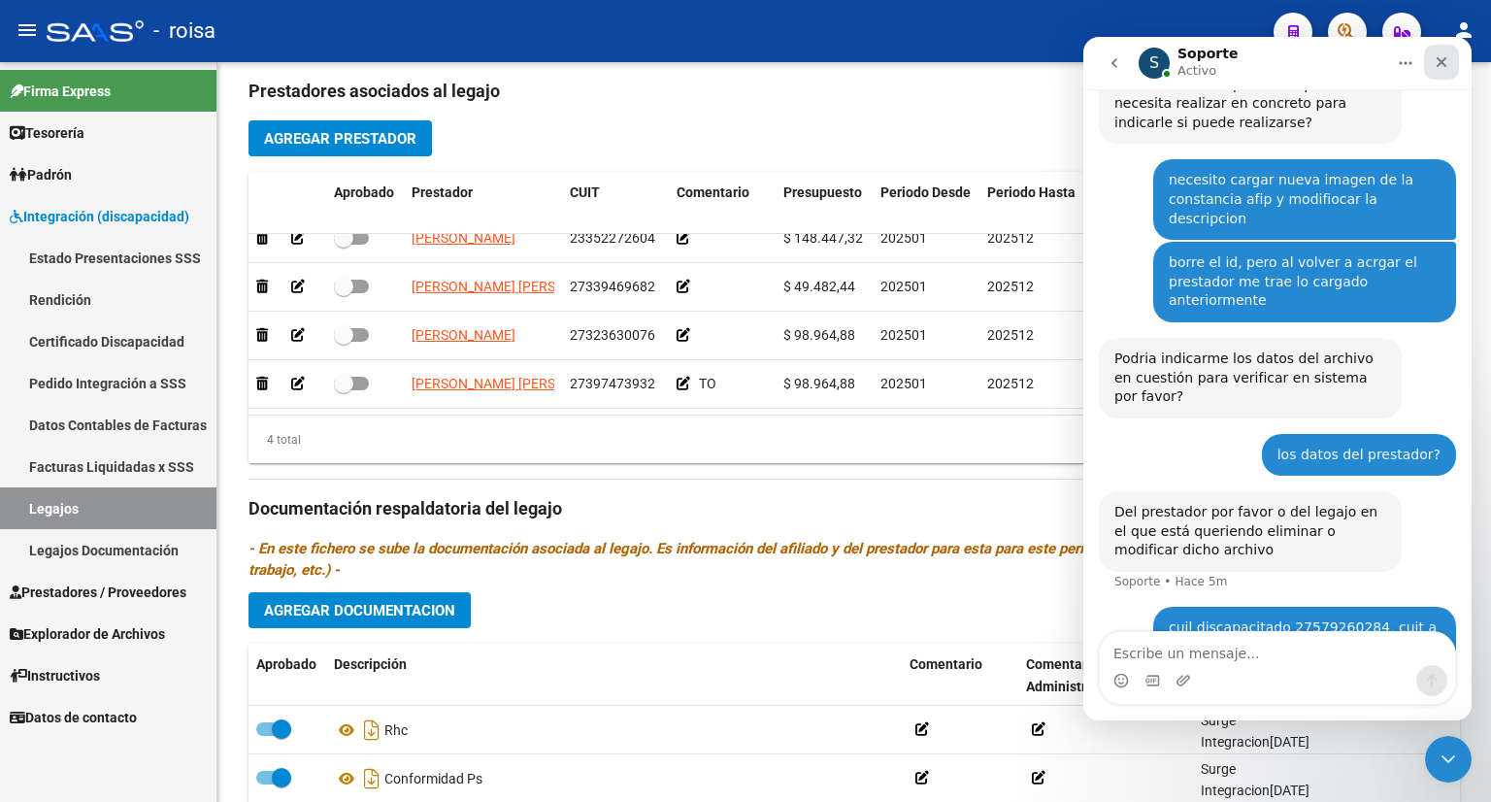
click at [1447, 49] on div "Cerrar" at bounding box center [1441, 62] width 35 height 35
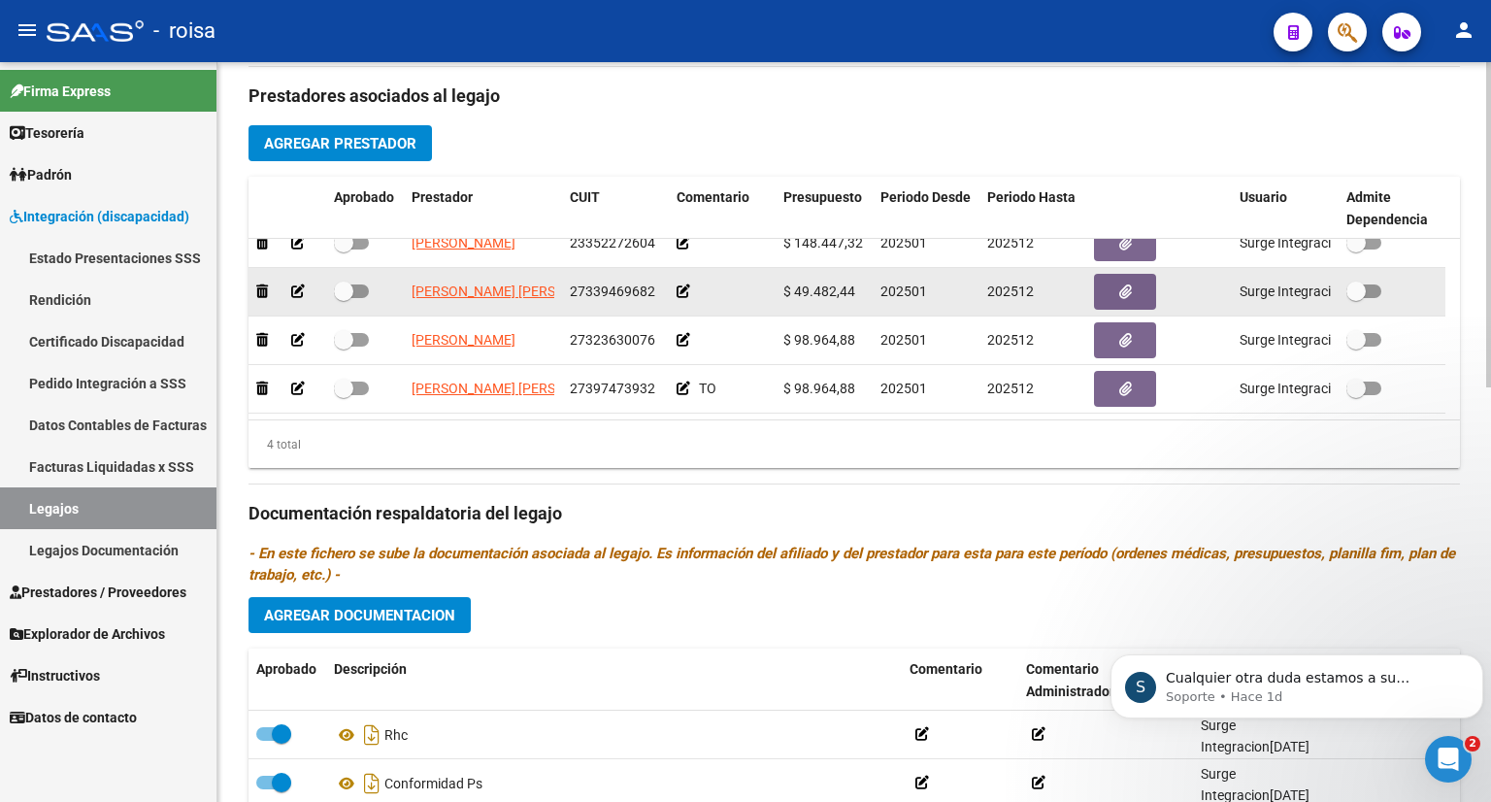
scroll to position [749, 0]
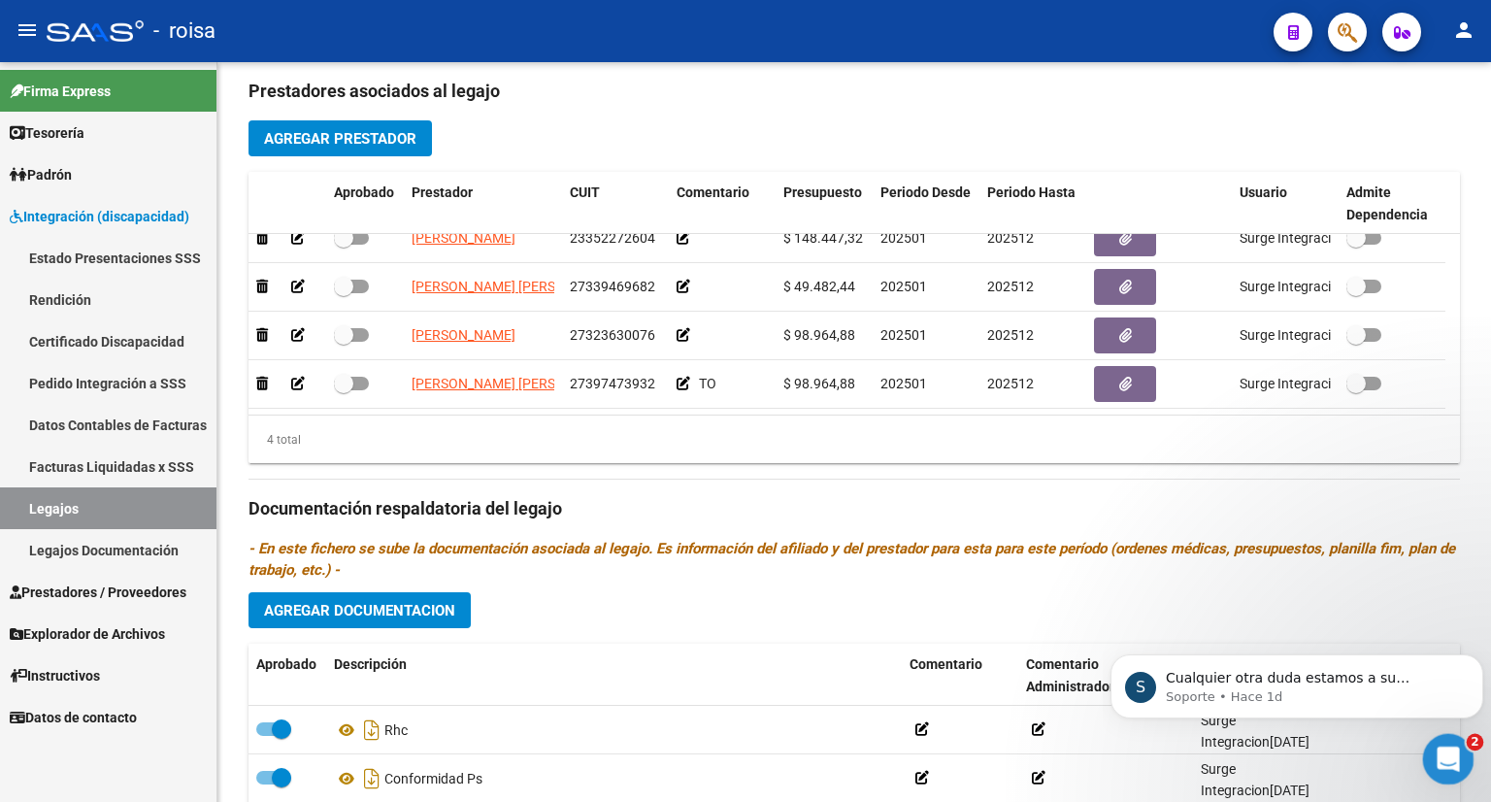
click at [1452, 739] on div "Abrir Intercom Messenger" at bounding box center [1445, 756] width 64 height 64
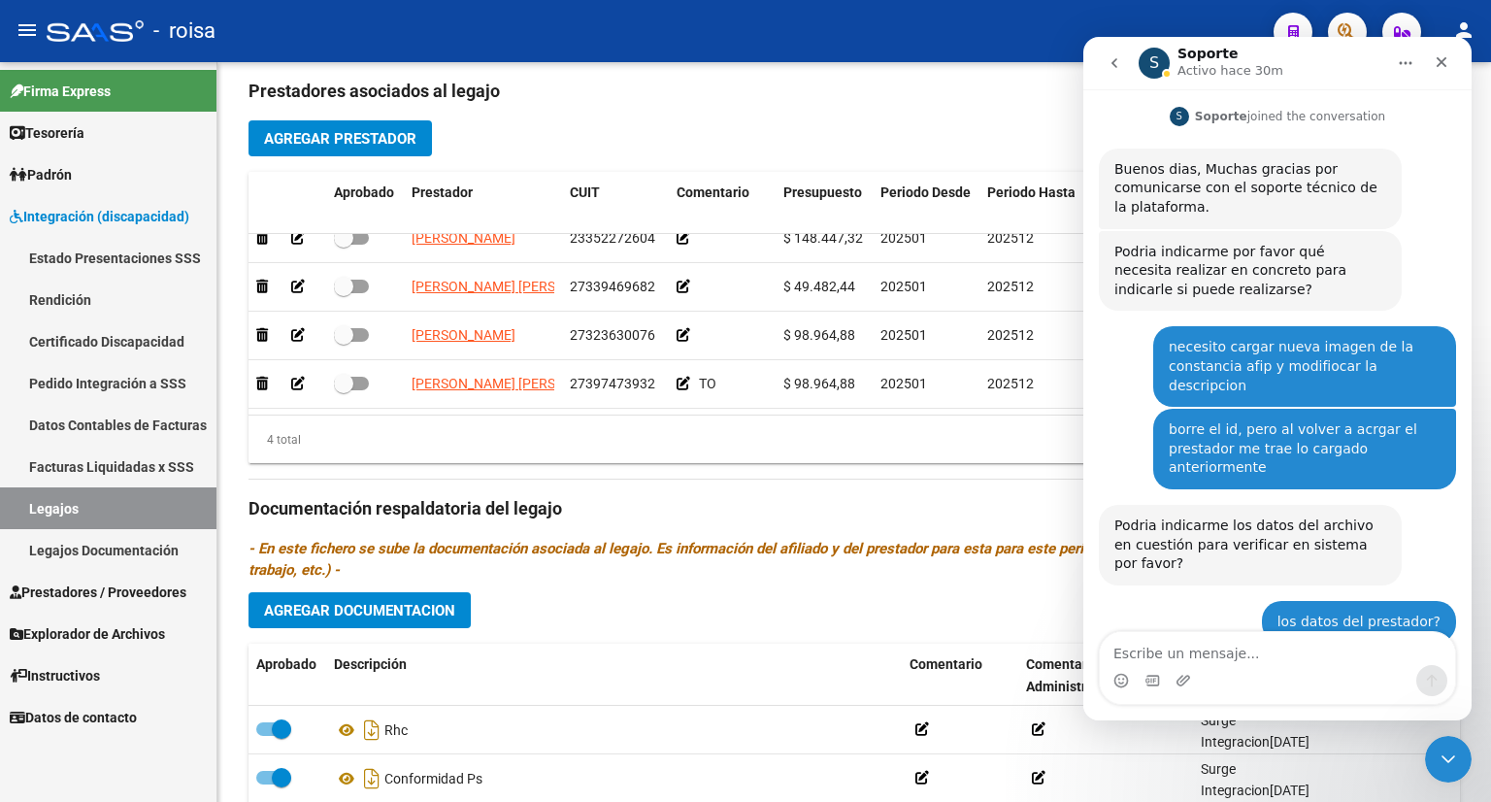
scroll to position [353, 0]
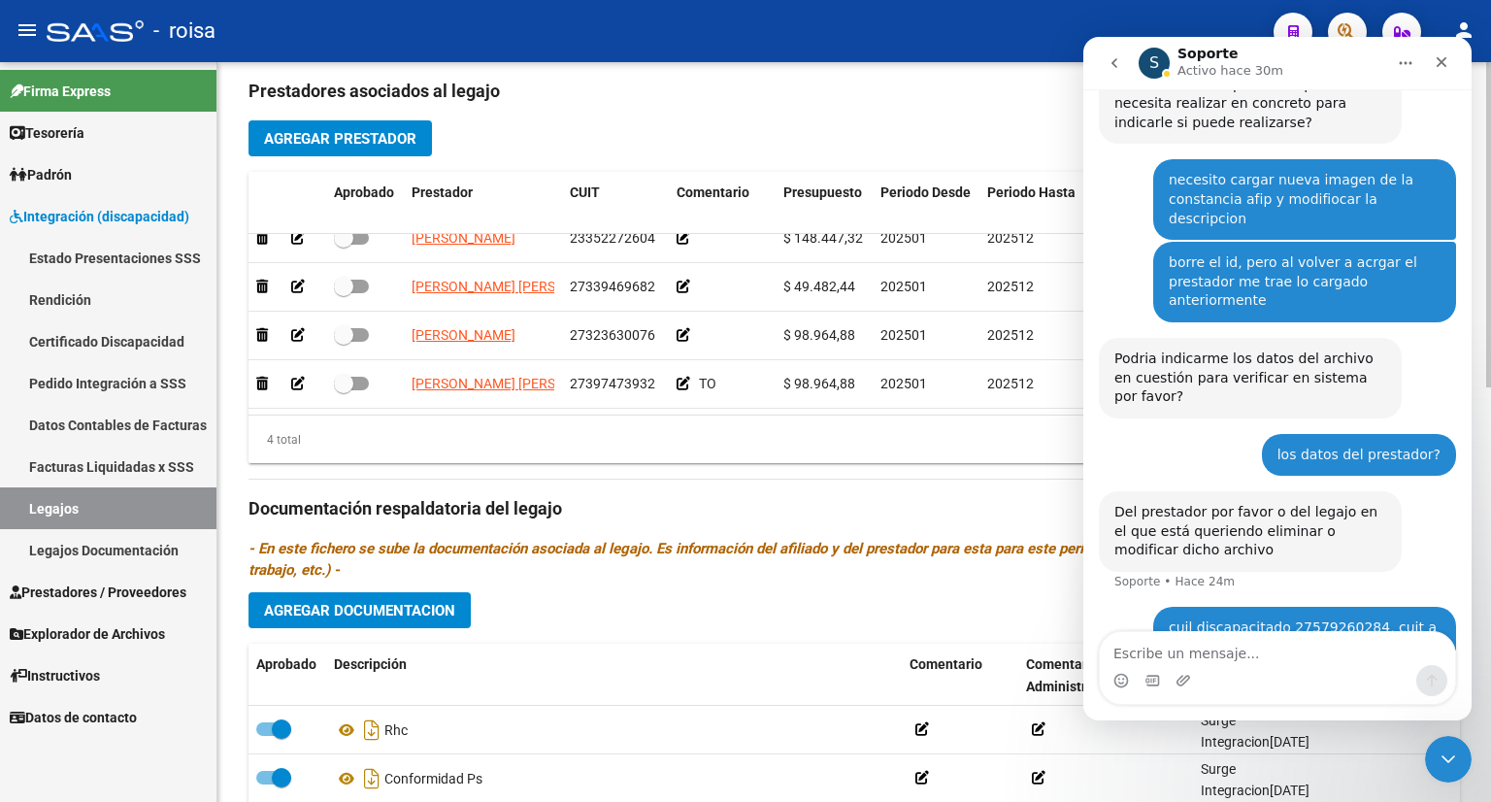
click at [637, 471] on div "Prestadores asociados al legajo Agregar Prestador Aprobado Prestador CUIT Comen…" at bounding box center [853, 506] width 1211 height 888
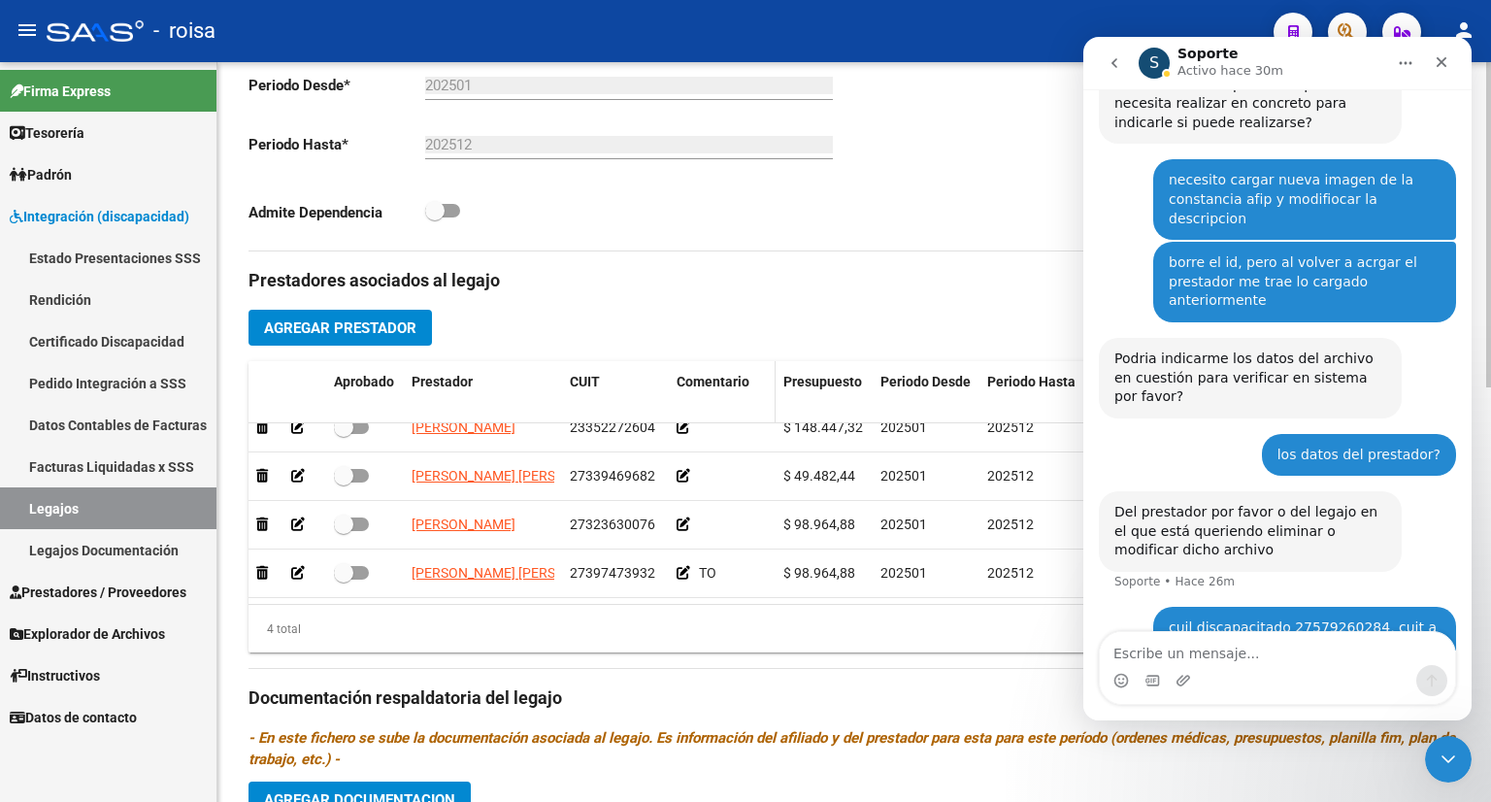
scroll to position [555, 0]
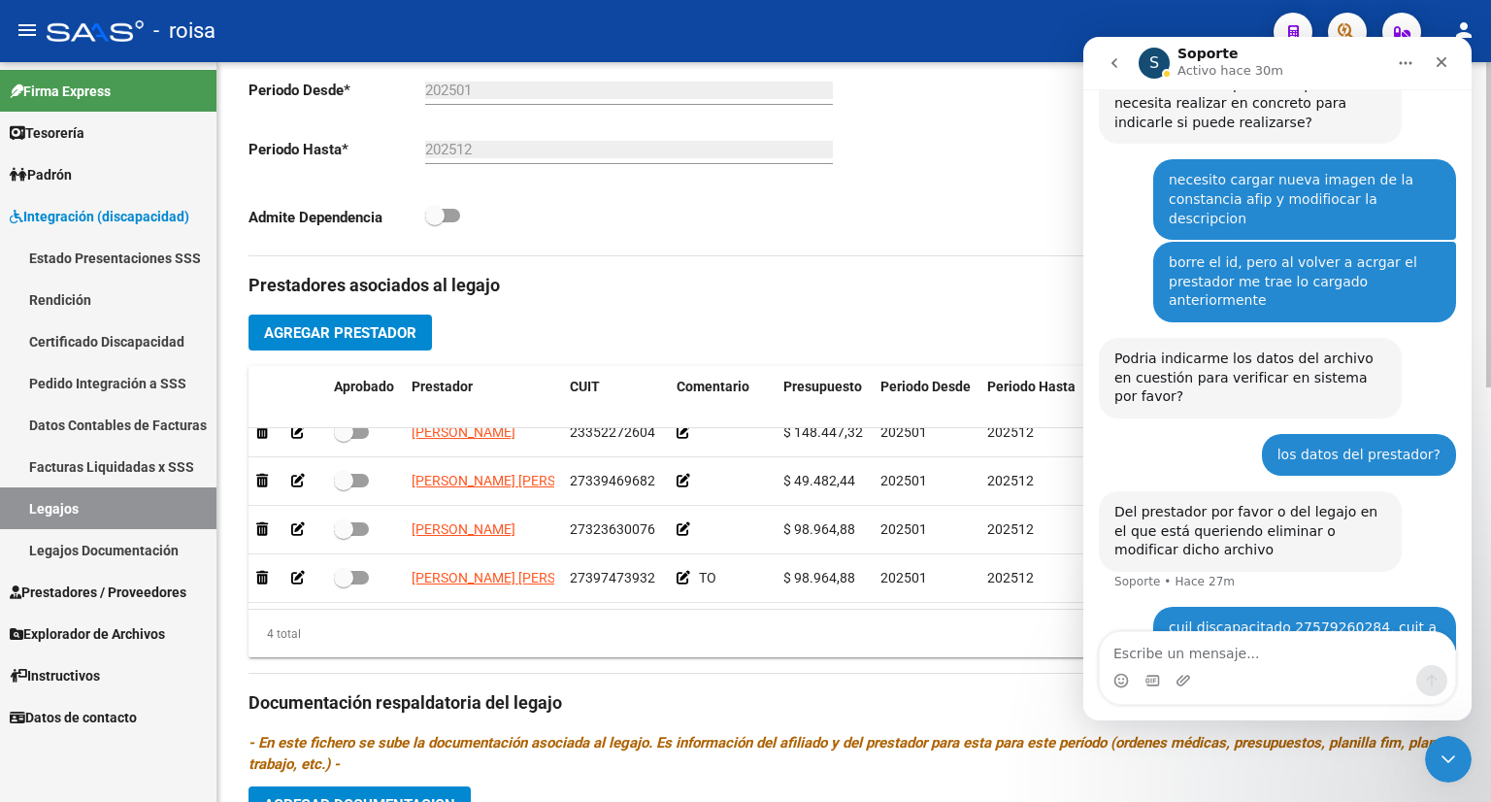
click at [832, 190] on div "Aprobado CUIL * 27-57926028-4 Ingresar CUIL NOVILLO [PERSON_NAME] Análisis Afil…" at bounding box center [543, 28] width 590 height 423
click at [1441, 62] on icon "Cerrar" at bounding box center [1441, 62] width 11 height 11
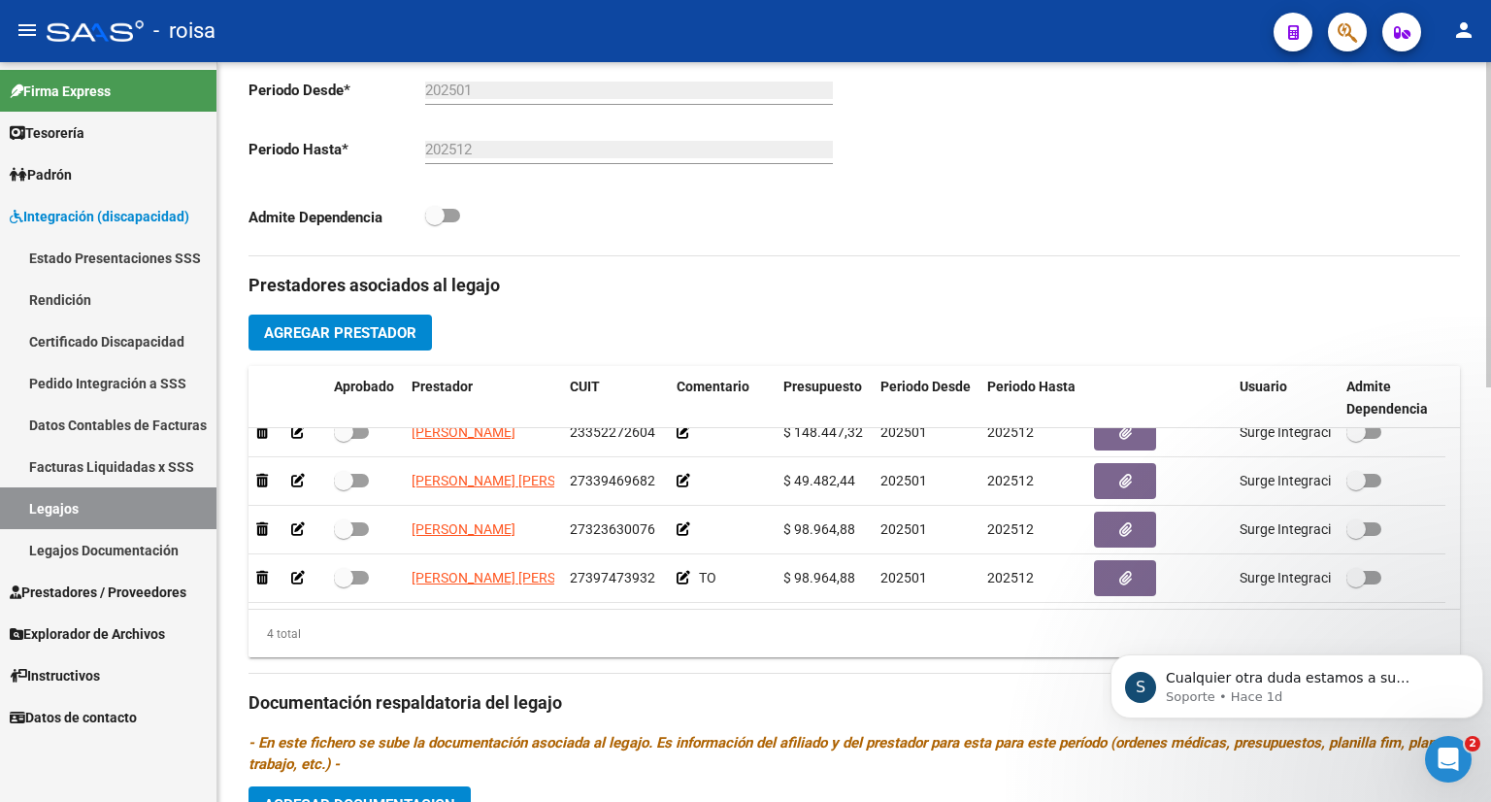
scroll to position [0, 0]
click at [139, 593] on span "Prestadores / Proveedores" at bounding box center [98, 591] width 177 height 21
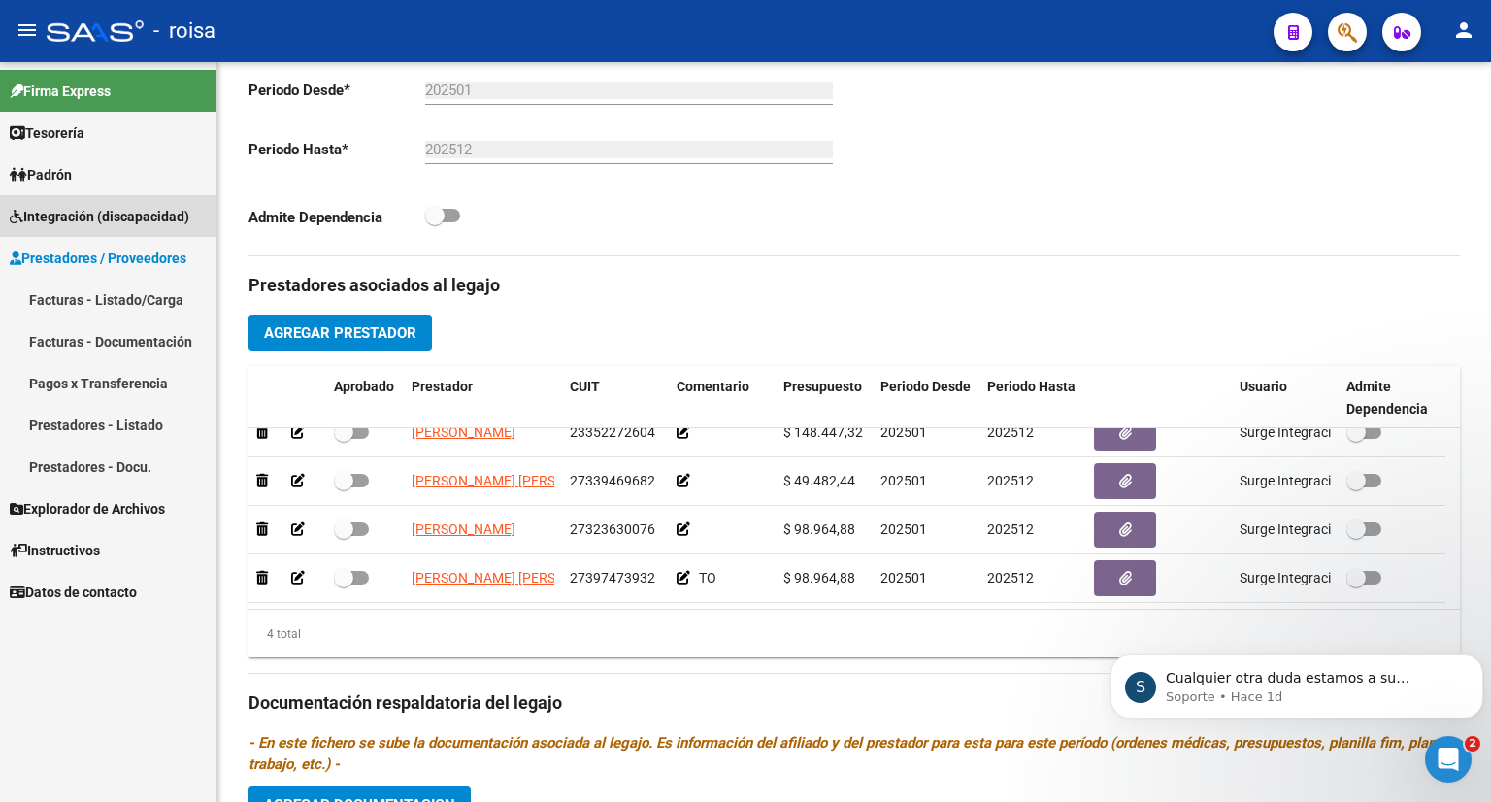
click at [128, 214] on span "Integración (discapacidad)" at bounding box center [100, 216] width 180 height 21
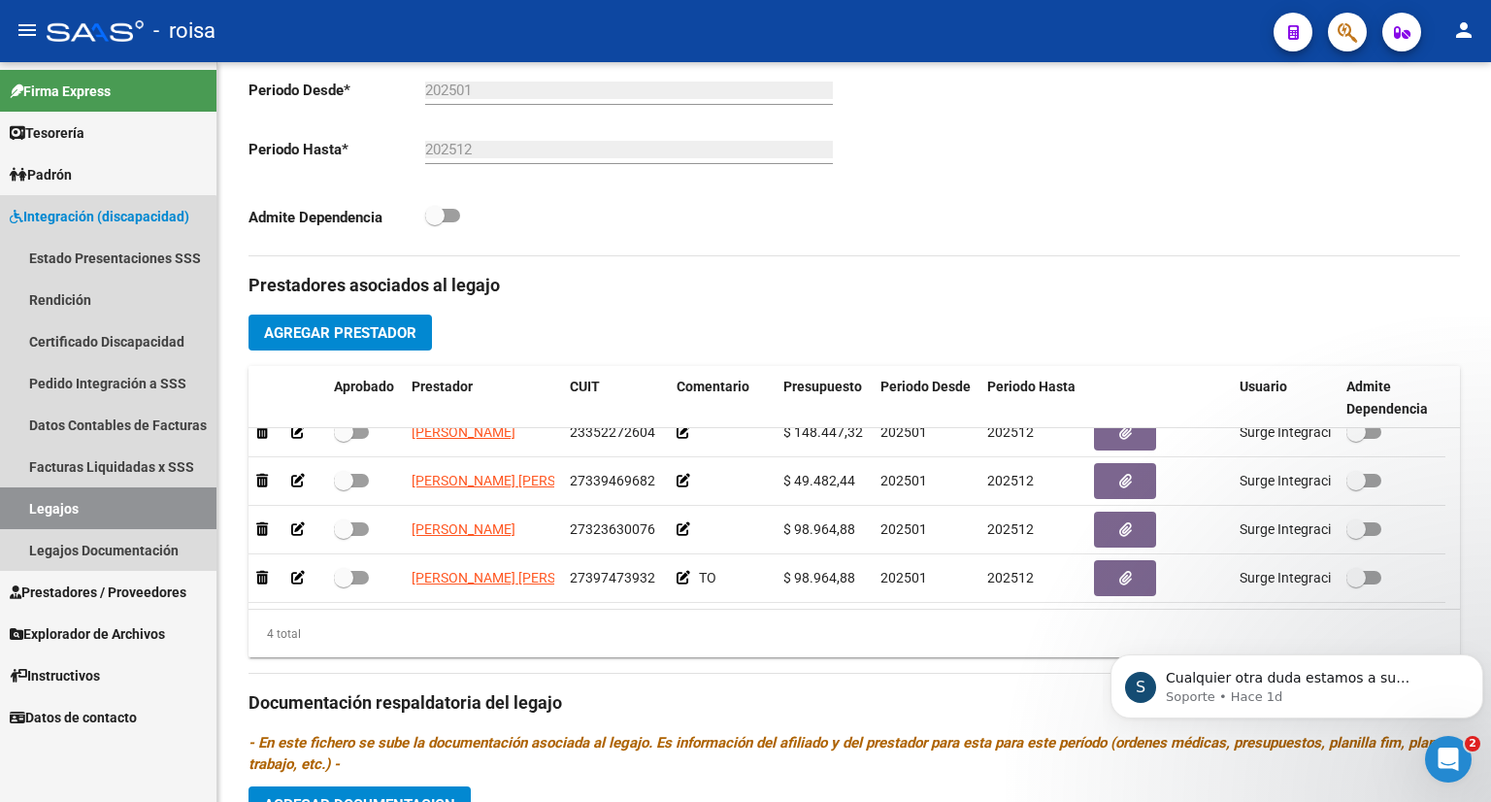
click at [49, 517] on link "Legajos" at bounding box center [108, 508] width 216 height 42
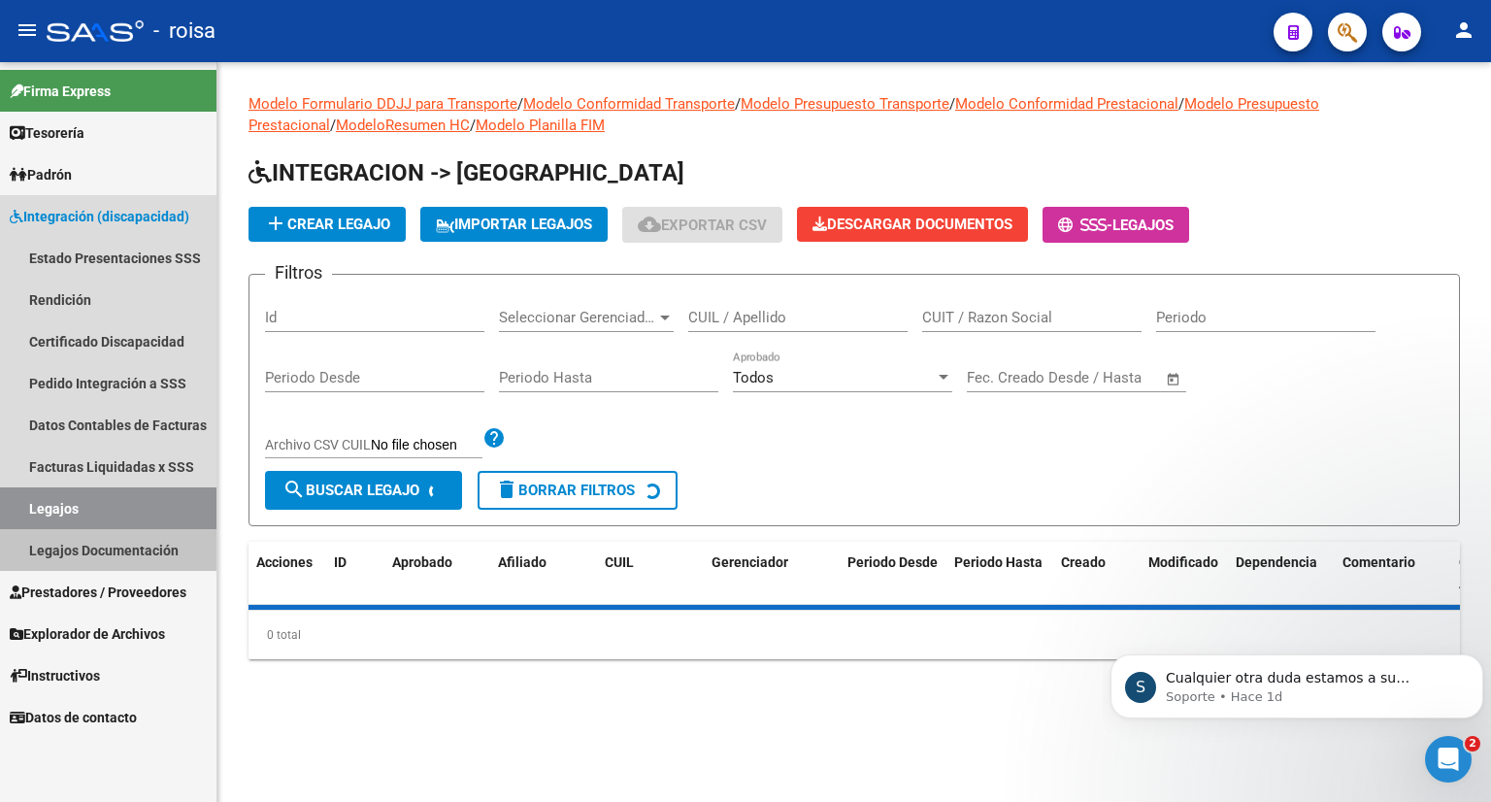
click at [58, 547] on link "Legajos Documentación" at bounding box center [108, 550] width 216 height 42
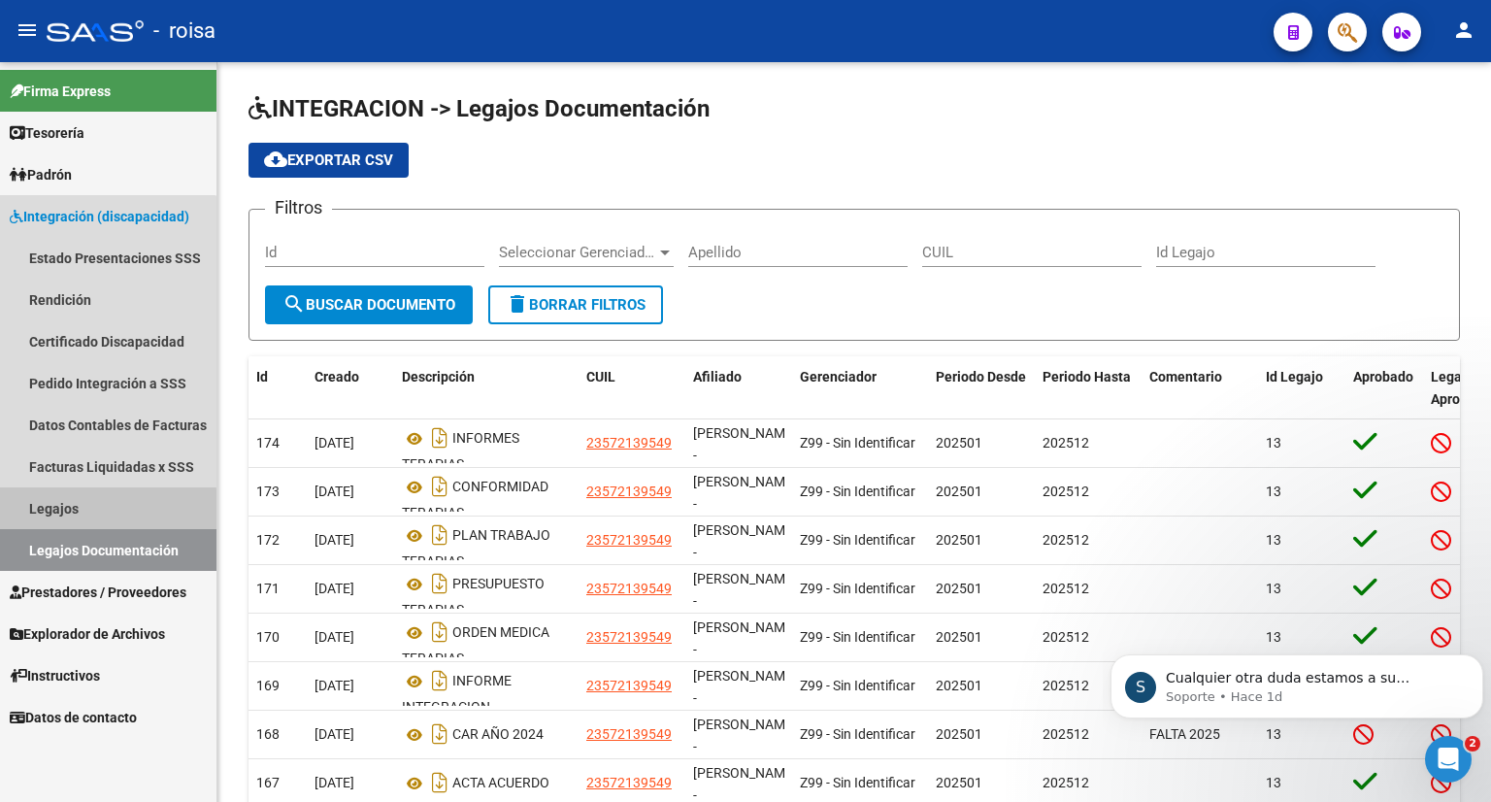
click at [89, 510] on link "Legajos" at bounding box center [108, 508] width 216 height 42
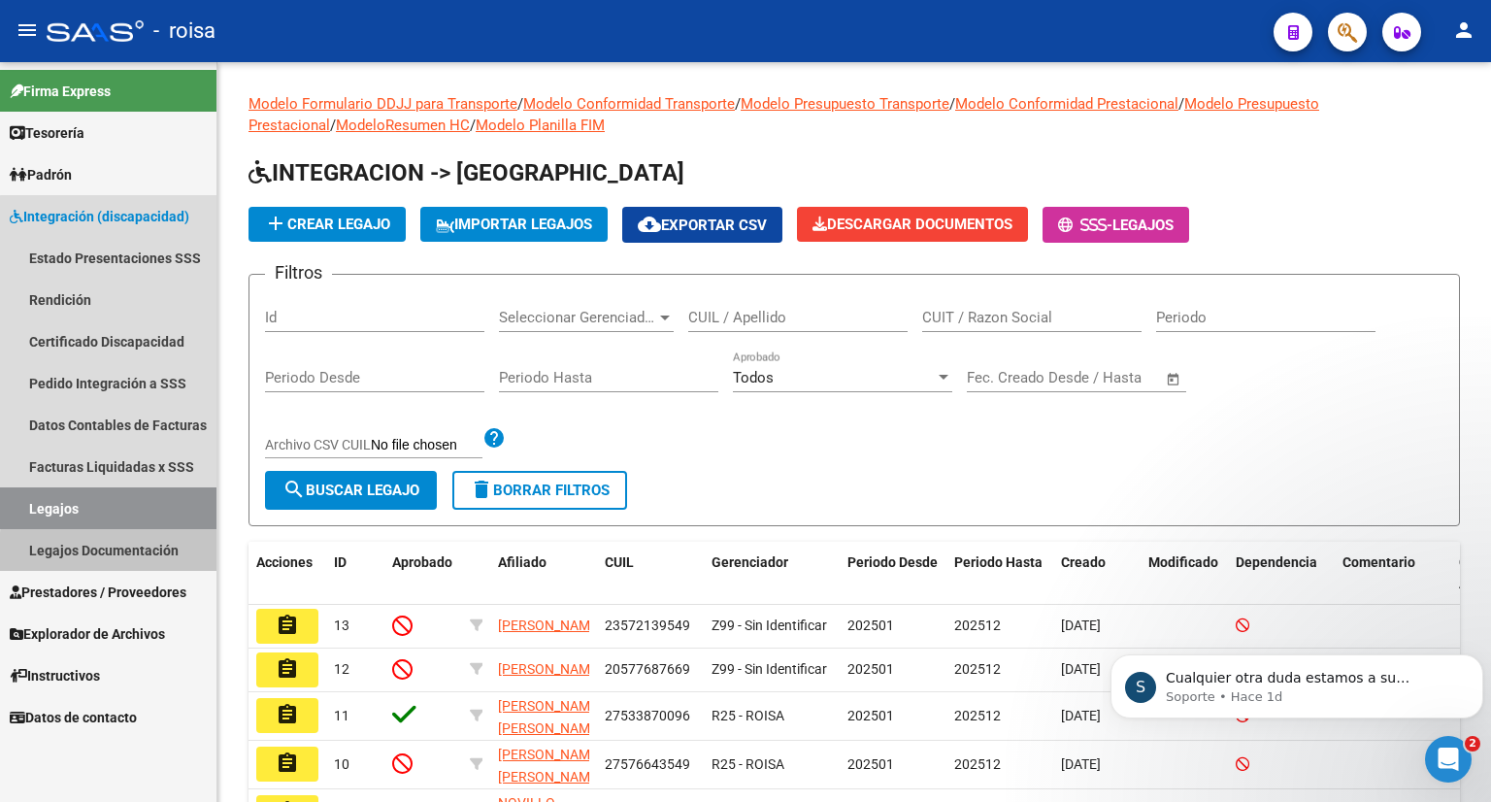
click at [132, 554] on link "Legajos Documentación" at bounding box center [108, 550] width 216 height 42
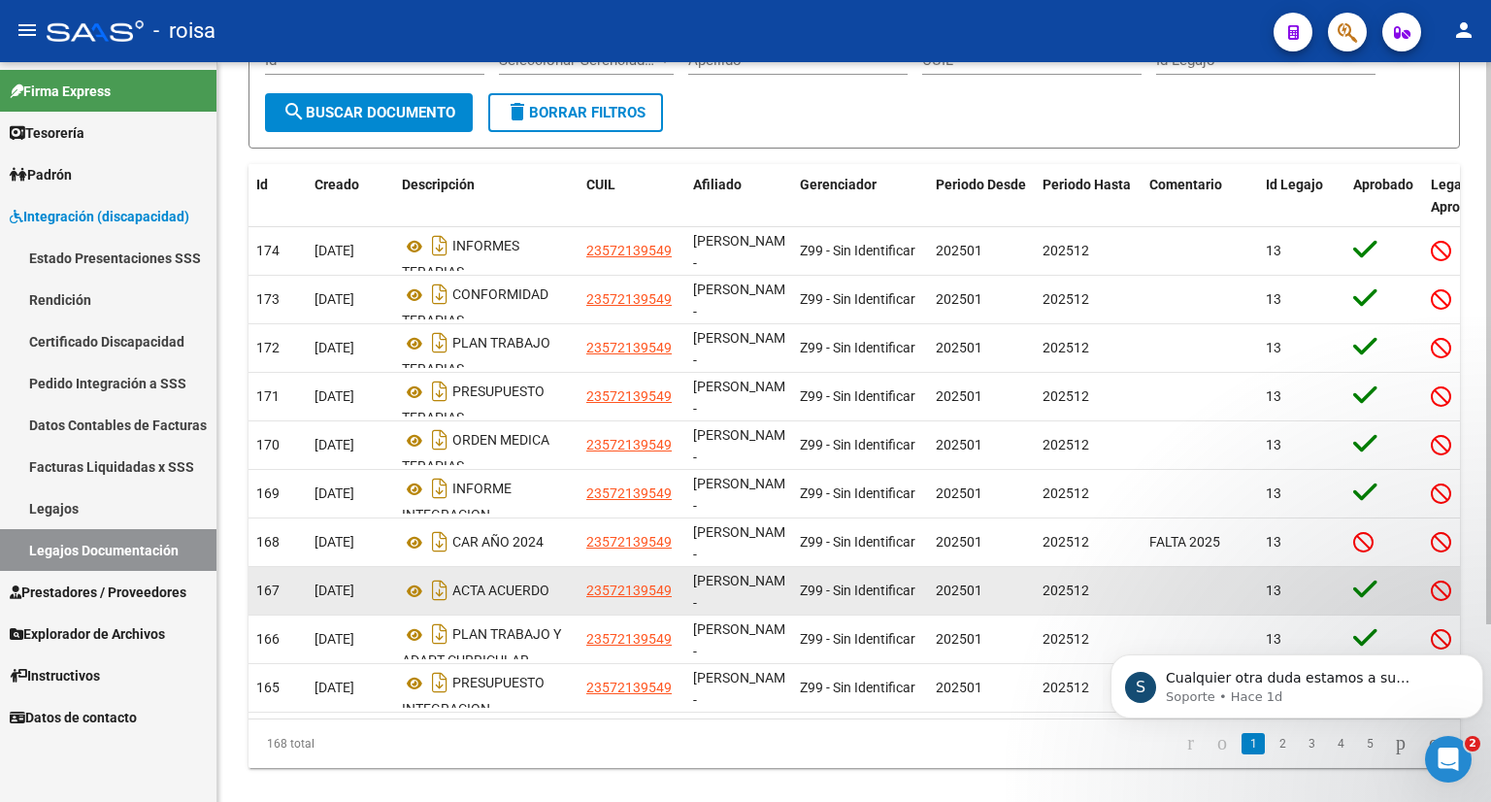
scroll to position [194, 0]
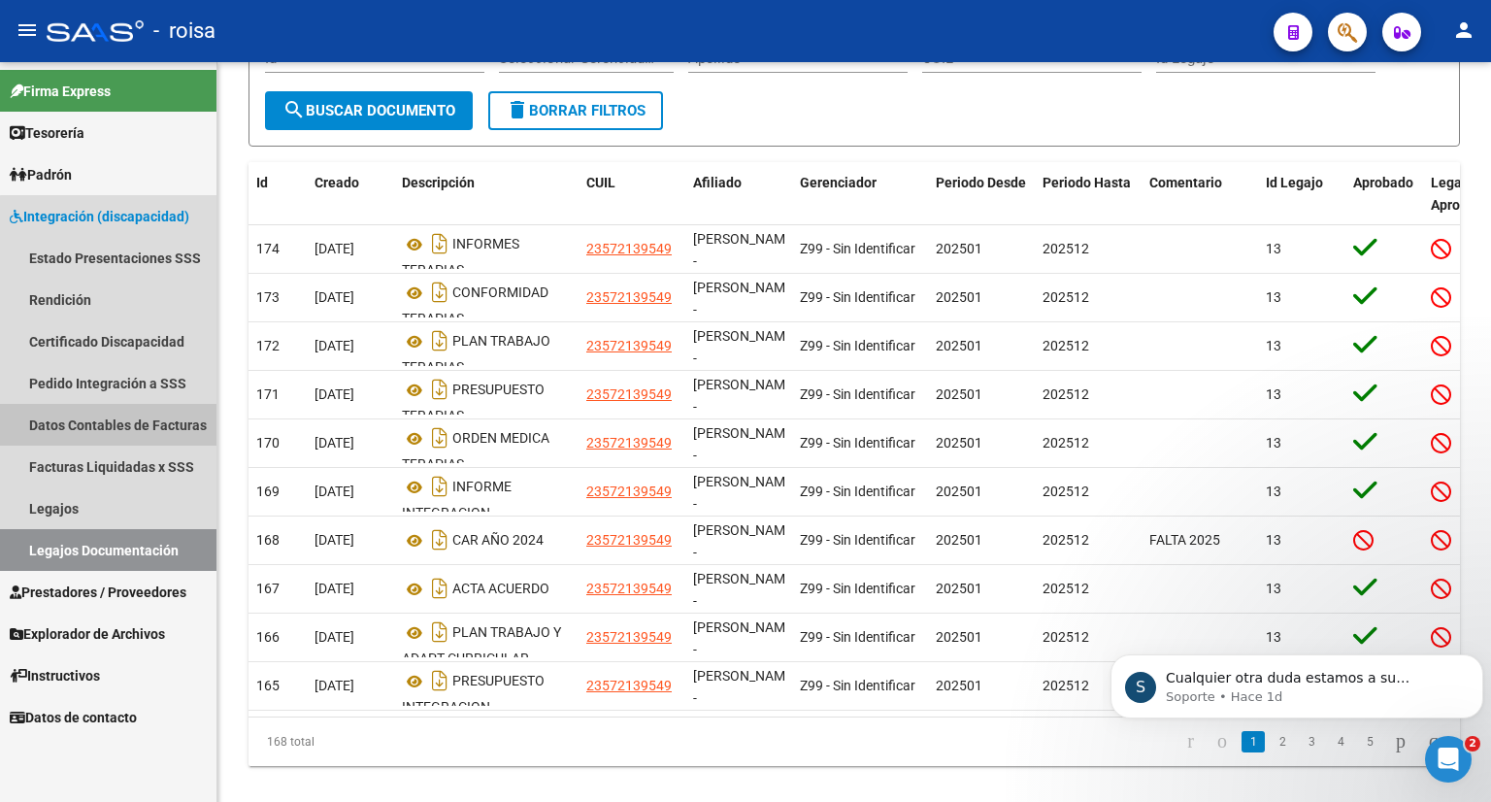
click at [132, 415] on link "Datos Contables de Facturas" at bounding box center [108, 425] width 216 height 42
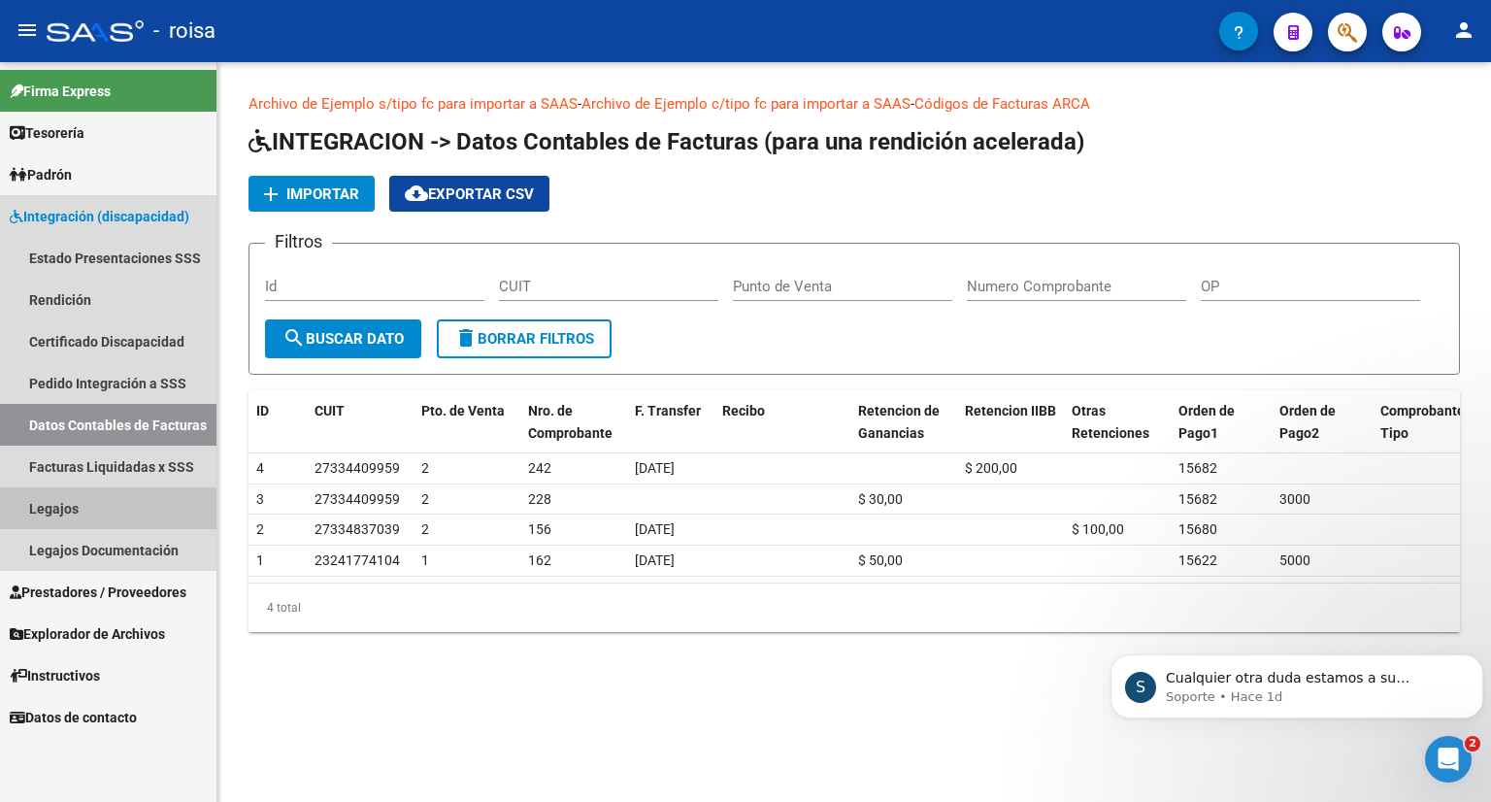
click at [52, 508] on link "Legajos" at bounding box center [108, 508] width 216 height 42
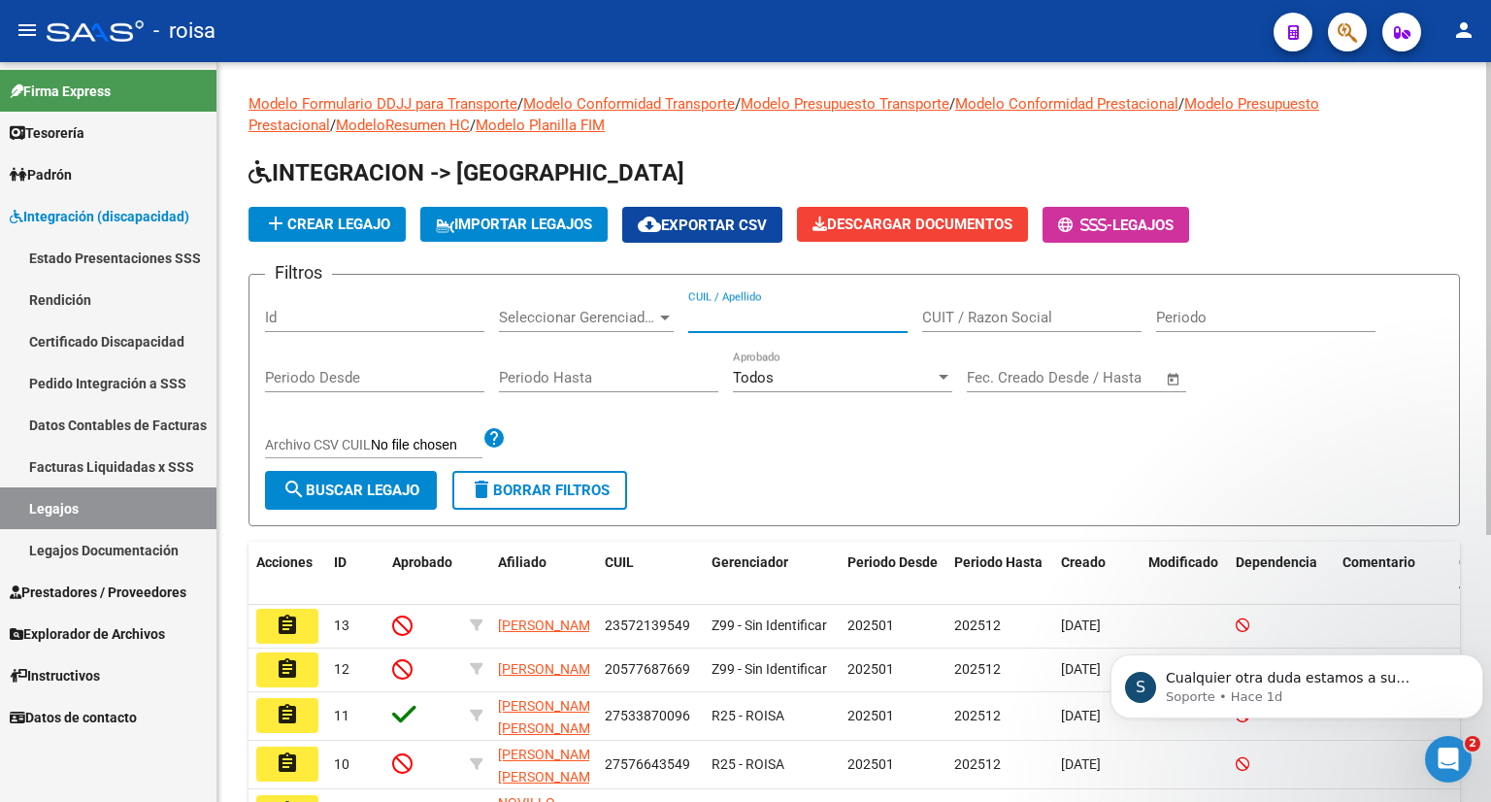
drag, startPoint x: 762, startPoint y: 307, endPoint x: 687, endPoint y: 348, distance: 85.6
click at [682, 348] on div "Filtros Id Seleccionar Gerenciador Seleccionar Gerenciador CUIL / Apellido CUIT…" at bounding box center [854, 380] width 1178 height 181
drag, startPoint x: 776, startPoint y: 323, endPoint x: 721, endPoint y: 319, distance: 55.5
click at [721, 319] on input "CUIL / Apellido" at bounding box center [797, 317] width 219 height 17
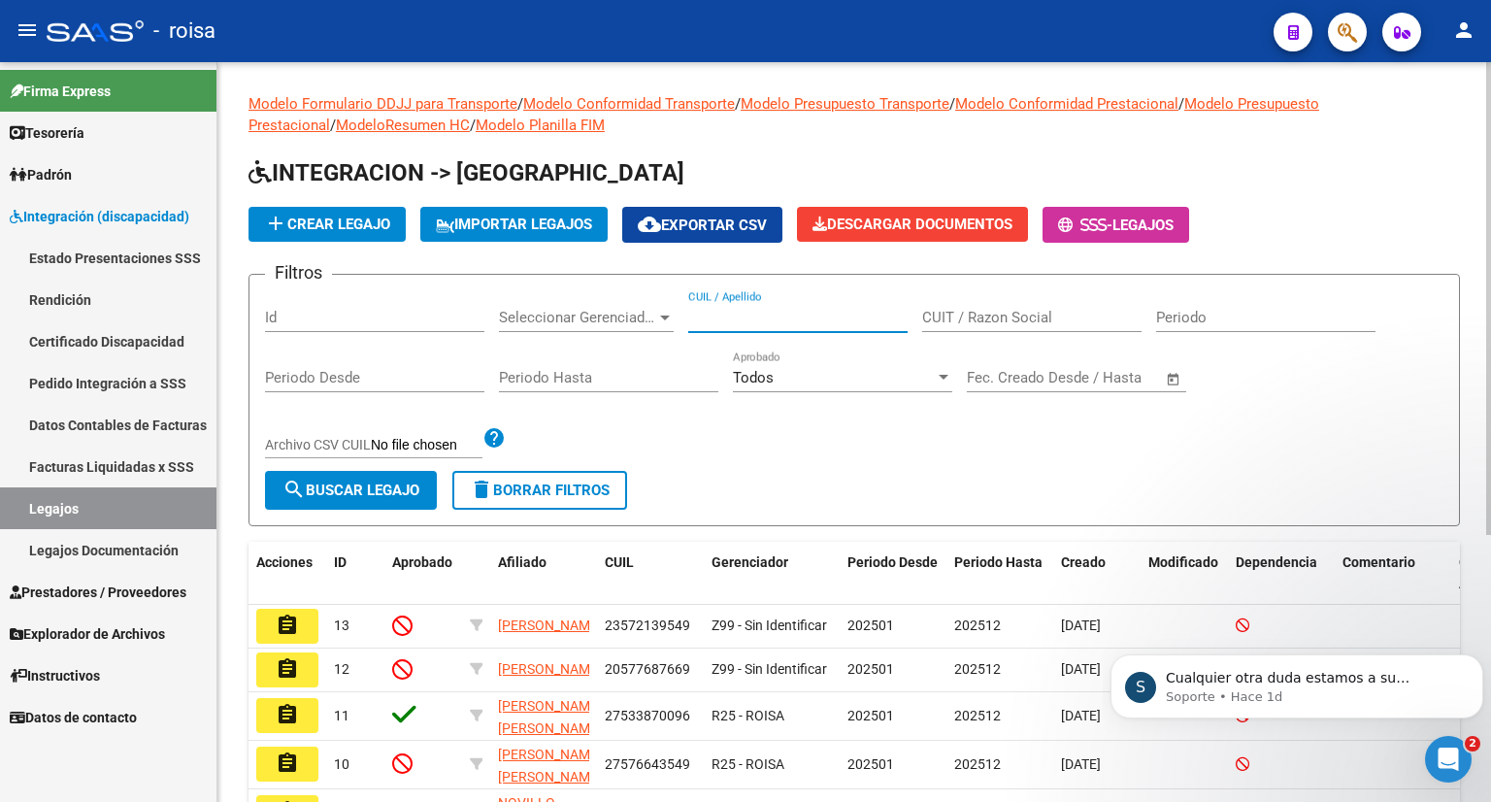
click at [721, 319] on input "CUIL / Apellido" at bounding box center [797, 317] width 219 height 17
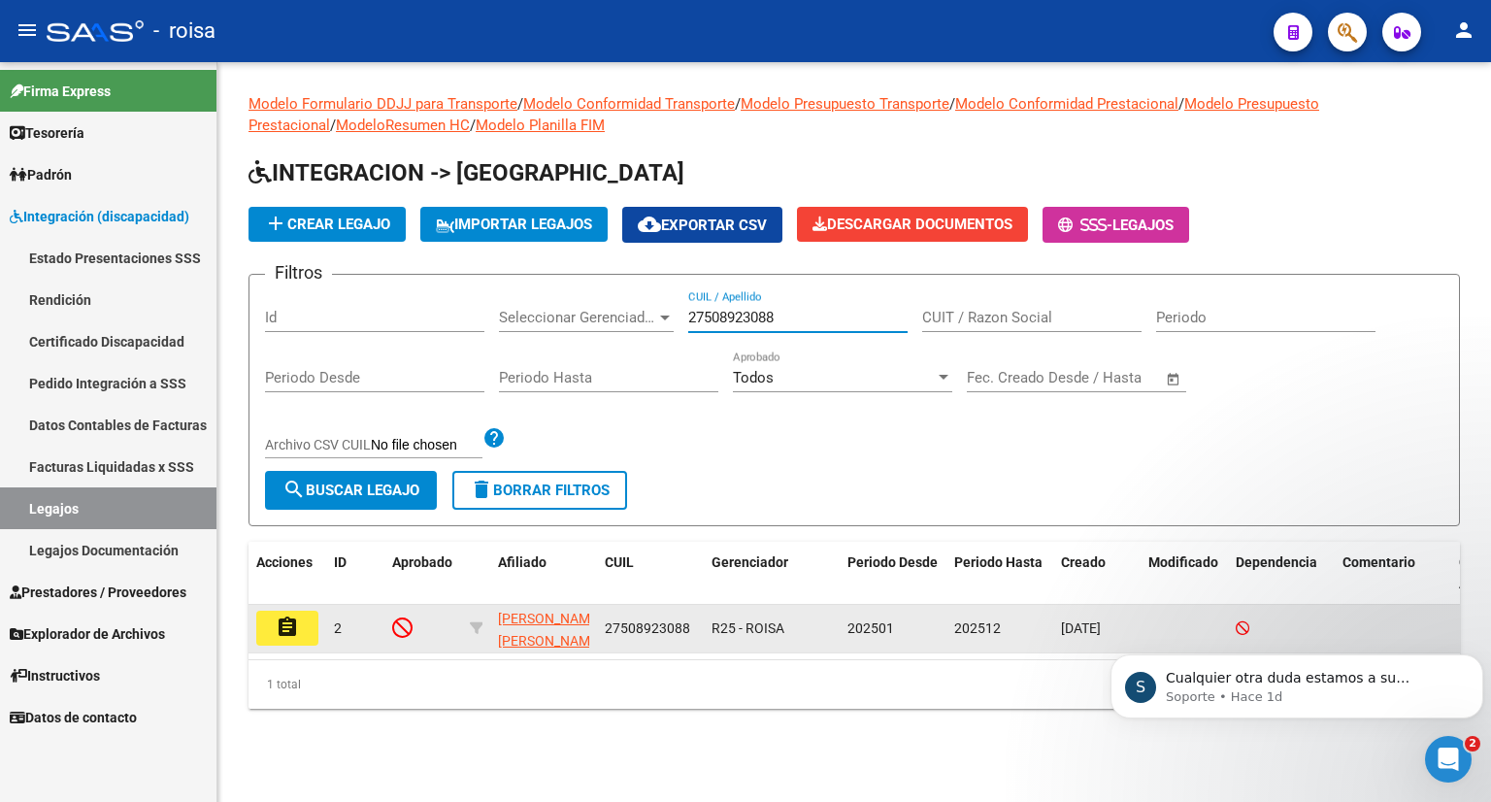
type input "27508923088"
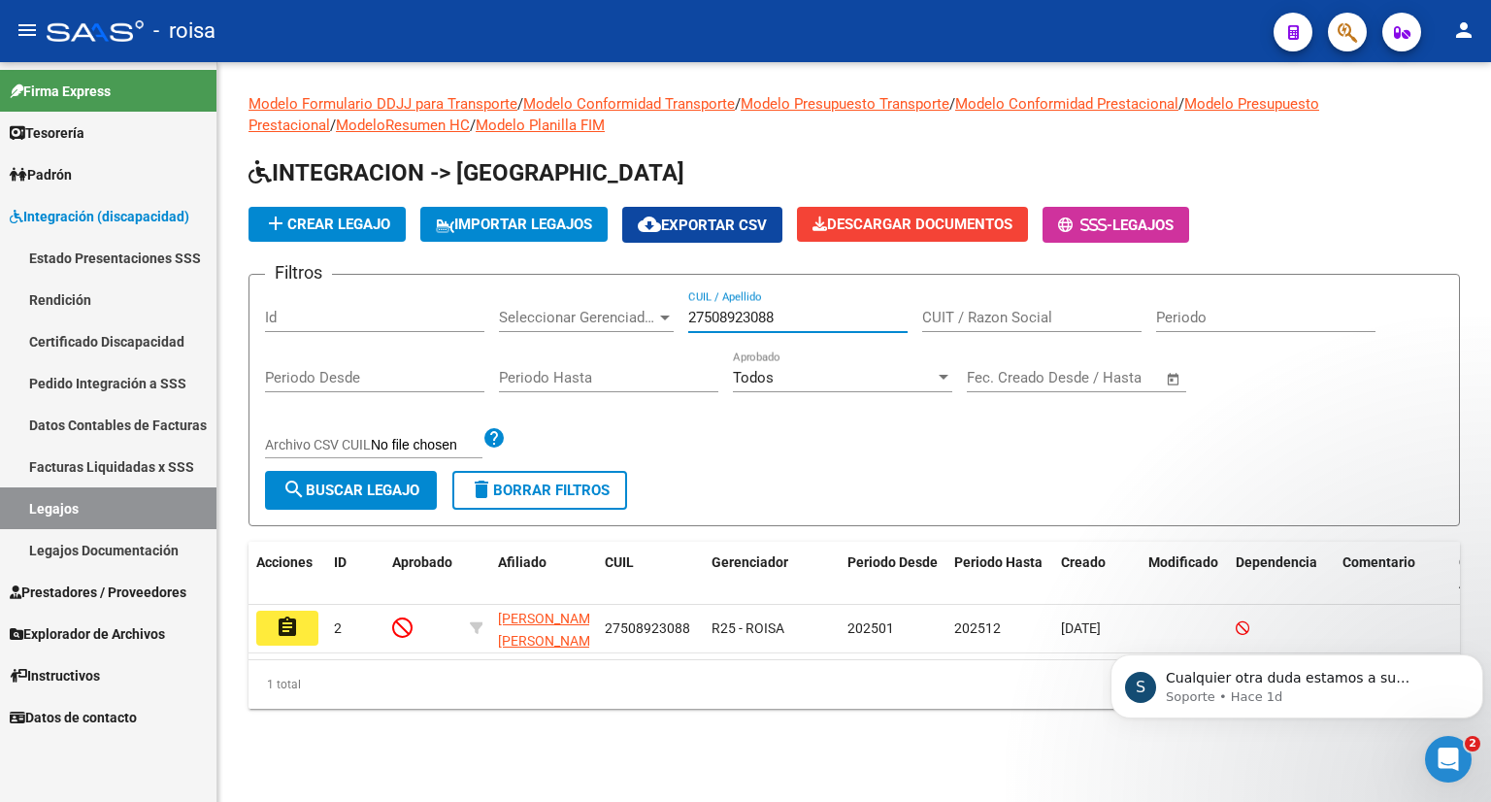
click at [287, 626] on mat-icon "assignment" at bounding box center [287, 626] width 23 height 23
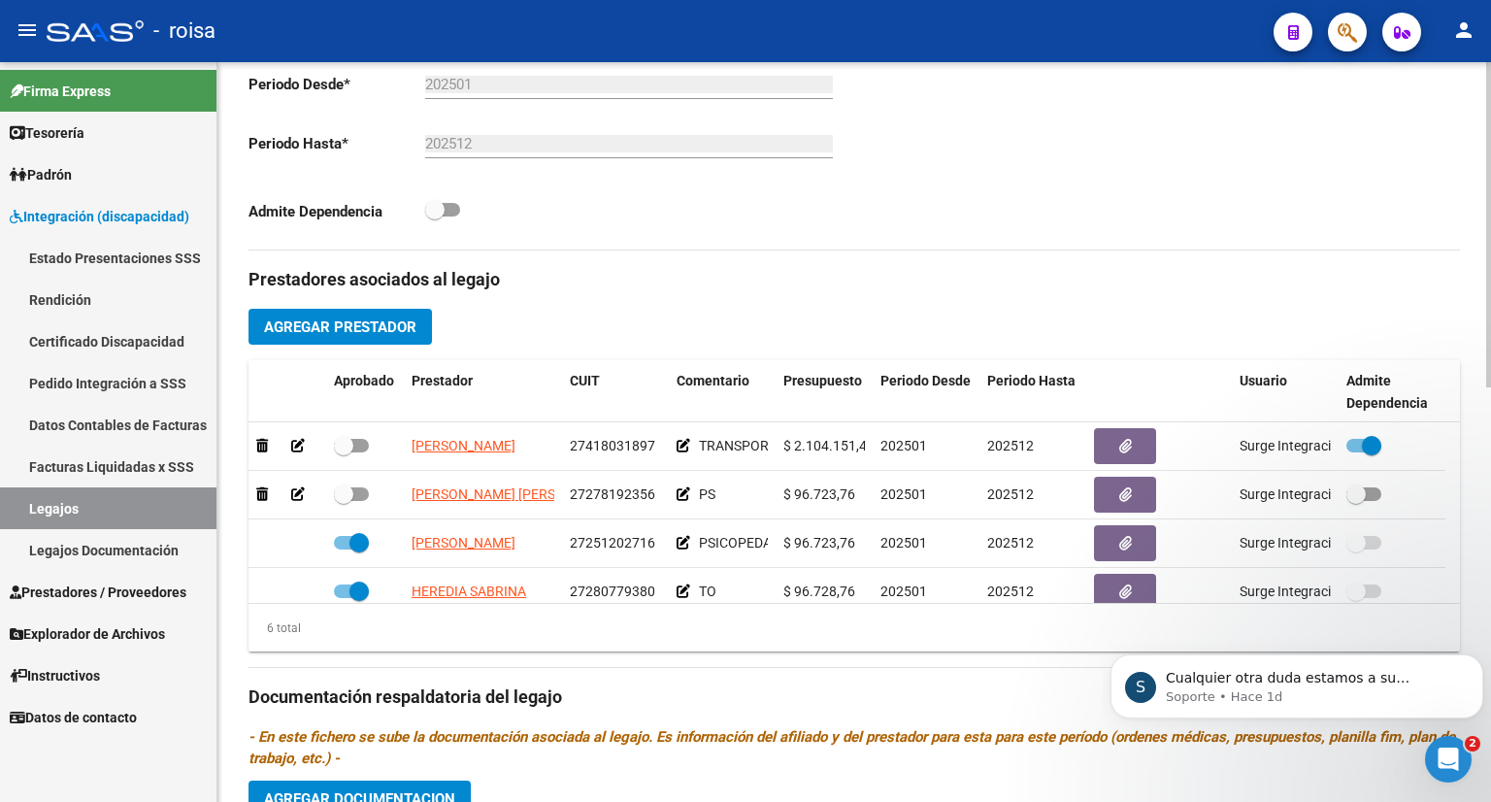
scroll to position [582, 0]
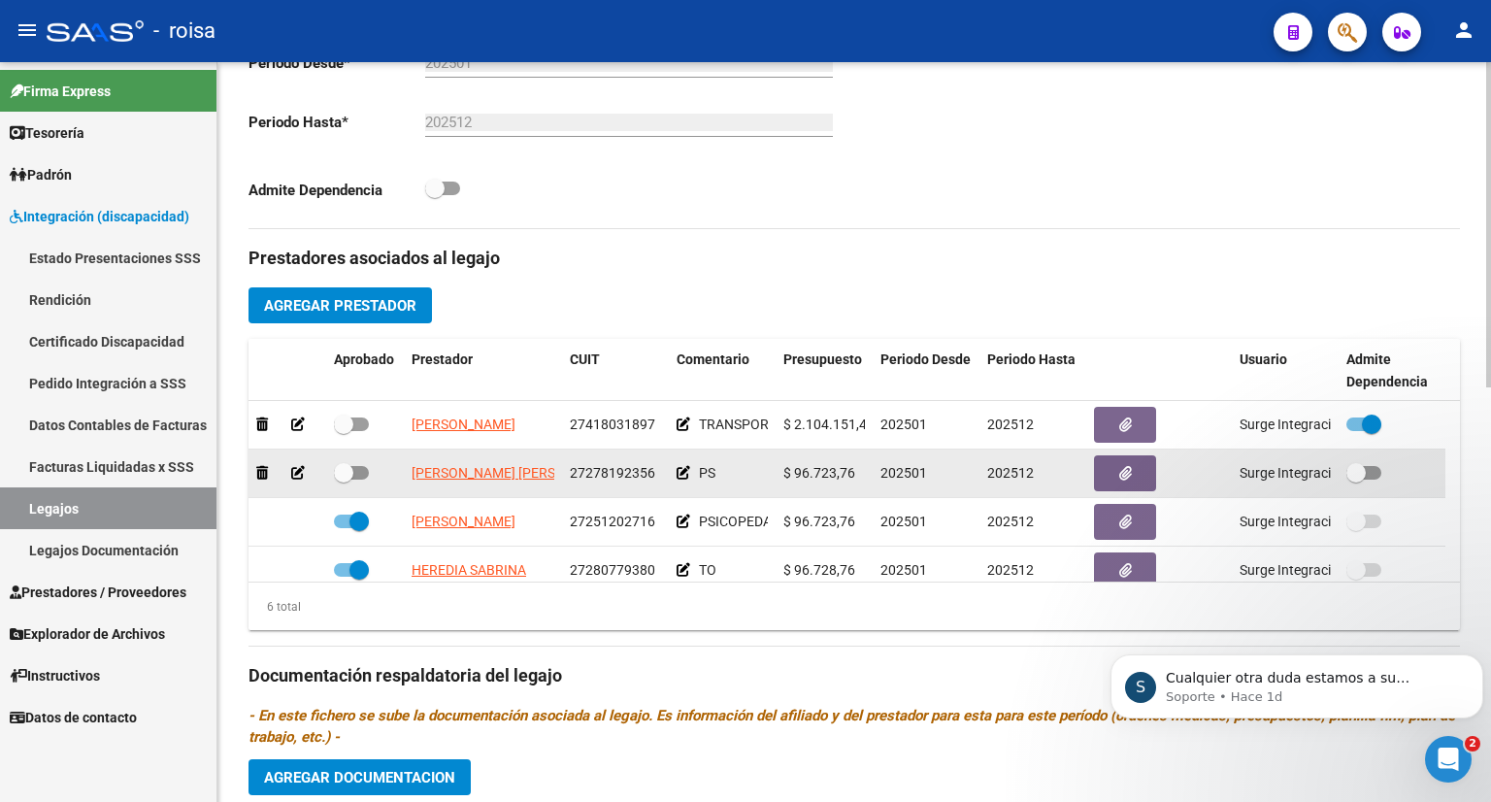
click at [300, 471] on icon at bounding box center [298, 473] width 14 height 14
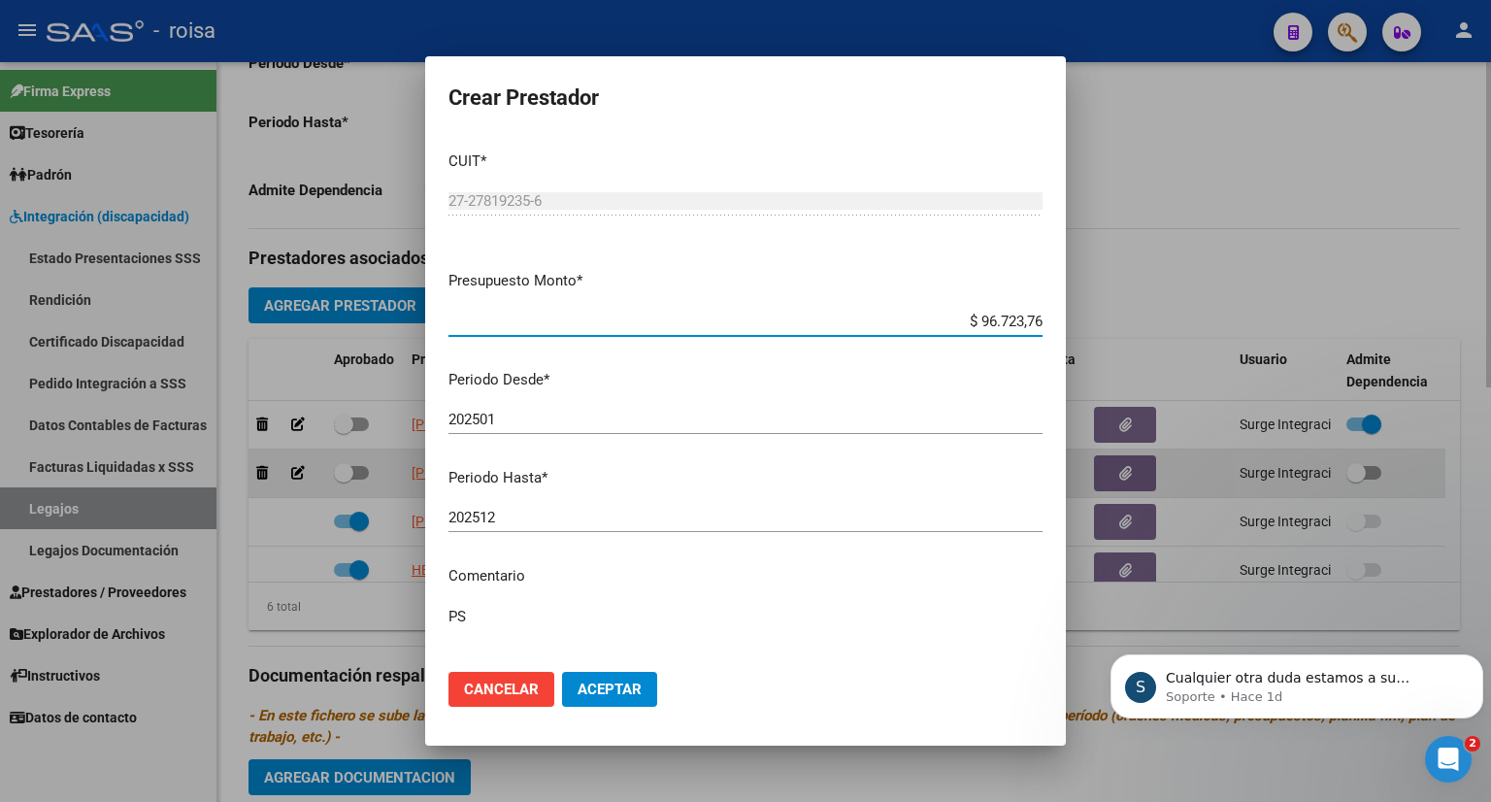
click at [300, 471] on div at bounding box center [745, 401] width 1491 height 802
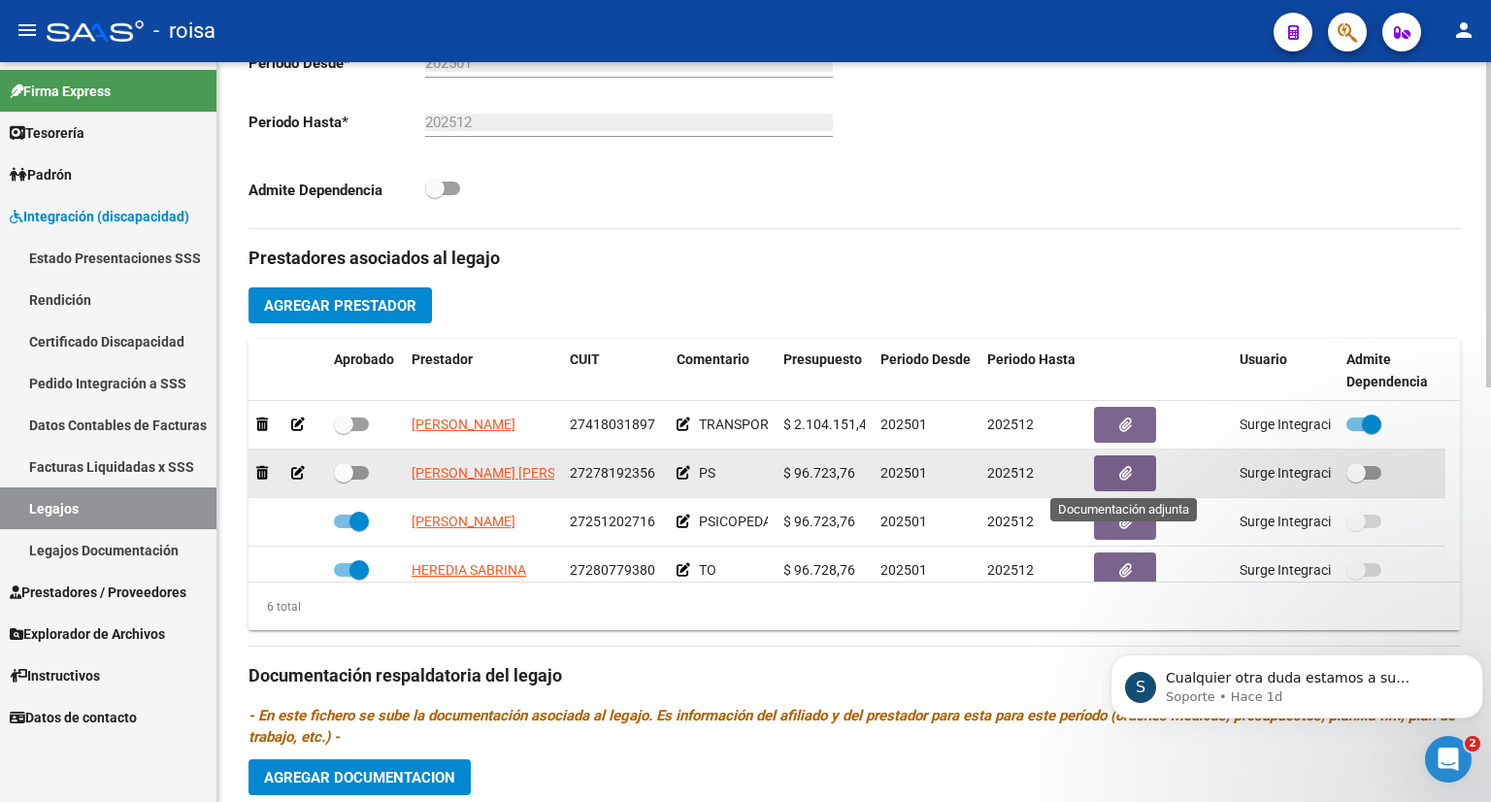
click at [1114, 470] on button "button" at bounding box center [1125, 473] width 62 height 36
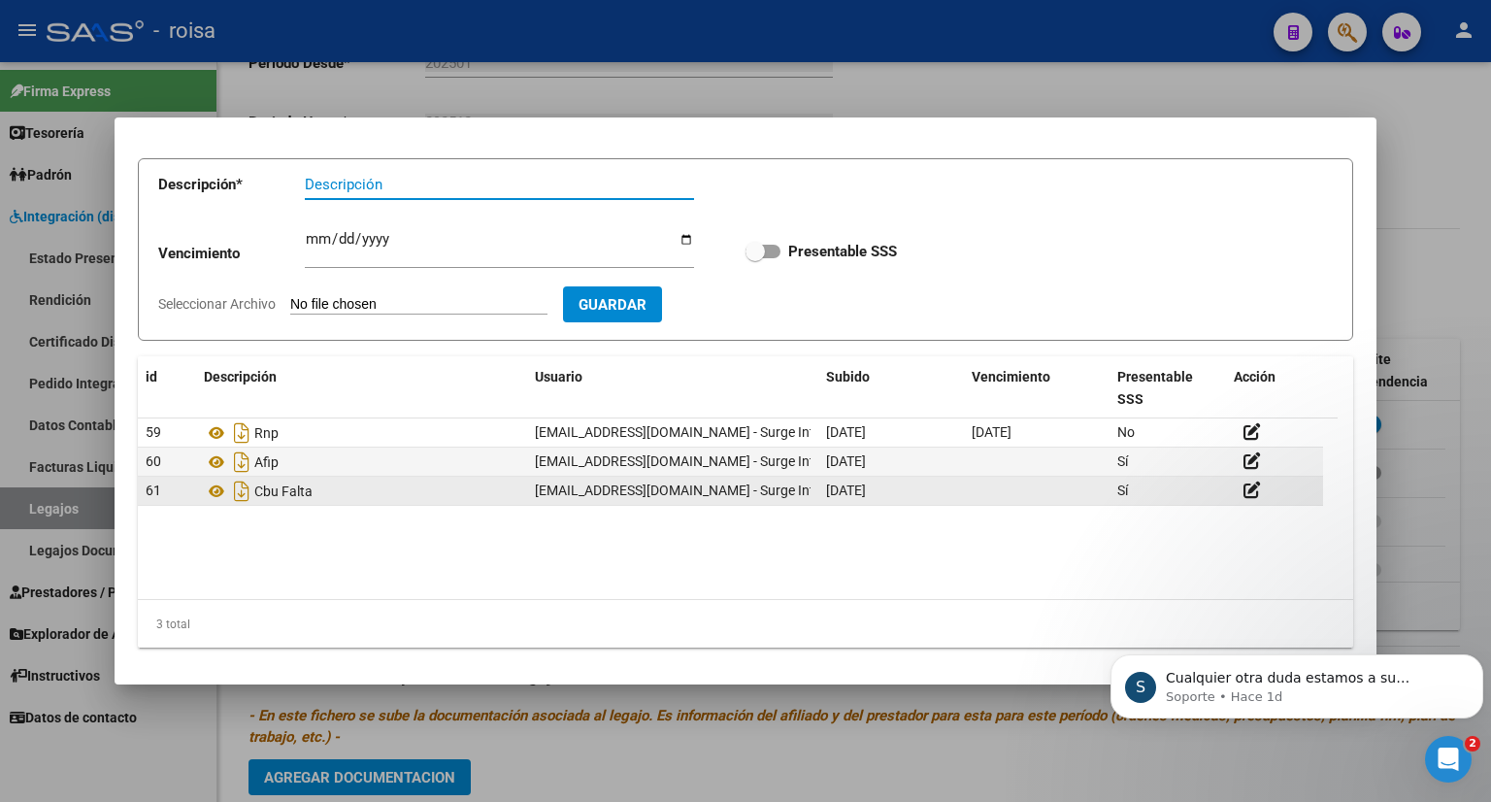
scroll to position [99, 0]
click at [1252, 486] on icon at bounding box center [1251, 487] width 17 height 18
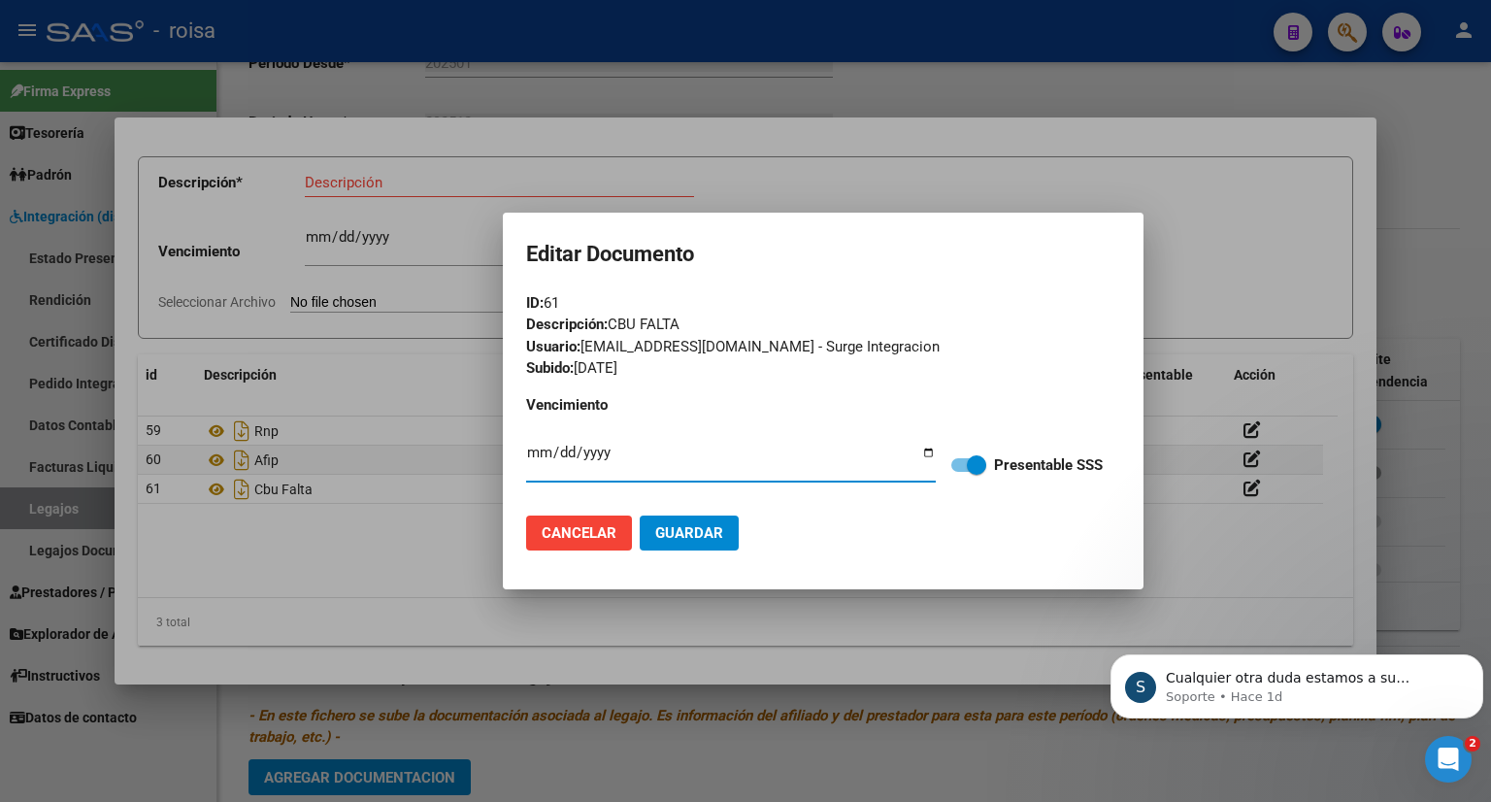
click at [1070, 308] on div "ID: 61" at bounding box center [823, 303] width 594 height 22
drag, startPoint x: 974, startPoint y: 463, endPoint x: 929, endPoint y: 468, distance: 45.9
click at [929, 468] on form "ID: 61 Descripción: CBU FALTA Usuario: [EMAIL_ADDRESS][DOMAIN_NAME] - Surge Int…" at bounding box center [823, 429] width 594 height 274
click at [958, 465] on span at bounding box center [968, 465] width 35 height 14
click at [960, 472] on input "Presentable SSS" at bounding box center [960, 472] width 1 height 1
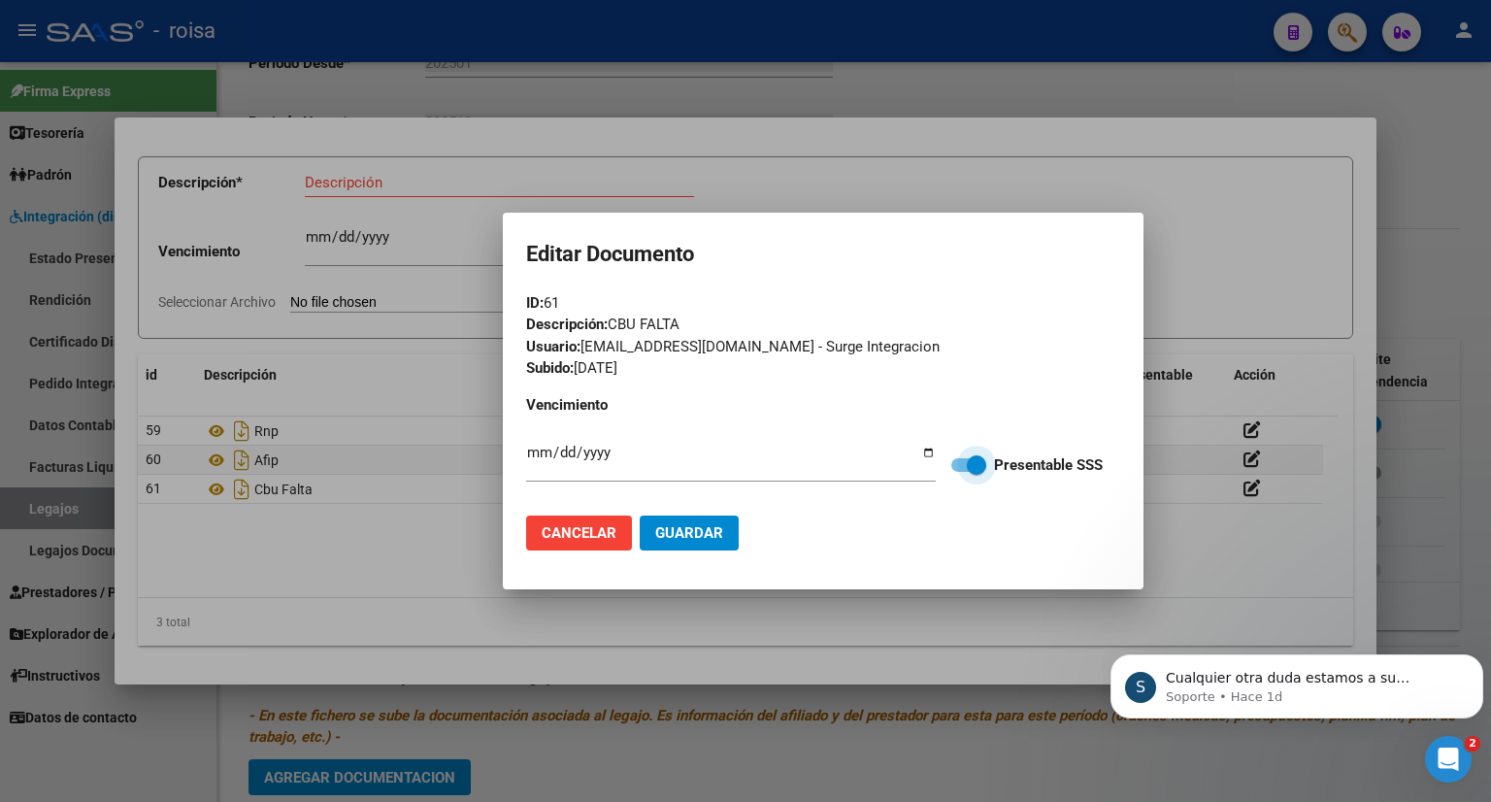
checkbox input "false"
click at [590, 455] on input "Ingresar vencimiento" at bounding box center [731, 459] width 410 height 31
click at [709, 536] on span "Guardar" at bounding box center [689, 532] width 68 height 17
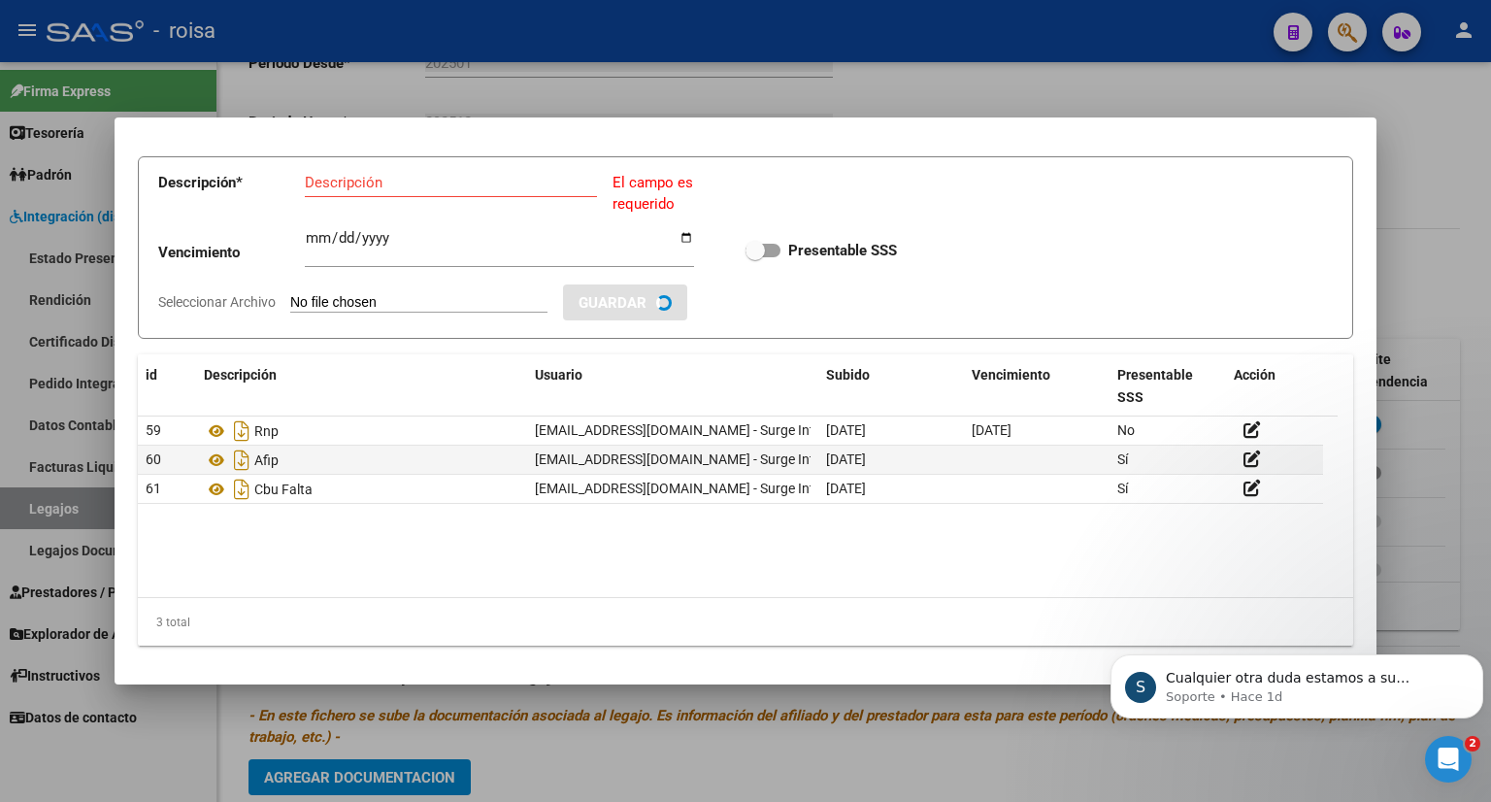
checkbox input "true"
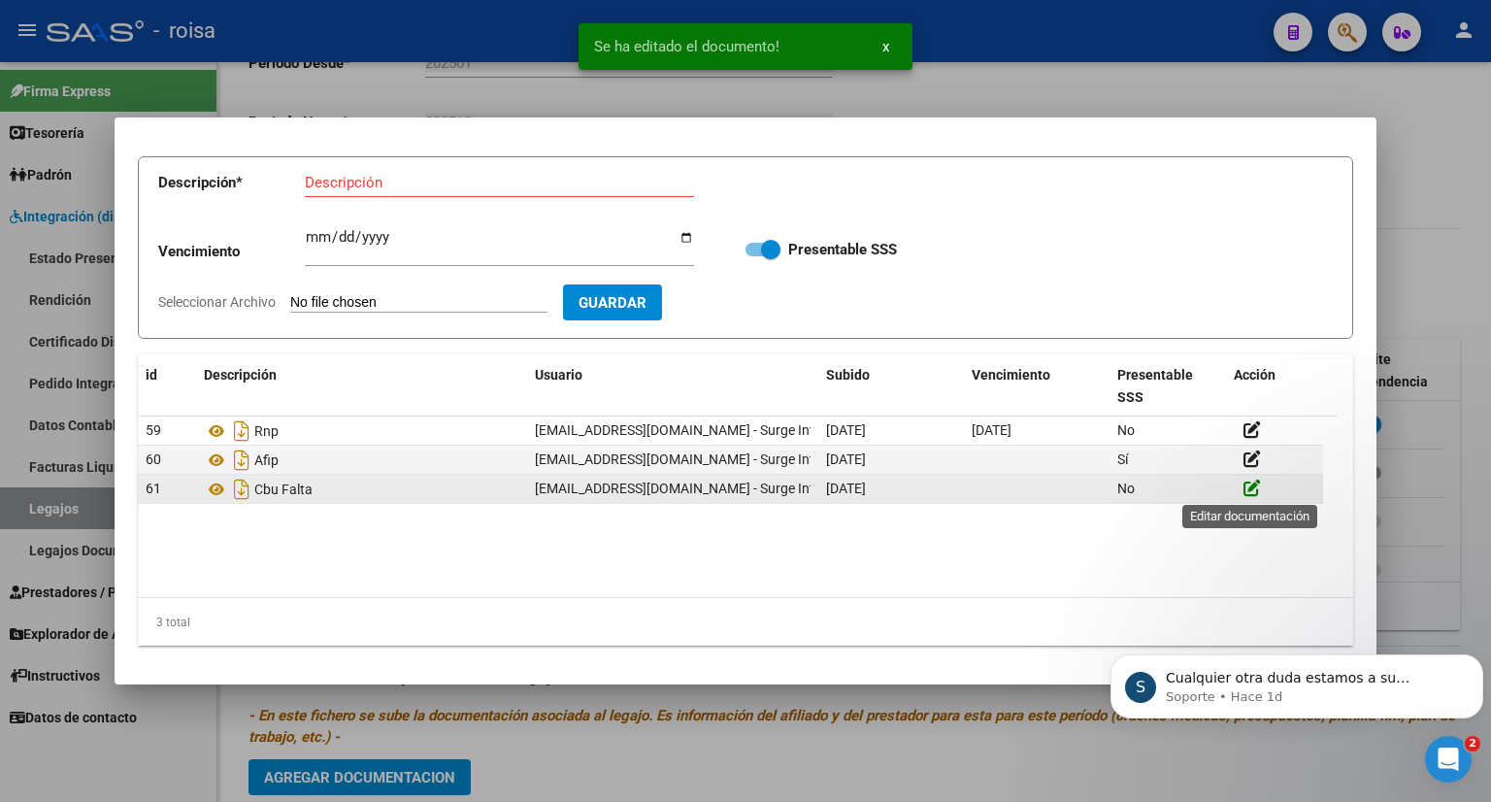
click at [1249, 490] on icon at bounding box center [1251, 487] width 17 height 18
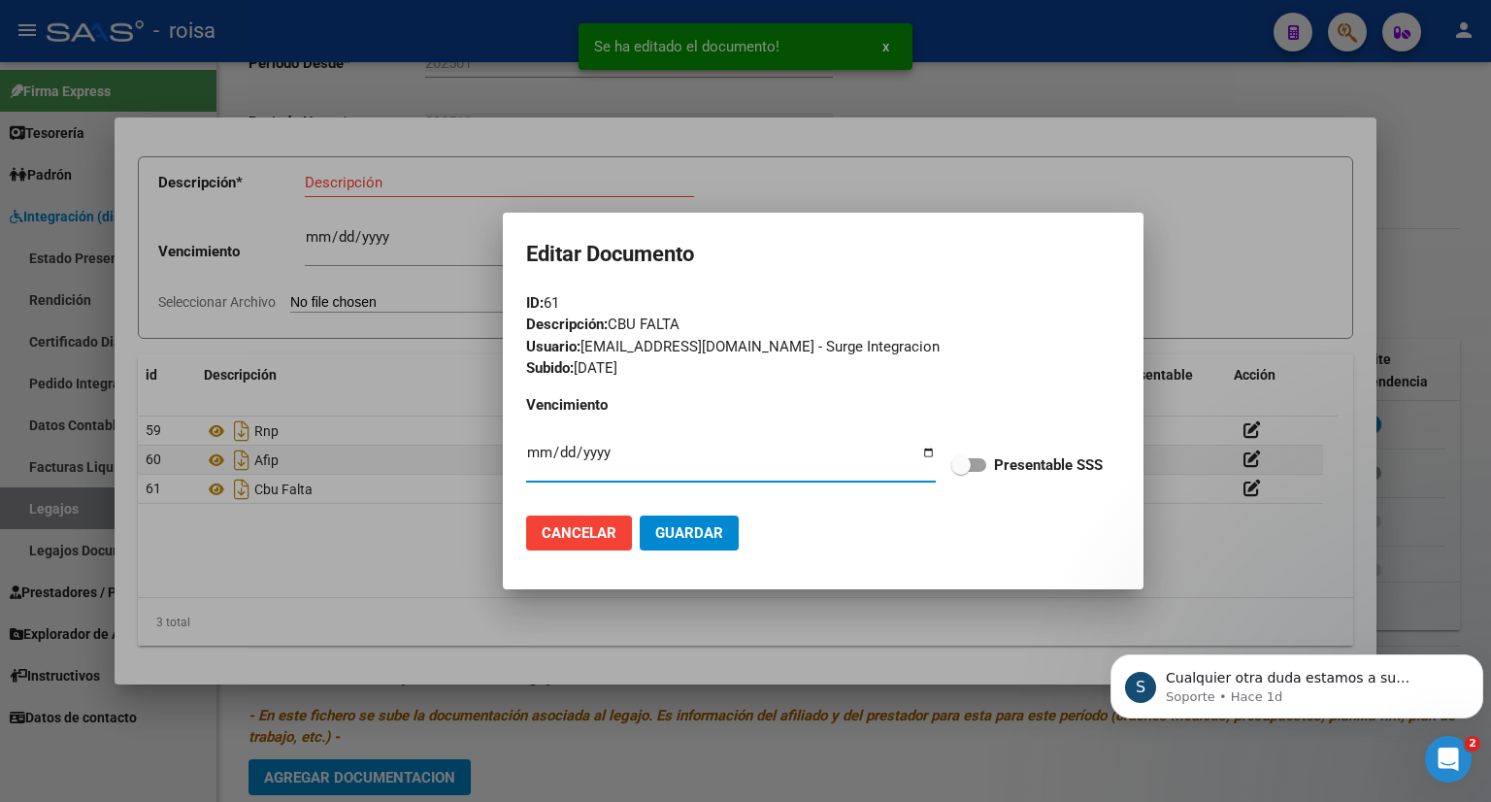
click at [792, 576] on mat-dialog-container "Editar Documento ID: 61 Descripción: CBU FALTA Usuario: [EMAIL_ADDRESS][DOMAIN_…" at bounding box center [823, 401] width 641 height 377
click at [246, 538] on div at bounding box center [745, 401] width 1491 height 802
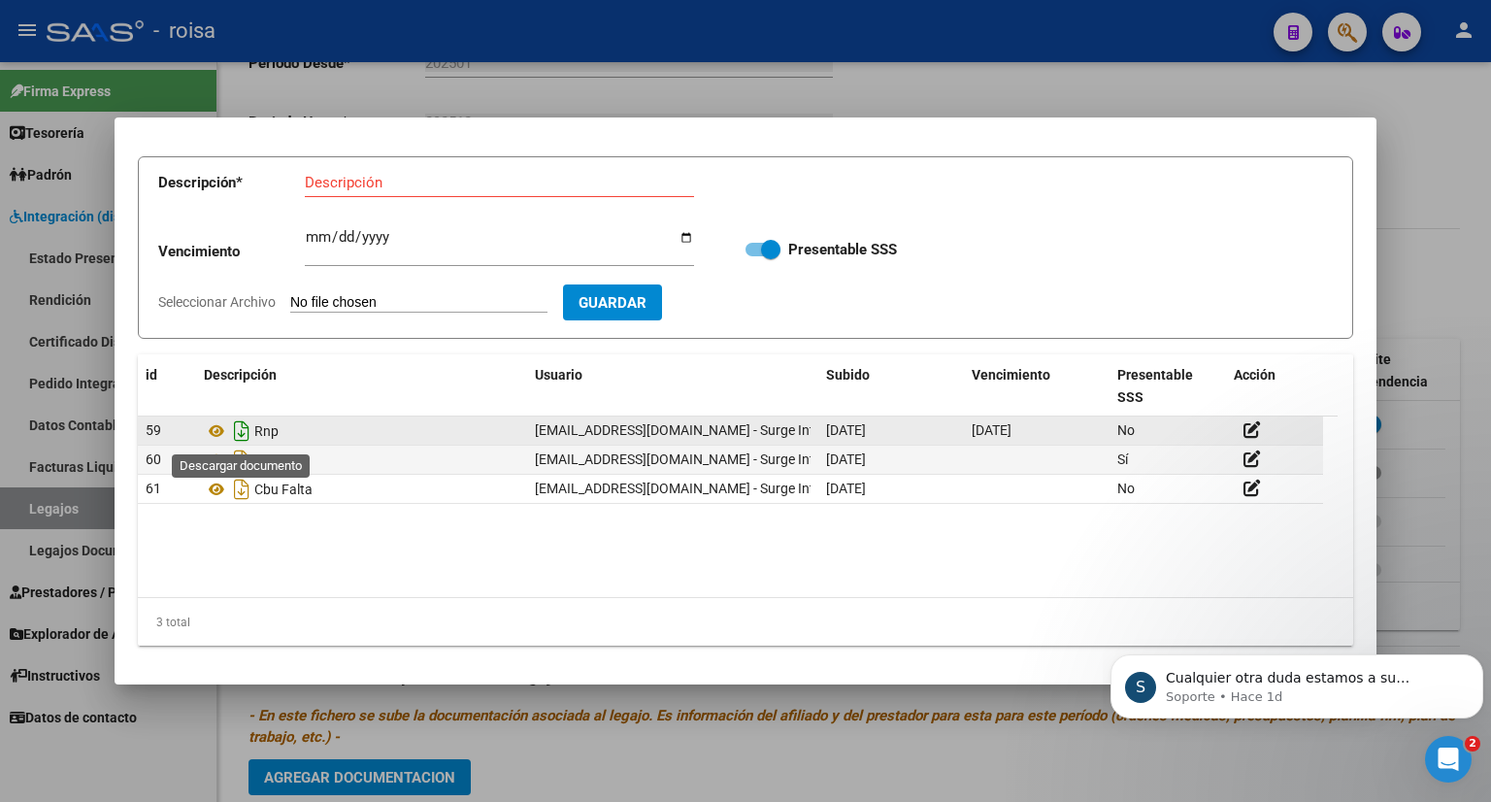
click at [242, 433] on icon "Descargar documento" at bounding box center [241, 430] width 25 height 31
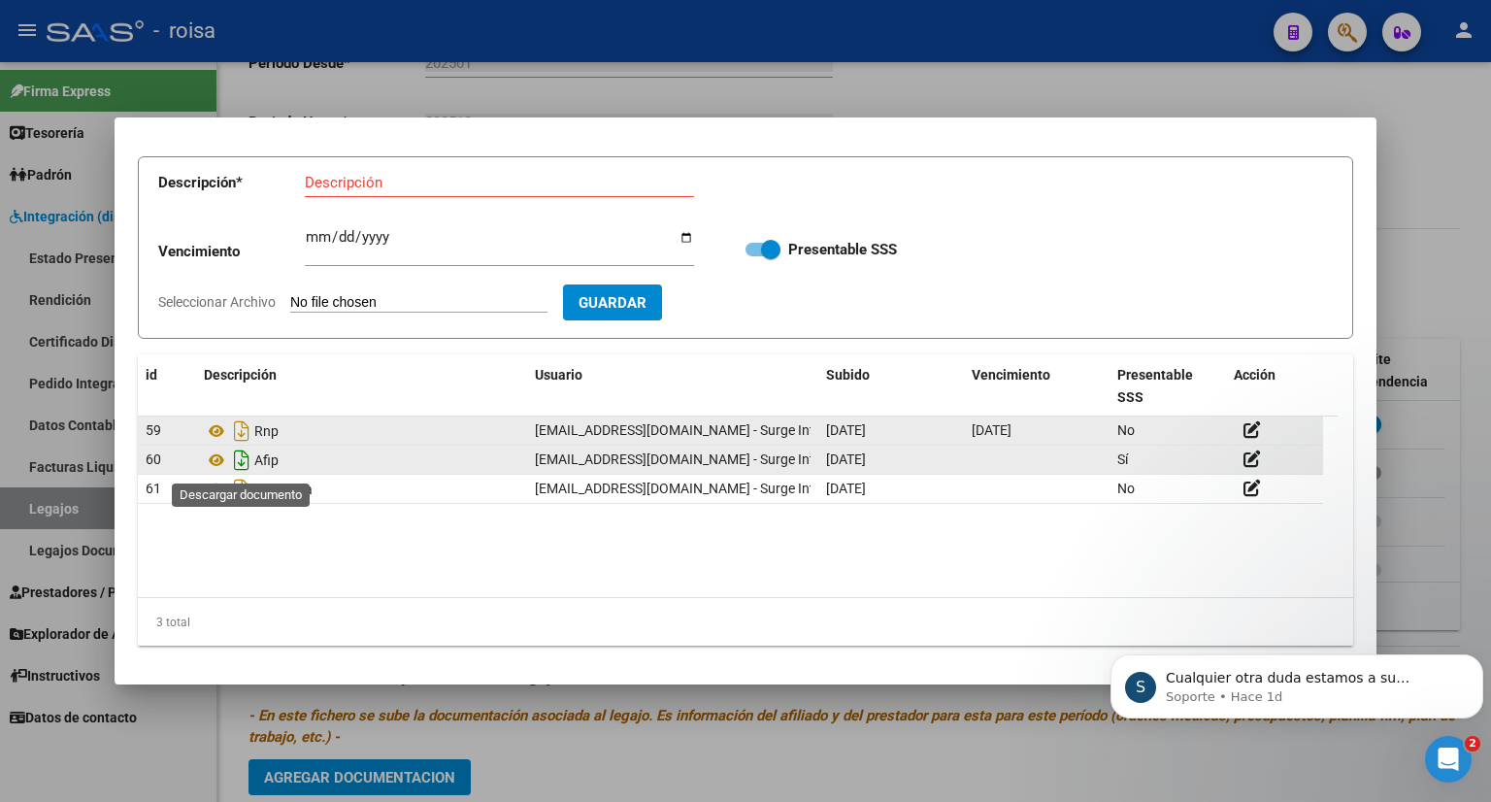
click at [243, 458] on icon "Descargar documento" at bounding box center [241, 459] width 25 height 31
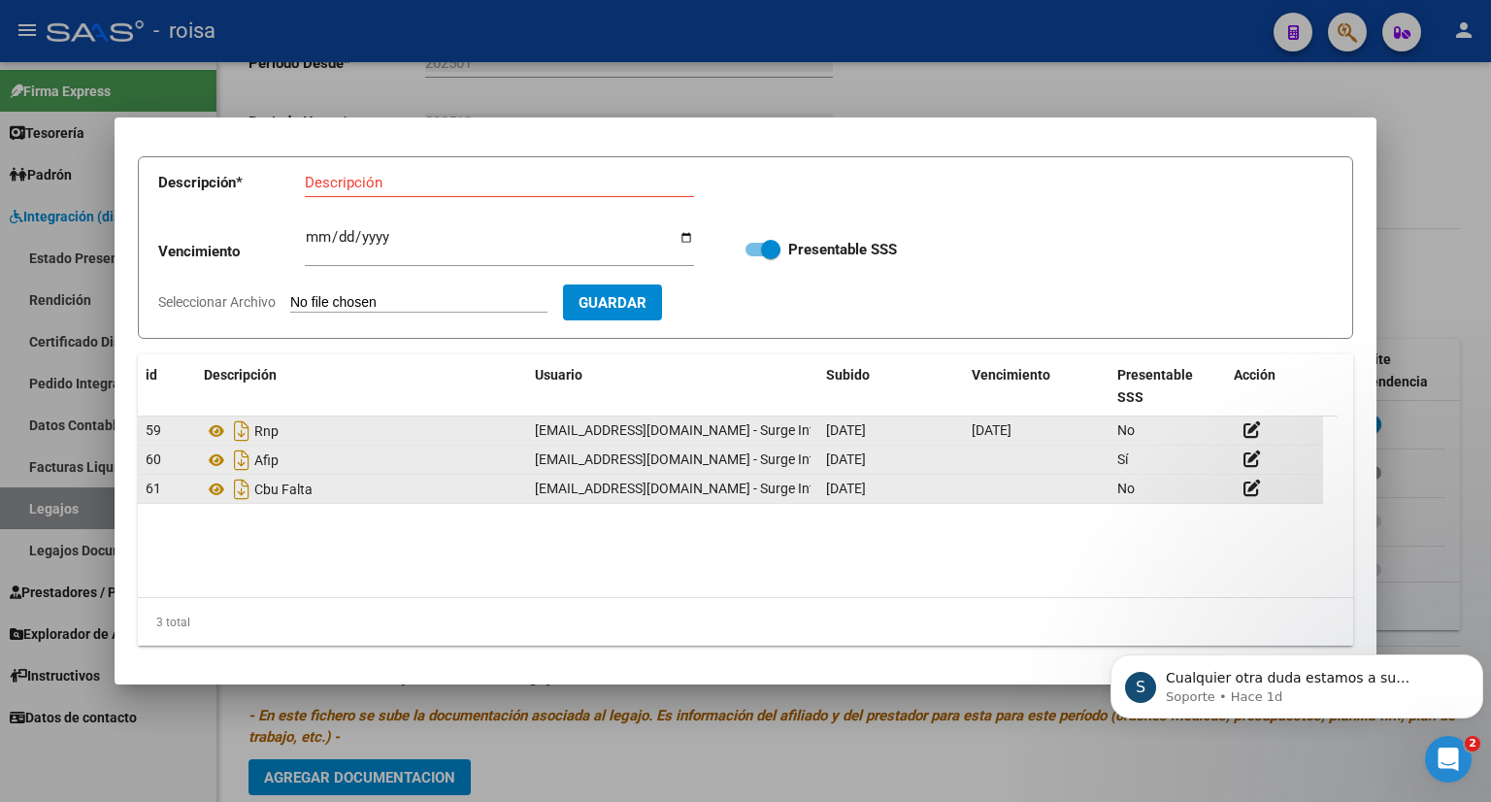
click at [419, 495] on div "Cbu Falta" at bounding box center [361, 489] width 315 height 31
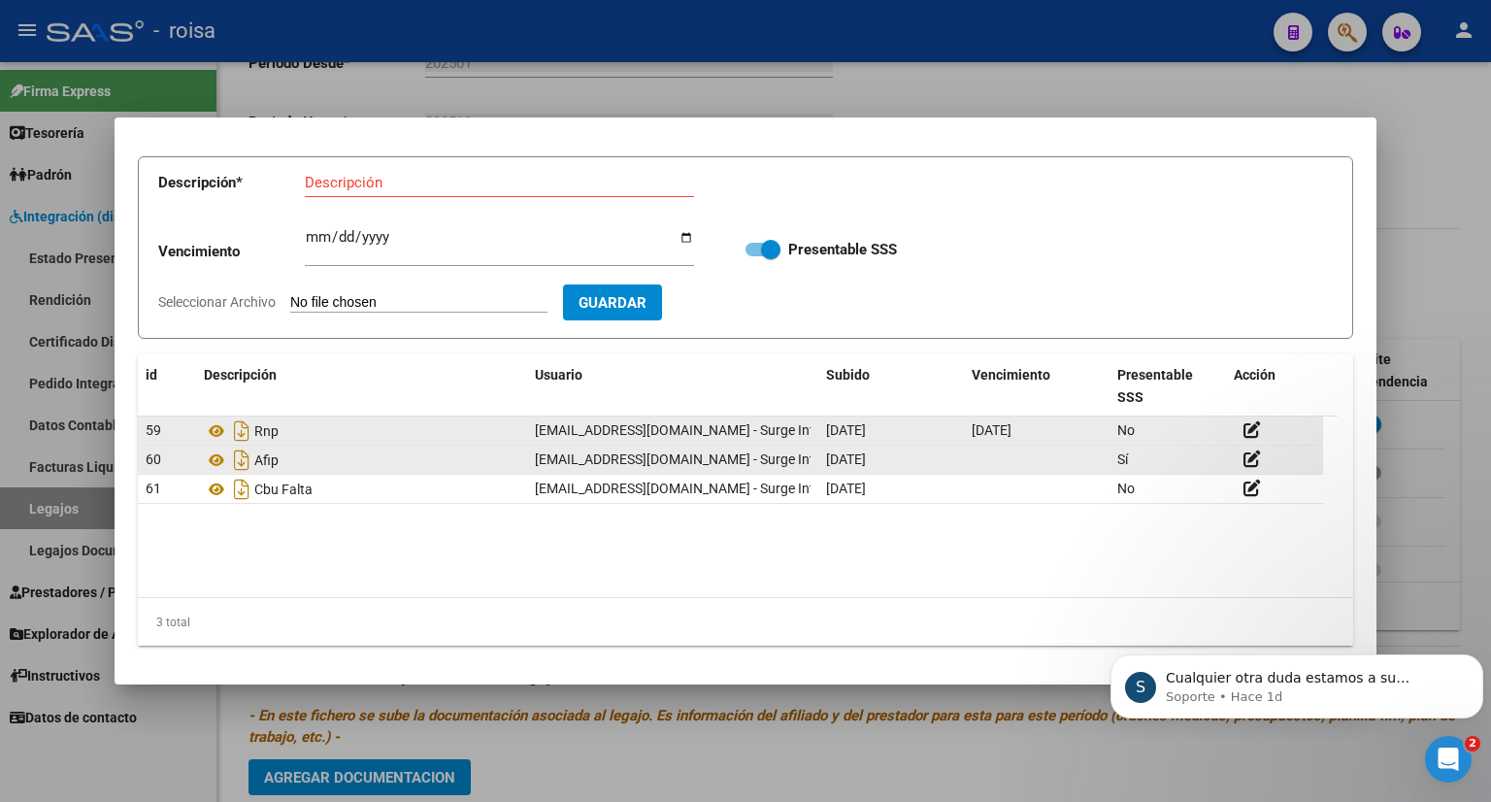
click at [1380, 210] on div at bounding box center [745, 401] width 1491 height 802
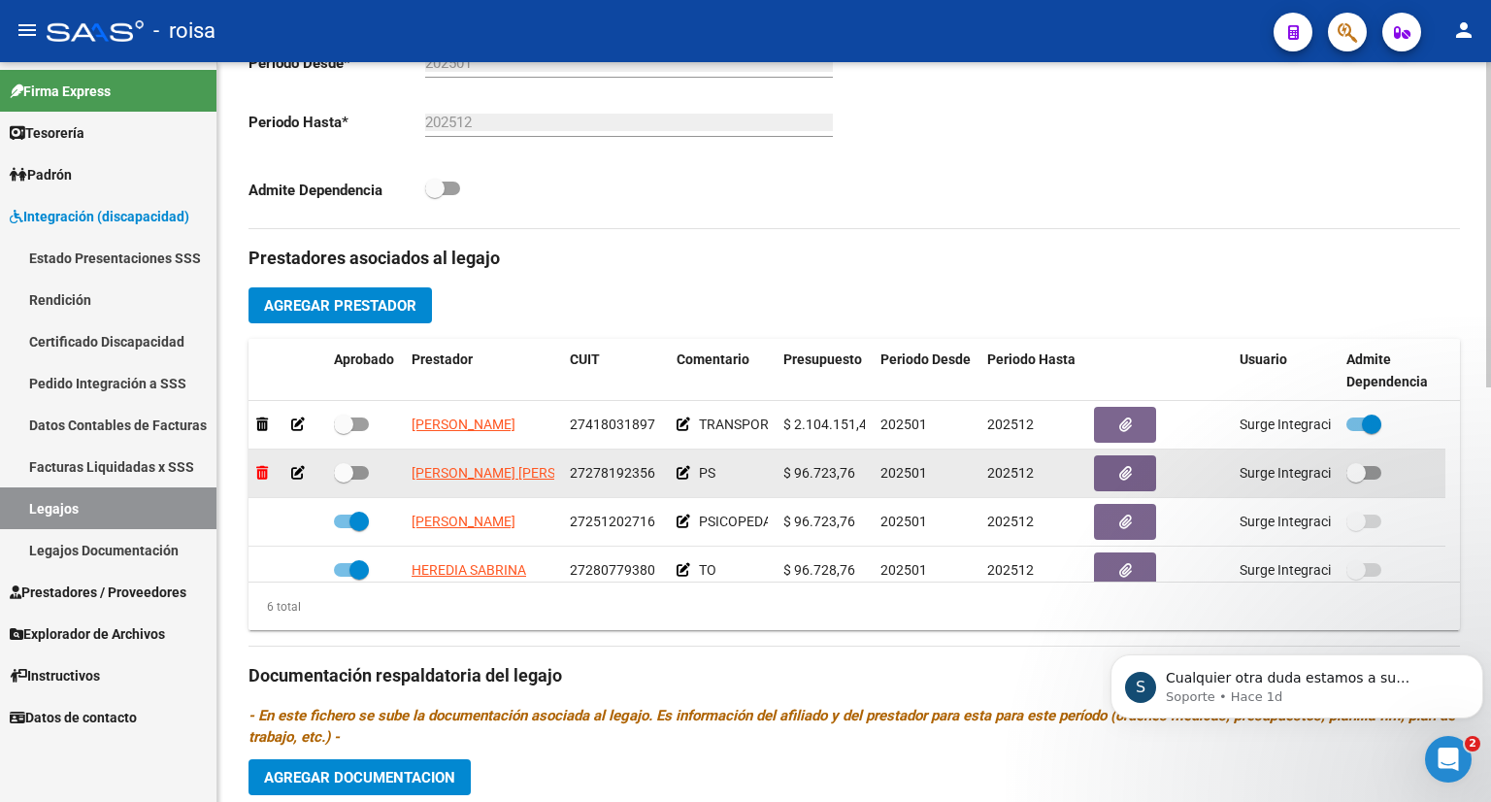
click at [260, 471] on icon at bounding box center [262, 473] width 12 height 14
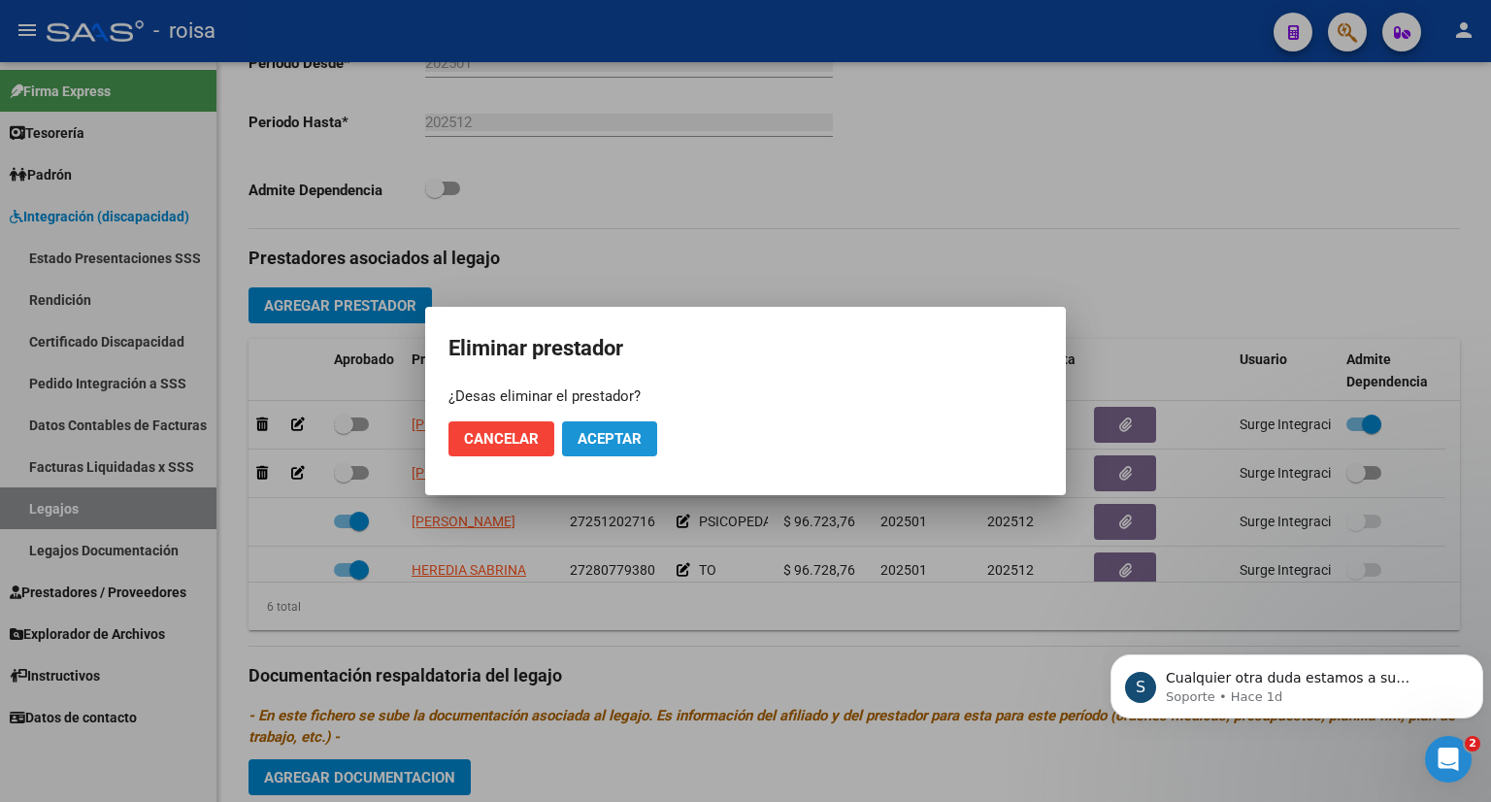
click at [612, 447] on button "Aceptar" at bounding box center [609, 438] width 95 height 35
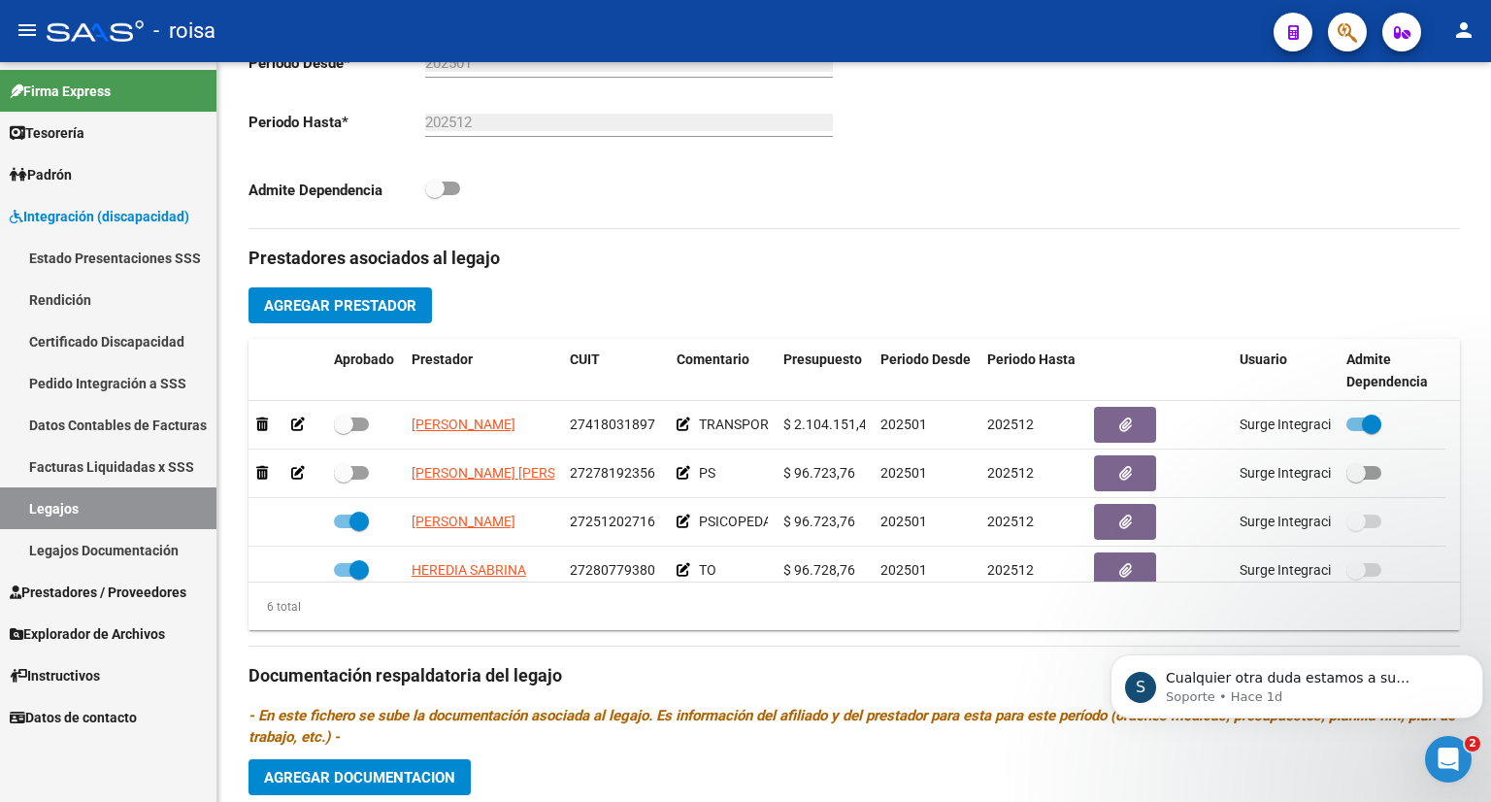
checkbox input "true"
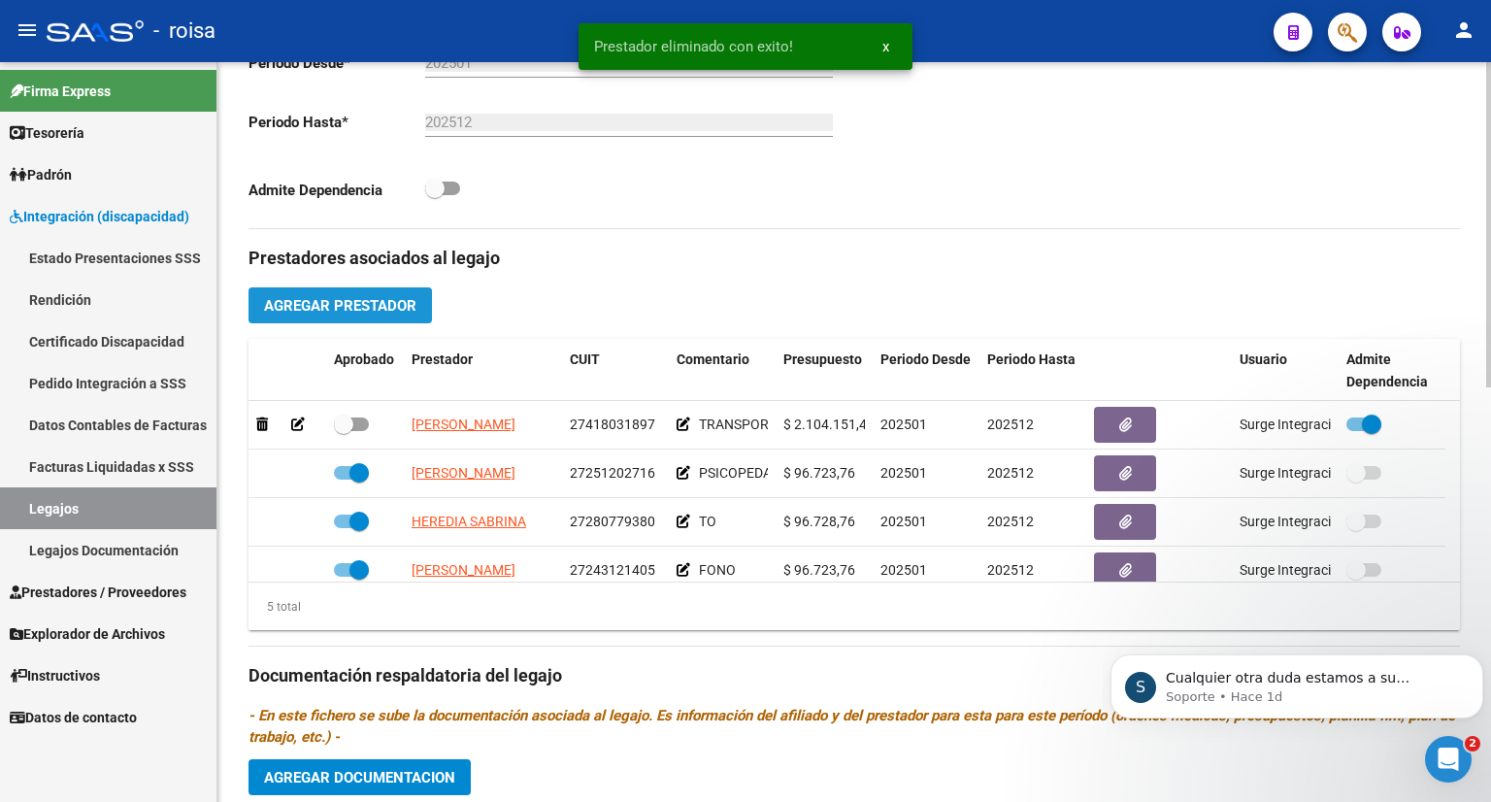
click at [392, 304] on span "Agregar Prestador" at bounding box center [340, 305] width 152 height 17
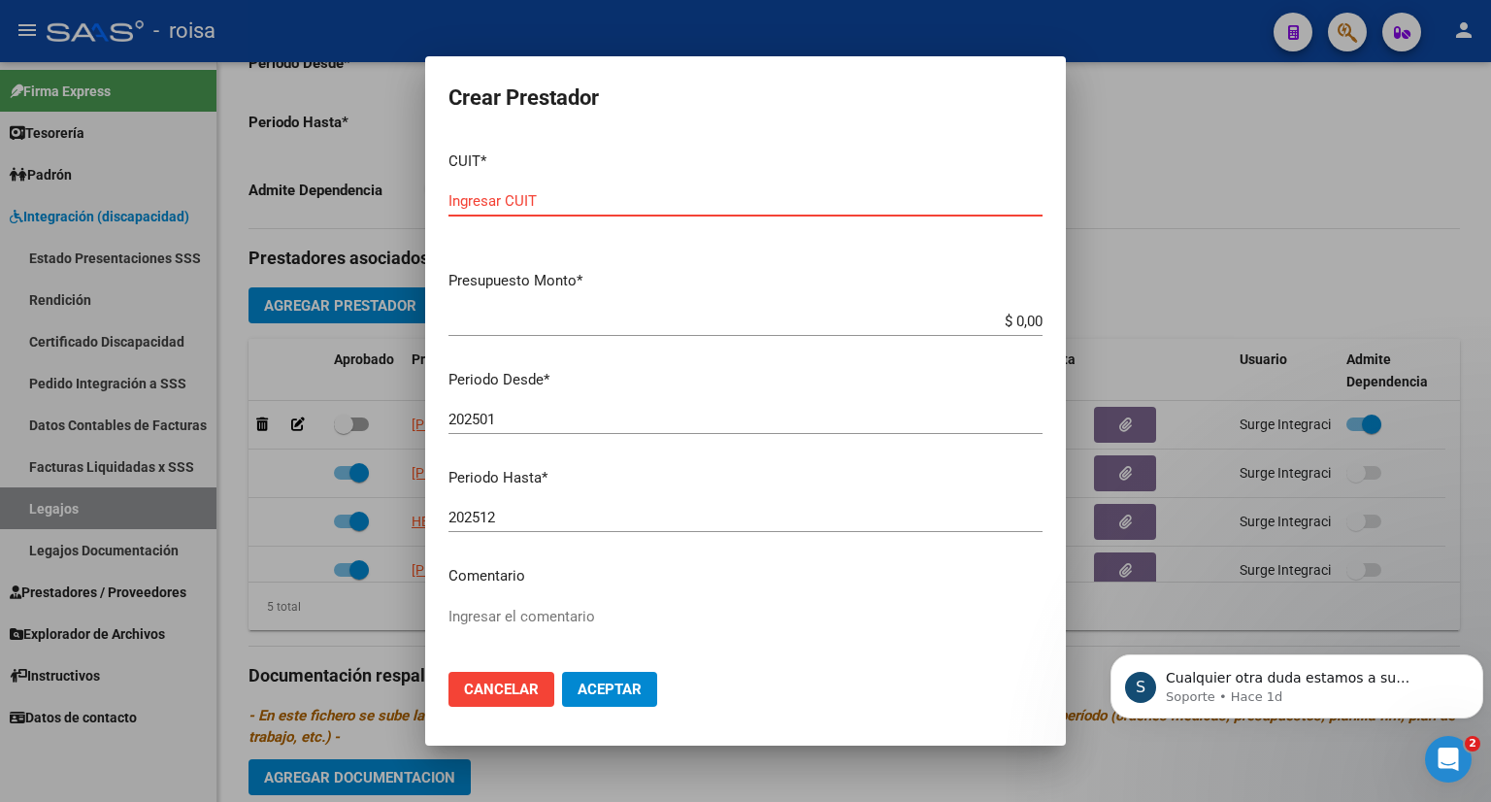
click at [630, 201] on input "Ingresar CUIT" at bounding box center [745, 200] width 594 height 17
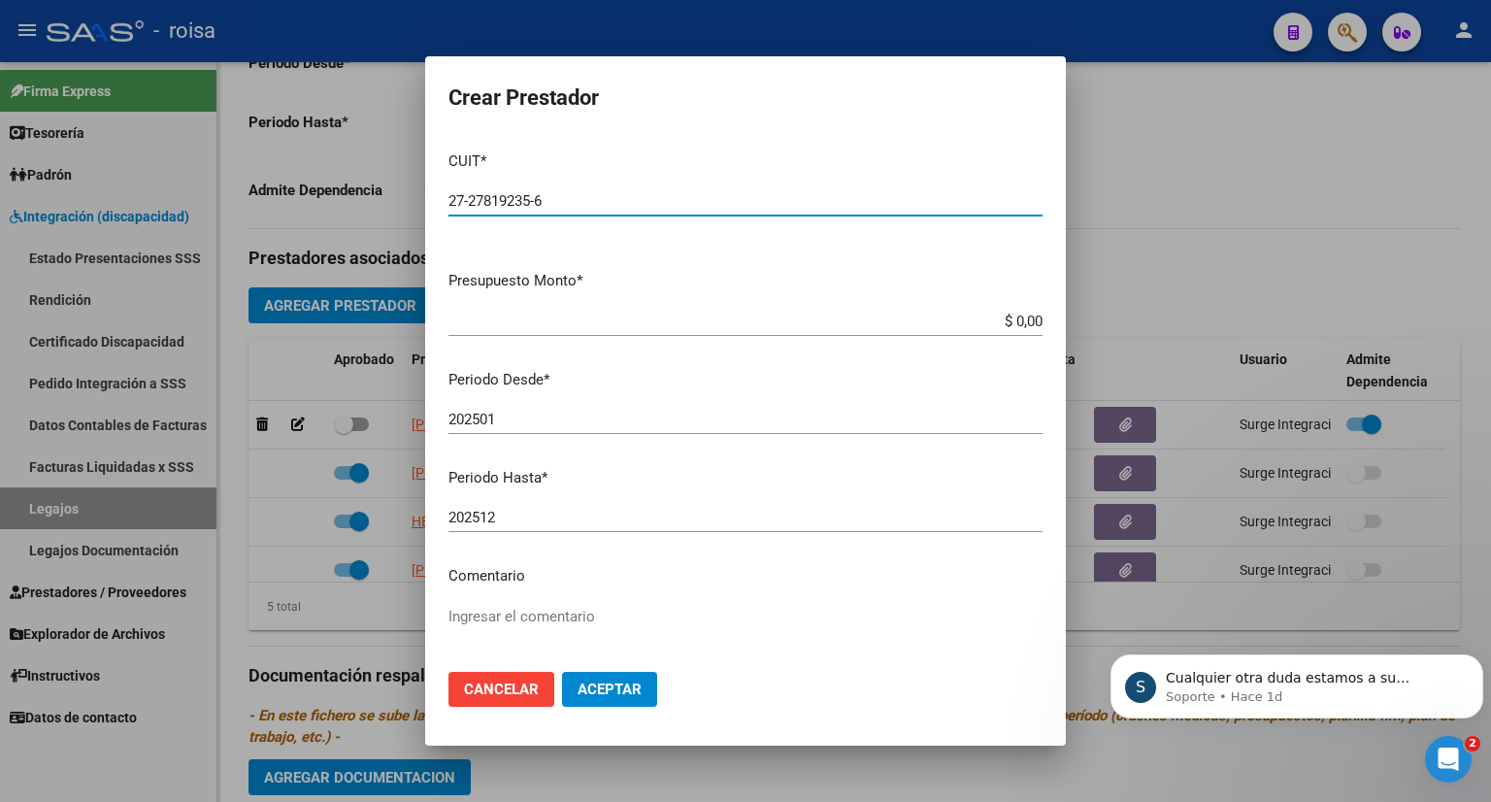
type input "27-27819235-6"
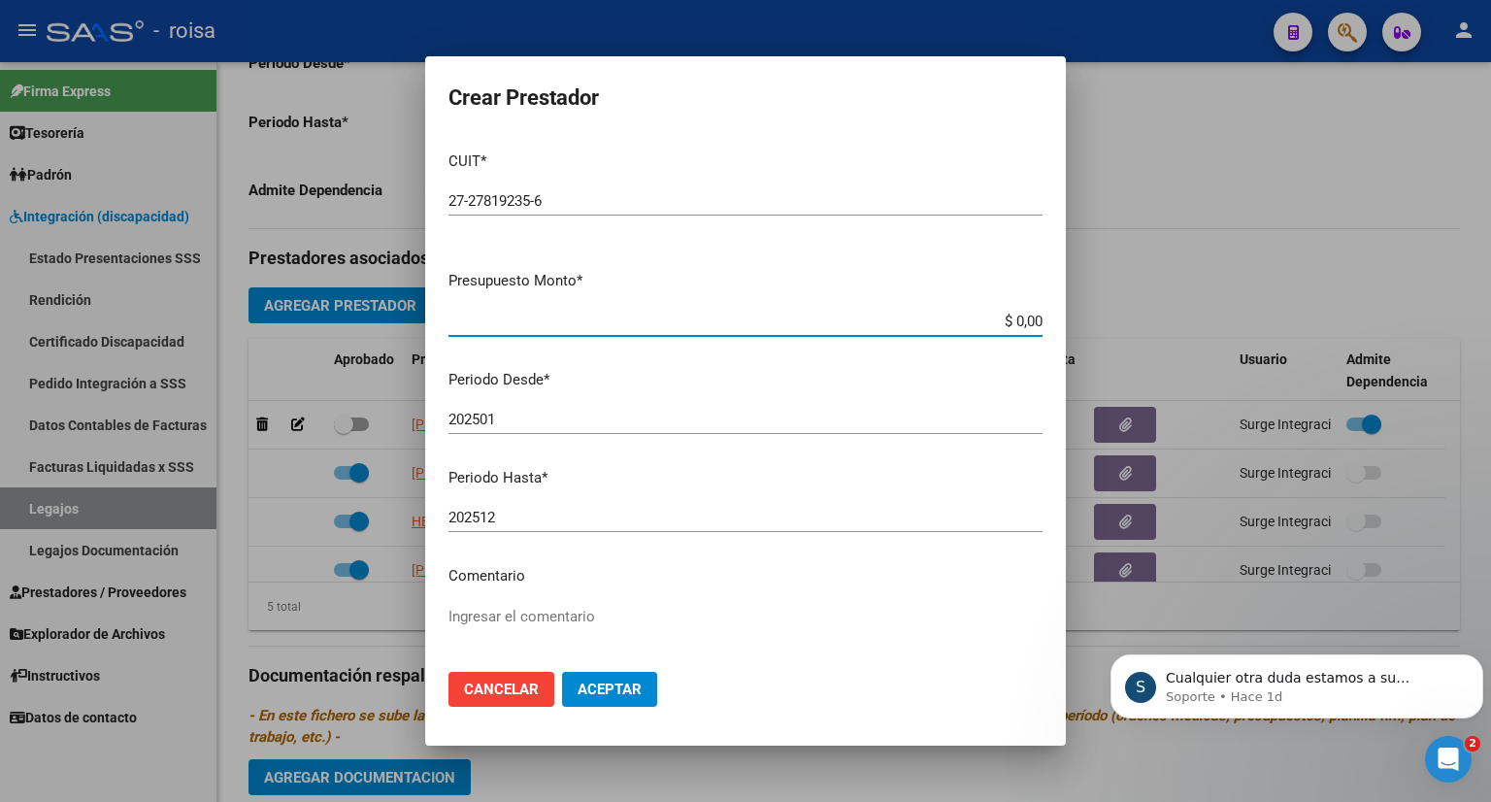
click at [891, 315] on input "$ 0,00" at bounding box center [745, 320] width 594 height 17
click at [519, 618] on textarea "Ingresar el comentario" at bounding box center [745, 651] width 594 height 91
type textarea "p"
type textarea "PSICOLOGIA"
click at [628, 686] on span "Aceptar" at bounding box center [609, 688] width 64 height 17
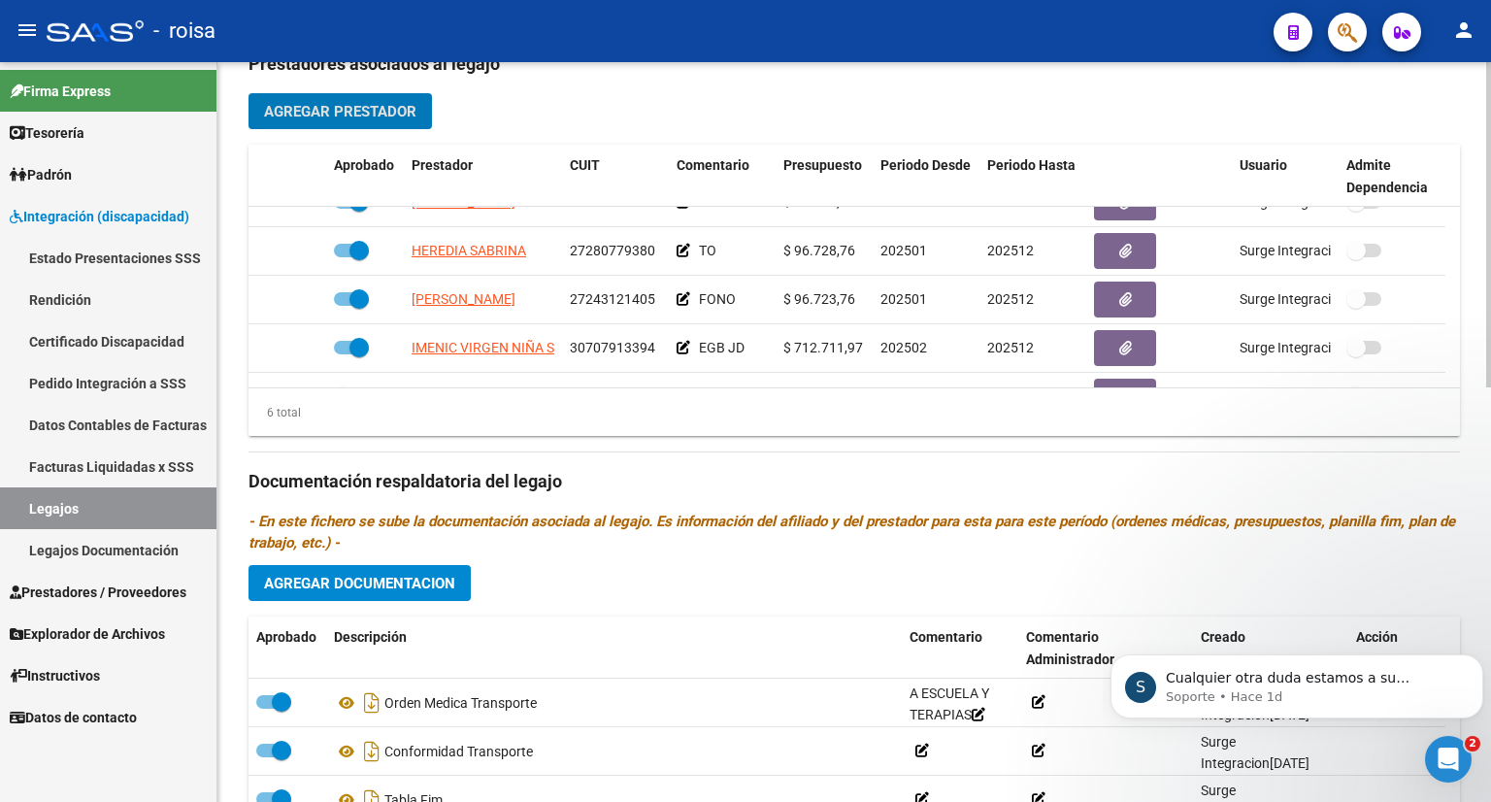
scroll to position [116, 0]
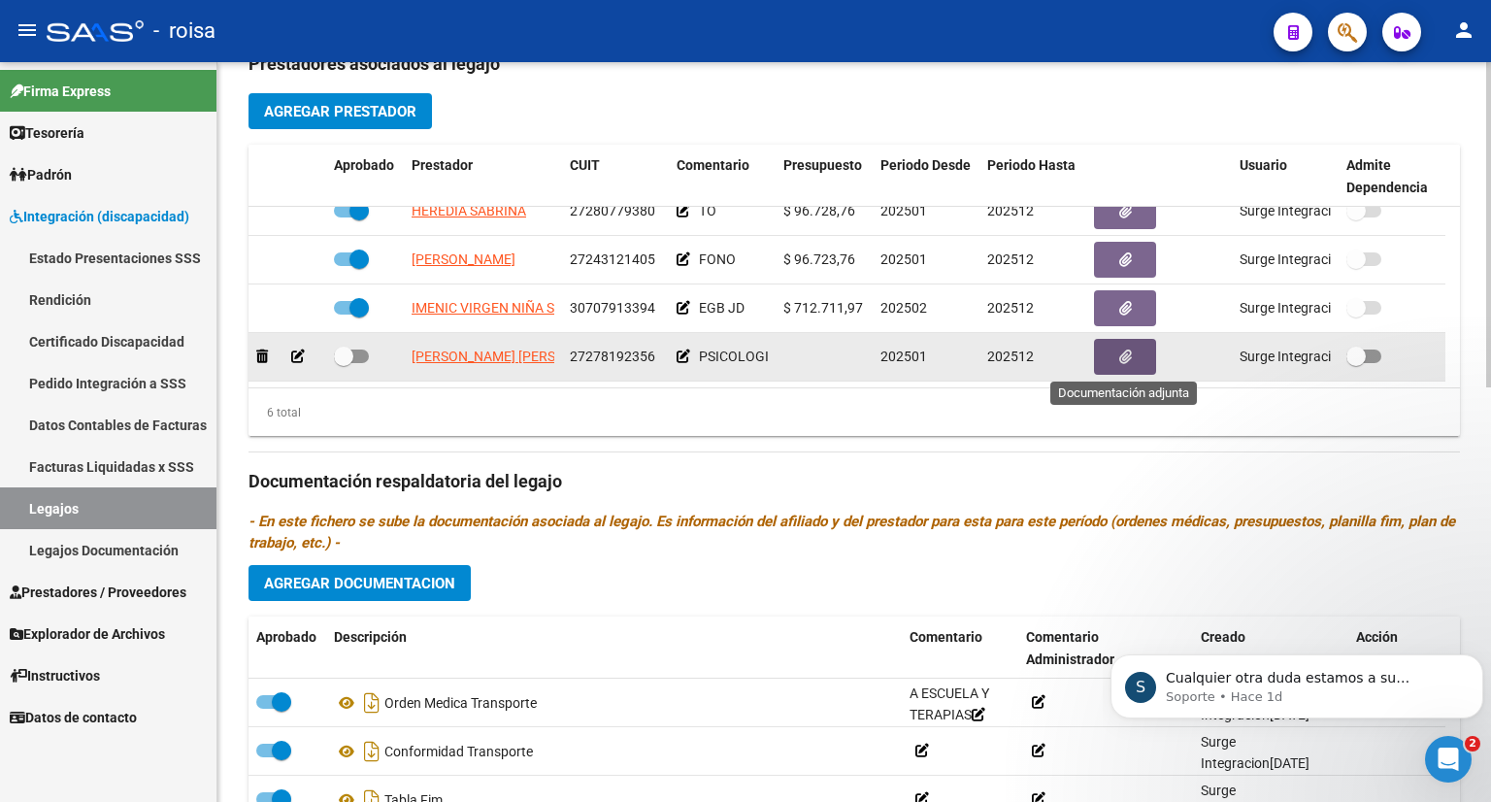
click at [1134, 362] on button "button" at bounding box center [1125, 357] width 62 height 36
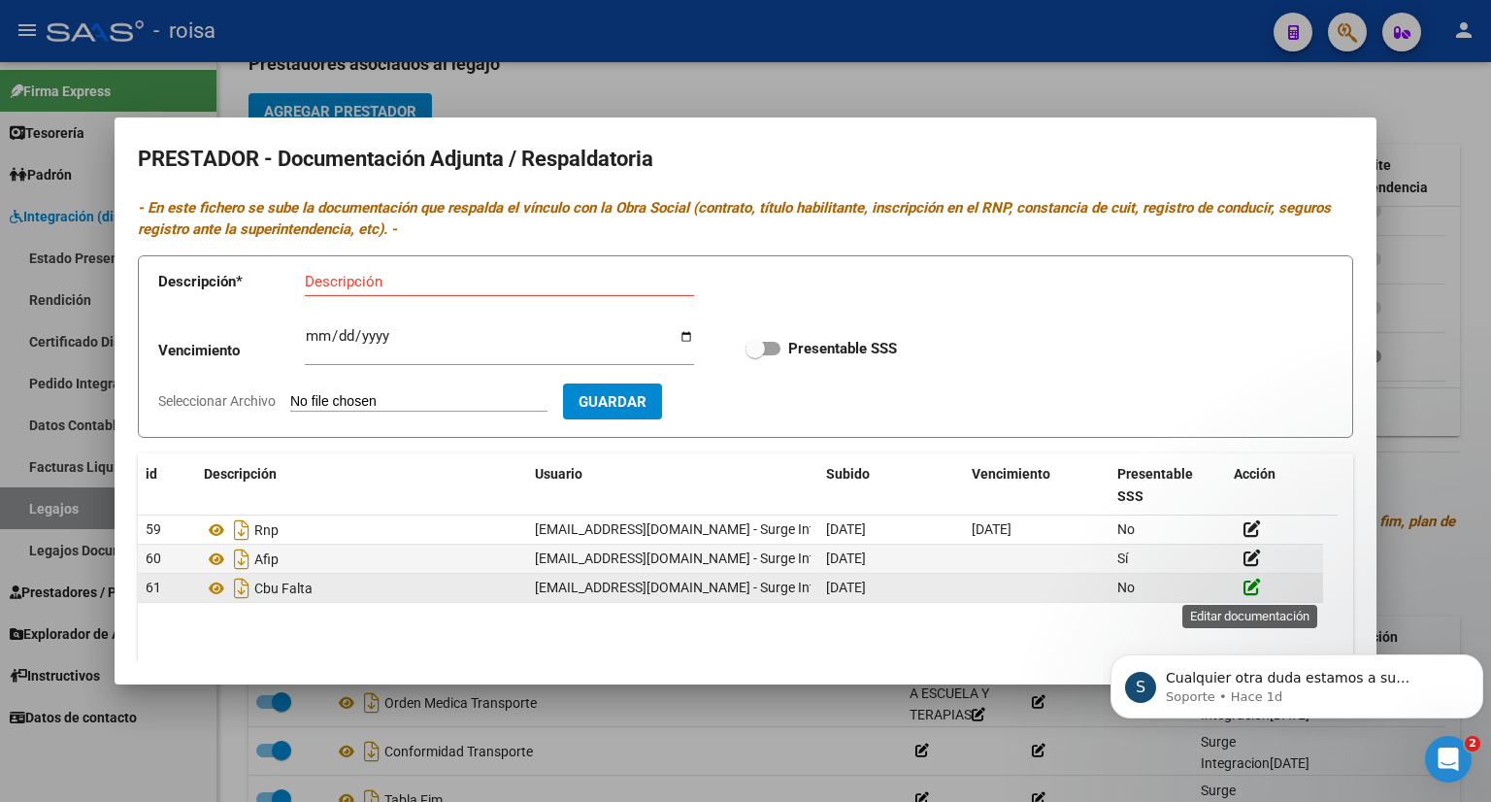
click at [1248, 586] on icon at bounding box center [1251, 586] width 17 height 18
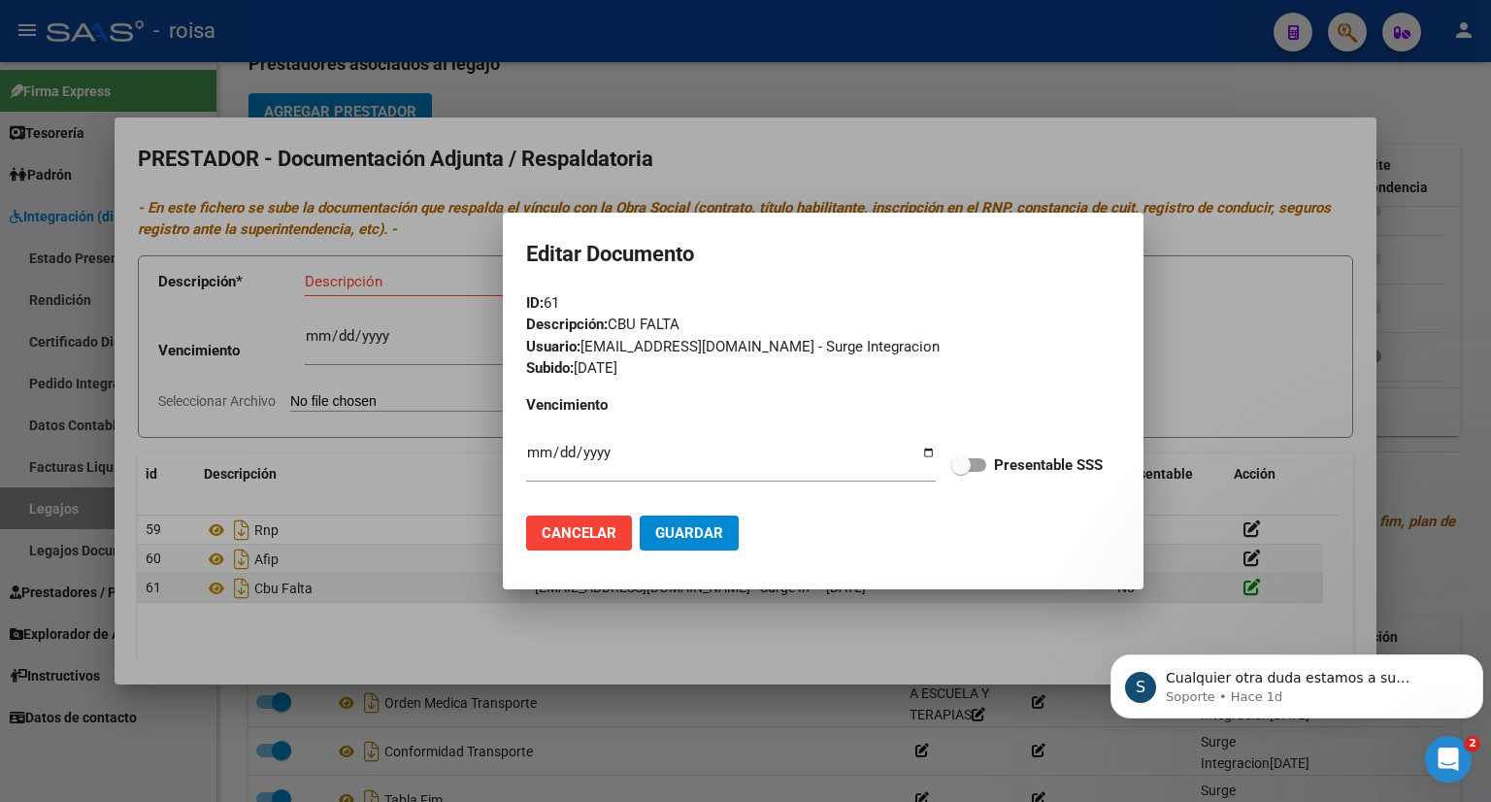
click at [1248, 586] on div at bounding box center [745, 401] width 1491 height 802
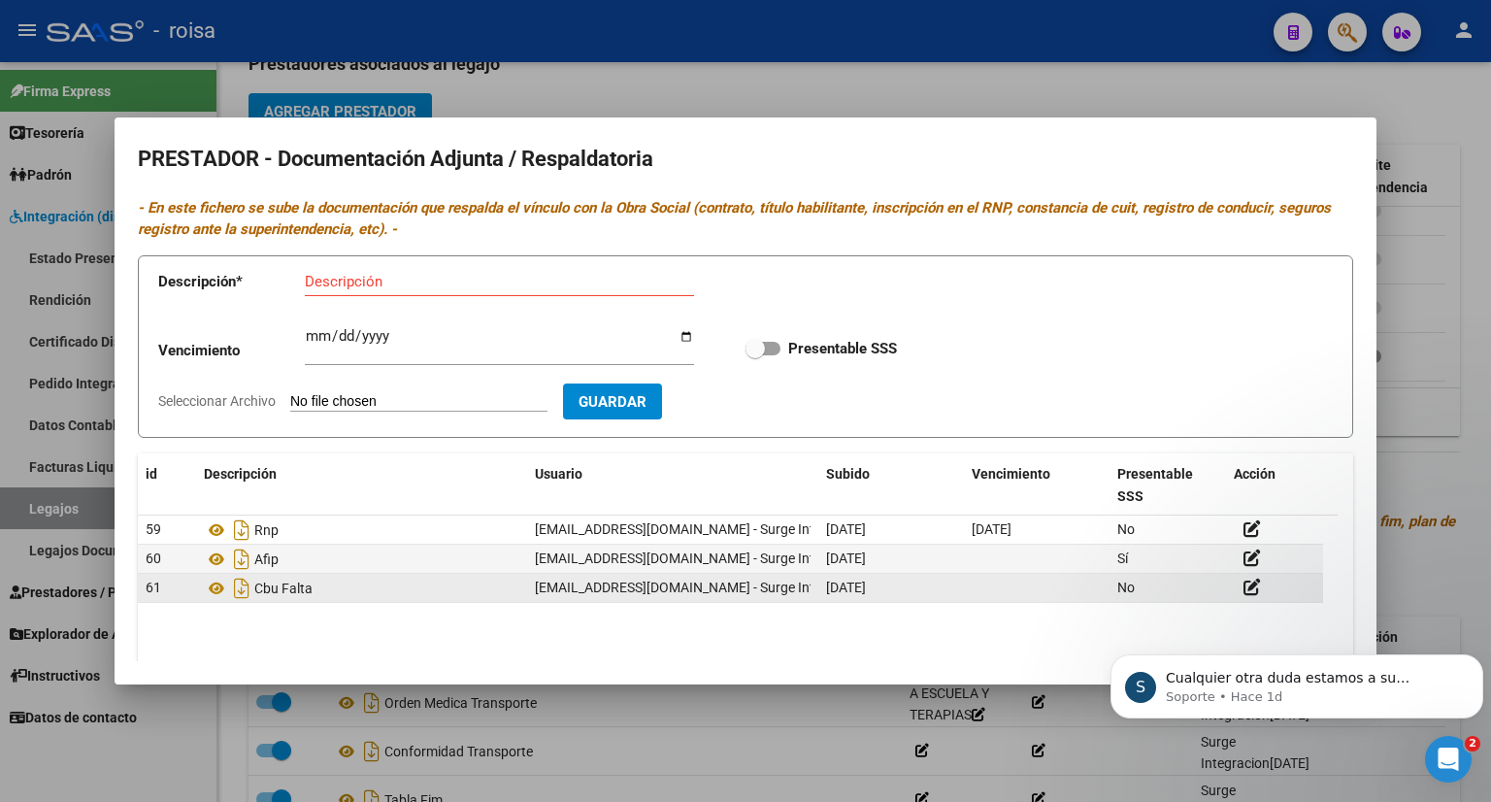
click at [383, 585] on div "Cbu Falta" at bounding box center [361, 588] width 315 height 31
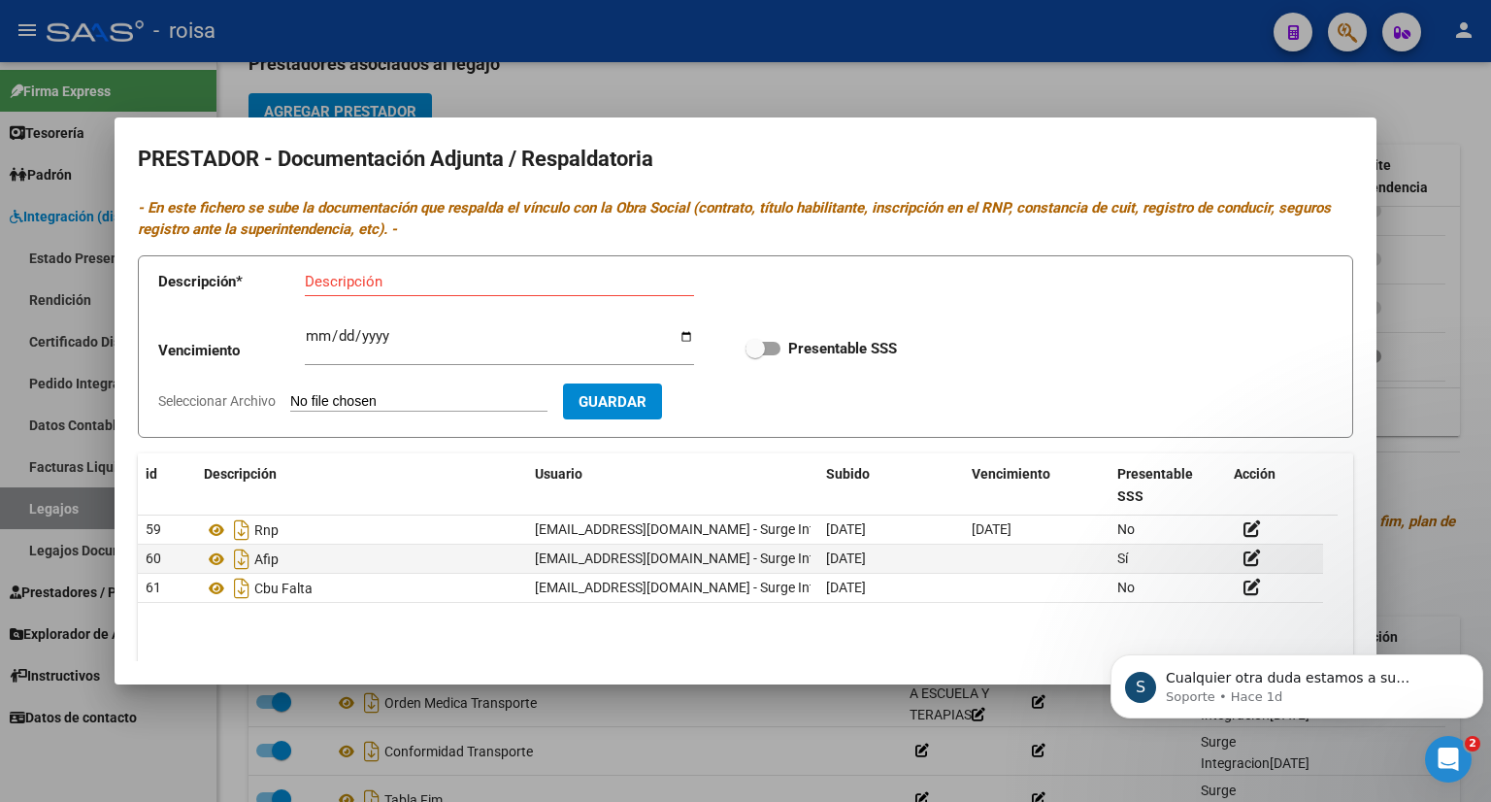
click at [1358, 631] on body "S Cualquier otra duda estamos a su disposición. Soporte • Hace 1d" at bounding box center [1296, 681] width 373 height 120
click at [1366, 611] on body "menu - roisa person Firma Express Tesorería Extractos Procesados (csv) Extracto…" at bounding box center [745, 401] width 1491 height 802
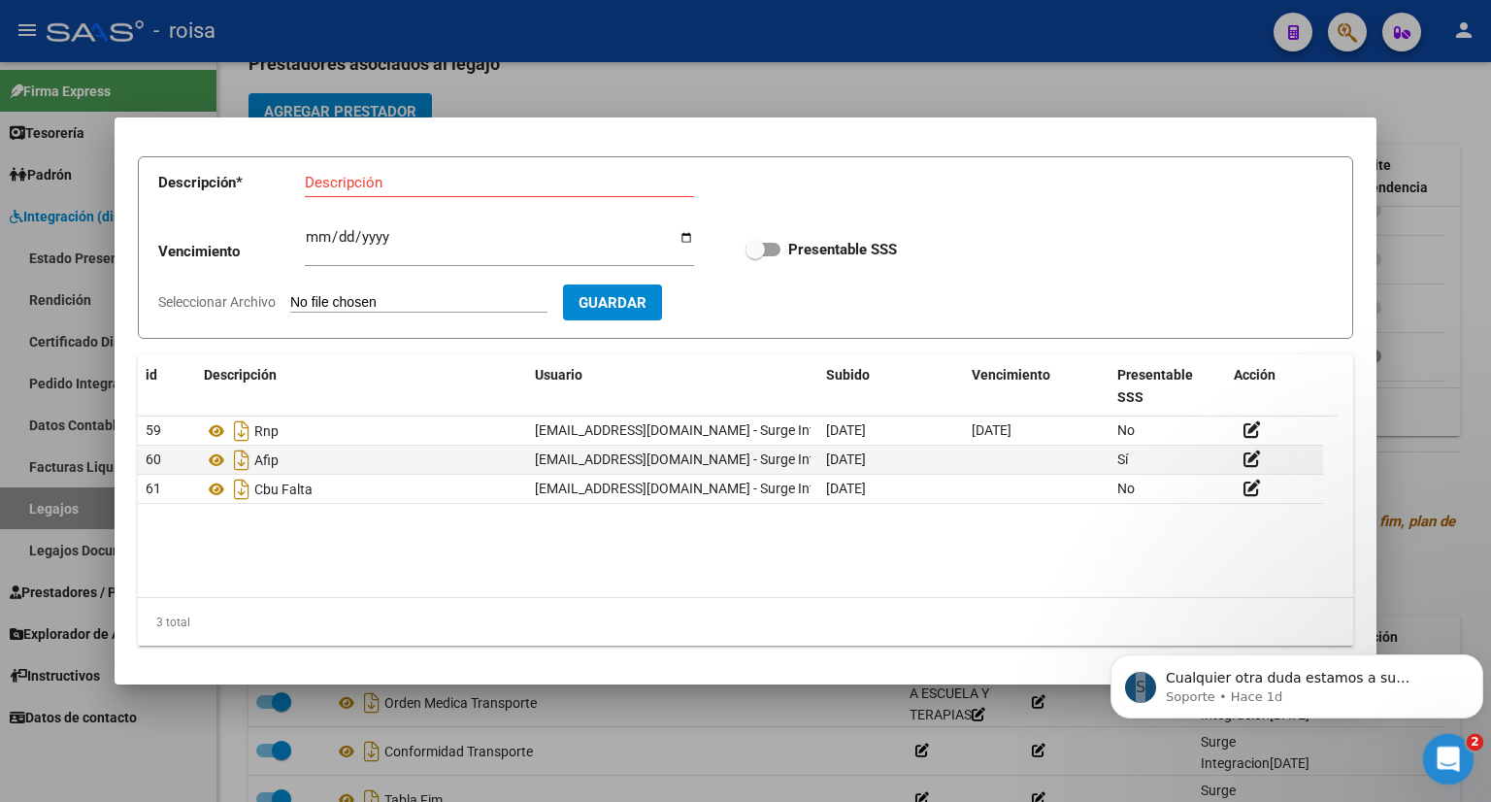
click at [1448, 757] on icon "Abrir Intercom Messenger" at bounding box center [1445, 756] width 14 height 16
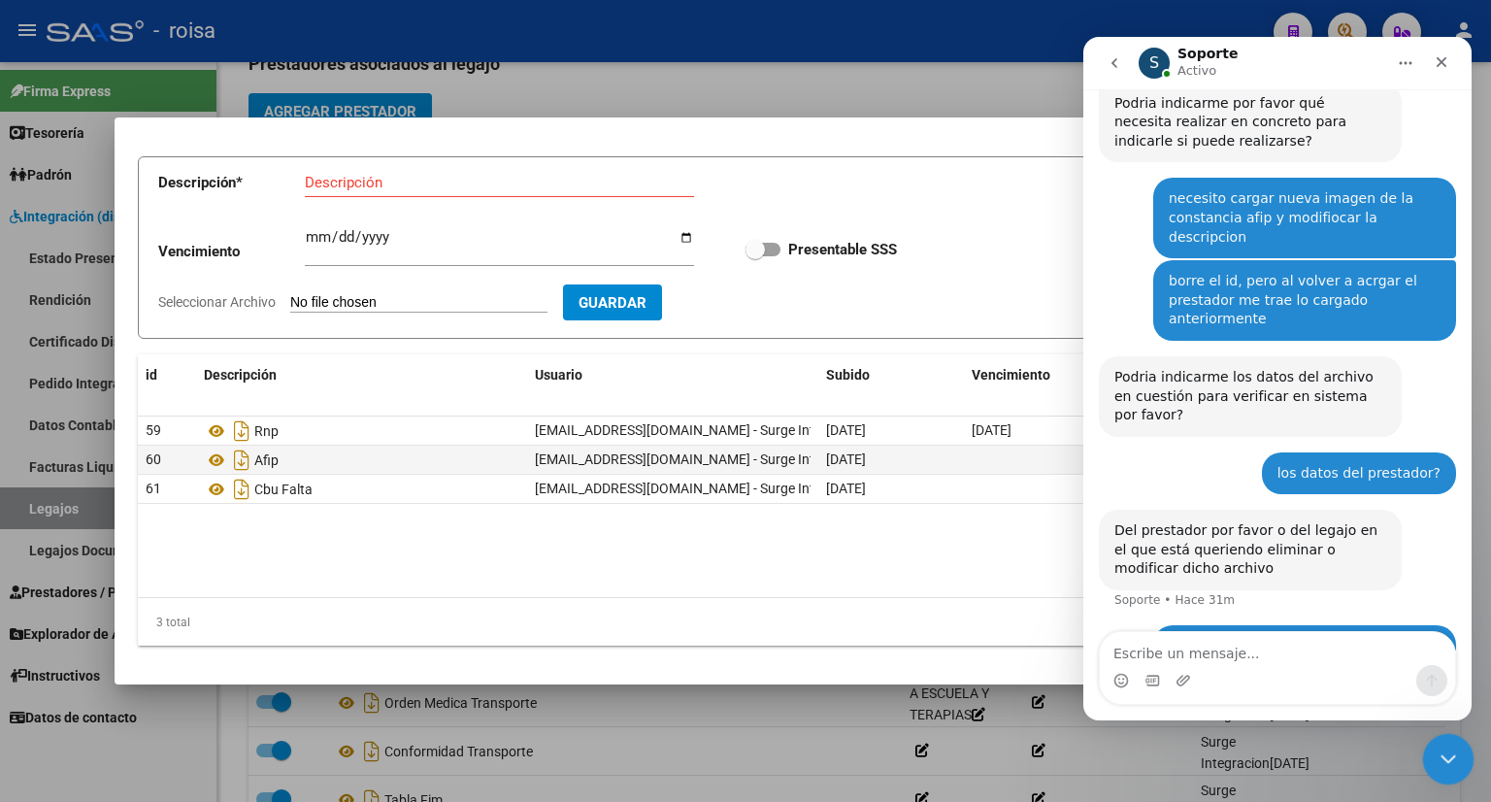
scroll to position [353, 0]
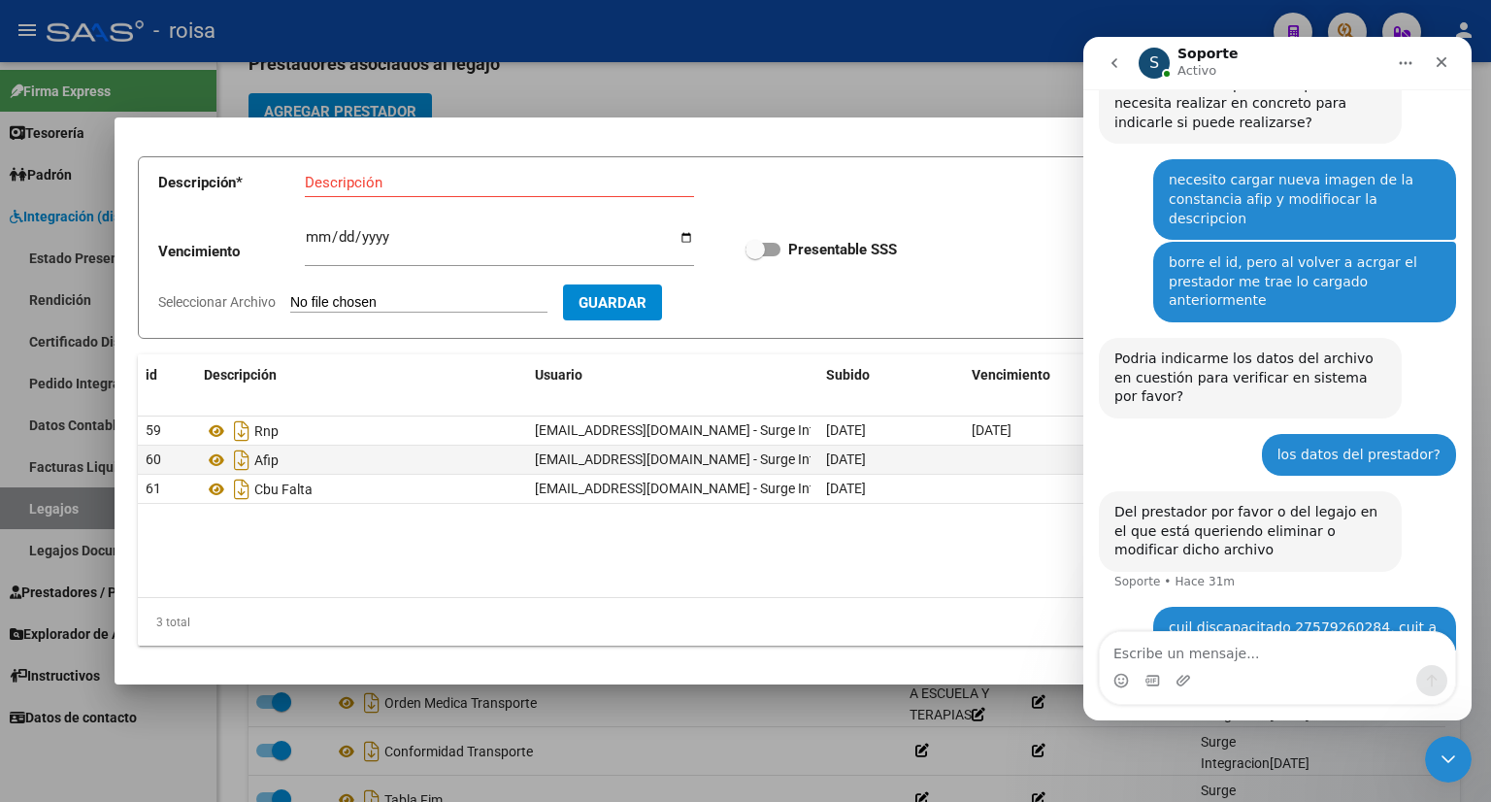
click at [943, 587] on datatable-body "59 Rnp [EMAIL_ADDRESS][DOMAIN_NAME] - Surge Integracion [DATE] [DATE] No 60 Afi…" at bounding box center [737, 506] width 1199 height 181
click at [1438, 62] on icon "Cerrar" at bounding box center [1441, 62] width 16 height 16
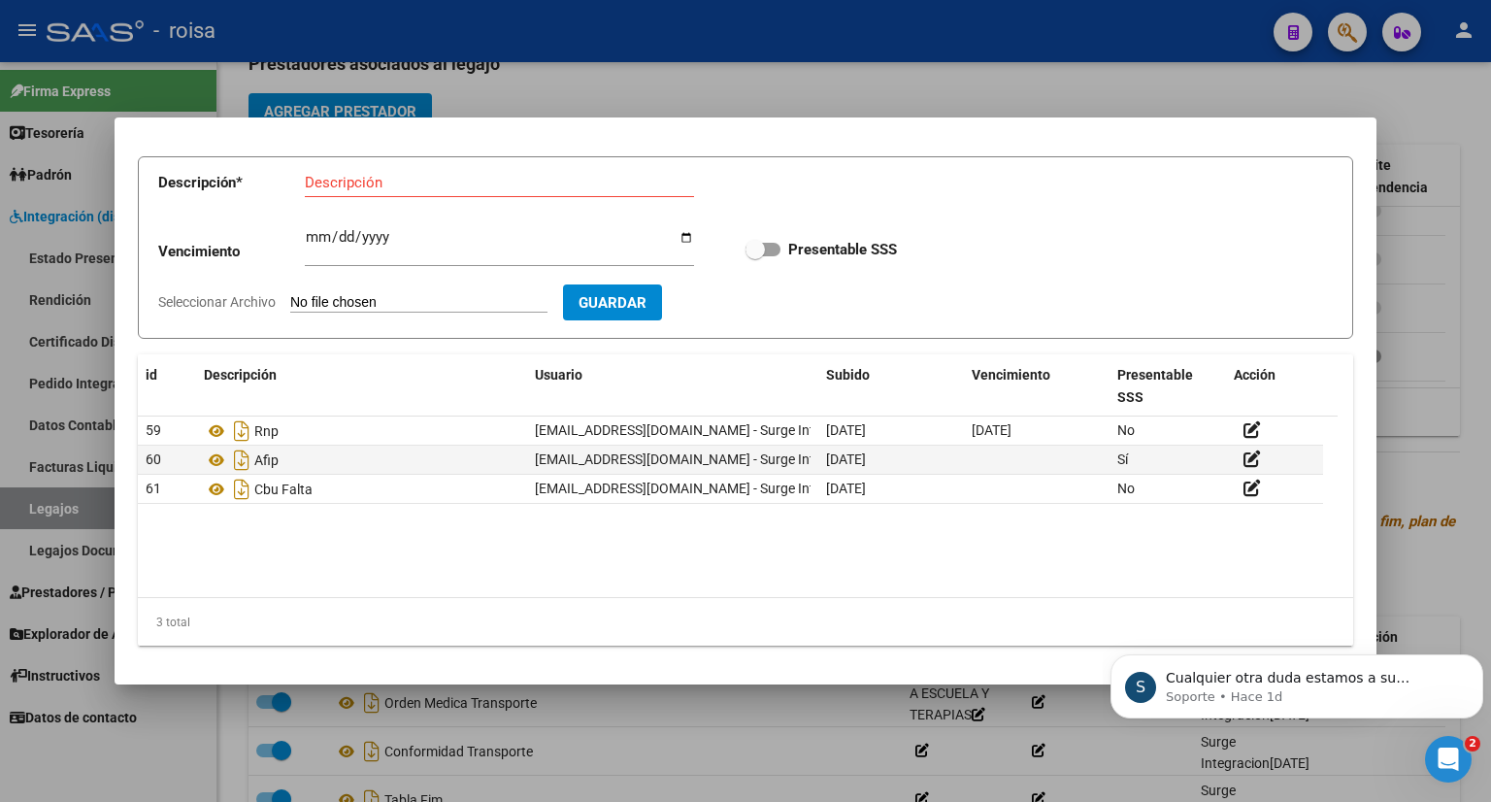
scroll to position [0, 0]
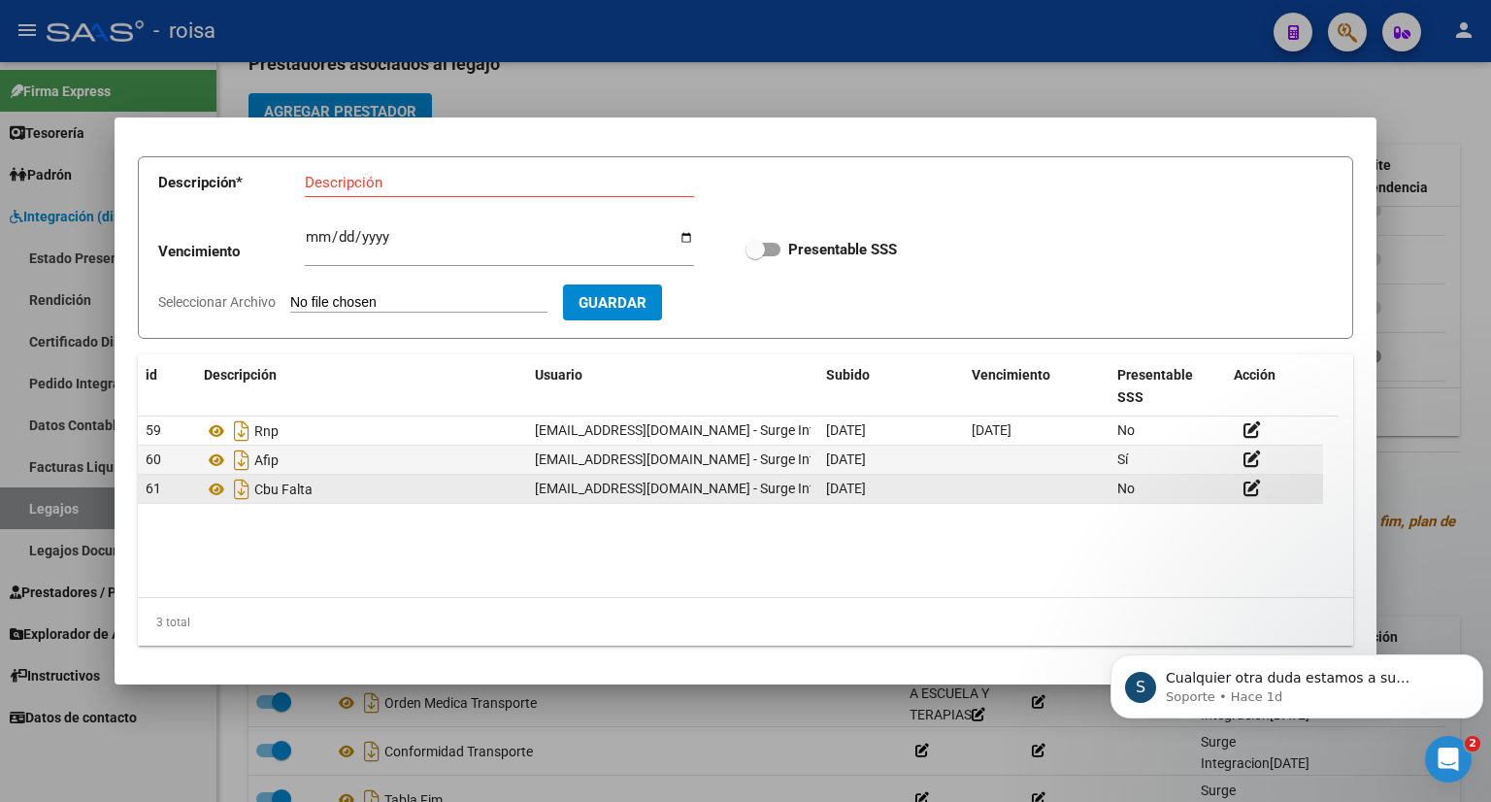
click at [866, 482] on span "[DATE]" at bounding box center [846, 488] width 40 height 16
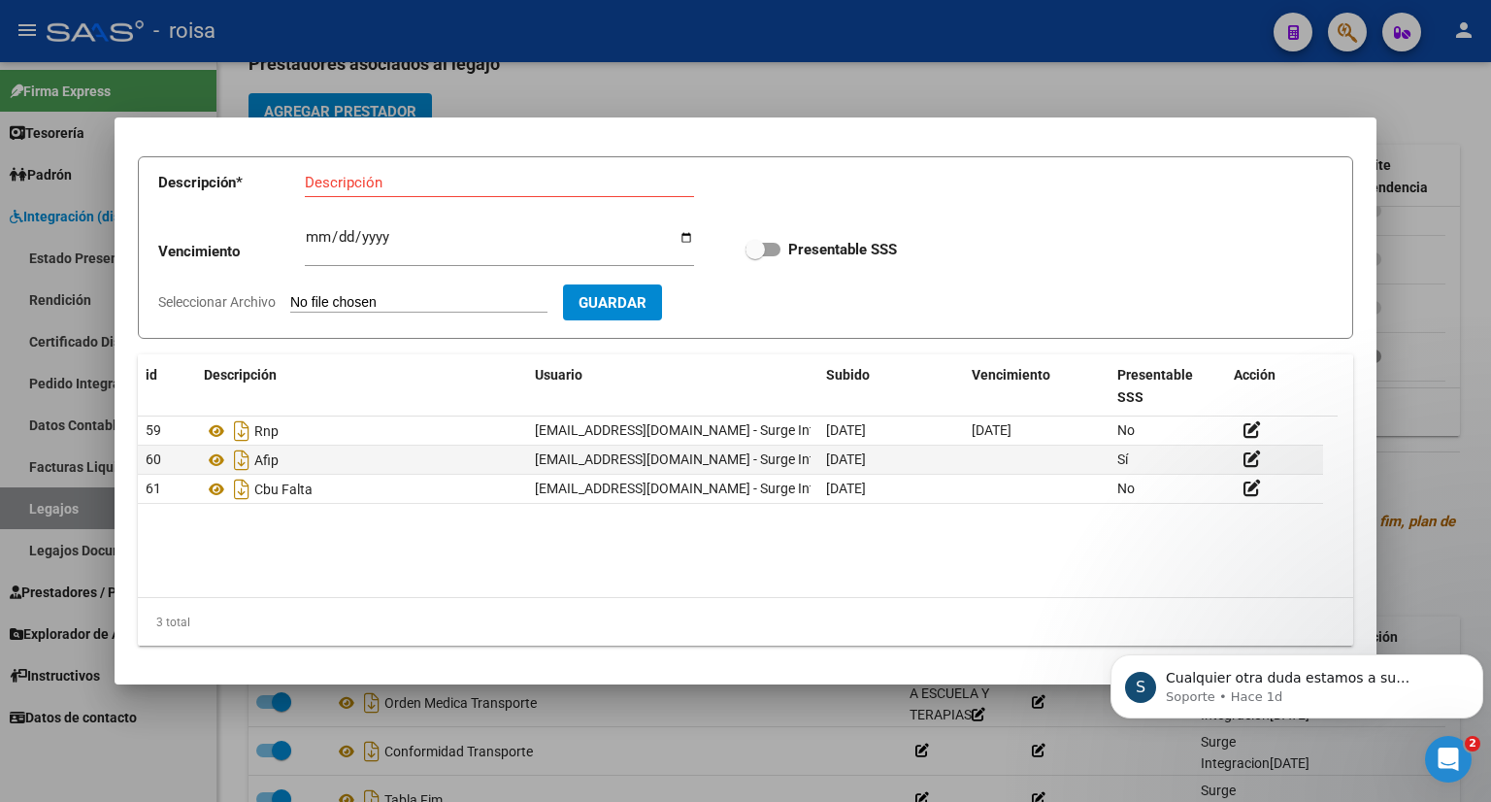
click at [1411, 116] on div at bounding box center [745, 401] width 1491 height 802
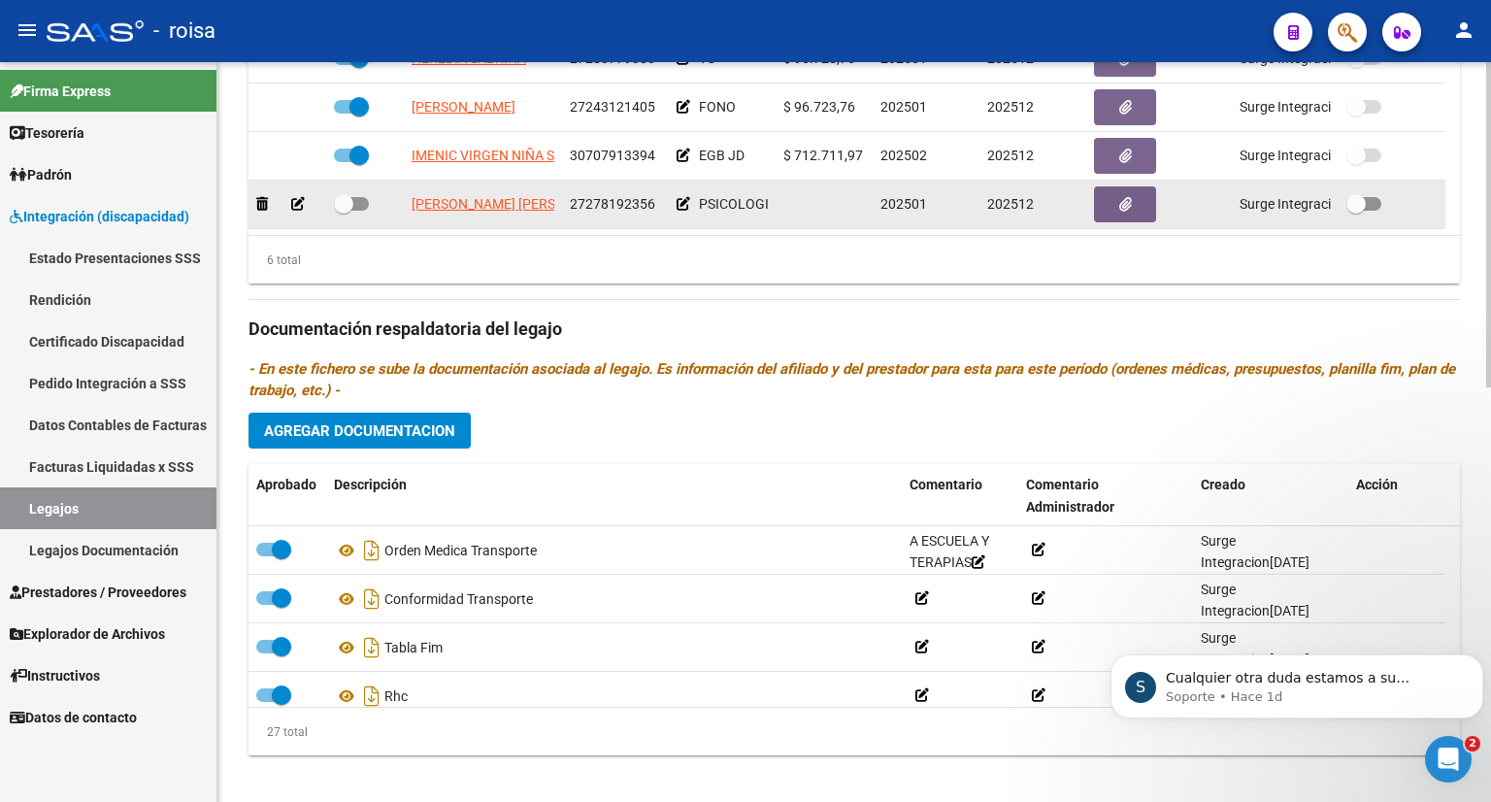
scroll to position [943, 0]
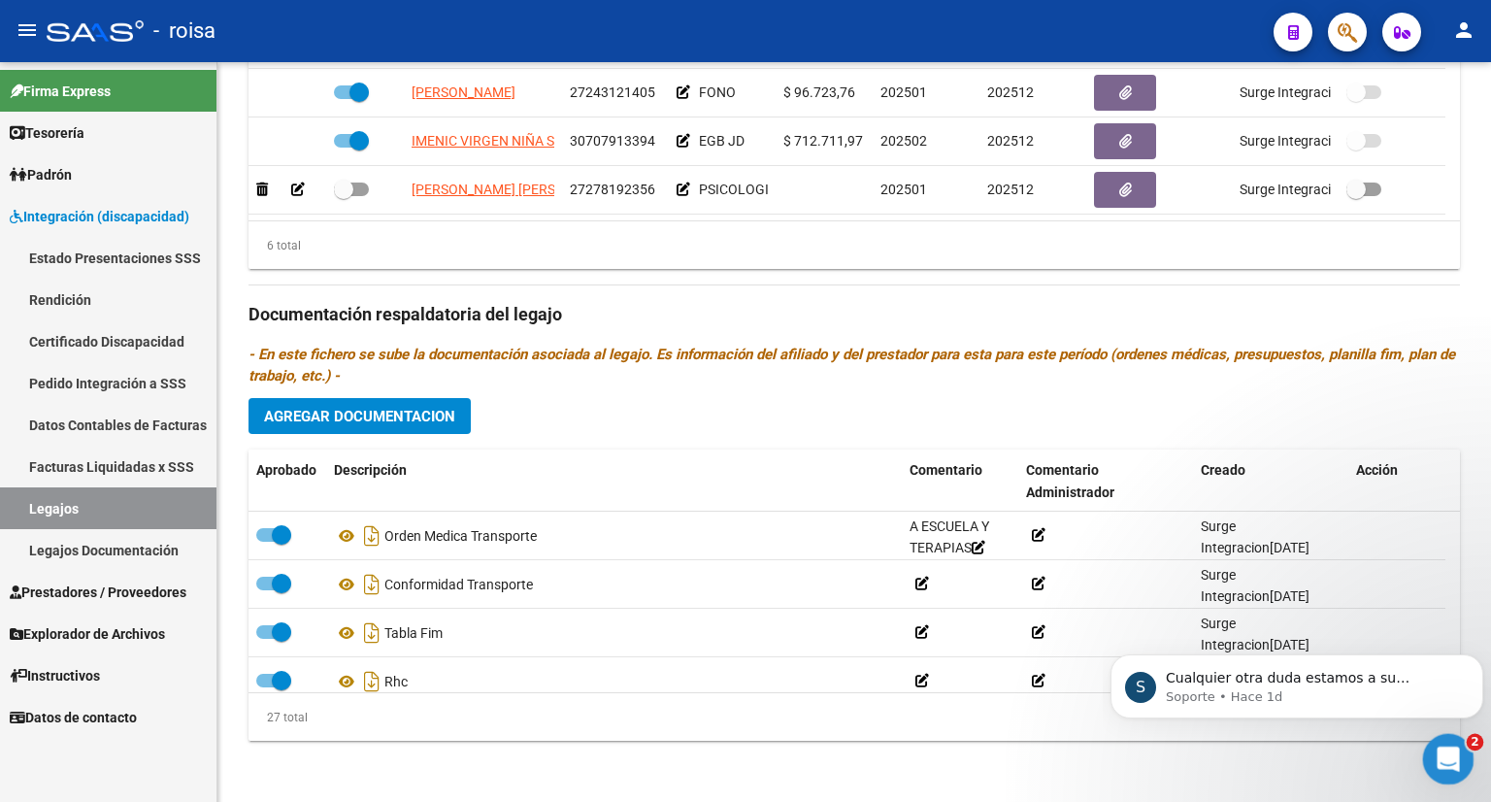
click at [1455, 742] on div "Abrir Intercom Messenger" at bounding box center [1445, 756] width 64 height 64
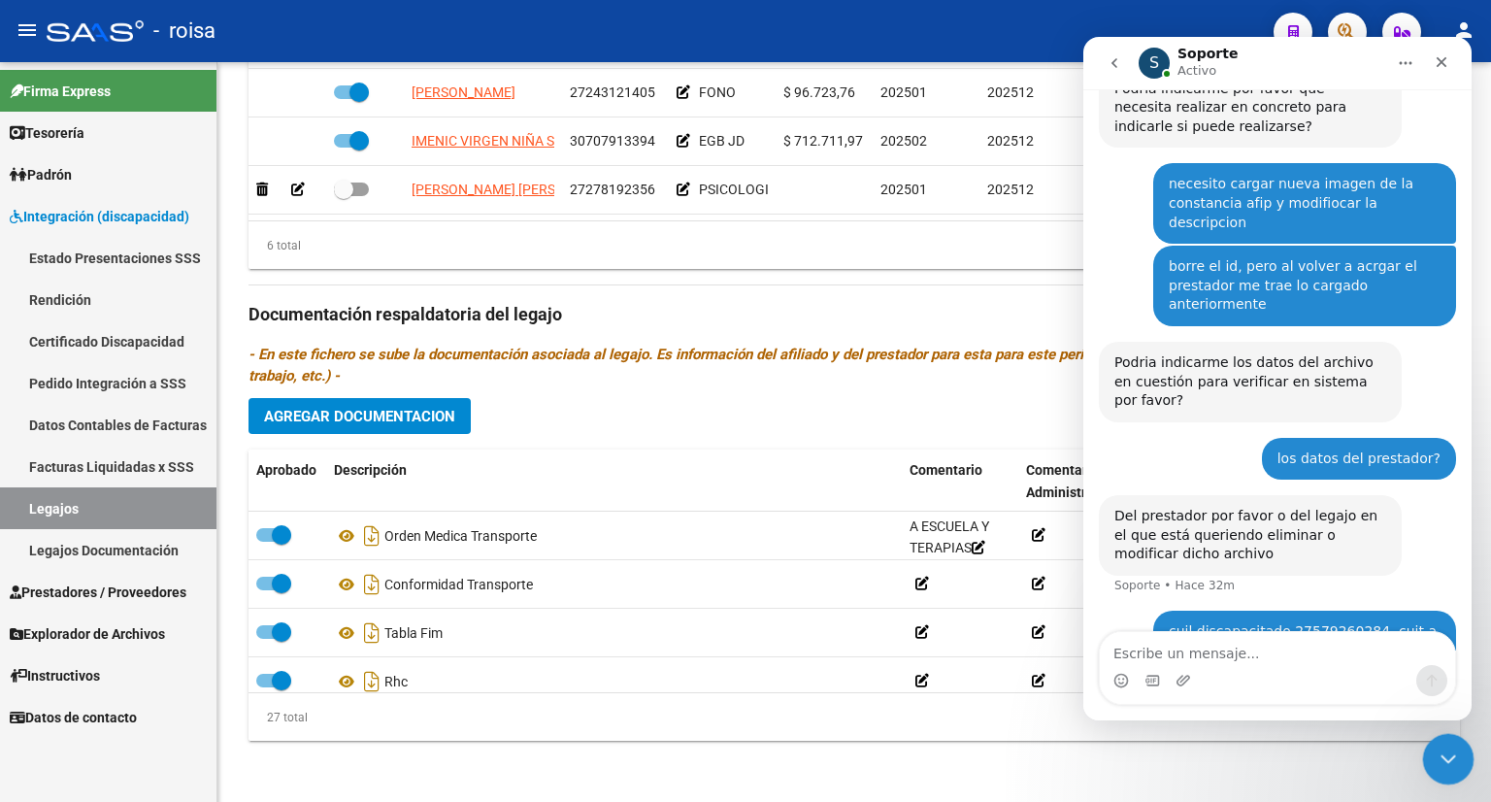
scroll to position [353, 0]
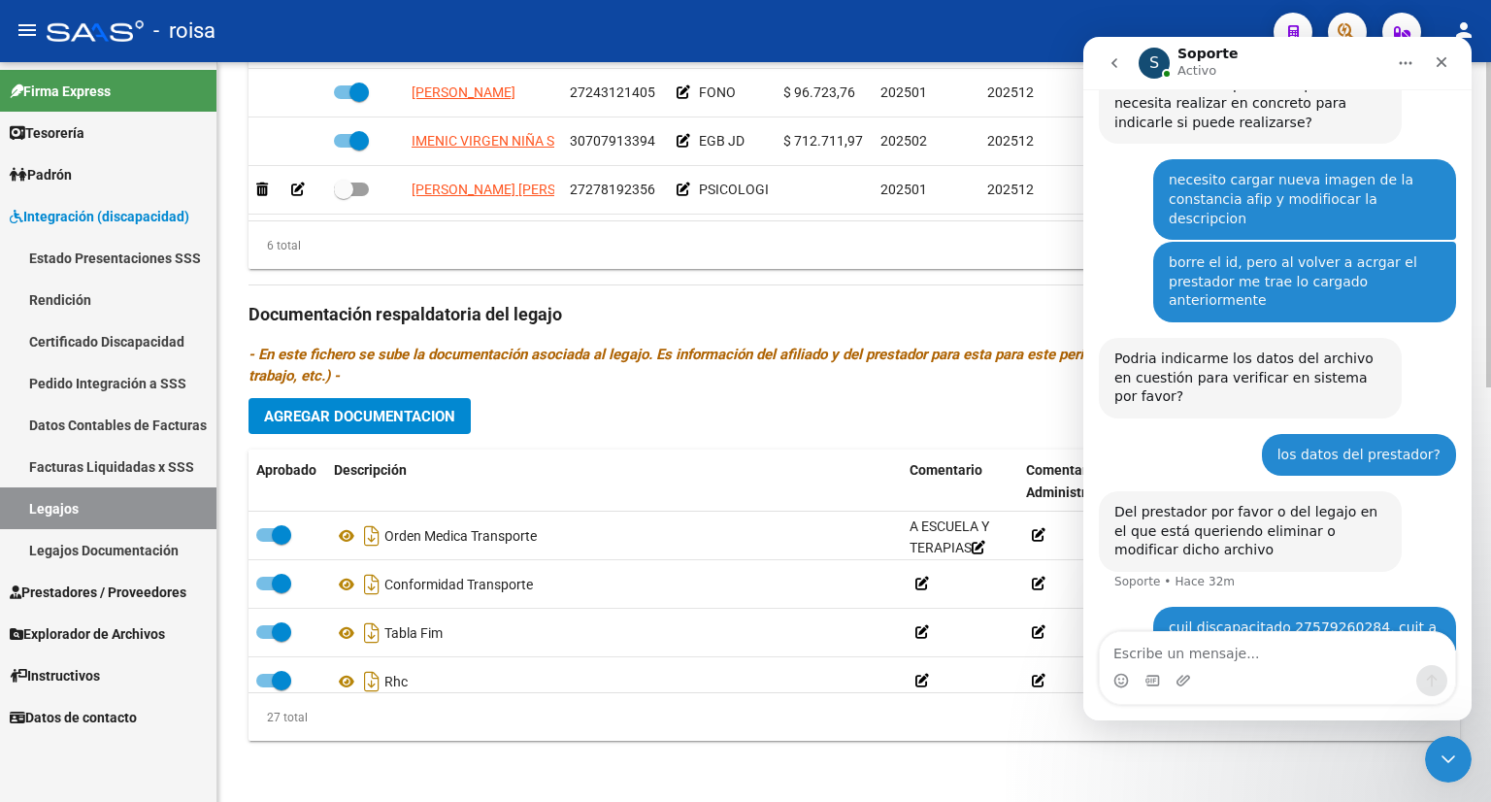
click at [686, 237] on div "6 total" at bounding box center [853, 245] width 1211 height 49
click at [1440, 61] on icon "Cerrar" at bounding box center [1441, 62] width 16 height 16
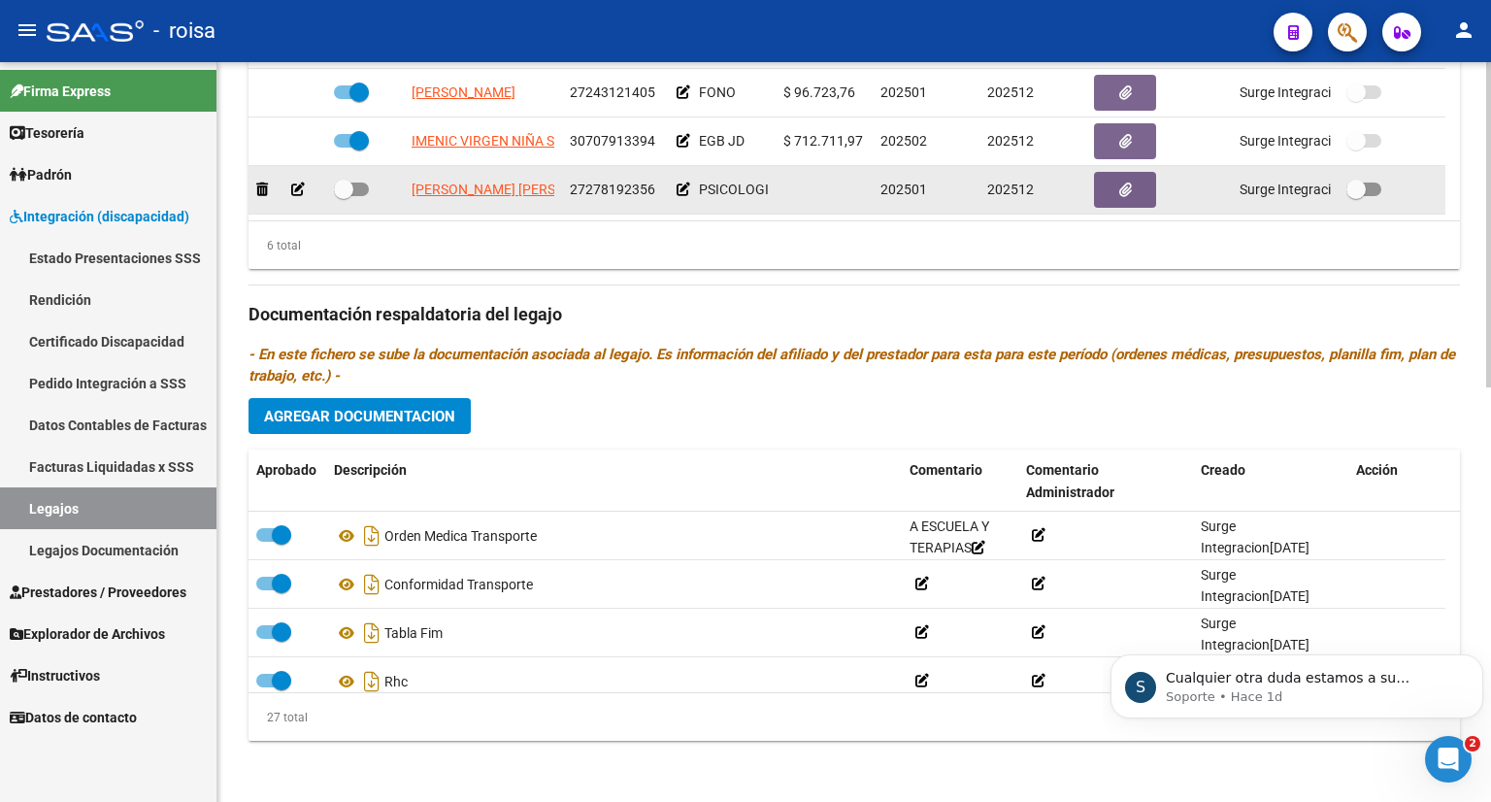
scroll to position [0, 0]
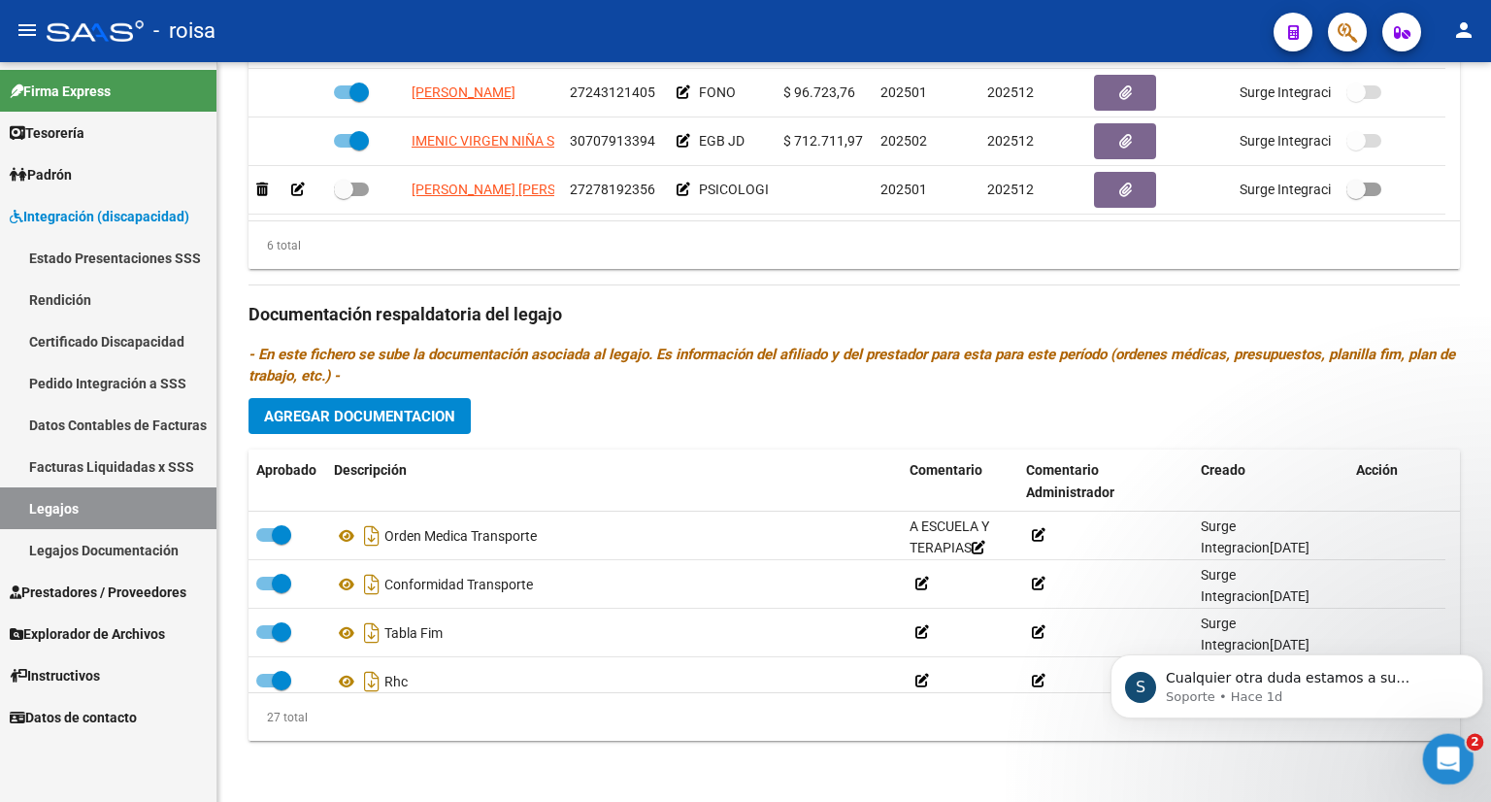
click at [1434, 748] on icon "Abrir Intercom Messenger" at bounding box center [1445, 756] width 32 height 32
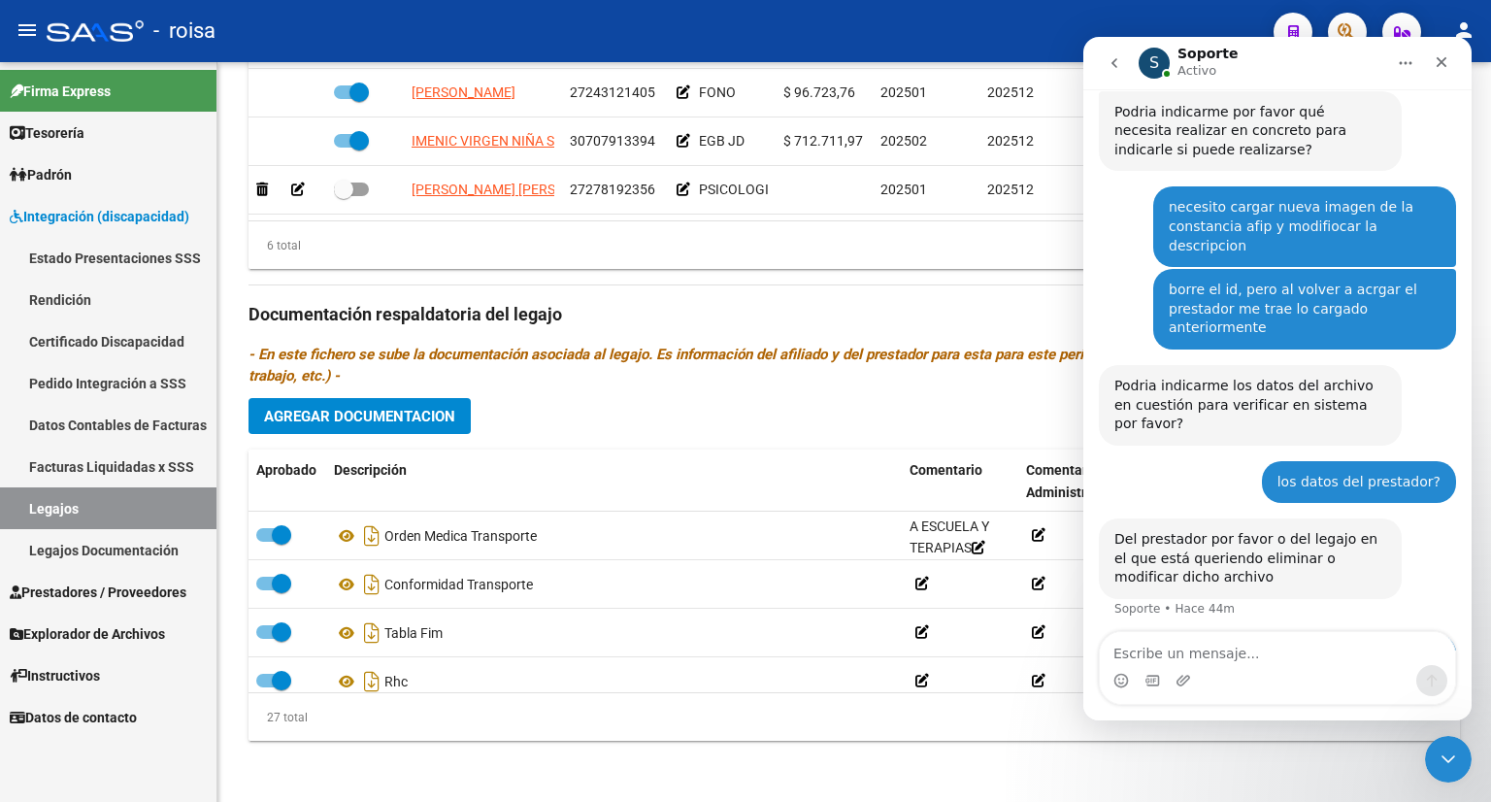
scroll to position [353, 0]
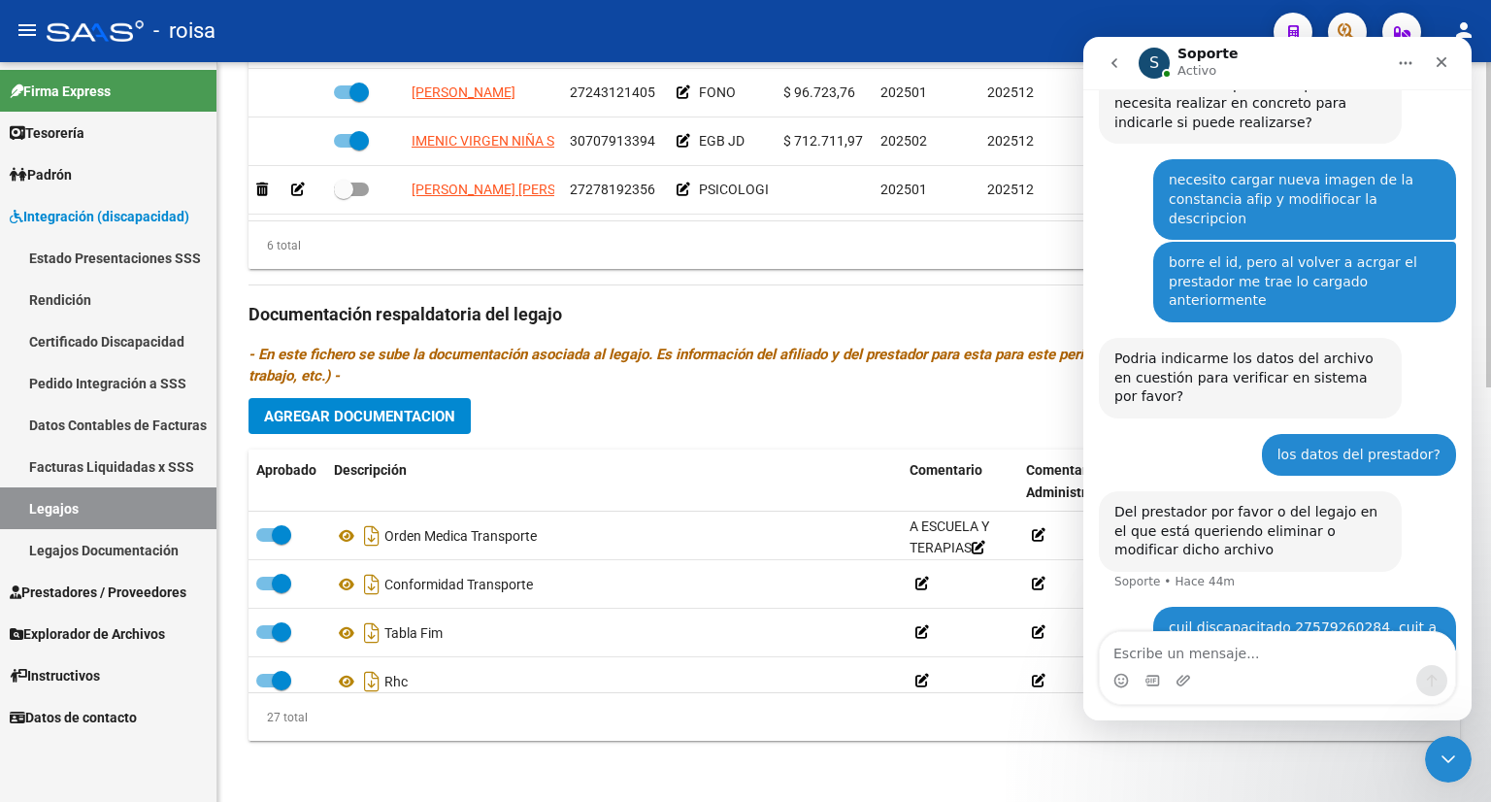
click at [627, 237] on div "6 total" at bounding box center [853, 245] width 1211 height 49
